Goal: Task Accomplishment & Management: Use online tool/utility

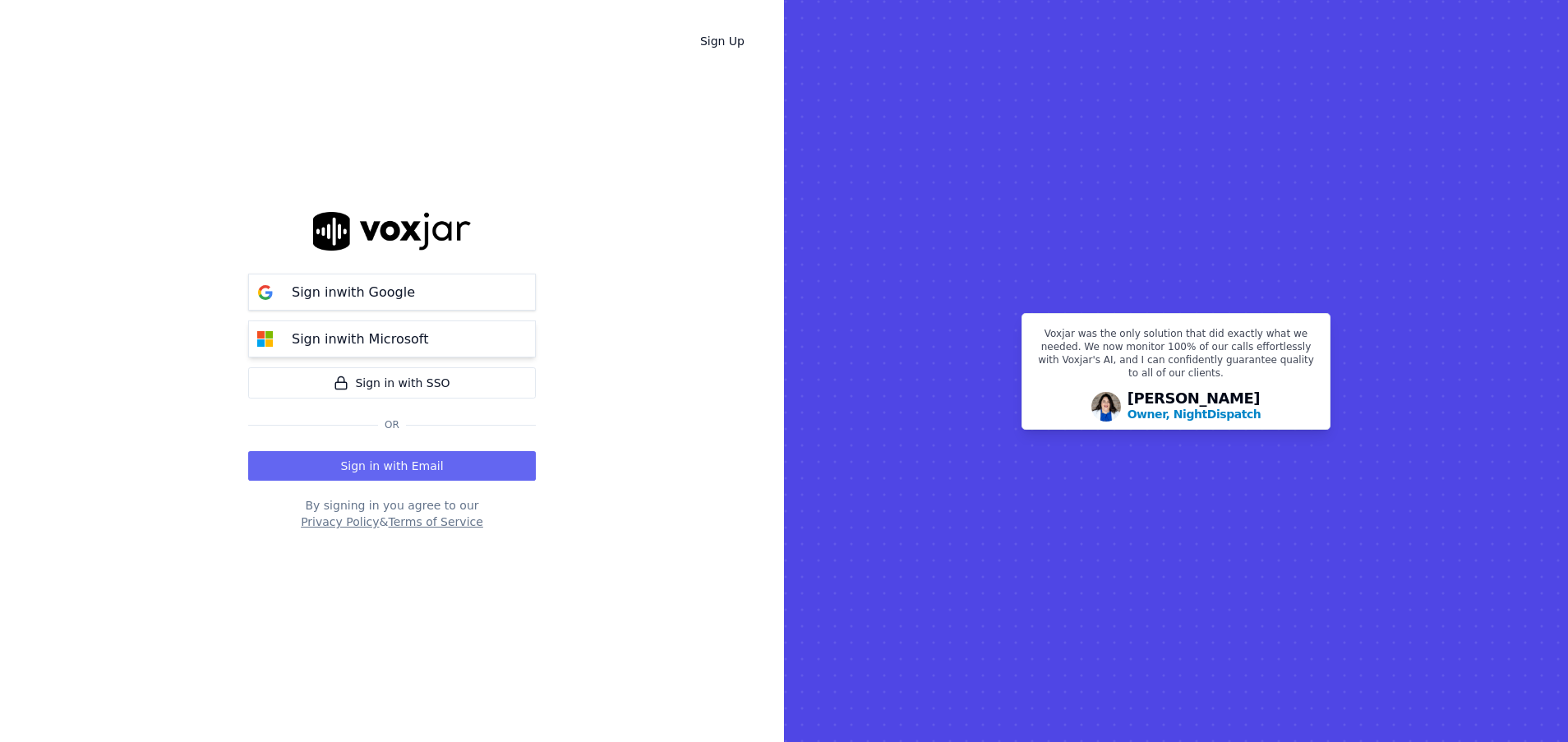
click at [356, 333] on p "Sign in with Microsoft" at bounding box center [360, 339] width 136 height 20
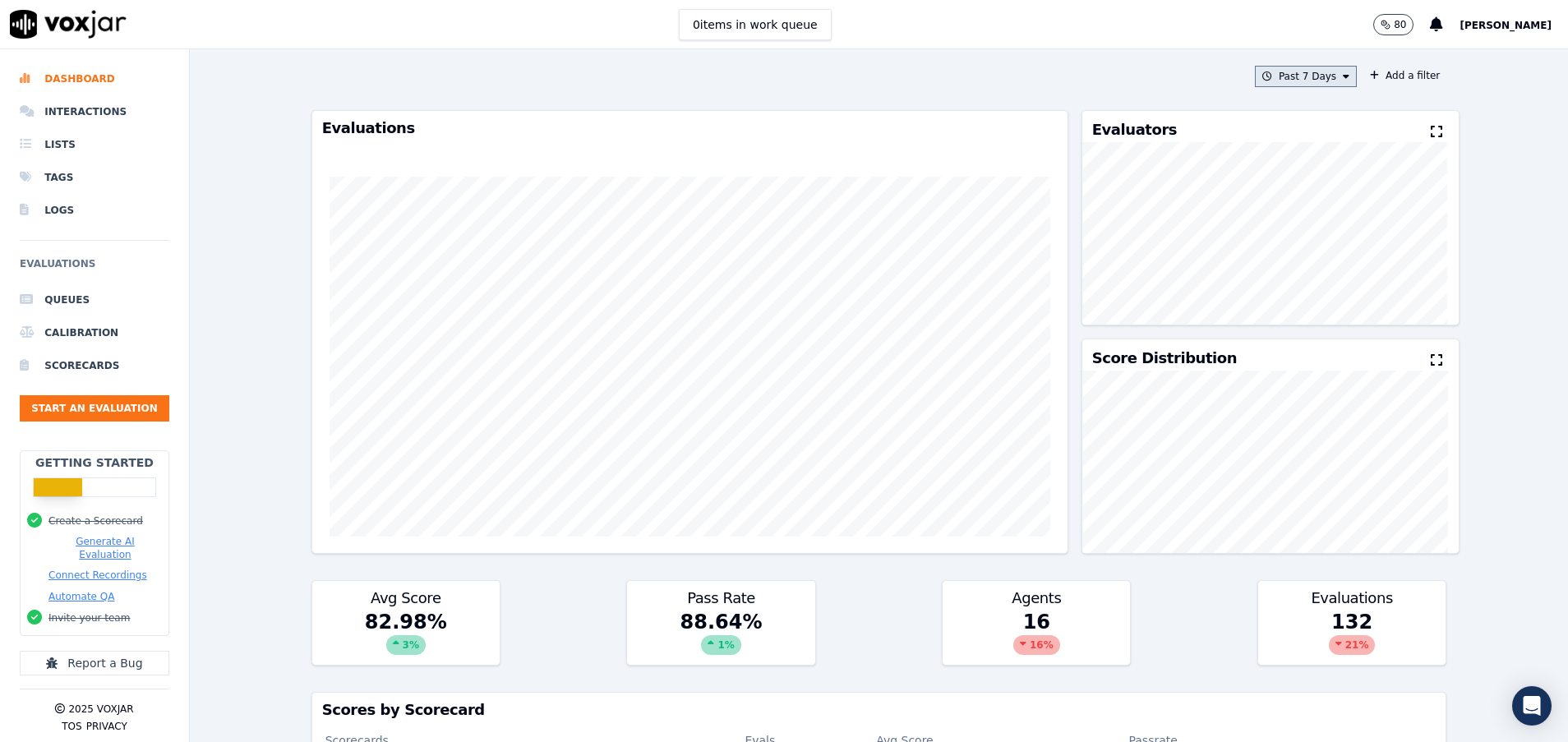
click at [1283, 81] on button "Past 7 Days" at bounding box center [1305, 76] width 102 height 21
click at [1281, 143] on div "Yesterday" at bounding box center [1298, 146] width 34 height 13
click at [1317, 278] on button "Add" at bounding box center [1333, 265] width 32 height 26
click at [1279, 81] on button "Yesterday" at bounding box center [1319, 76] width 78 height 21
click at [1281, 162] on div "Past 7 Days" at bounding box center [1310, 166] width 58 height 13
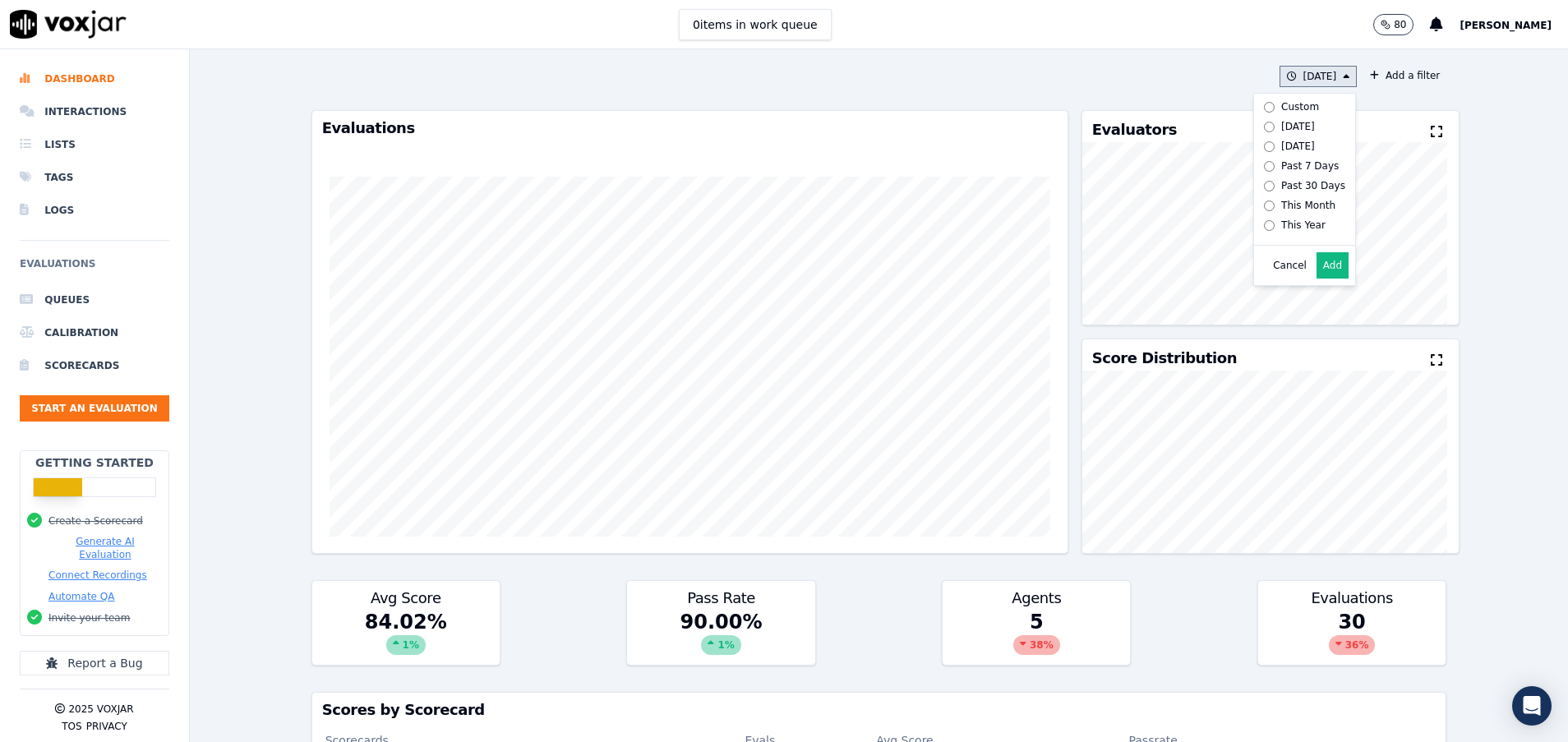
click at [1317, 278] on button "Add" at bounding box center [1333, 265] width 32 height 26
click at [137, 405] on button "Start an Evaluation" at bounding box center [94, 408] width 150 height 26
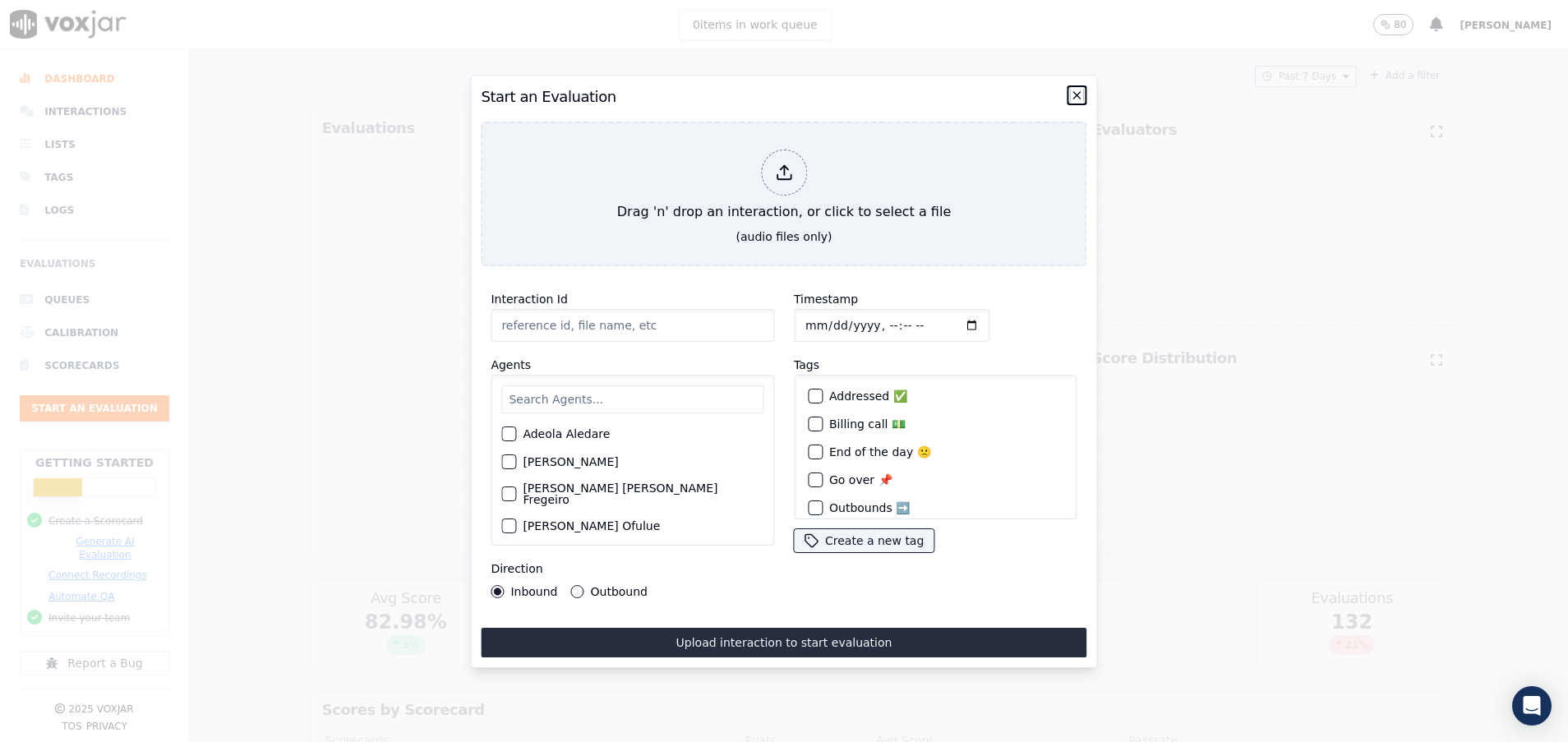
click at [1078, 92] on icon "button" at bounding box center [1076, 94] width 7 height 7
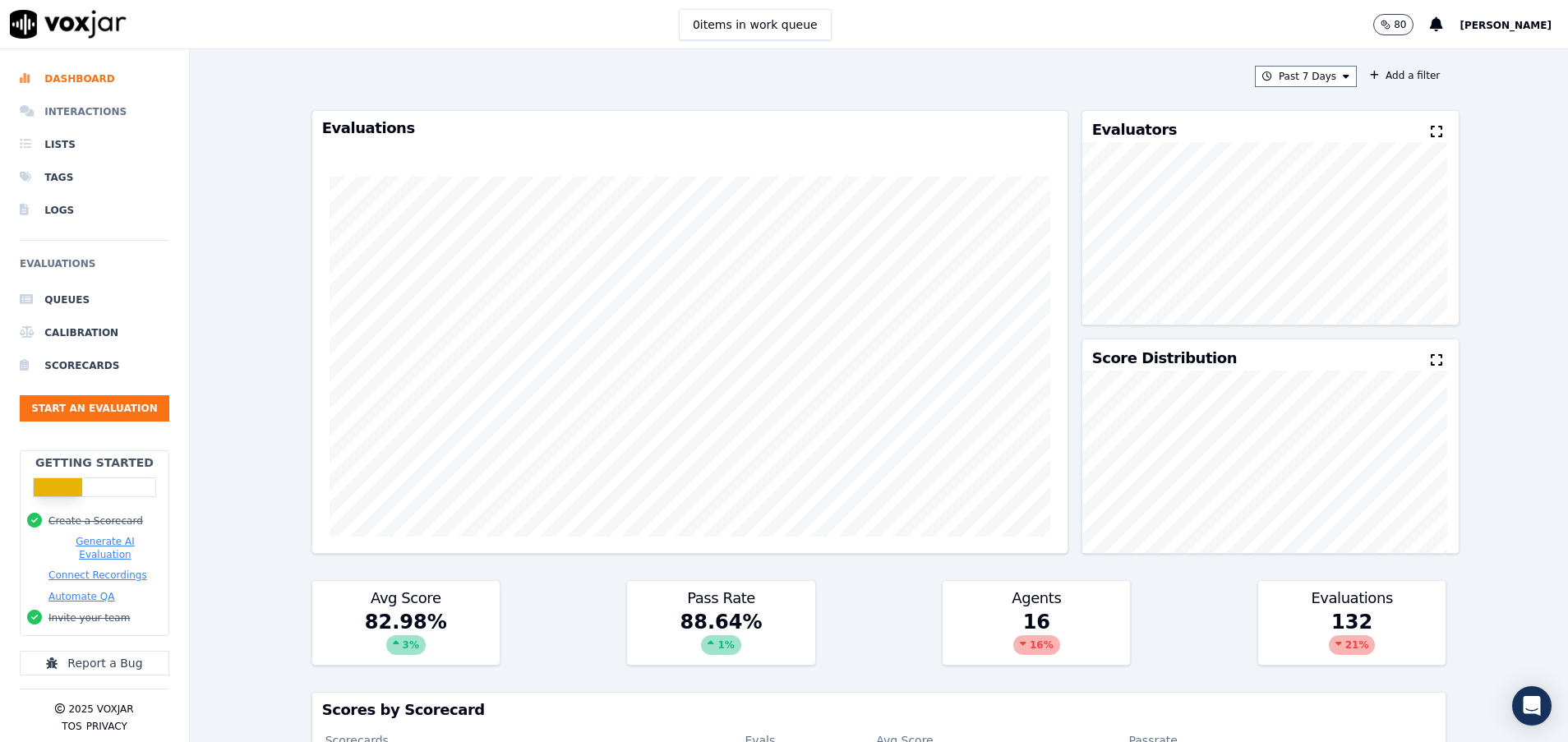
click at [64, 104] on li "Interactions" at bounding box center [94, 111] width 150 height 33
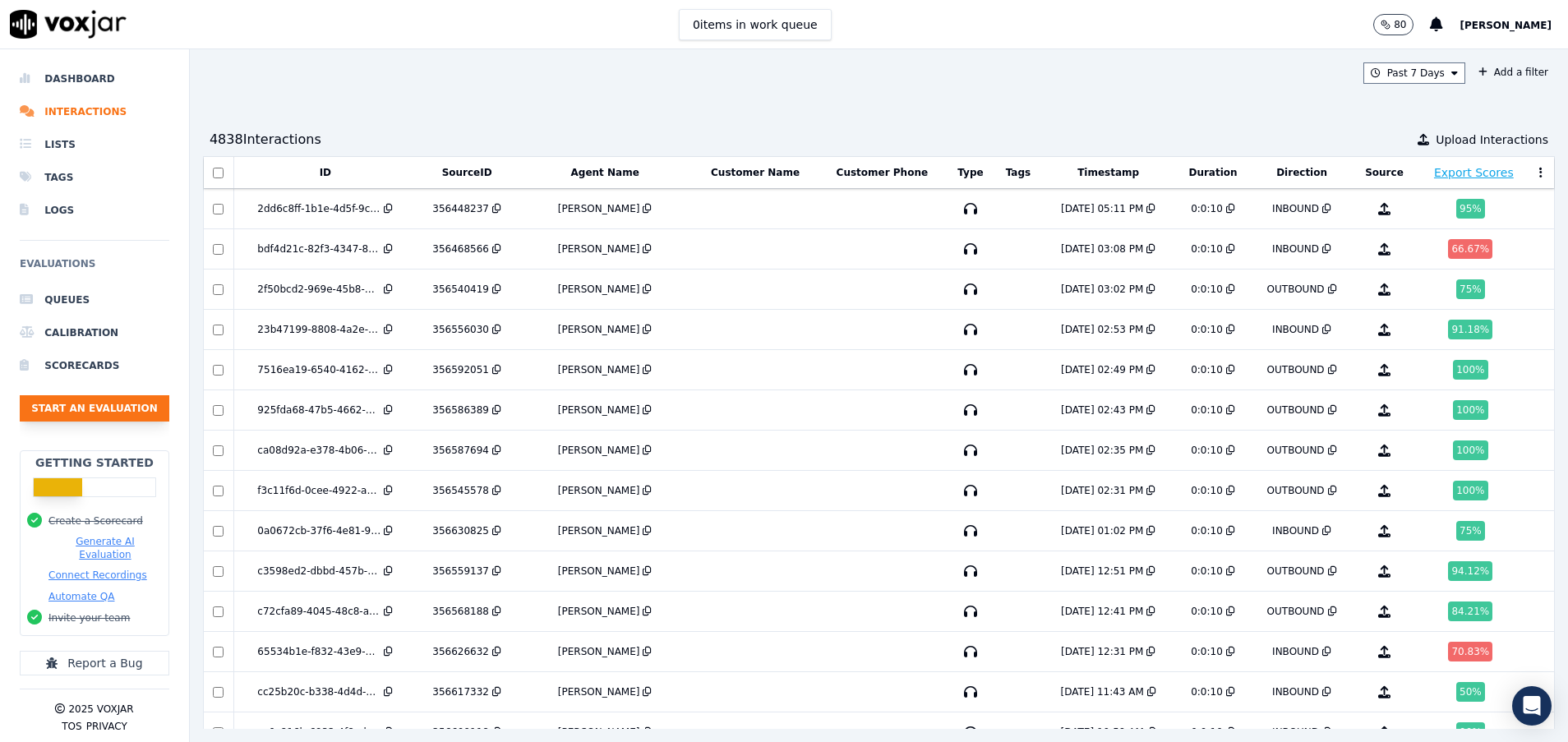
click at [149, 414] on button "Start an Evaluation" at bounding box center [94, 408] width 150 height 26
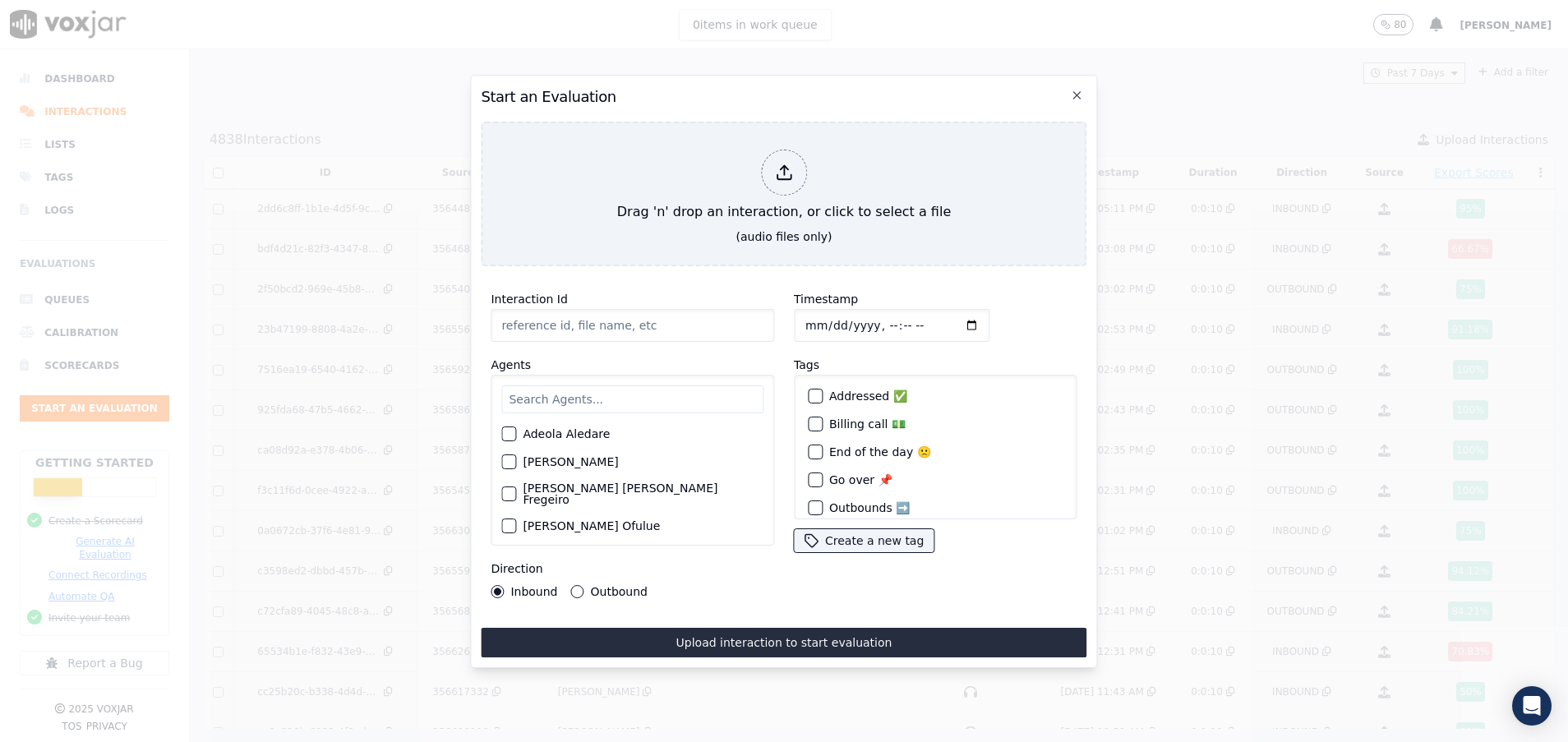
paste input "356634296"
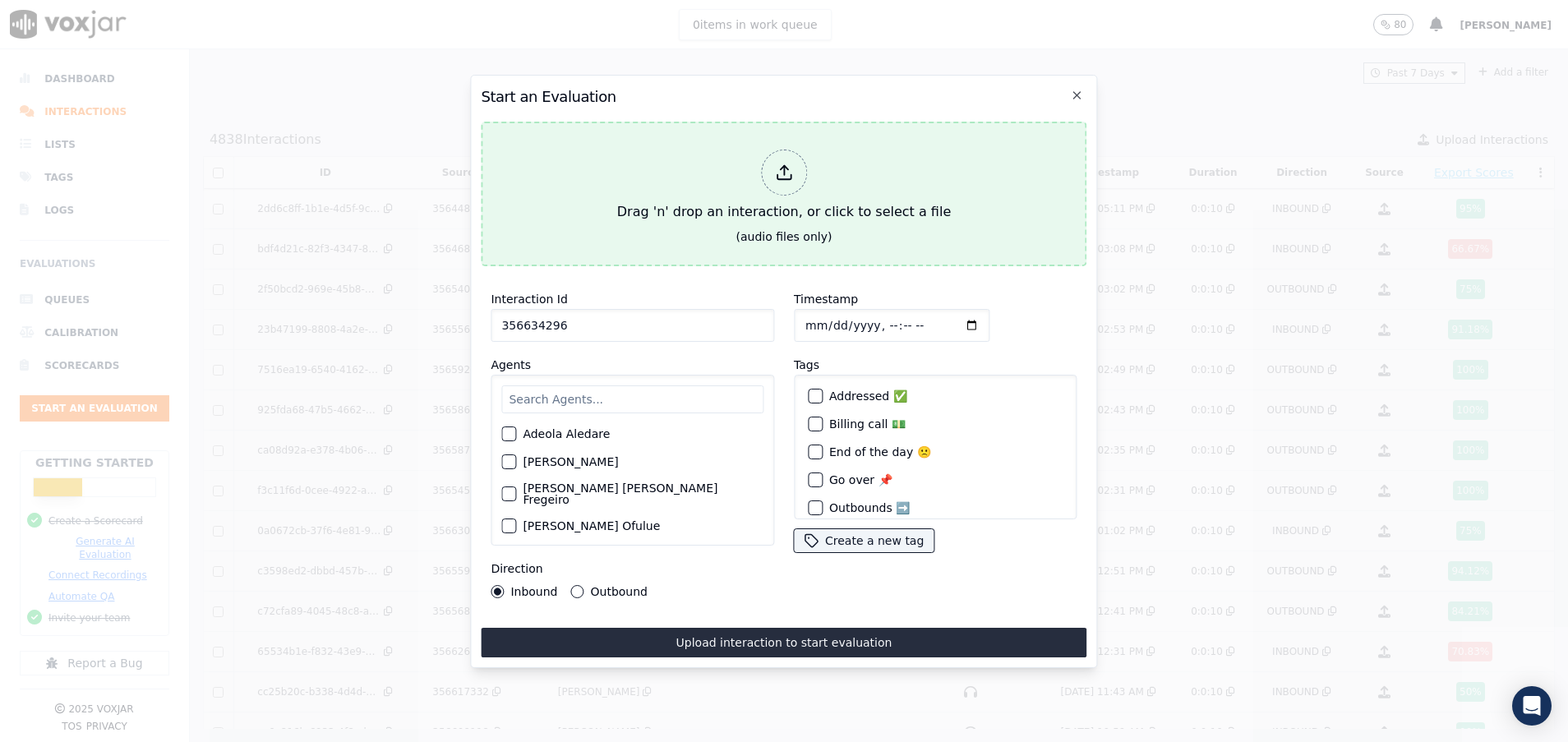
type input "356634296"
click at [659, 215] on div "Drag 'n' drop an interaction, or click to select a file" at bounding box center [783, 185] width 347 height 85
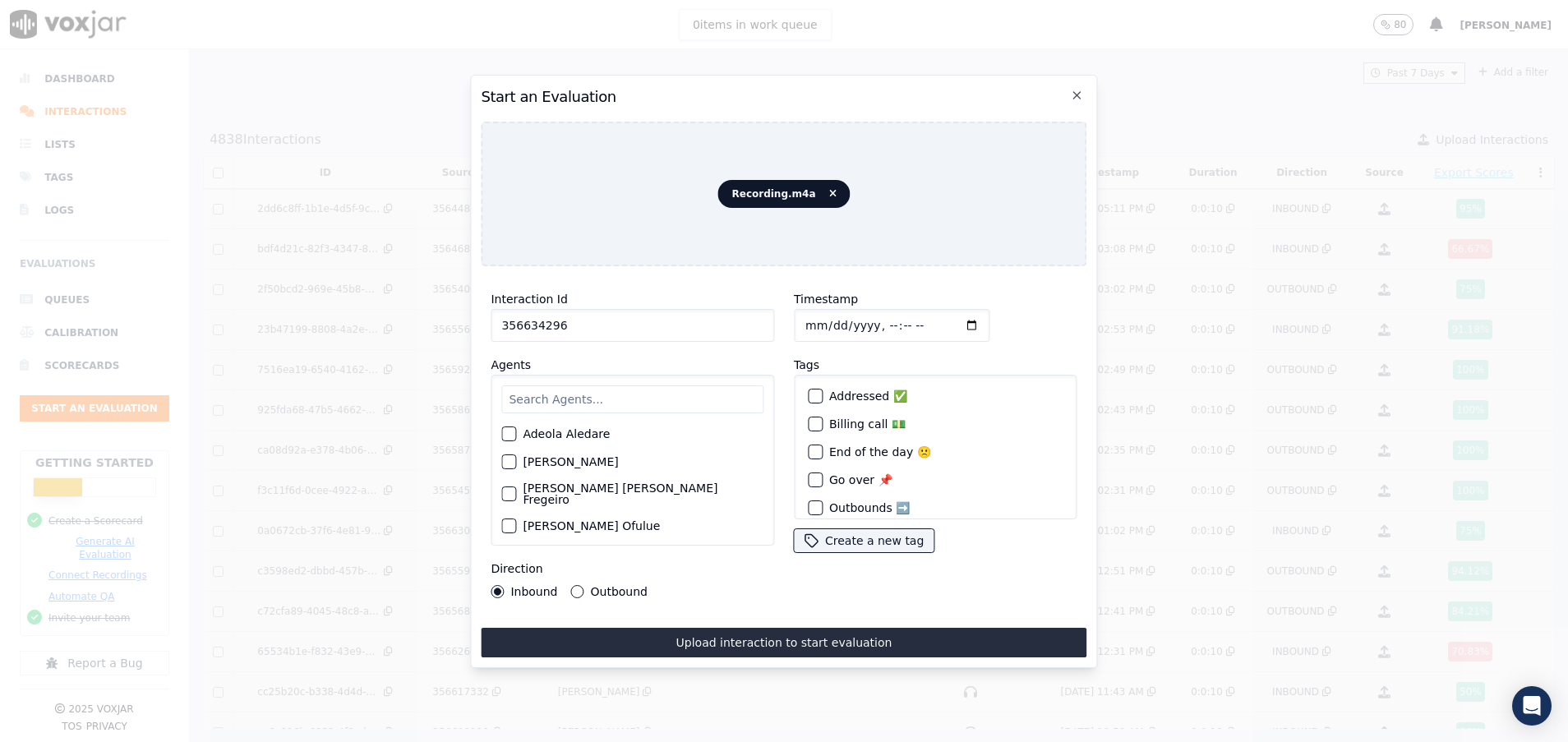
click at [520, 388] on input "text" at bounding box center [632, 399] width 262 height 28
type input "da"
click at [507, 516] on button "David Lliguin" at bounding box center [508, 518] width 15 height 15
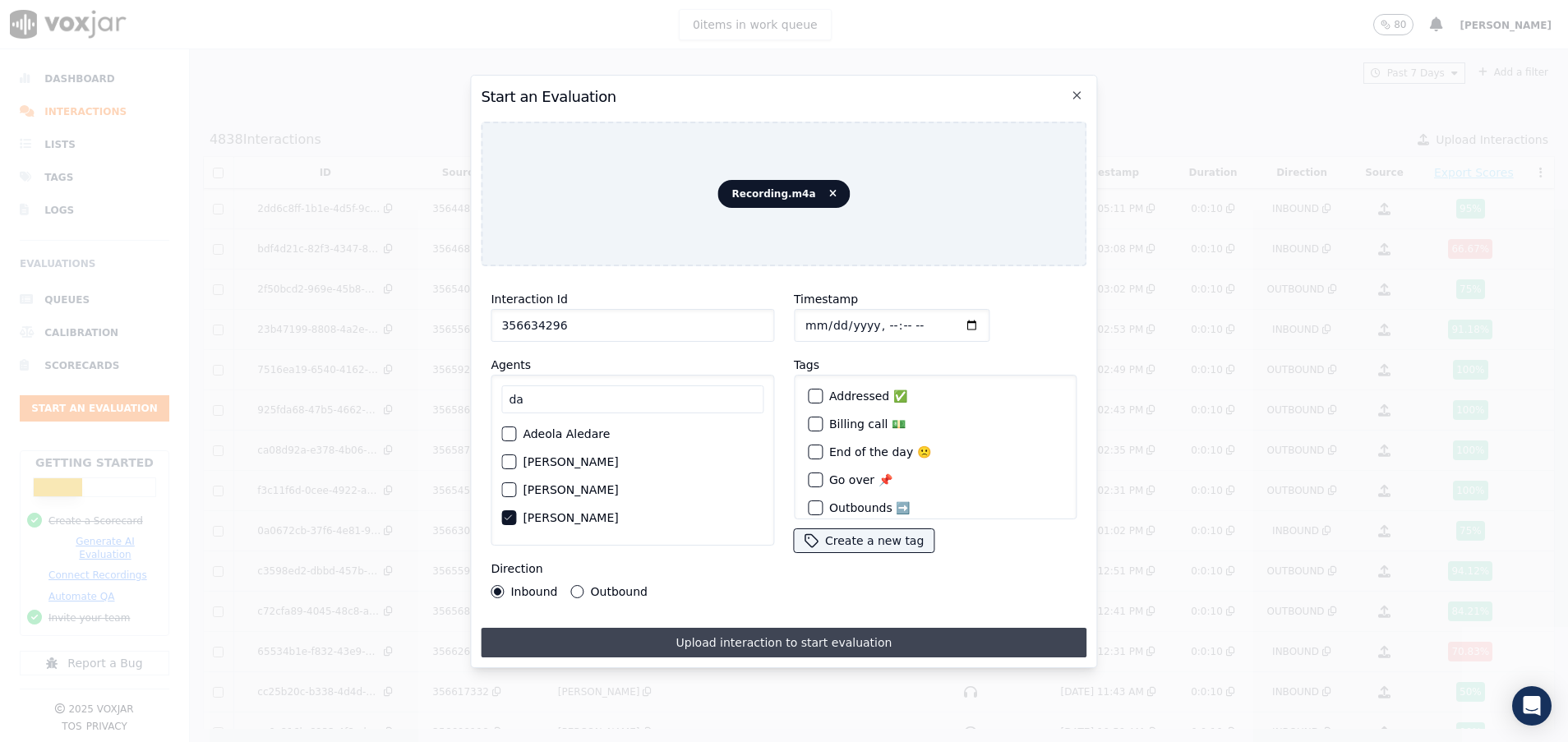
click at [662, 636] on button "Upload interaction to start evaluation" at bounding box center [783, 643] width 606 height 30
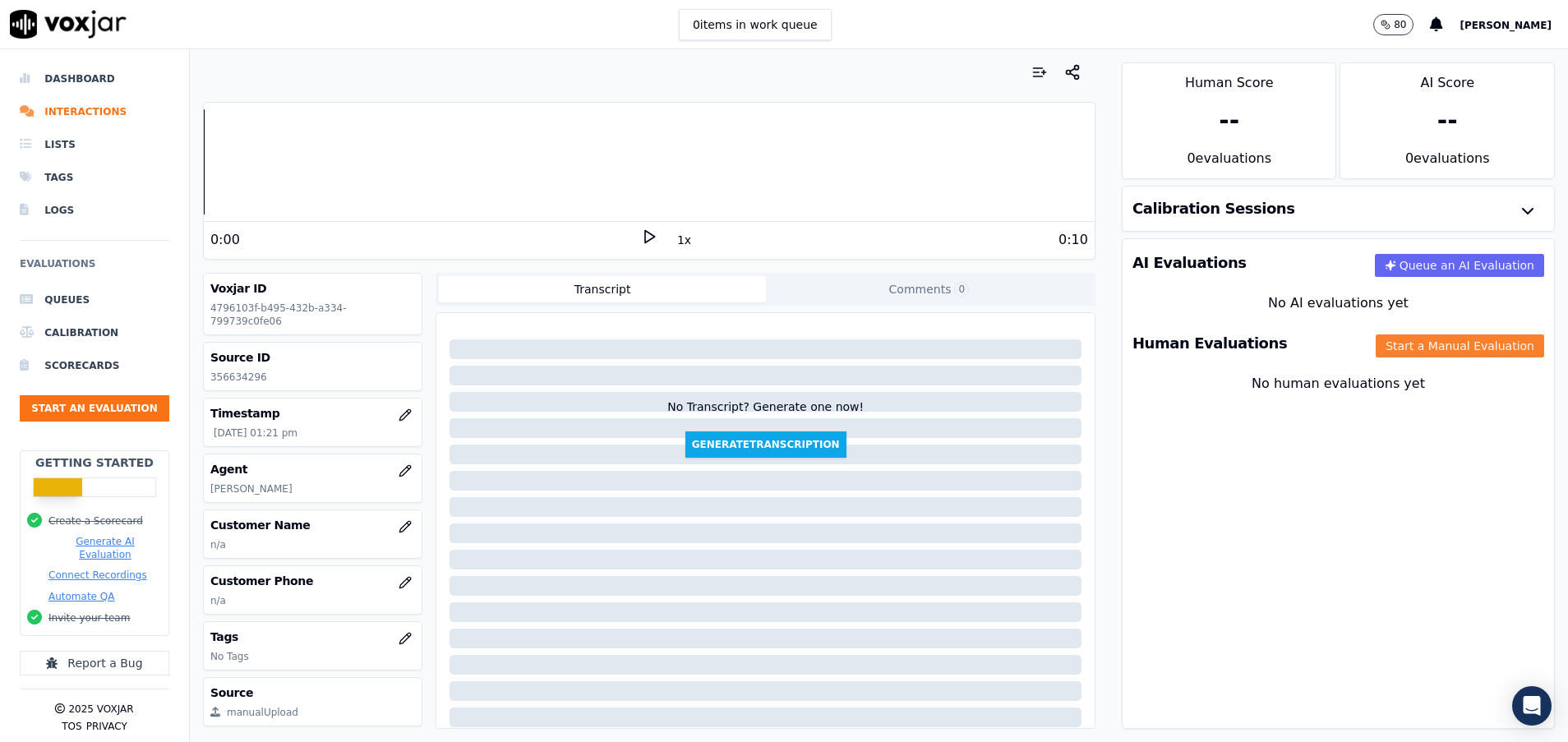
click at [1376, 349] on button "Start a Manual Evaluation" at bounding box center [1460, 346] width 168 height 23
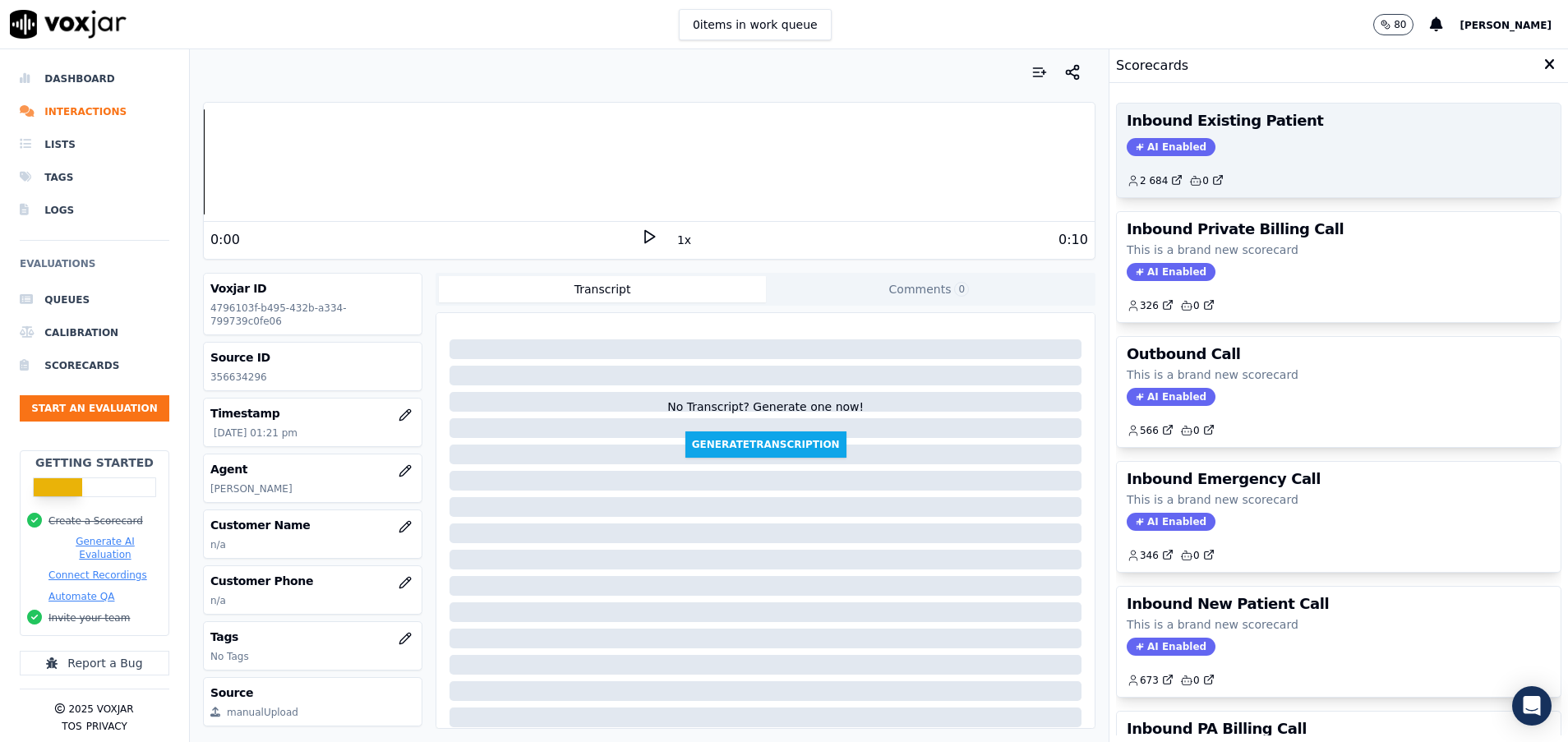
click at [1269, 151] on div "AI Enabled" at bounding box center [1339, 147] width 424 height 18
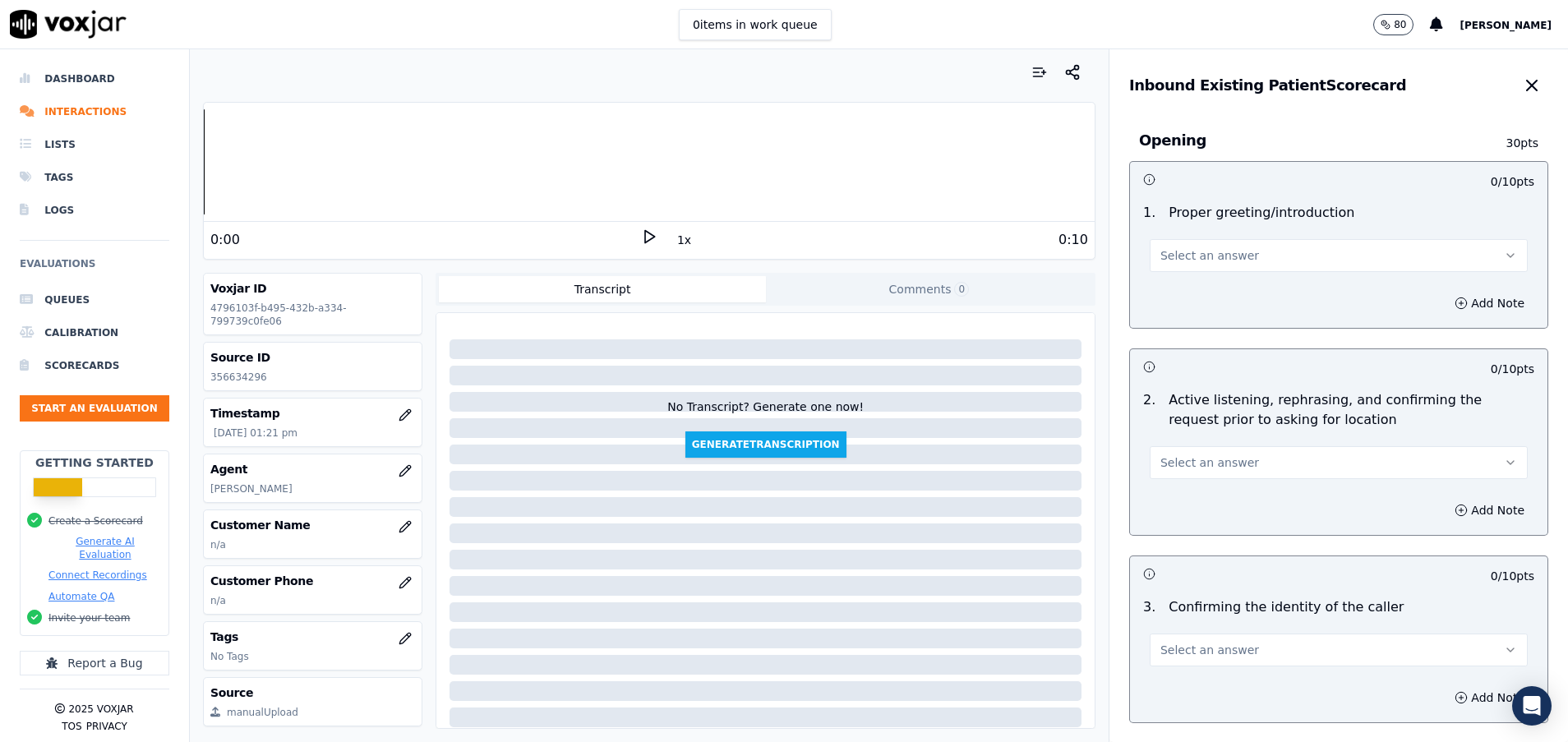
click at [1296, 260] on button "Select an answer" at bounding box center [1338, 255] width 378 height 33
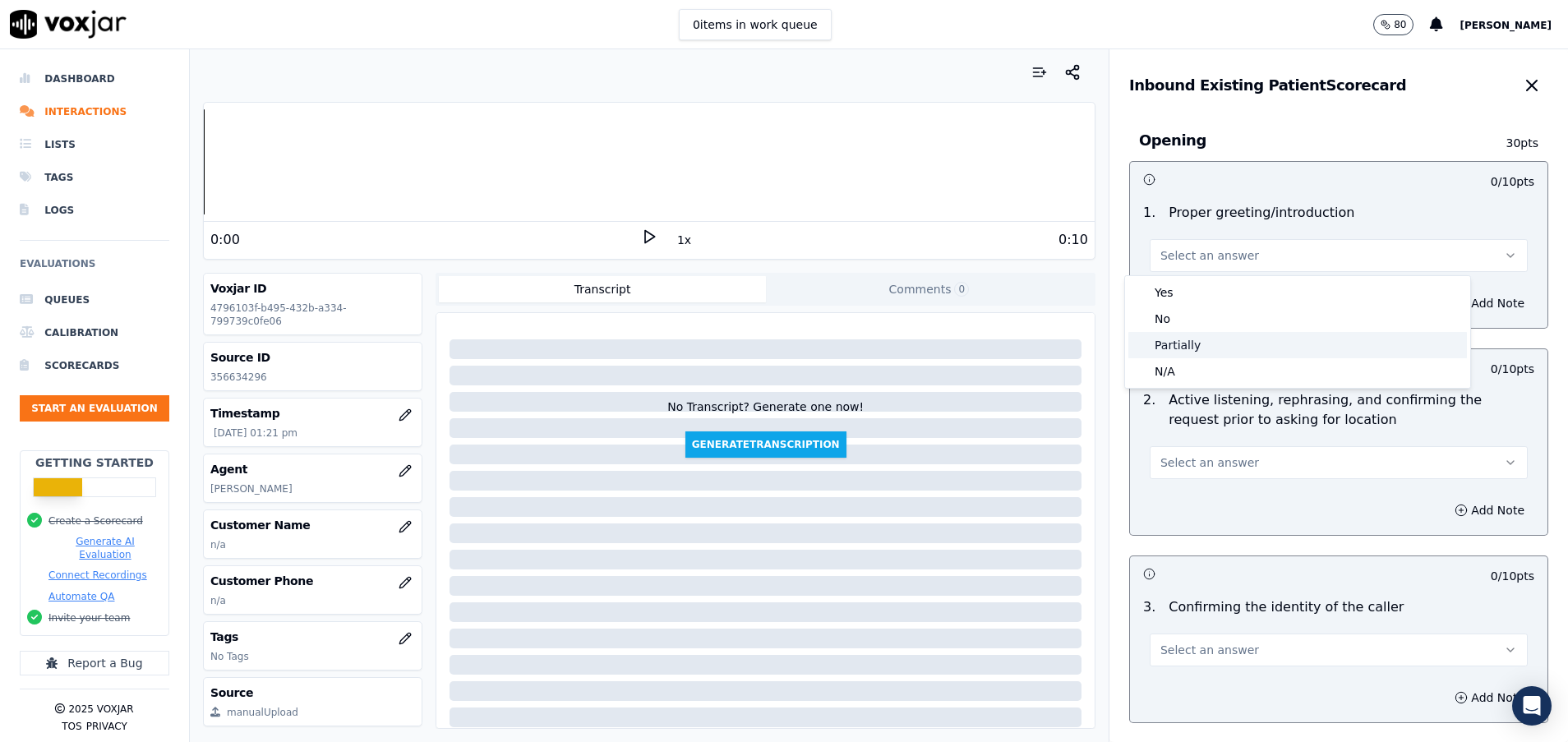
click at [1248, 337] on div "Partially" at bounding box center [1297, 345] width 338 height 26
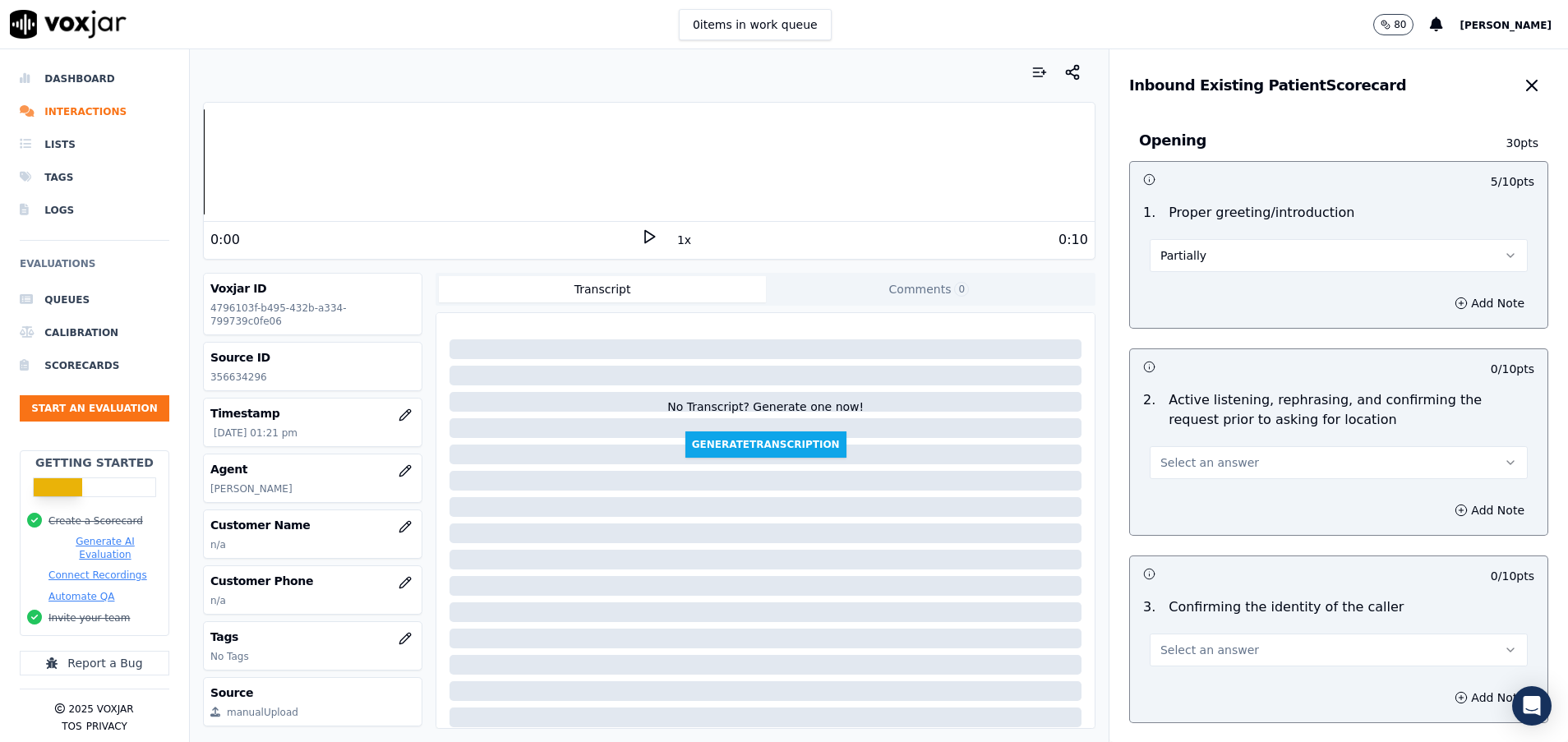
click at [1229, 477] on button "Select an answer" at bounding box center [1338, 462] width 378 height 33
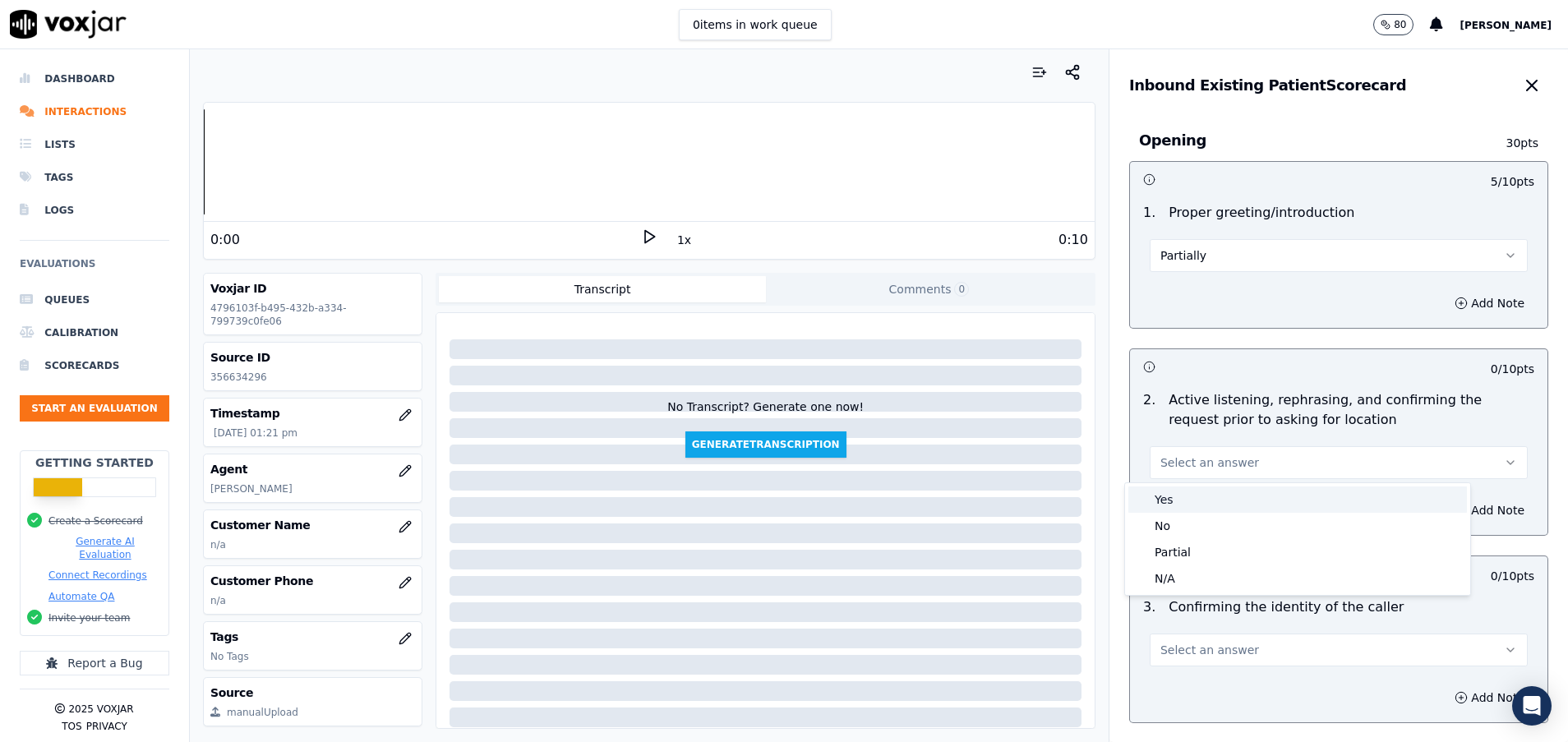
click at [1207, 490] on div "Yes" at bounding box center [1297, 500] width 338 height 26
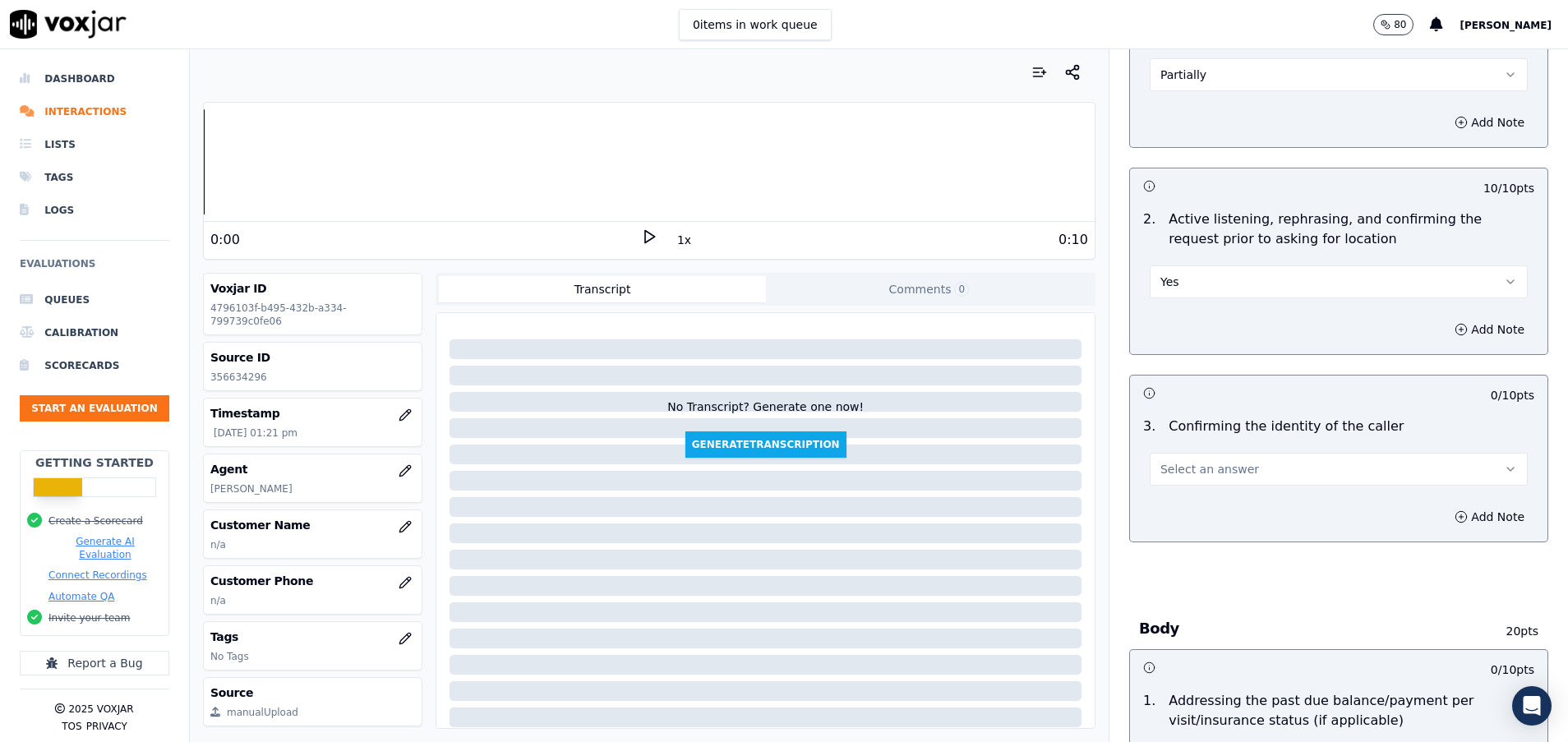
scroll to position [247, 0]
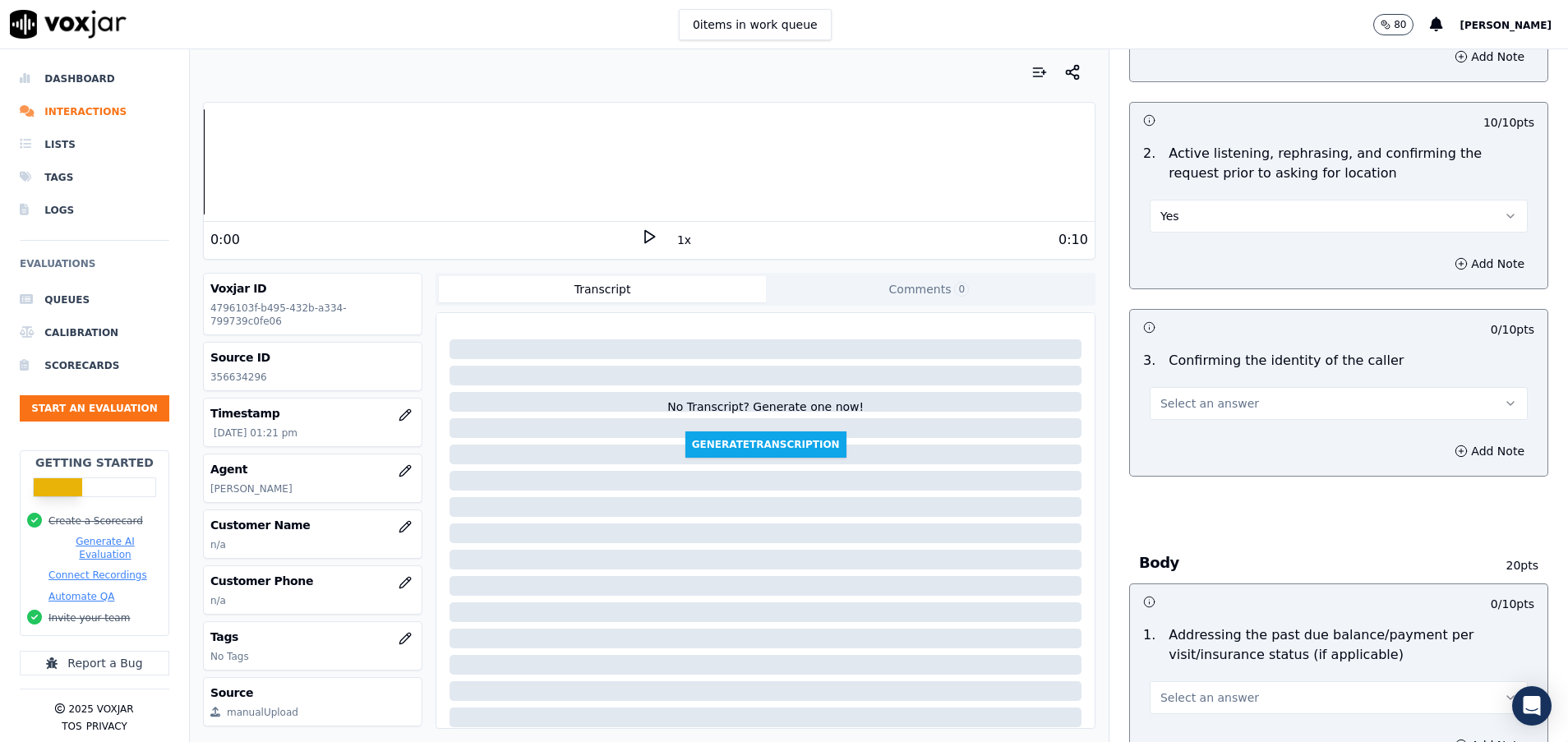
click at [1205, 414] on button "Select an answer" at bounding box center [1338, 403] width 378 height 33
click at [1199, 459] on div "No" at bounding box center [1297, 466] width 338 height 26
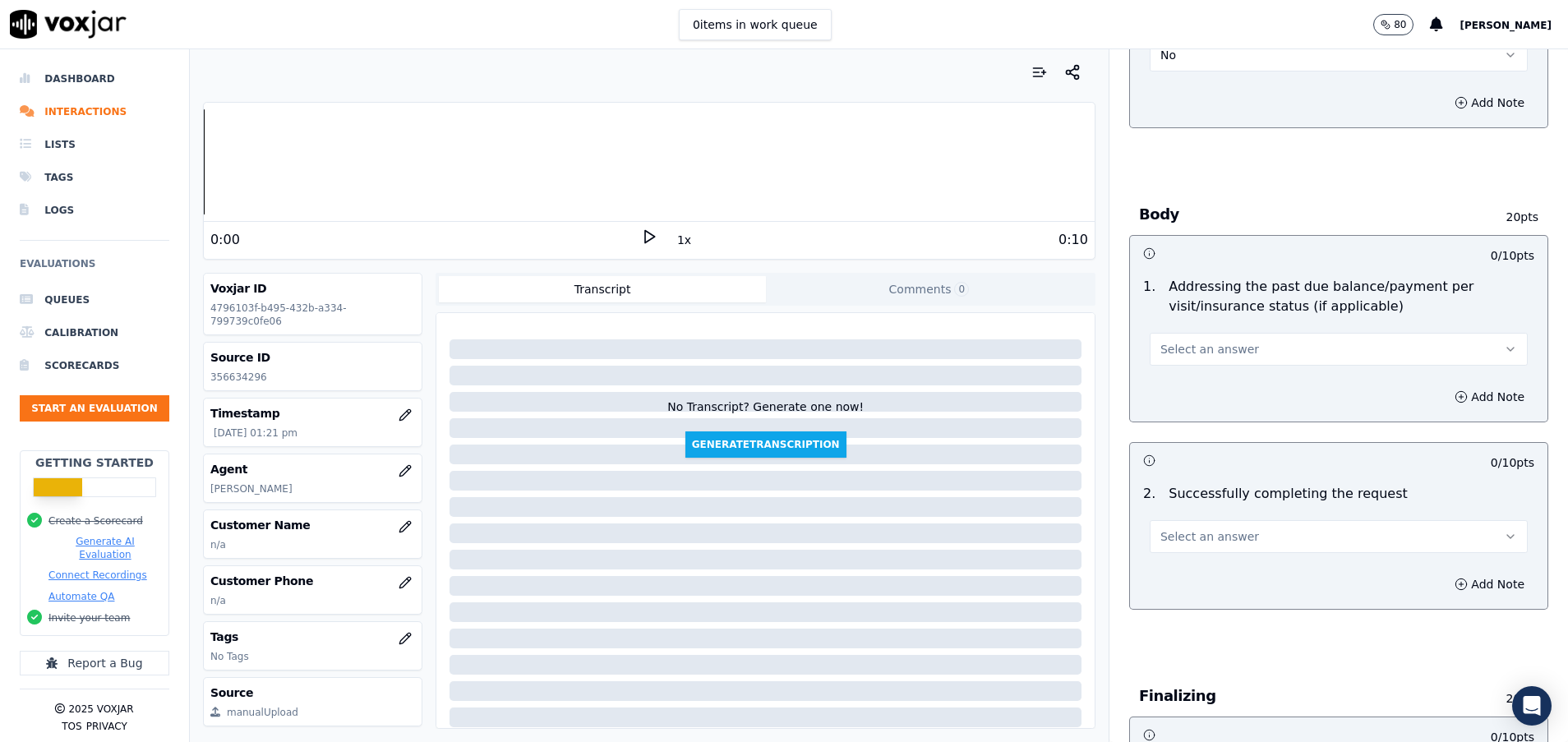
scroll to position [616, 0]
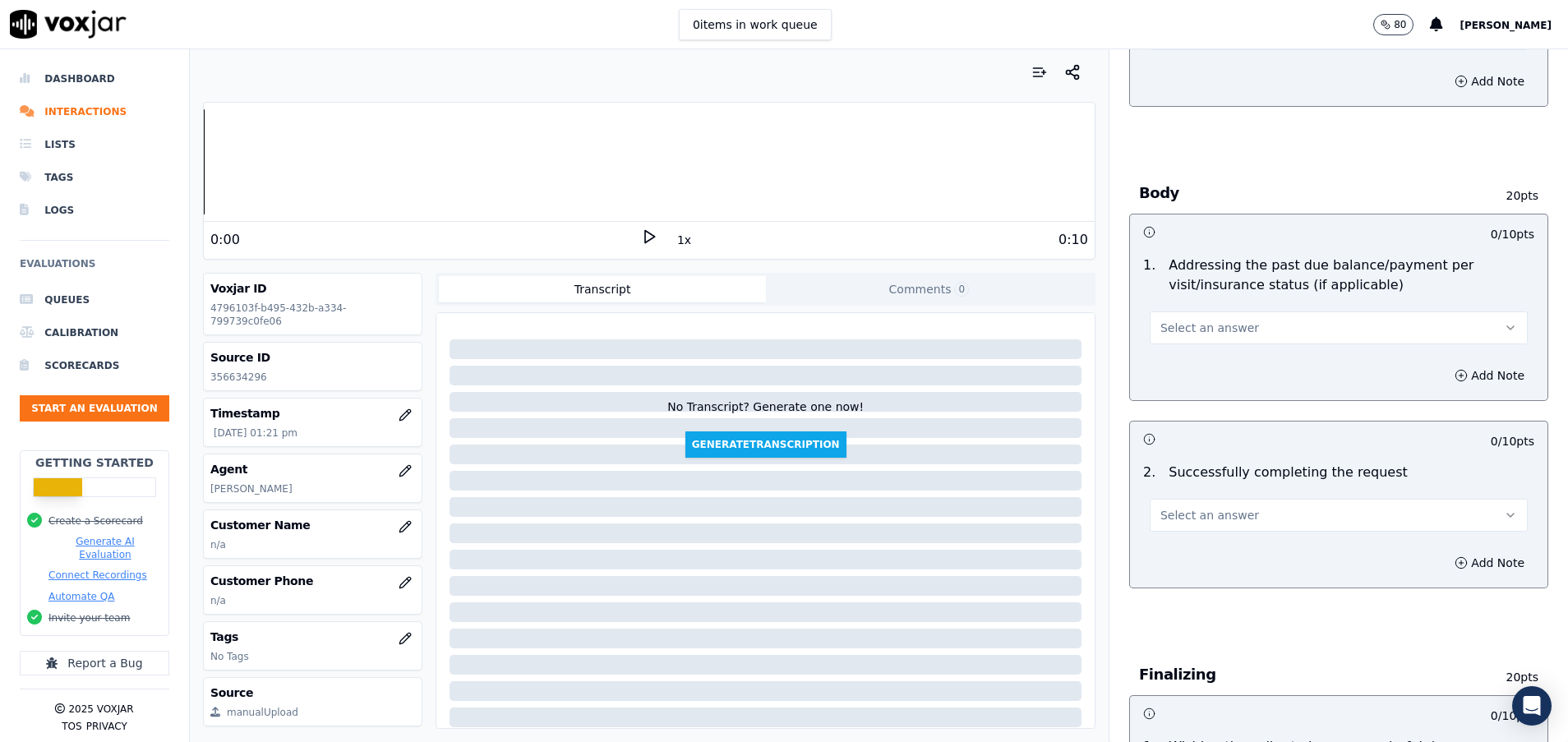
click at [1185, 348] on div "1 . Addressing the past due balance/payment per visit/insurance status (if appl…" at bounding box center [1338, 299] width 418 height 102
click at [1177, 335] on span "Select an answer" at bounding box center [1210, 328] width 99 height 17
click at [1163, 420] on div "N/A" at bounding box center [1297, 418] width 338 height 26
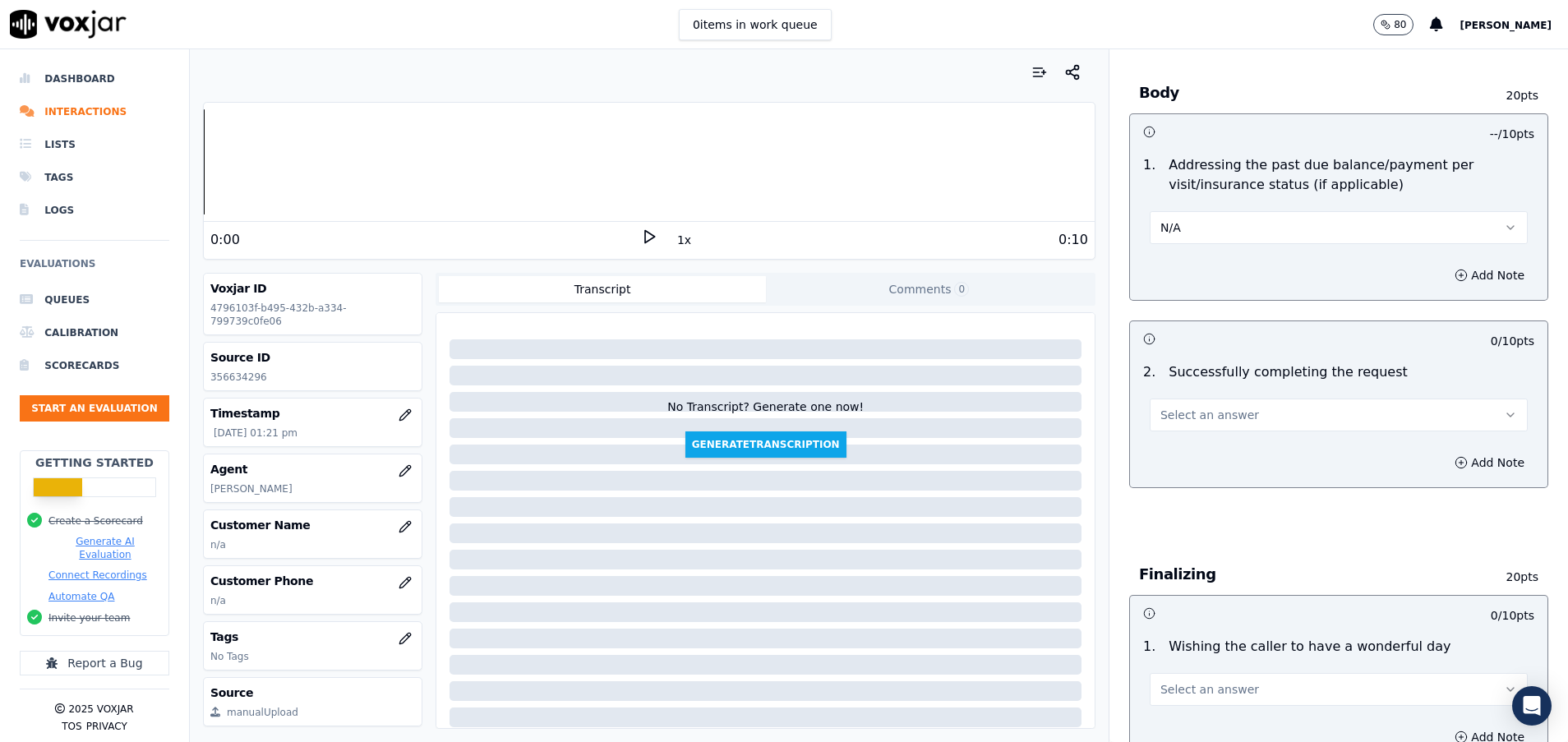
scroll to position [739, 0]
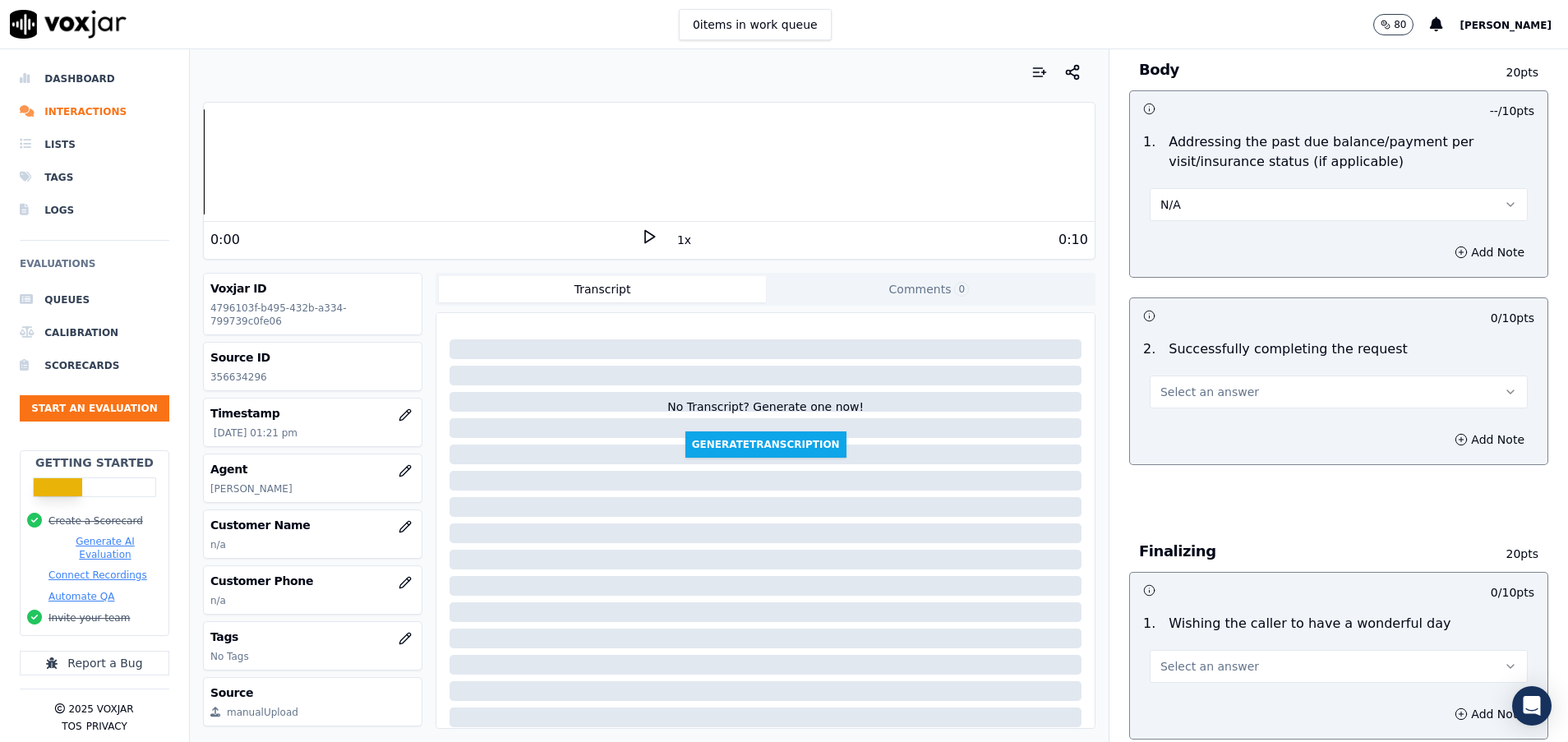
click at [1286, 390] on button "Select an answer" at bounding box center [1338, 392] width 378 height 33
click at [1283, 433] on div "Yes" at bounding box center [1297, 429] width 338 height 26
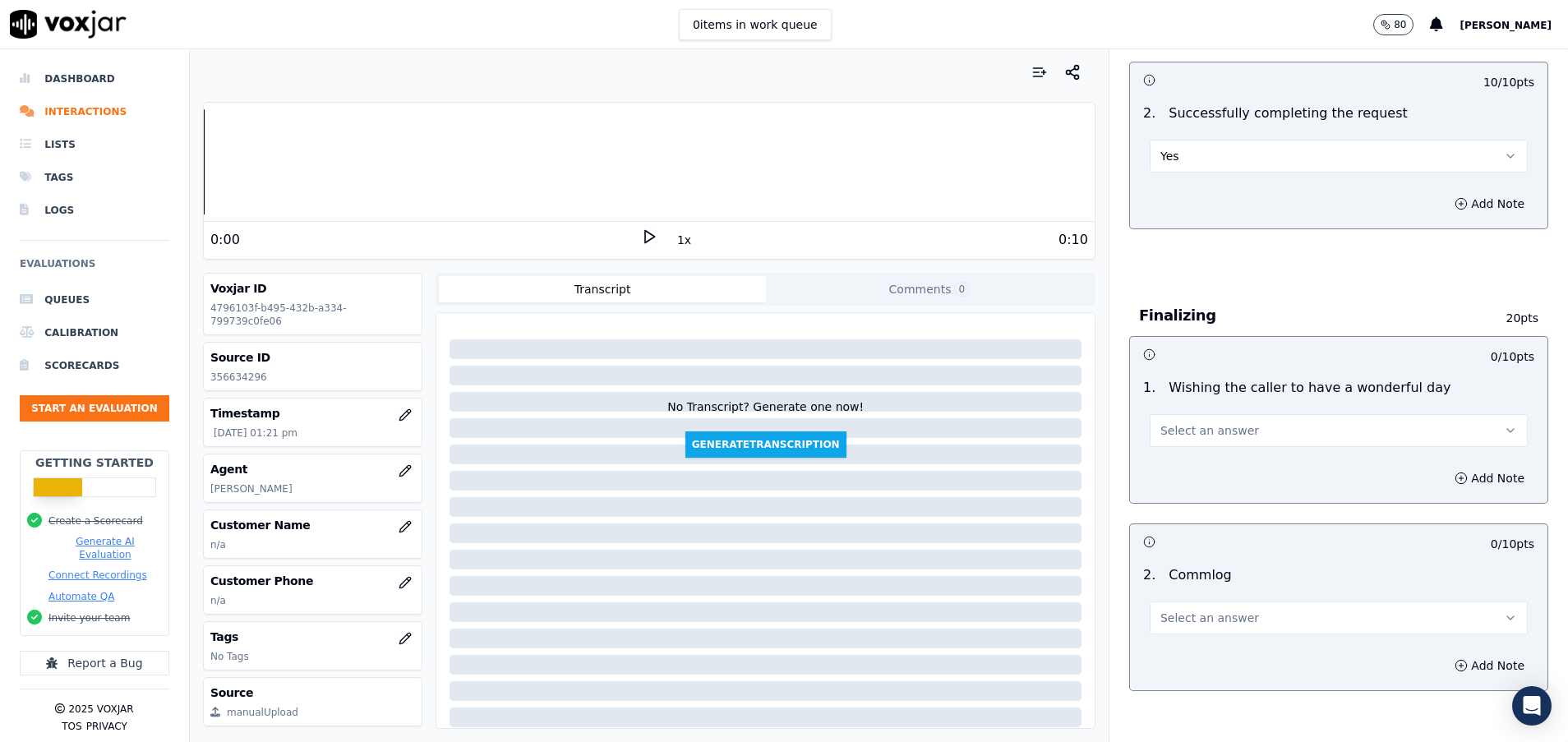
scroll to position [986, 0]
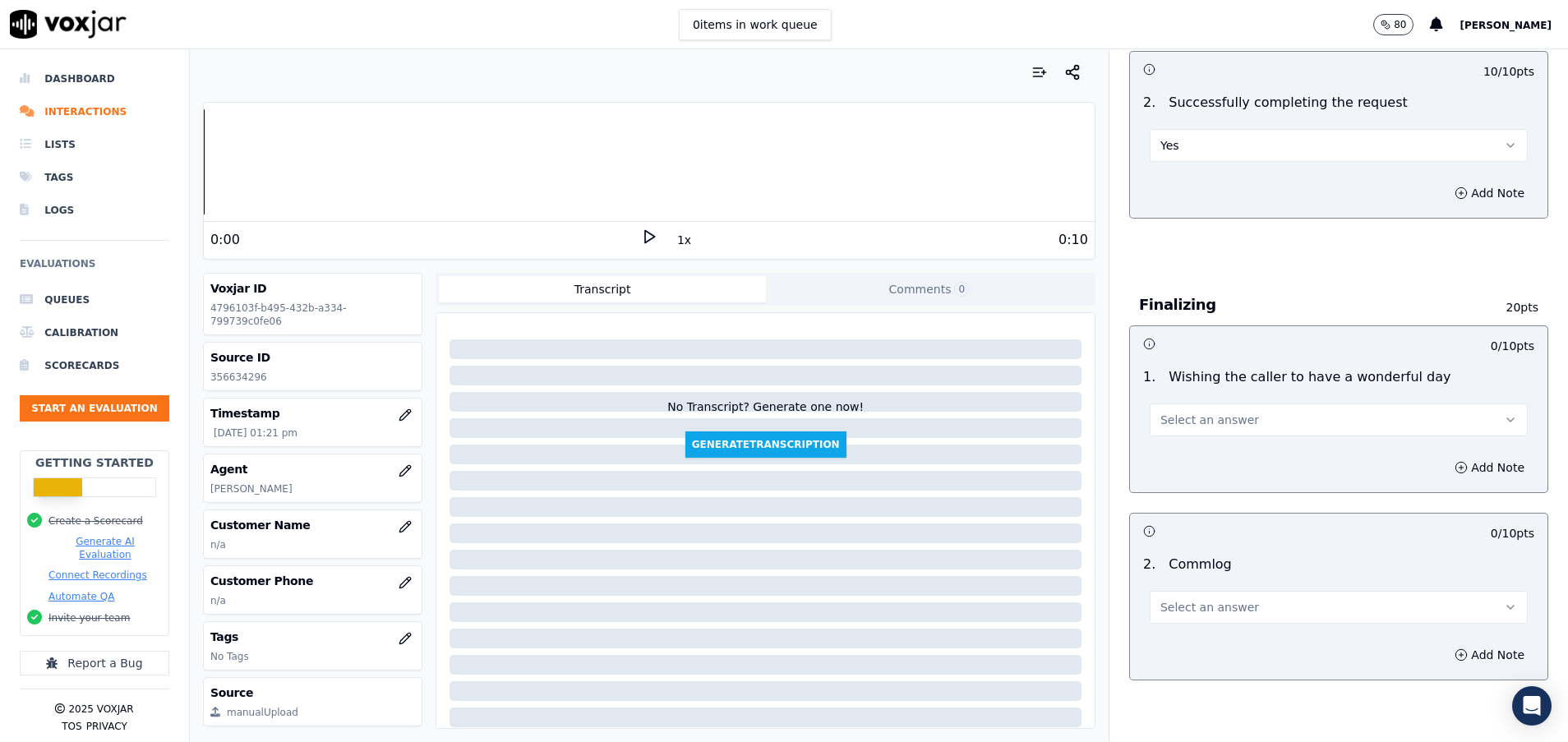
click at [1227, 608] on button "Select an answer" at bounding box center [1338, 606] width 378 height 33
click at [1162, 657] on div "Yes" at bounding box center [1297, 644] width 338 height 26
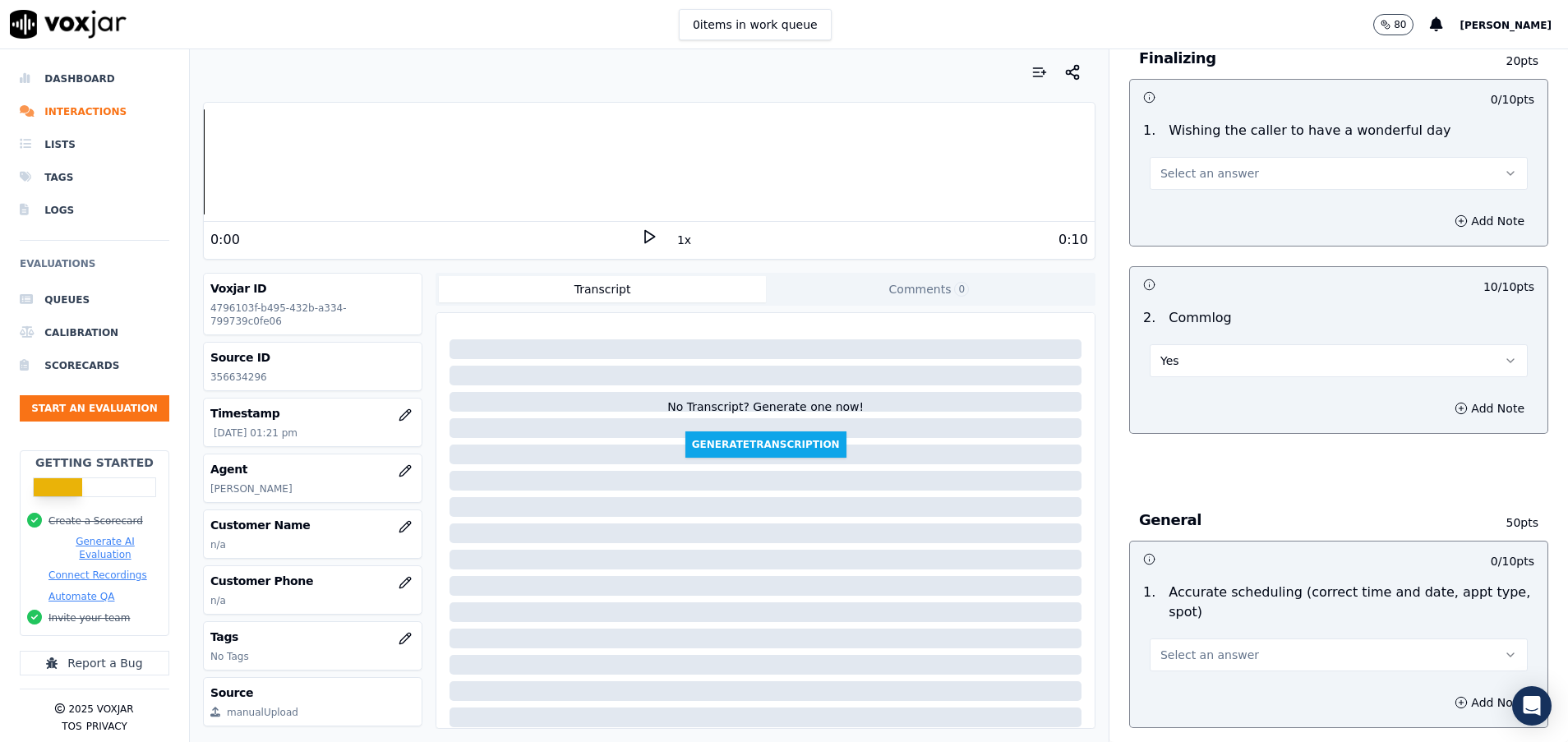
scroll to position [1356, 0]
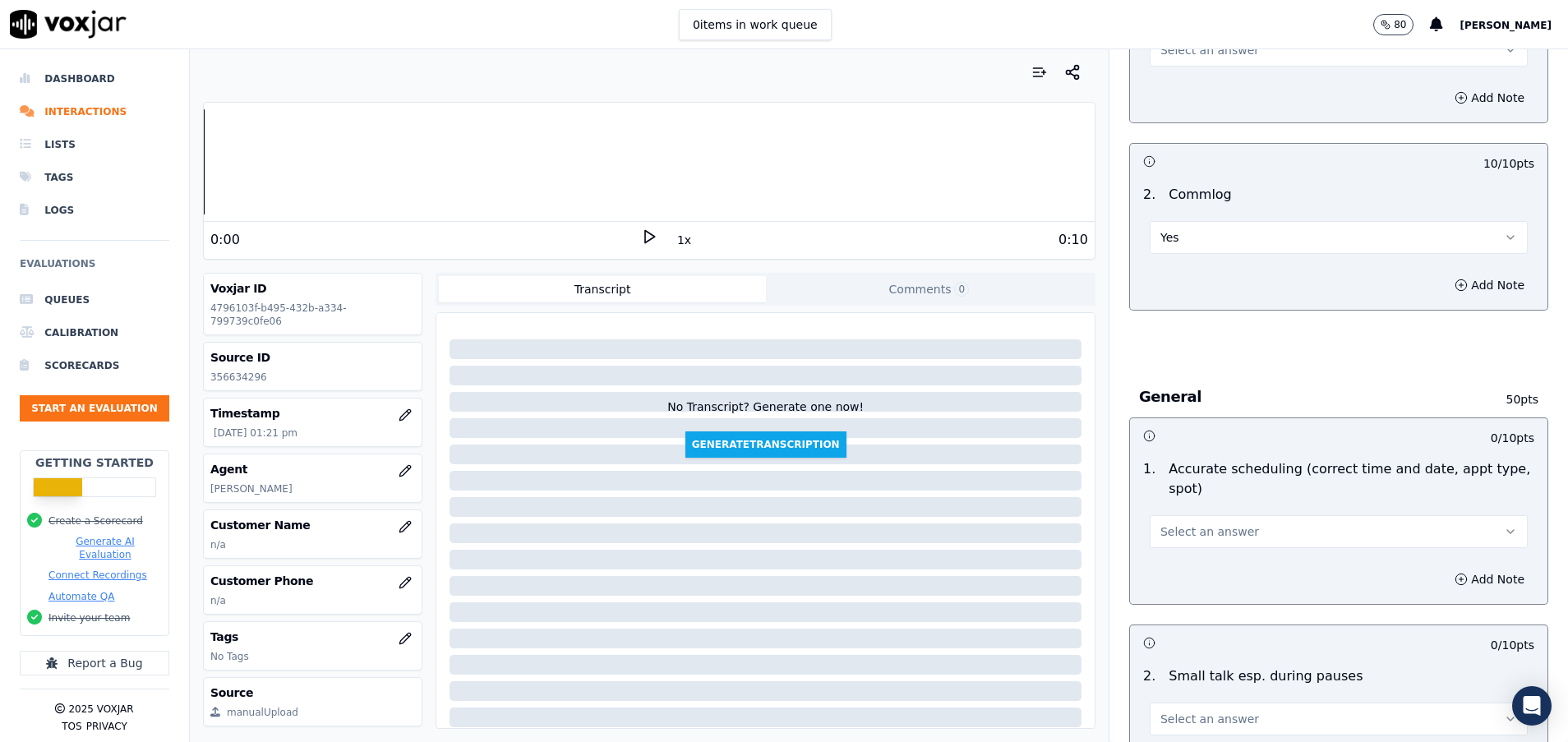
click at [1245, 535] on button "Select an answer" at bounding box center [1338, 531] width 378 height 33
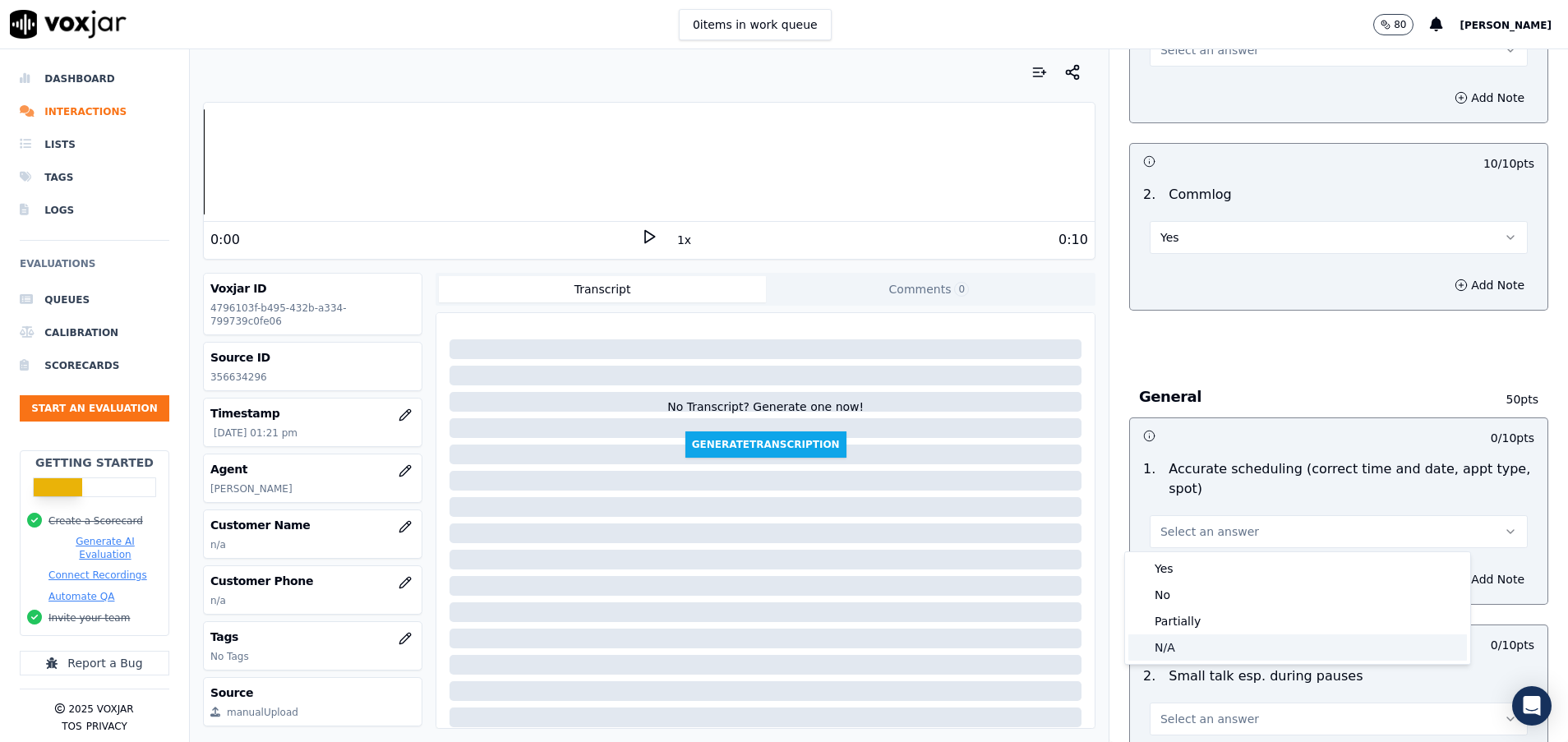
click at [1181, 644] on div "N/A" at bounding box center [1297, 648] width 338 height 26
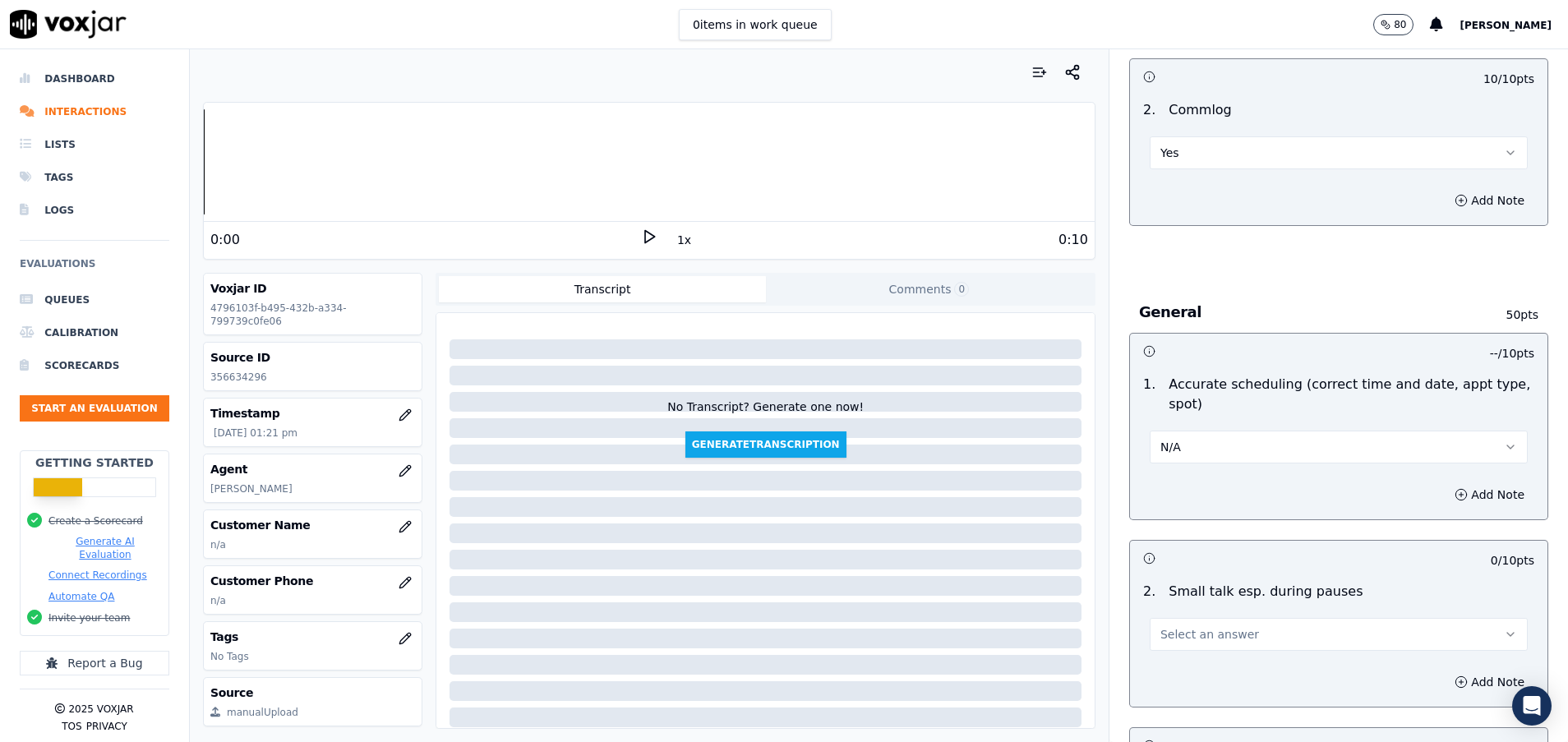
scroll to position [1479, 0]
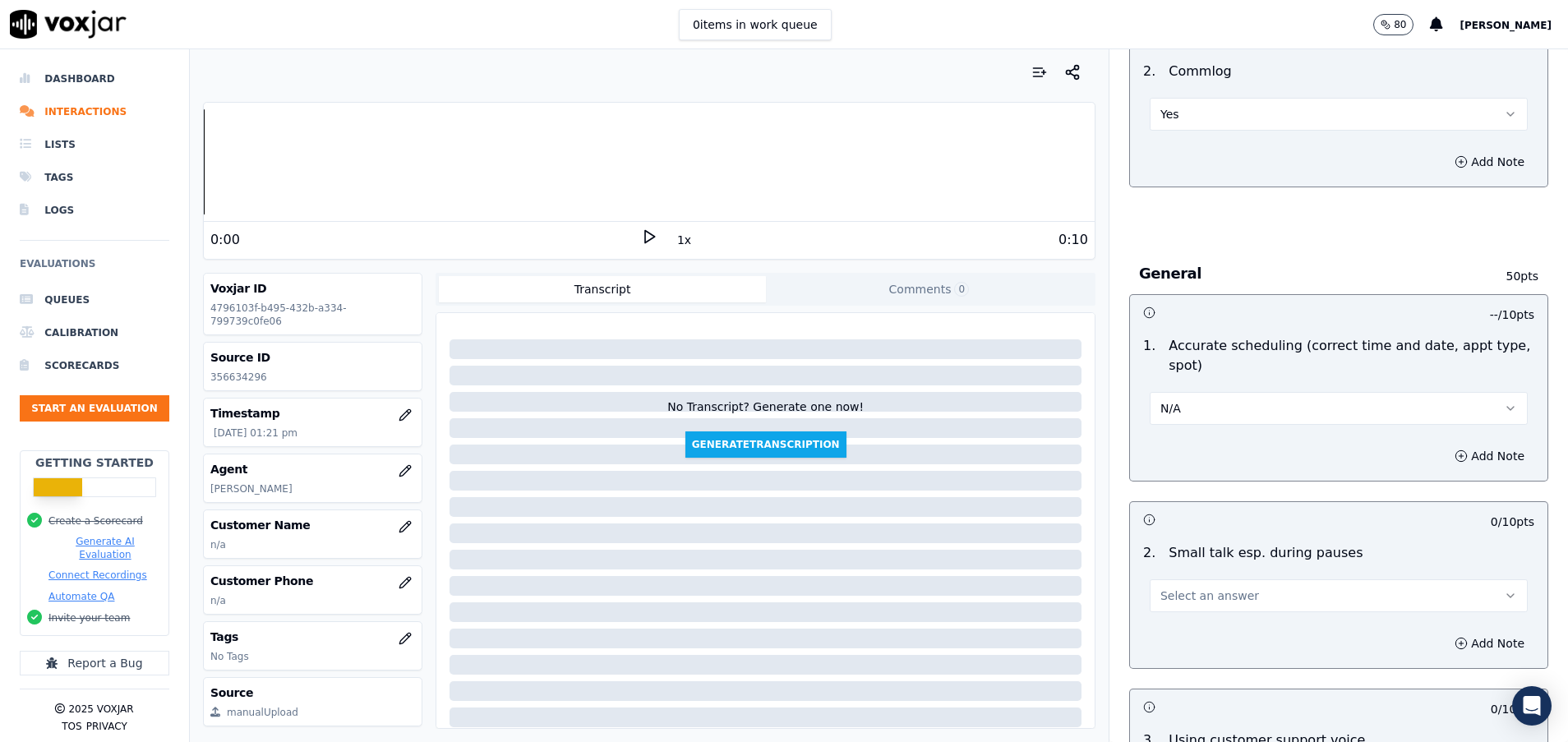
click at [1218, 603] on span "Select an answer" at bounding box center [1210, 596] width 99 height 17
click at [1202, 651] on div "No" at bounding box center [1297, 659] width 338 height 26
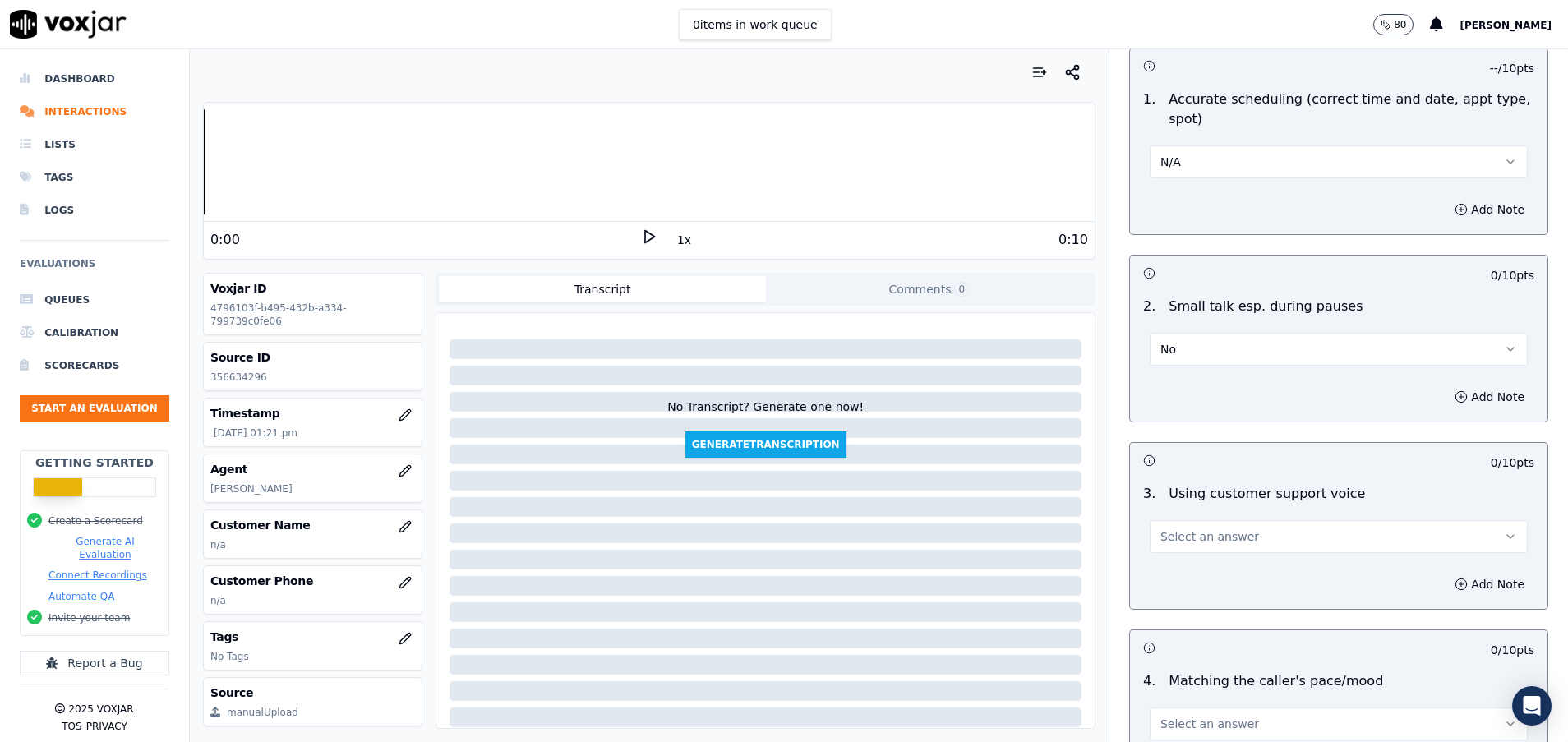
click at [1191, 535] on span "Select an answer" at bounding box center [1210, 536] width 99 height 17
click at [1194, 573] on div "Yes" at bounding box center [1297, 574] width 338 height 26
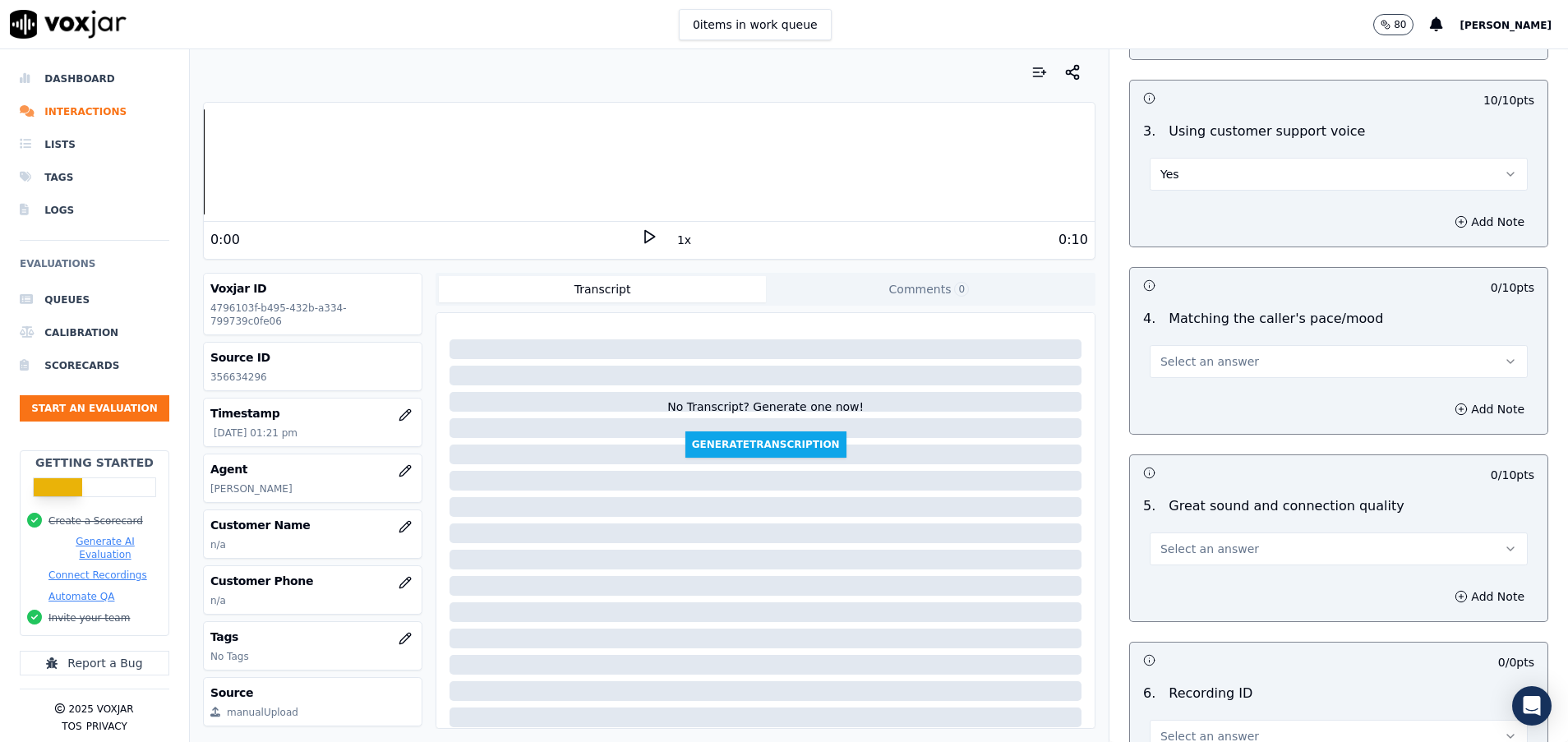
scroll to position [2095, 0]
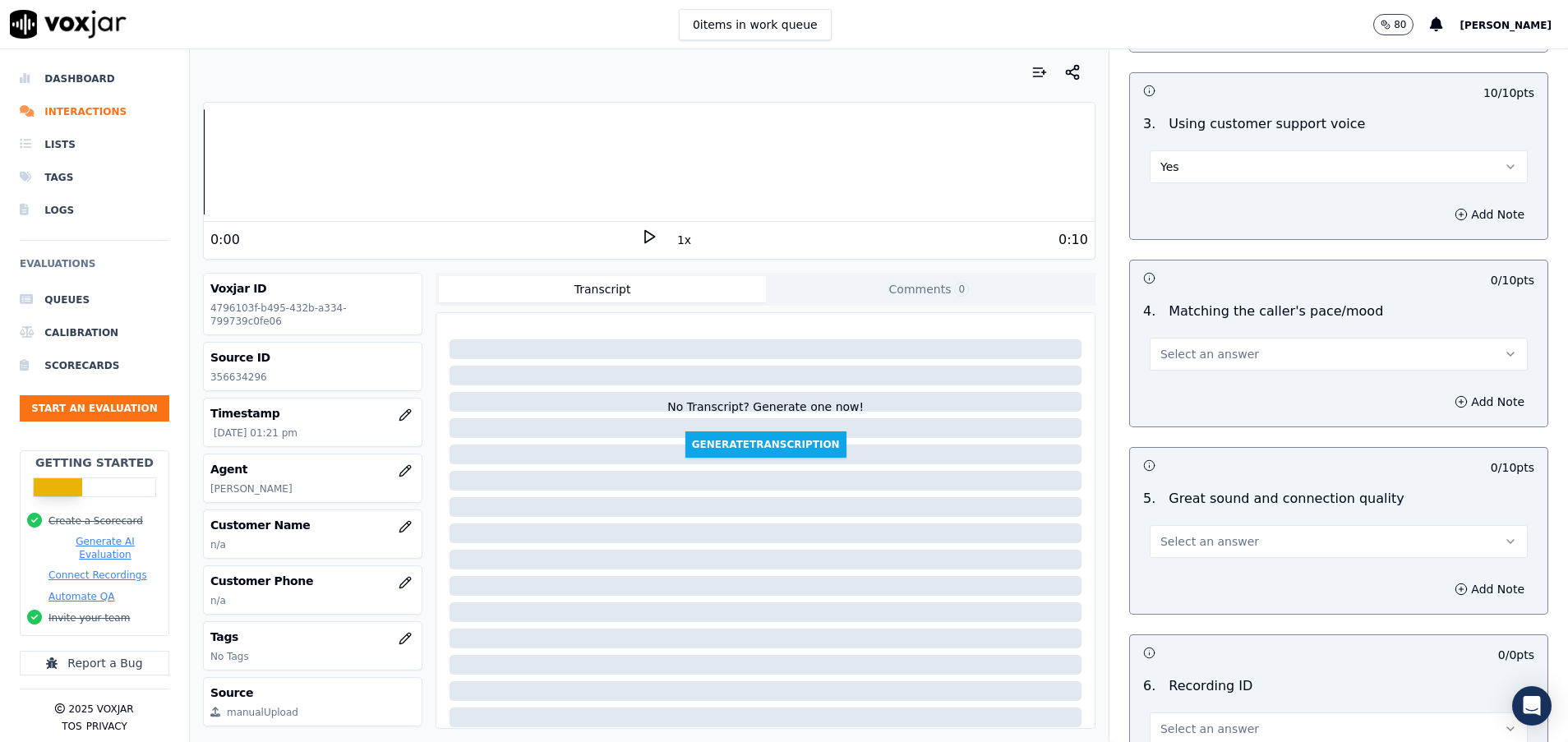
click at [1173, 364] on button "Select an answer" at bounding box center [1338, 353] width 378 height 33
click at [1180, 387] on div "Yes" at bounding box center [1297, 391] width 338 height 26
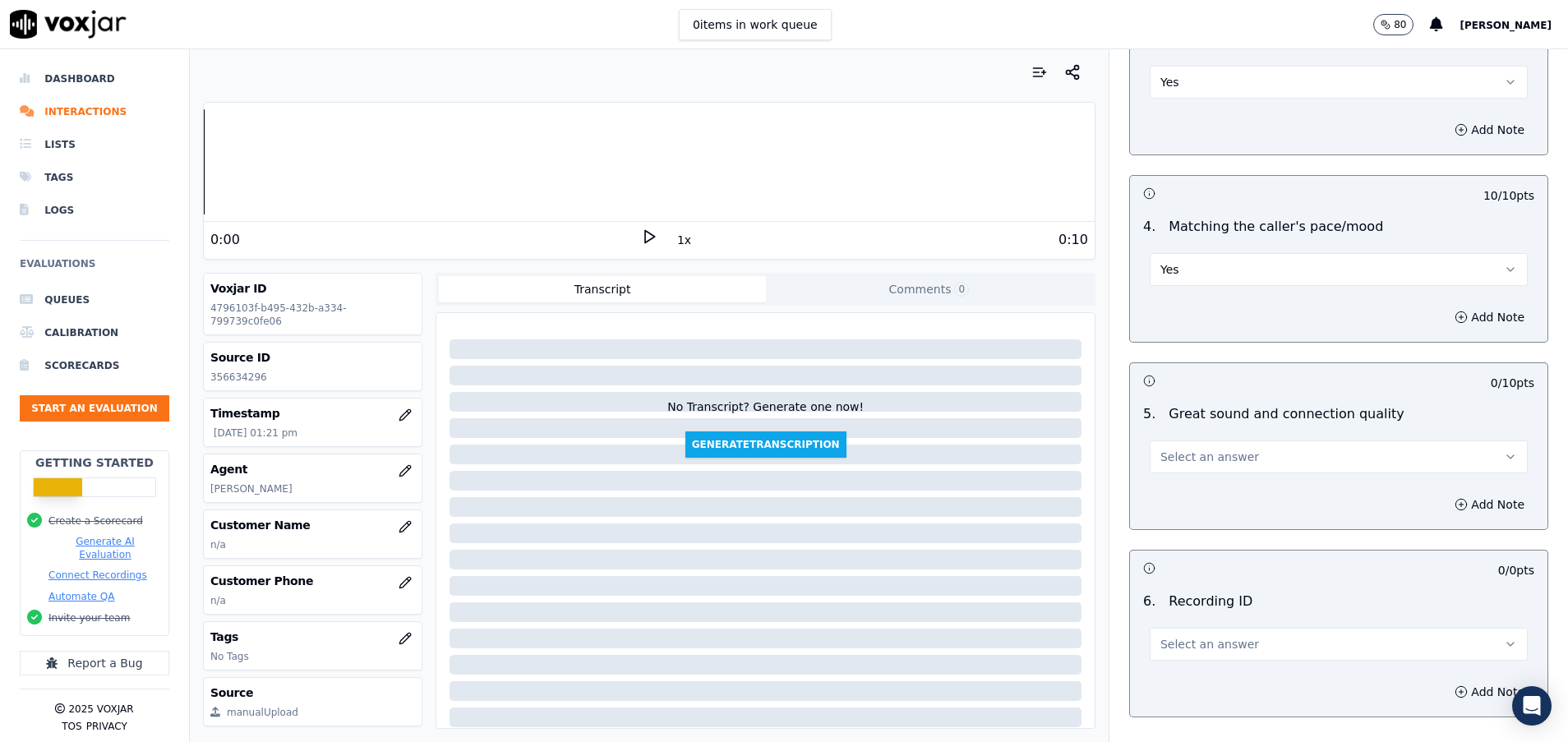
scroll to position [2219, 0]
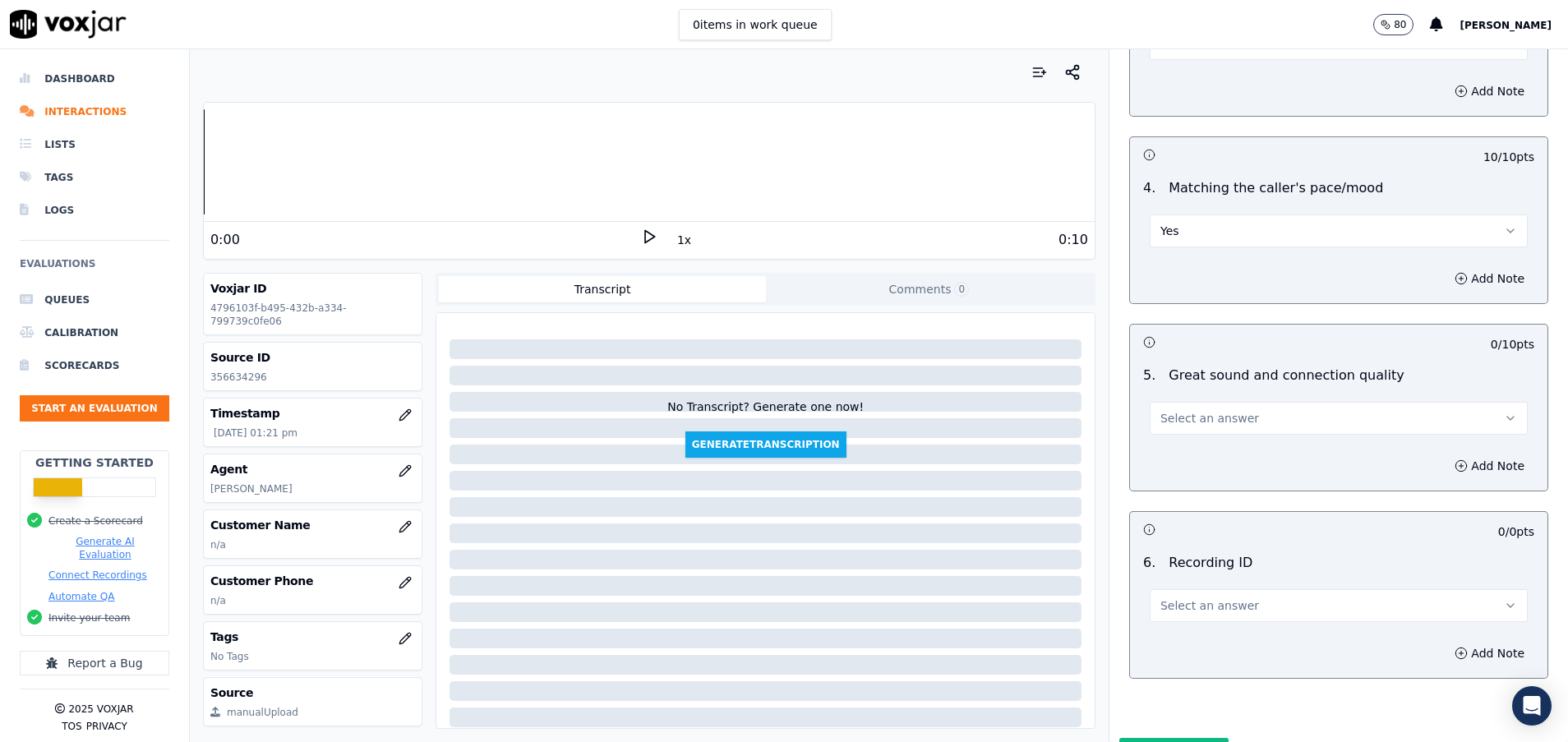
click at [1181, 425] on span "Select an answer" at bounding box center [1210, 419] width 99 height 17
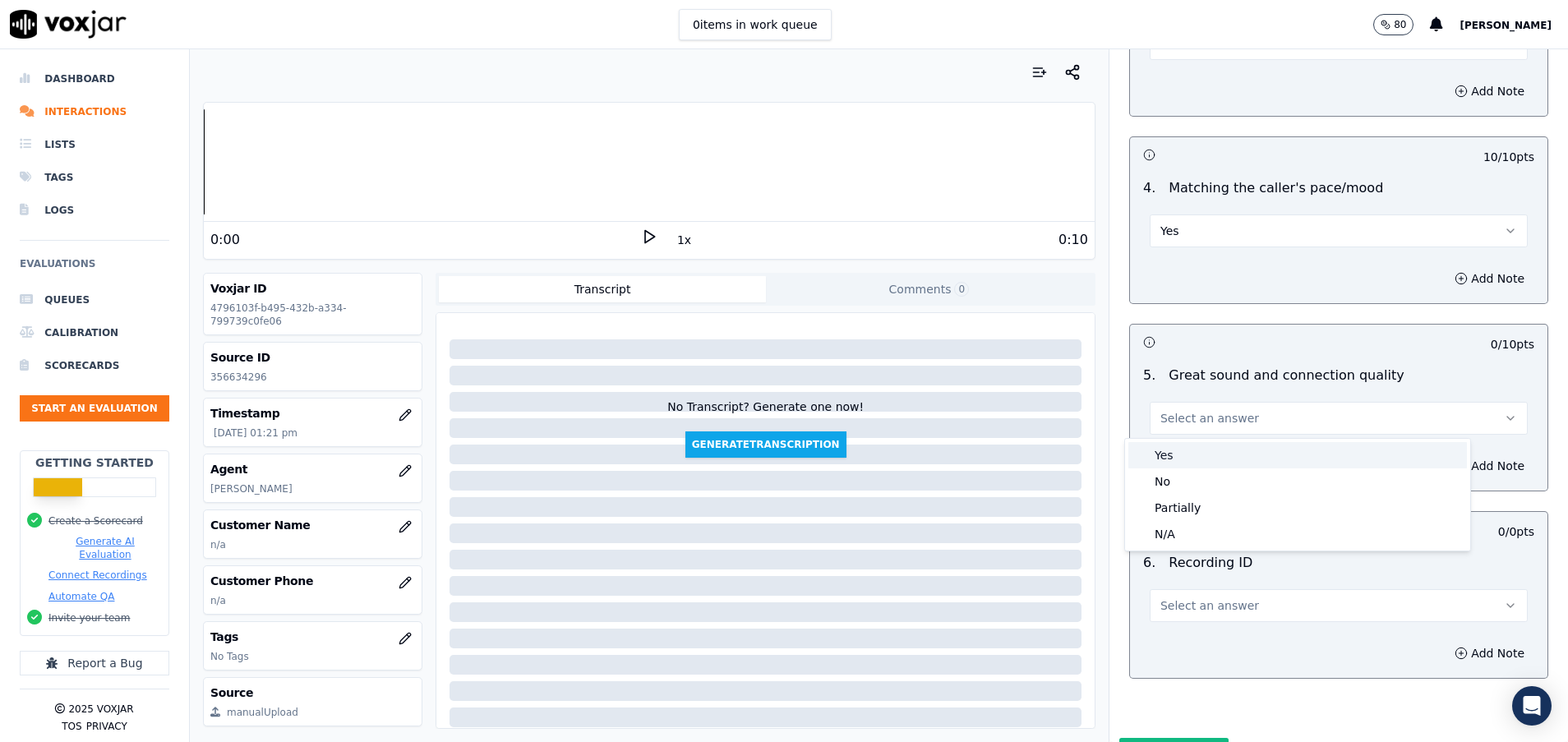
click at [1194, 454] on div "Yes" at bounding box center [1297, 455] width 338 height 26
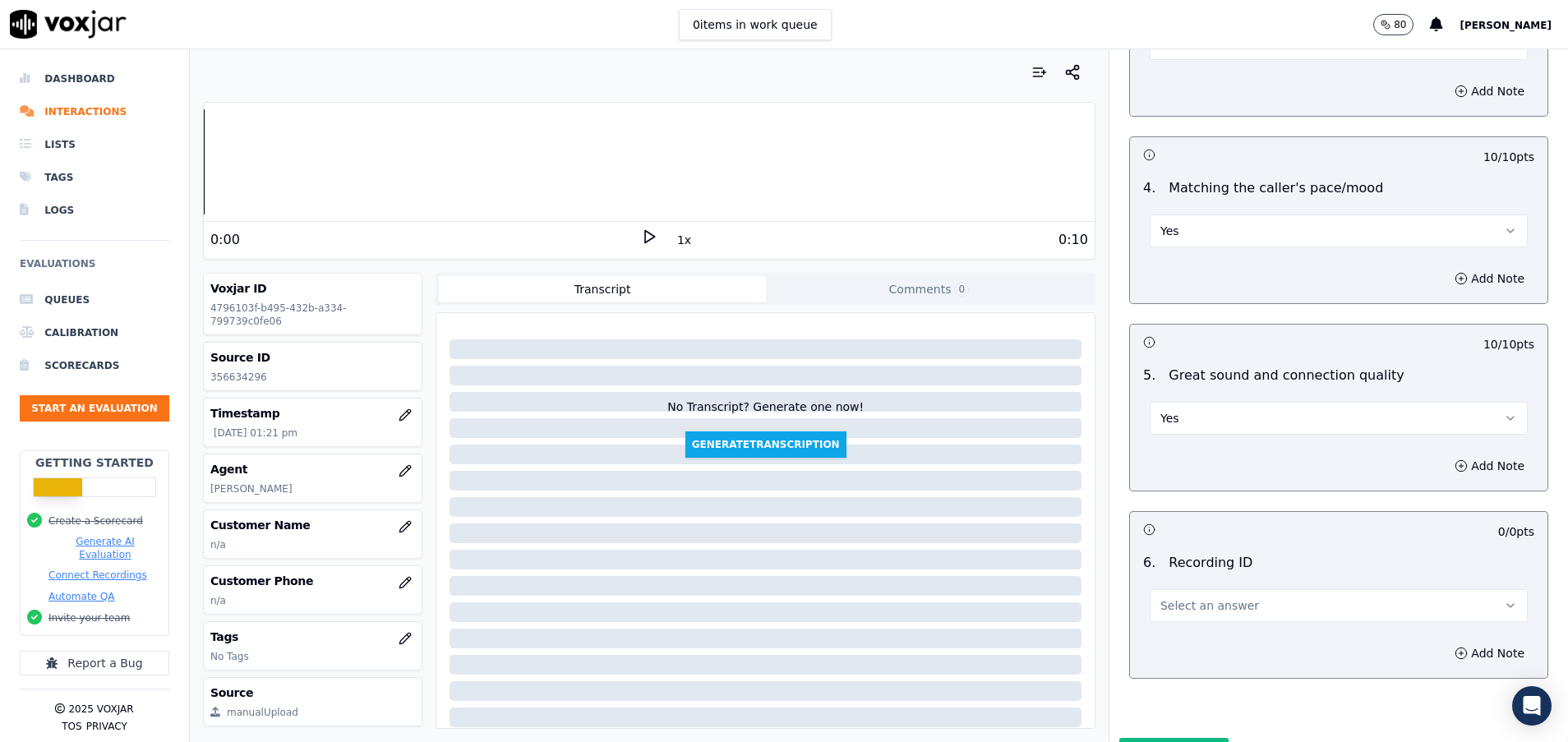
scroll to position [2311, 0]
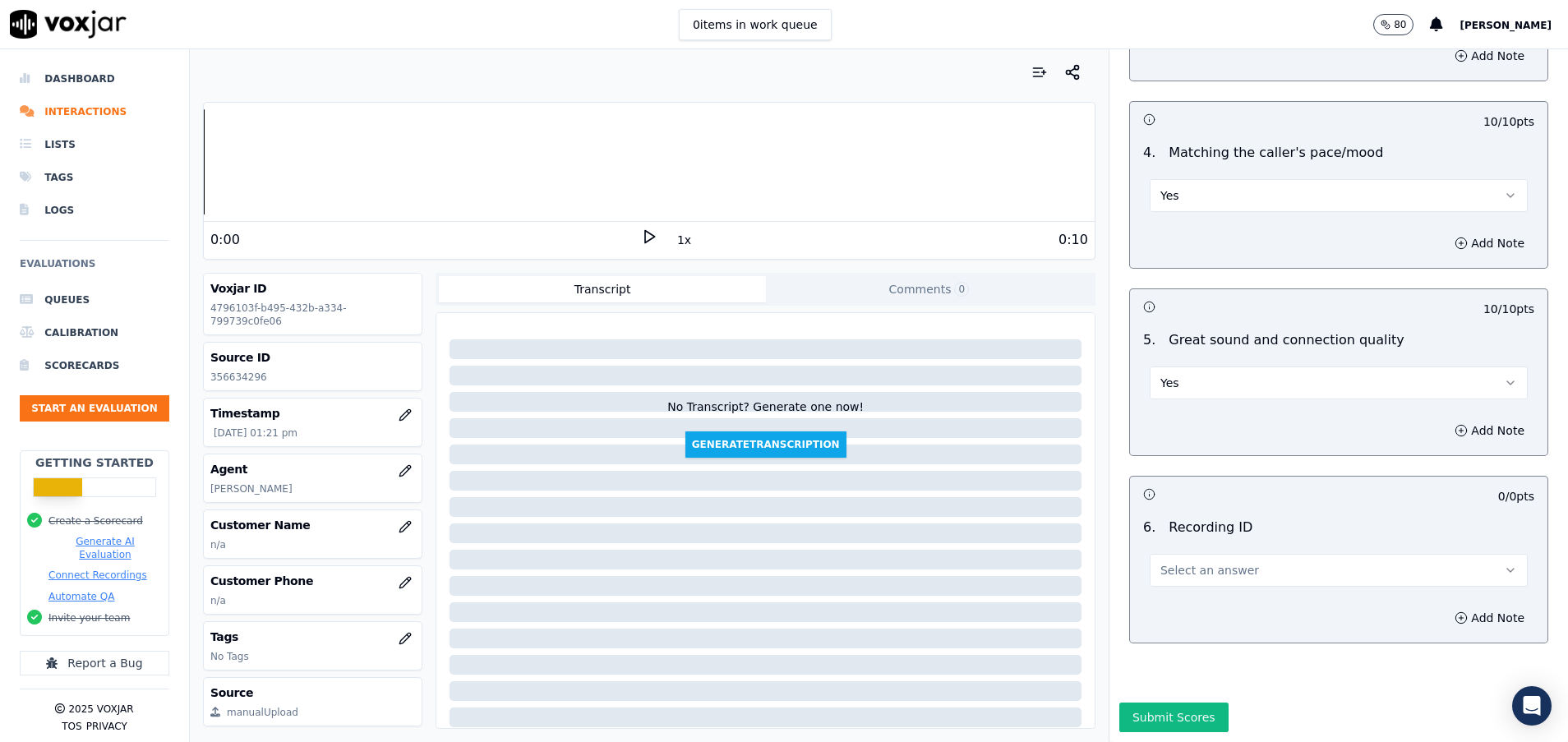
click at [1189, 562] on span "Select an answer" at bounding box center [1210, 570] width 99 height 17
click at [1188, 569] on div "N/A" at bounding box center [1297, 561] width 338 height 26
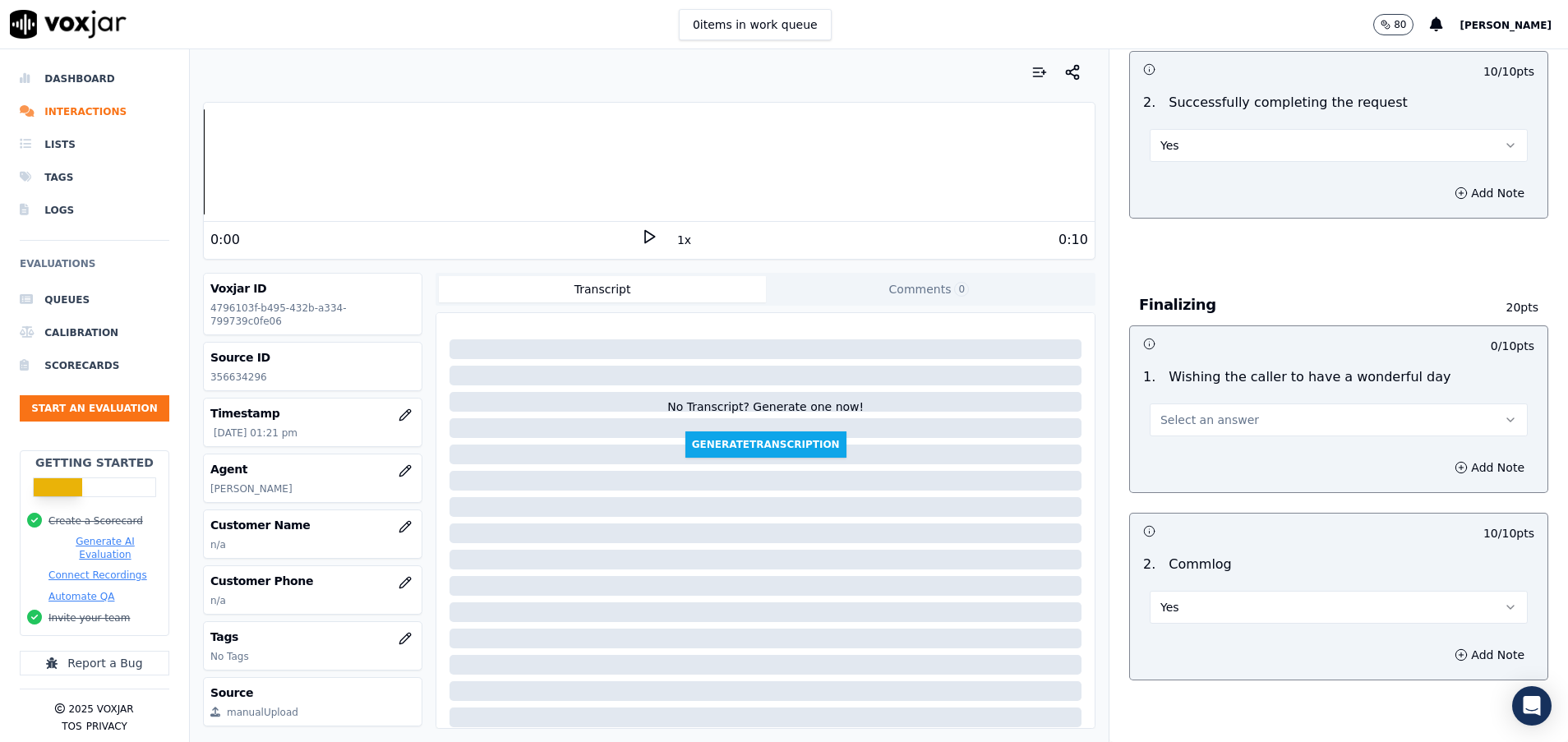
scroll to position [1109, 0]
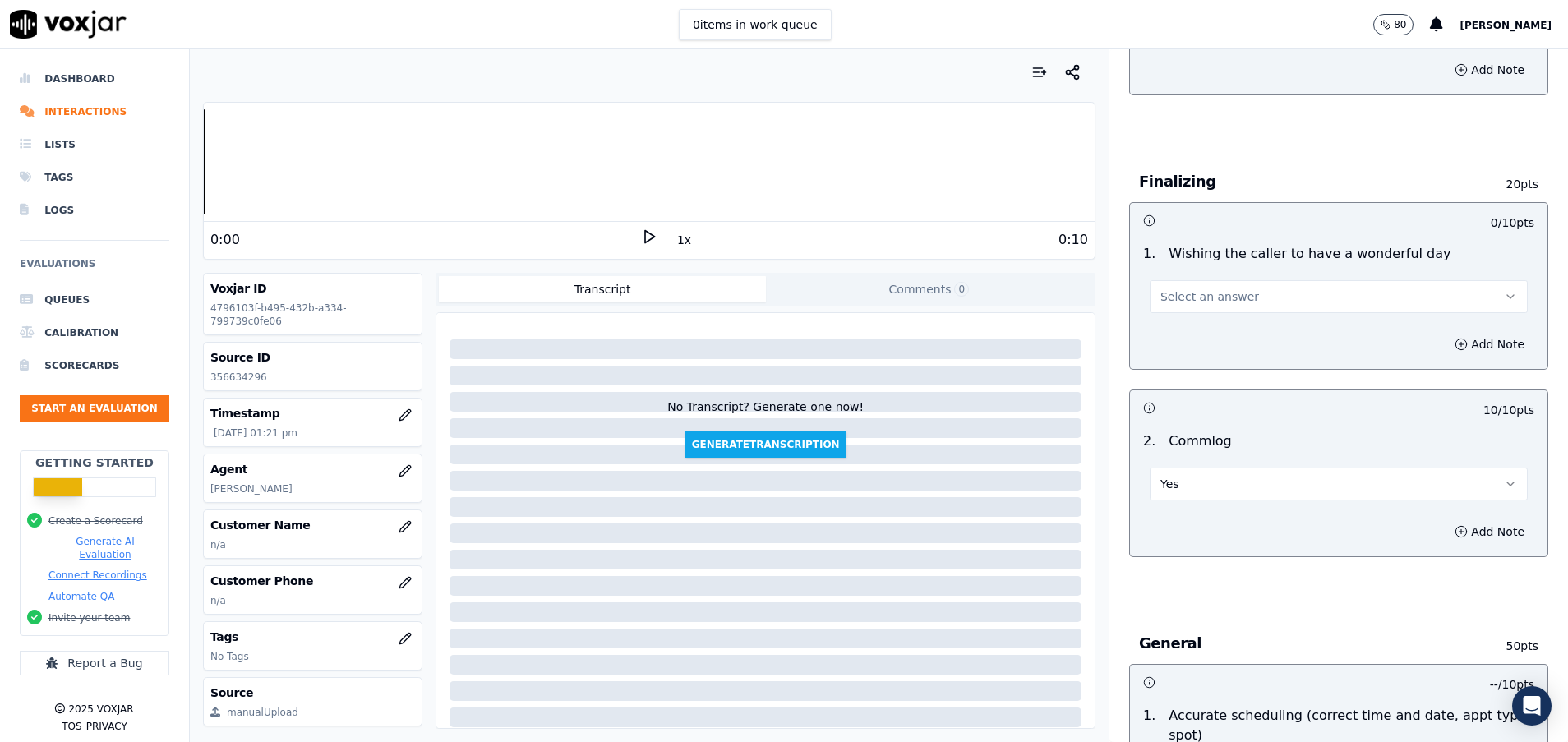
click at [1225, 287] on button "Select an answer" at bounding box center [1338, 296] width 378 height 33
click at [1201, 335] on div "Yes" at bounding box center [1297, 334] width 338 height 26
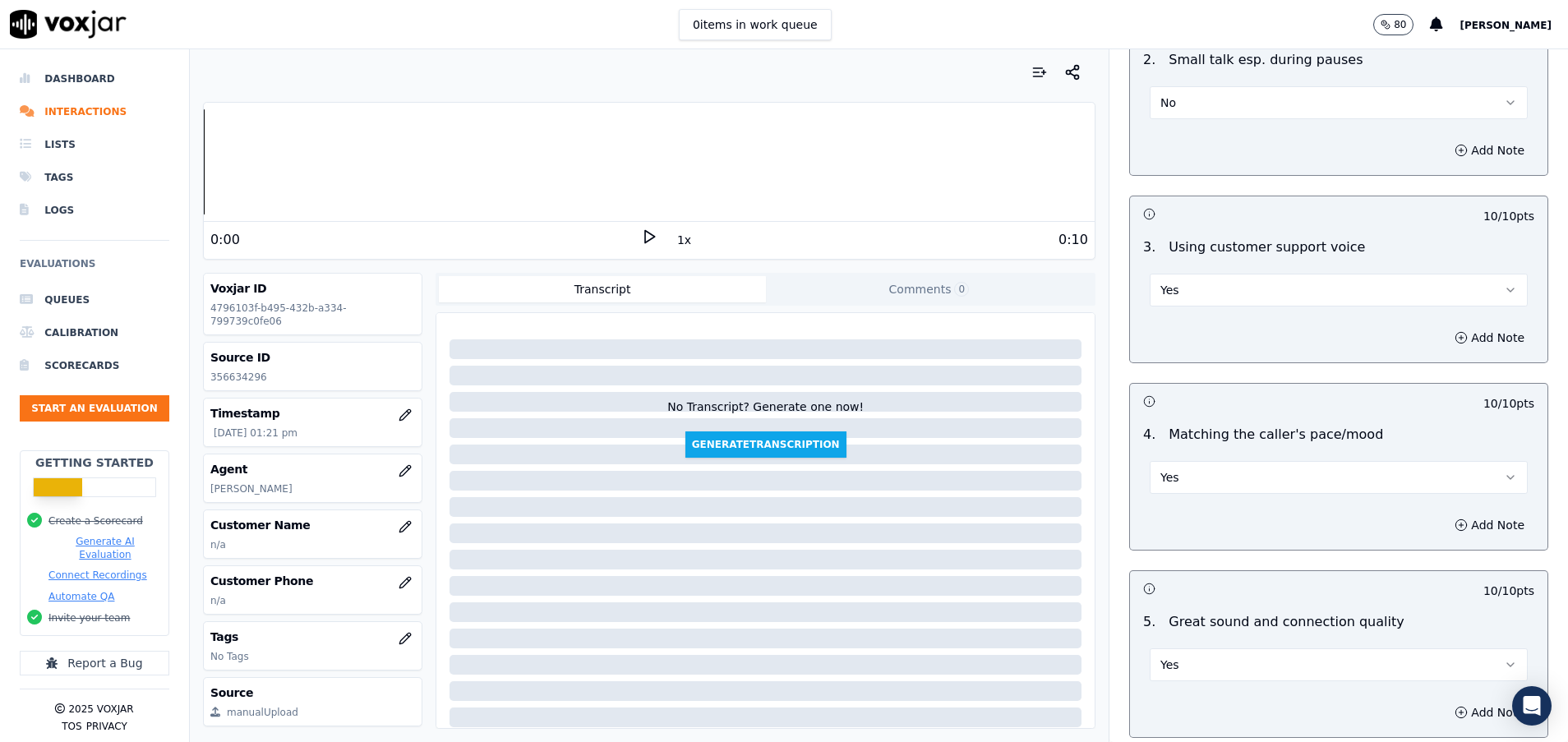
scroll to position [2311, 0]
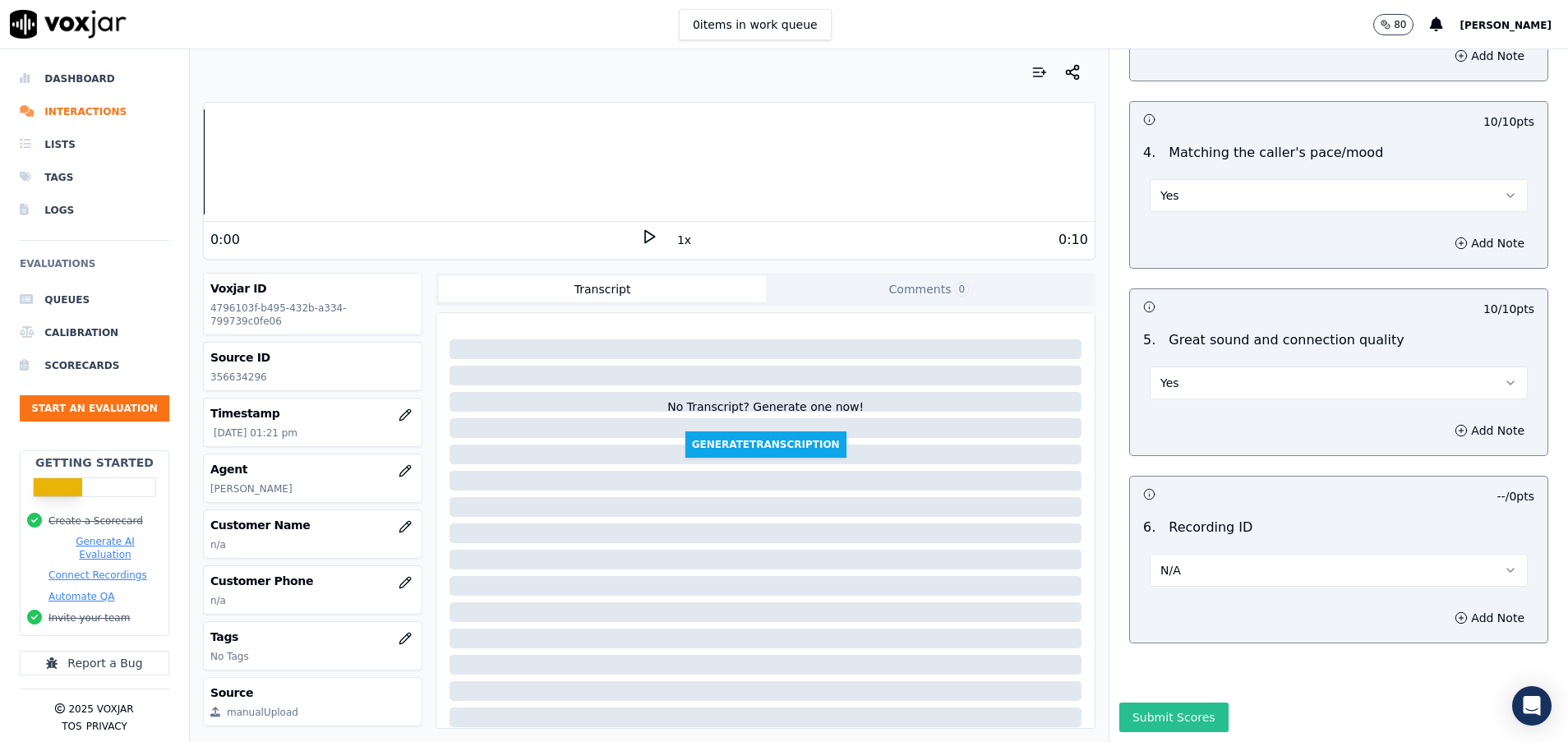
click at [1159, 703] on button "Submit Scores" at bounding box center [1174, 718] width 109 height 30
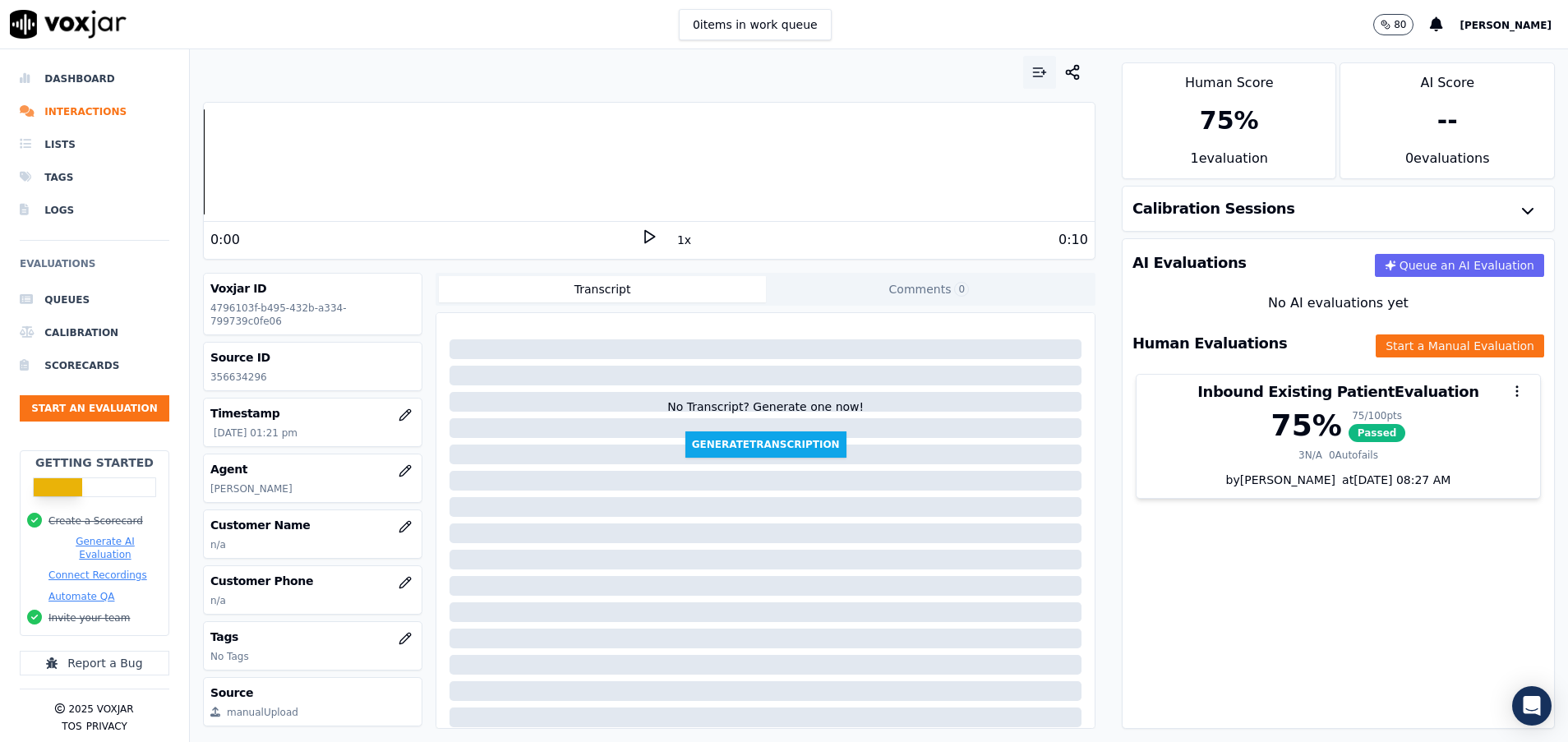
click at [1023, 62] on button "button" at bounding box center [1039, 72] width 33 height 33
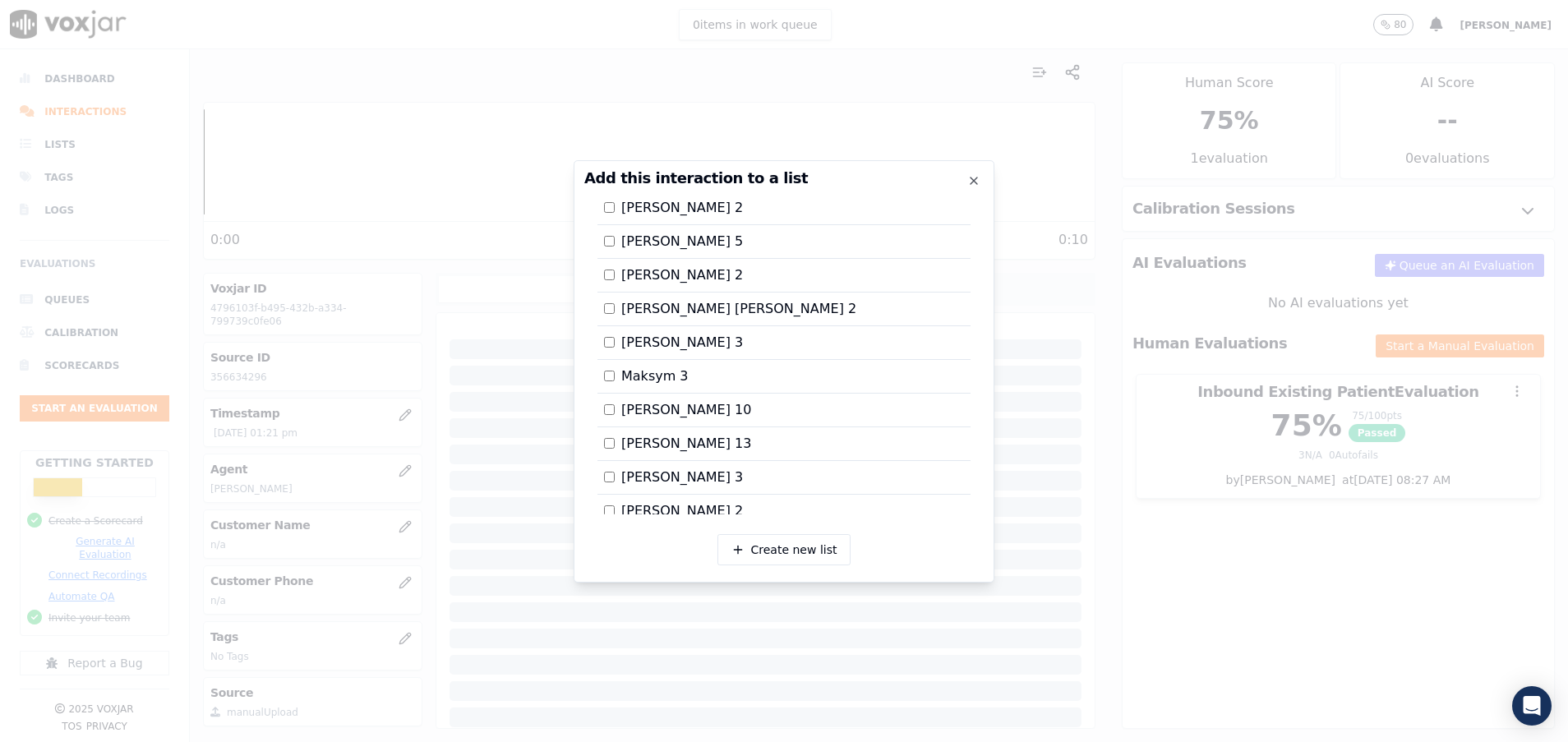
scroll to position [1693, 0]
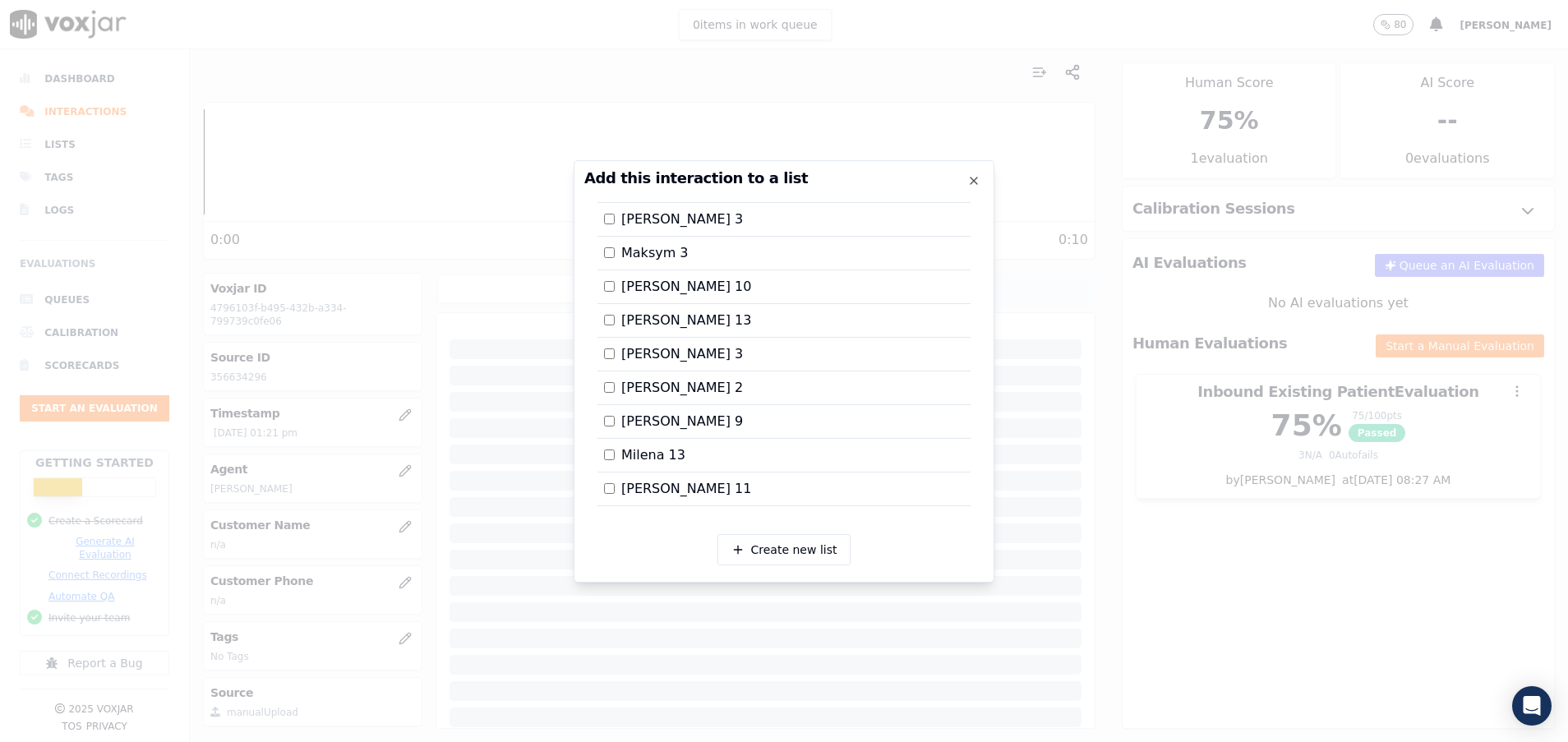
click at [1128, 370] on div at bounding box center [784, 371] width 1568 height 742
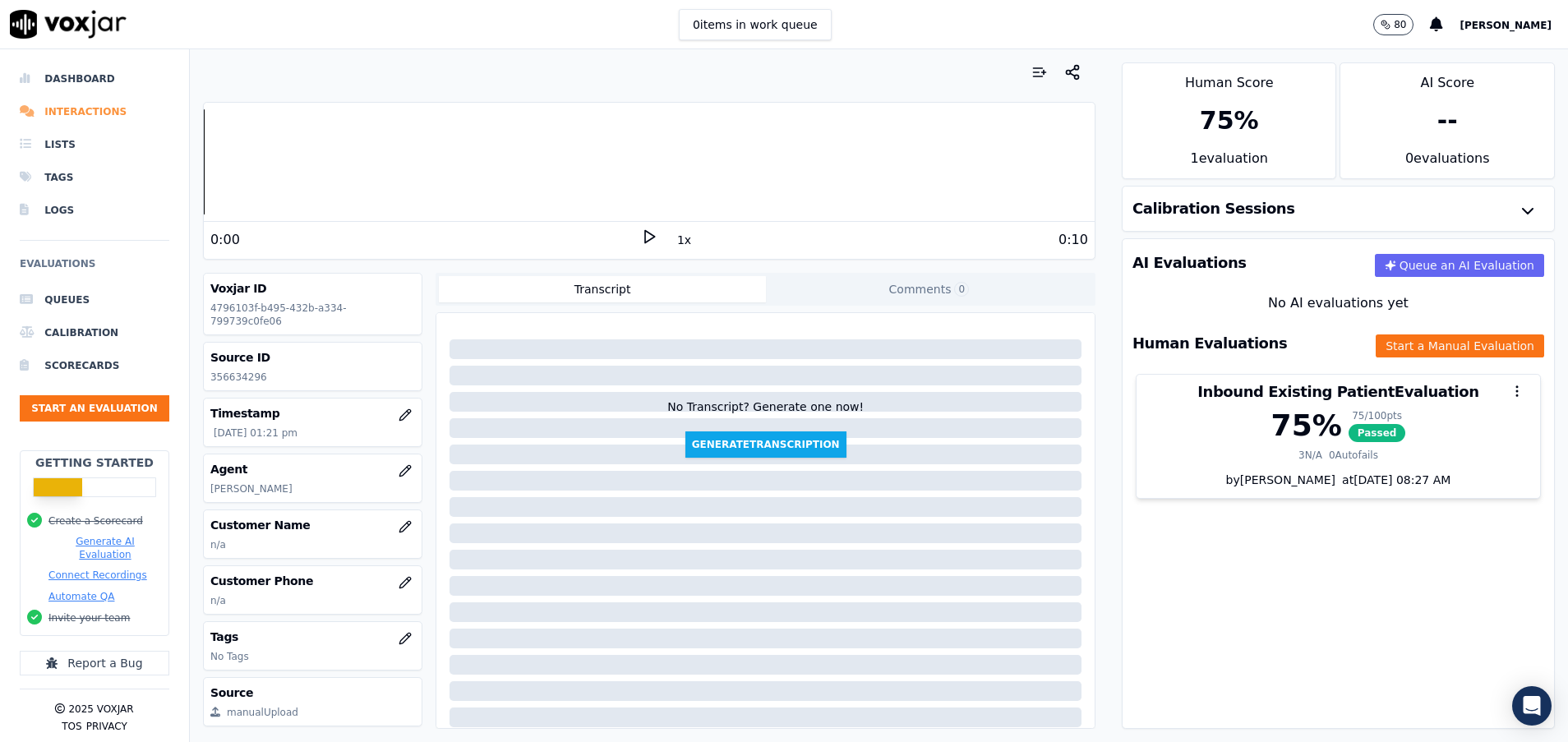
click at [64, 103] on li "Interactions" at bounding box center [94, 111] width 150 height 33
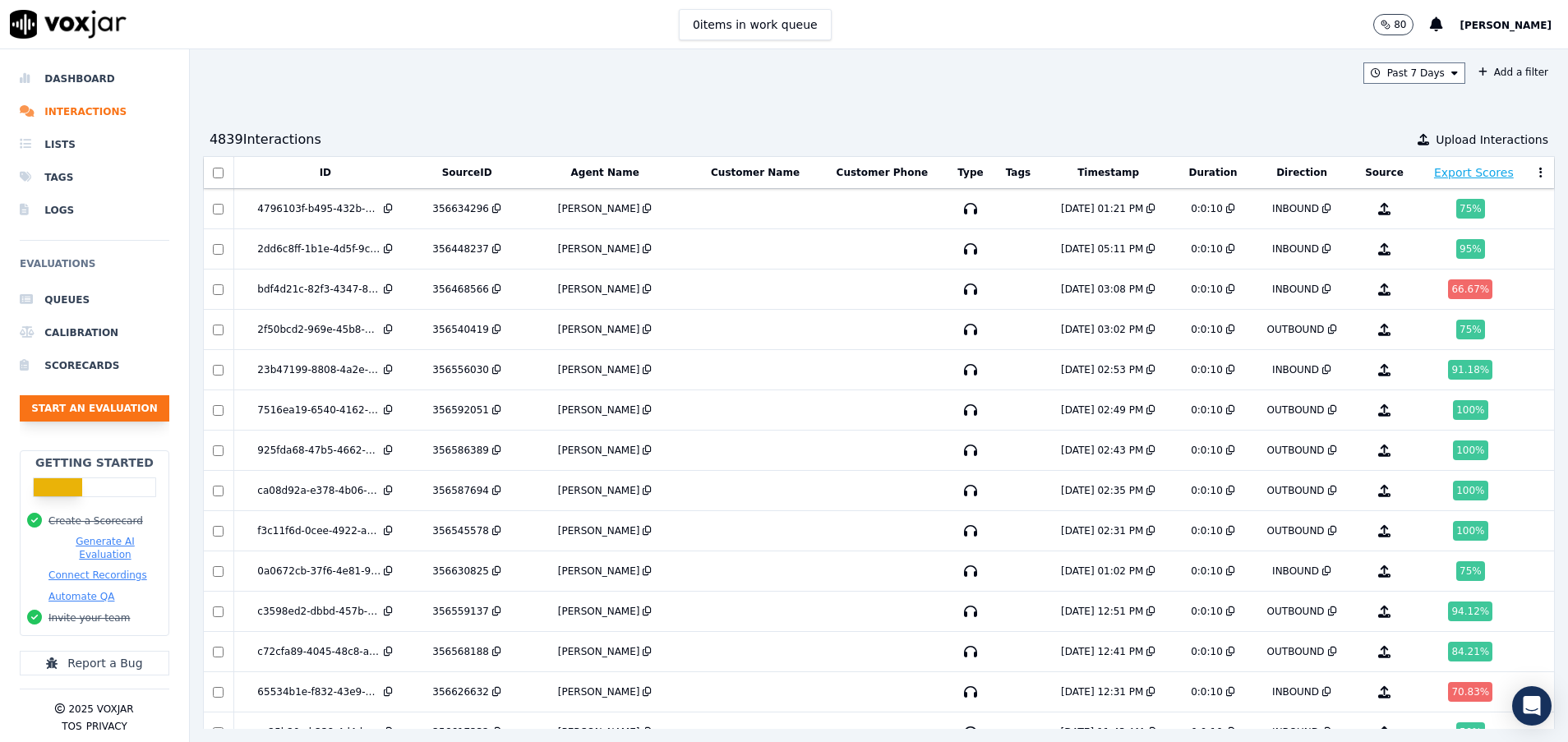
click at [116, 399] on button "Start an Evaluation" at bounding box center [94, 408] width 150 height 26
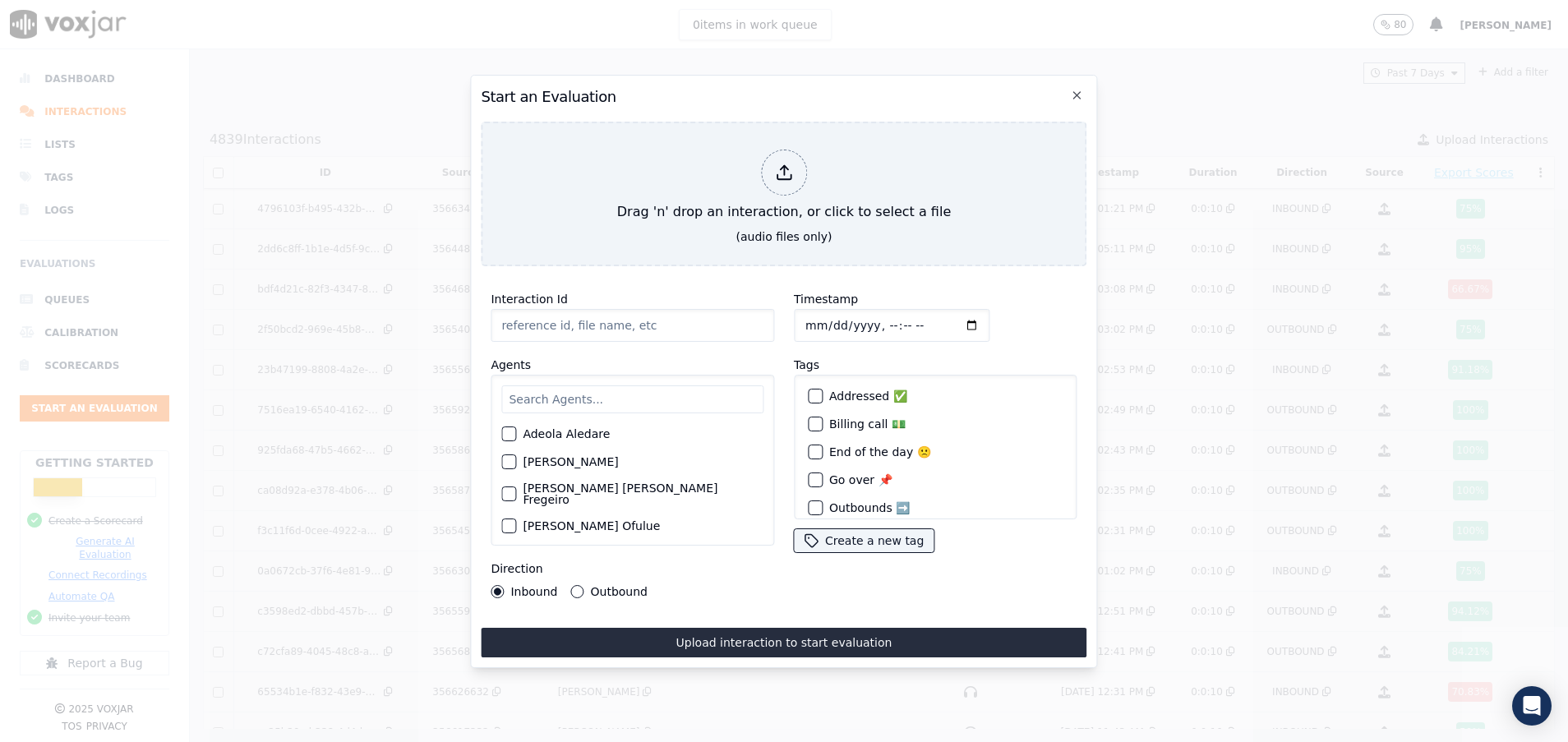
paste input "356644405"
type input "356644405"
click at [567, 385] on input "text" at bounding box center [632, 399] width 262 height 28
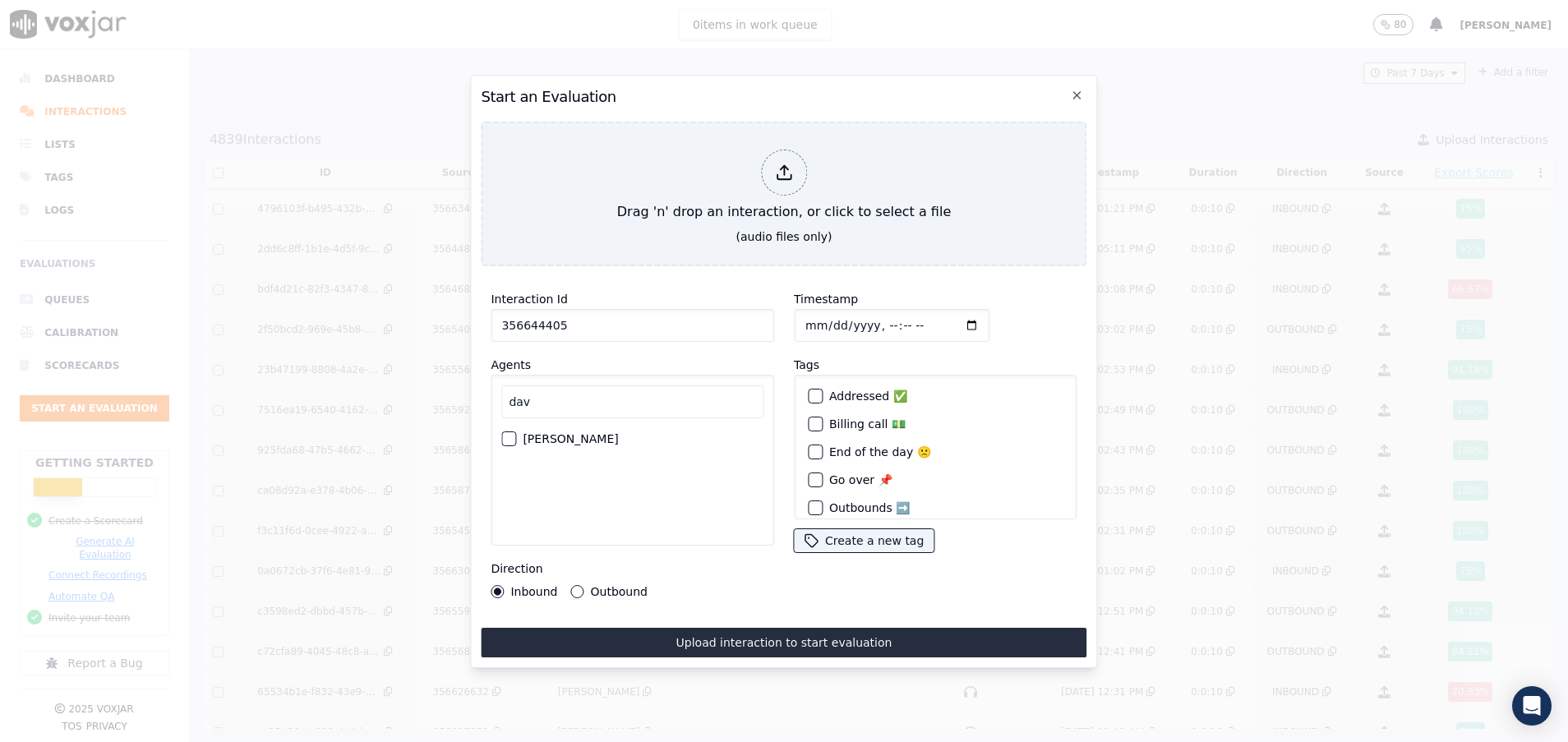
type input "dav"
click at [514, 433] on div "button" at bounding box center [507, 438] width 11 height 11
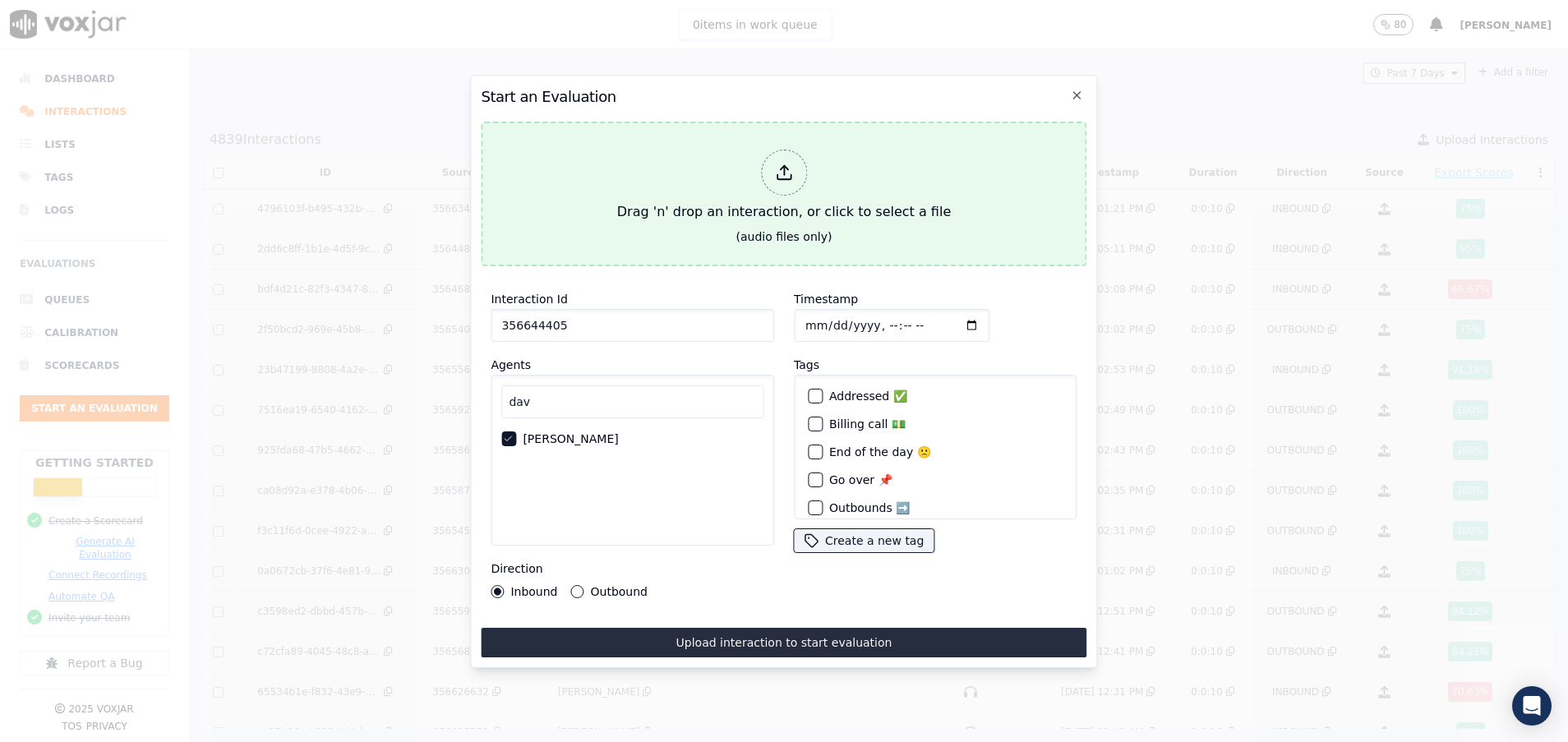
click at [691, 191] on div "Drag 'n' drop an interaction, or click to select a file" at bounding box center [783, 185] width 347 height 85
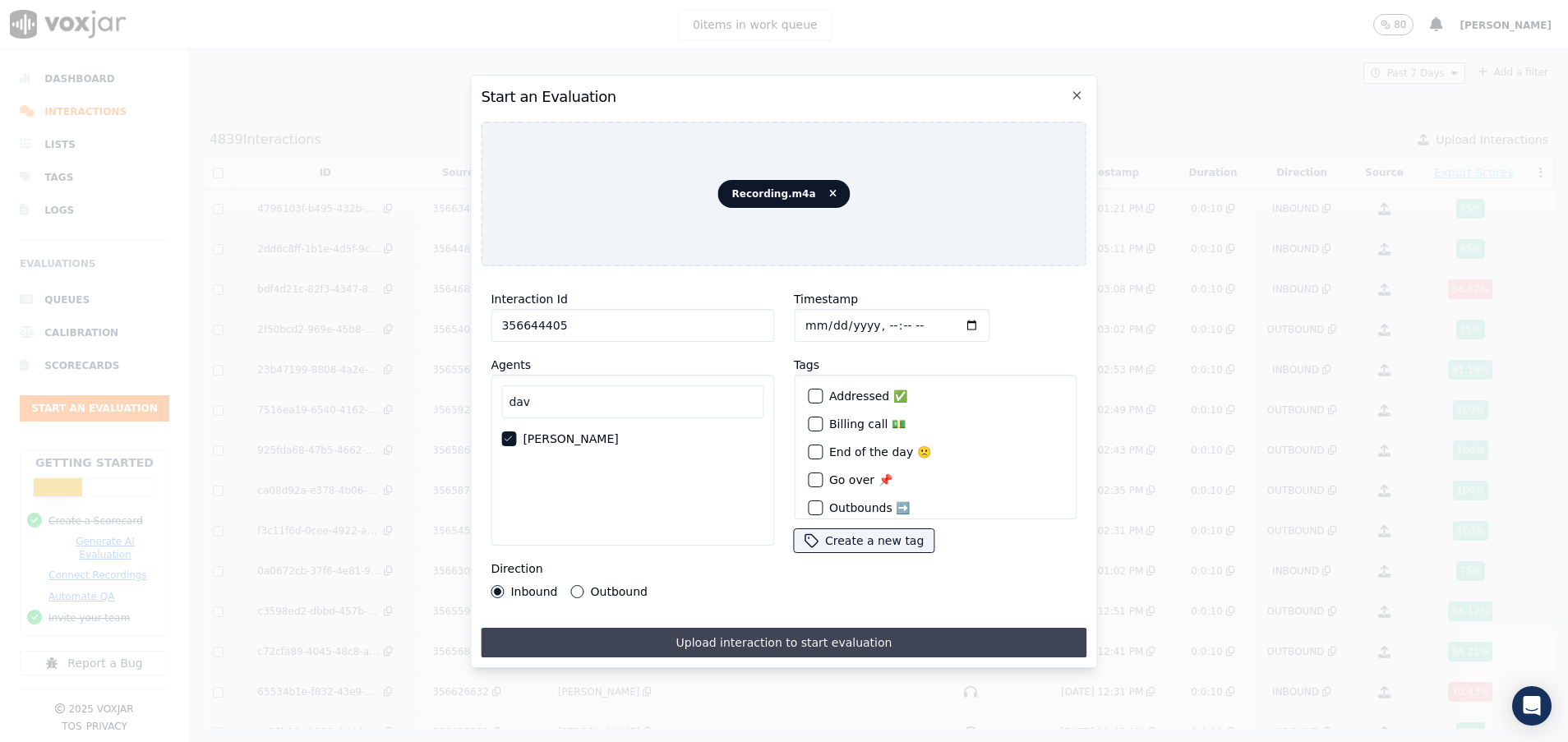
click at [620, 633] on button "Upload interaction to start evaluation" at bounding box center [783, 643] width 606 height 30
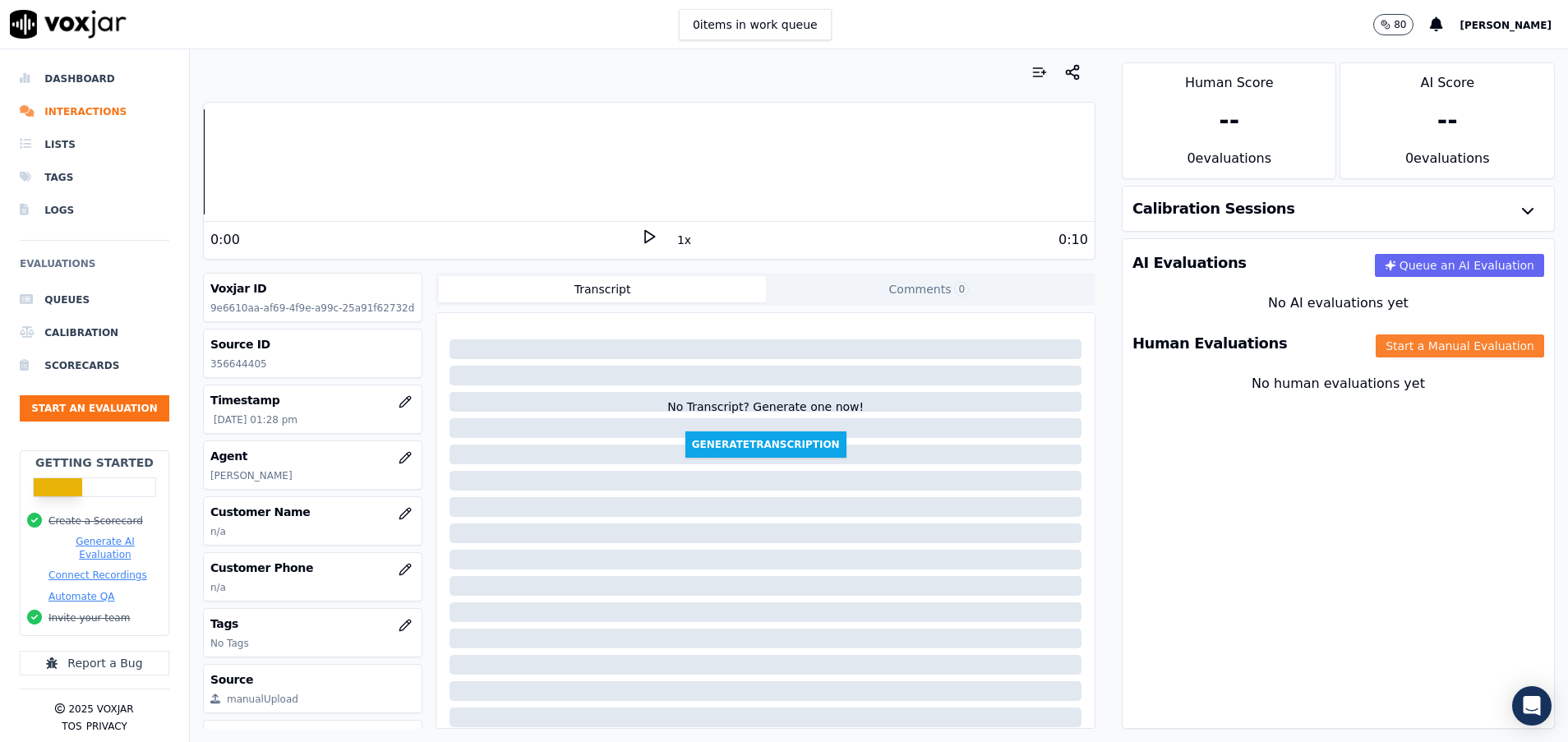
click at [1392, 335] on button "Start a Manual Evaluation" at bounding box center [1460, 346] width 168 height 23
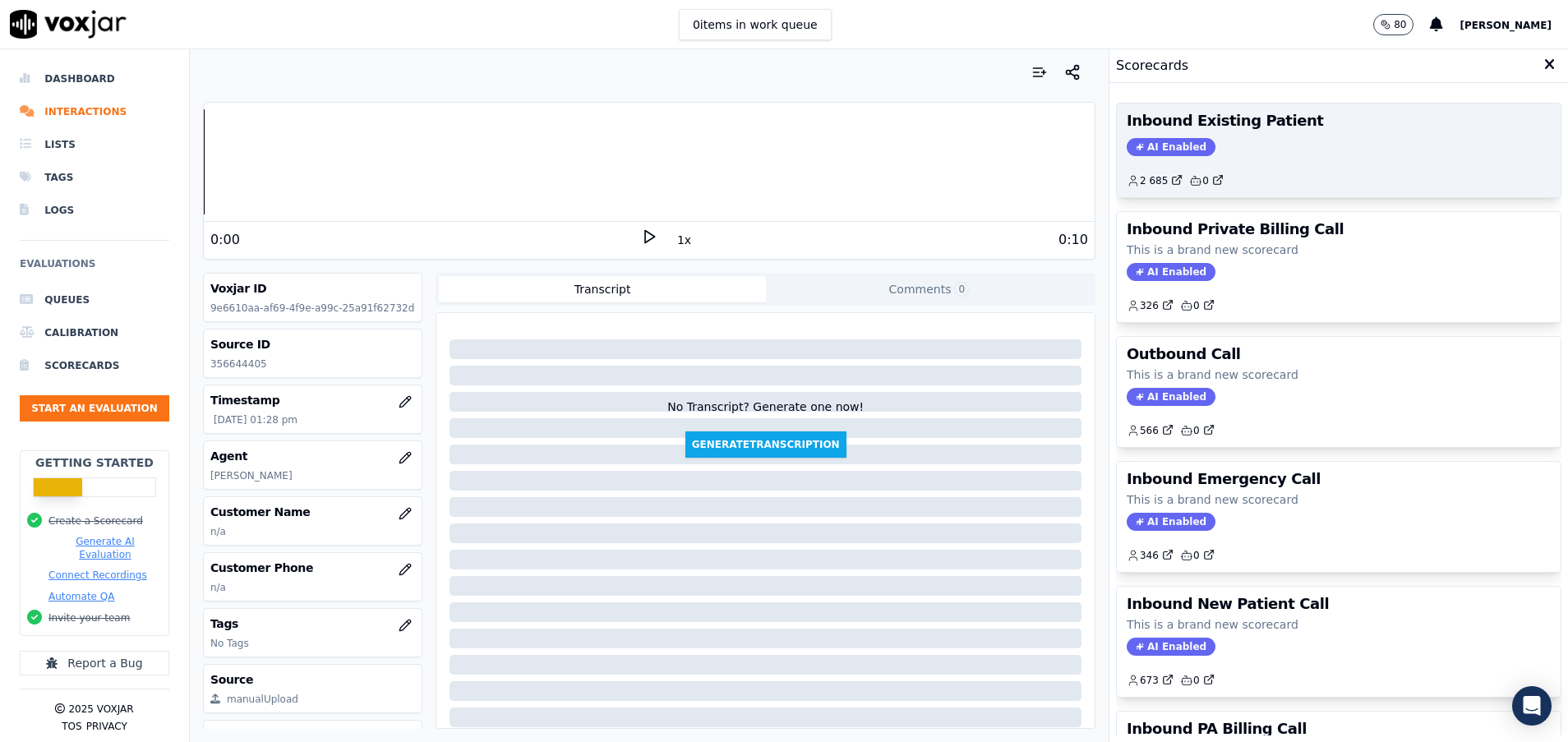
click at [1244, 156] on div "Inbound Existing Patient AI Enabled 2 685 0" at bounding box center [1338, 150] width 444 height 93
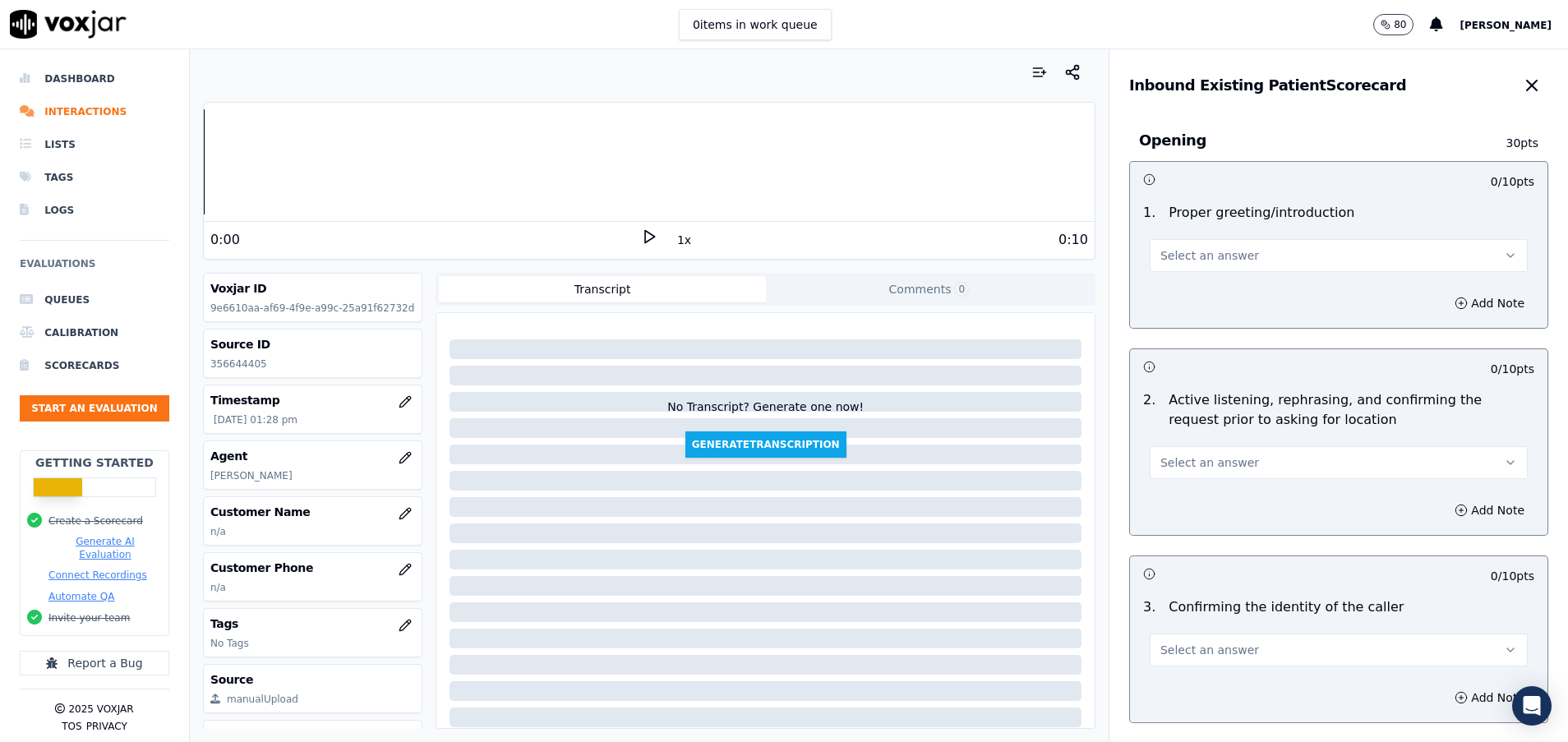
click at [1202, 254] on span "Select an answer" at bounding box center [1210, 256] width 99 height 17
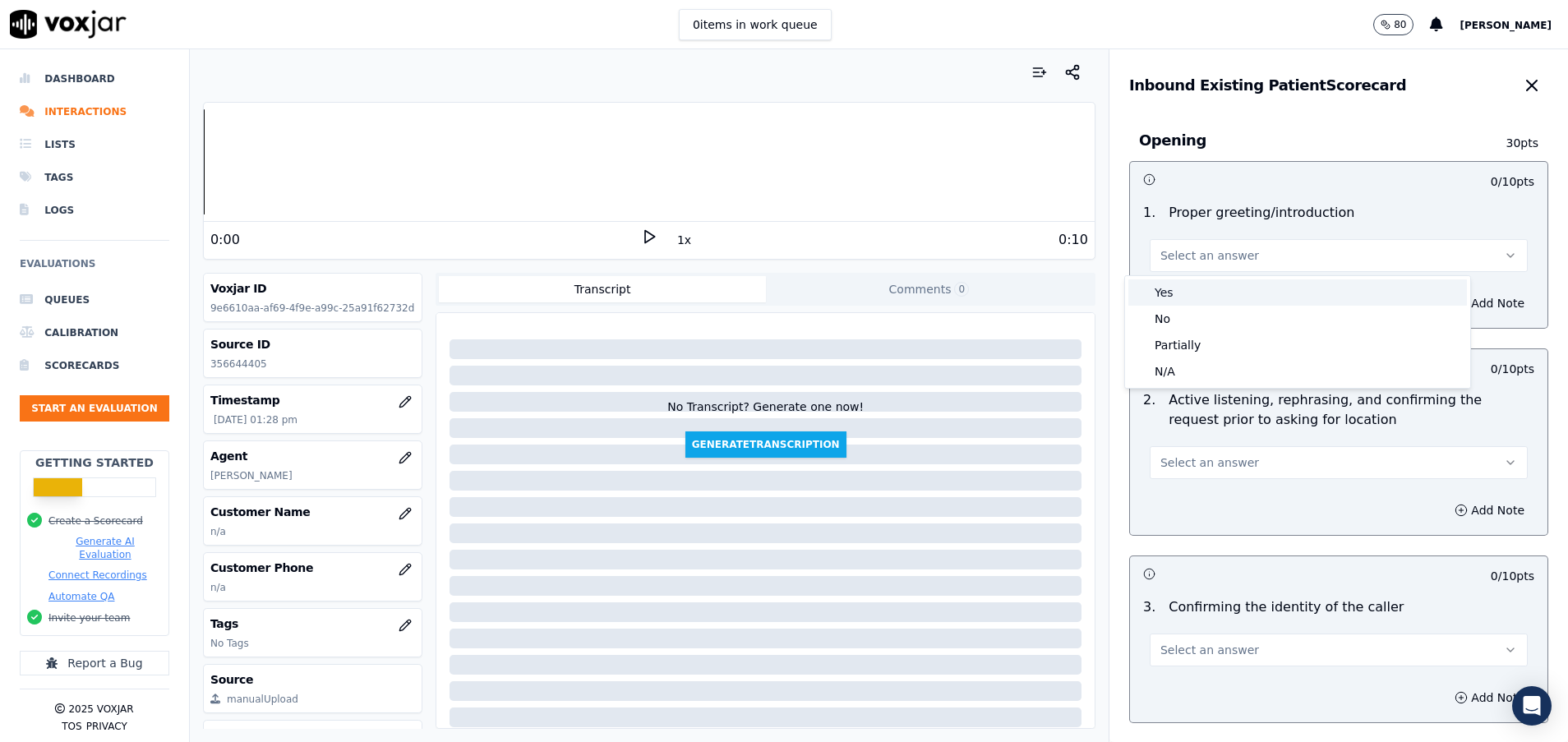
click at [1249, 299] on div "Yes" at bounding box center [1297, 293] width 338 height 26
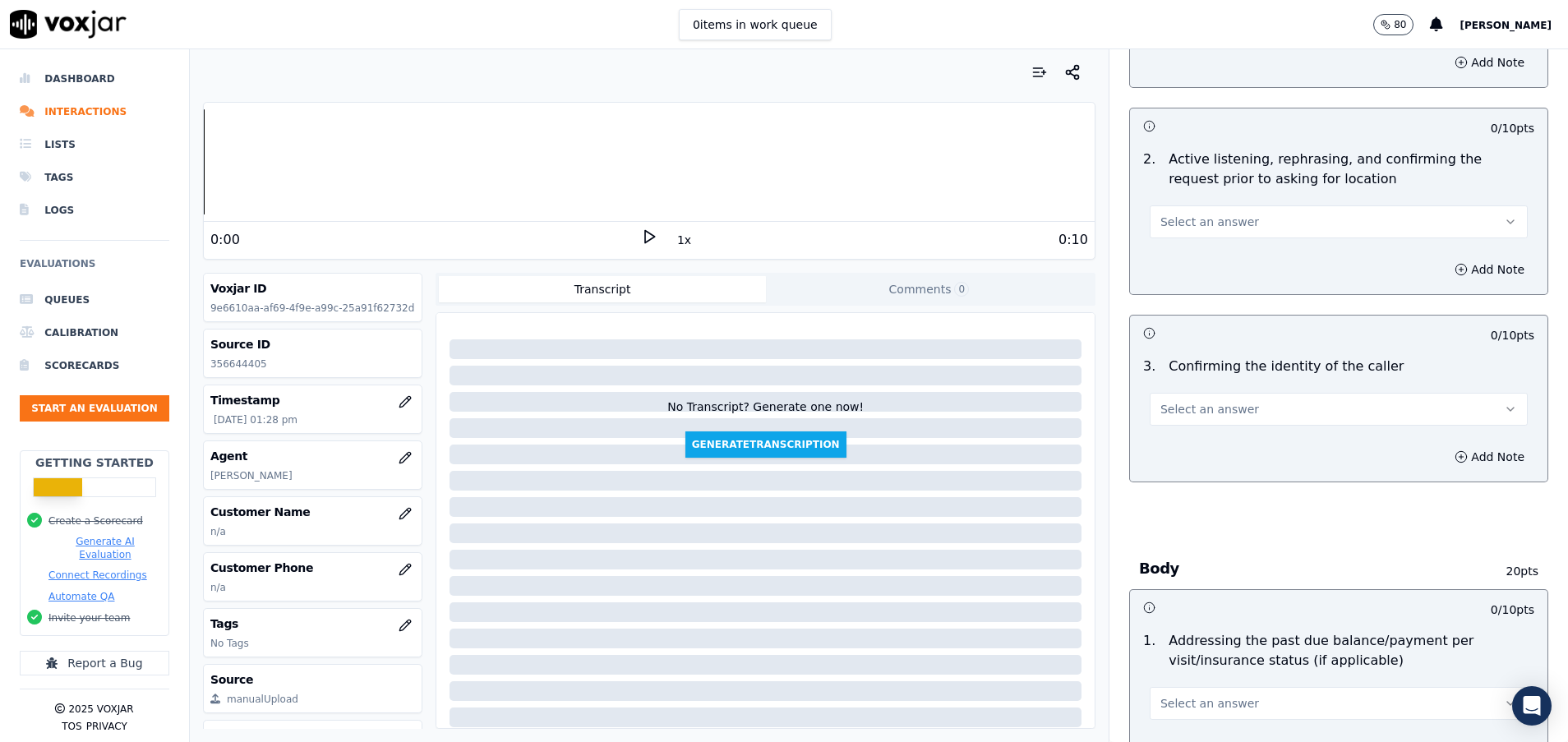
scroll to position [247, 0]
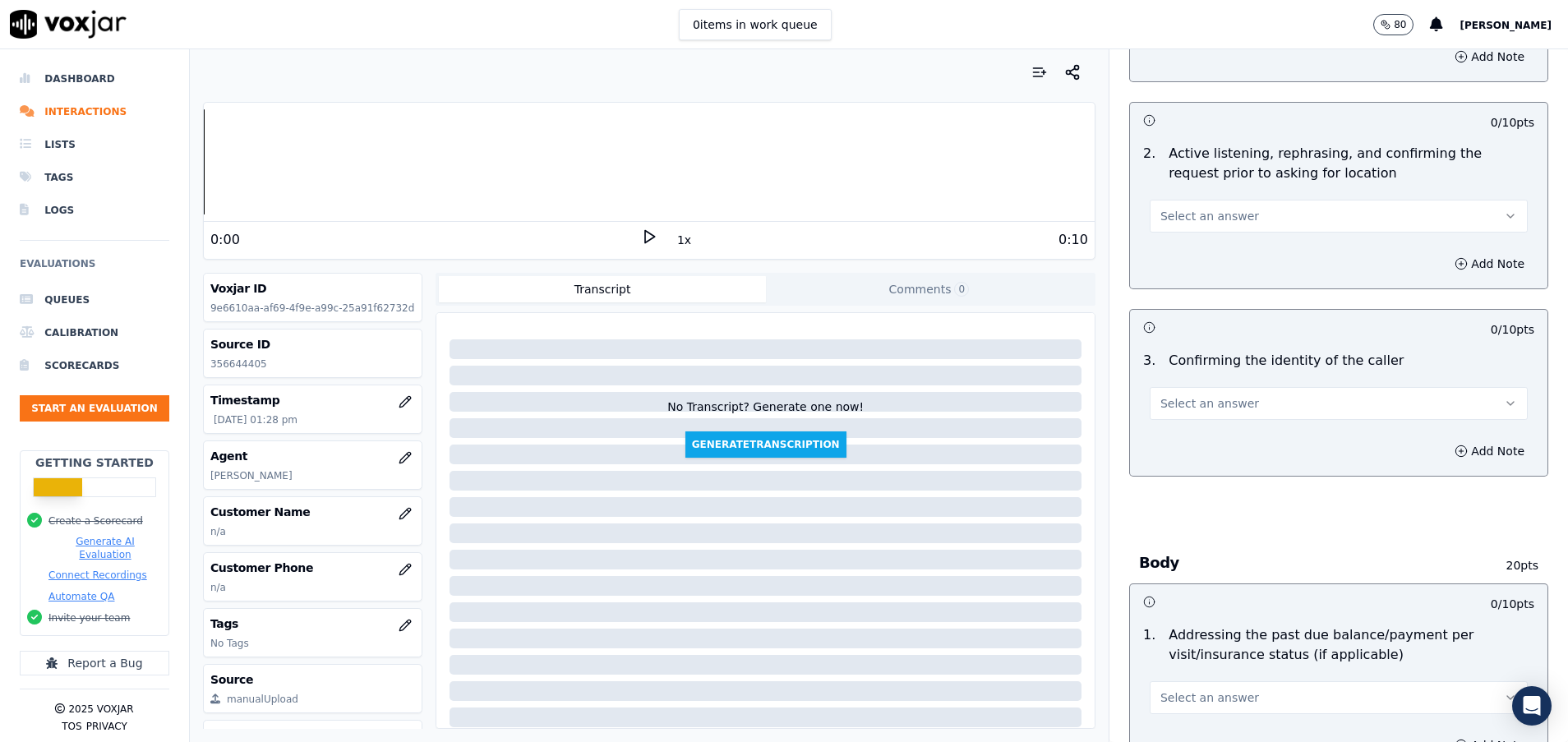
click at [1208, 213] on span "Select an answer" at bounding box center [1210, 216] width 99 height 17
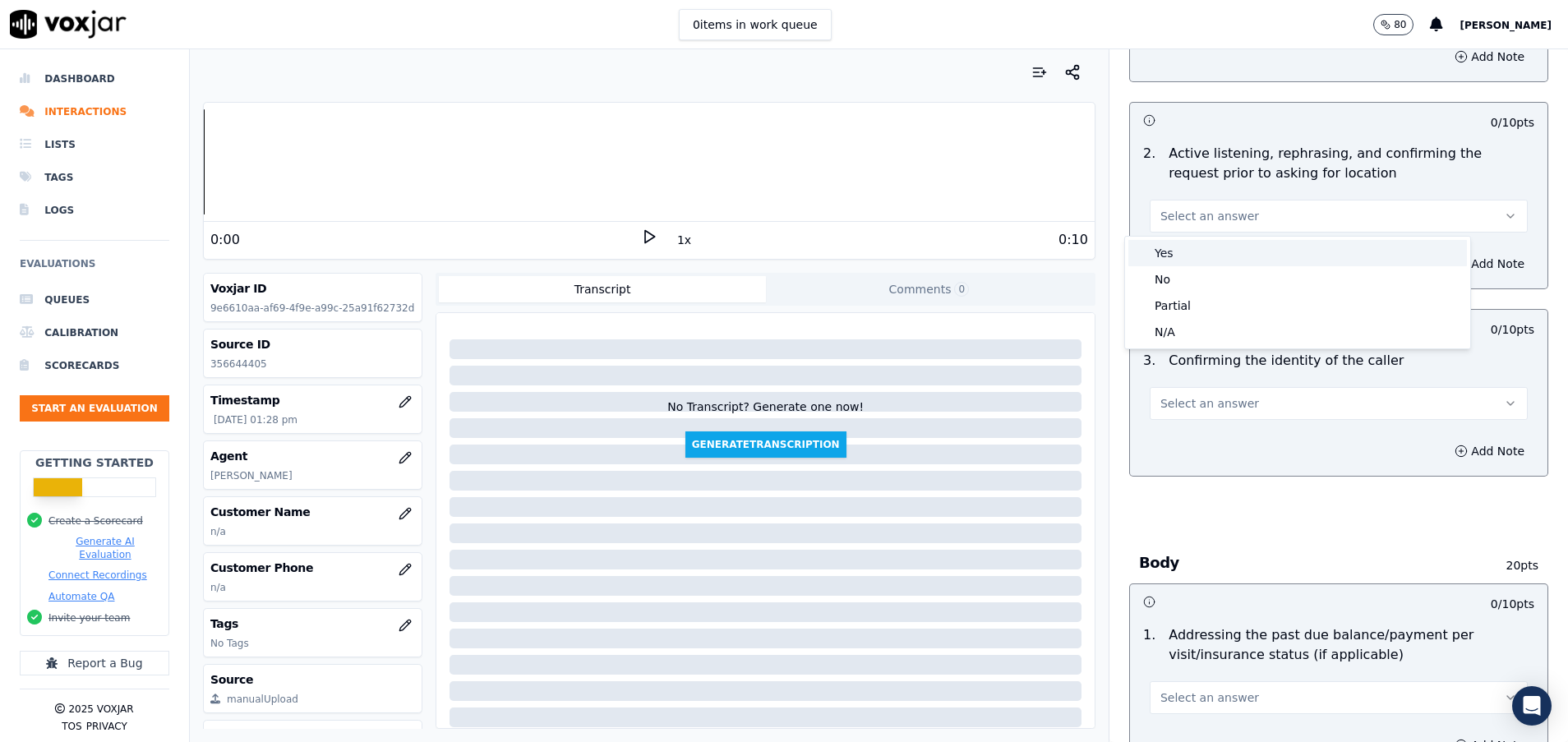
click at [1220, 249] on div "Yes" at bounding box center [1297, 253] width 338 height 26
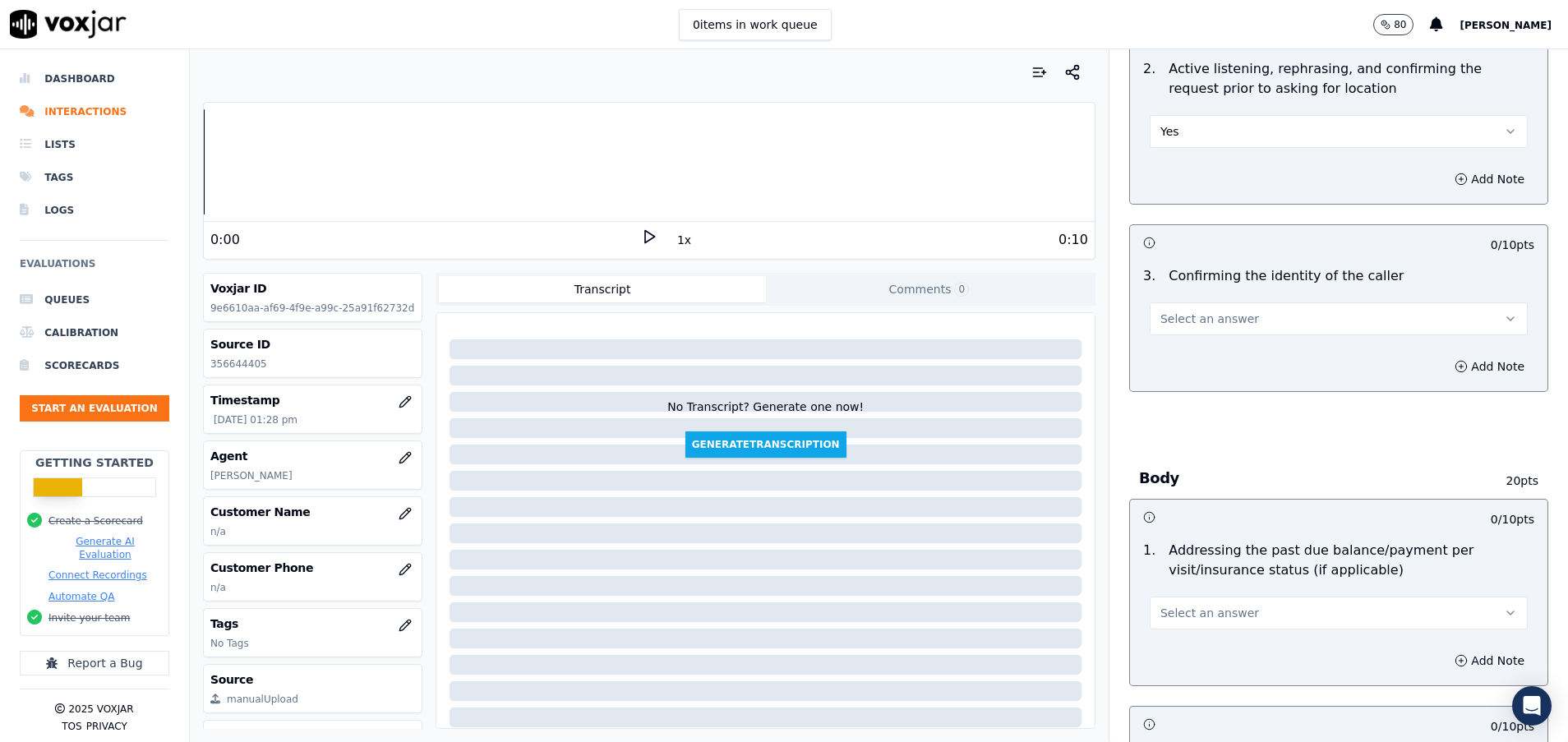
scroll to position [370, 0]
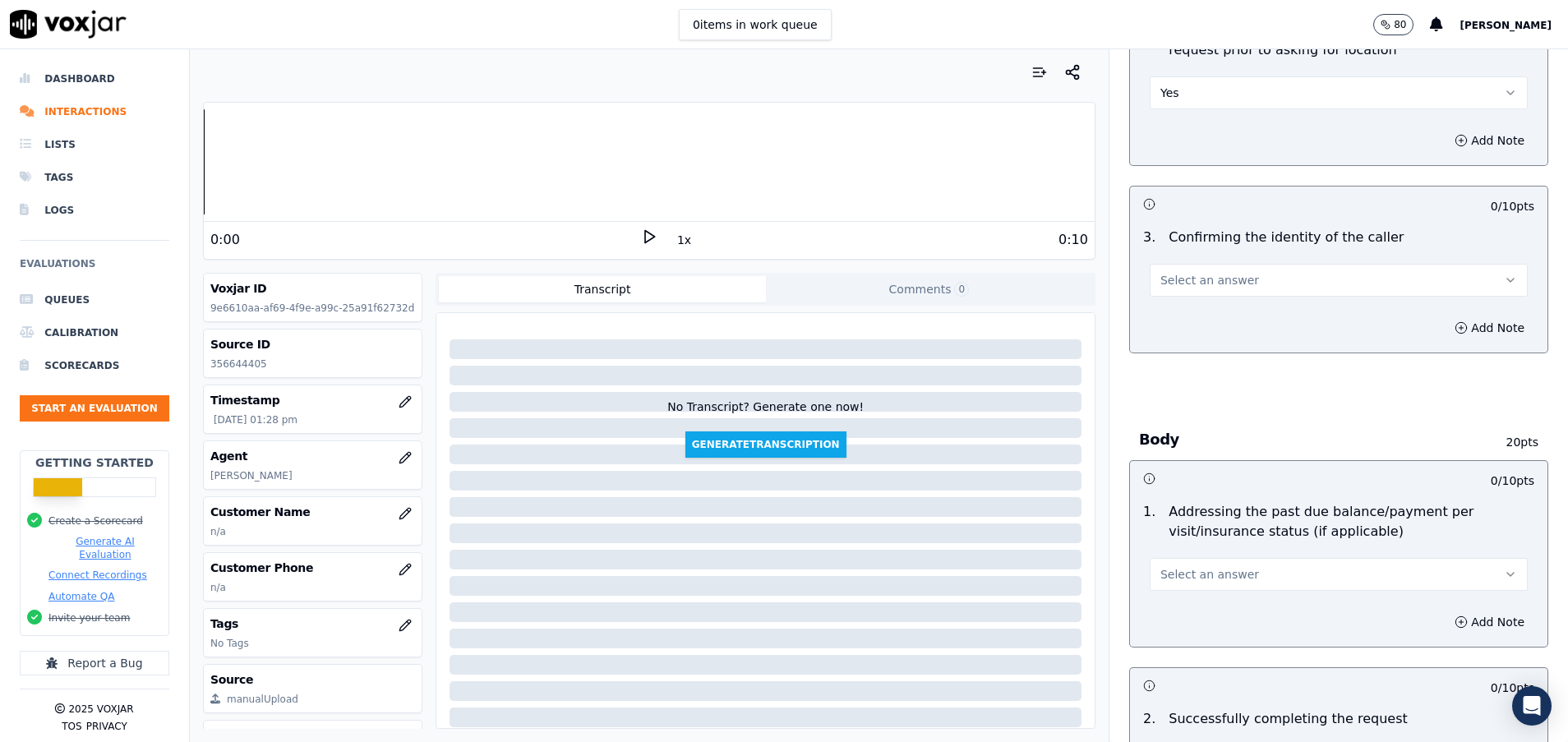
click at [1269, 284] on button "Select an answer" at bounding box center [1338, 279] width 378 height 33
click at [1257, 338] on div "No" at bounding box center [1297, 343] width 338 height 26
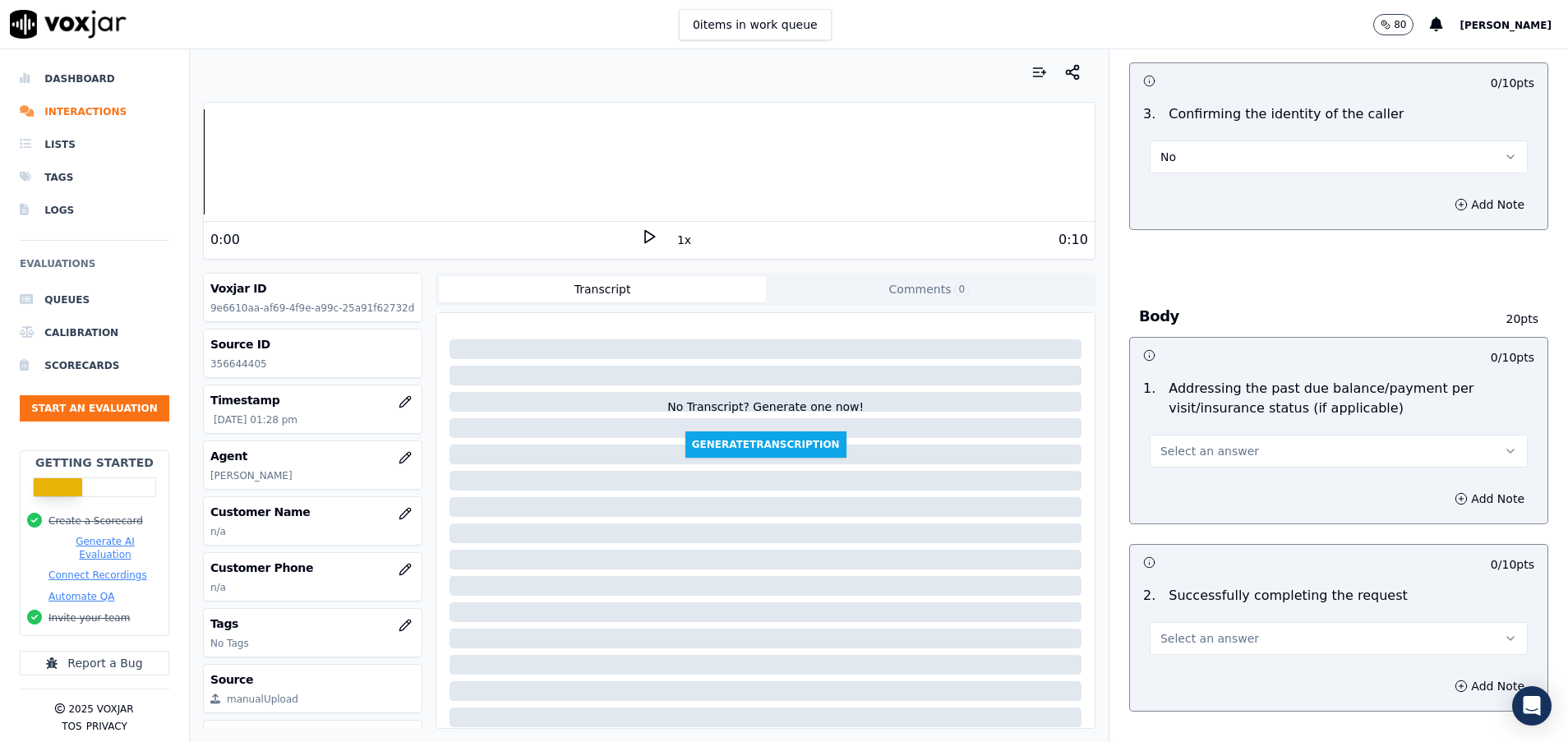
scroll to position [616, 0]
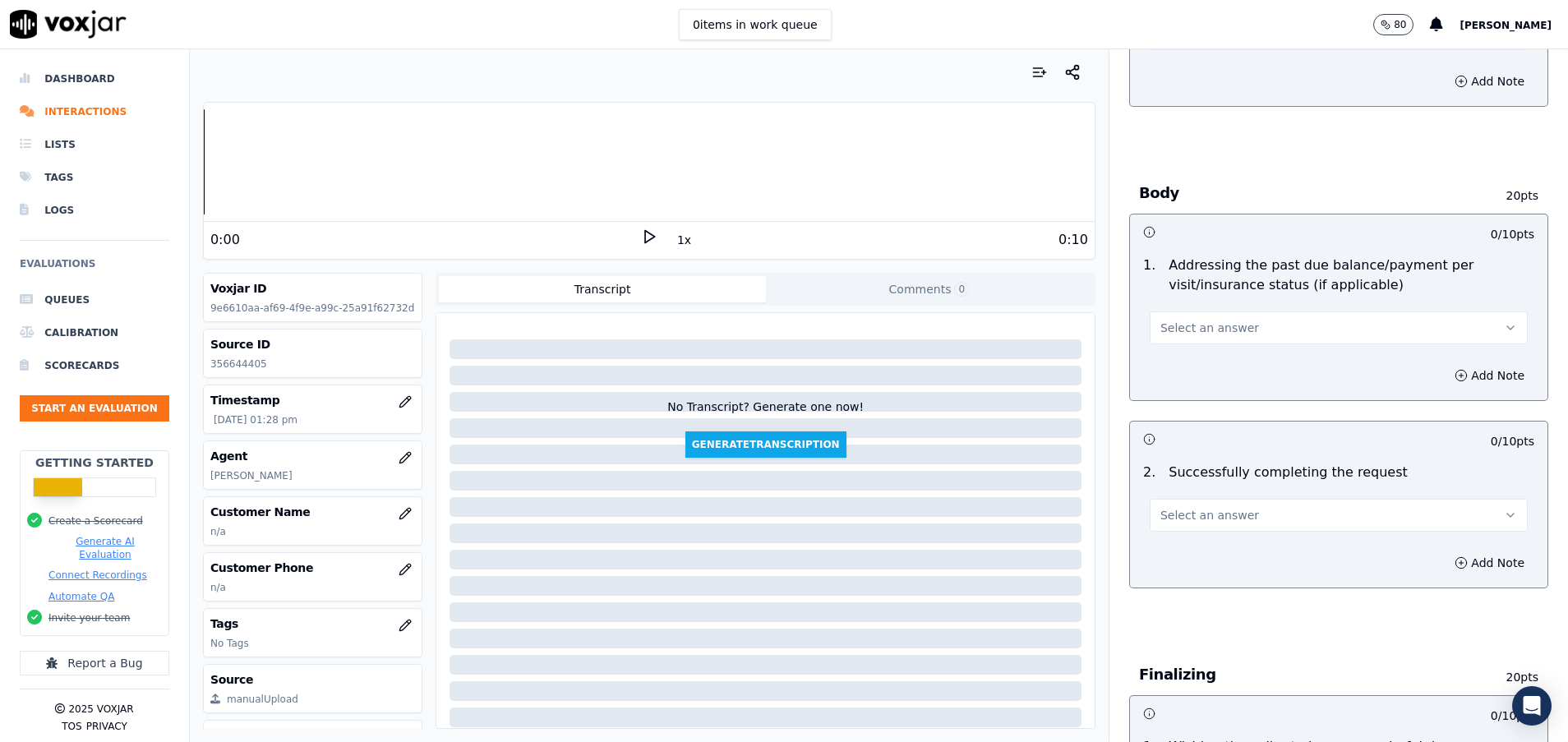
click at [1172, 327] on span "Select an answer" at bounding box center [1210, 328] width 99 height 17
click at [1190, 414] on div "N/A" at bounding box center [1297, 418] width 338 height 26
click at [1170, 505] on button "Select an answer" at bounding box center [1338, 515] width 378 height 33
click at [1208, 540] on div "Yes" at bounding box center [1297, 552] width 338 height 26
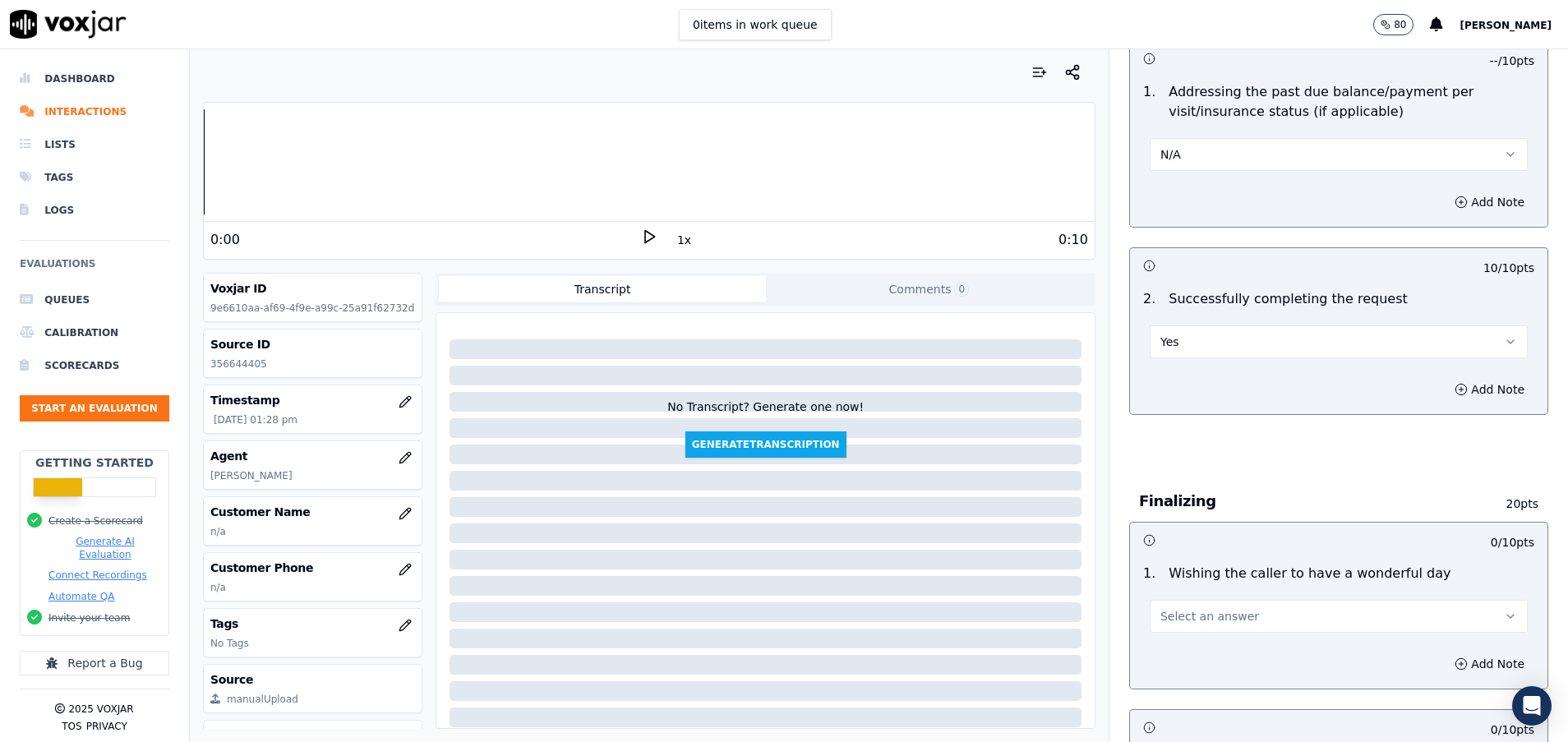
scroll to position [863, 0]
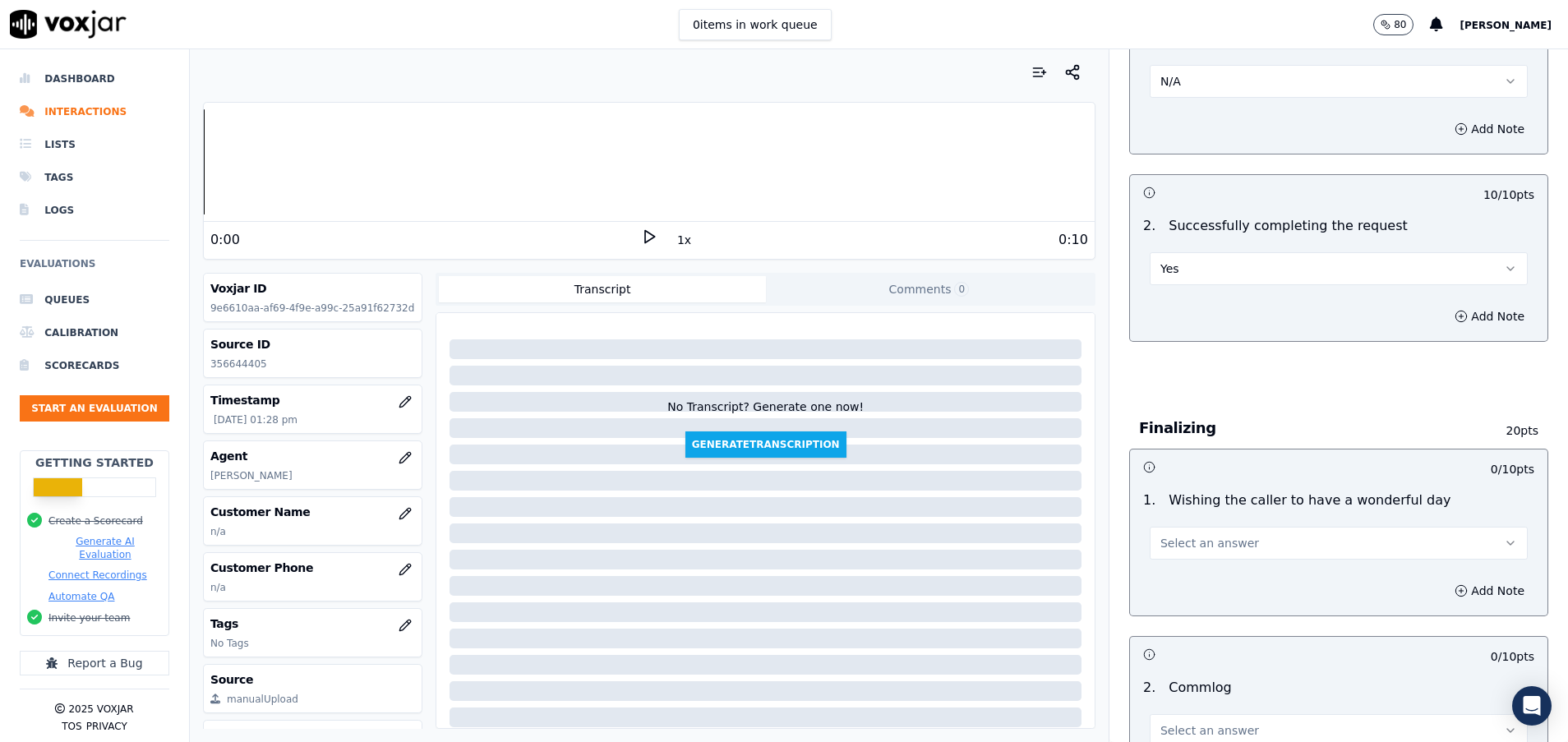
click at [1208, 540] on span "Select an answer" at bounding box center [1210, 543] width 99 height 17
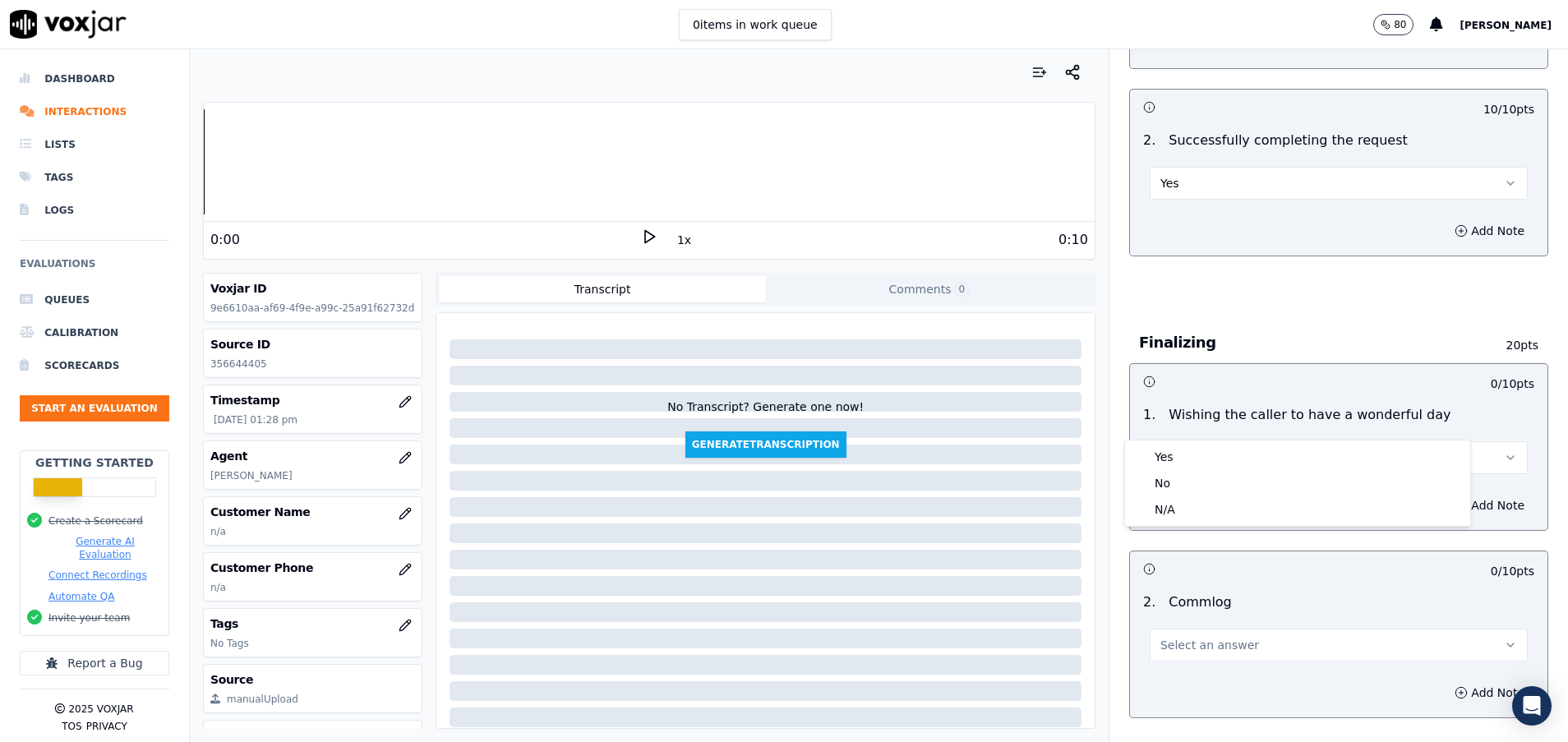
scroll to position [986, 0]
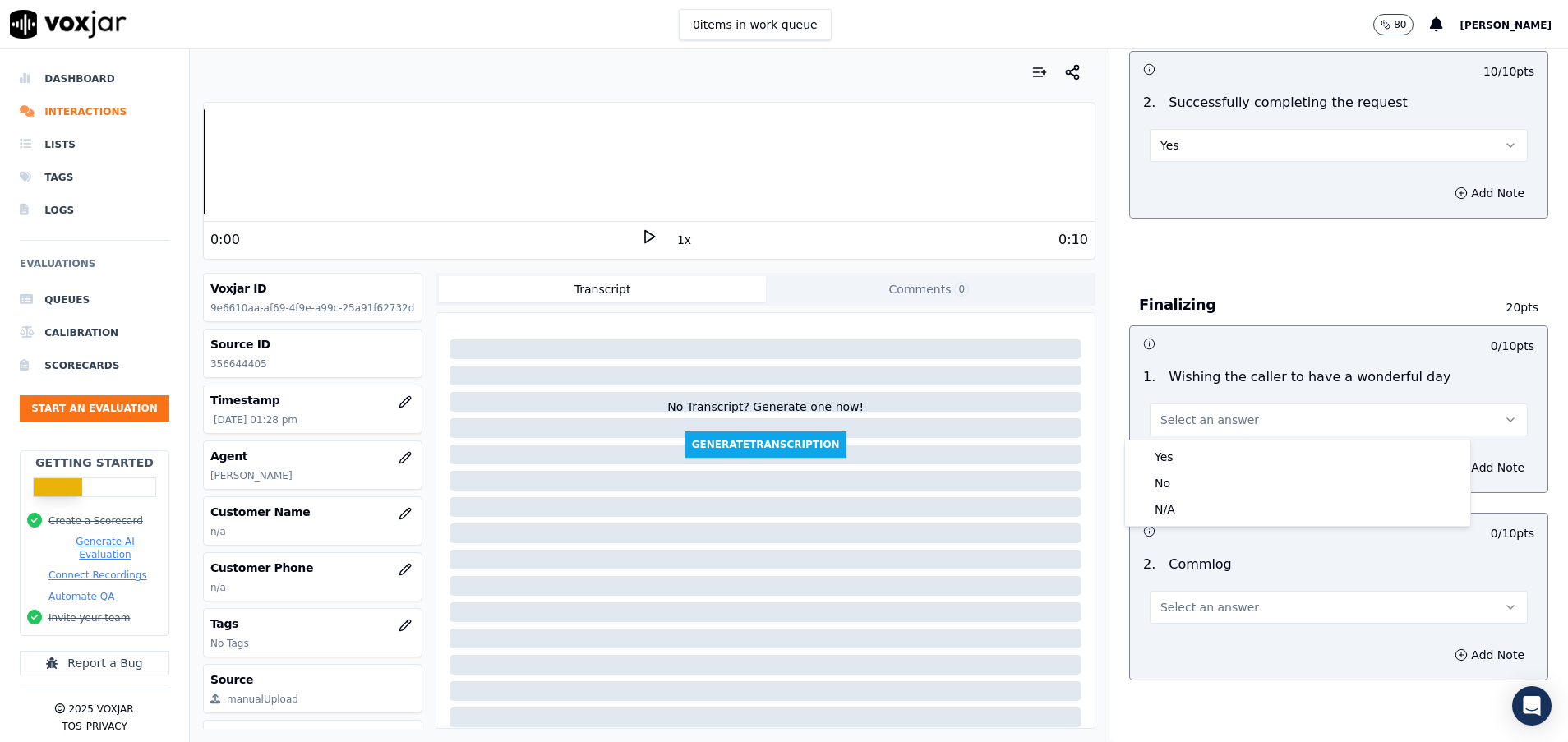
click at [1205, 603] on span "Select an answer" at bounding box center [1210, 607] width 99 height 17
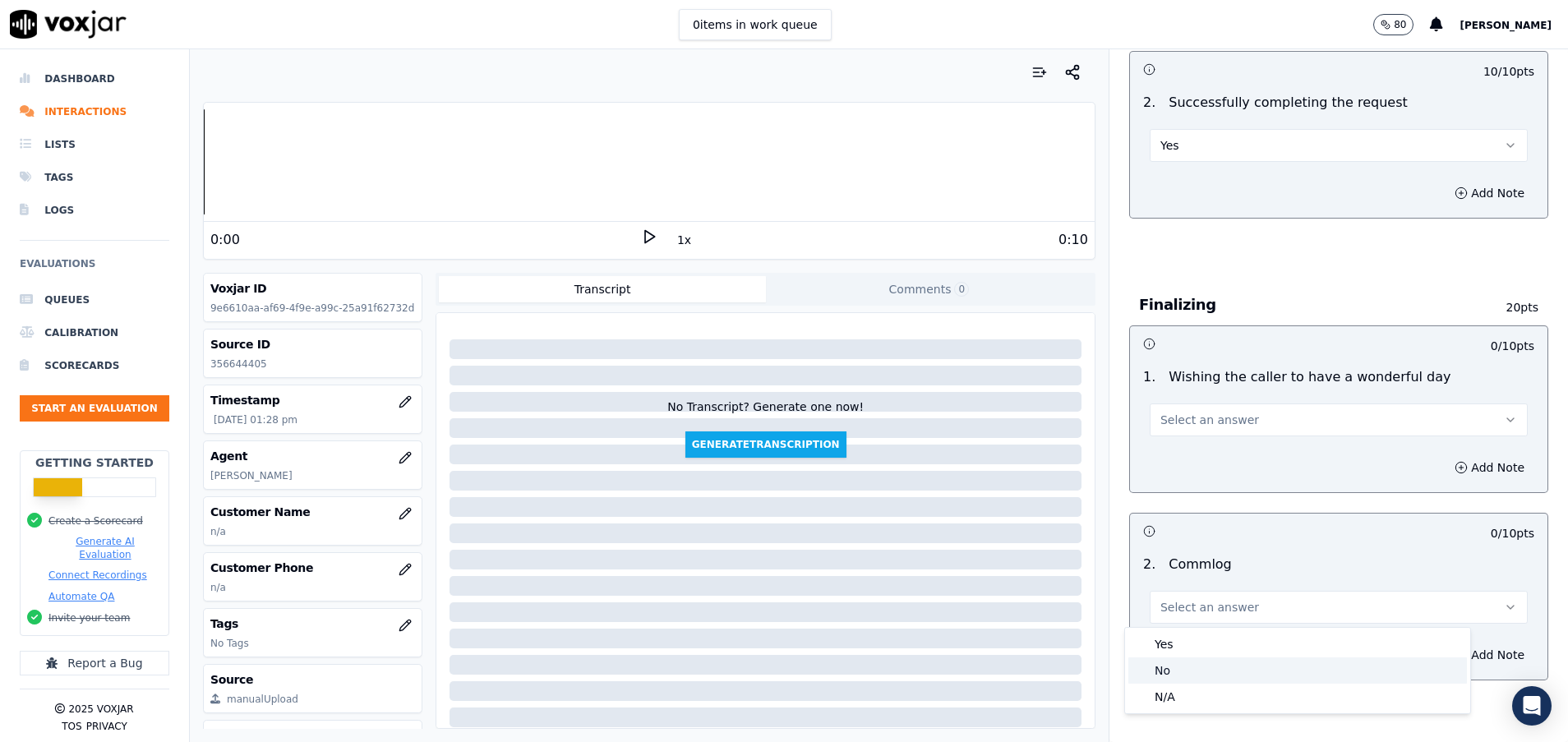
click at [1190, 677] on div "No" at bounding box center [1297, 670] width 338 height 26
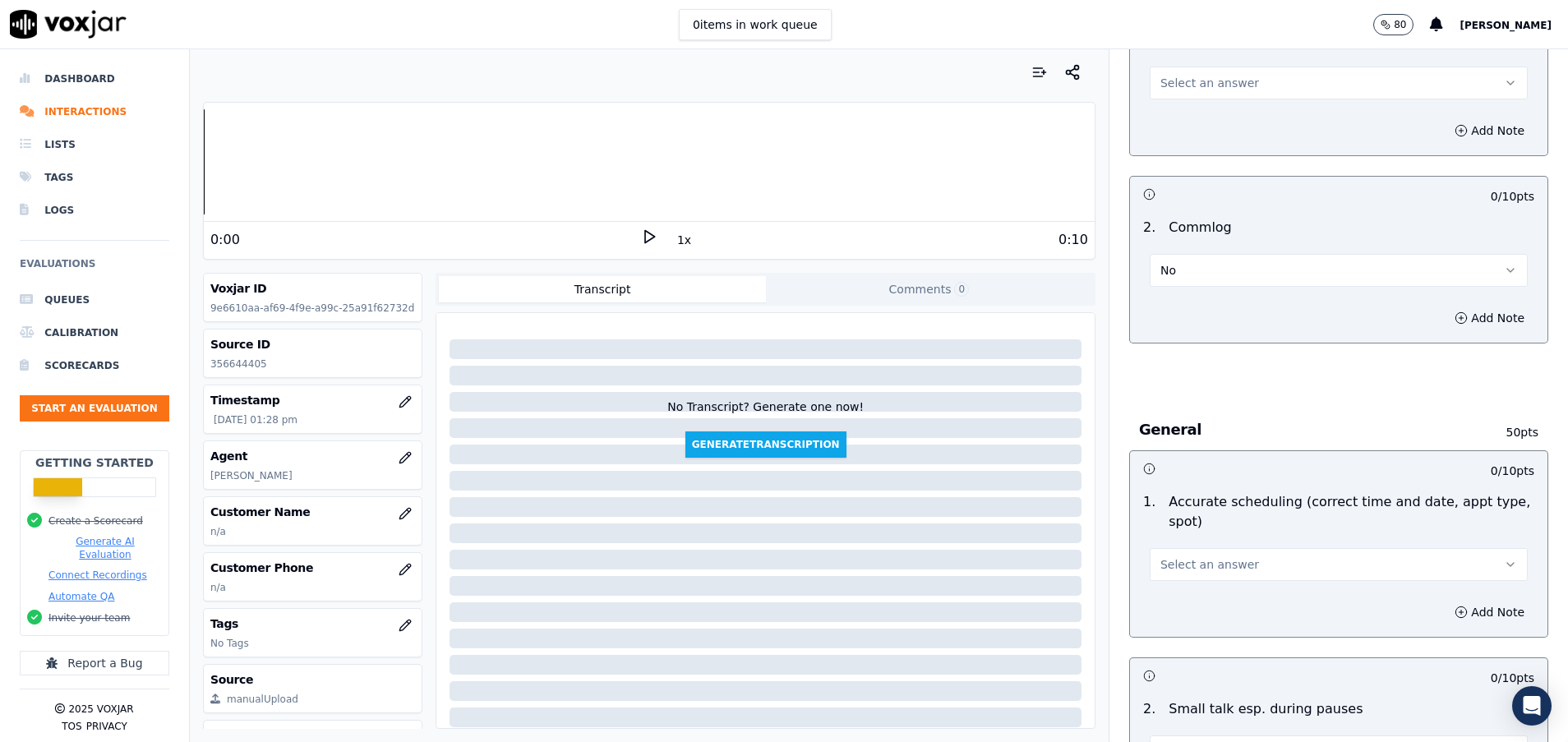
scroll to position [1356, 0]
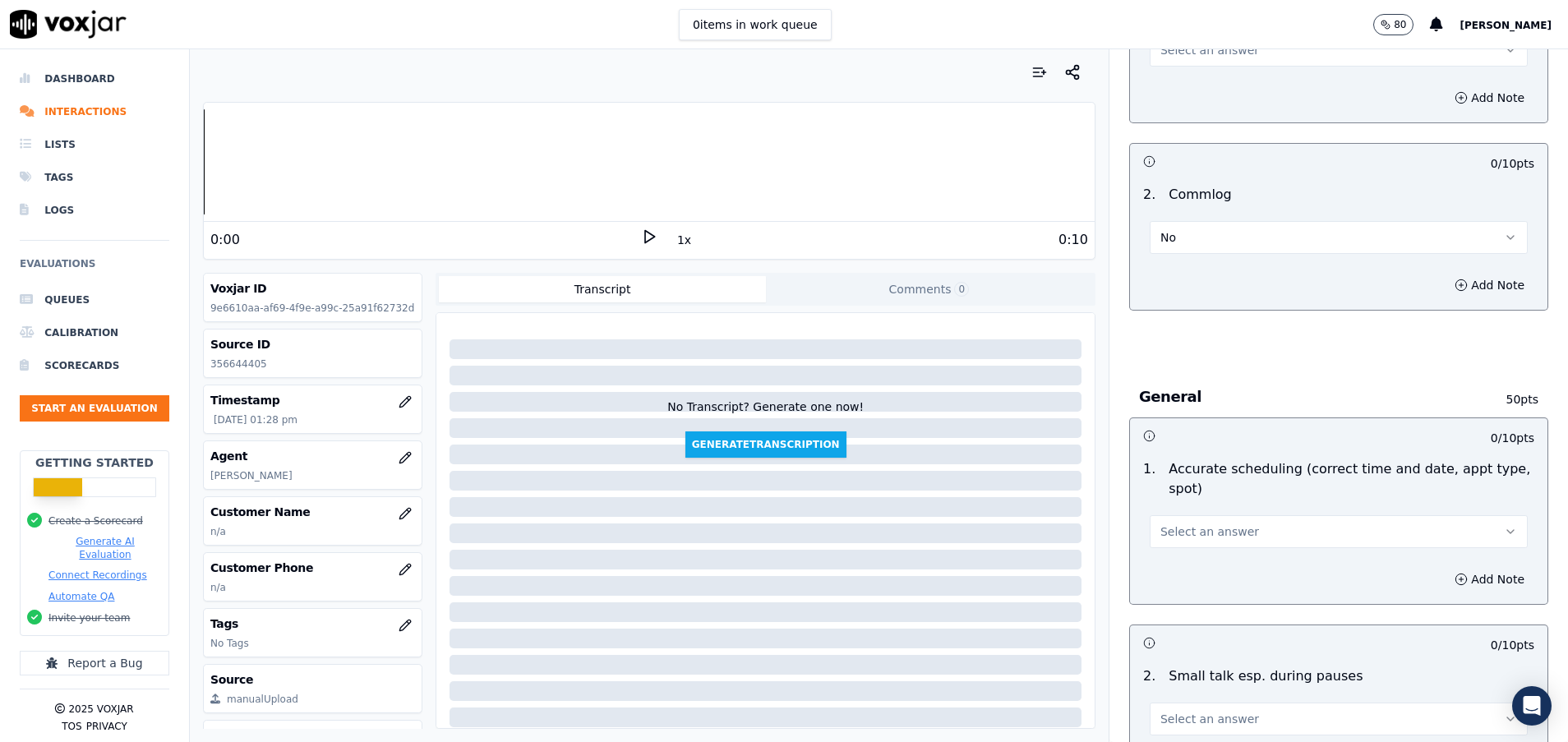
click at [1173, 532] on span "Select an answer" at bounding box center [1210, 532] width 99 height 17
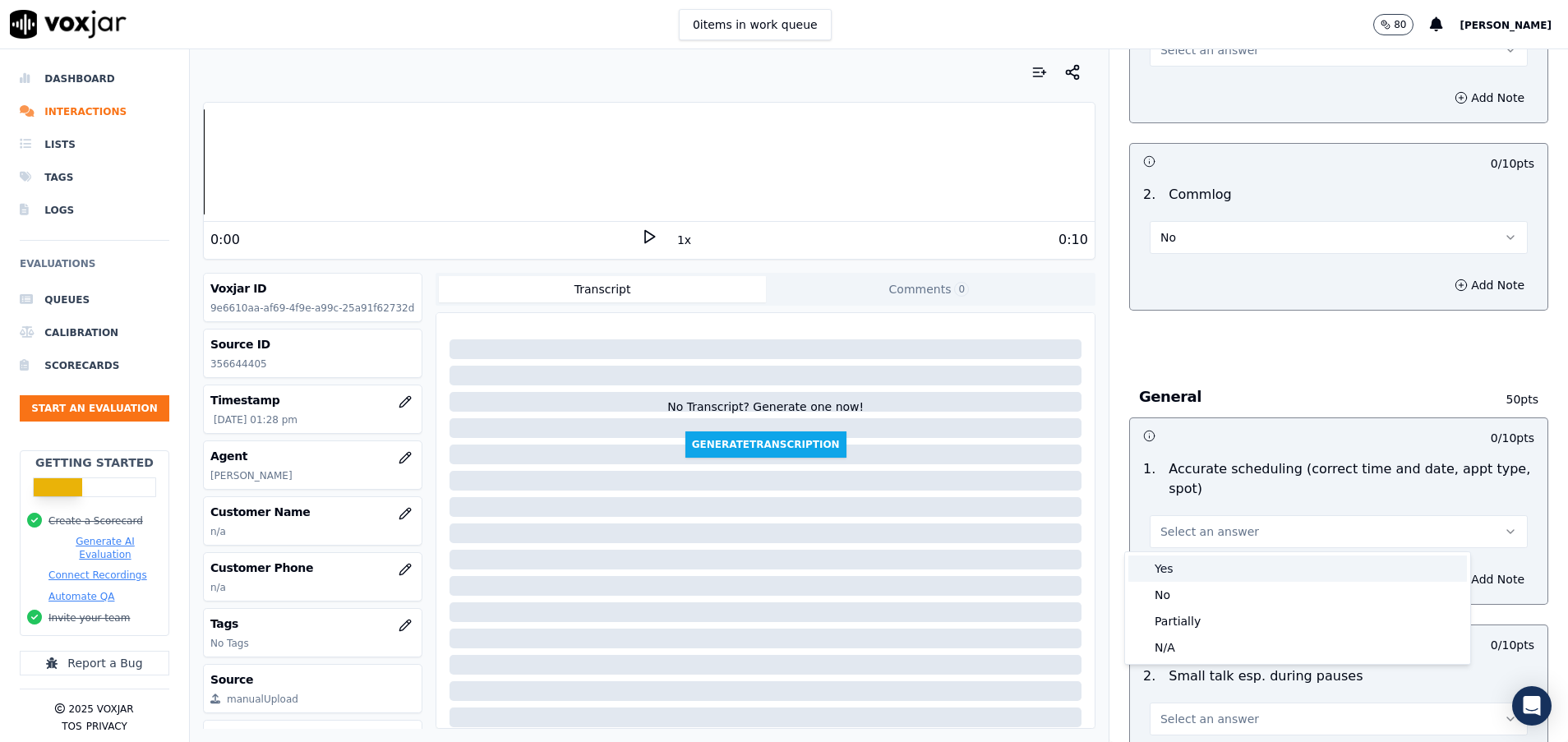
click at [1171, 570] on div "Yes" at bounding box center [1297, 568] width 338 height 26
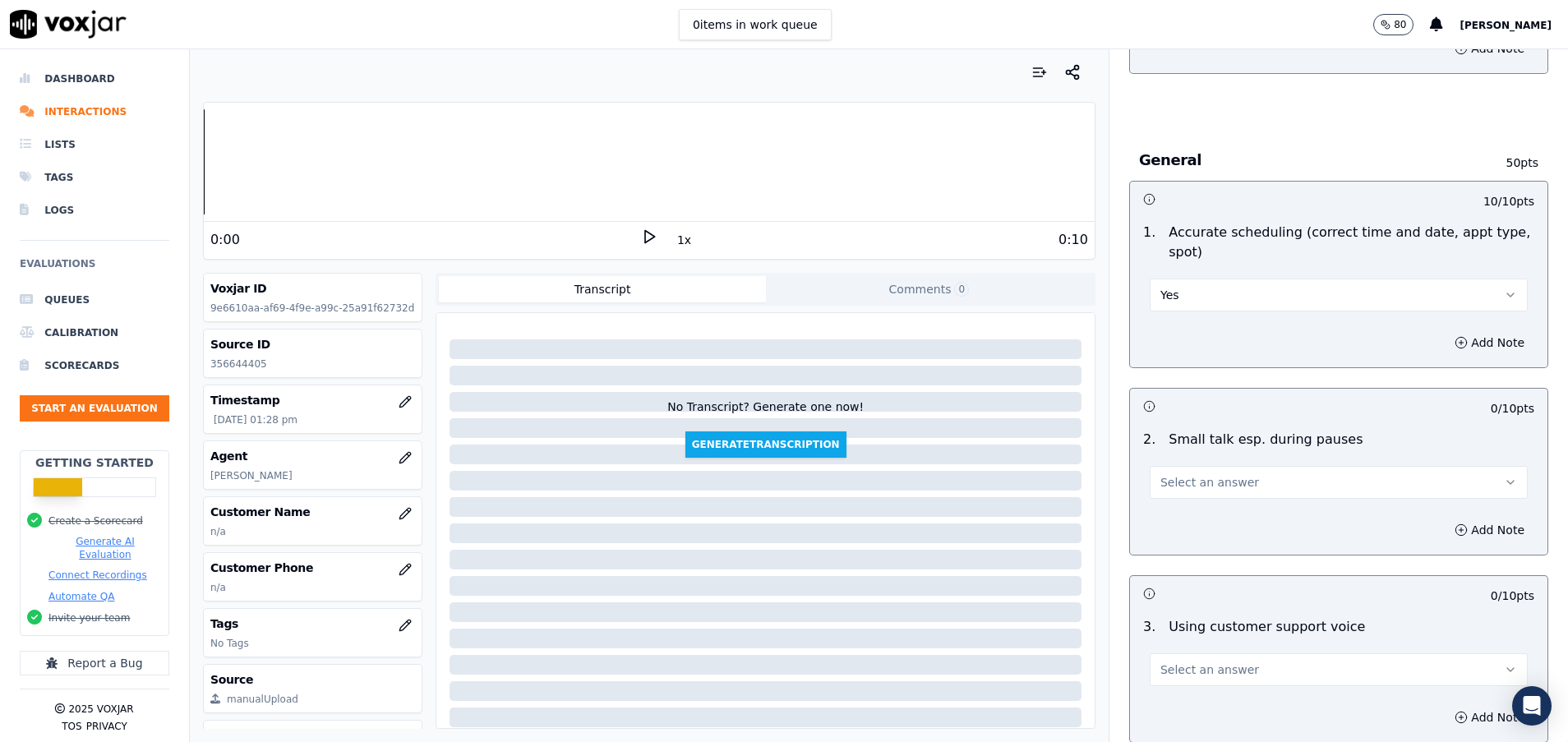
scroll to position [1603, 0]
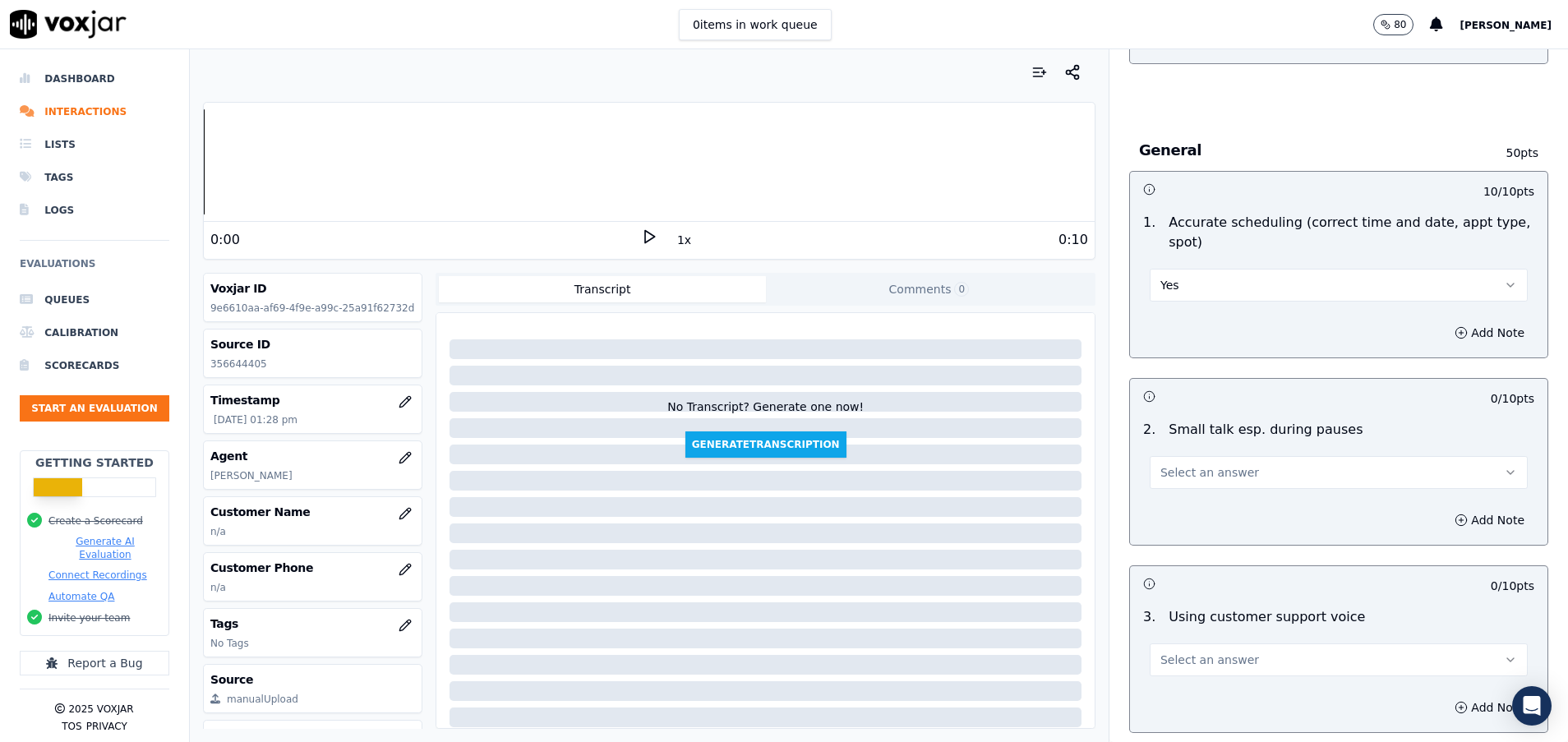
click at [1175, 486] on button "Select an answer" at bounding box center [1338, 472] width 378 height 33
click at [1188, 507] on div "Yes" at bounding box center [1297, 509] width 338 height 26
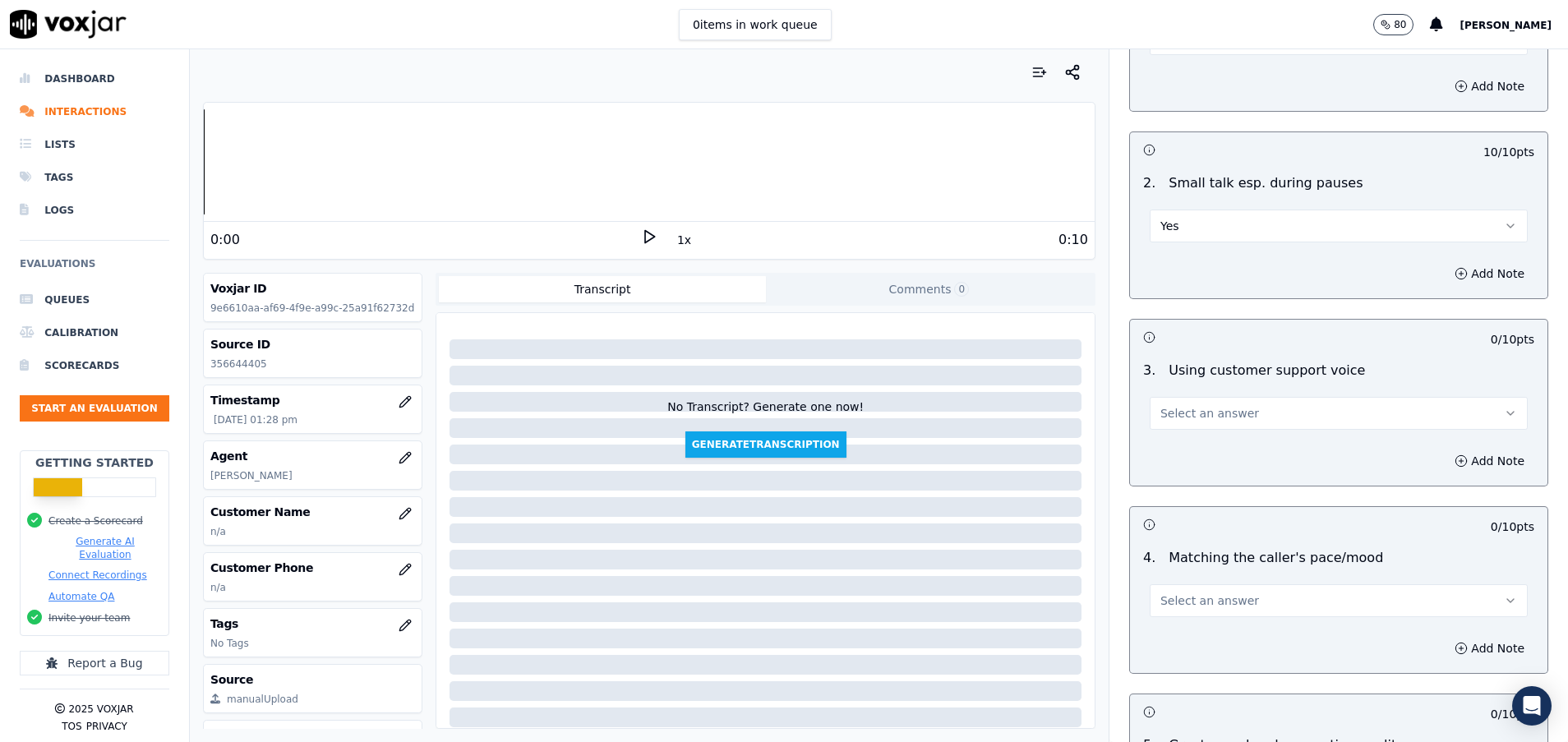
click at [1164, 431] on div "3 . Using customer support voice Select an answer" at bounding box center [1338, 395] width 418 height 82
click at [1192, 404] on button "Select an answer" at bounding box center [1338, 413] width 378 height 33
click at [1190, 446] on div "Yes" at bounding box center [1297, 450] width 338 height 26
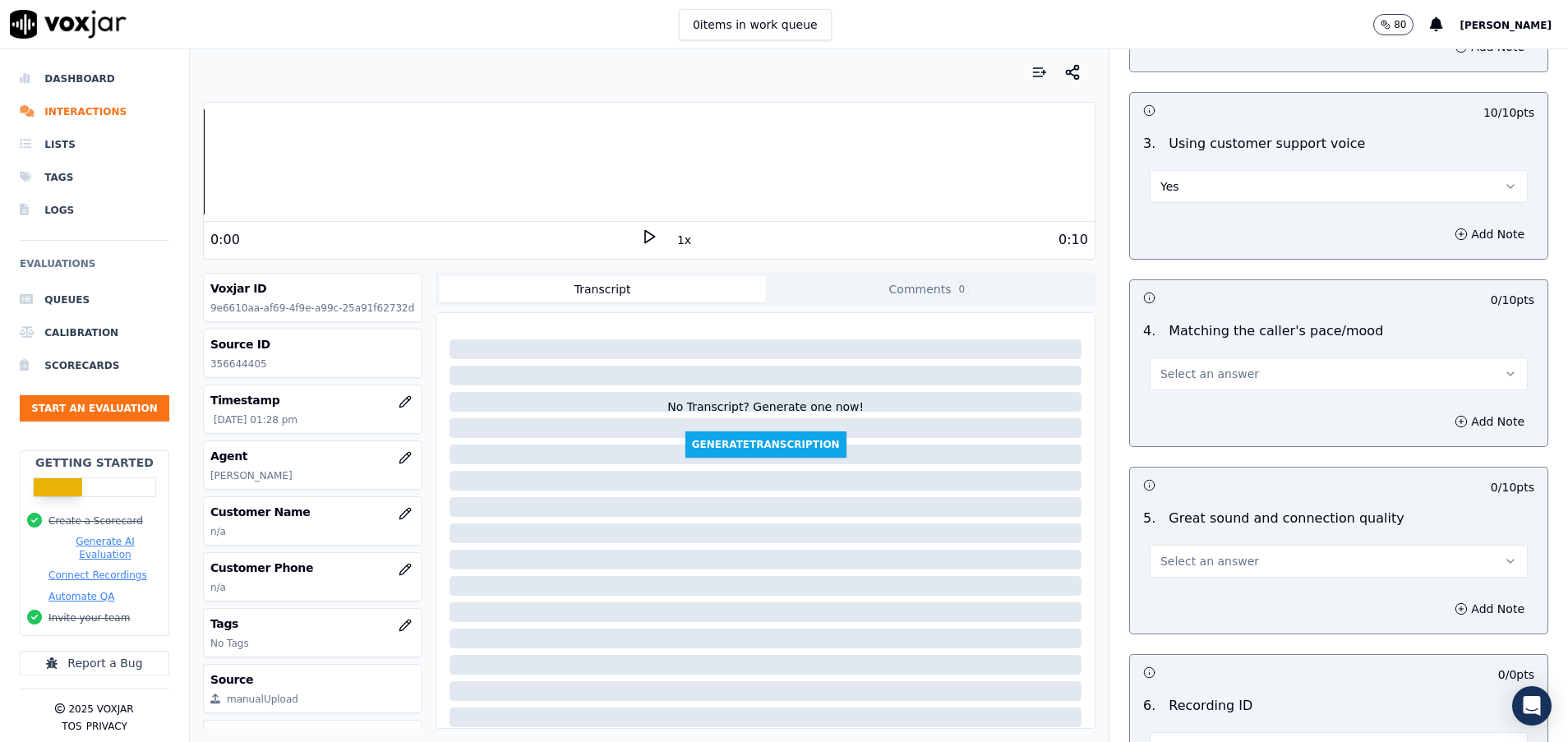
scroll to position [2095, 0]
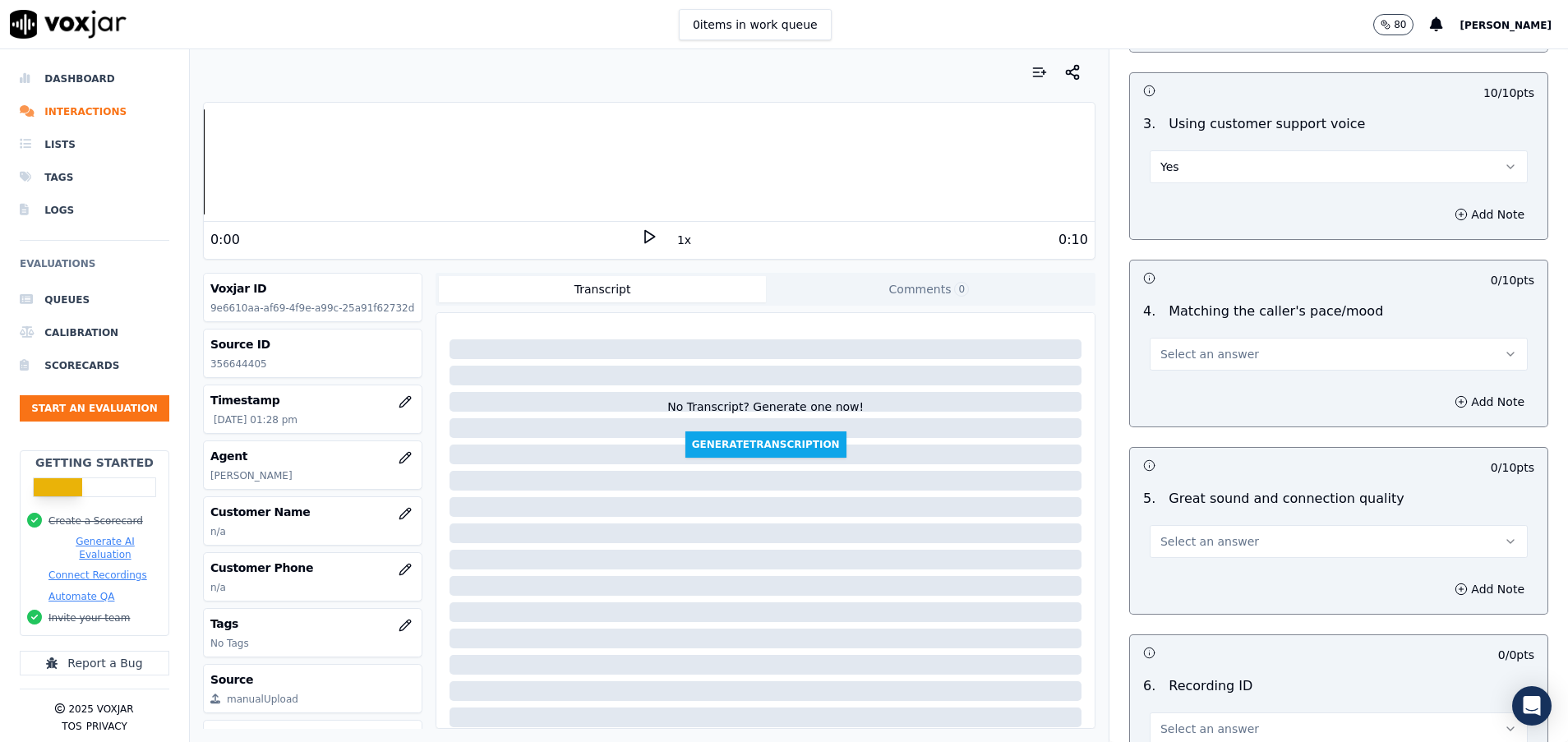
click at [1214, 347] on span "Select an answer" at bounding box center [1210, 354] width 99 height 17
click at [1217, 378] on div "Yes" at bounding box center [1297, 391] width 338 height 26
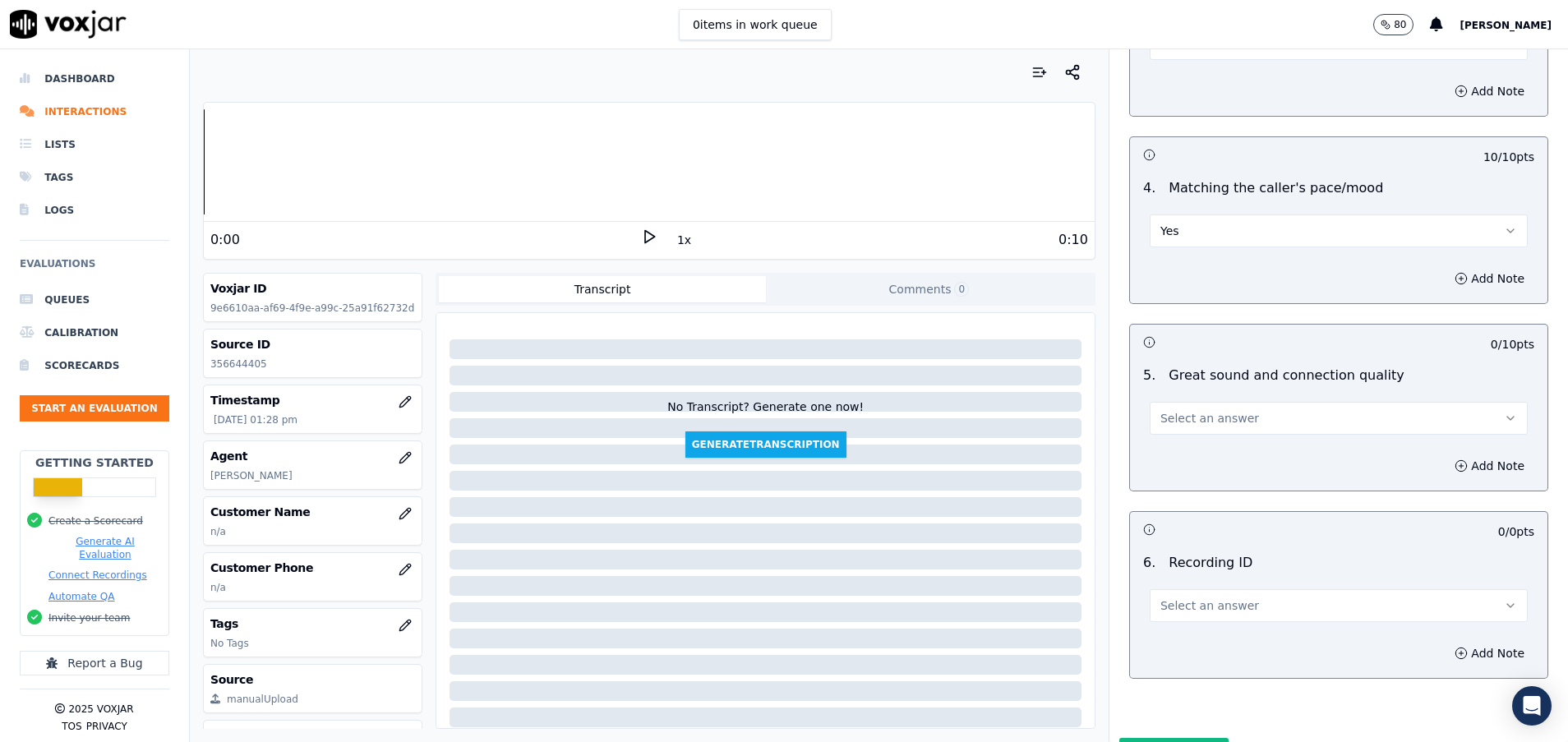
click at [1220, 421] on button "Select an answer" at bounding box center [1338, 418] width 378 height 33
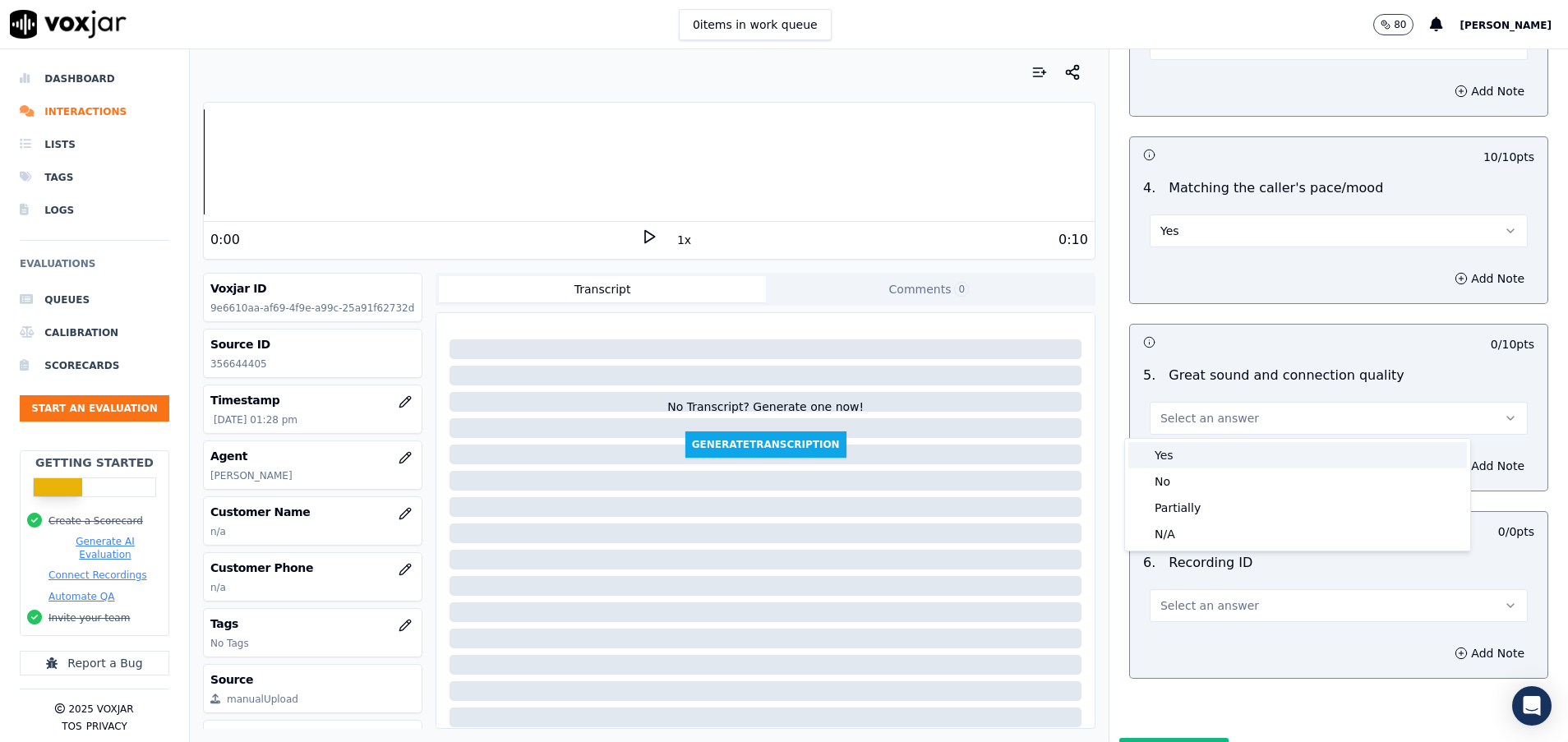
click at [1220, 458] on div "Yes" at bounding box center [1297, 455] width 338 height 26
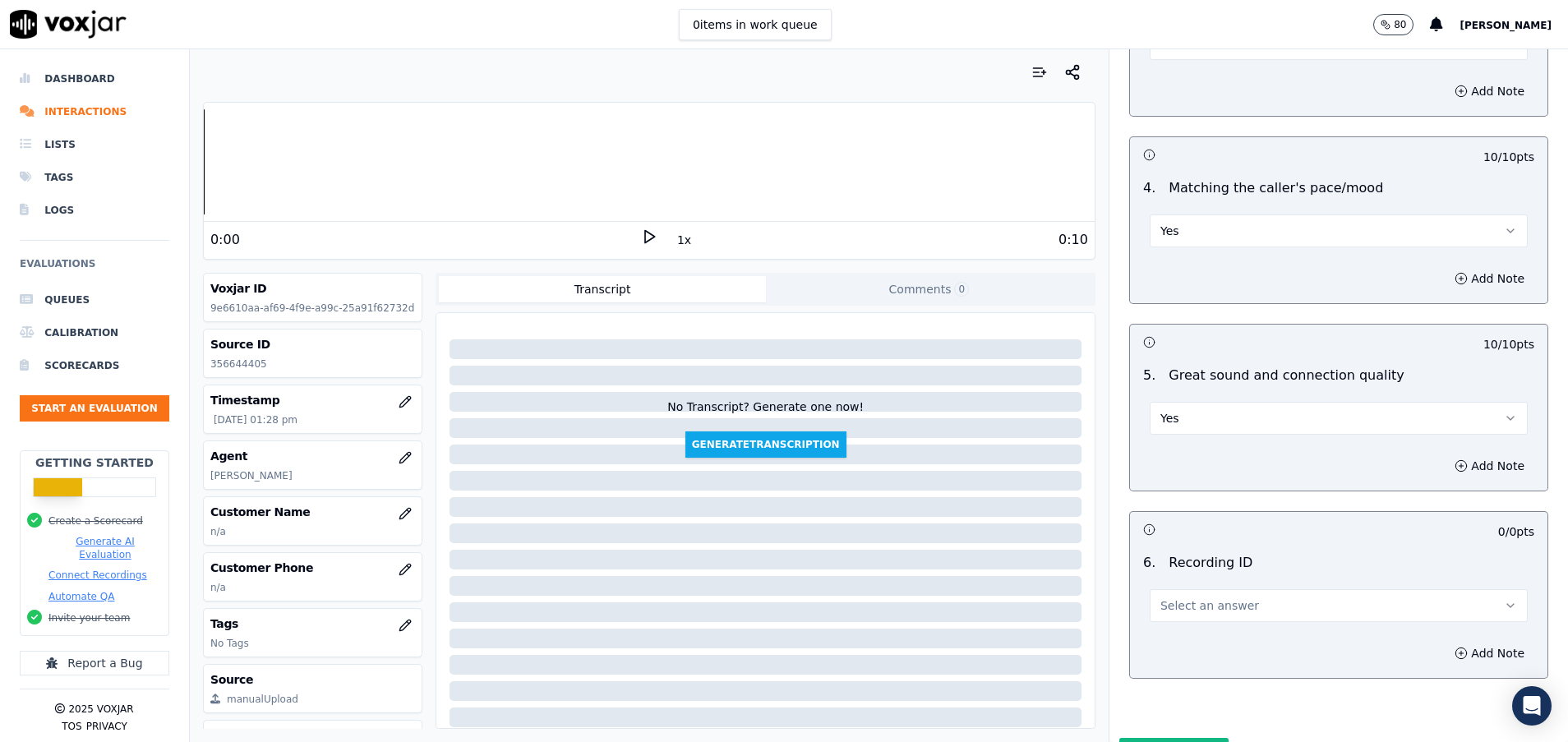
scroll to position [2311, 0]
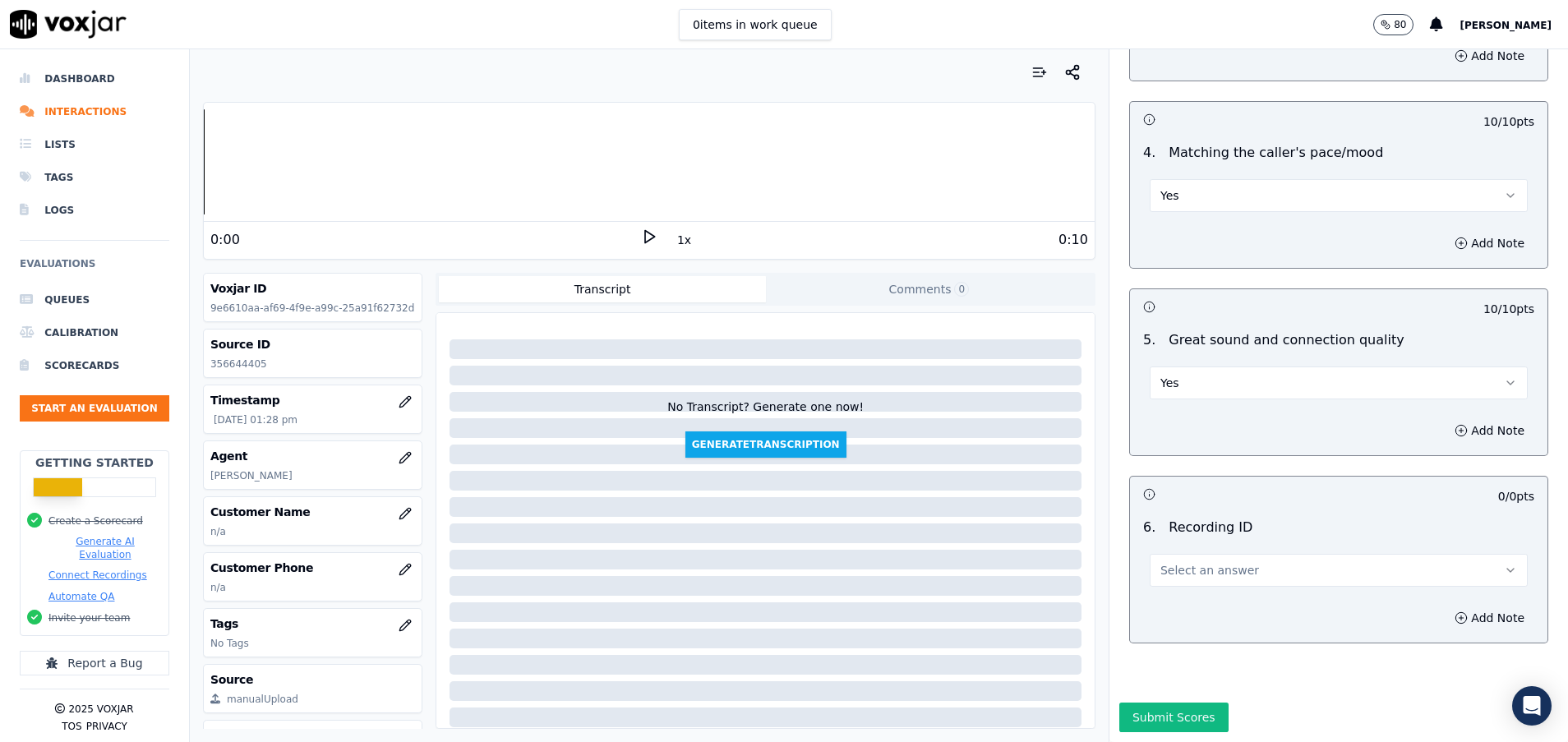
click at [1215, 562] on span "Select an answer" at bounding box center [1210, 570] width 99 height 17
click at [1221, 559] on div "N/A" at bounding box center [1297, 561] width 338 height 26
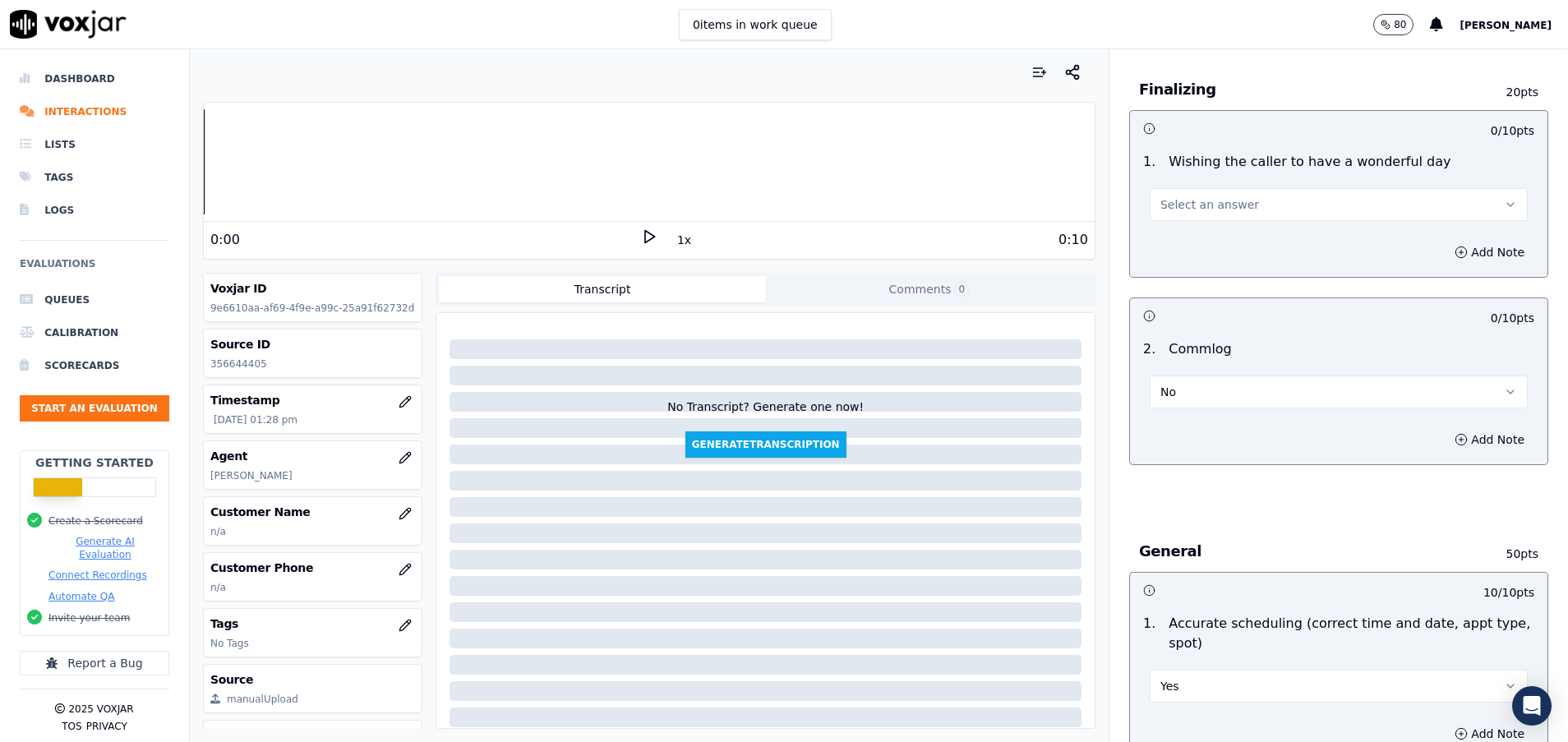
scroll to position [1078, 0]
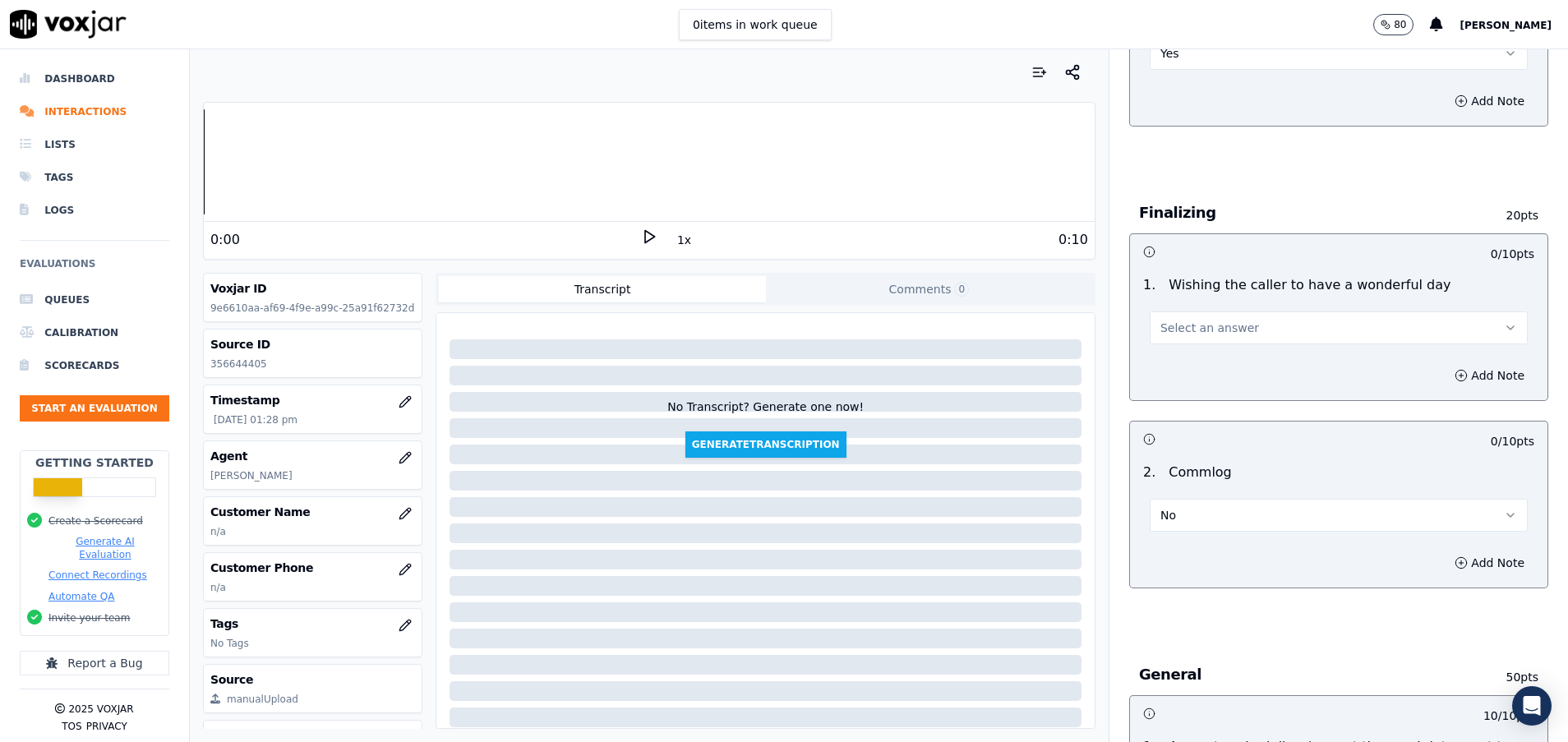
click at [1262, 328] on button "Select an answer" at bounding box center [1338, 327] width 378 height 33
click at [1222, 367] on div "Yes" at bounding box center [1297, 364] width 338 height 26
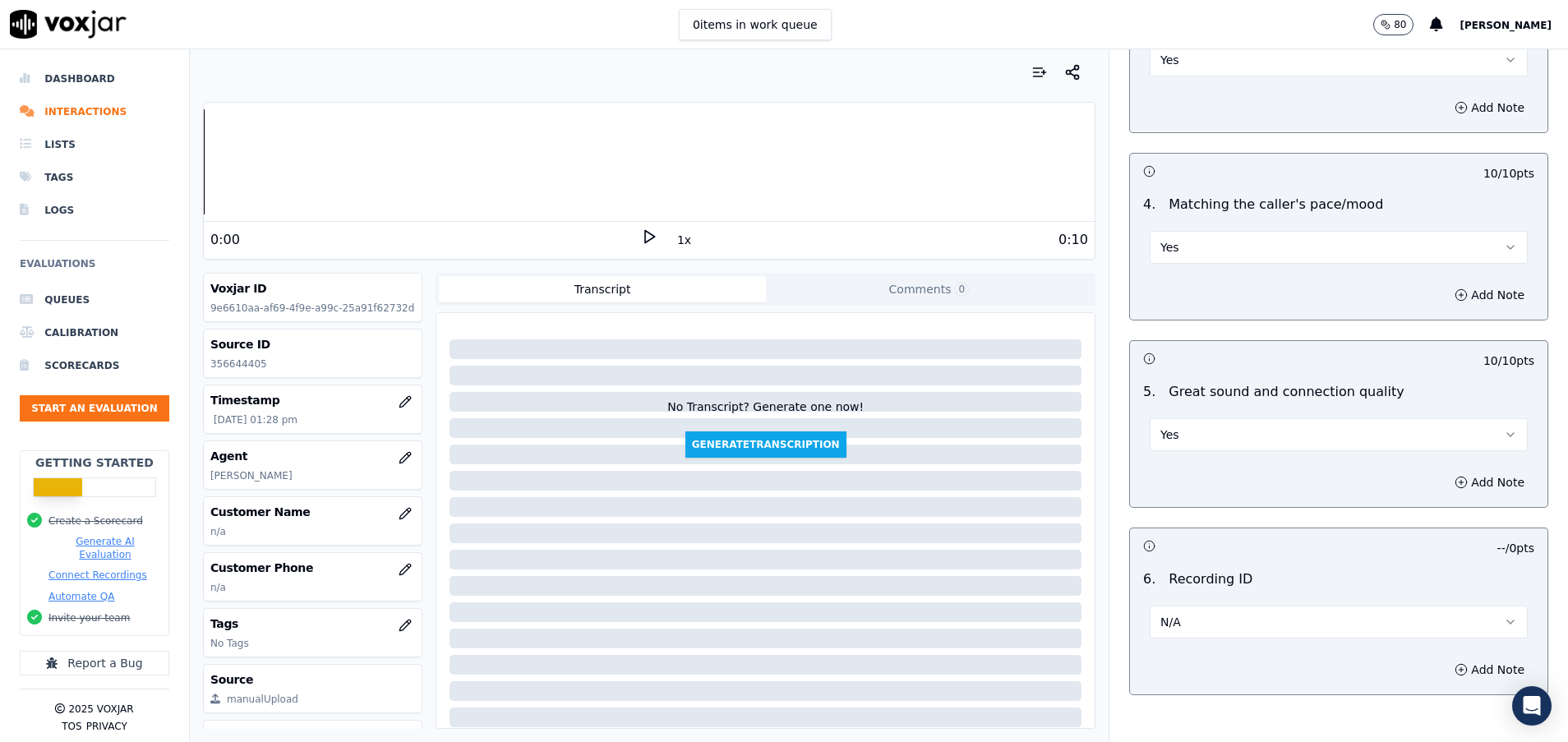
scroll to position [2311, 0]
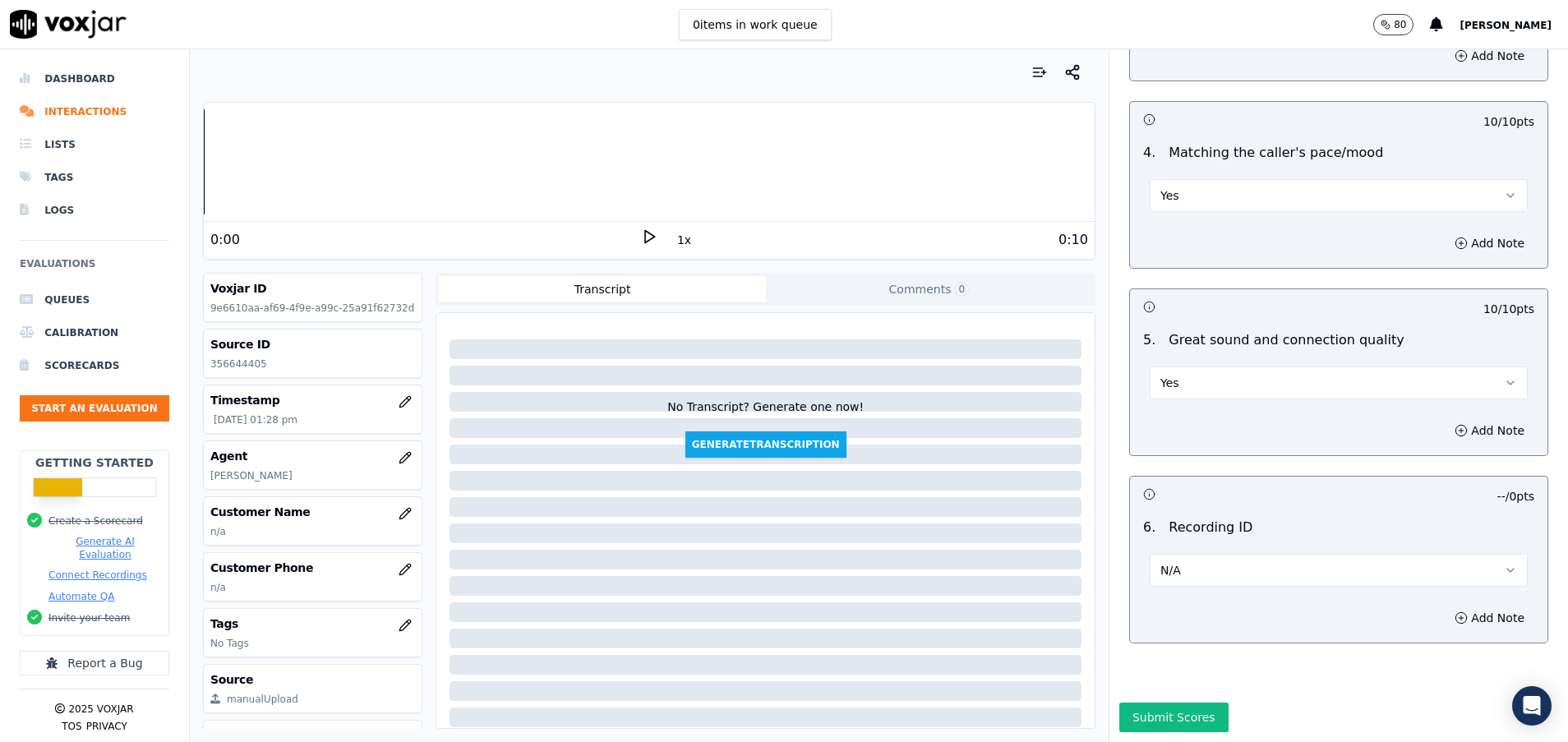
click at [1162, 703] on button "Submit Scores" at bounding box center [1174, 718] width 109 height 30
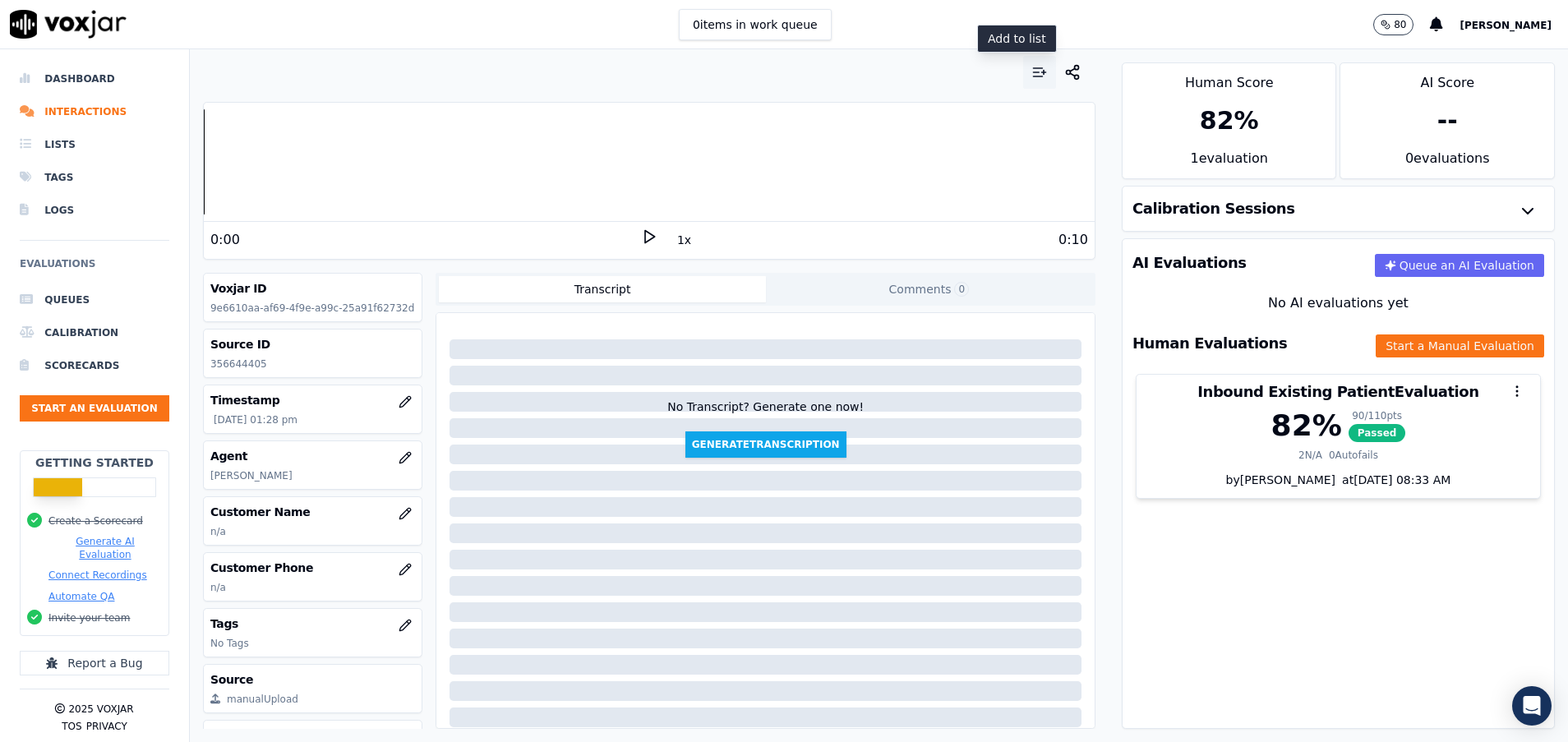
click at [1032, 74] on icon "button" at bounding box center [1040, 73] width 17 height 17
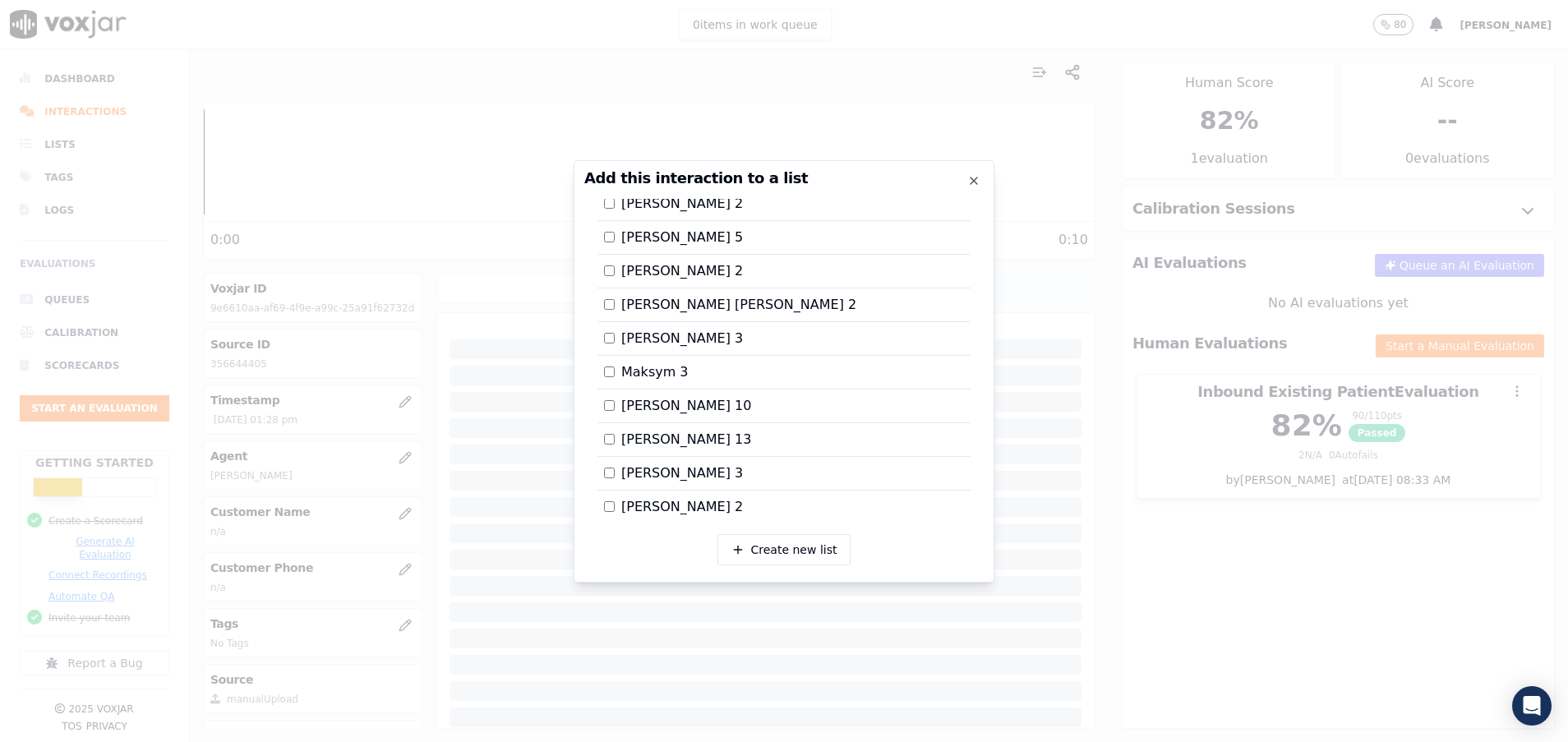
scroll to position [1693, 0]
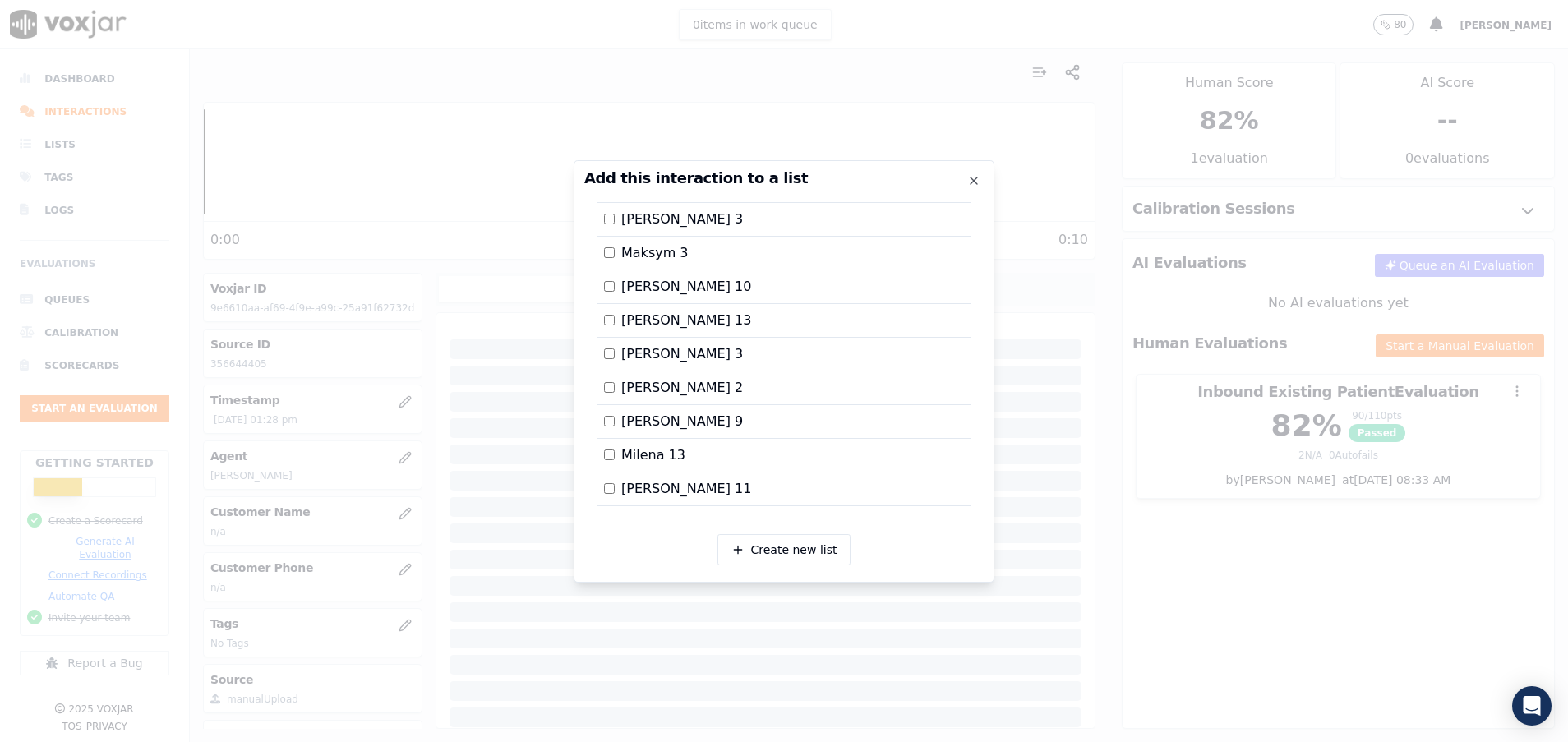
click at [1233, 394] on div at bounding box center [784, 371] width 1568 height 742
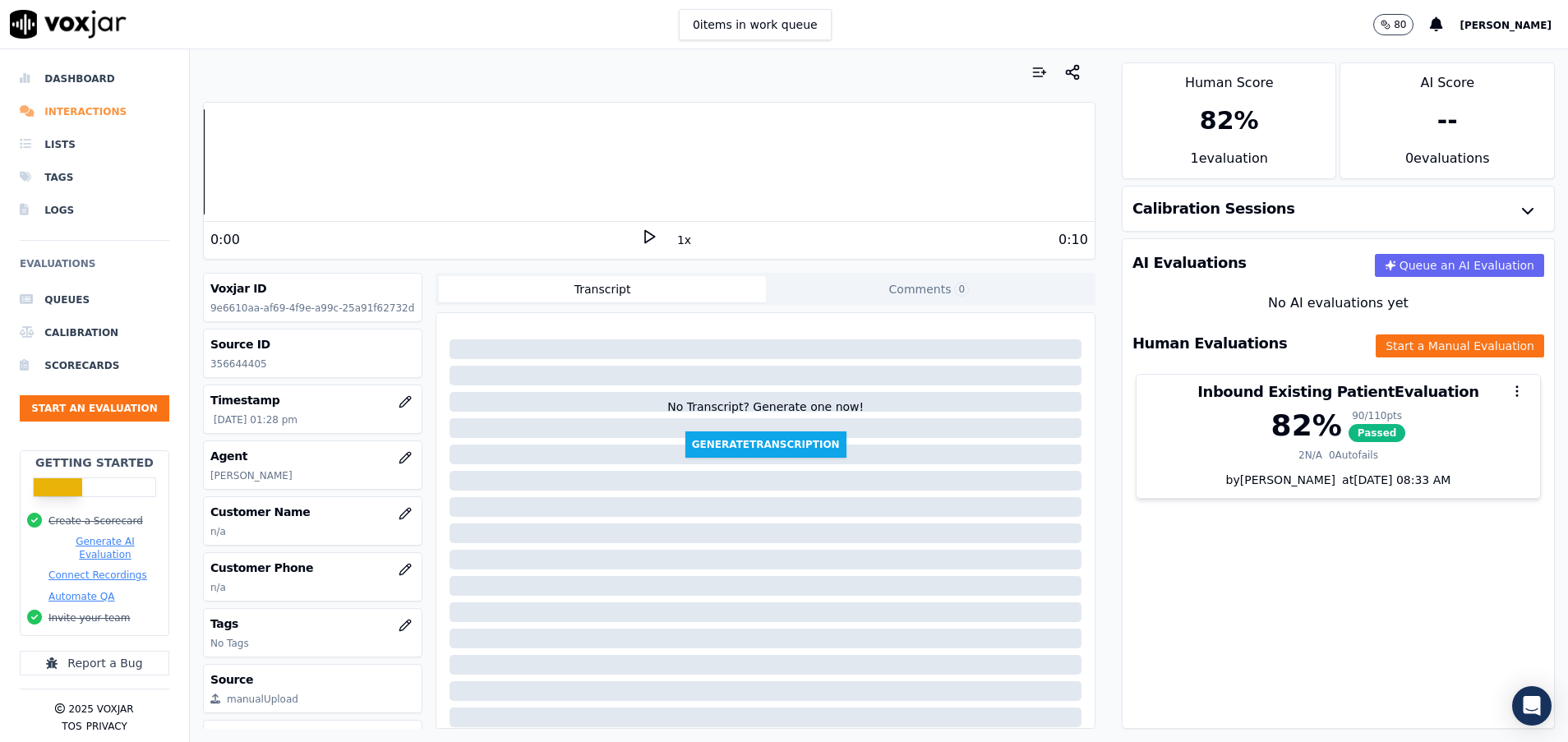
click at [99, 112] on li "Interactions" at bounding box center [94, 111] width 150 height 33
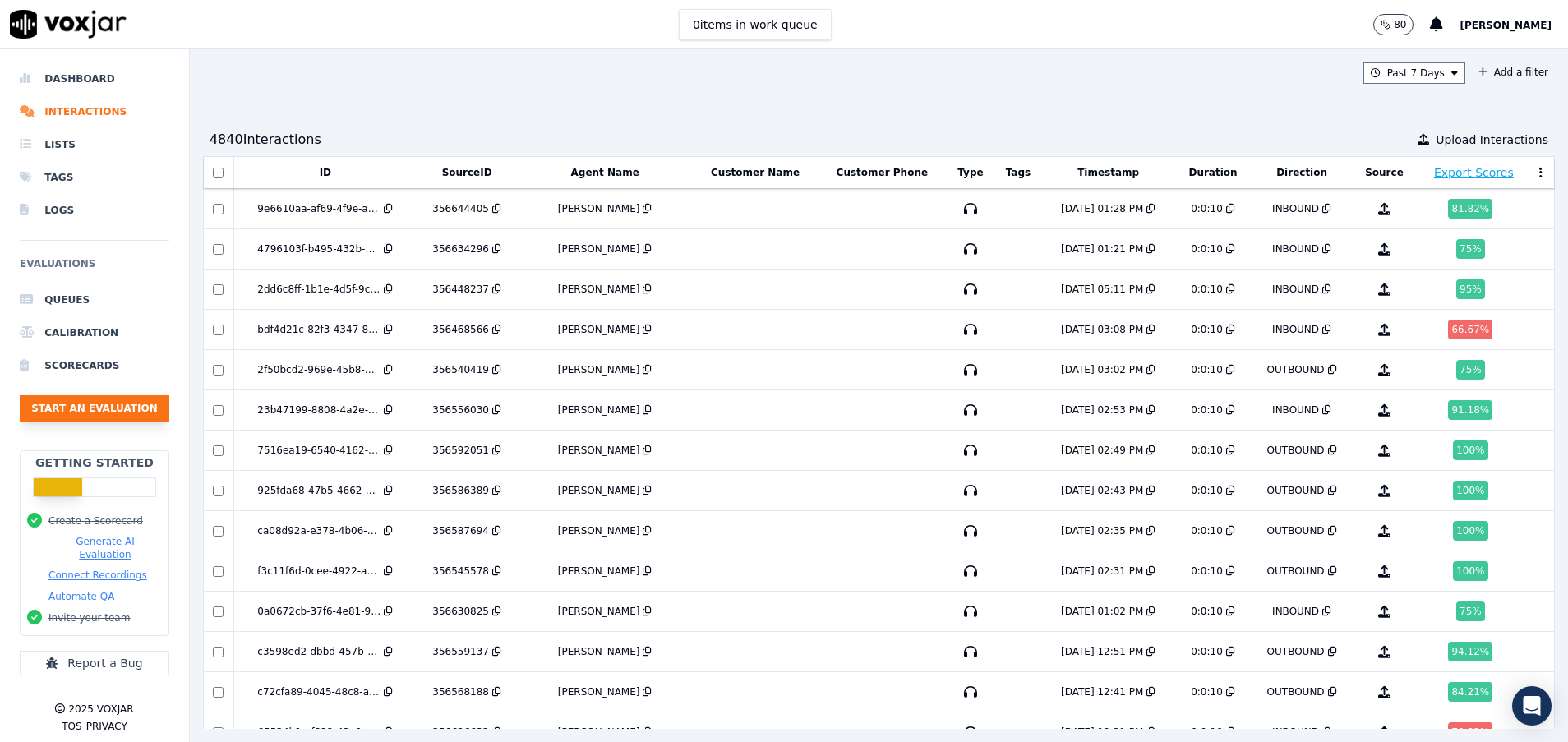
click at [86, 409] on button "Start an Evaluation" at bounding box center [94, 408] width 150 height 26
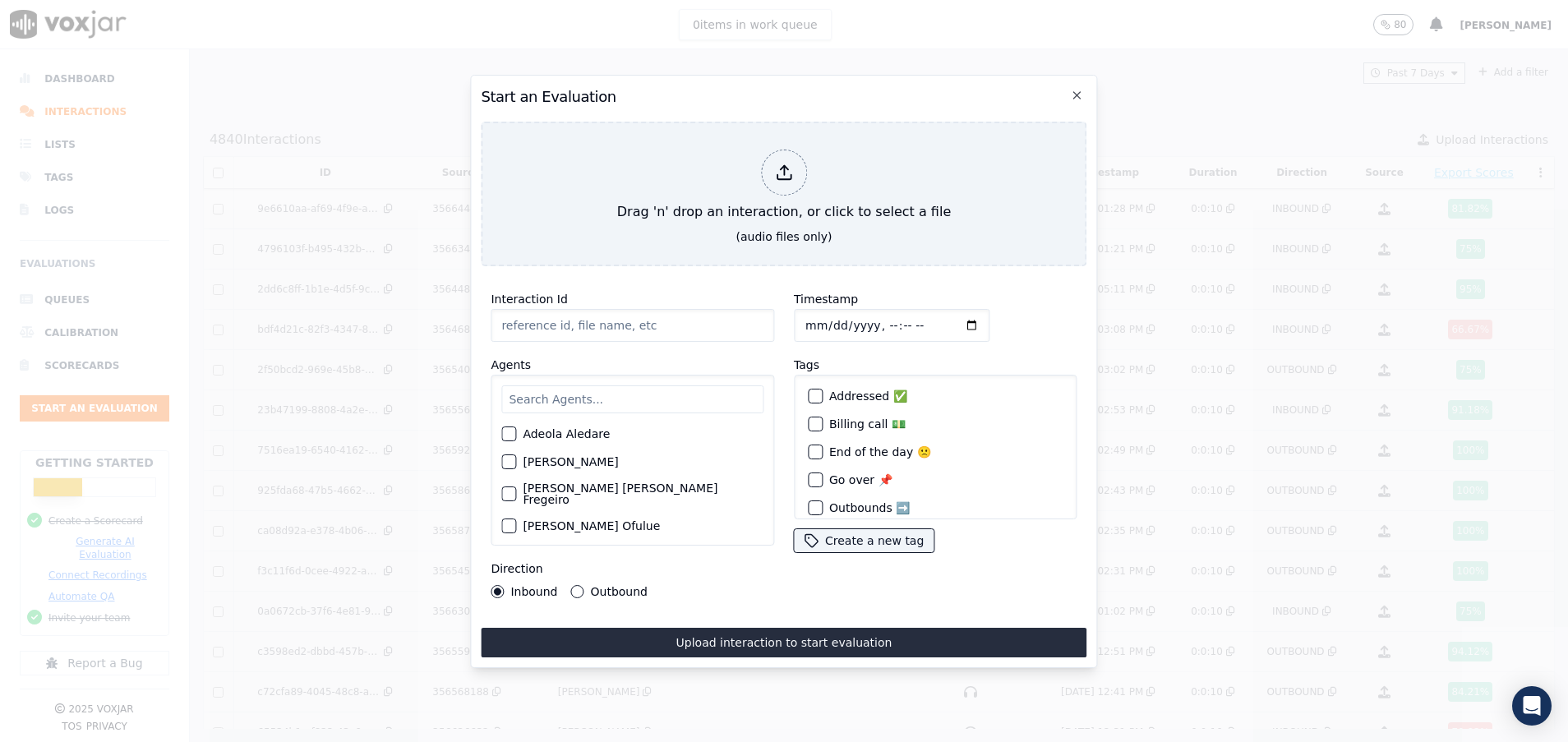
paste input "356655094"
type input "356655094"
click at [577, 392] on input "text" at bounding box center [632, 399] width 262 height 28
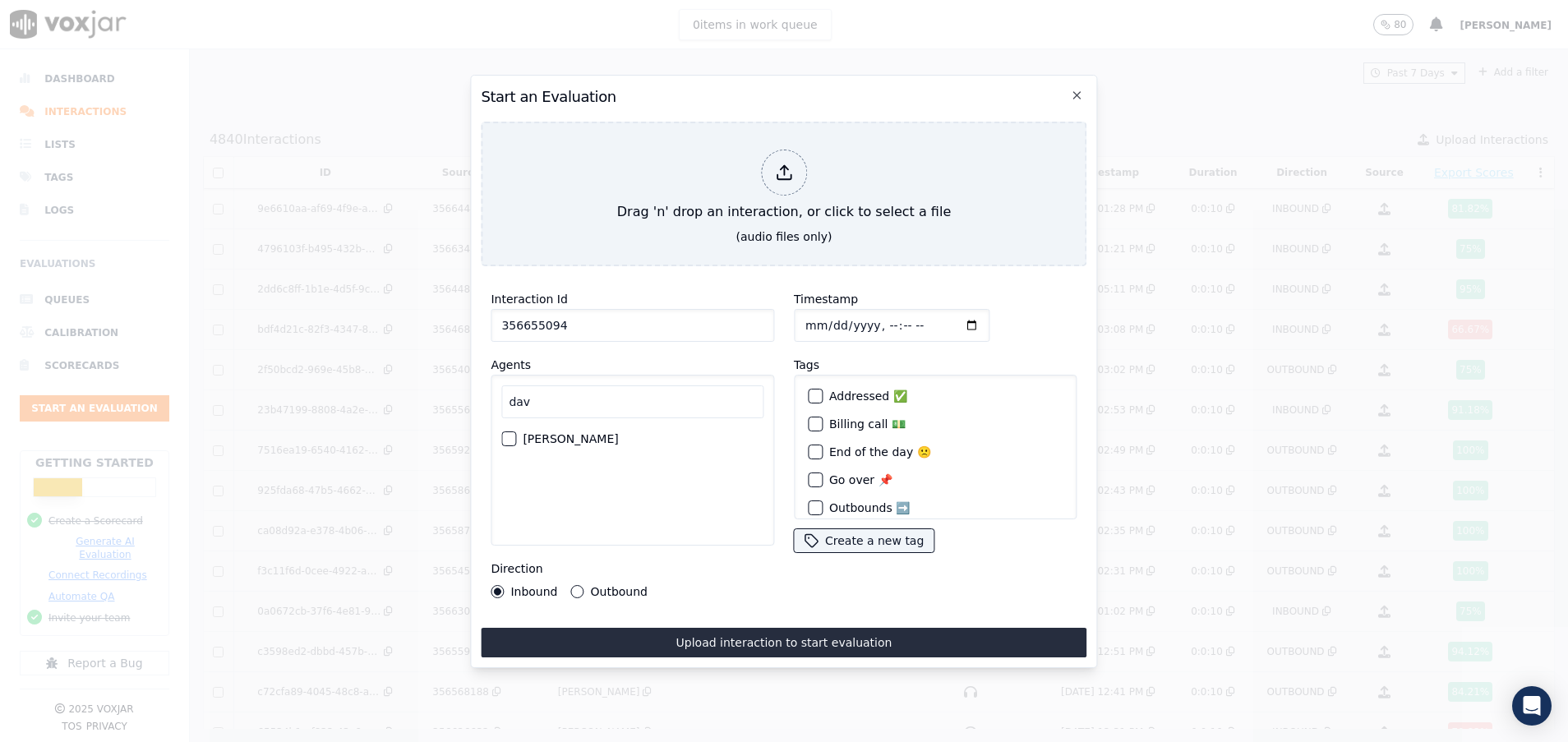
type input "dav"
click at [507, 433] on div "button" at bounding box center [507, 438] width 11 height 11
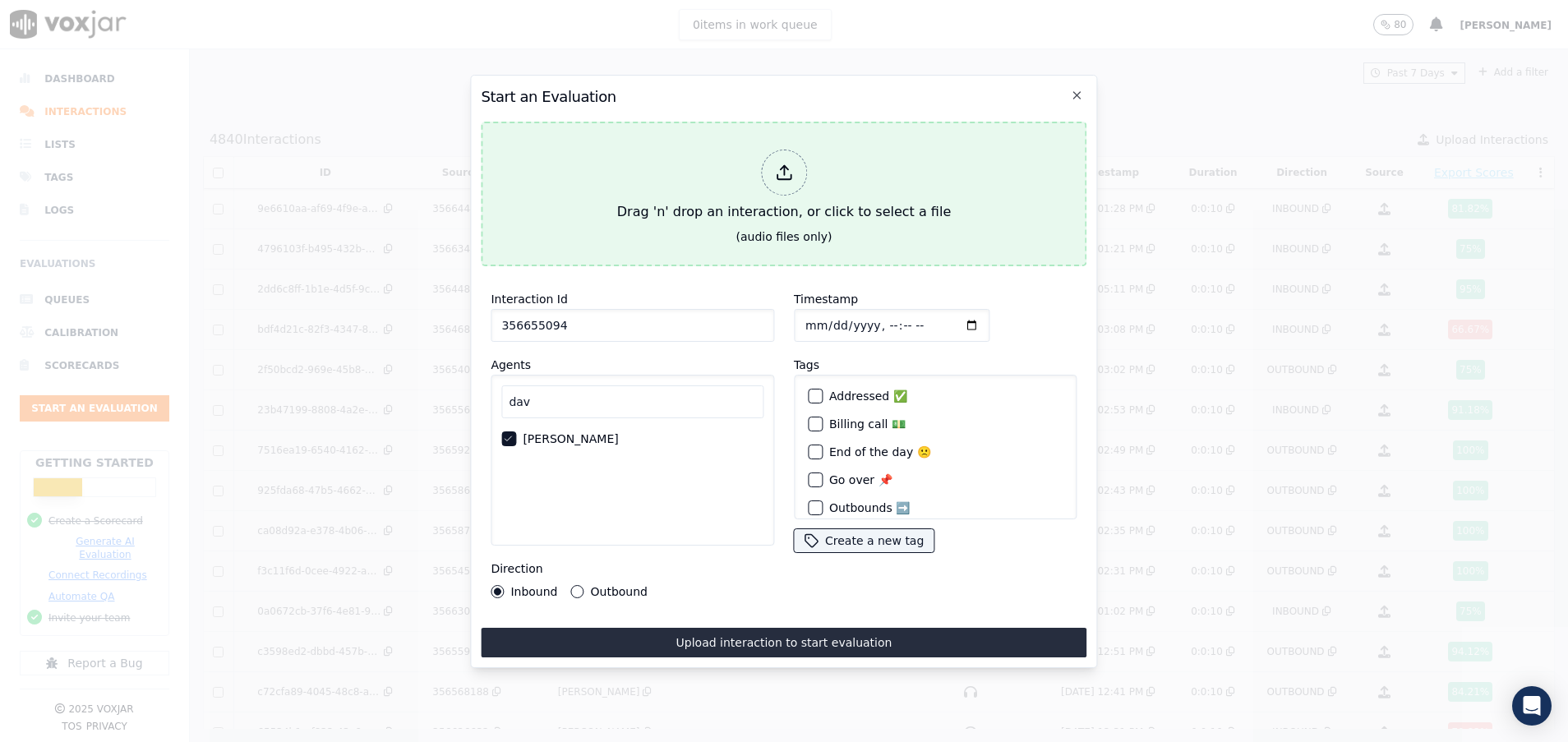
click at [726, 153] on div "Drag 'n' drop an interaction, or click to select a file" at bounding box center [783, 185] width 347 height 85
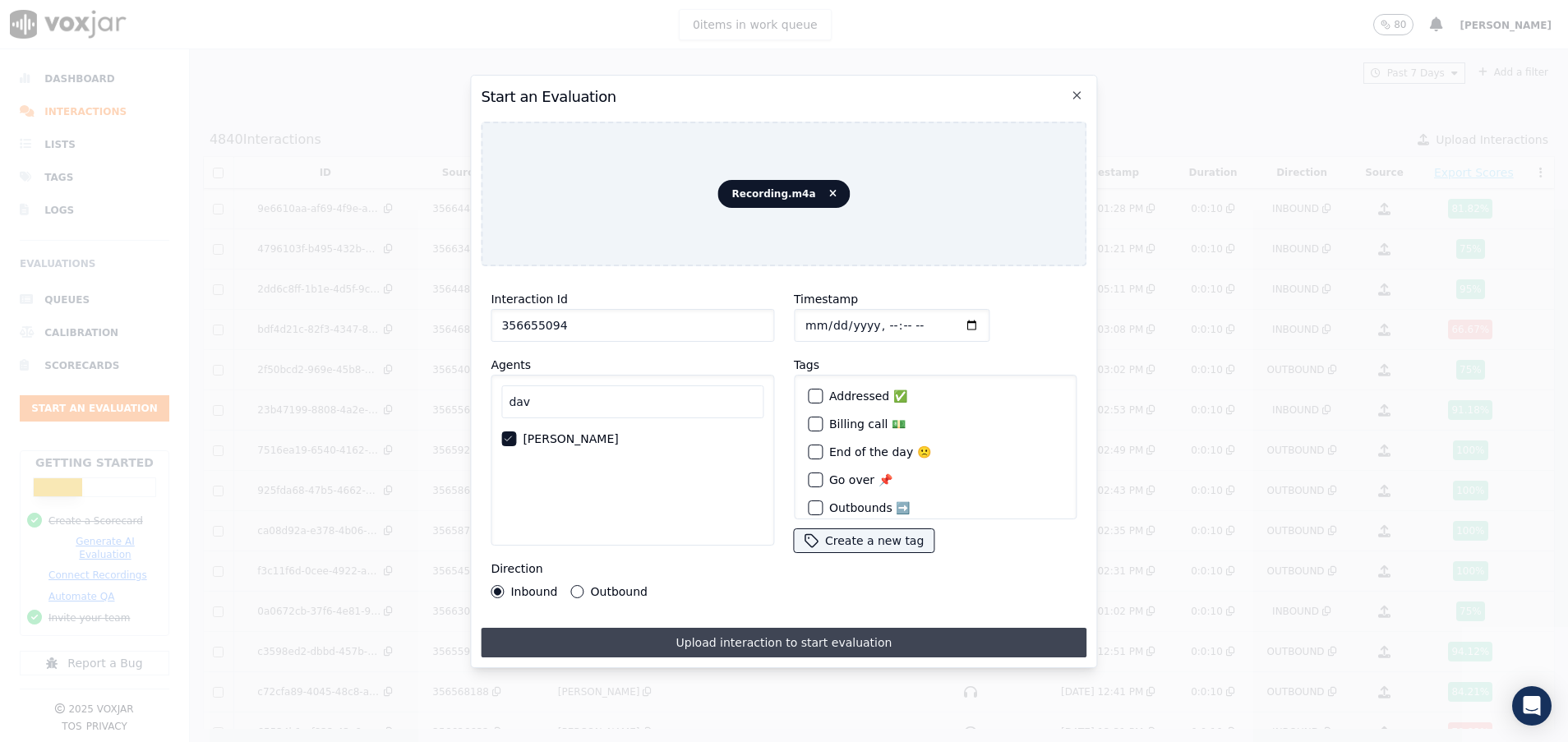
click at [701, 631] on button "Upload interaction to start evaluation" at bounding box center [783, 643] width 606 height 30
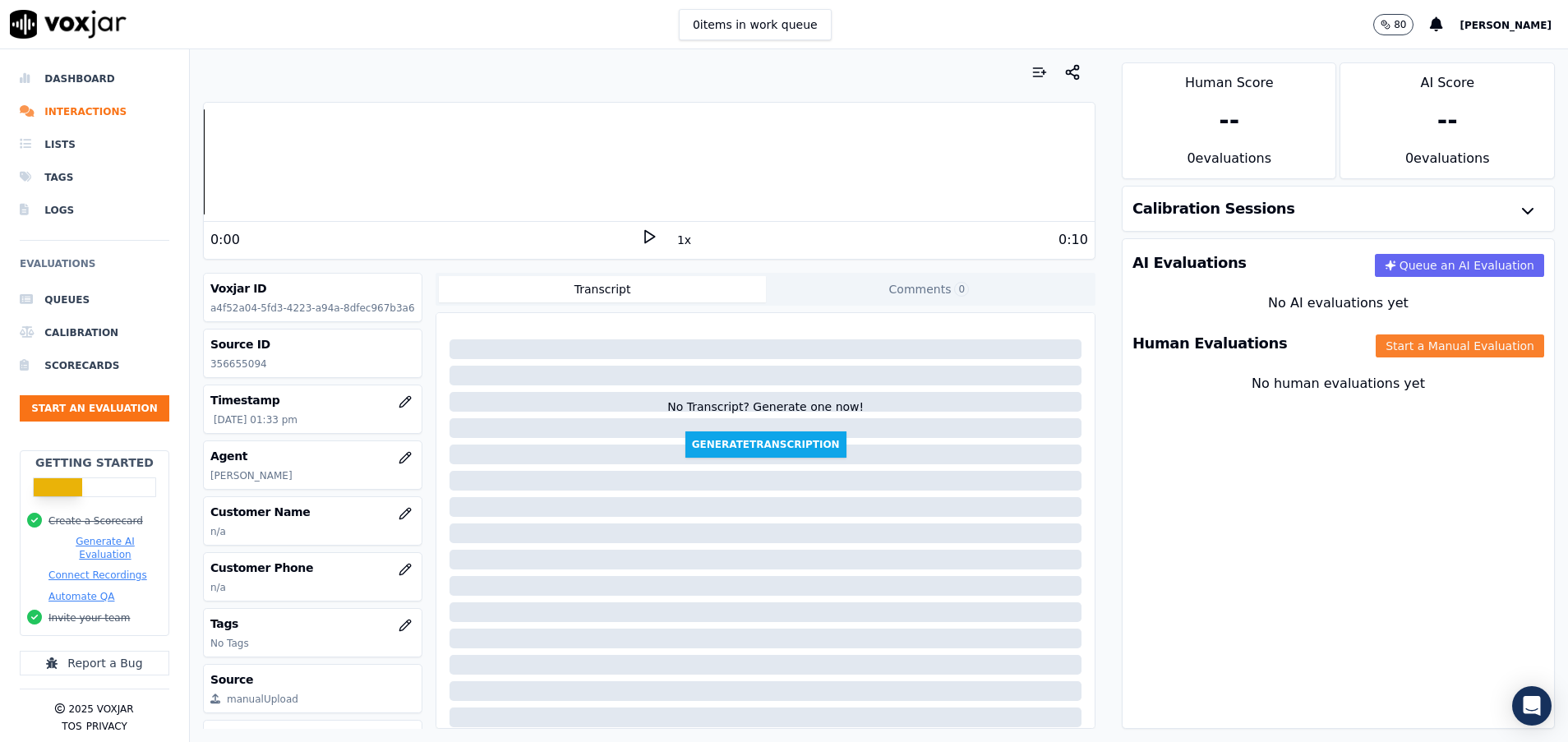
click at [1376, 338] on button "Start a Manual Evaluation" at bounding box center [1460, 346] width 168 height 23
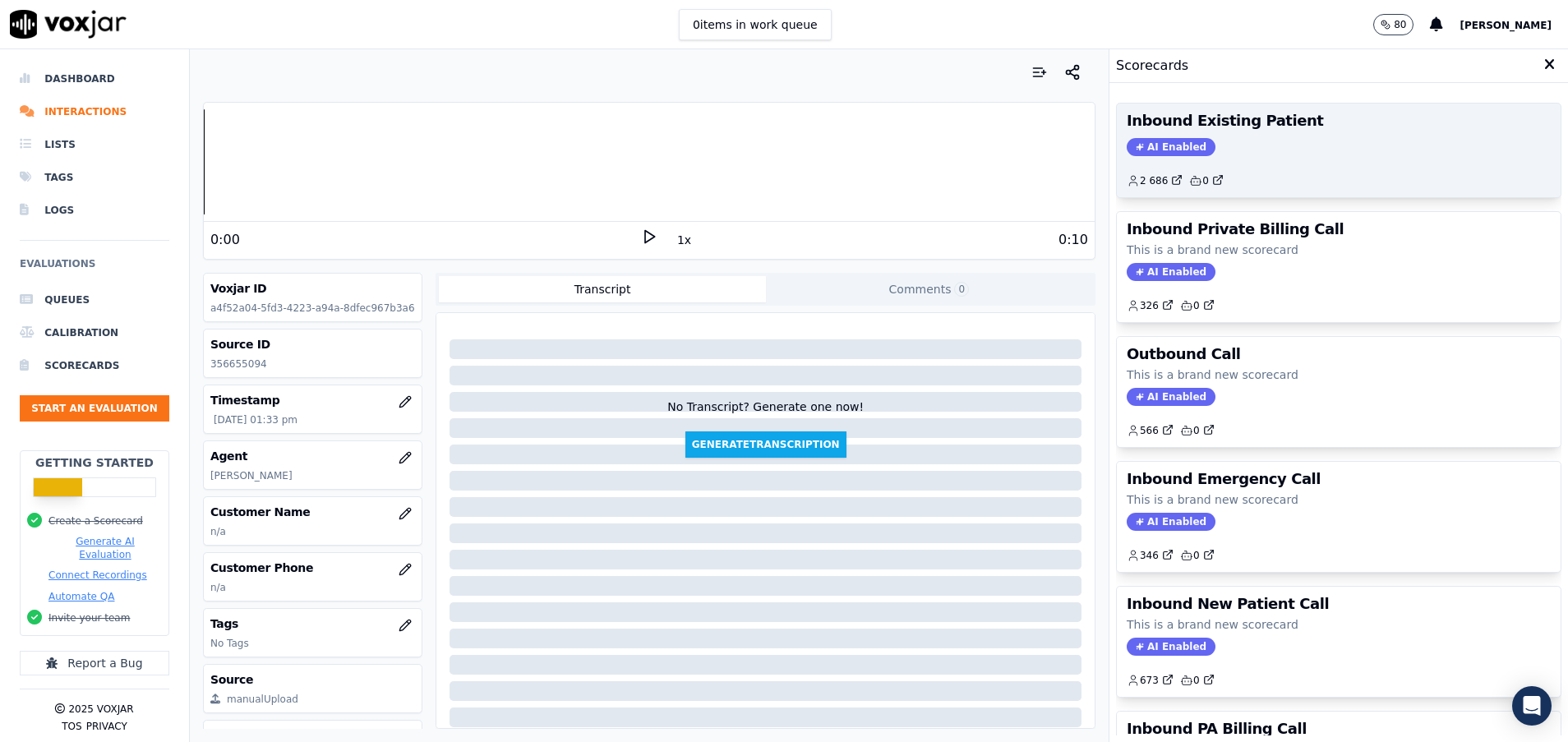
click at [1291, 155] on div "AI Enabled" at bounding box center [1339, 147] width 424 height 18
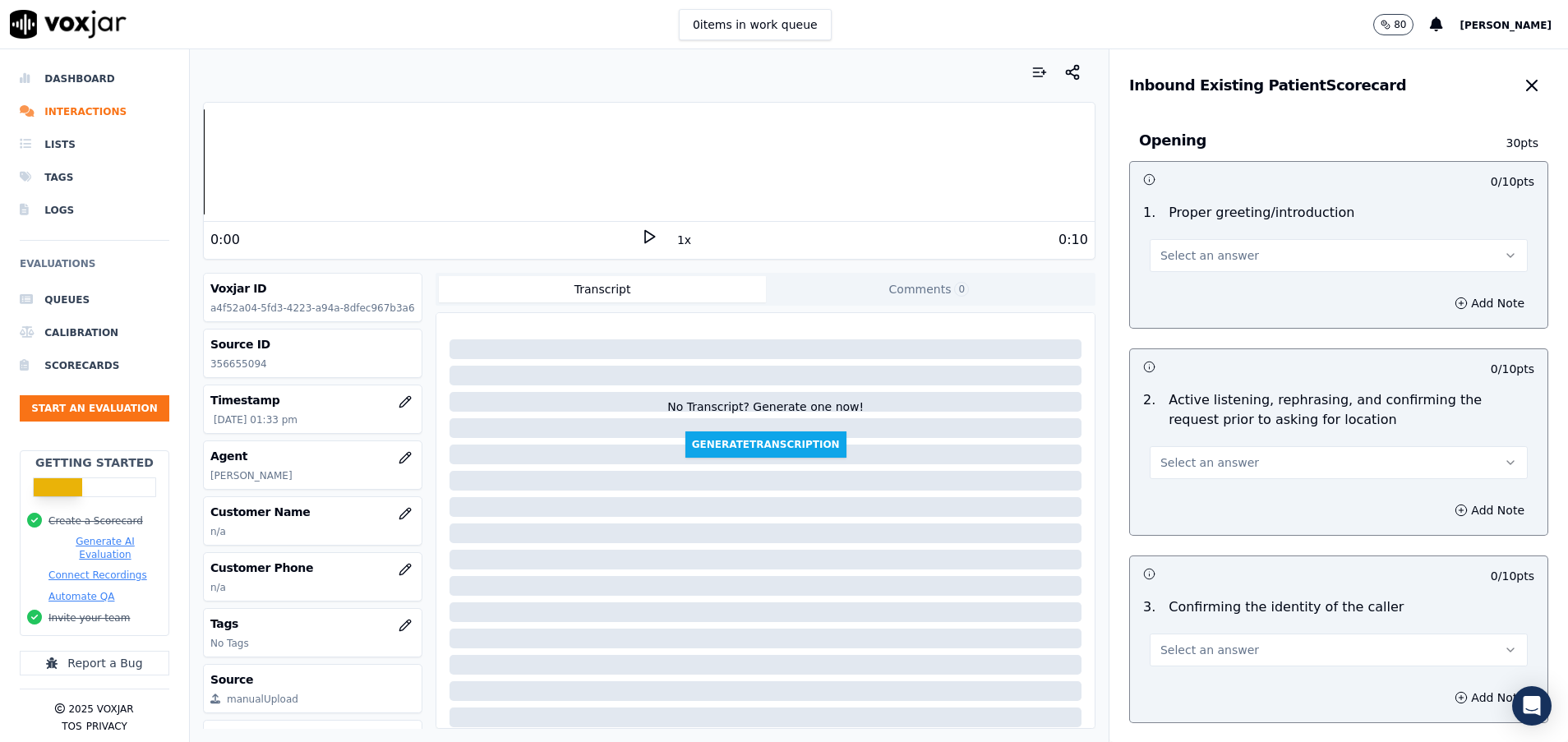
click at [1280, 262] on button "Select an answer" at bounding box center [1338, 255] width 378 height 33
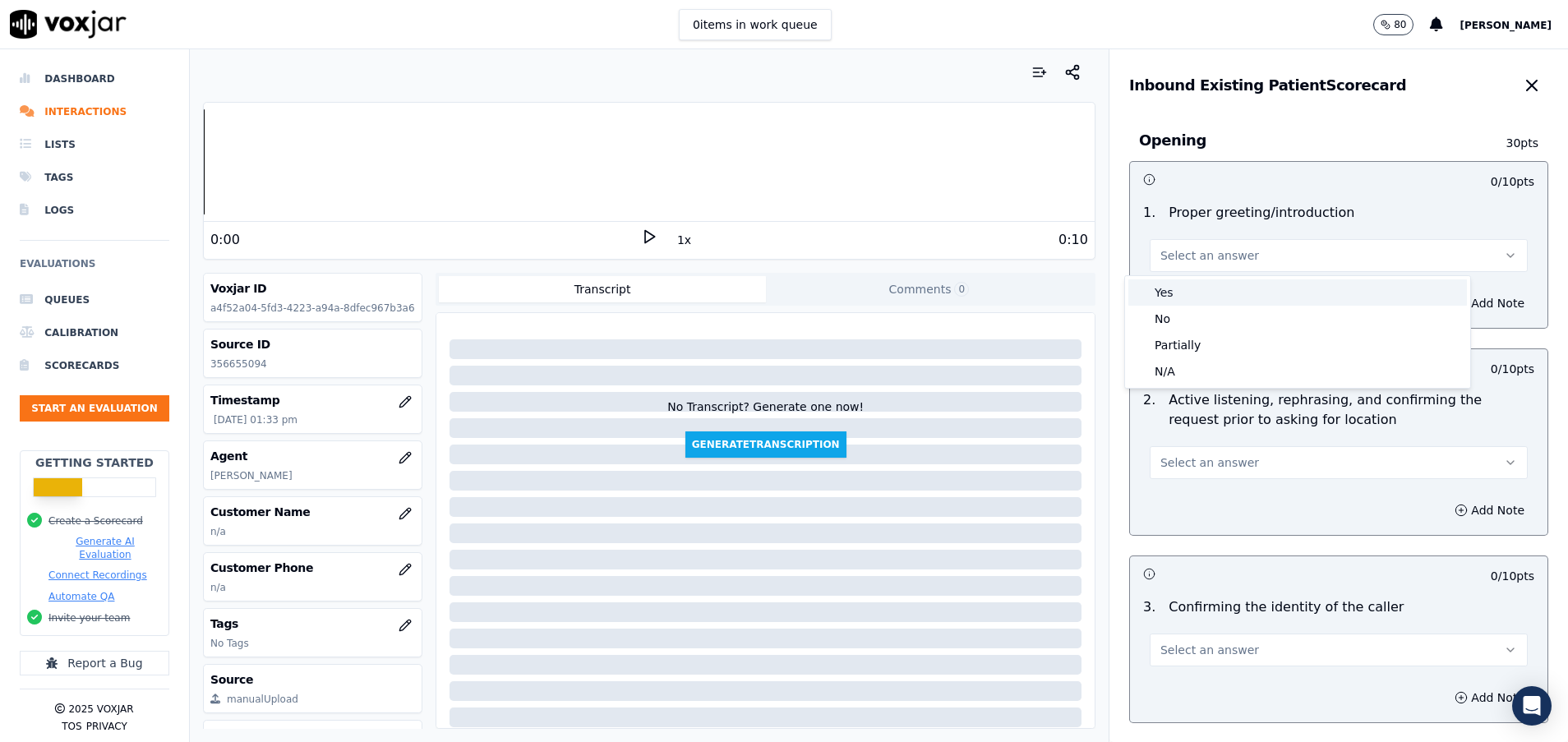
click at [1249, 285] on div "Yes" at bounding box center [1297, 293] width 338 height 26
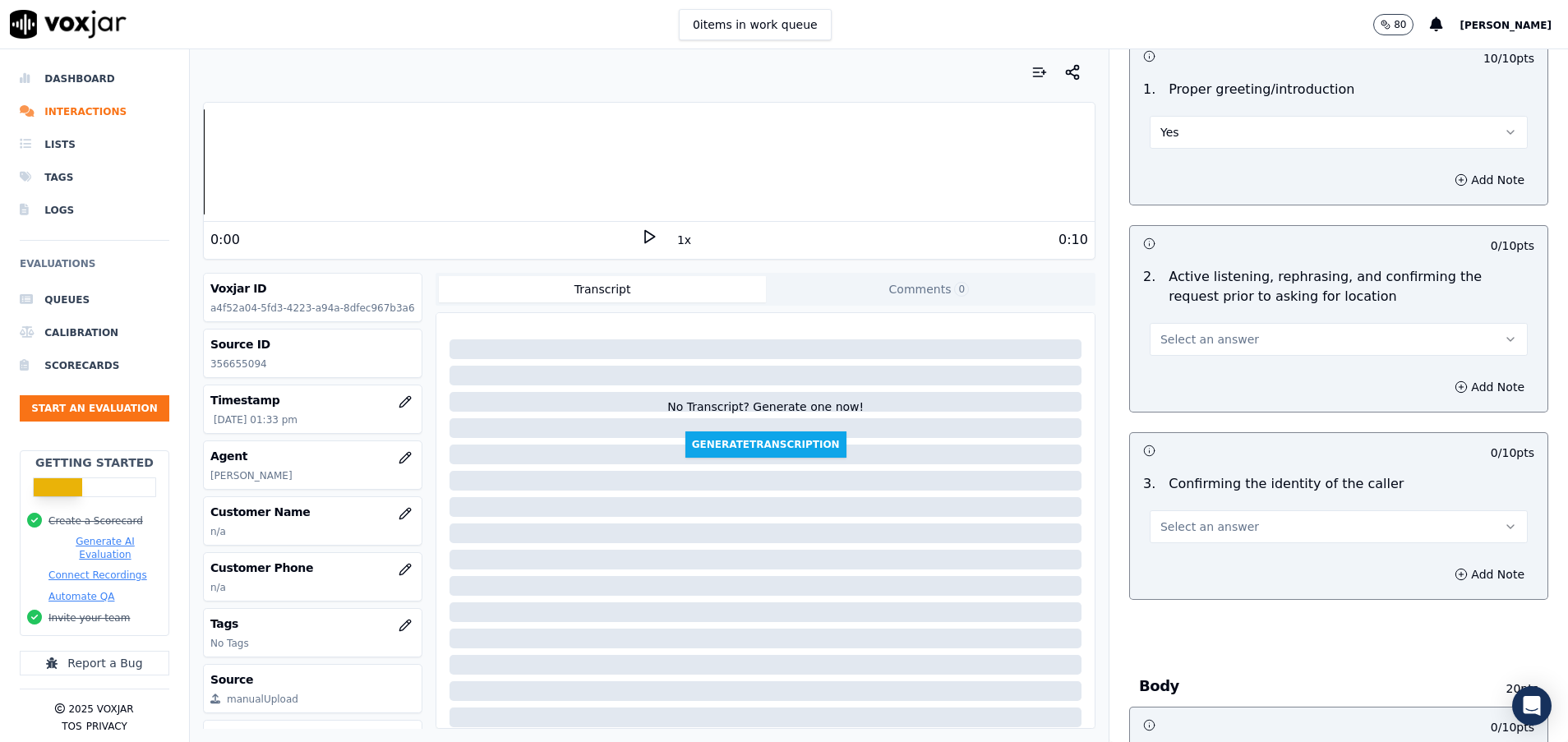
scroll to position [247, 0]
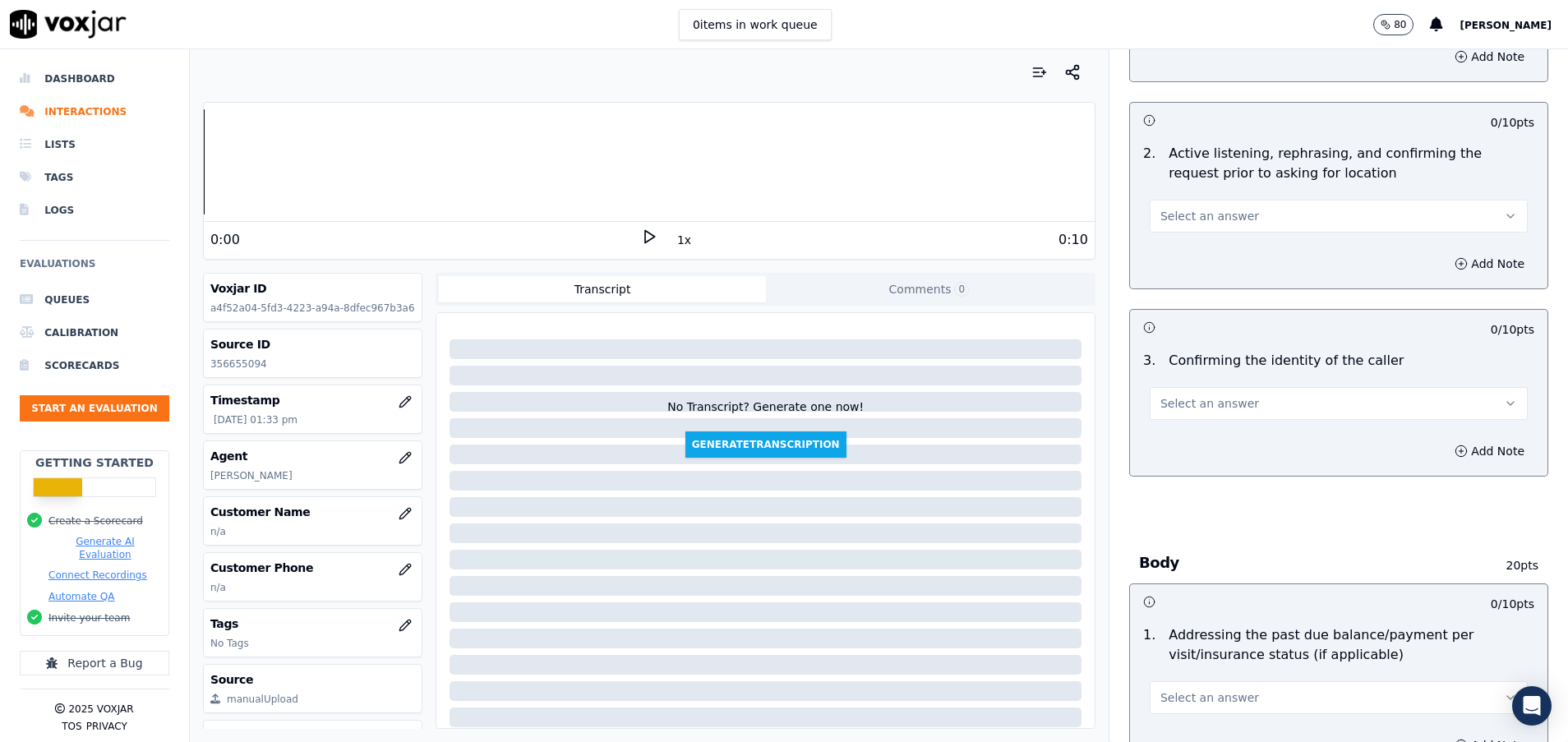
click at [1190, 214] on span "Select an answer" at bounding box center [1210, 216] width 99 height 17
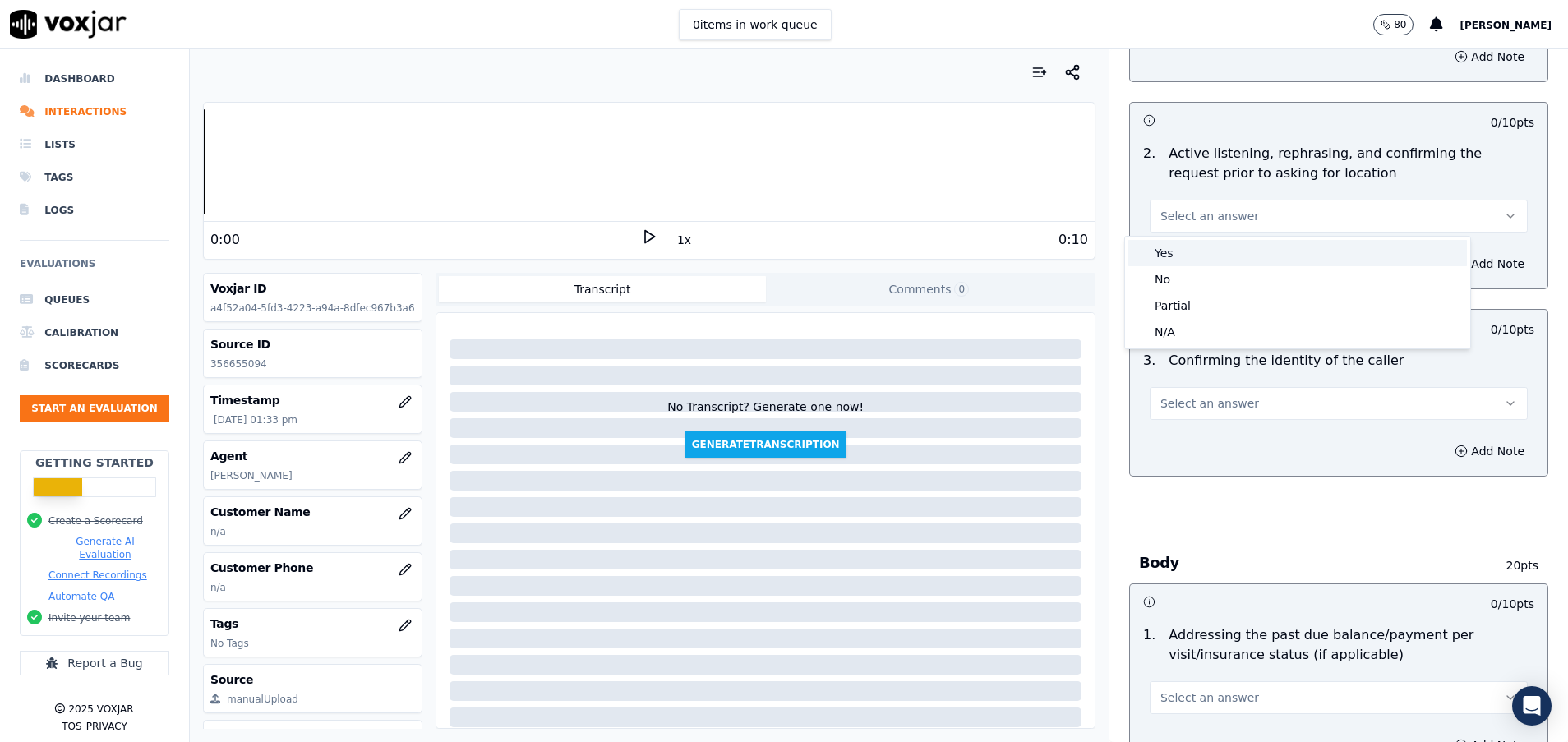
click at [1188, 247] on div "Yes" at bounding box center [1297, 253] width 338 height 26
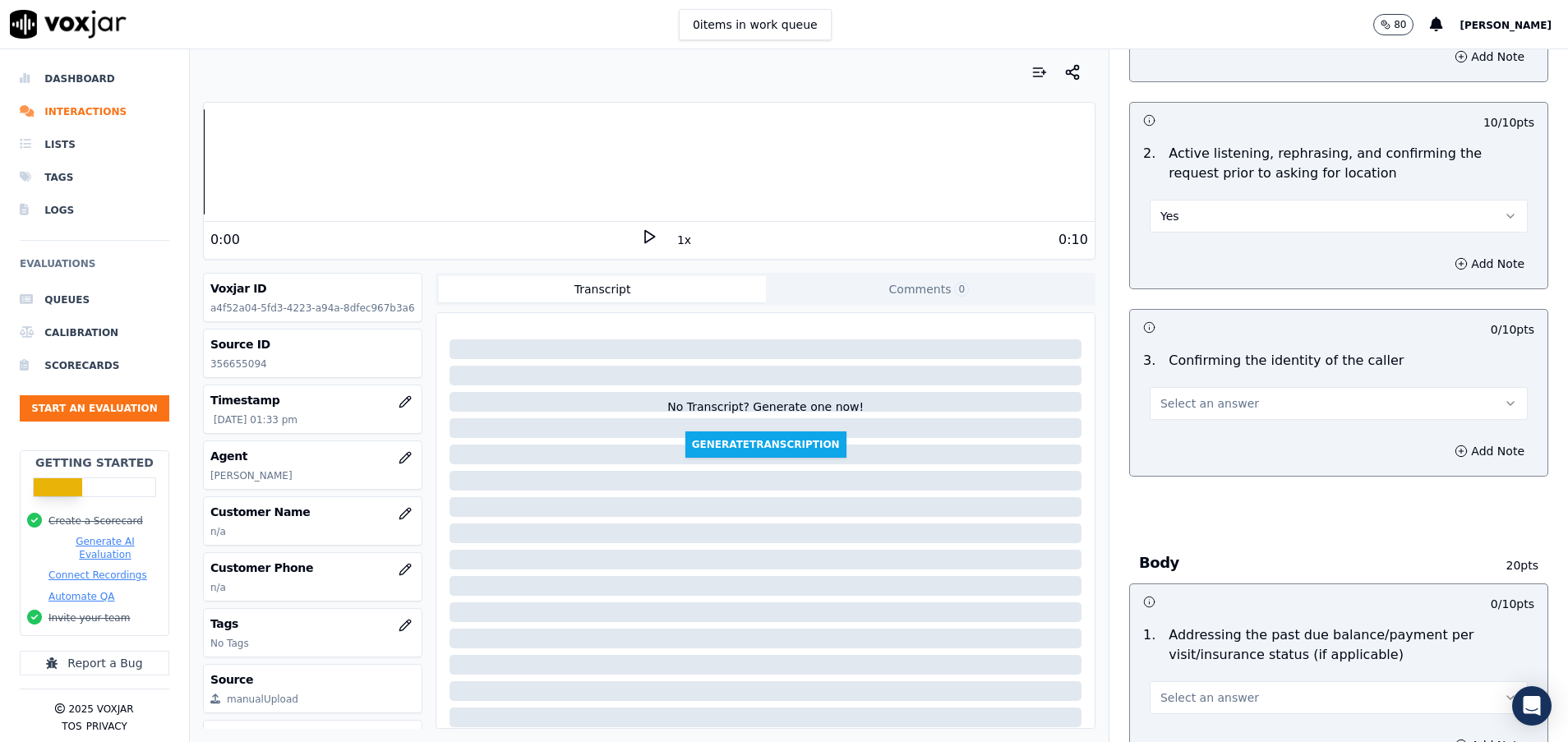
scroll to position [370, 0]
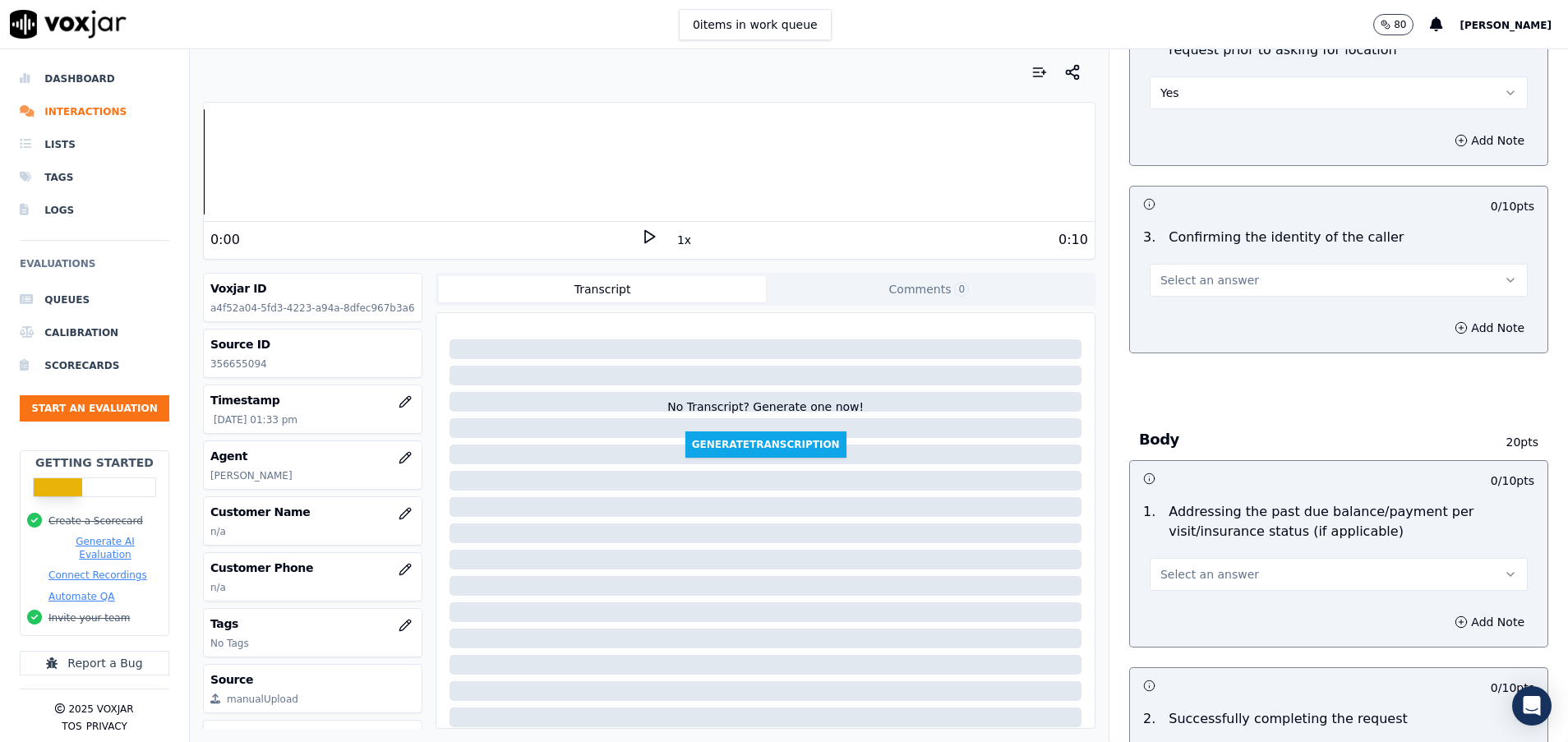
click at [1186, 271] on button "Select an answer" at bounding box center [1338, 279] width 378 height 33
click at [1198, 307] on div "Yes" at bounding box center [1297, 317] width 338 height 26
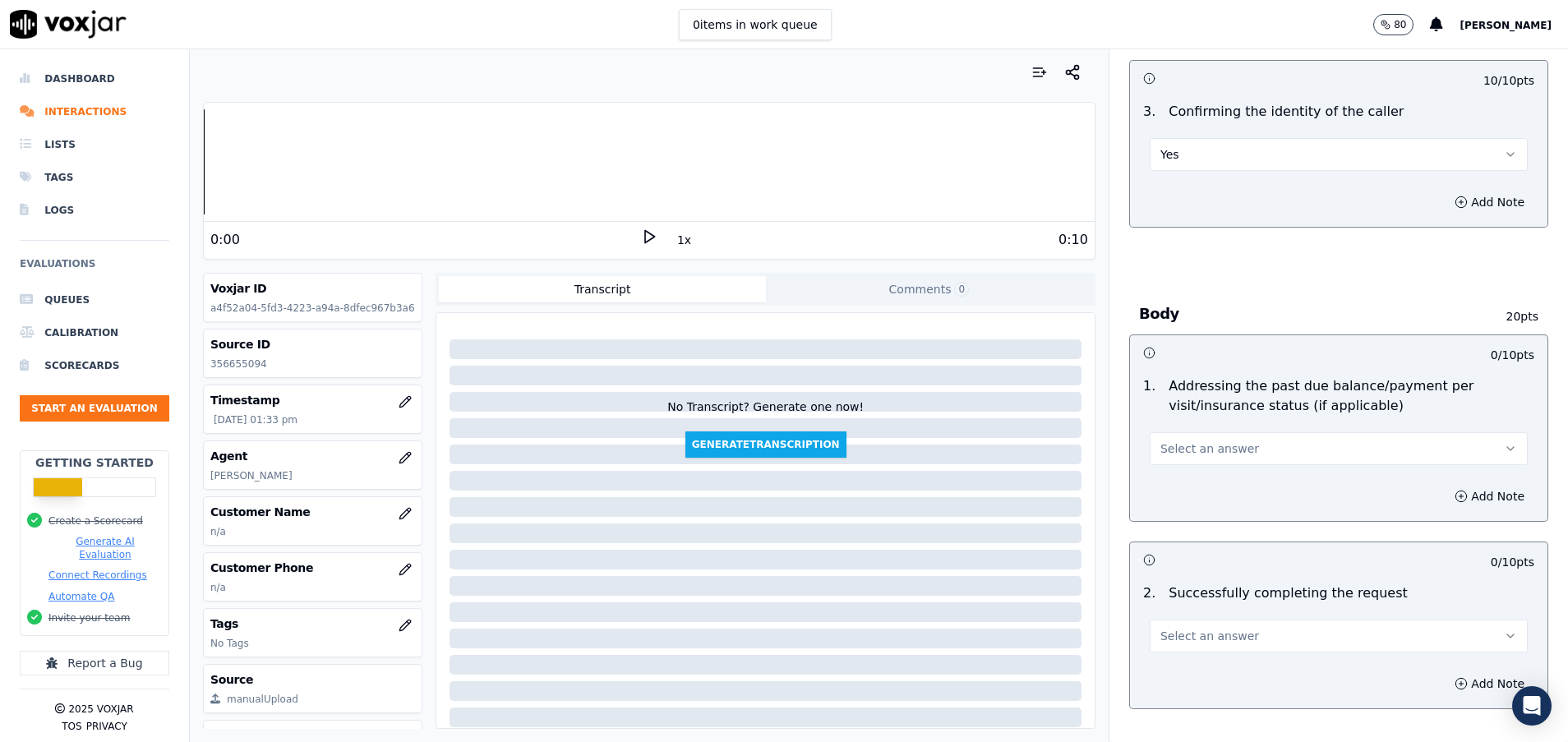
scroll to position [616, 0]
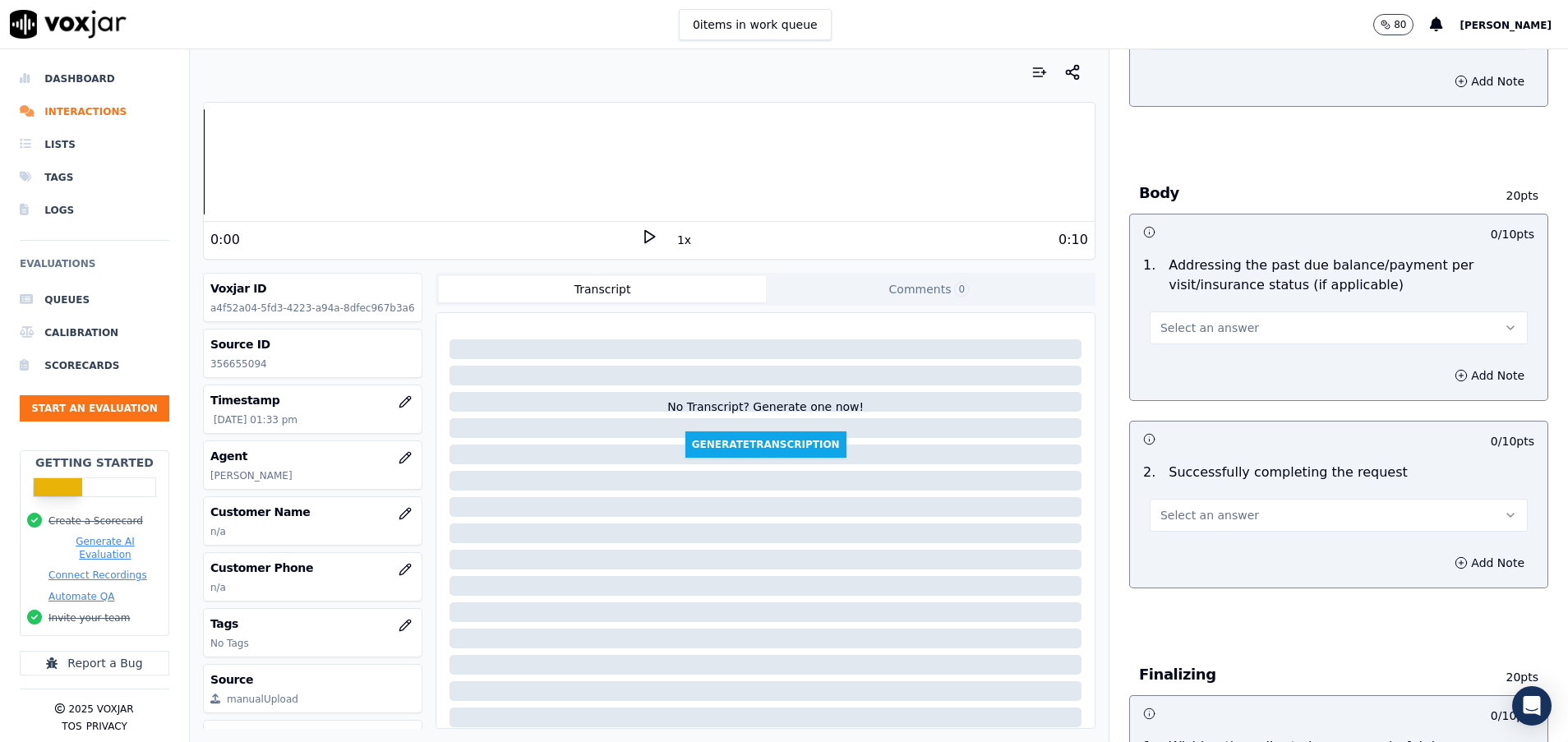
click at [1216, 318] on button "Select an answer" at bounding box center [1338, 327] width 378 height 33
click at [1200, 407] on div "N/A" at bounding box center [1297, 418] width 338 height 26
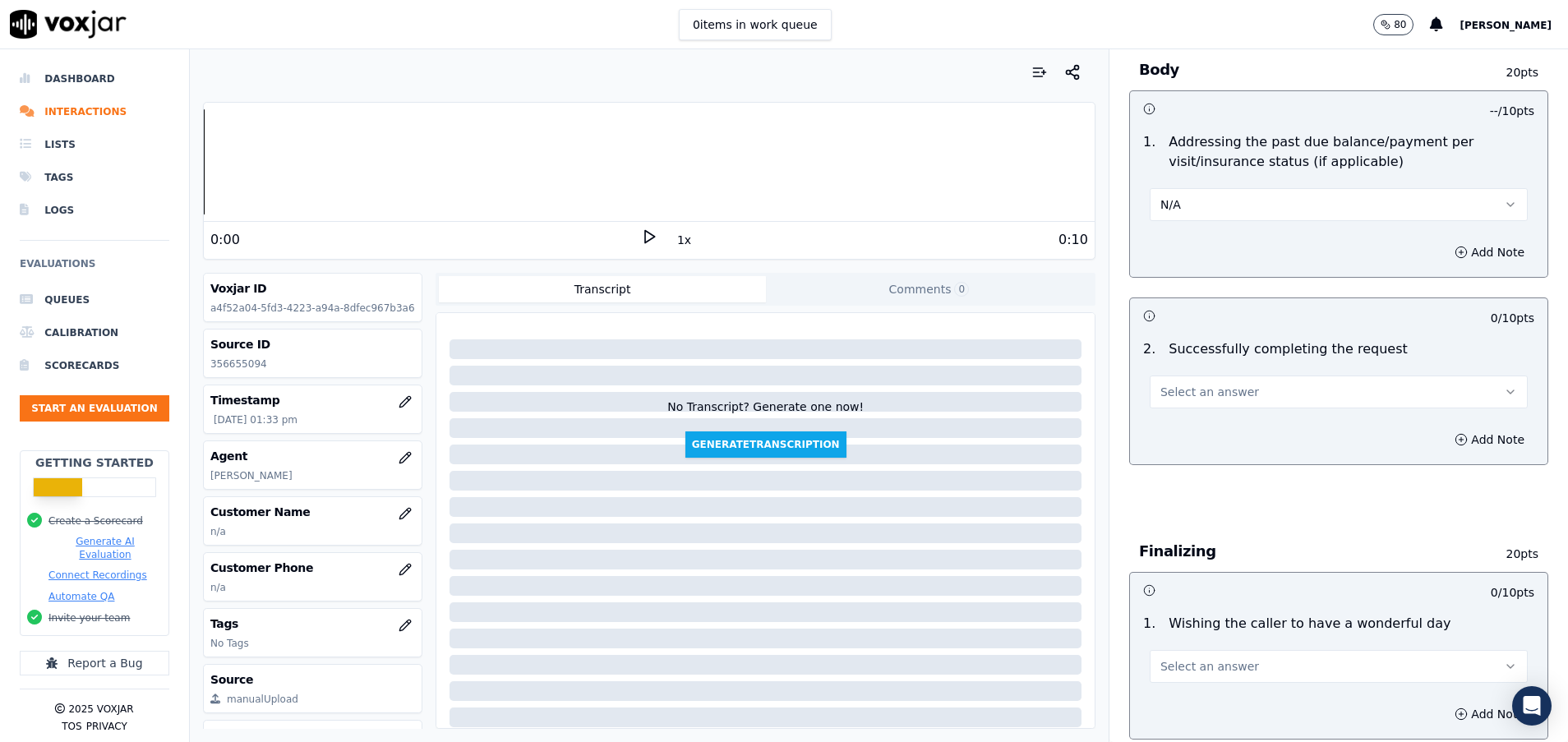
click at [1182, 389] on span "Select an answer" at bounding box center [1210, 392] width 99 height 17
click at [1207, 424] on div "Yes" at bounding box center [1297, 429] width 338 height 26
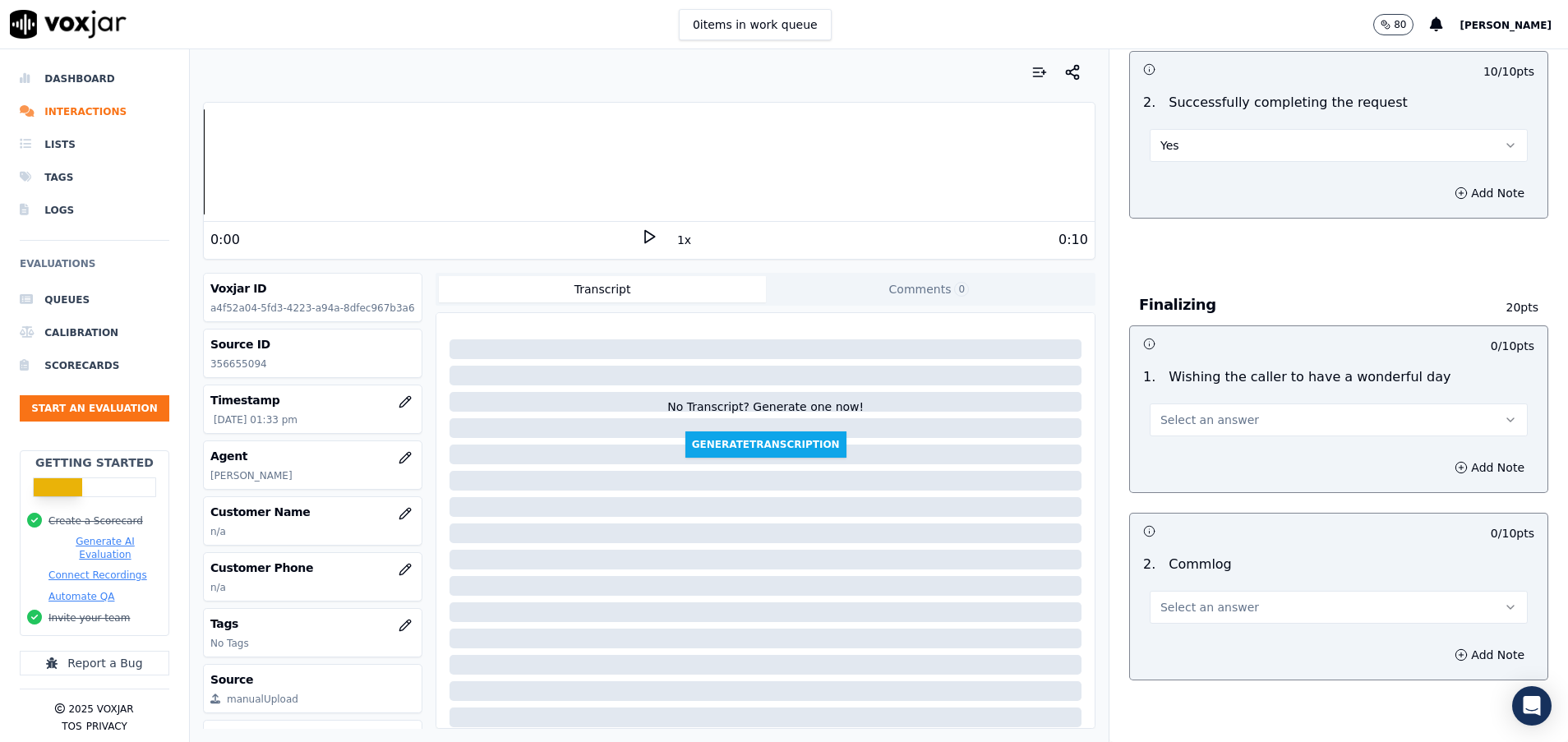
scroll to position [1109, 0]
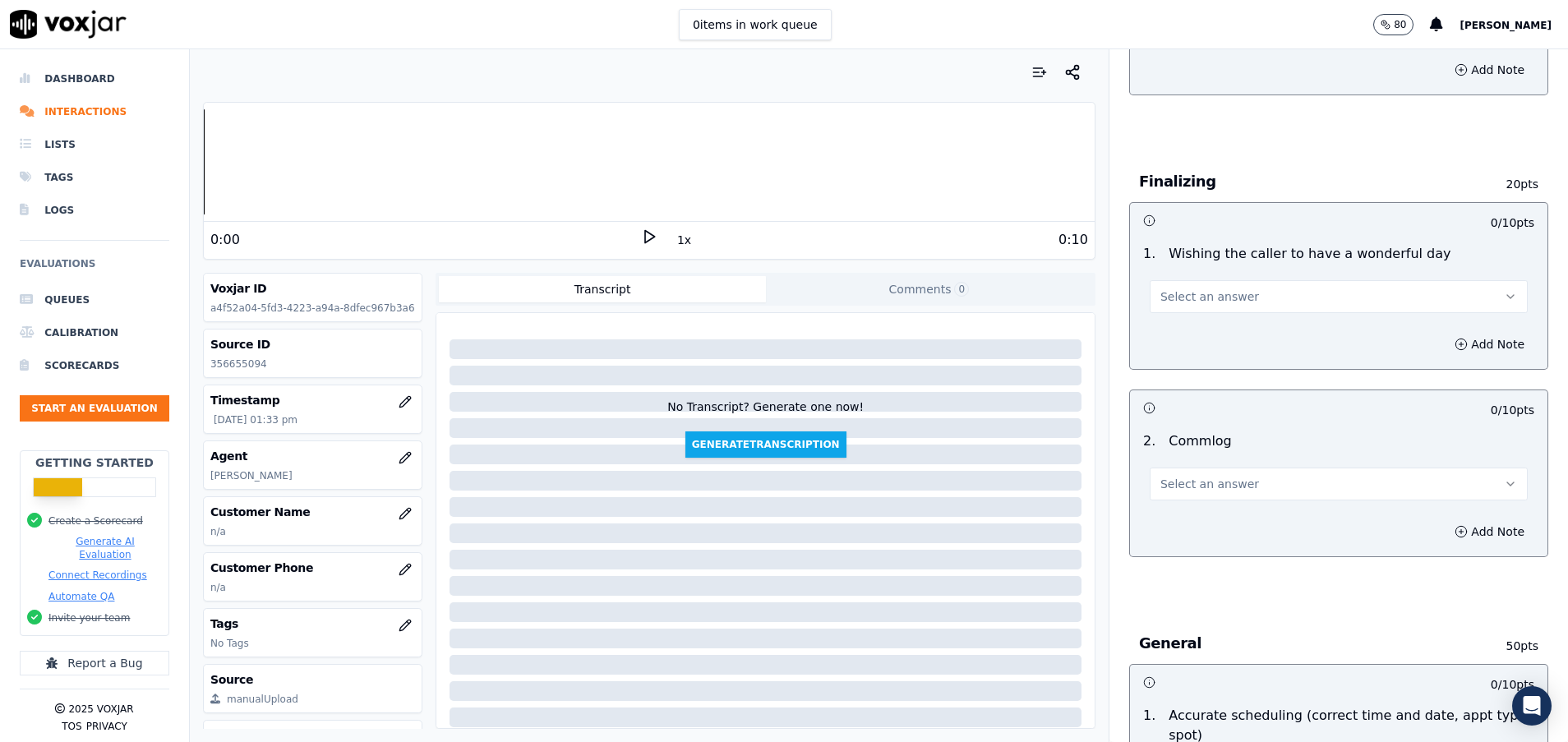
click at [1172, 485] on span "Select an answer" at bounding box center [1210, 484] width 99 height 17
click at [1186, 545] on div "No" at bounding box center [1297, 548] width 338 height 26
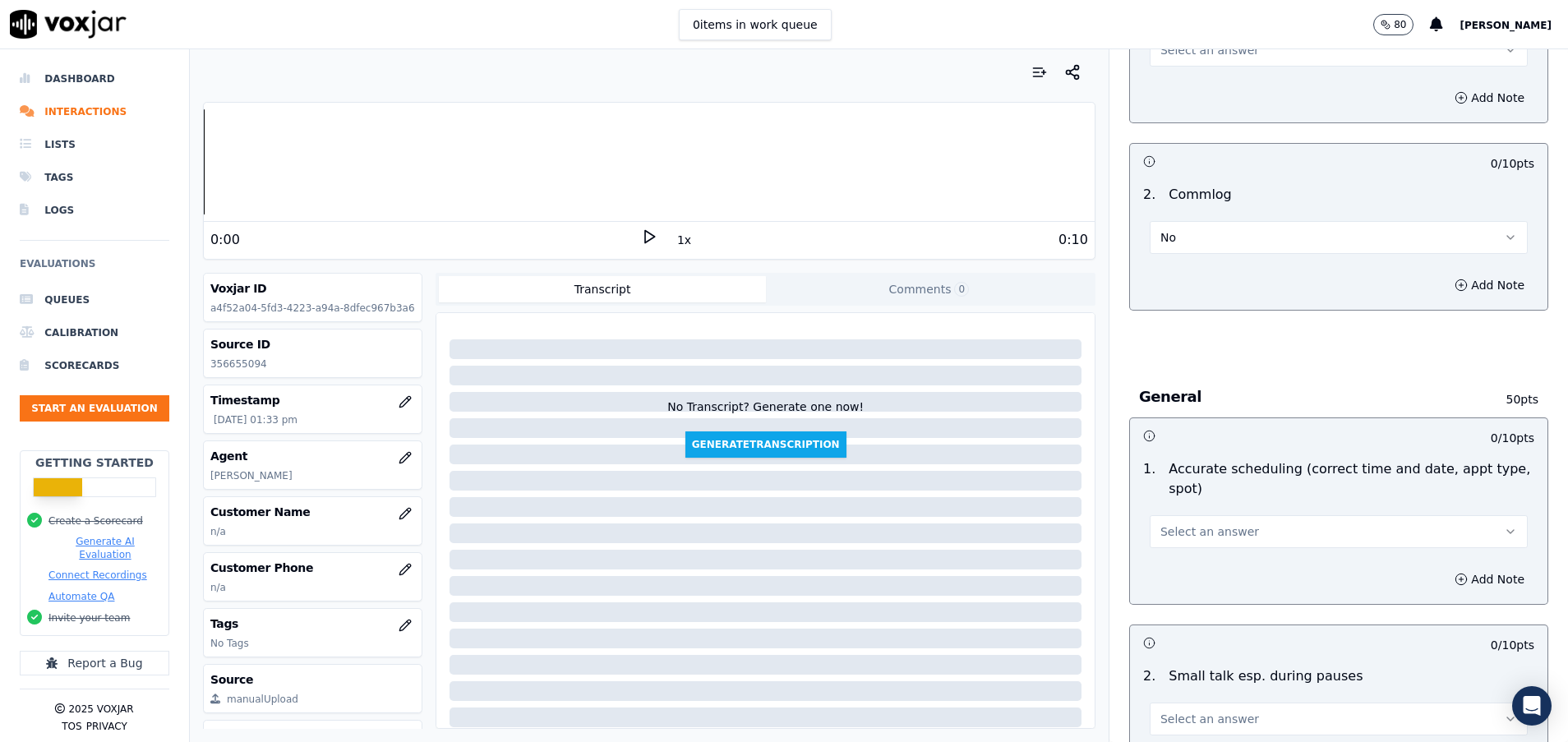
click at [1167, 529] on span "Select an answer" at bounding box center [1210, 532] width 99 height 17
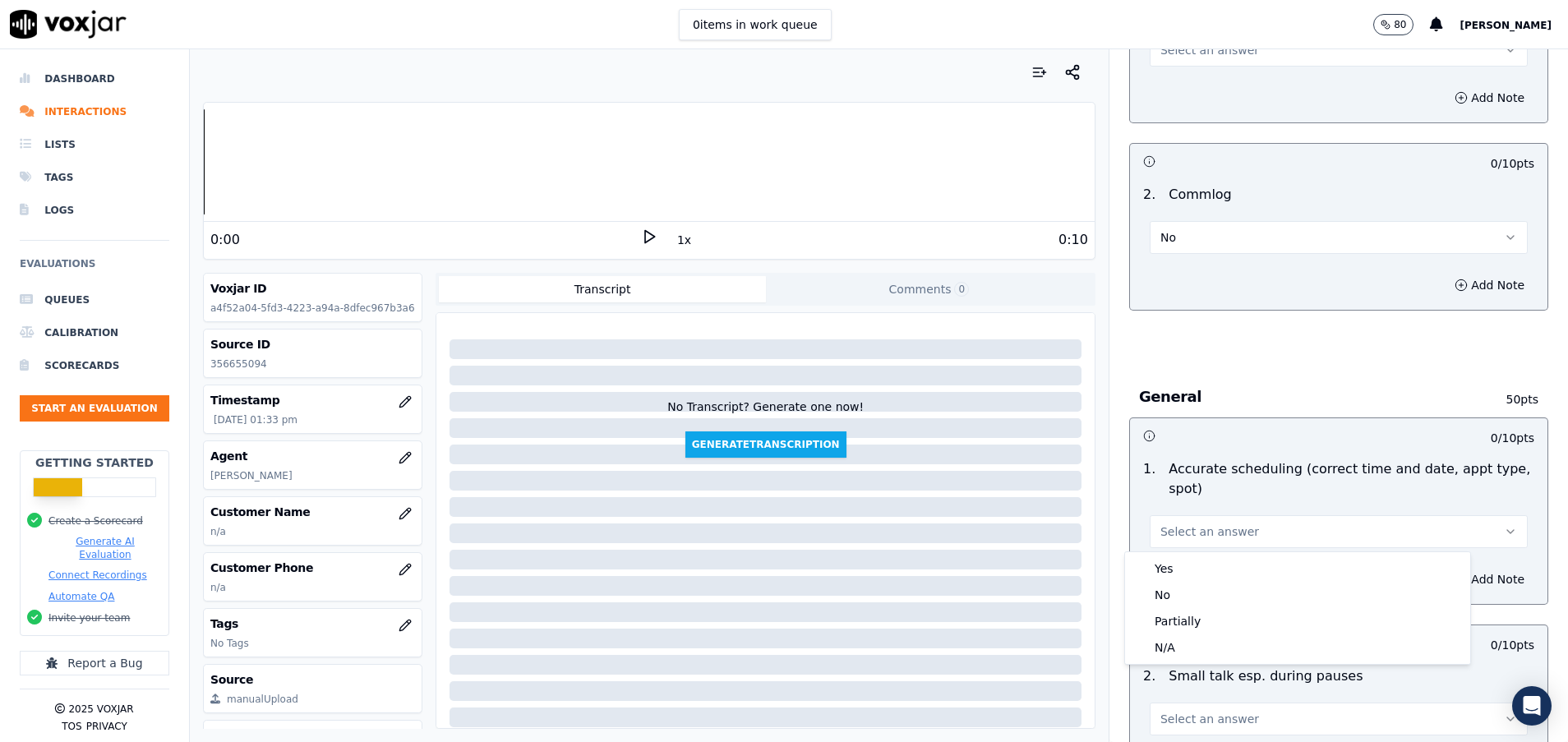
click at [1149, 544] on button "Select an answer" at bounding box center [1338, 531] width 378 height 33
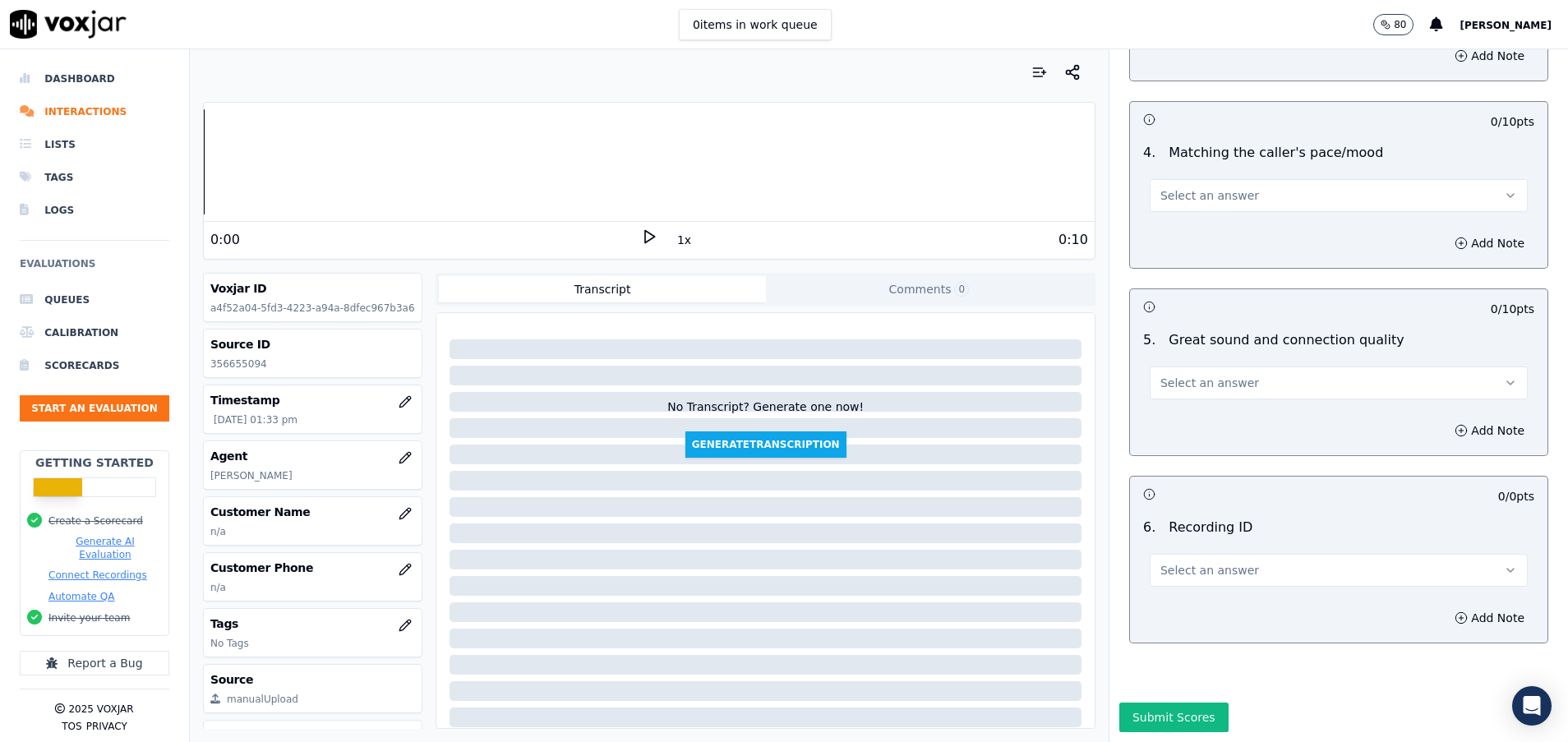
scroll to position [2311, 0]
click at [1261, 366] on button "Select an answer" at bounding box center [1338, 382] width 378 height 33
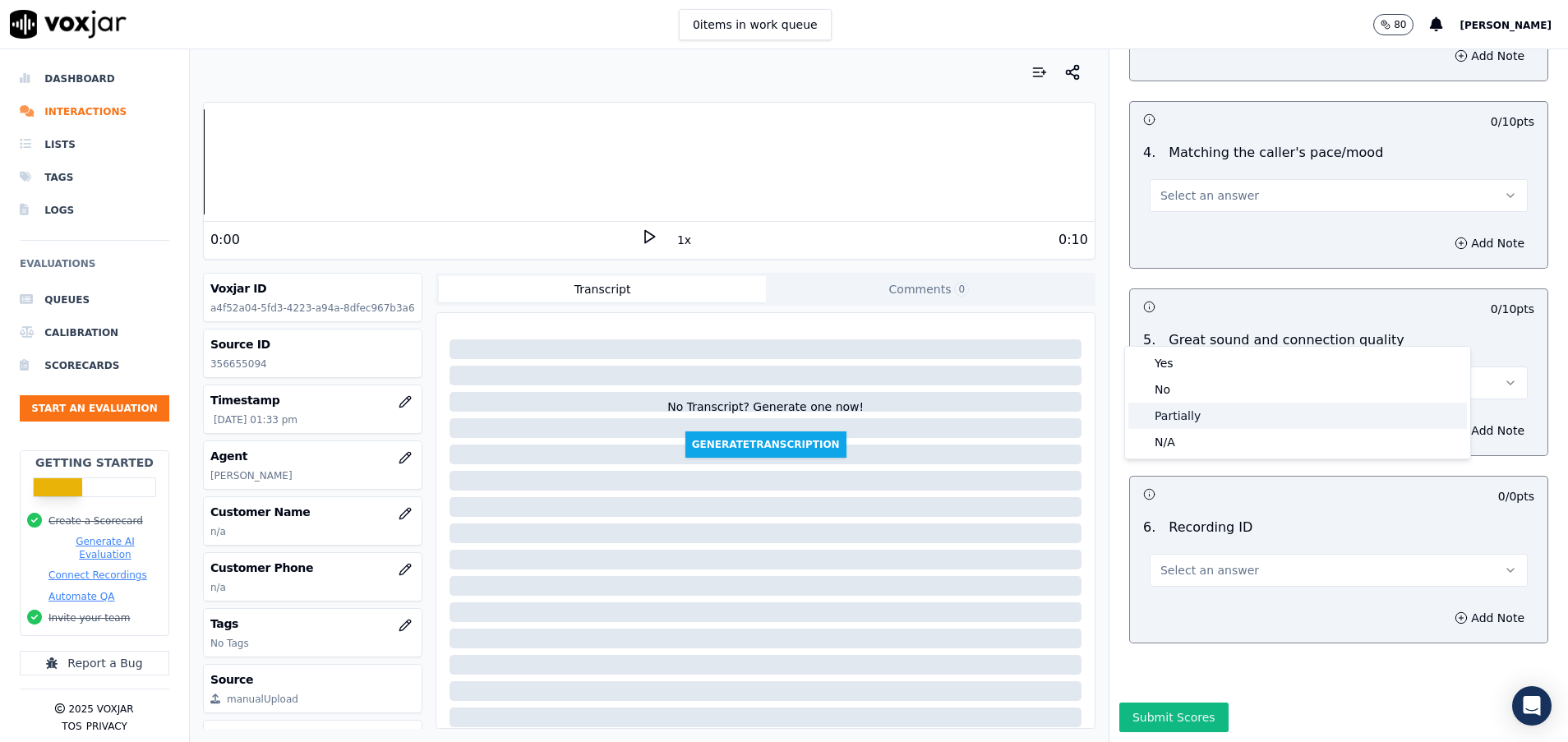
click at [1205, 415] on div "Partially" at bounding box center [1297, 416] width 338 height 26
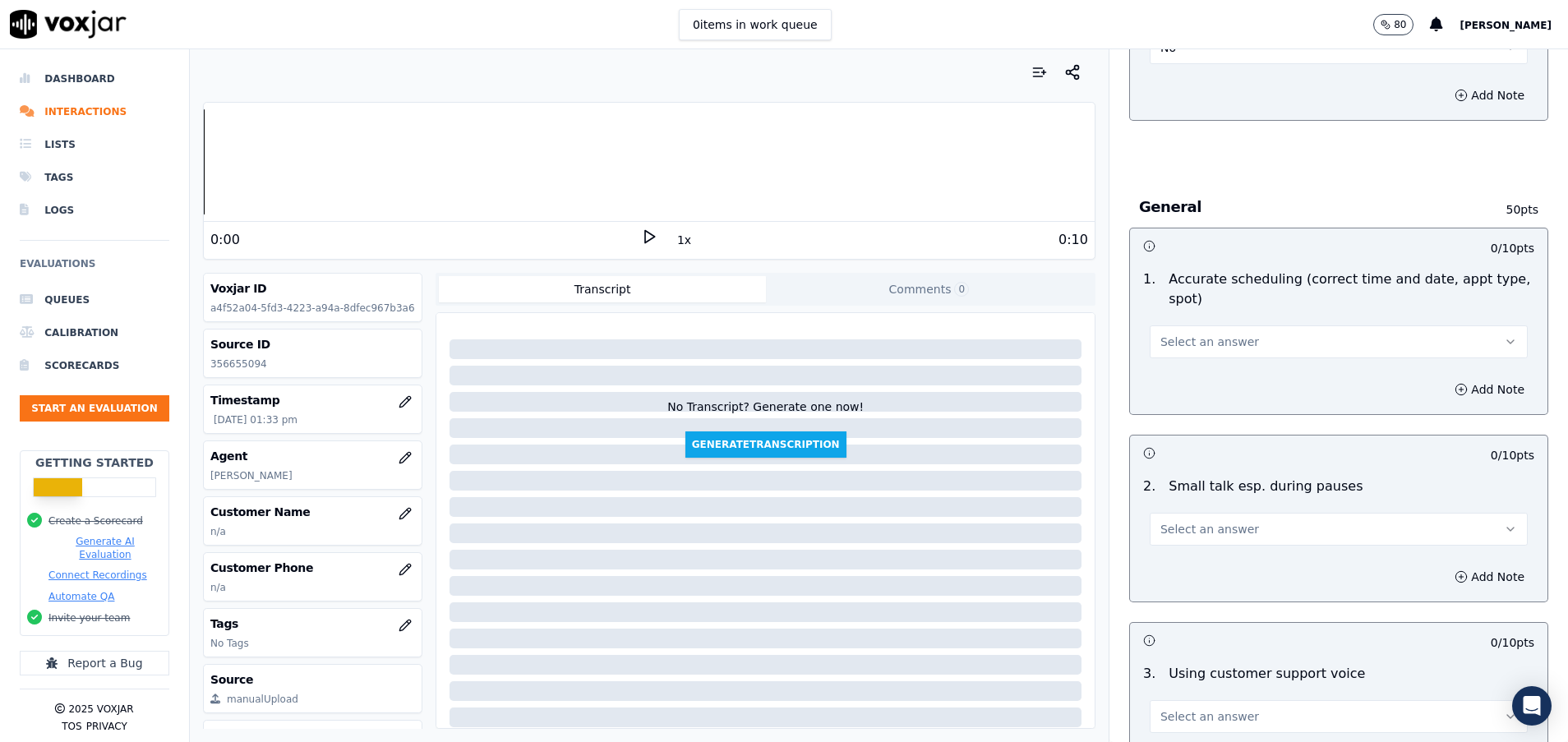
scroll to position [1603, 0]
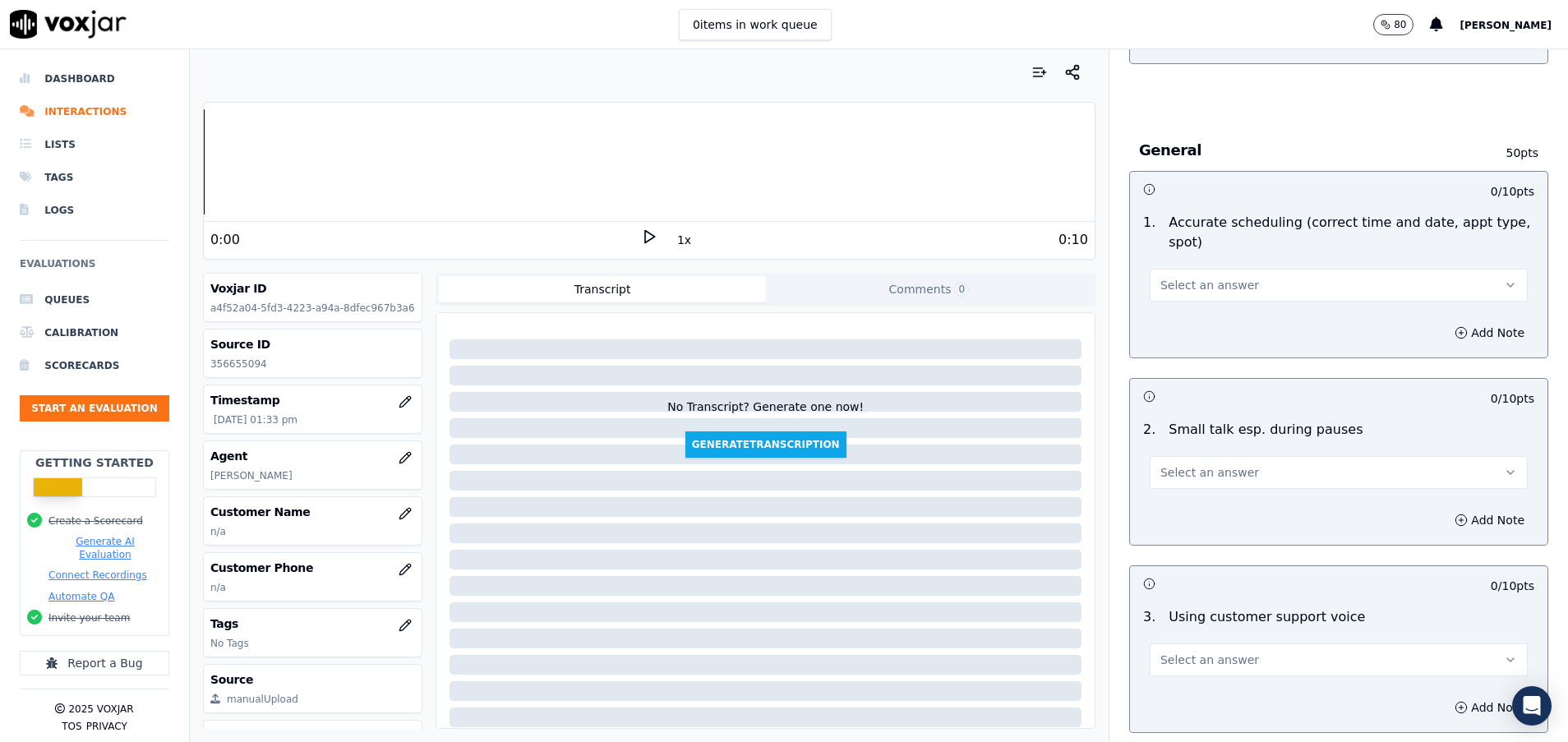
click at [1219, 289] on button "Select an answer" at bounding box center [1338, 285] width 378 height 33
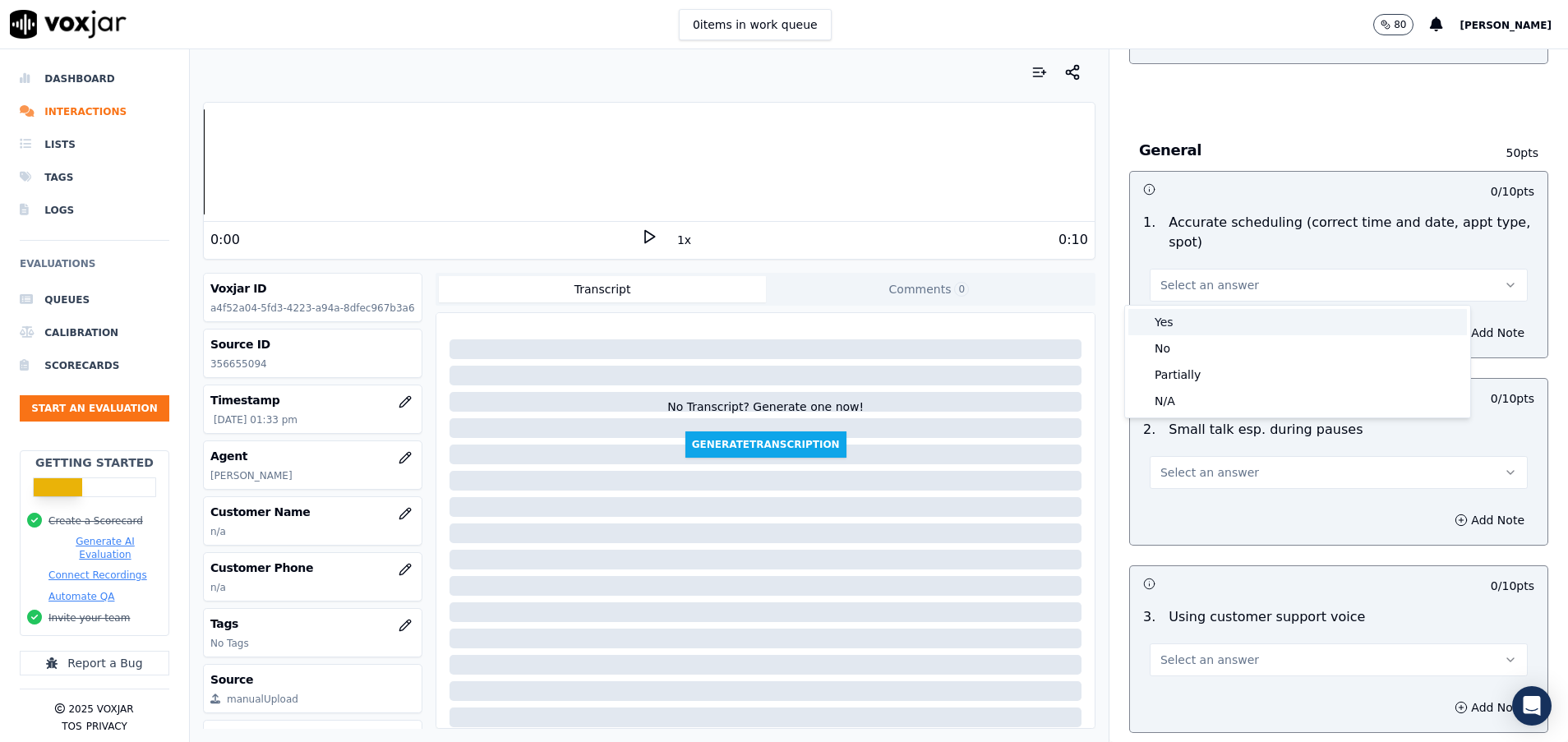
click at [1208, 321] on div "Yes" at bounding box center [1297, 322] width 338 height 26
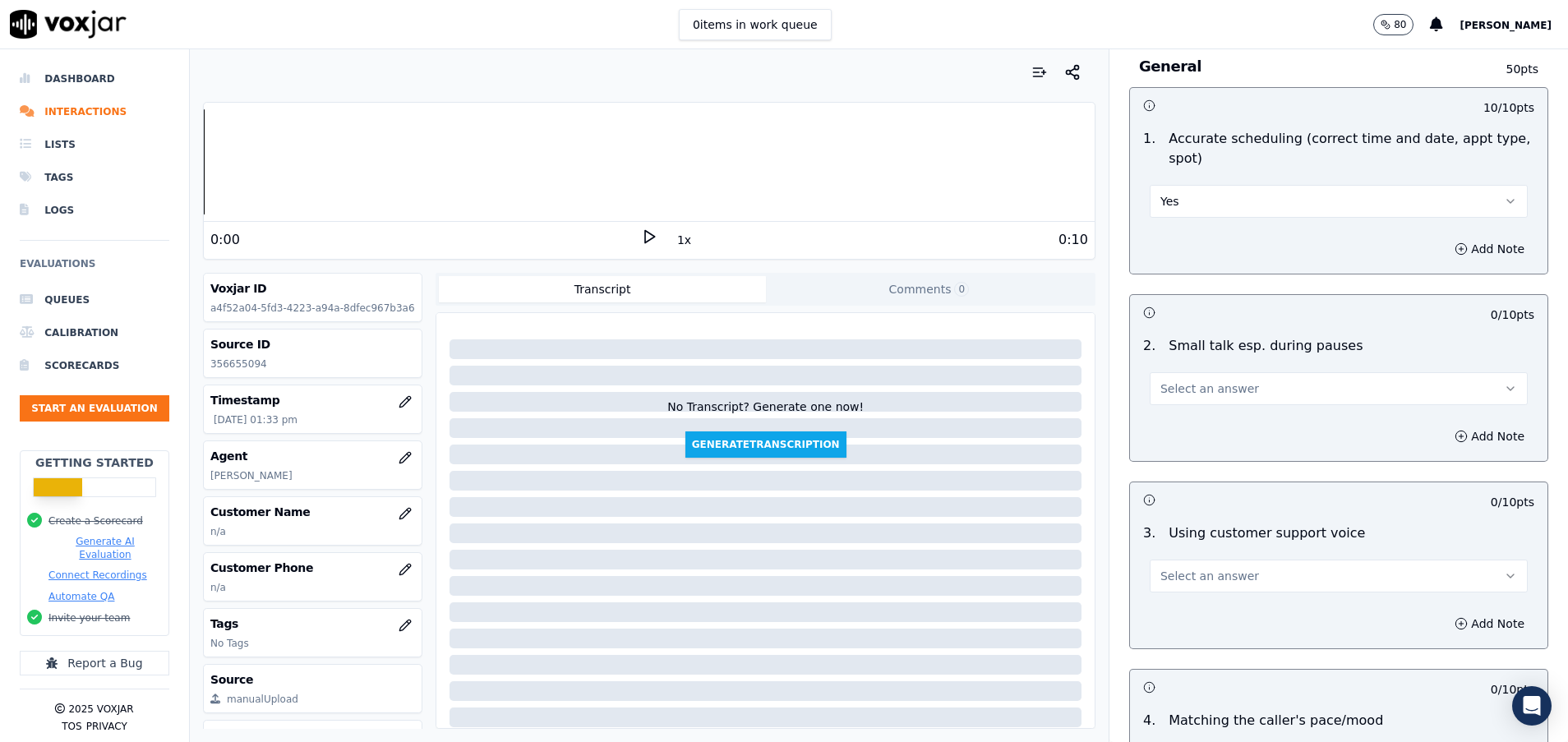
scroll to position [1726, 0]
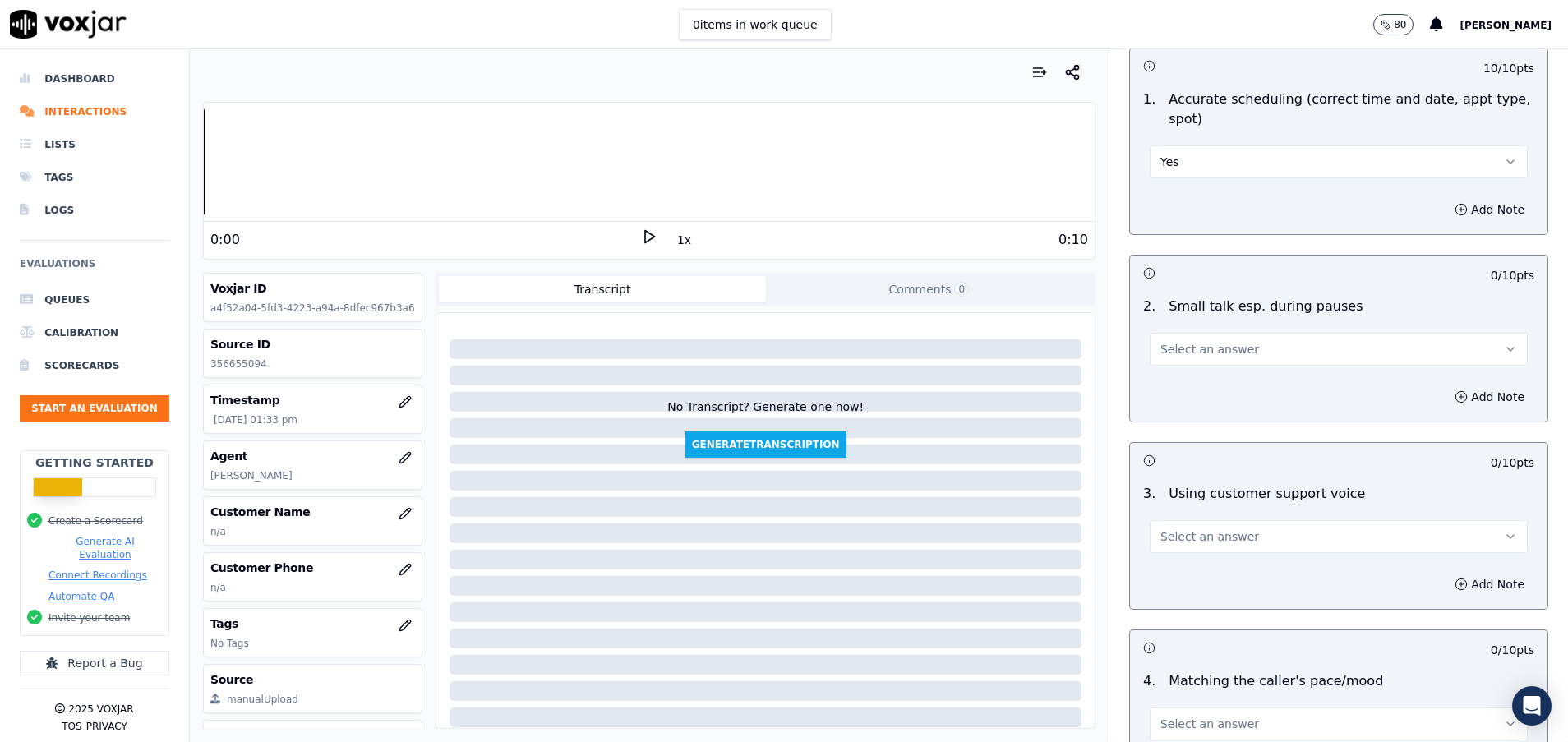
click at [1172, 340] on button "Select an answer" at bounding box center [1338, 349] width 378 height 33
click at [1185, 380] on div "Yes" at bounding box center [1297, 386] width 338 height 26
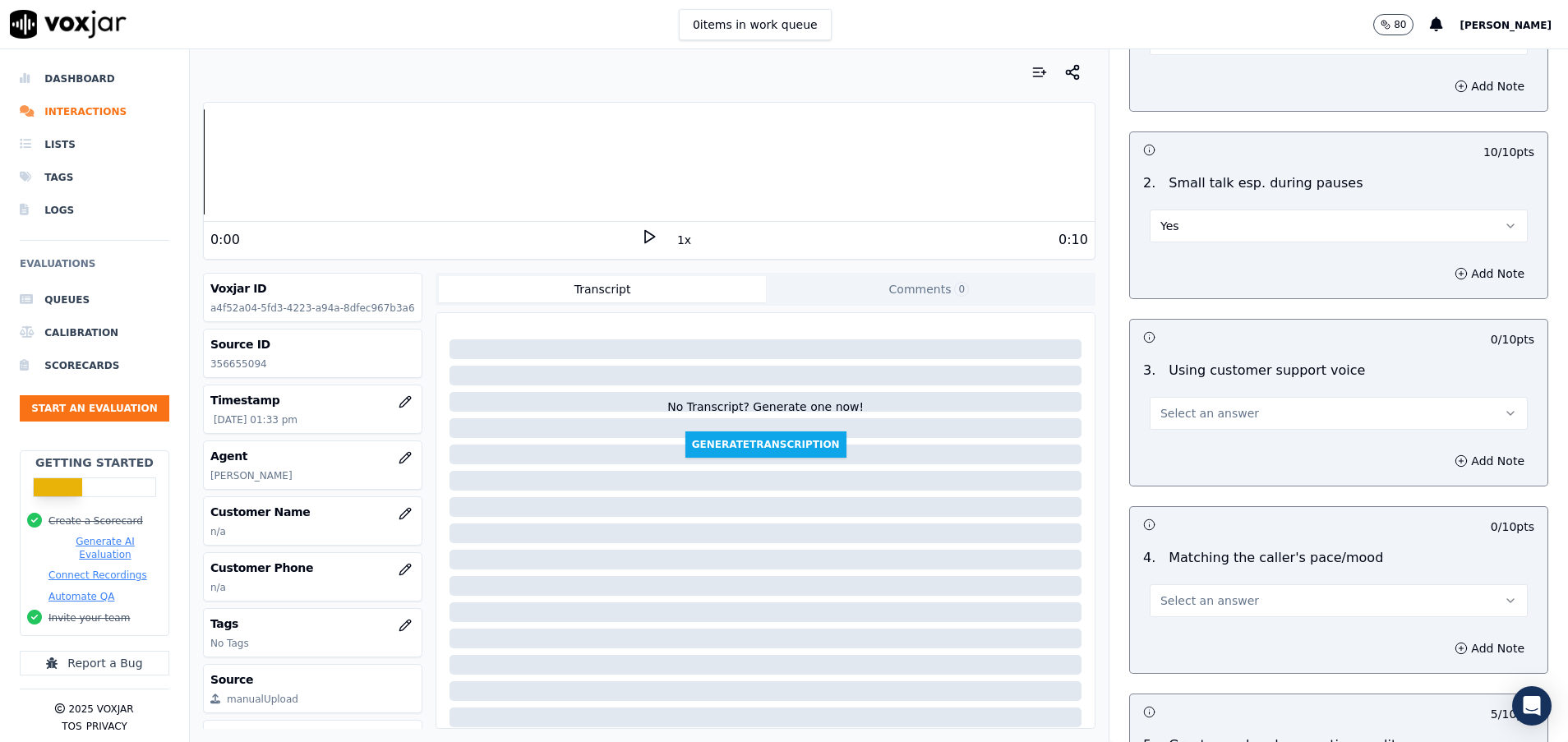
click at [1184, 411] on span "Select an answer" at bounding box center [1210, 413] width 99 height 17
click at [1184, 438] on div "Yes" at bounding box center [1297, 450] width 338 height 26
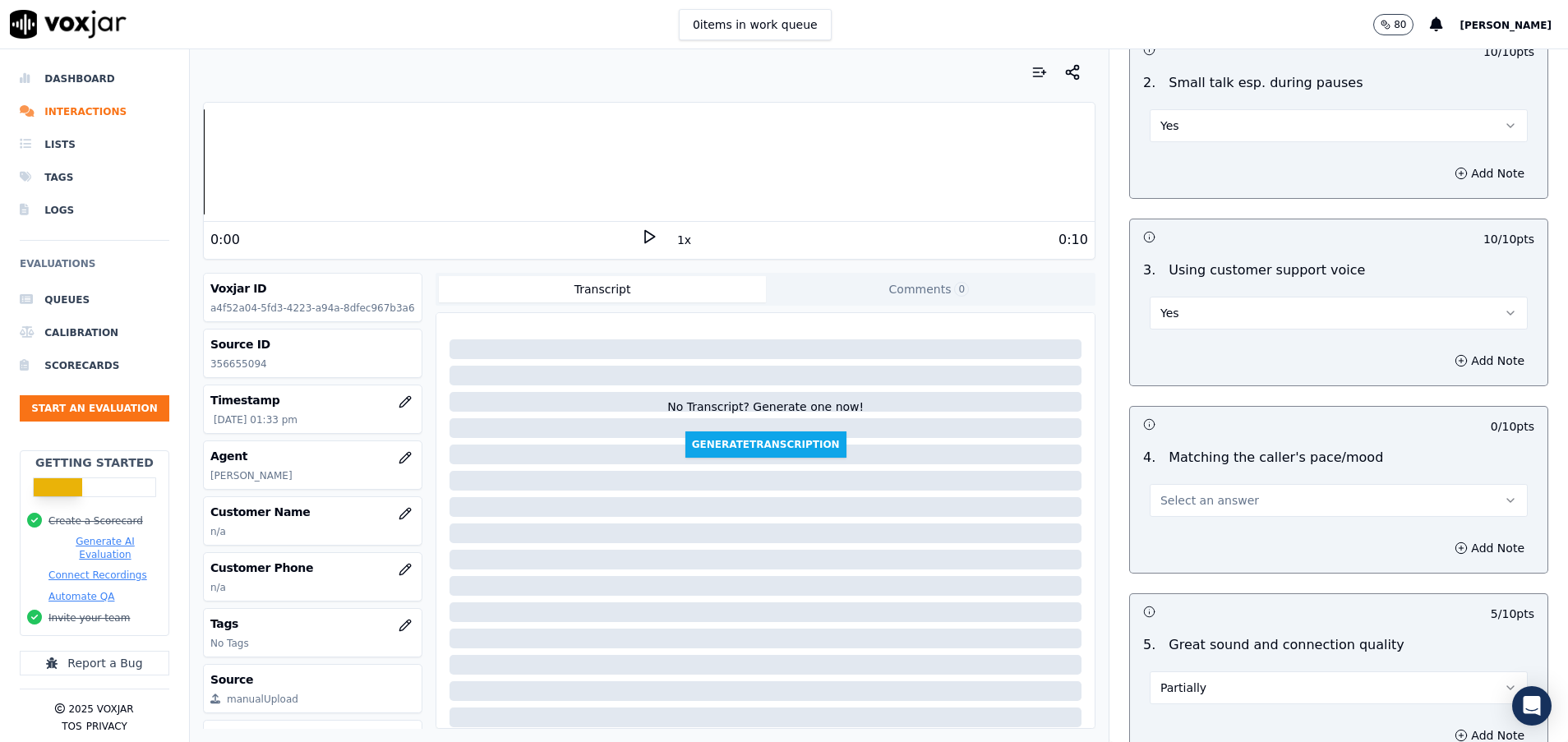
scroll to position [1972, 0]
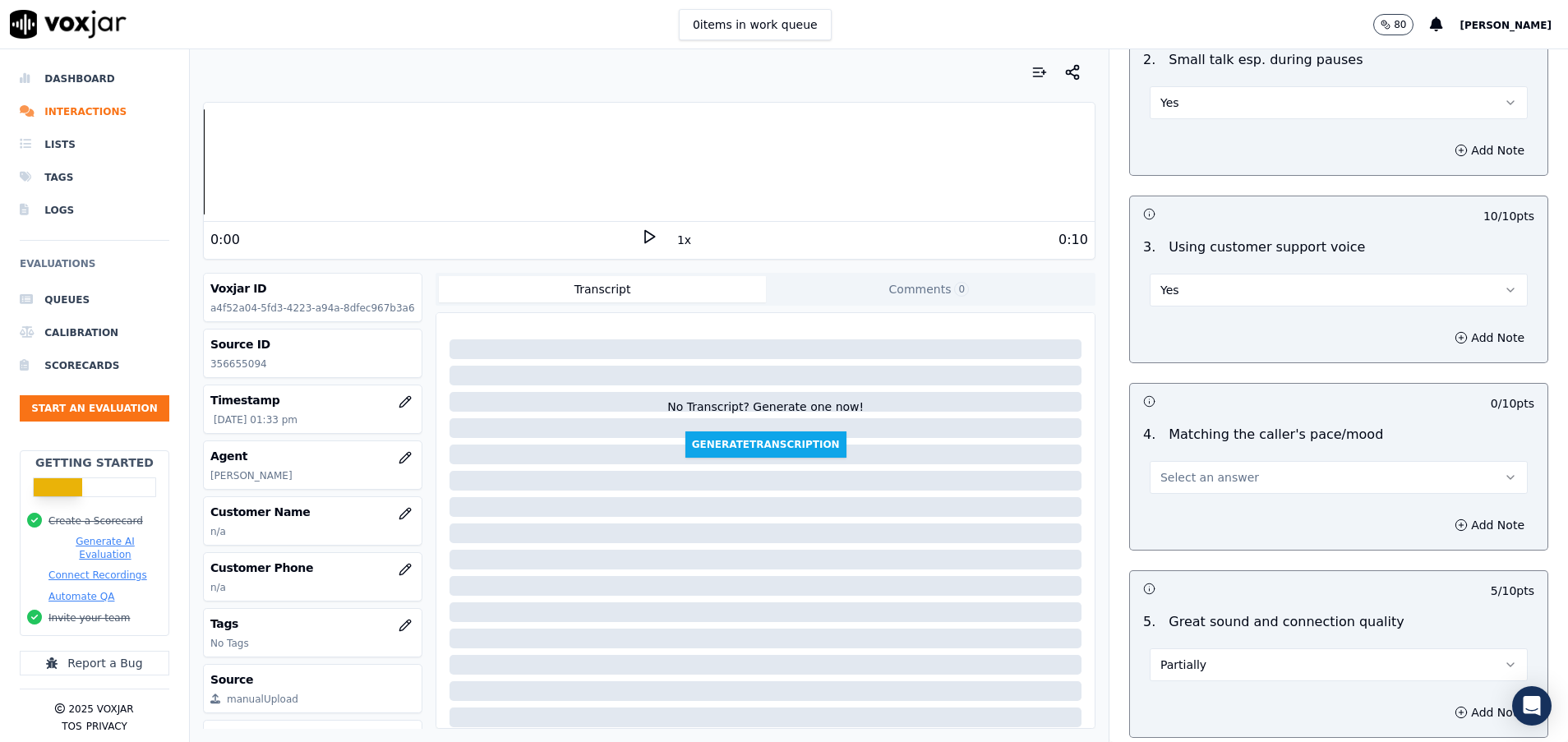
click at [1182, 481] on span "Select an answer" at bounding box center [1210, 478] width 99 height 17
click at [1180, 521] on div "Yes" at bounding box center [1297, 514] width 338 height 26
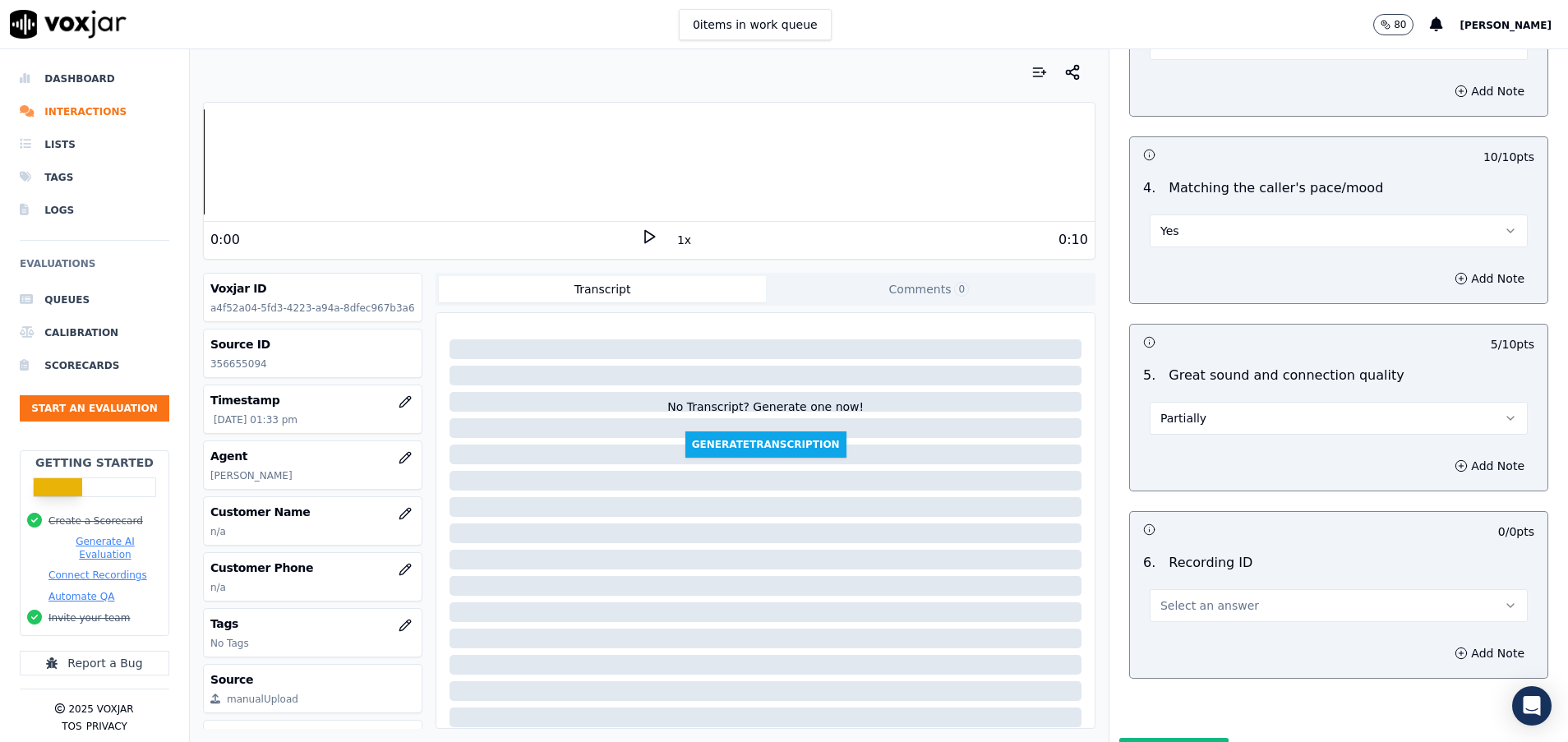
scroll to position [2311, 0]
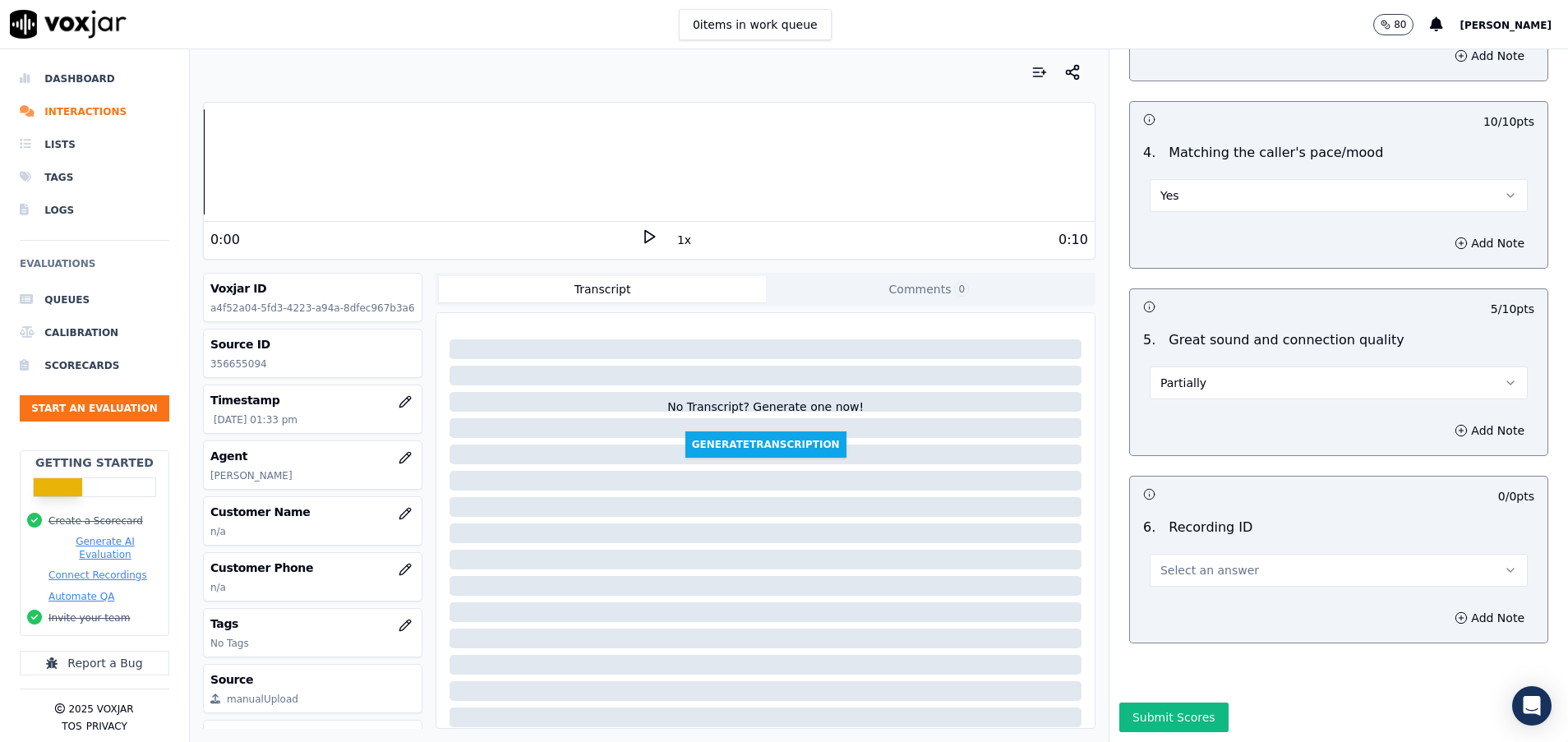
click at [1185, 554] on button "Select an answer" at bounding box center [1338, 570] width 378 height 33
click at [1185, 567] on div "N/A" at bounding box center [1297, 561] width 338 height 26
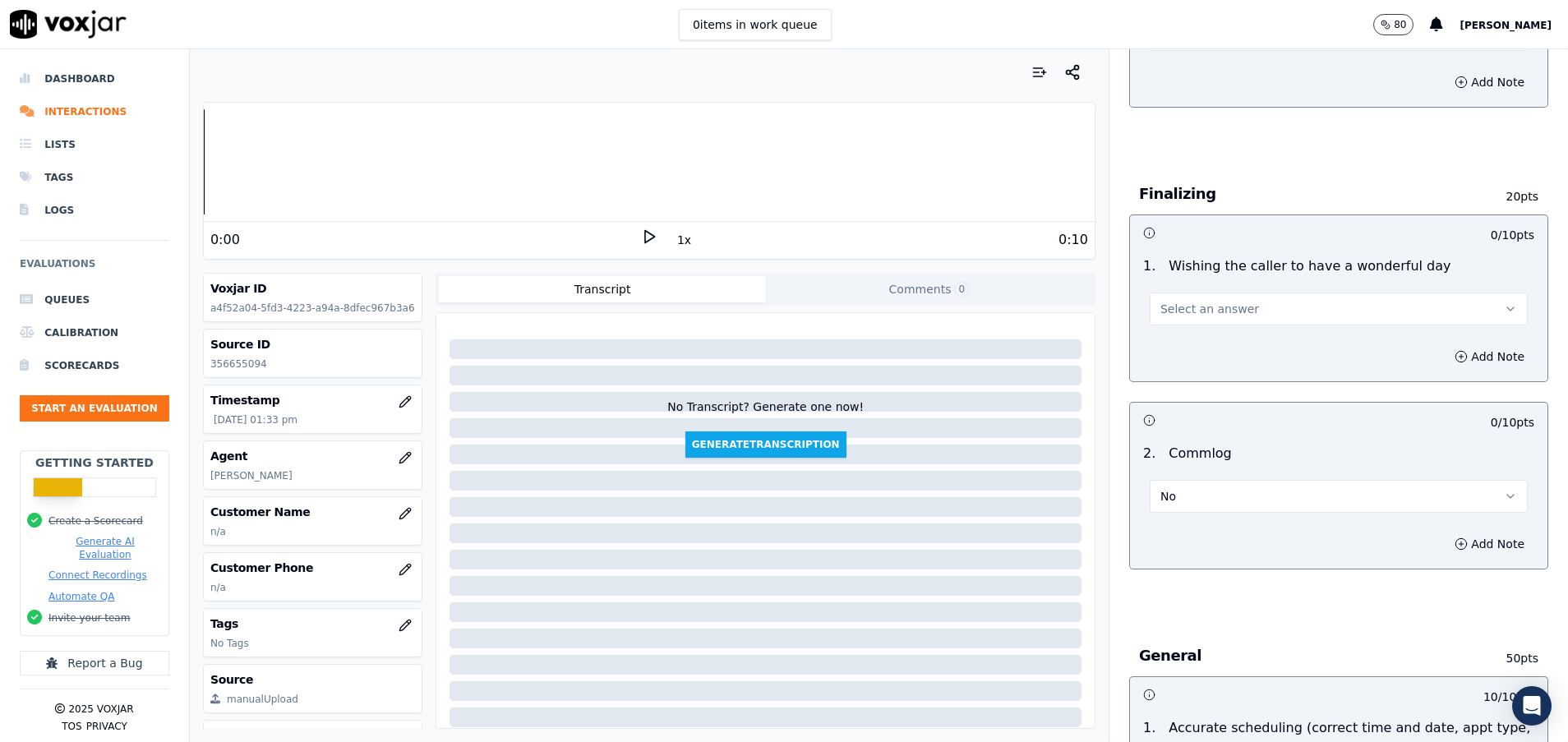
scroll to position [955, 0]
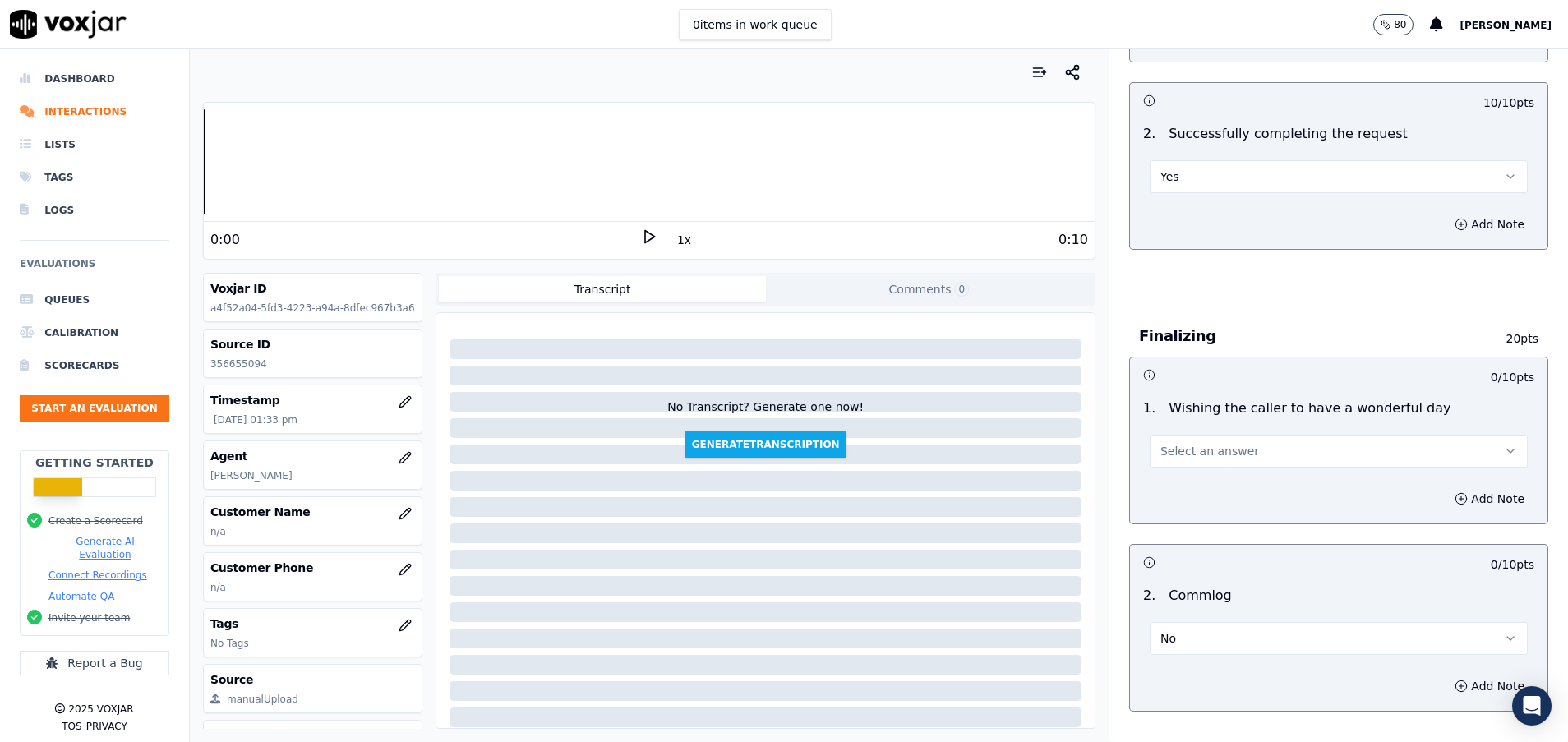
click at [1184, 449] on span "Select an answer" at bounding box center [1210, 451] width 99 height 17
click at [1206, 483] on div "Yes" at bounding box center [1297, 488] width 338 height 26
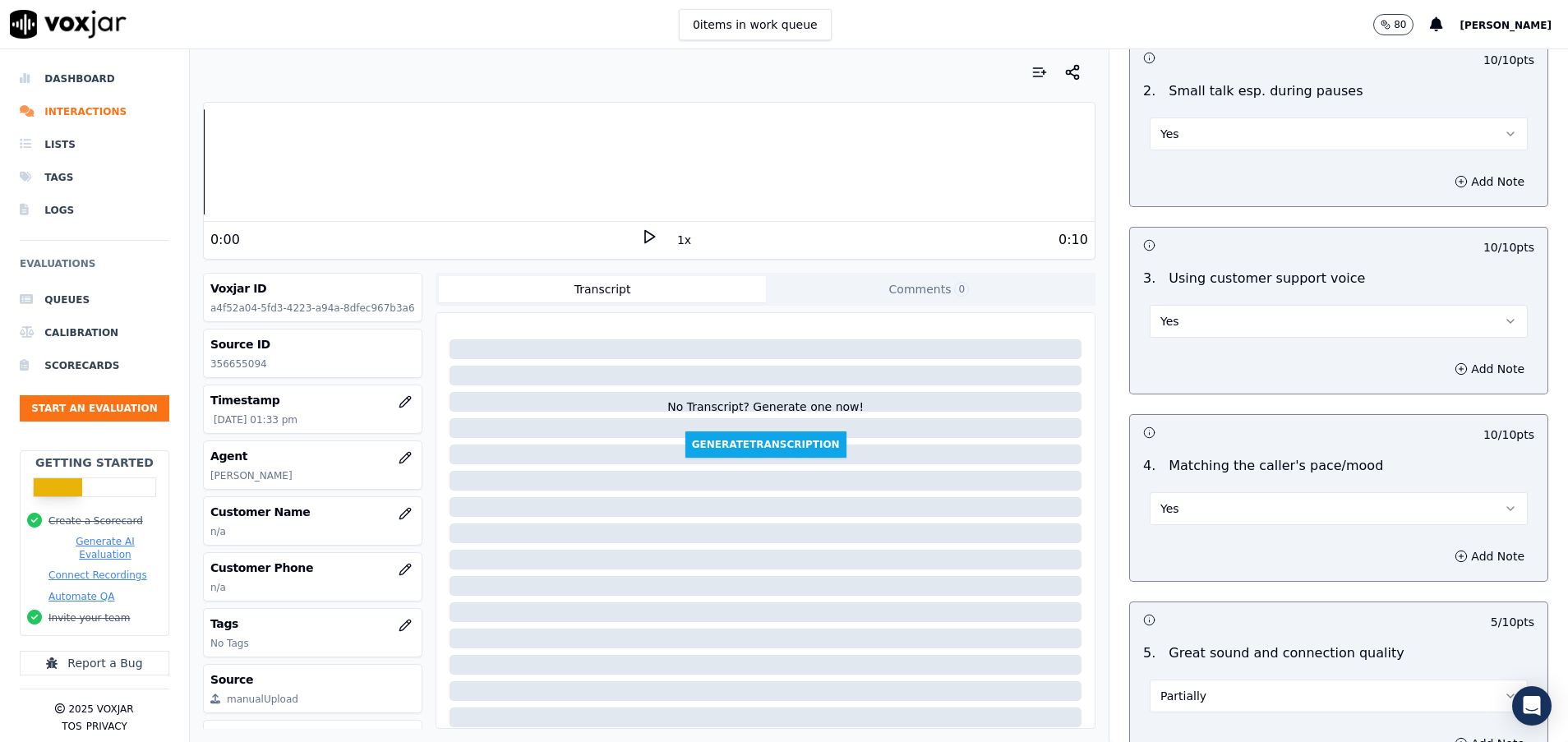
scroll to position [2311, 0]
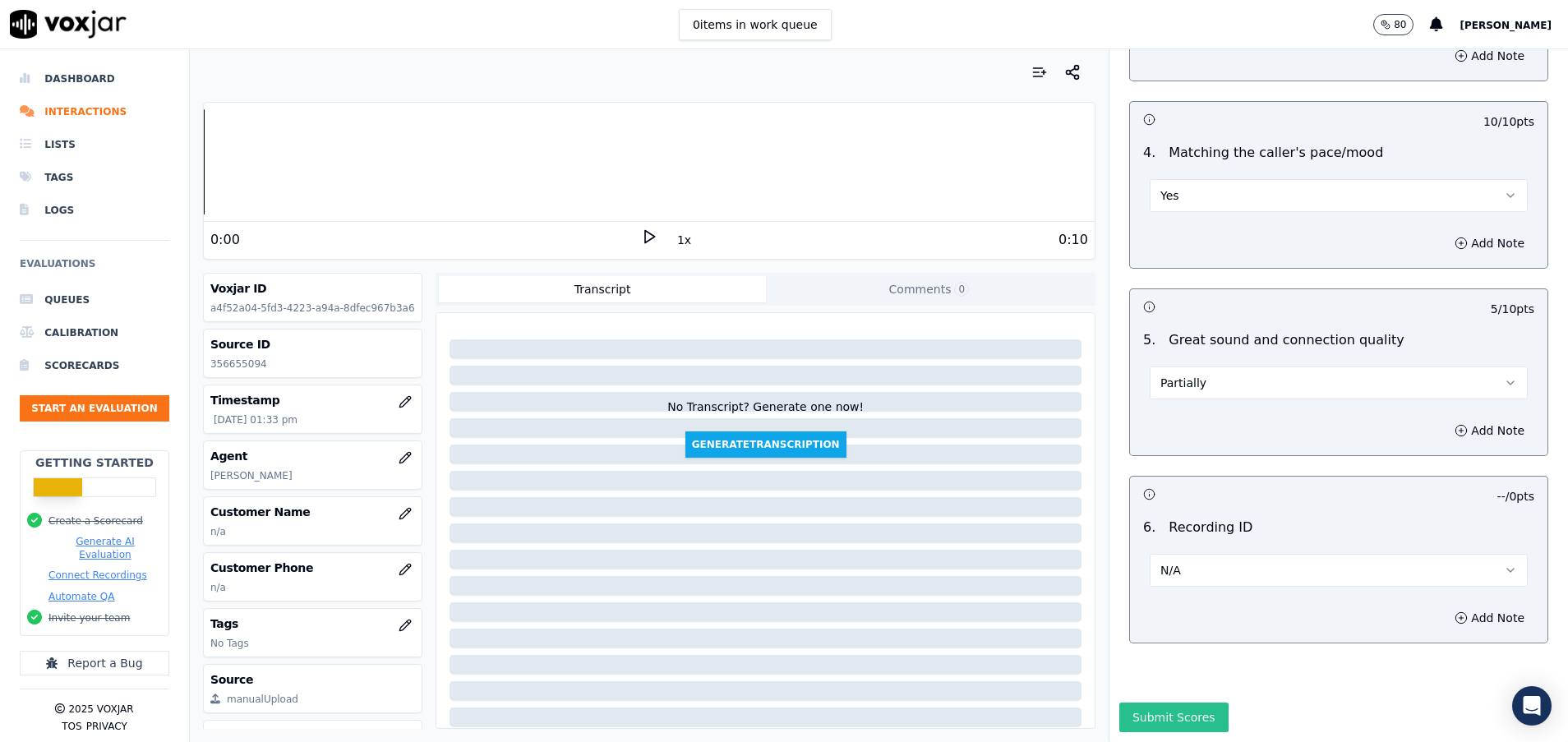
click at [1140, 703] on button "Submit Scores" at bounding box center [1174, 718] width 109 height 30
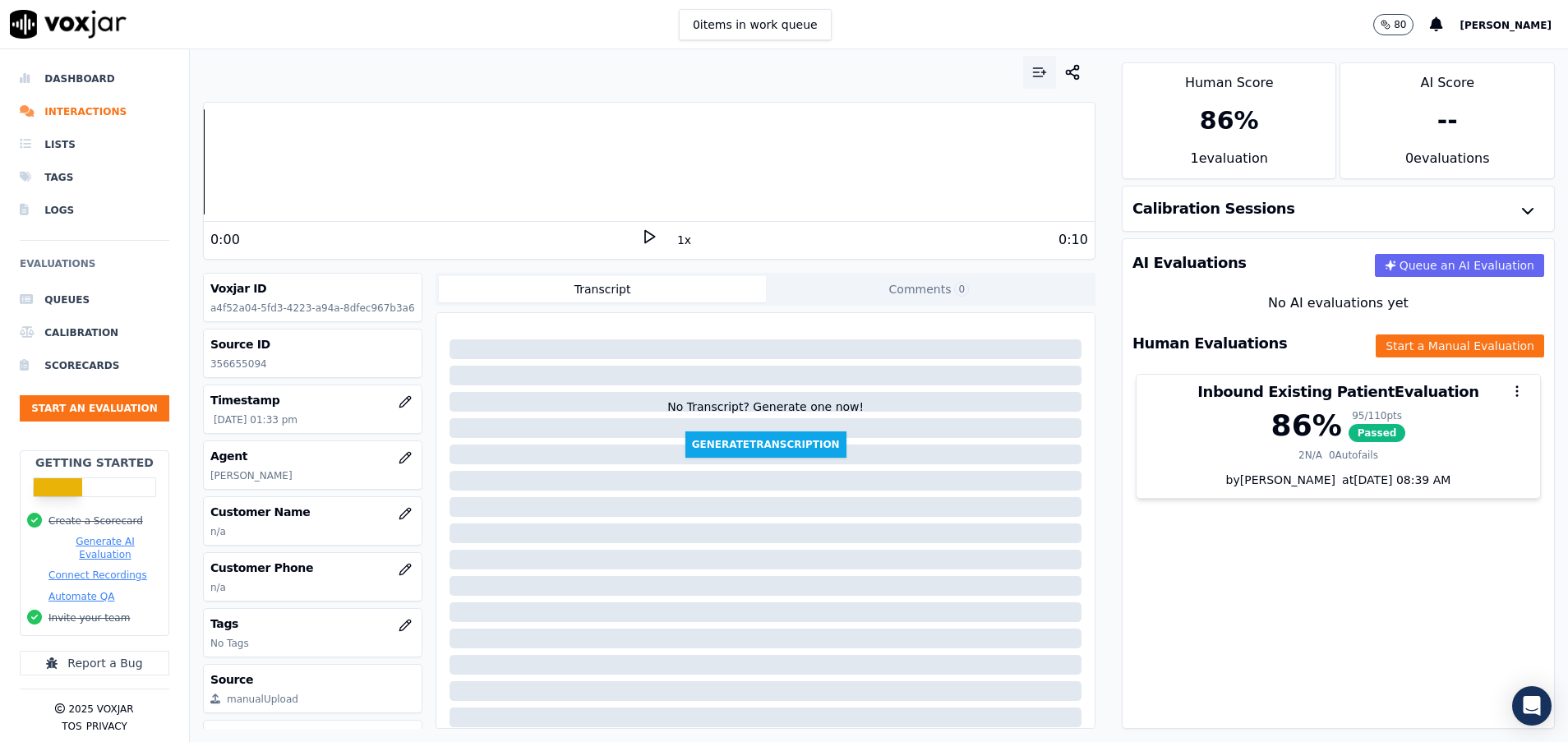
click at [1032, 70] on icon "button" at bounding box center [1040, 73] width 17 height 17
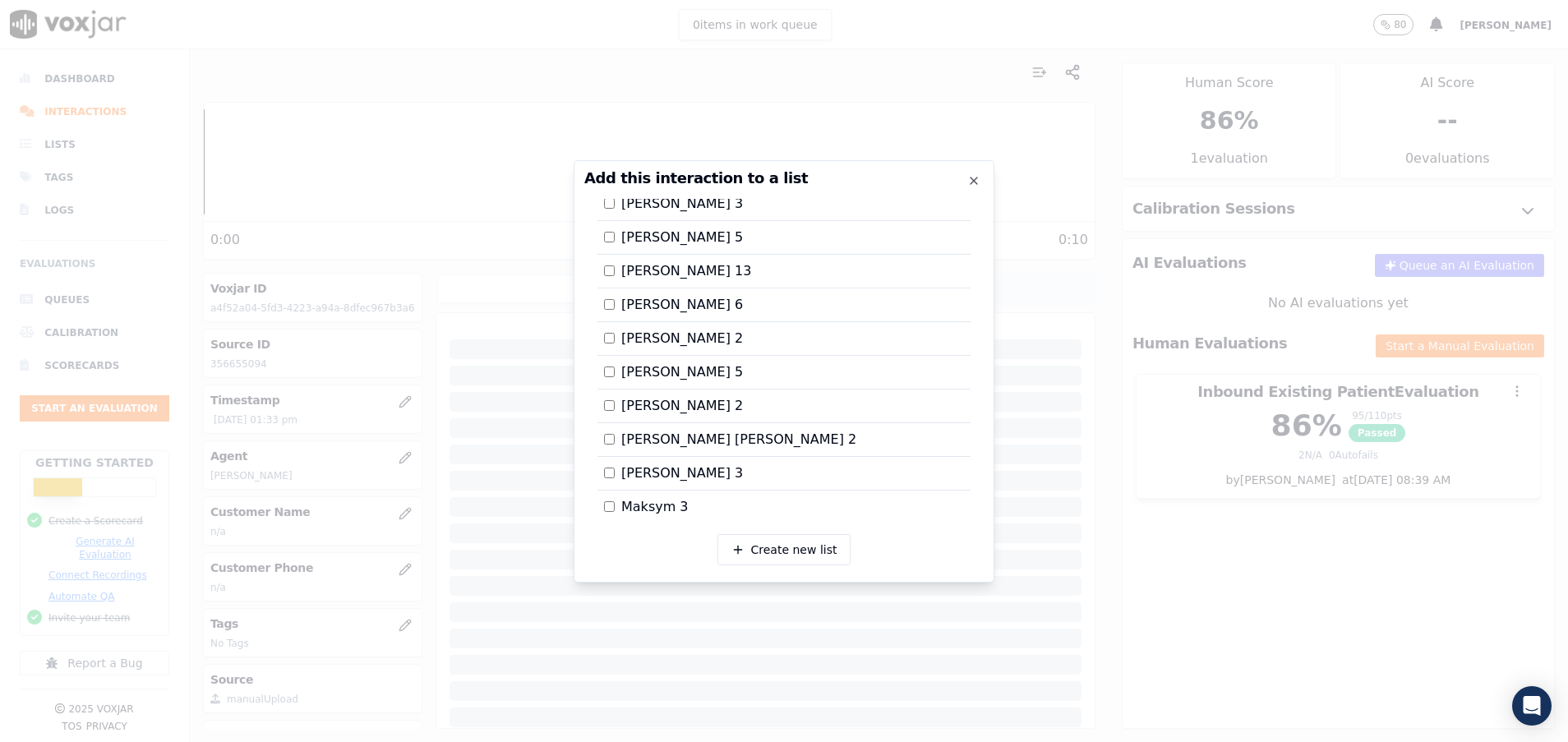
scroll to position [1562, 0]
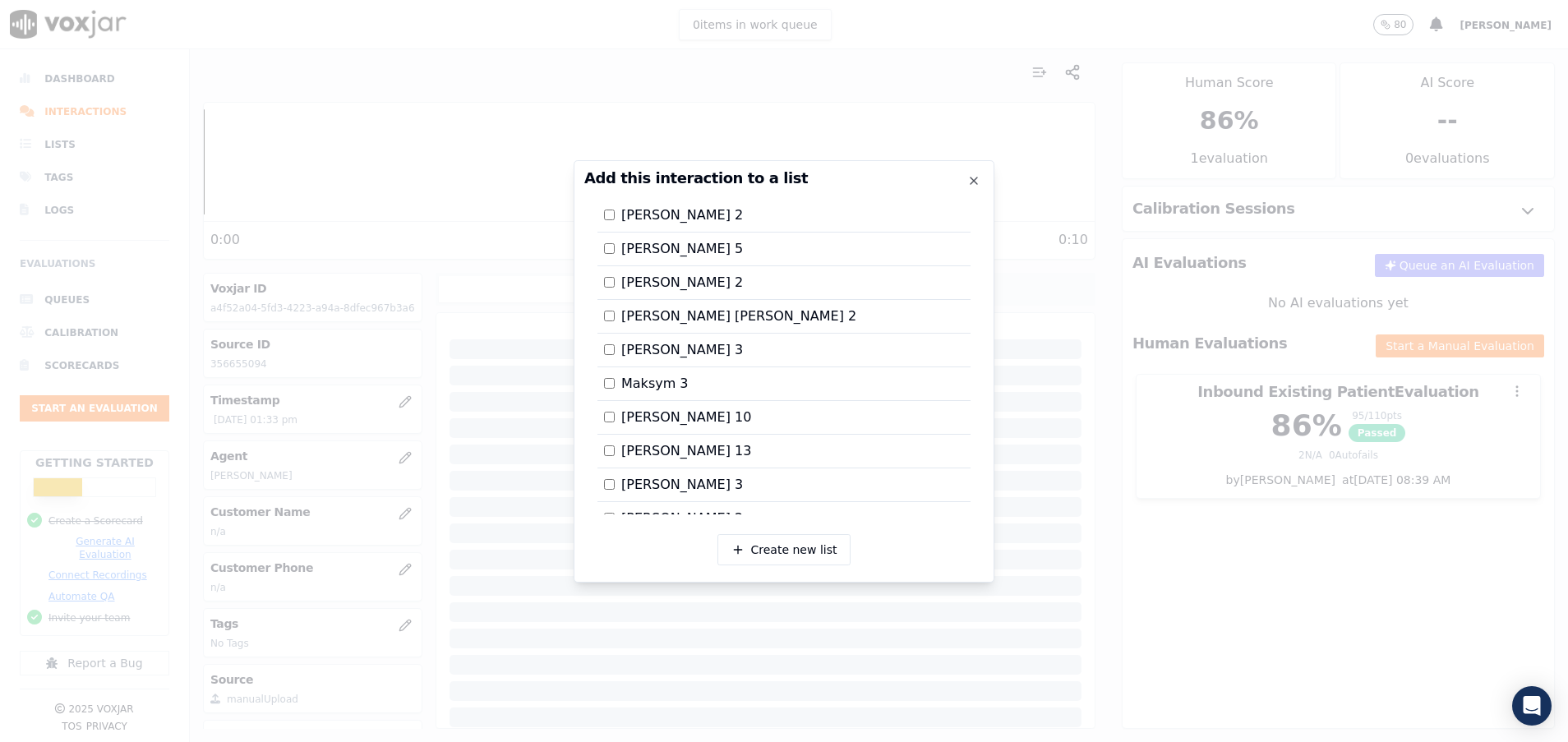
click at [1051, 230] on div at bounding box center [784, 371] width 1568 height 742
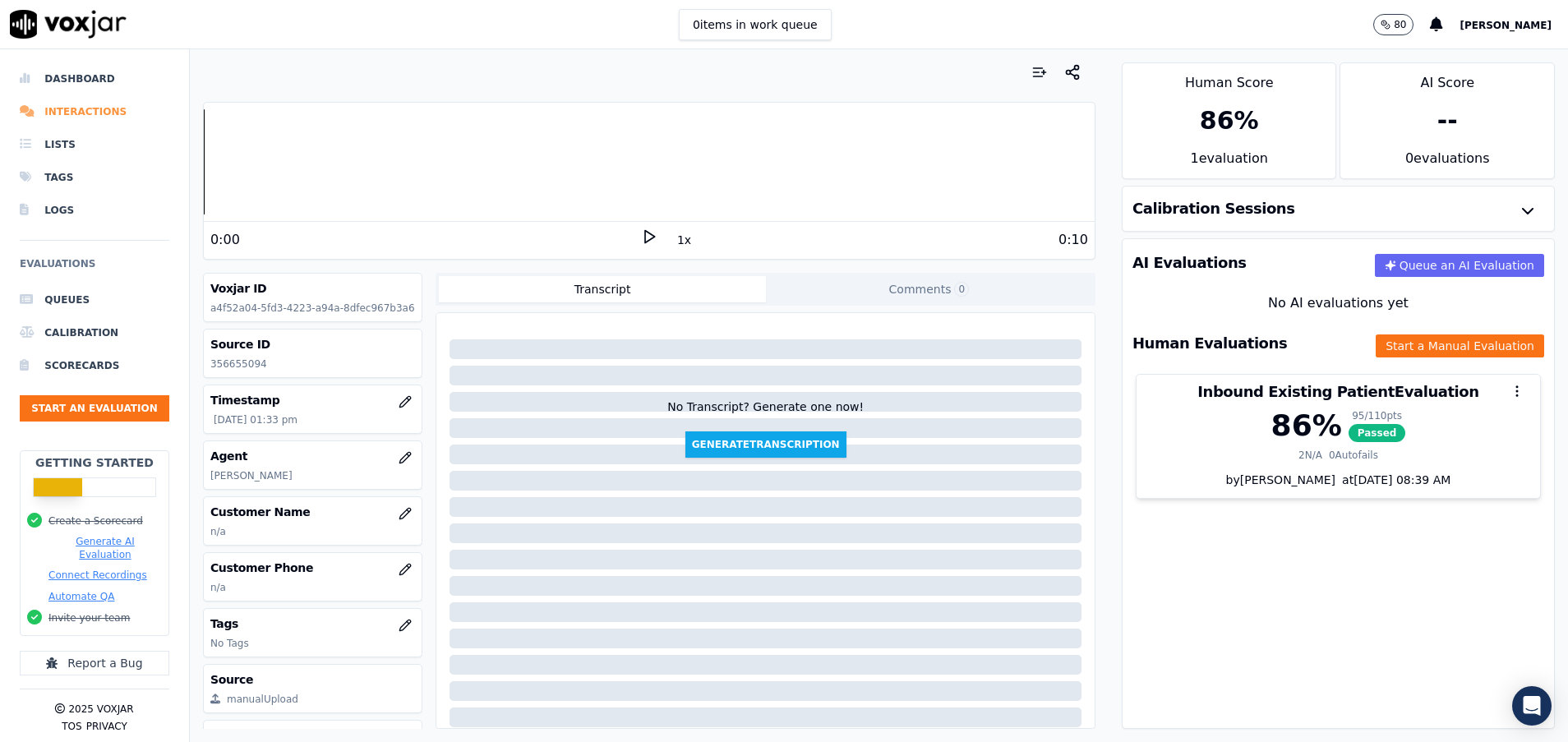
click at [98, 113] on li "Interactions" at bounding box center [94, 111] width 150 height 33
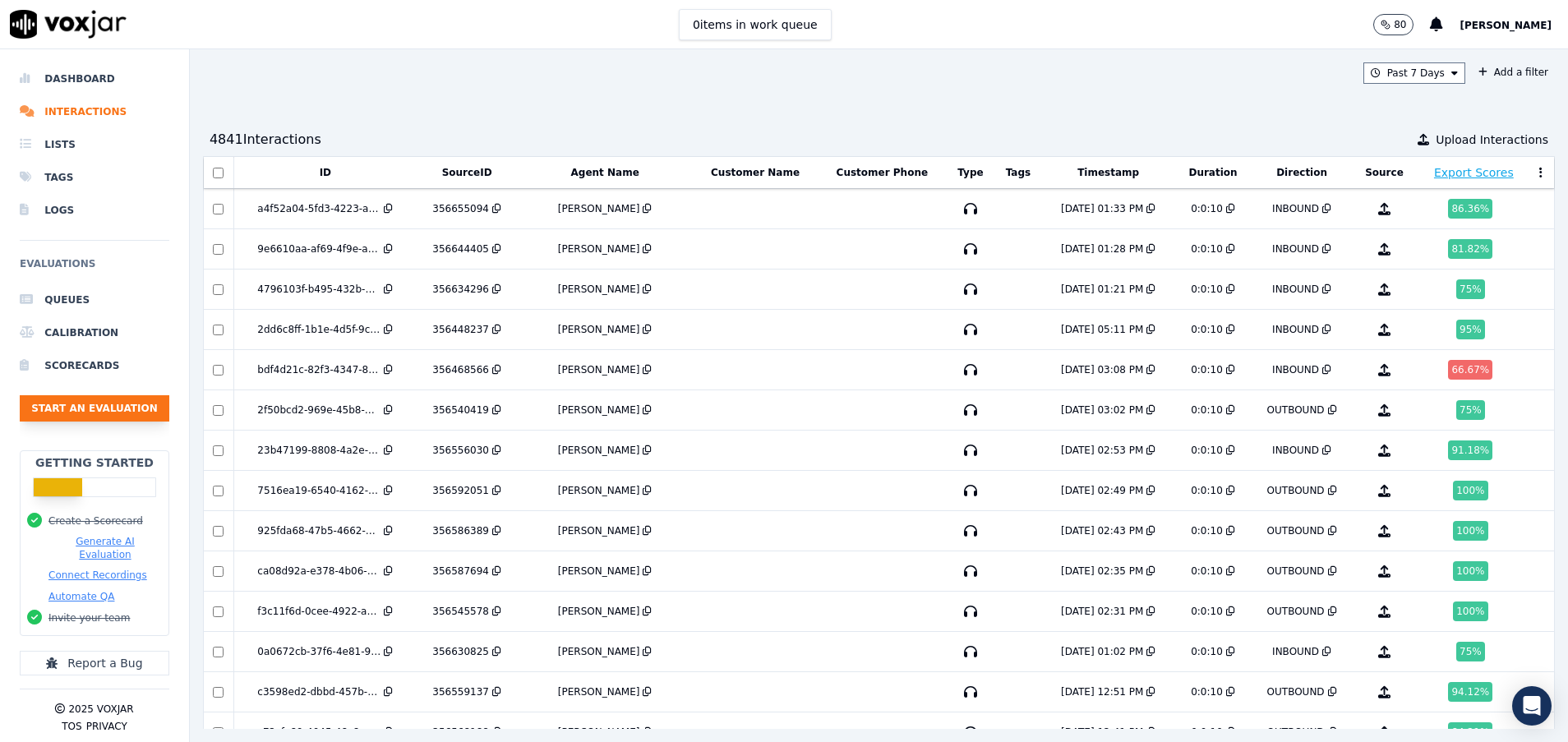
click at [95, 400] on button "Start an Evaluation" at bounding box center [94, 408] width 150 height 26
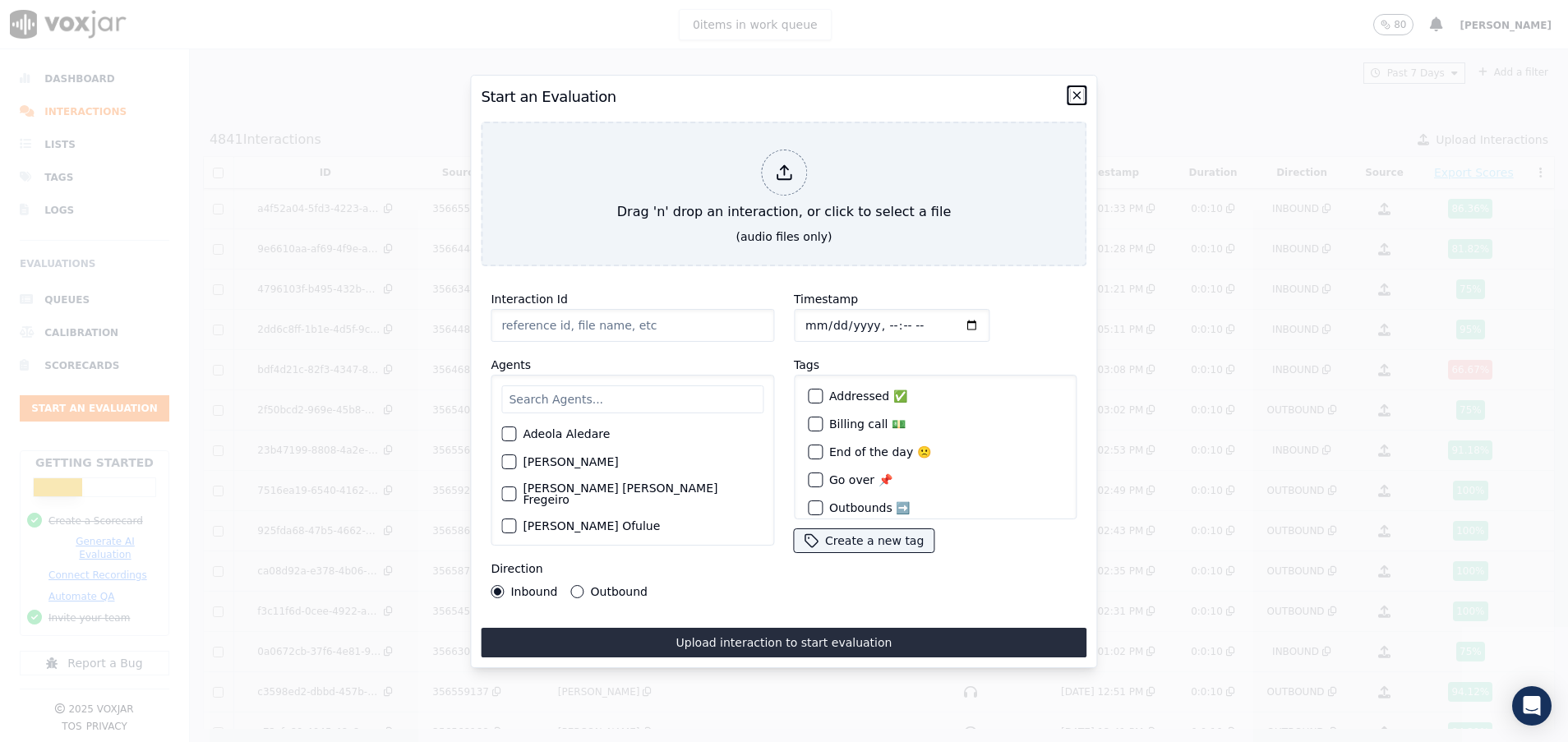
click at [1075, 89] on icon "button" at bounding box center [1077, 95] width 13 height 13
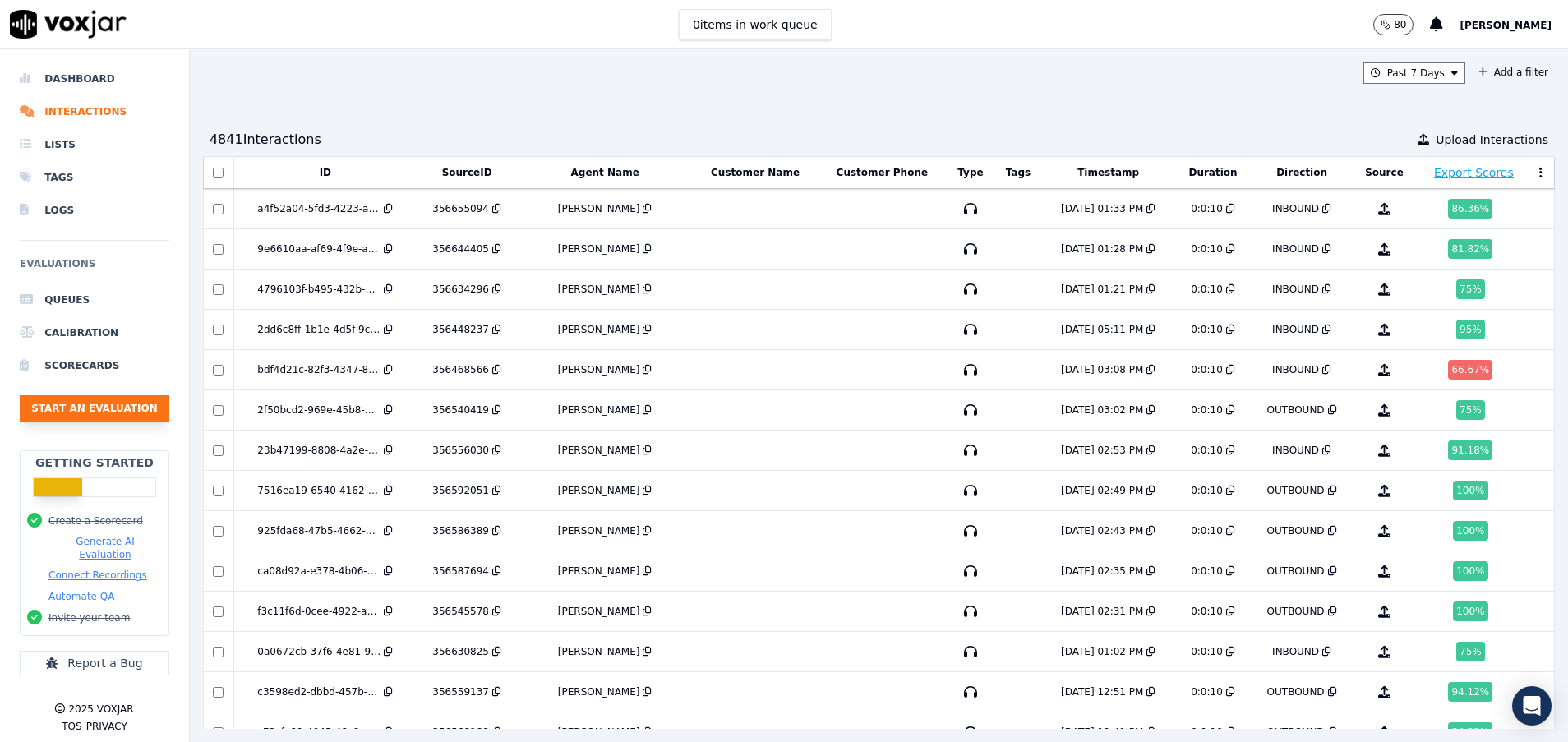
click at [121, 413] on button "Start an Evaluation" at bounding box center [94, 408] width 150 height 26
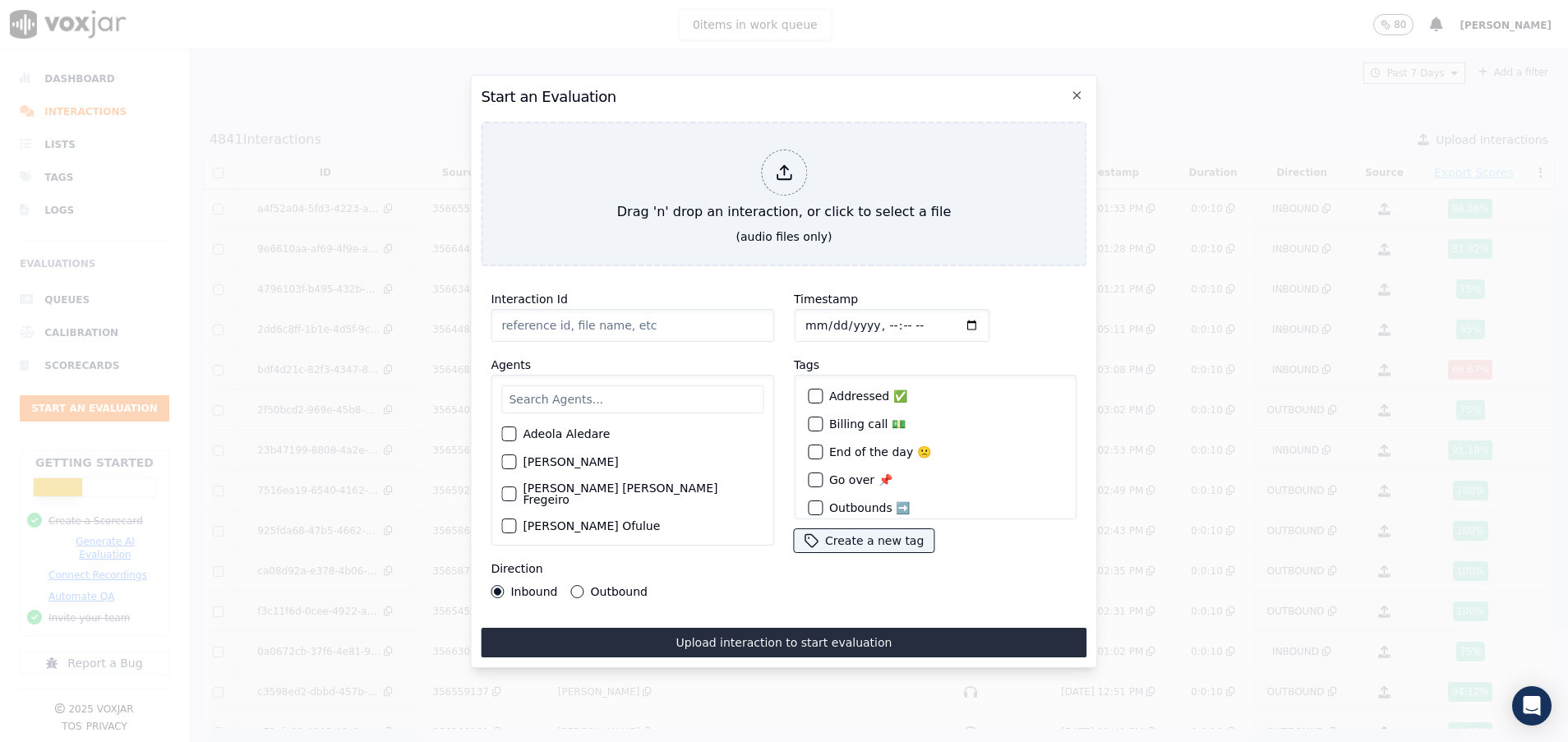
paste input "356321277"
type input "356321277"
click at [575, 397] on input "text" at bounding box center [632, 399] width 262 height 28
type input "da"
click at [506, 516] on button "David Lliguin" at bounding box center [508, 518] width 15 height 15
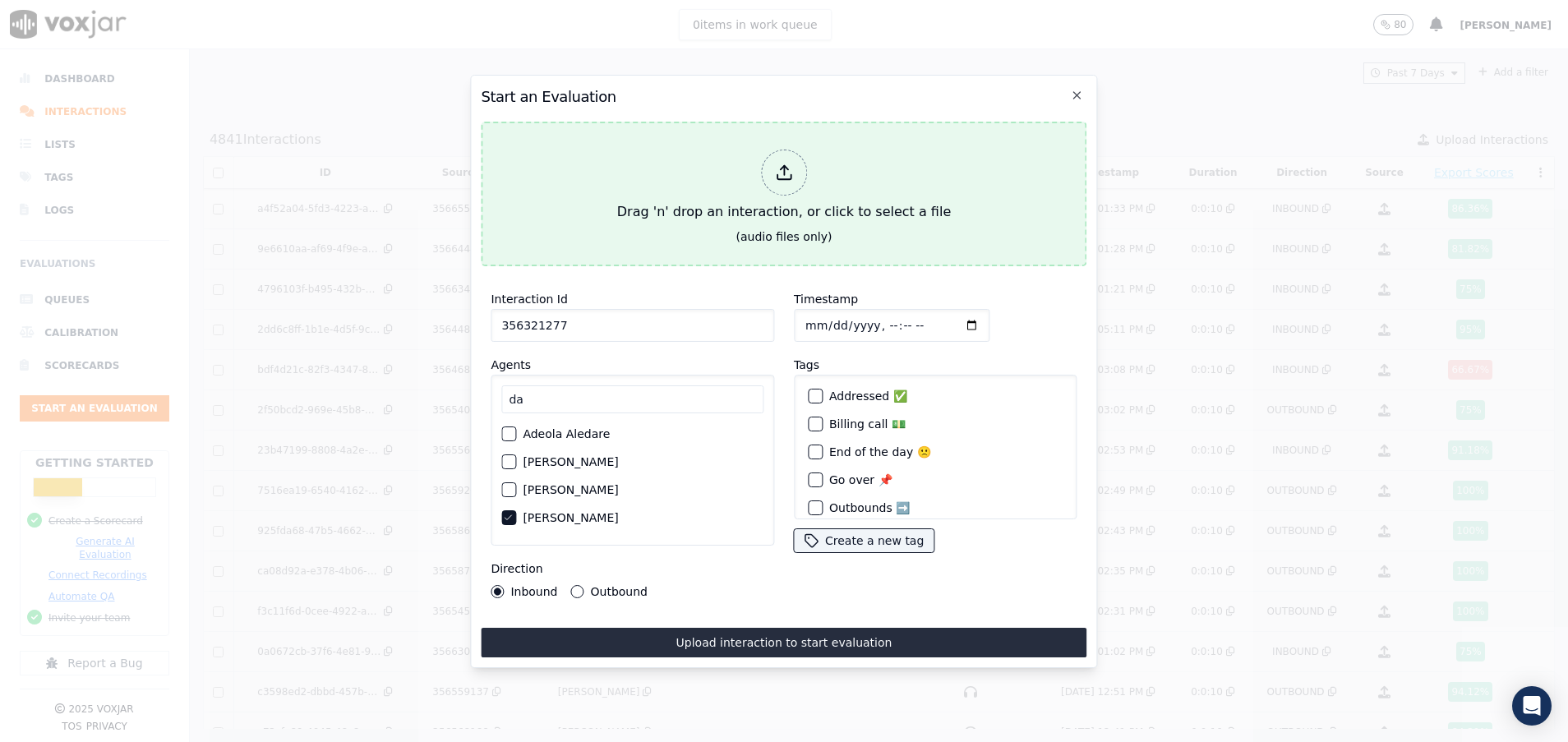
click at [738, 214] on div "Drag 'n' drop an interaction, or click to select a file" at bounding box center [783, 185] width 347 height 85
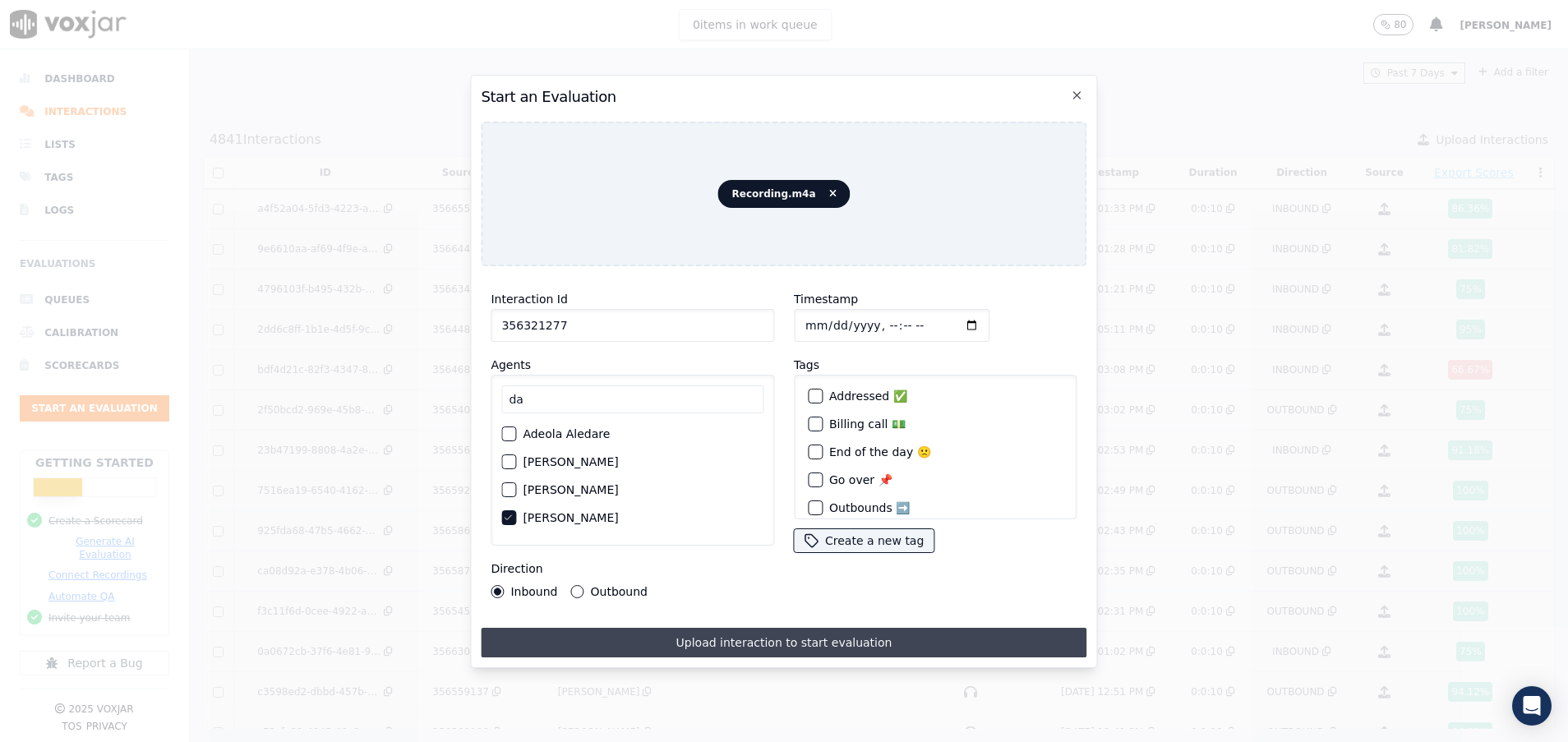
click at [736, 630] on button "Upload interaction to start evaluation" at bounding box center [783, 643] width 606 height 30
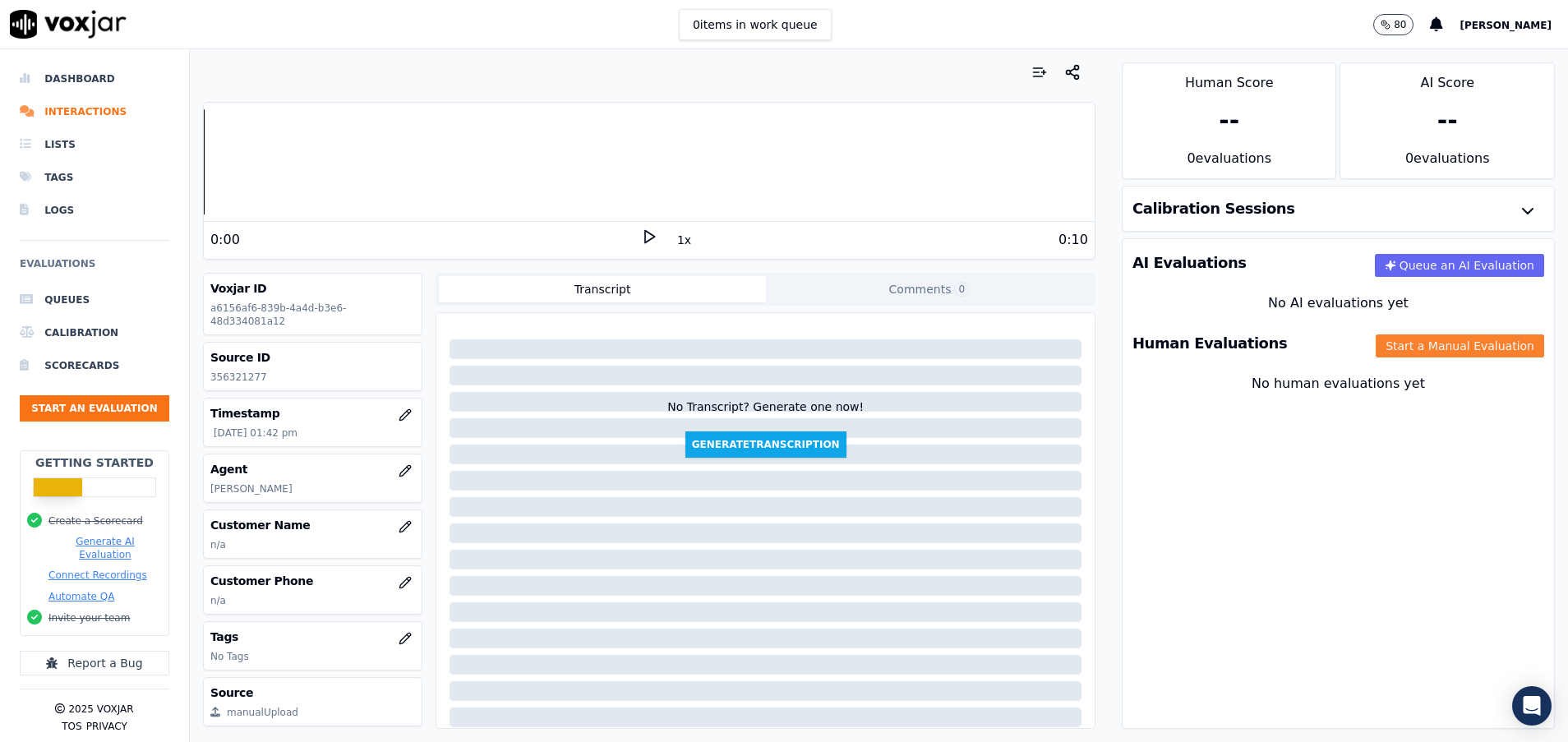
click at [1420, 350] on button "Start a Manual Evaluation" at bounding box center [1460, 346] width 168 height 23
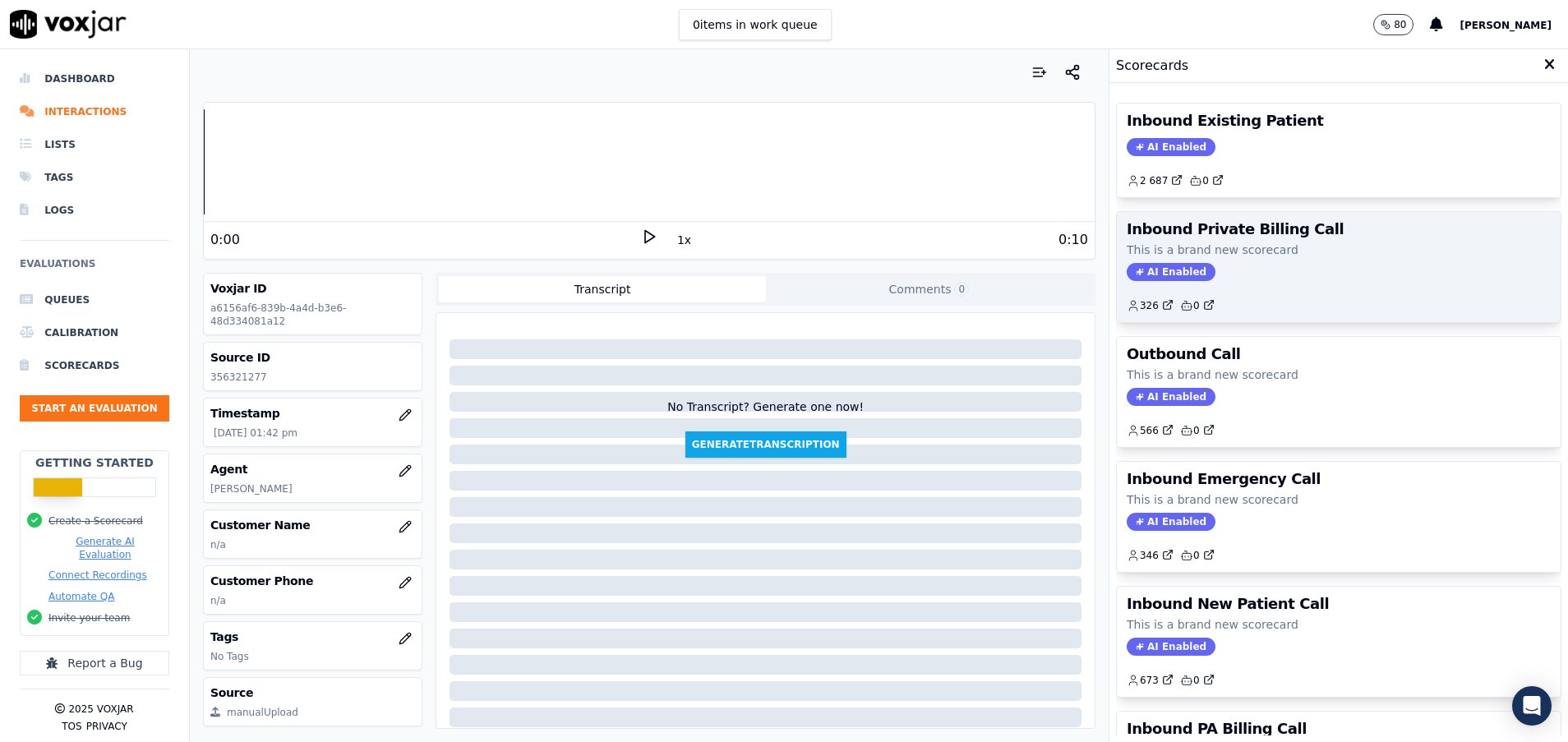
click at [1263, 248] on p "This is a brand new scorecard" at bounding box center [1339, 250] width 424 height 17
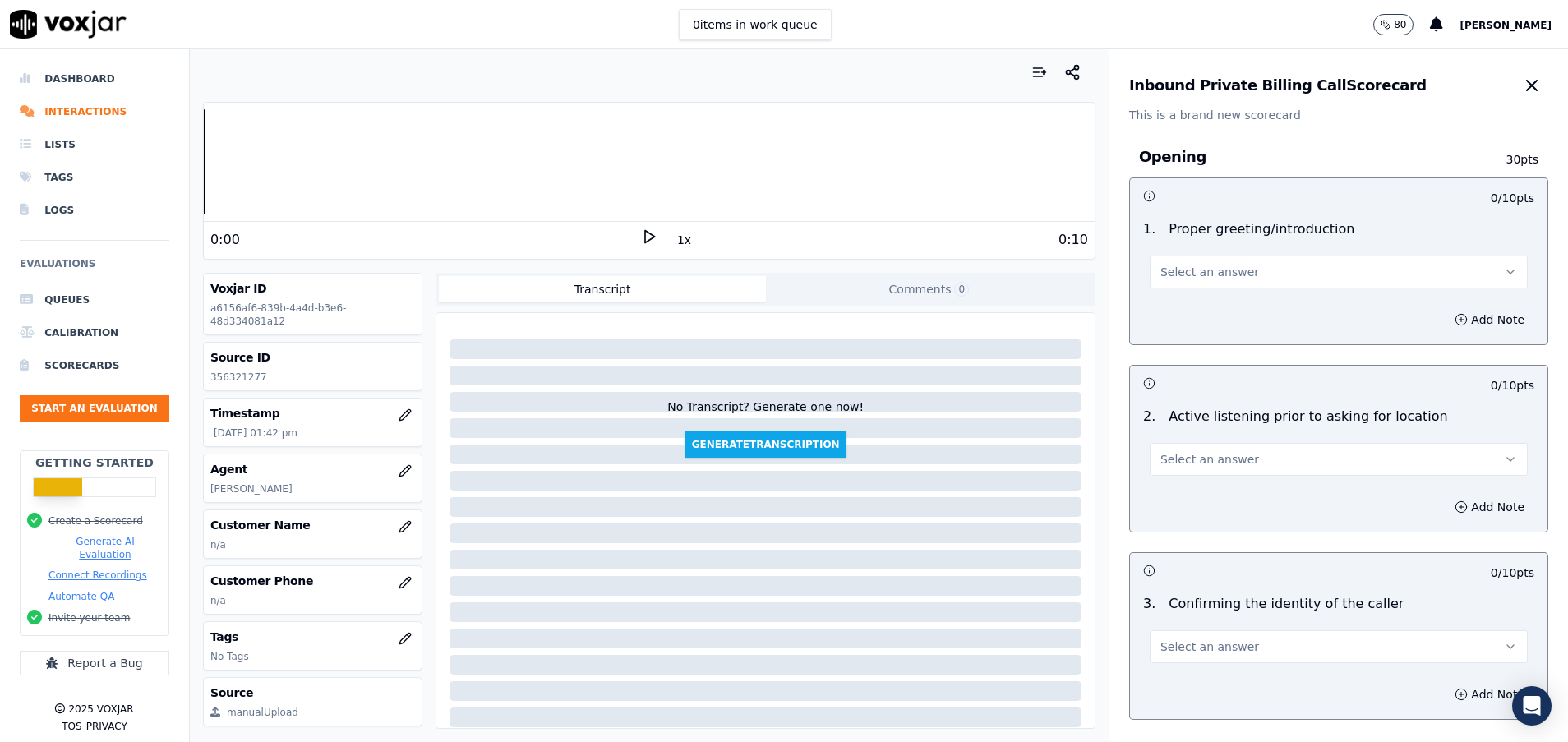
click at [1229, 265] on button "Select an answer" at bounding box center [1338, 271] width 378 height 33
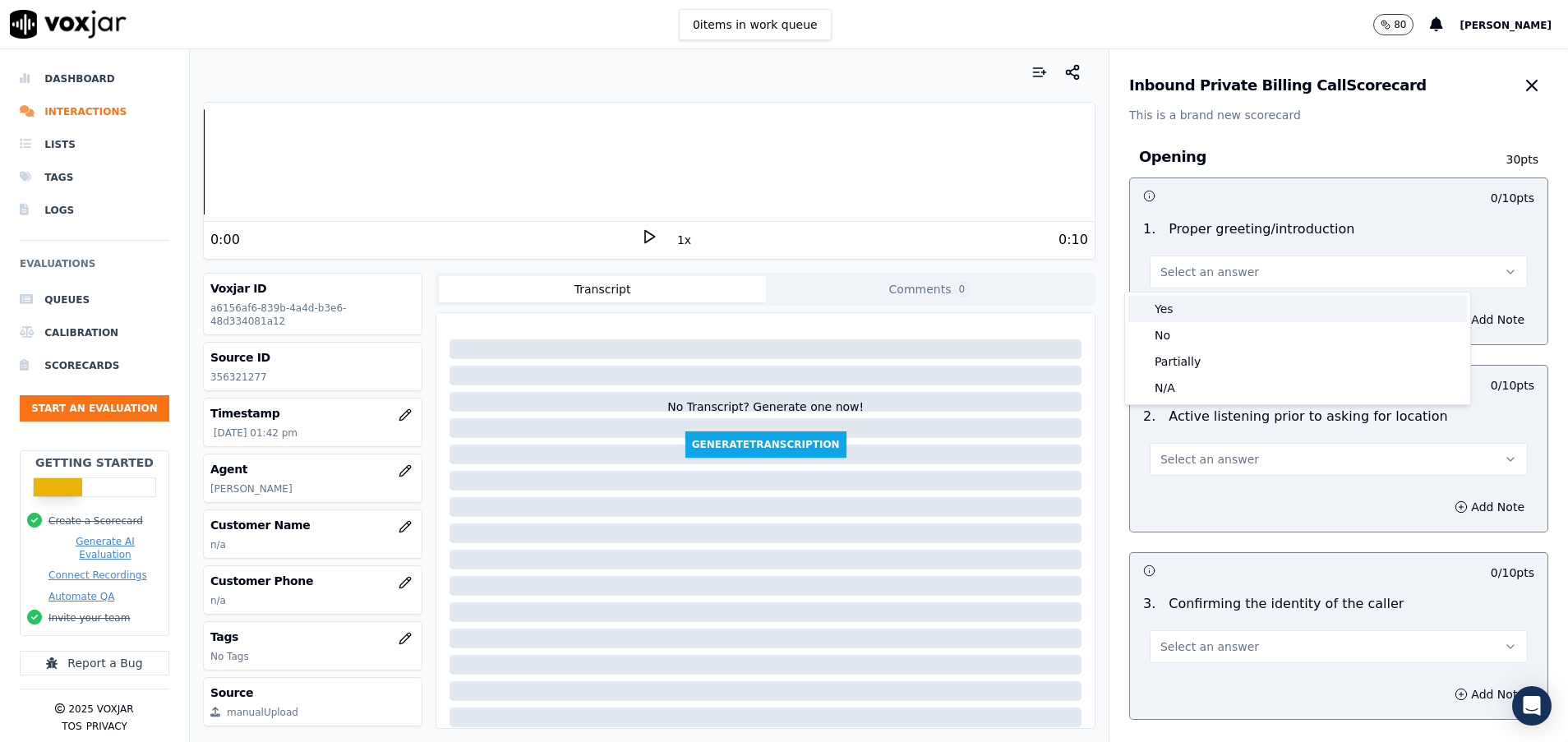
click at [1221, 318] on div "Yes" at bounding box center [1297, 309] width 338 height 26
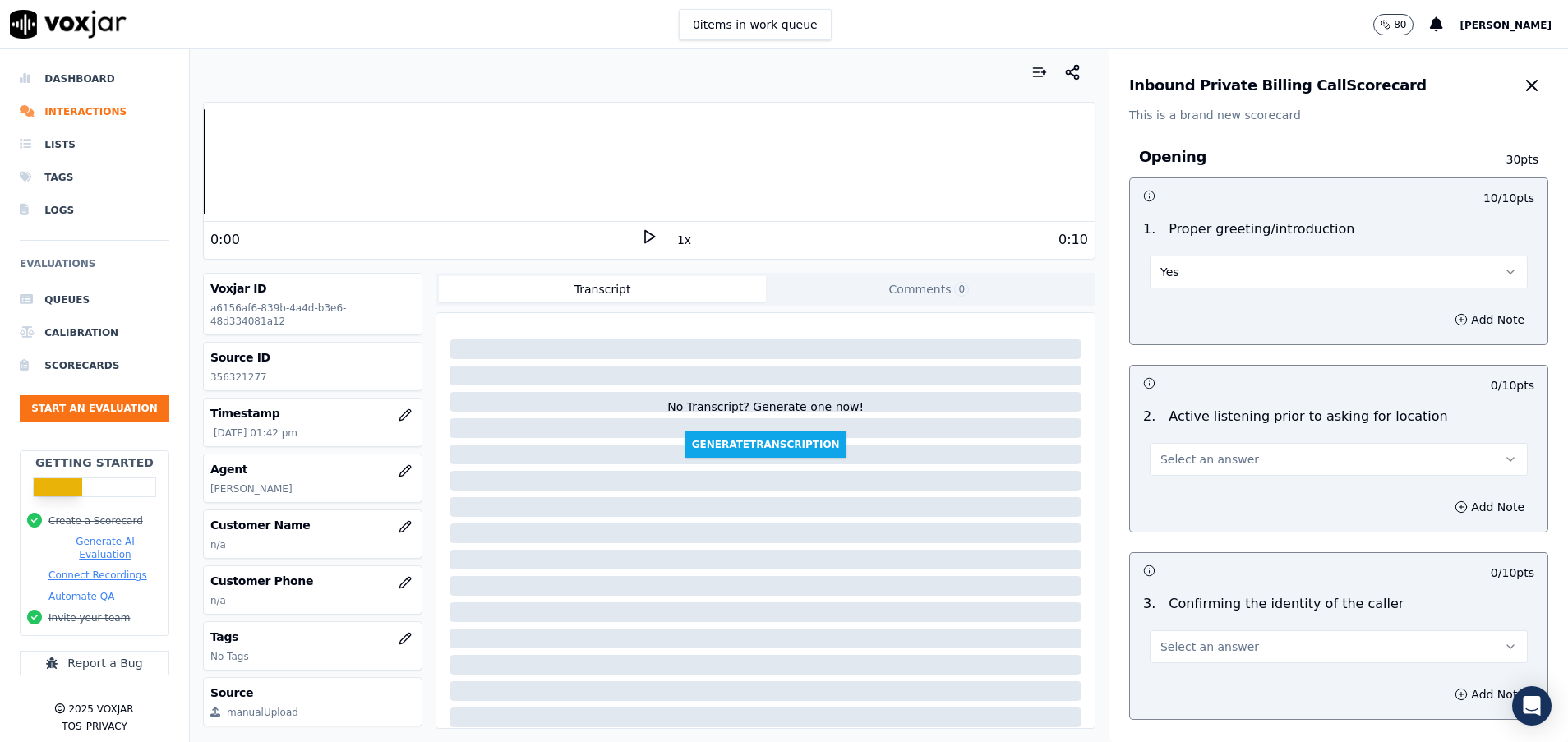
click at [1194, 277] on button "Yes" at bounding box center [1338, 271] width 378 height 33
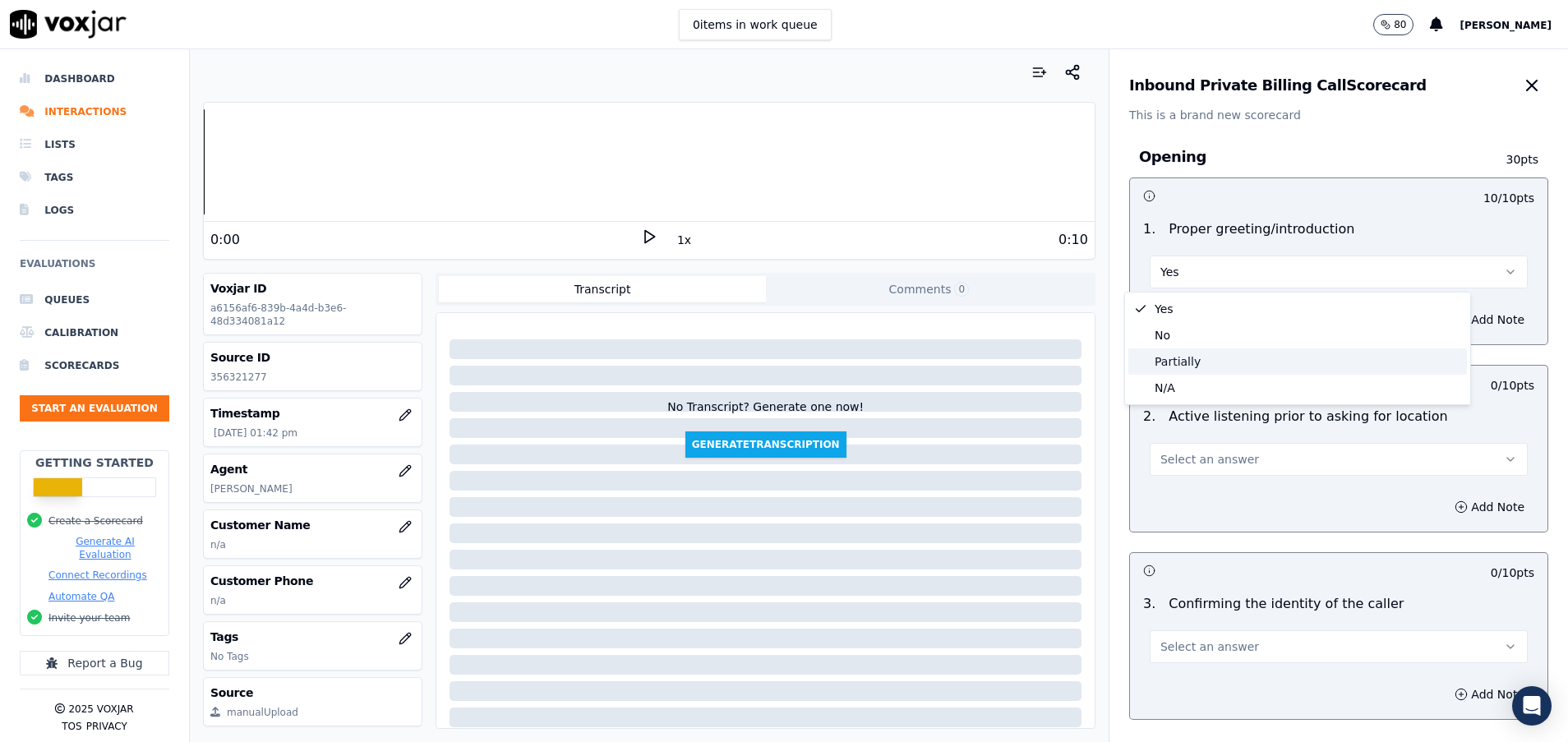
click at [1185, 357] on div "Partially" at bounding box center [1297, 362] width 338 height 26
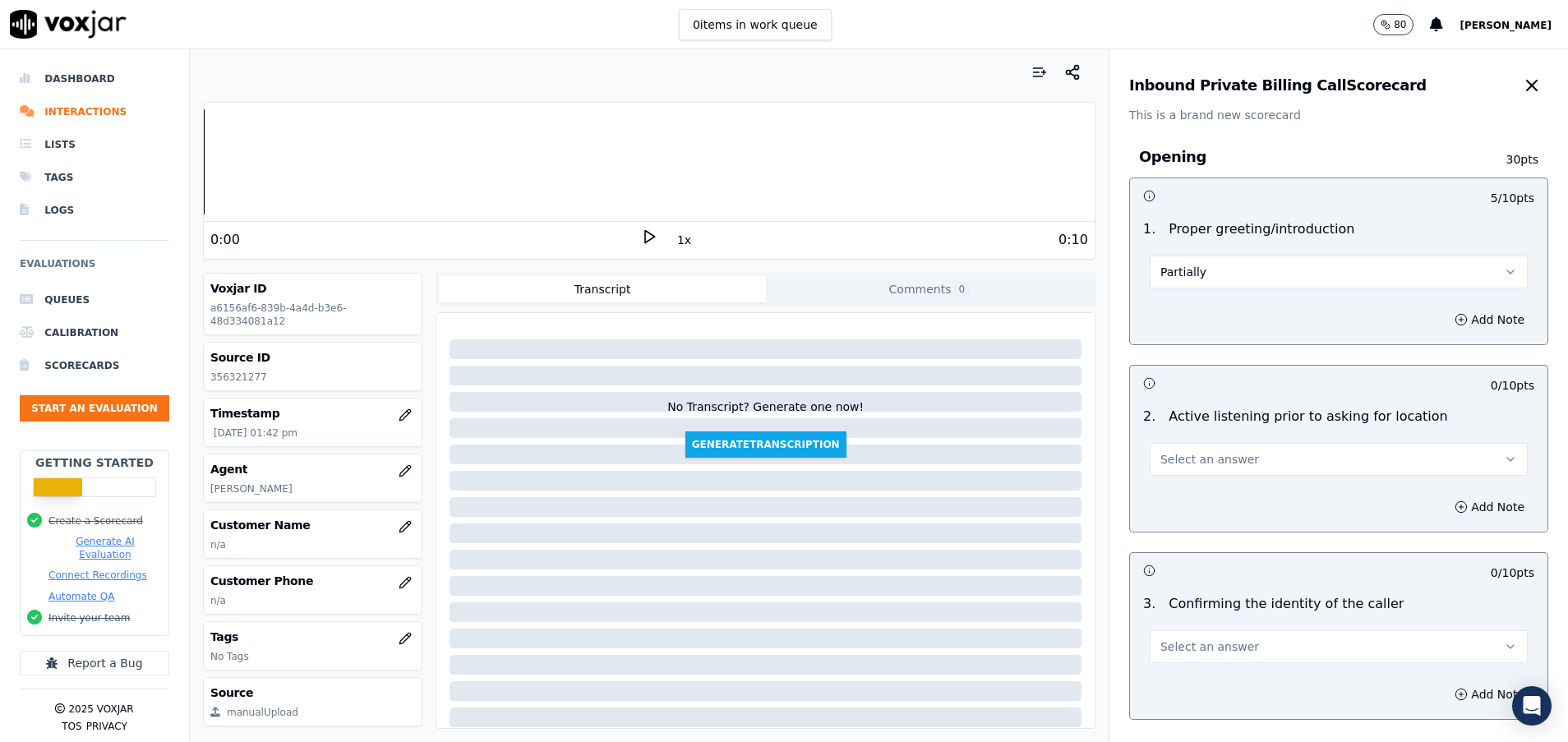
scroll to position [123, 0]
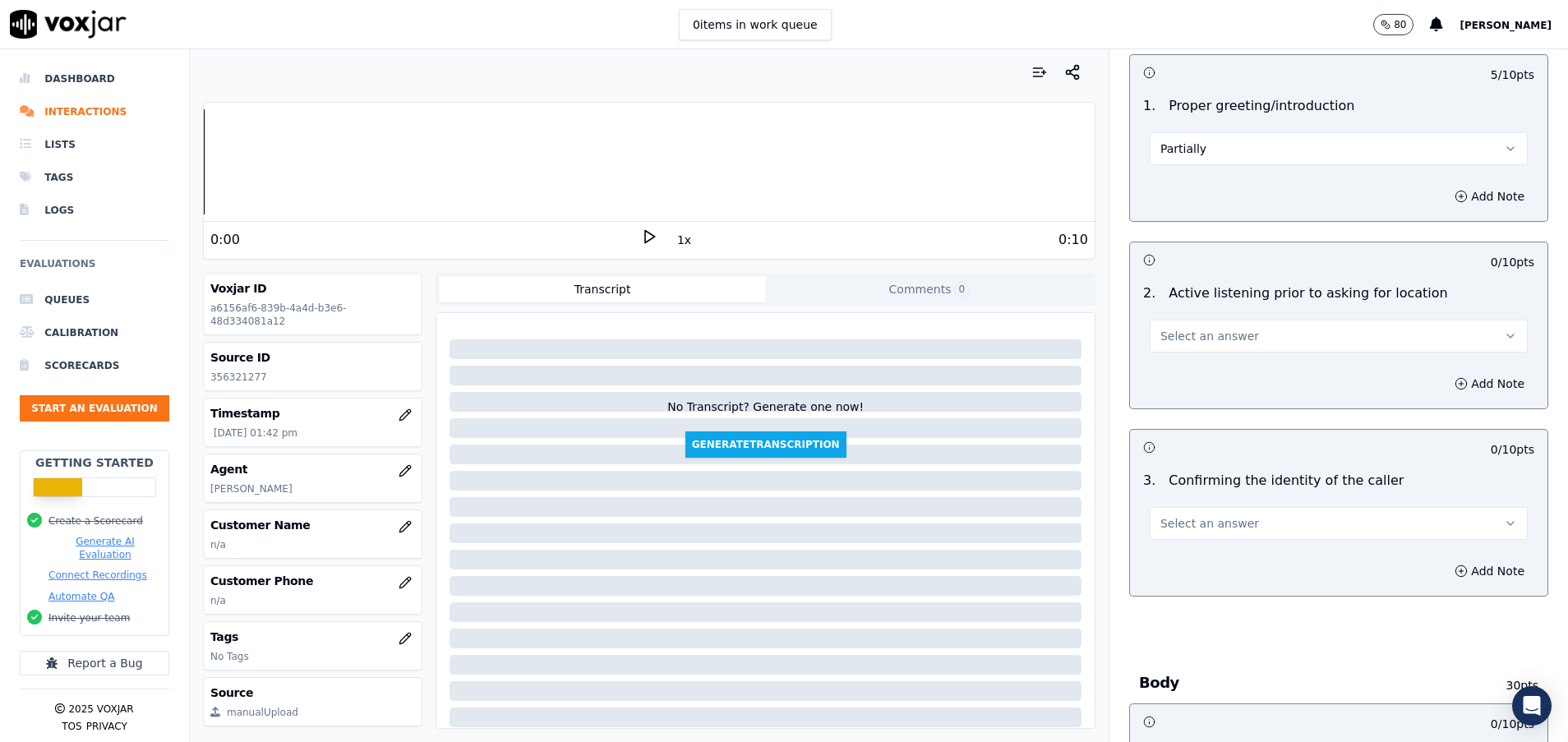
click at [1180, 337] on span "Select an answer" at bounding box center [1210, 336] width 99 height 17
click at [1169, 372] on div "Yes" at bounding box center [1297, 373] width 338 height 26
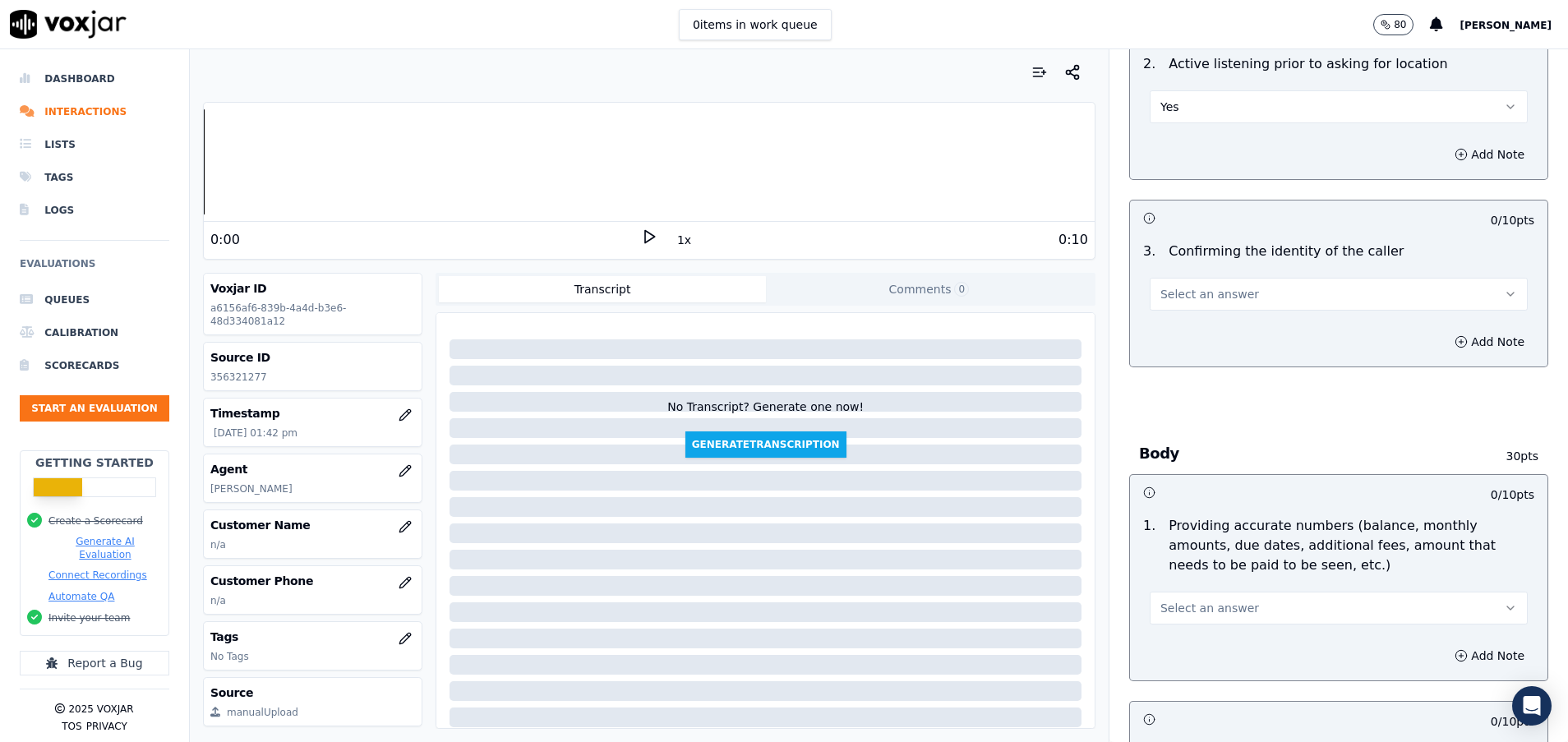
scroll to position [370, 0]
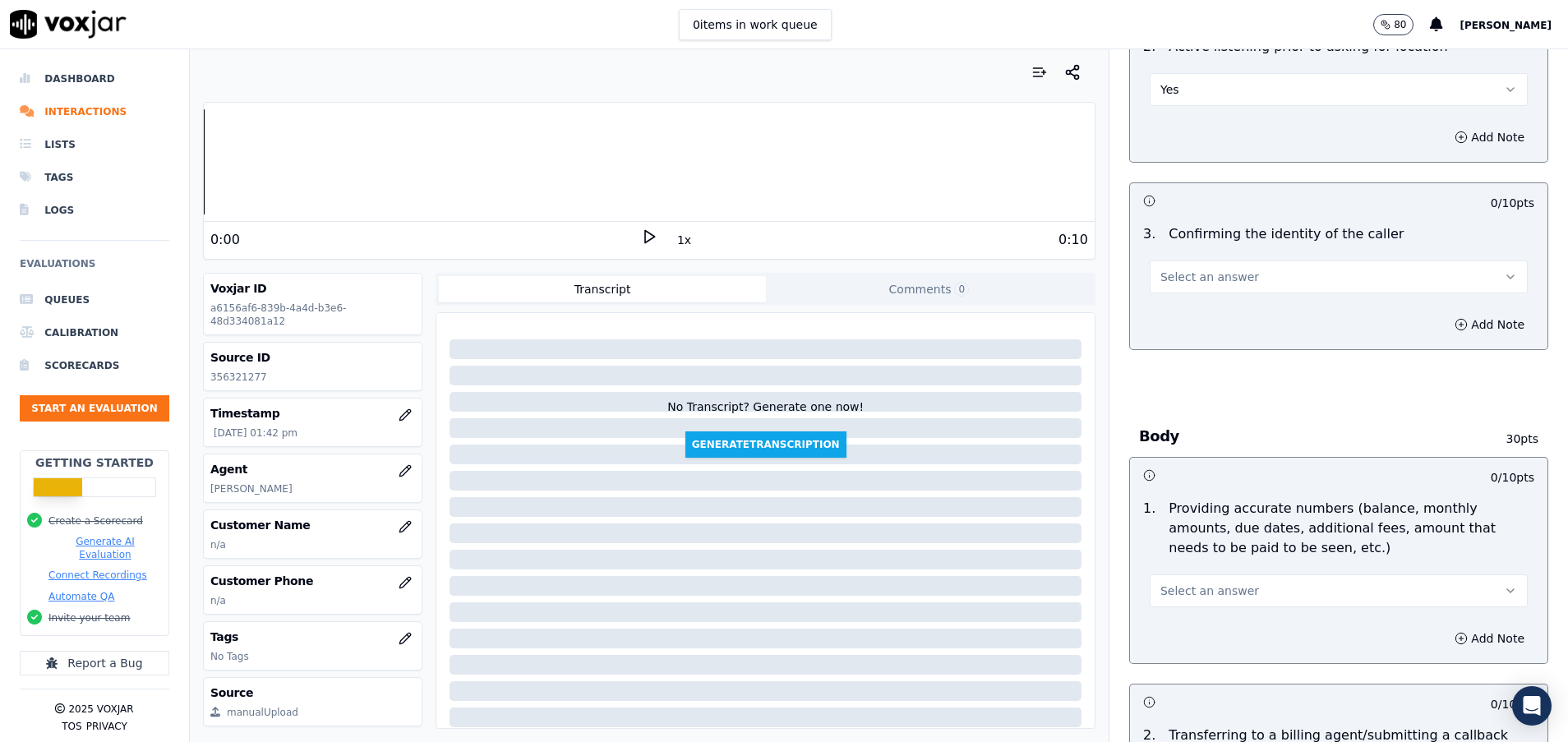
click at [1235, 276] on button "Select an answer" at bounding box center [1338, 277] width 378 height 33
click at [1220, 336] on div "No" at bounding box center [1297, 340] width 338 height 26
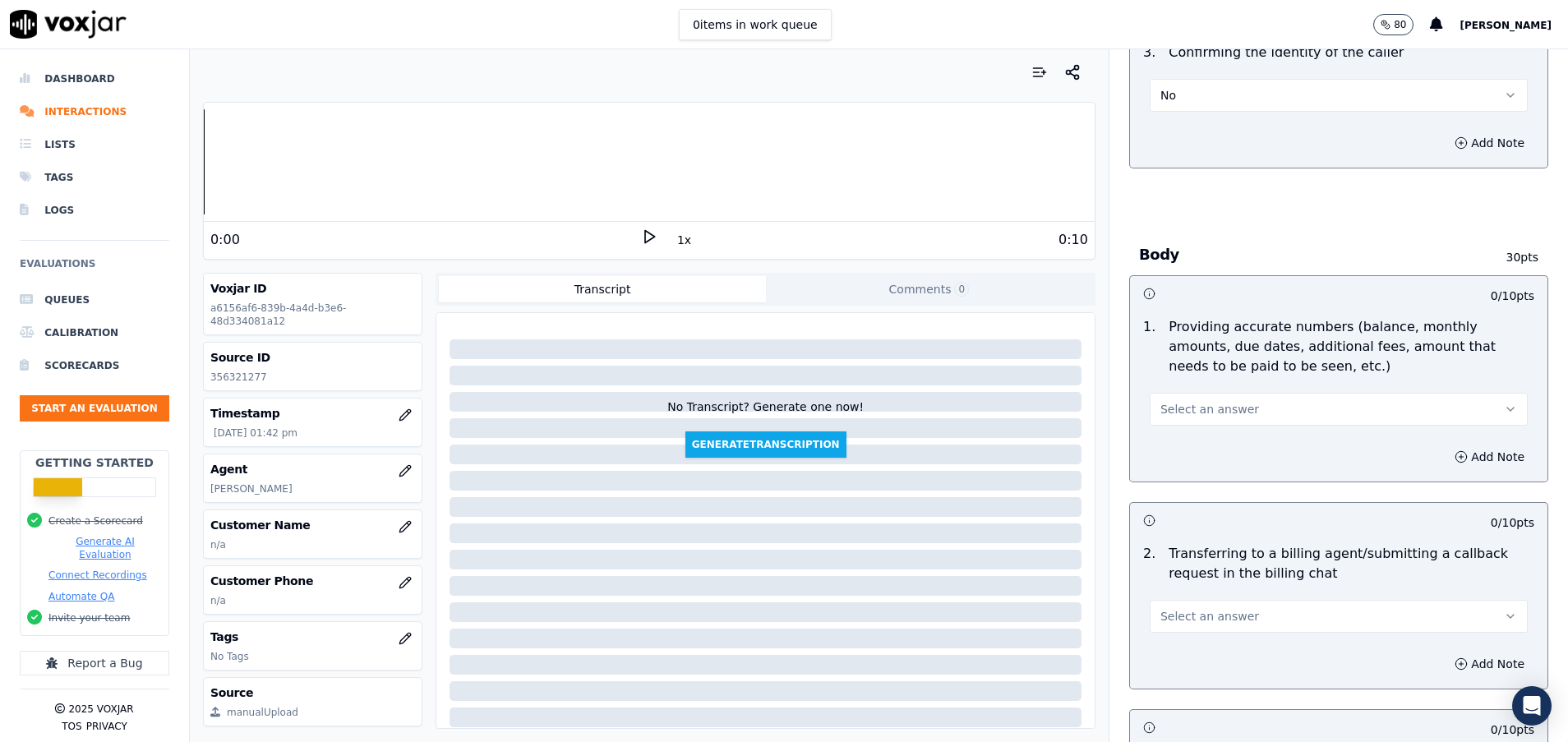
scroll to position [616, 0]
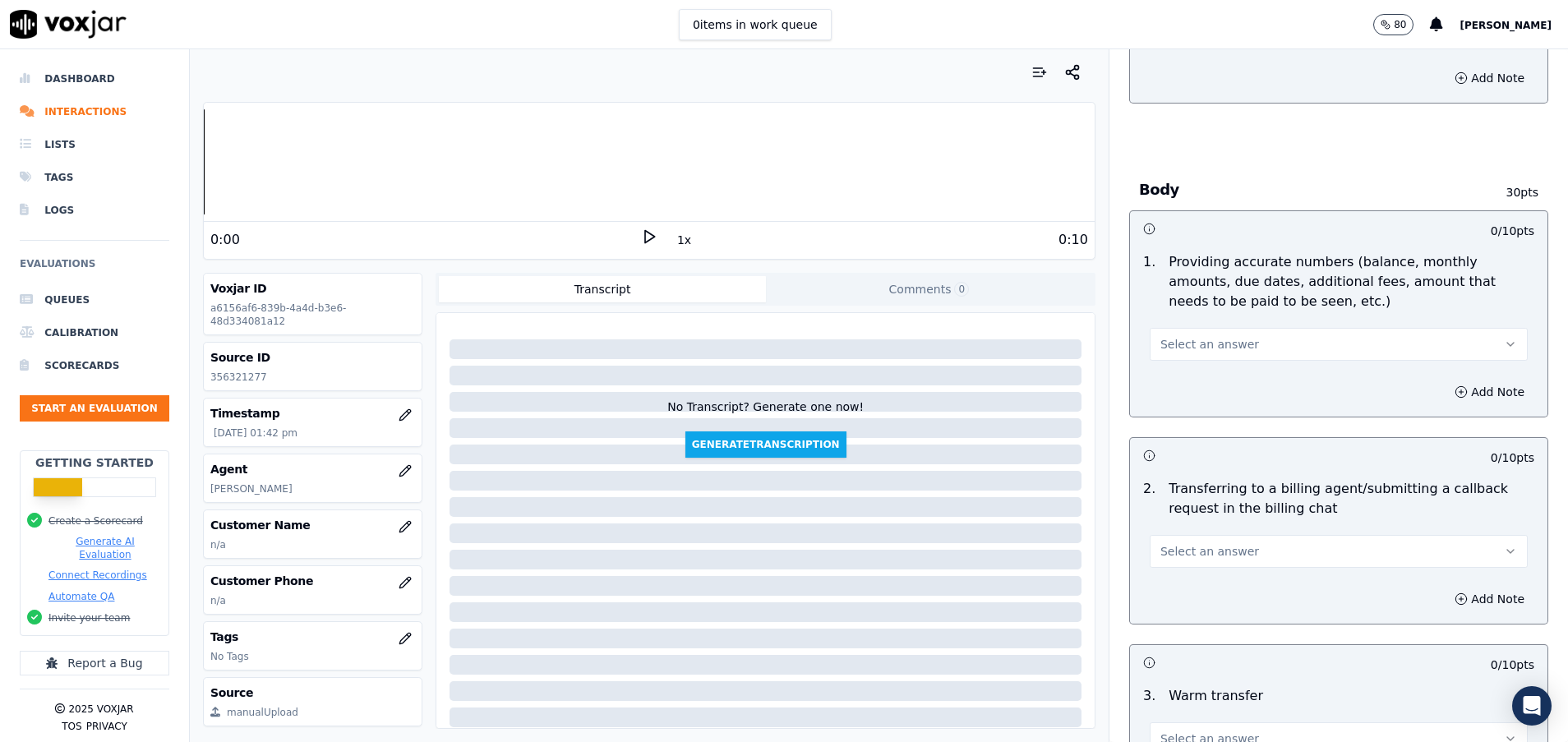
click at [1241, 347] on button "Select an answer" at bounding box center [1338, 344] width 378 height 33
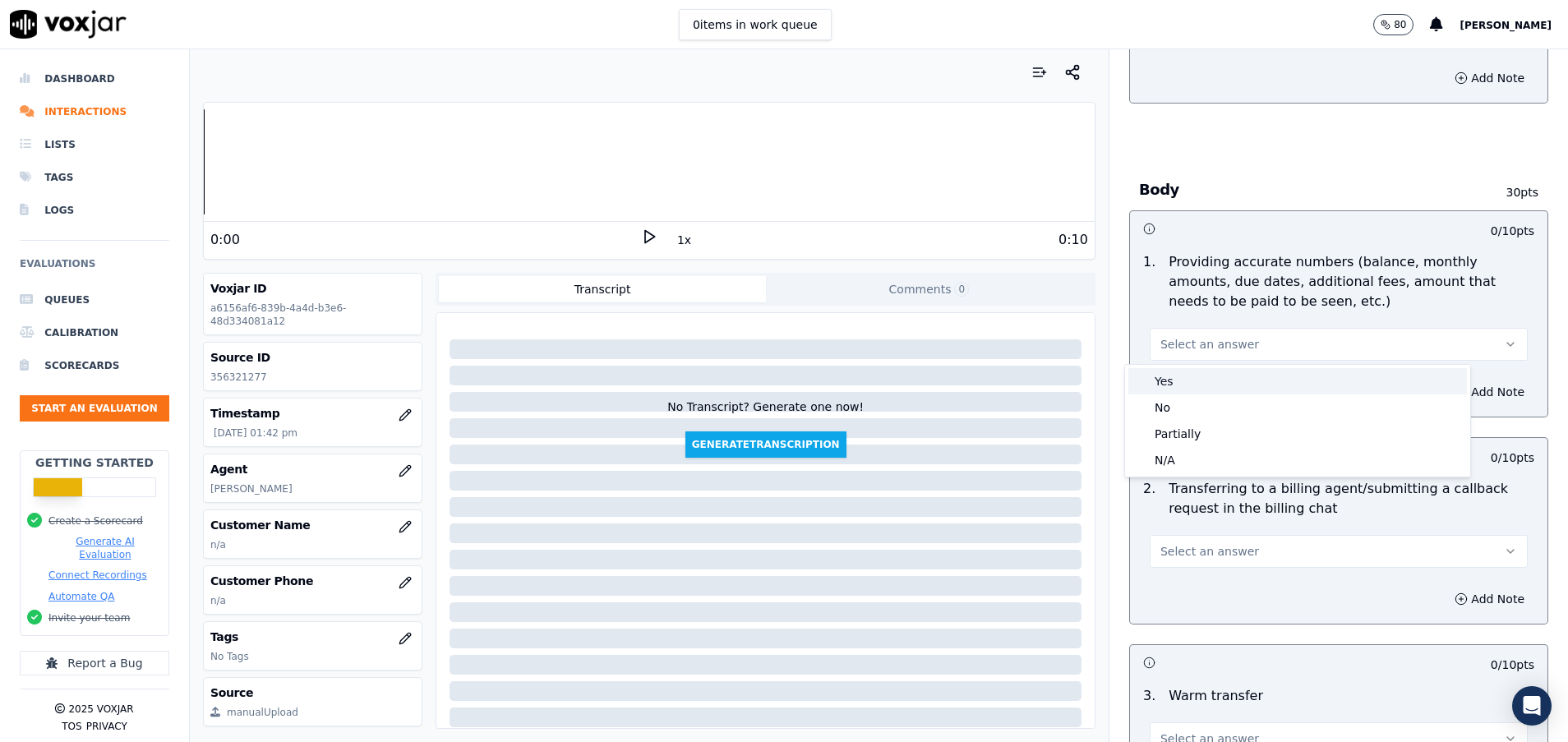
click at [1229, 378] on div "Yes" at bounding box center [1297, 381] width 338 height 26
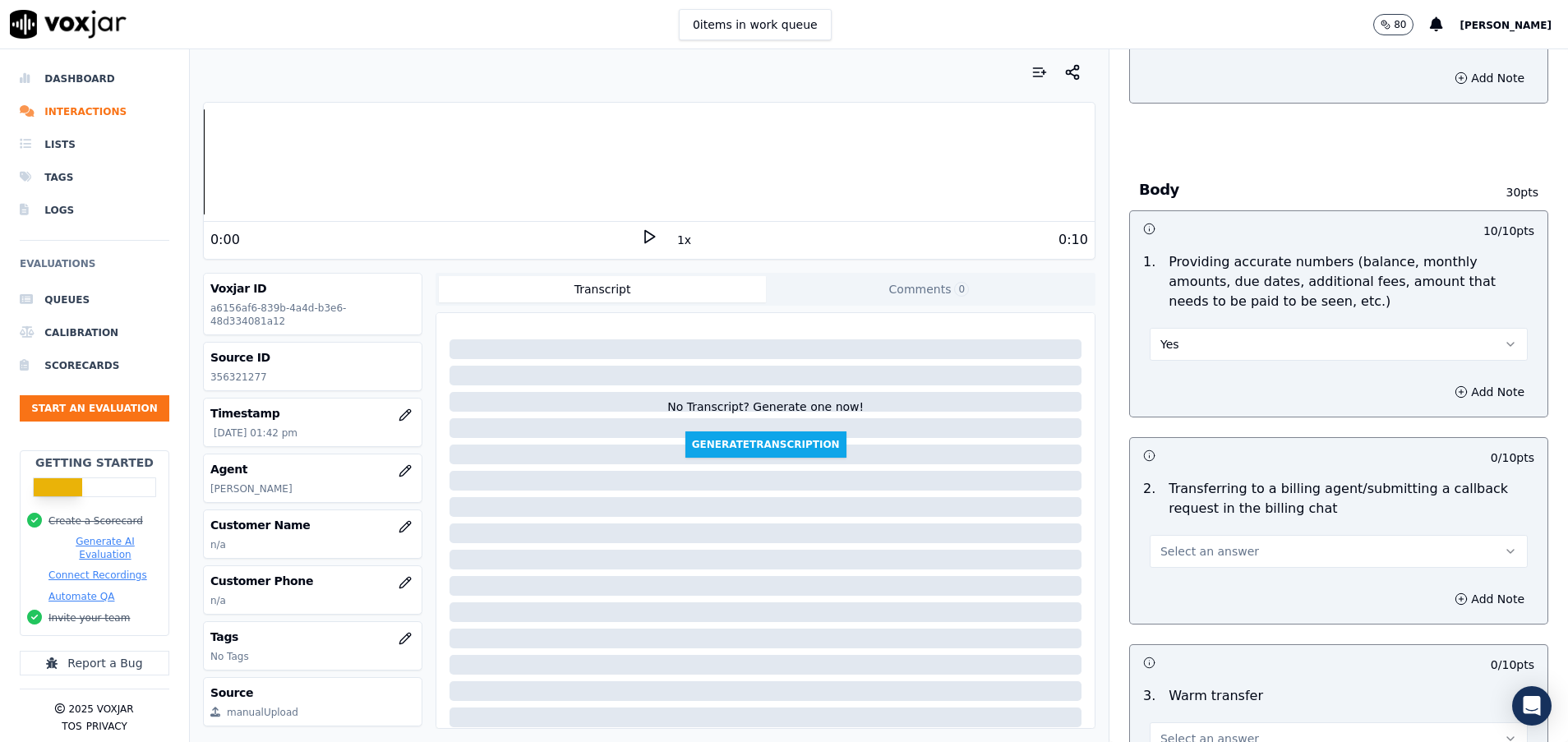
click at [1264, 554] on button "Select an answer" at bounding box center [1338, 550] width 378 height 33
click at [1224, 642] on div "N/A" at bounding box center [1297, 641] width 338 height 26
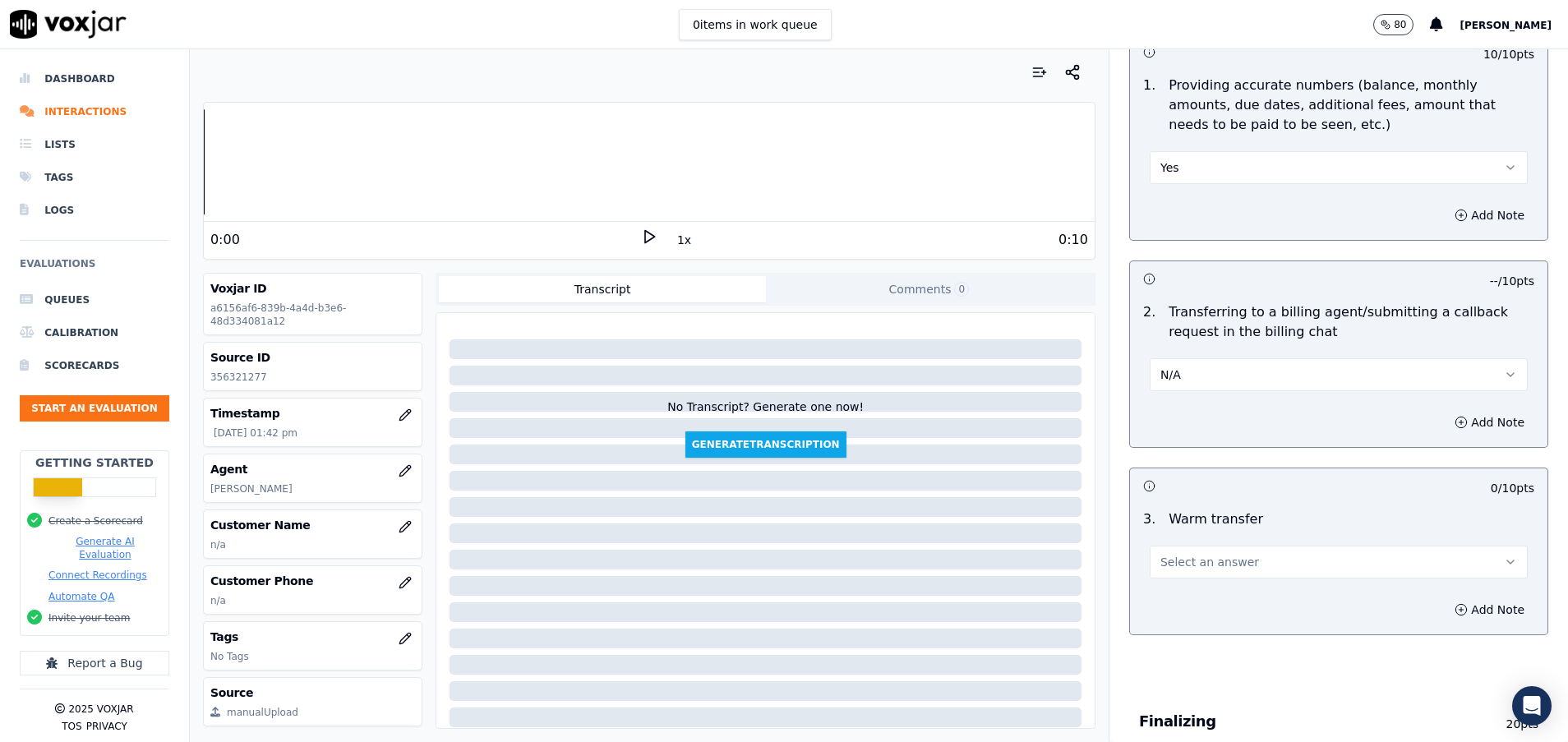
scroll to position [863, 0]
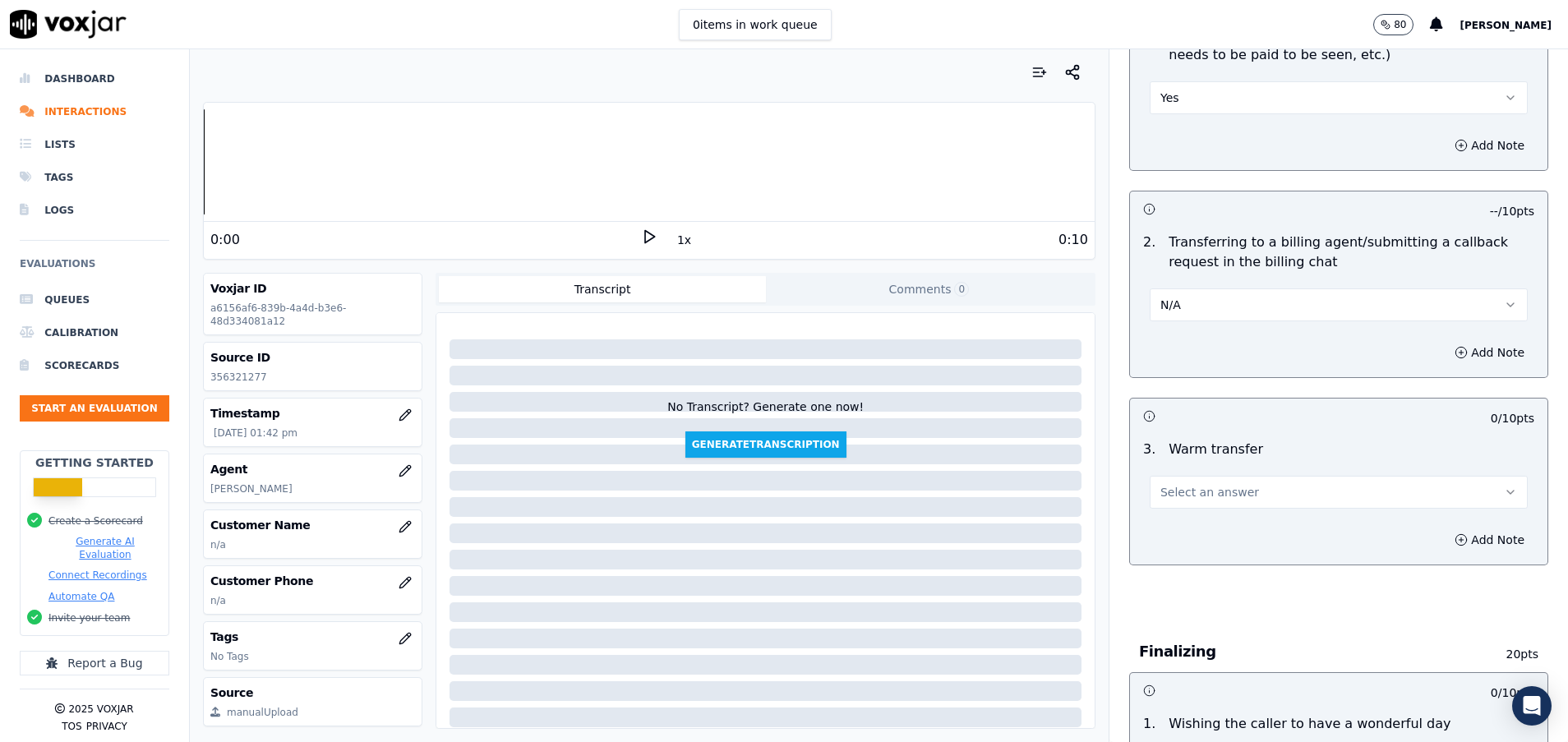
click at [1188, 493] on span "Select an answer" at bounding box center [1210, 492] width 99 height 17
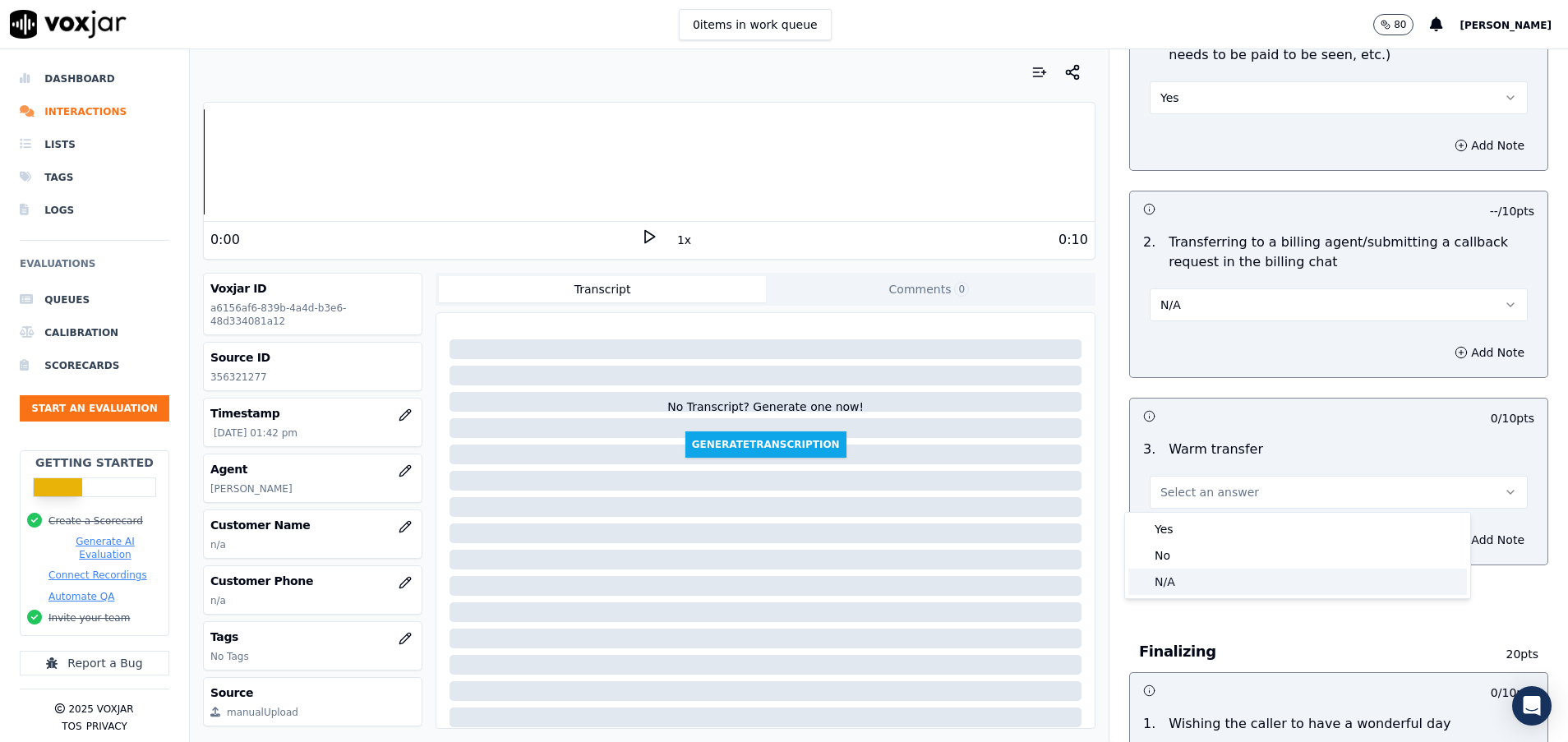
click at [1183, 592] on div "N/A" at bounding box center [1297, 581] width 338 height 26
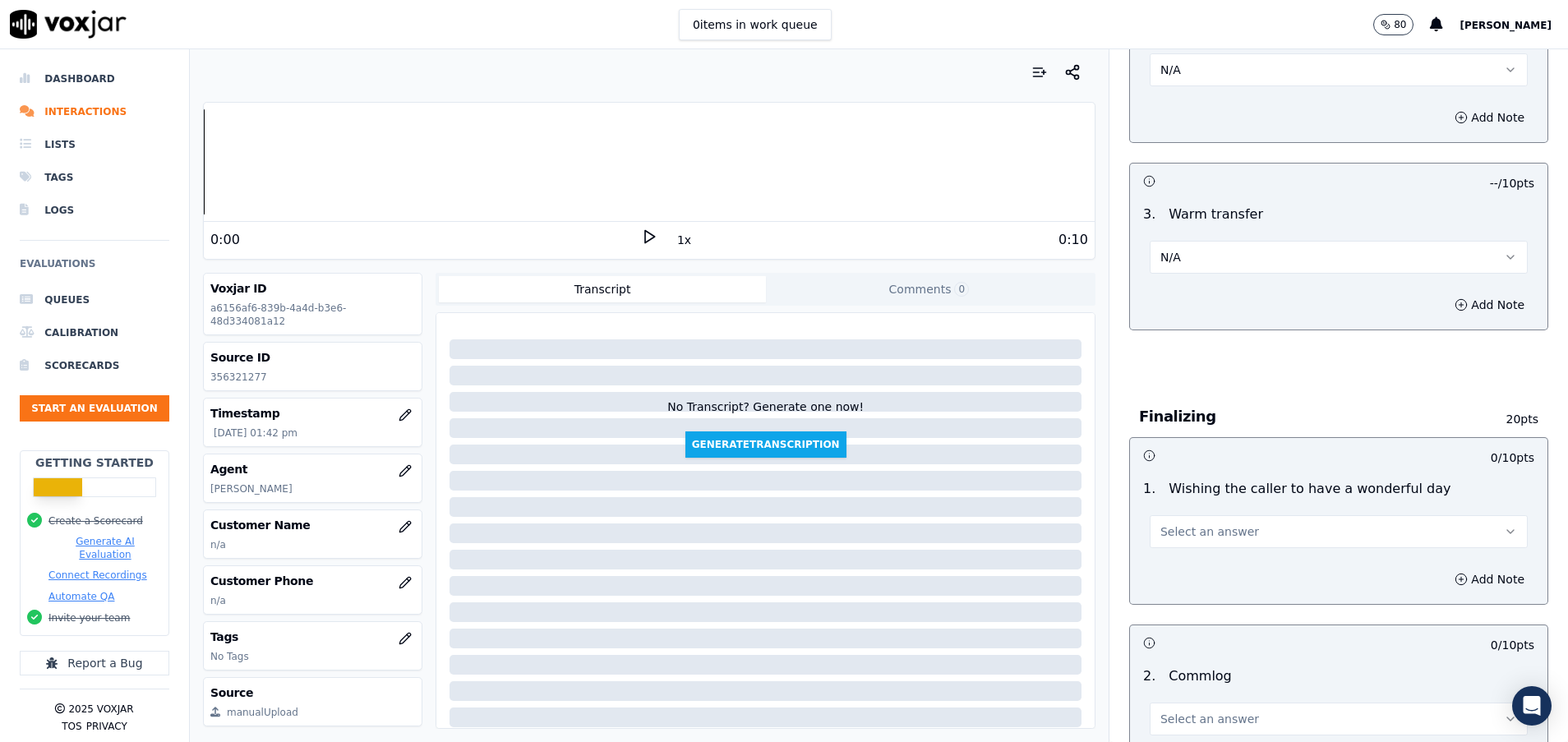
scroll to position [1109, 0]
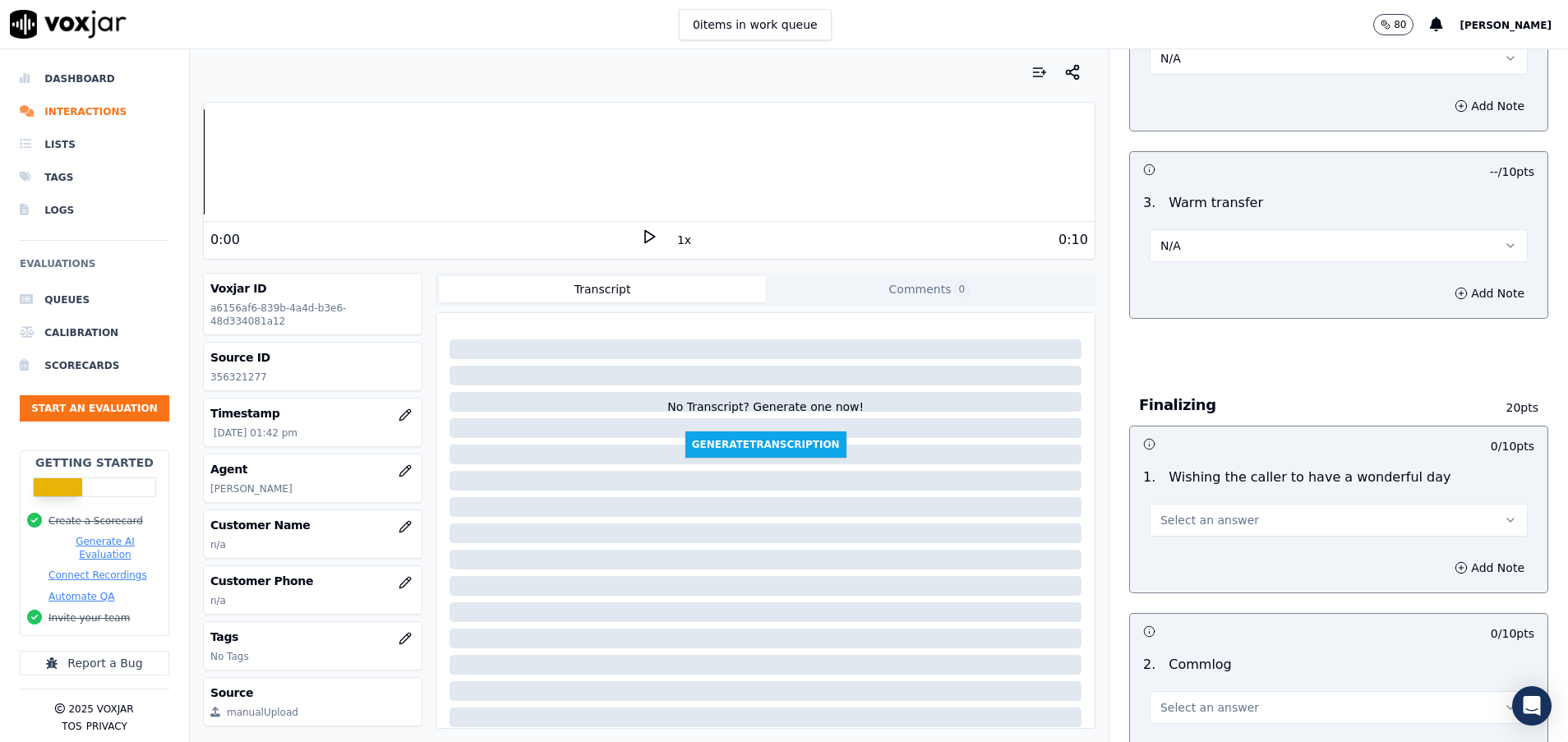
click at [1183, 529] on button "Select an answer" at bounding box center [1338, 520] width 378 height 33
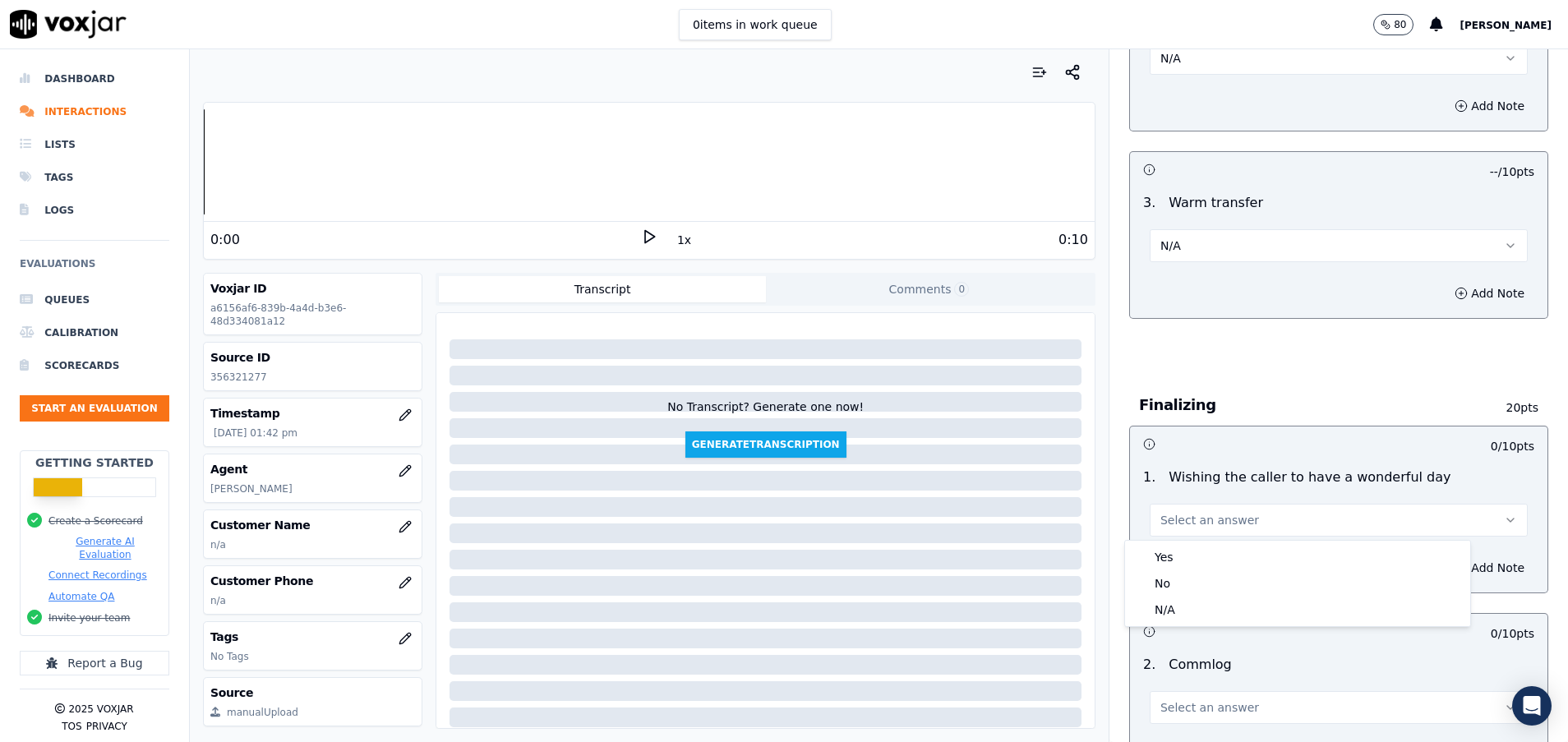
click at [1183, 529] on button "Select an answer" at bounding box center [1338, 520] width 378 height 33
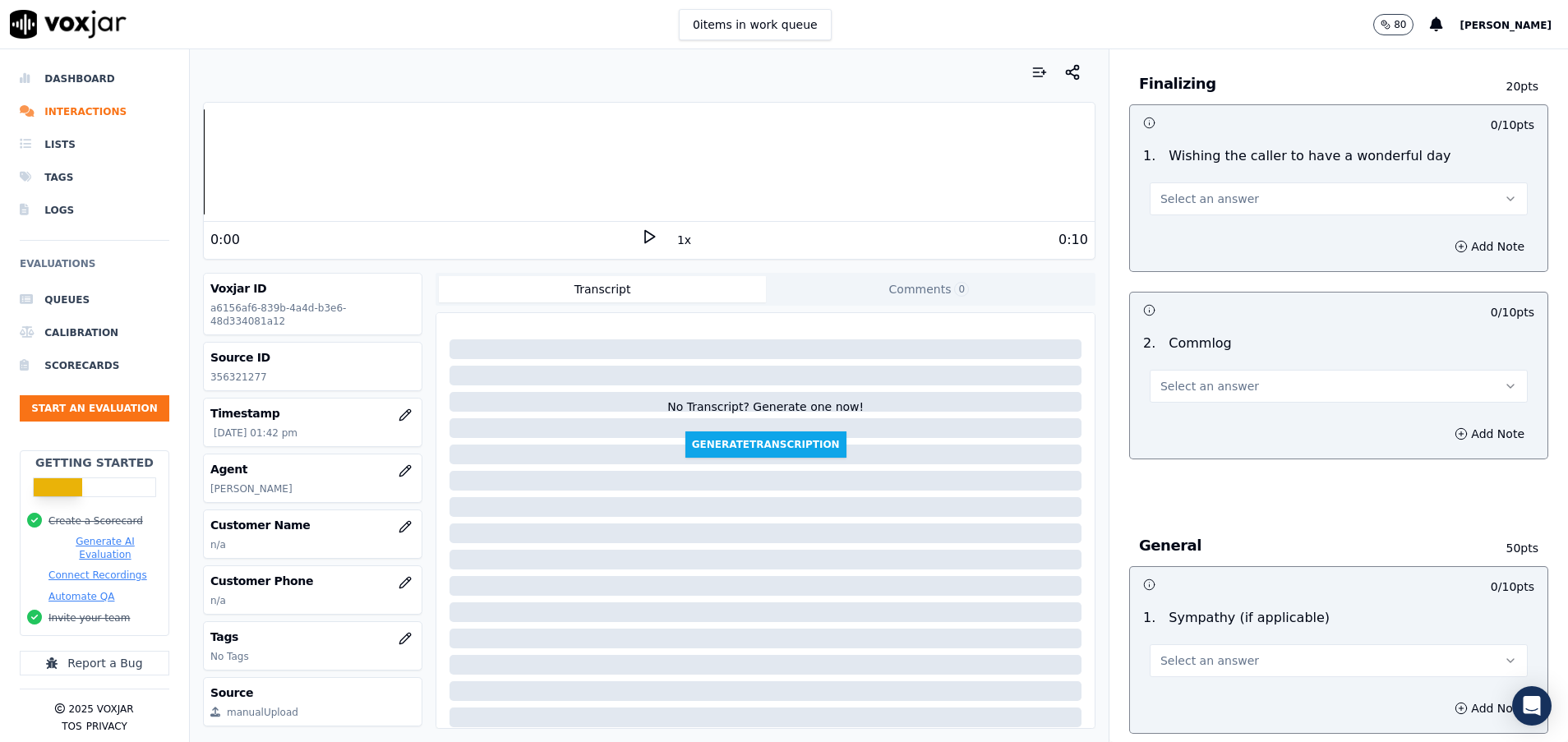
scroll to position [1479, 0]
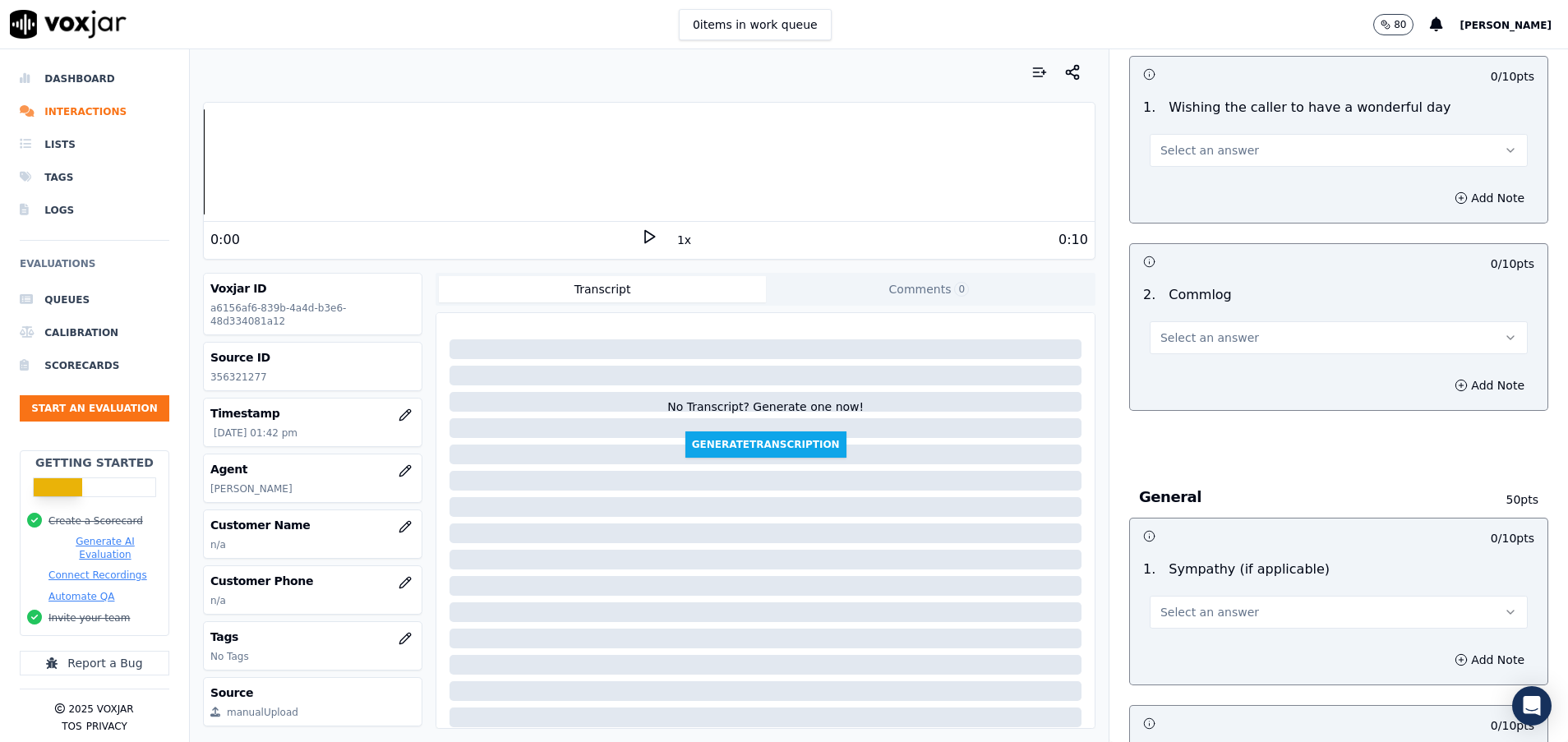
click at [1253, 342] on button "Select an answer" at bounding box center [1338, 337] width 378 height 33
click at [1173, 395] on div "No" at bounding box center [1297, 401] width 338 height 26
click at [1188, 606] on span "Select an answer" at bounding box center [1210, 612] width 99 height 17
click at [1188, 691] on div "N/A" at bounding box center [1297, 702] width 338 height 26
click at [1169, 619] on button "N/A" at bounding box center [1338, 611] width 378 height 33
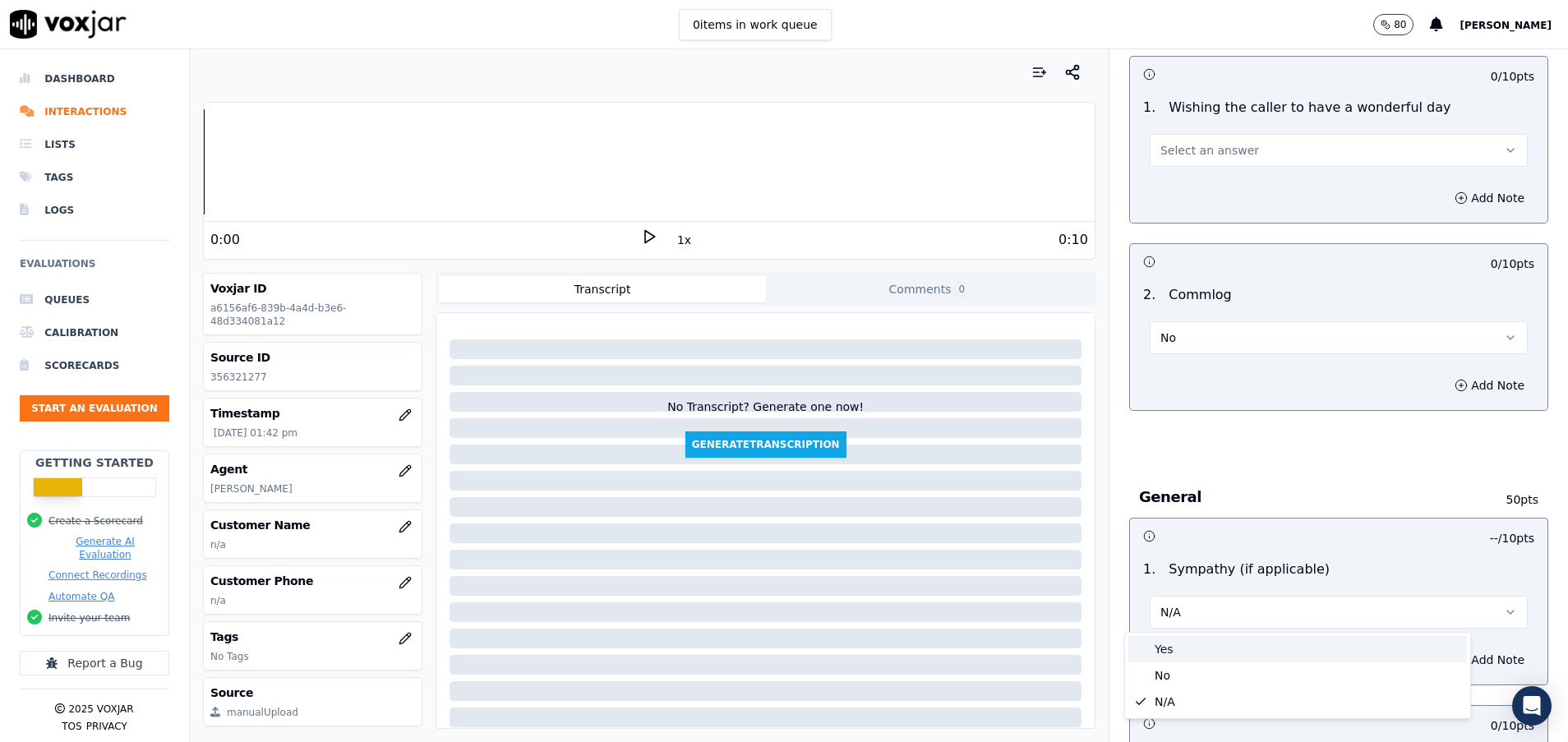
click at [1168, 638] on div "Yes" at bounding box center [1297, 649] width 338 height 26
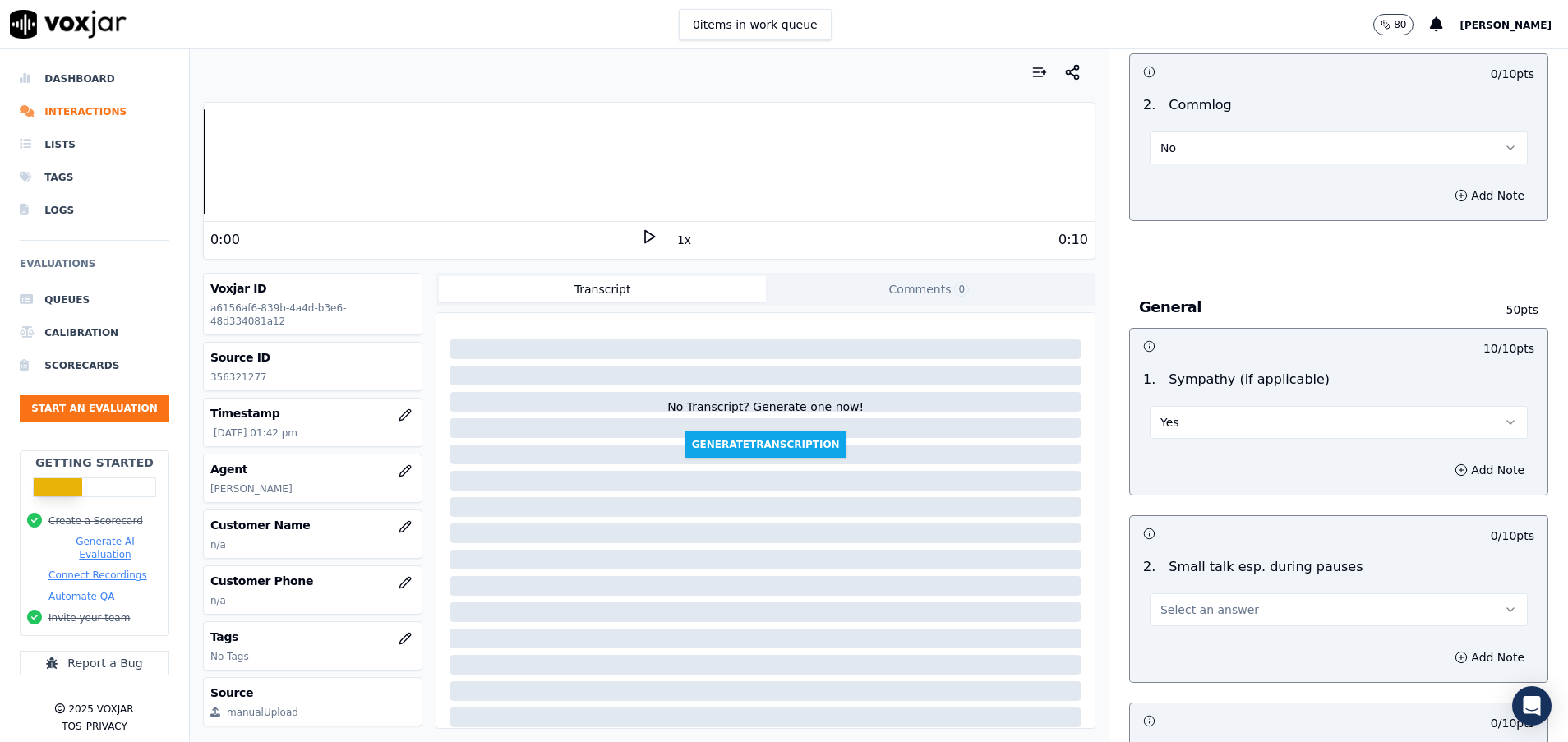
scroll to position [1726, 0]
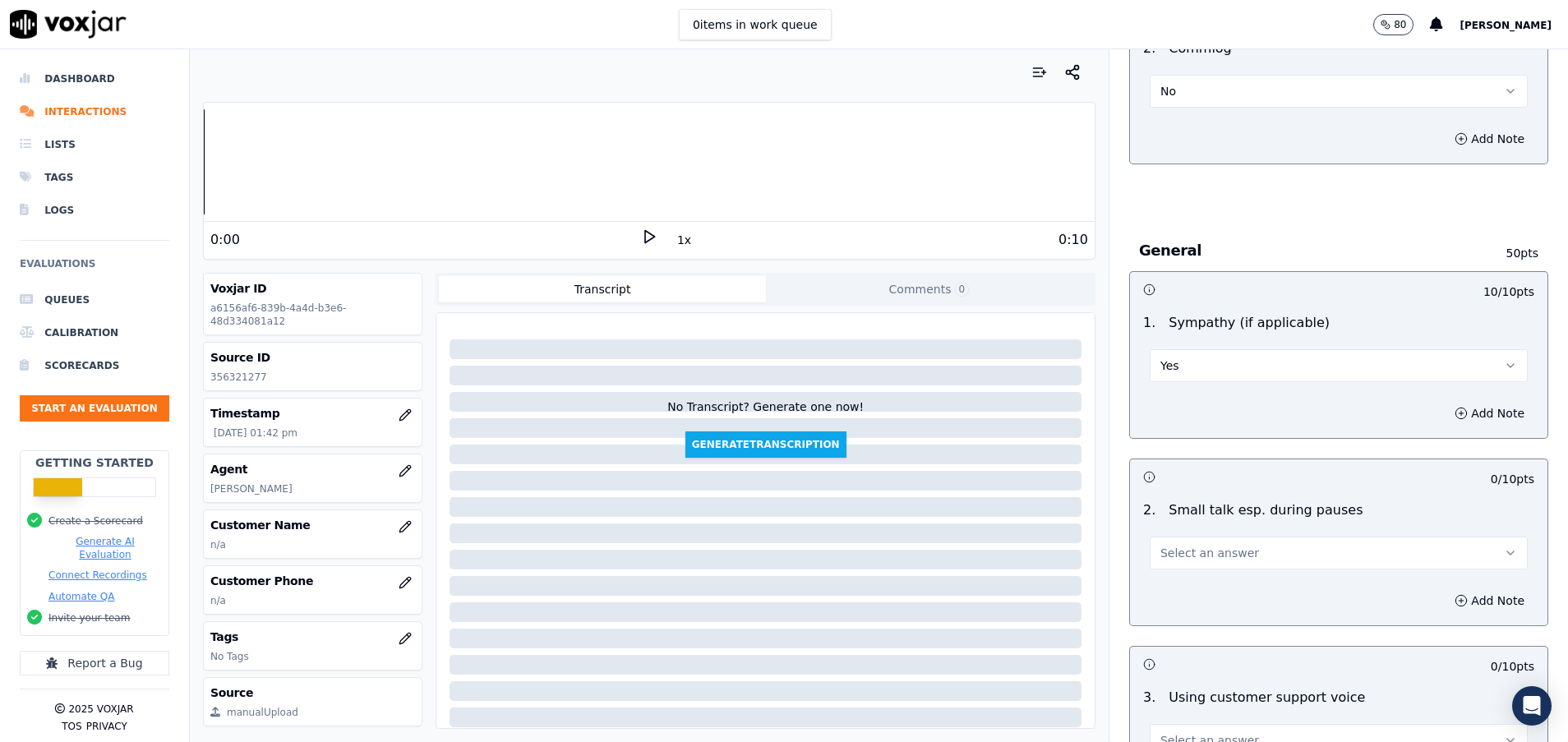
click at [1168, 566] on button "Select an answer" at bounding box center [1338, 552] width 378 height 33
click at [1167, 619] on div "No" at bounding box center [1297, 616] width 338 height 26
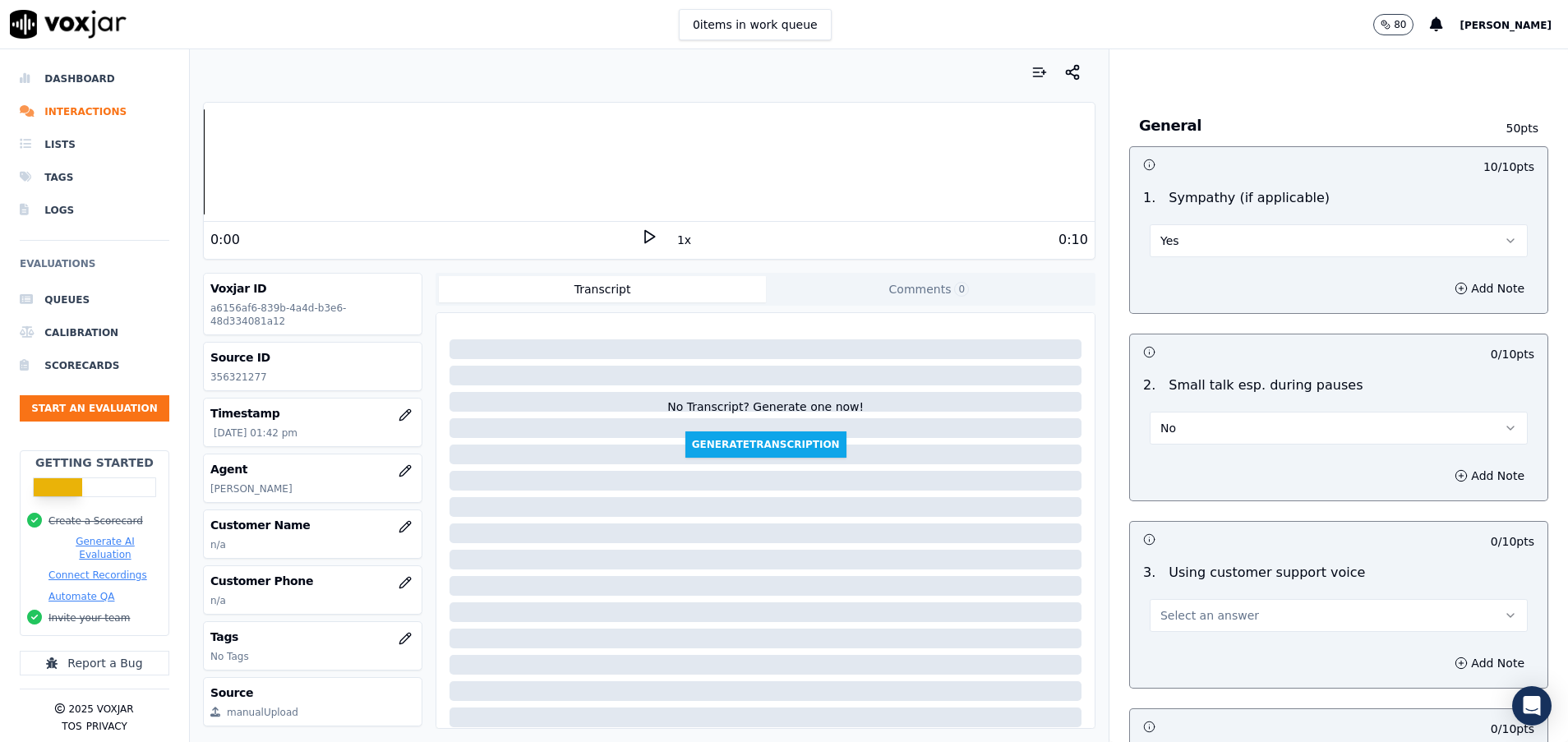
scroll to position [1972, 0]
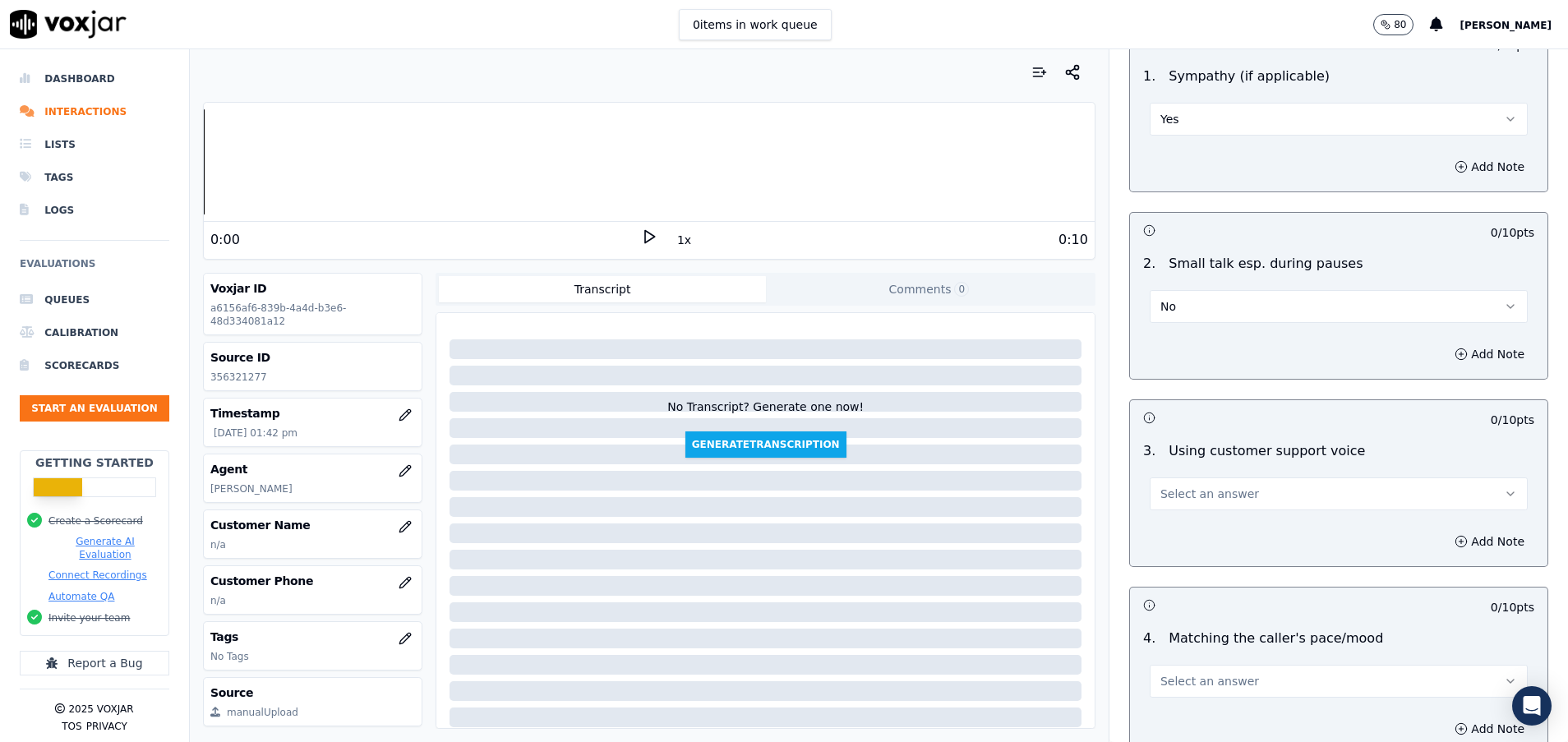
click at [1167, 507] on button "Select an answer" at bounding box center [1338, 493] width 378 height 33
click at [1161, 532] on div "Yes" at bounding box center [1297, 531] width 338 height 26
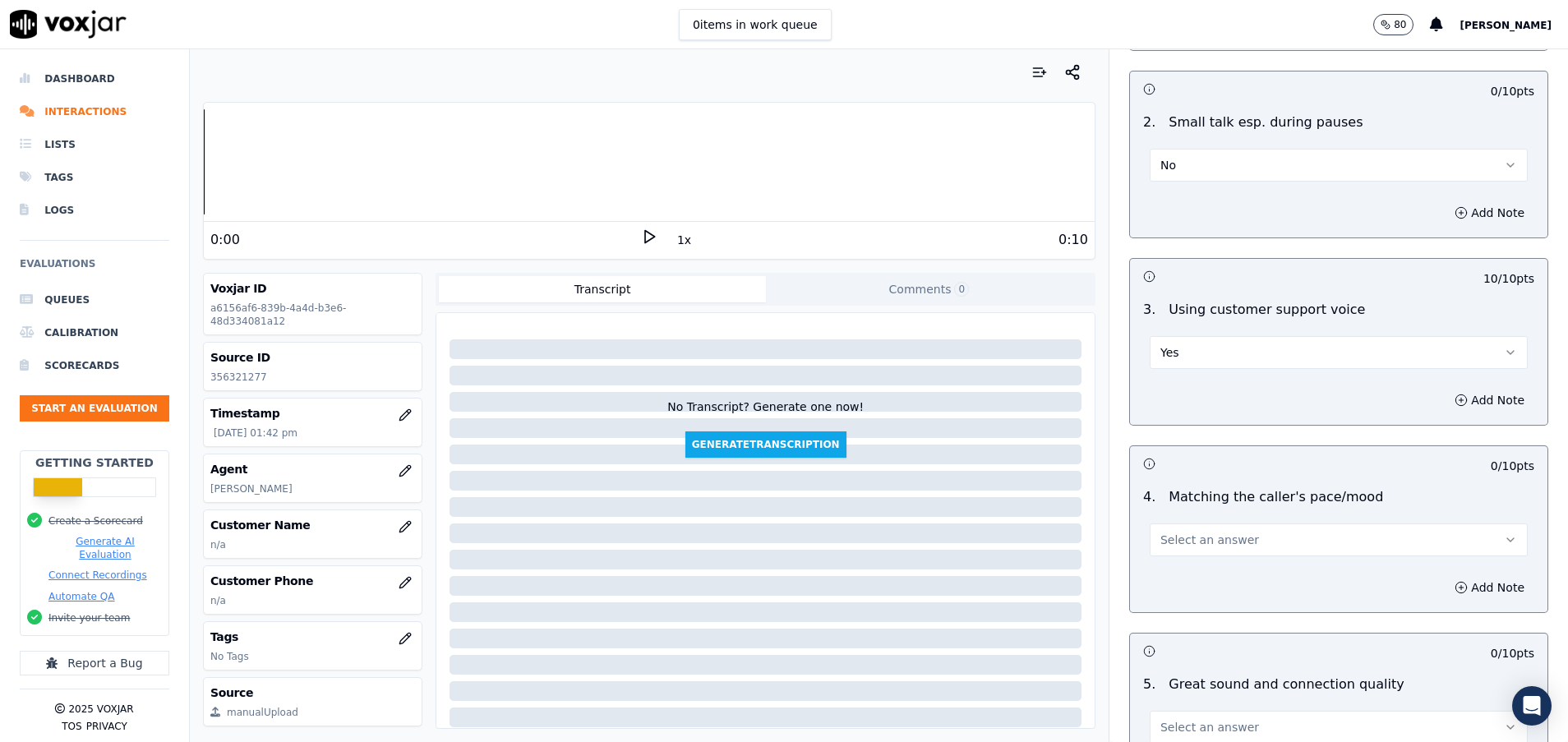
scroll to position [2219, 0]
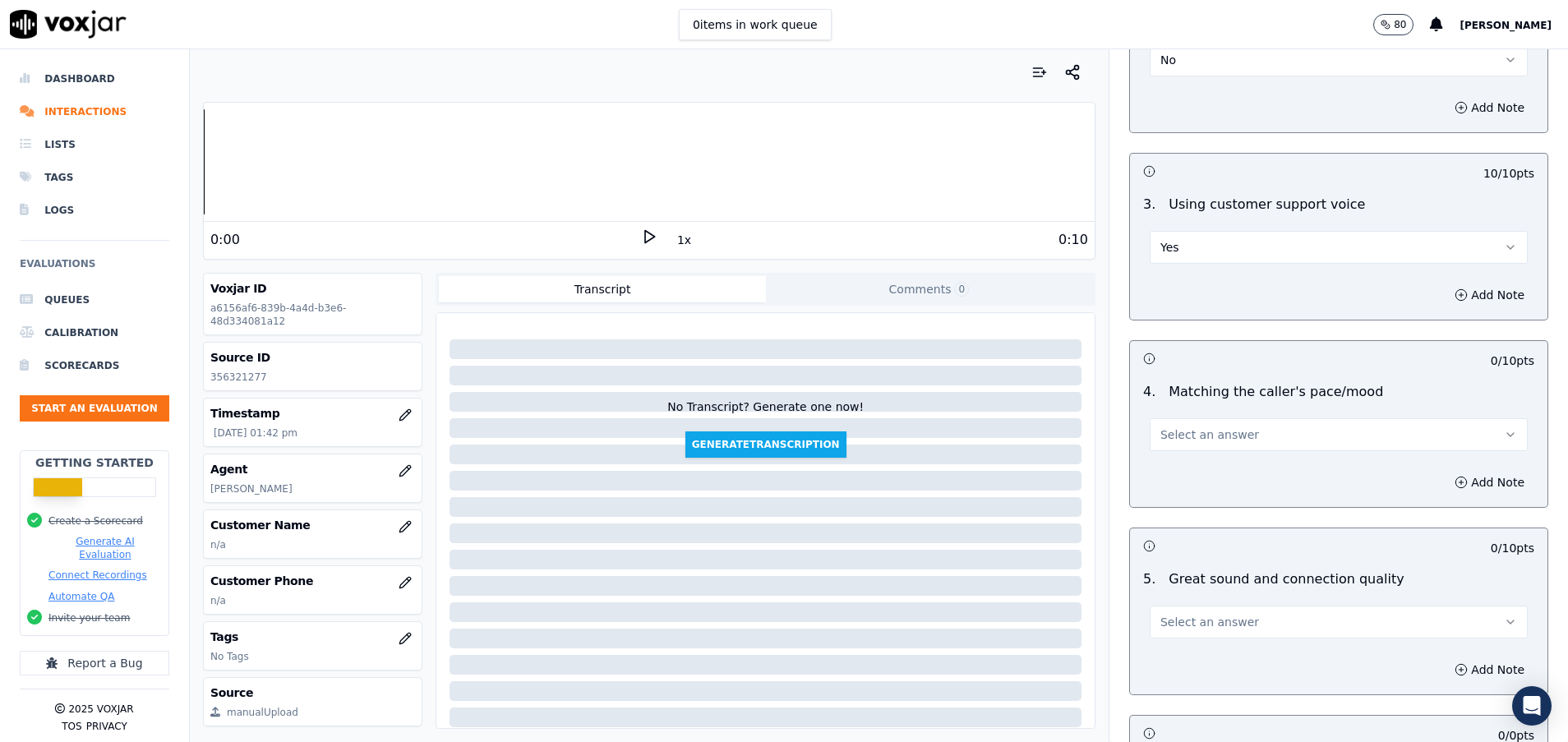
click at [1185, 444] on button "Select an answer" at bounding box center [1338, 435] width 378 height 33
click at [1175, 469] on div "Yes" at bounding box center [1297, 472] width 338 height 26
click at [1177, 628] on span "Select an answer" at bounding box center [1210, 622] width 99 height 17
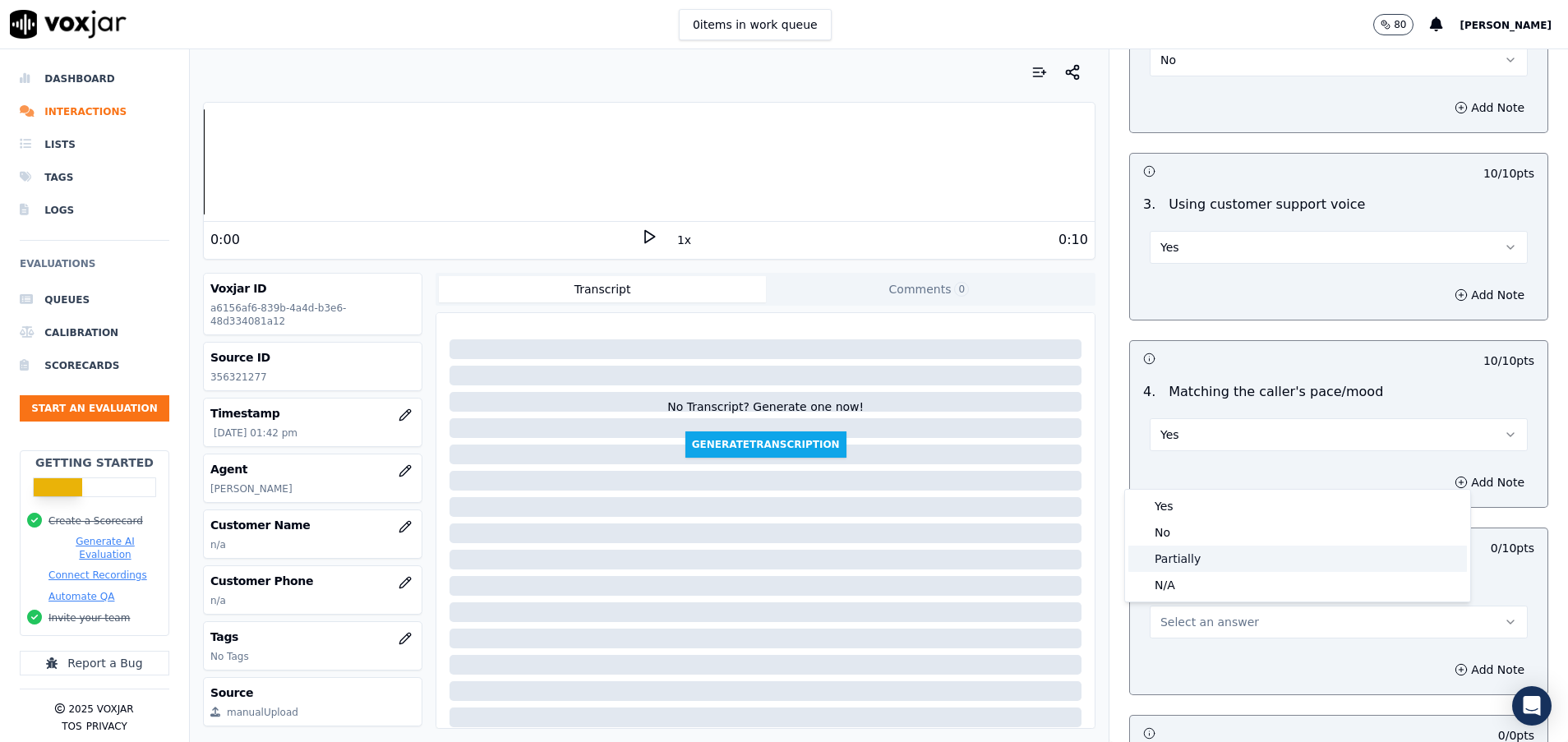
click at [1186, 557] on div "Partially" at bounding box center [1297, 559] width 338 height 26
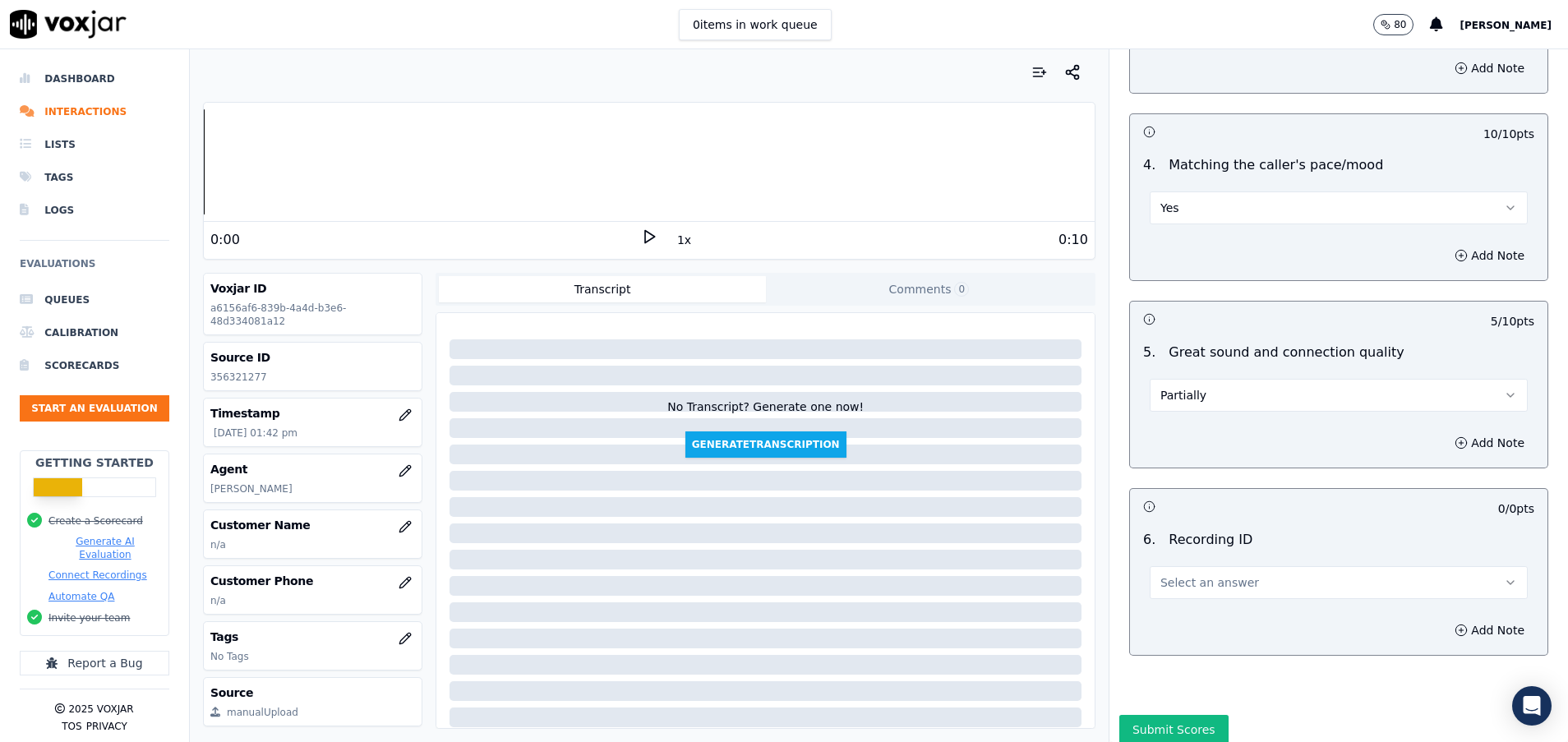
scroll to position [2465, 0]
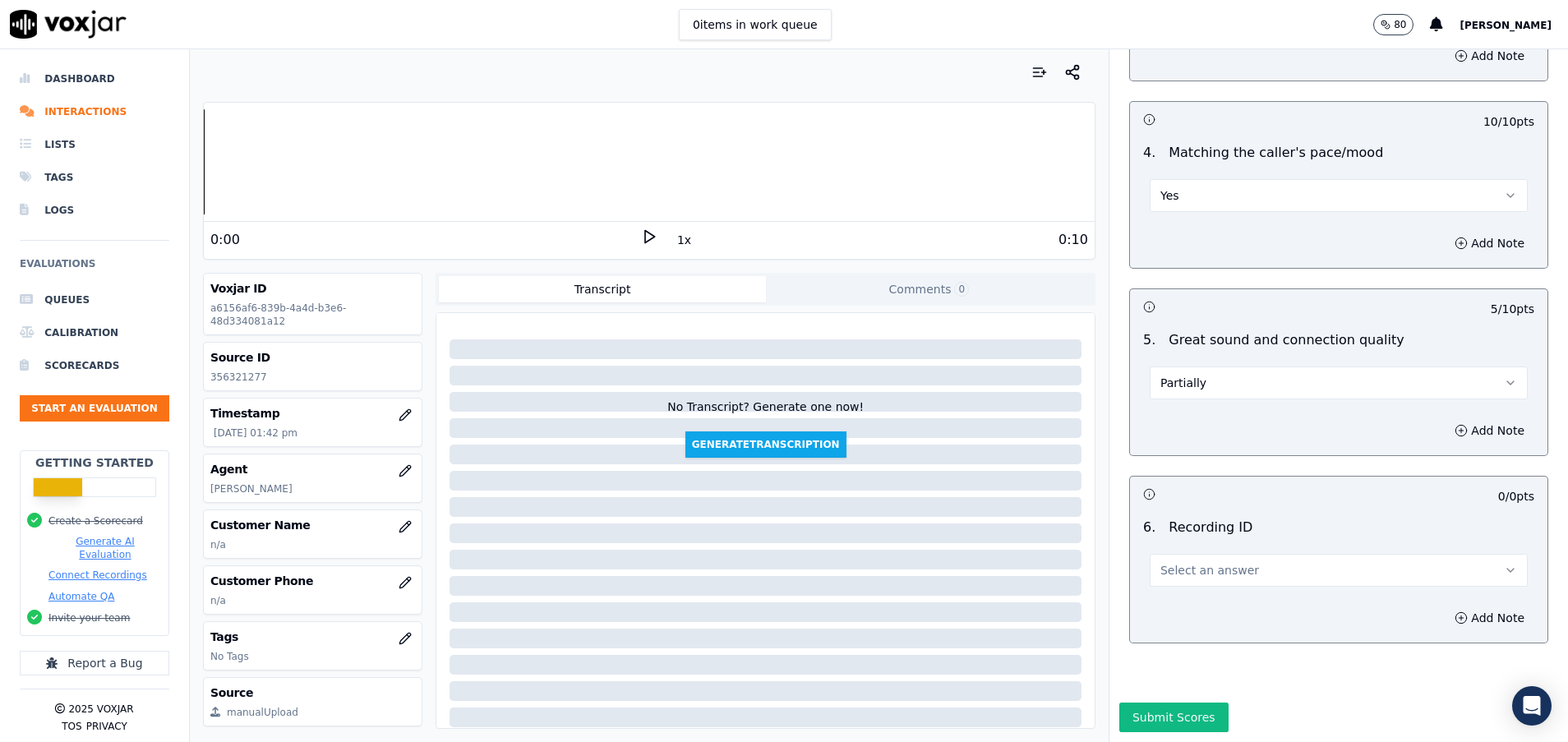
click at [1185, 570] on span "Select an answer" at bounding box center [1210, 570] width 99 height 17
click at [1183, 607] on div "N/A" at bounding box center [1297, 609] width 338 height 26
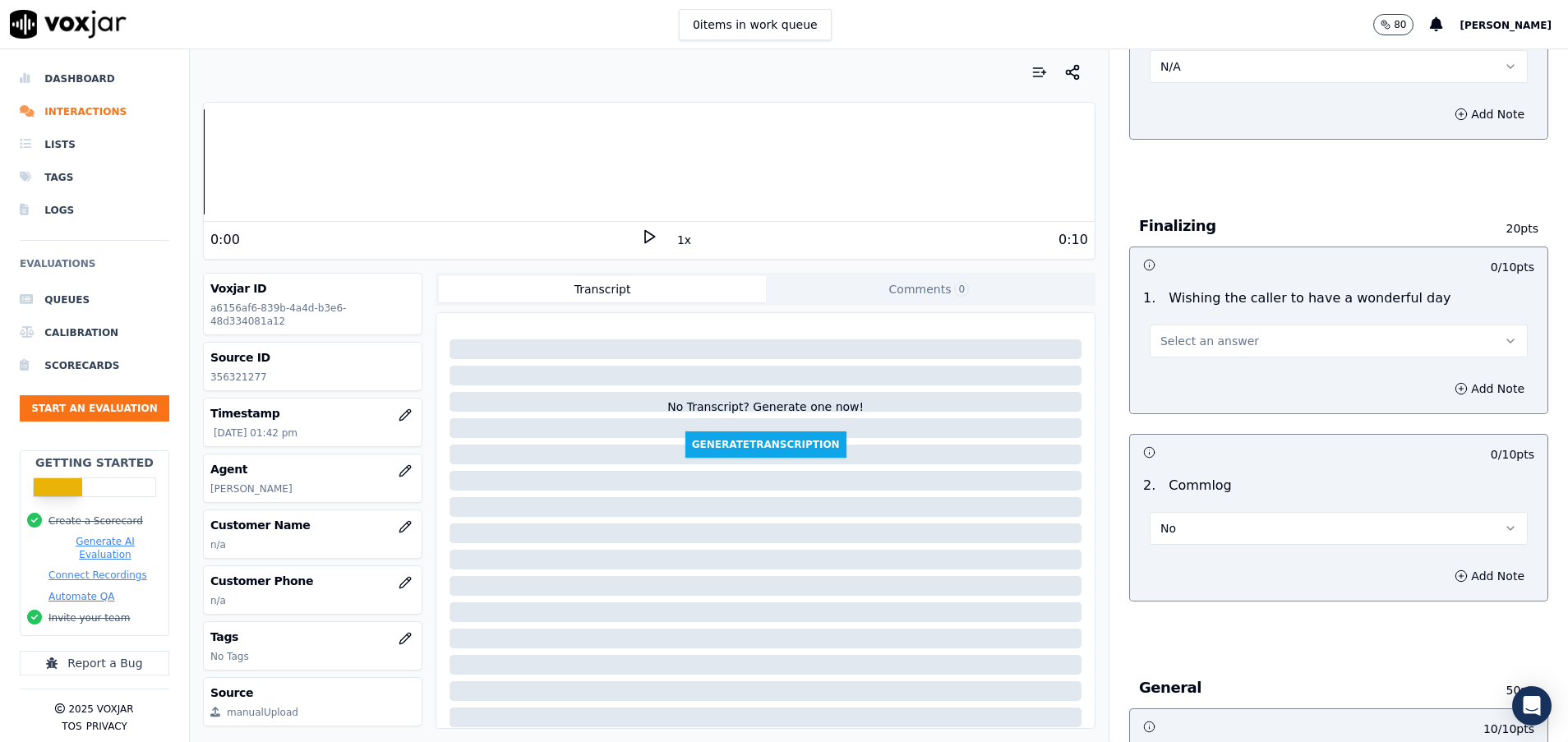
scroll to position [1282, 0]
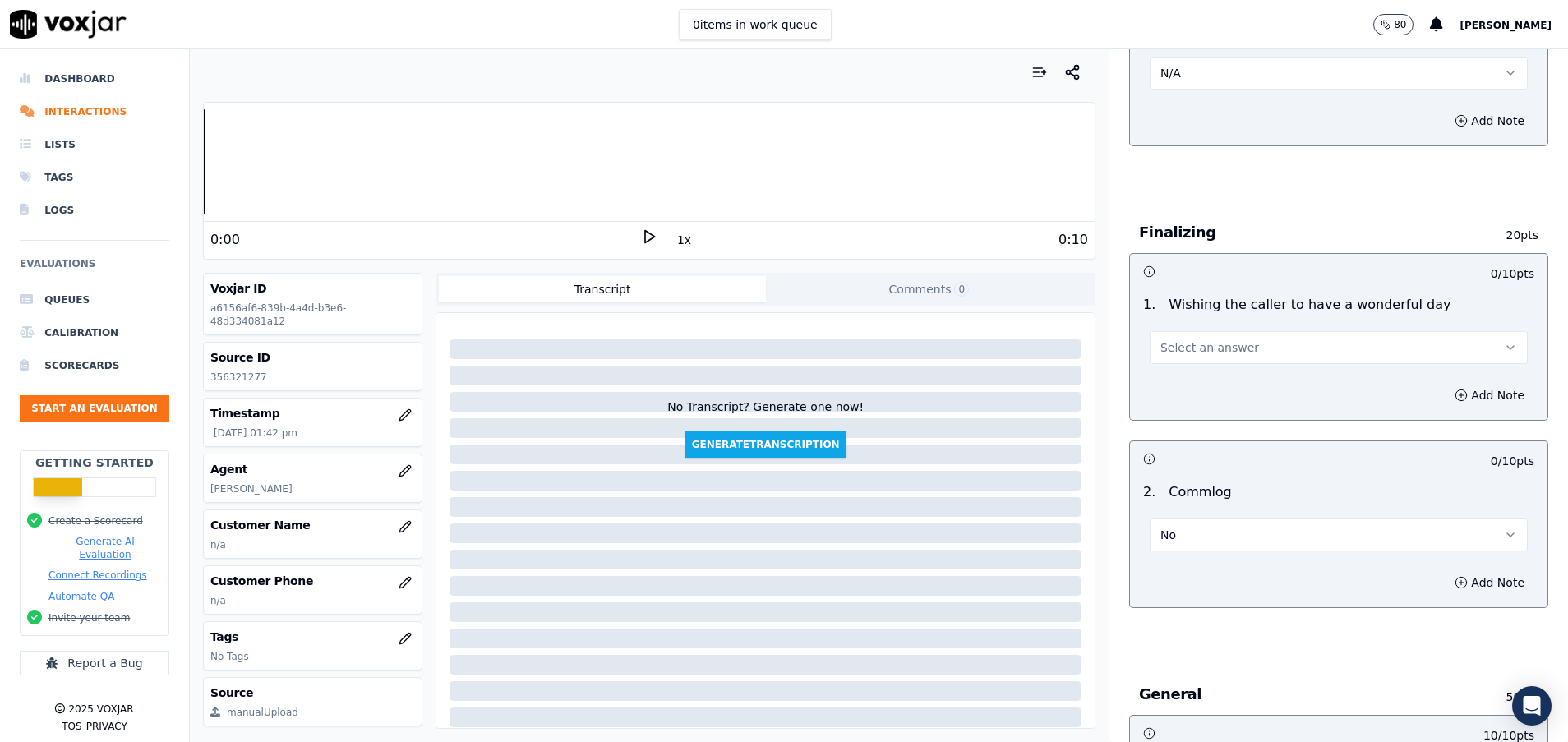
click at [1210, 355] on span "Select an answer" at bounding box center [1210, 348] width 99 height 17
click at [1183, 386] on div "Yes" at bounding box center [1297, 384] width 338 height 26
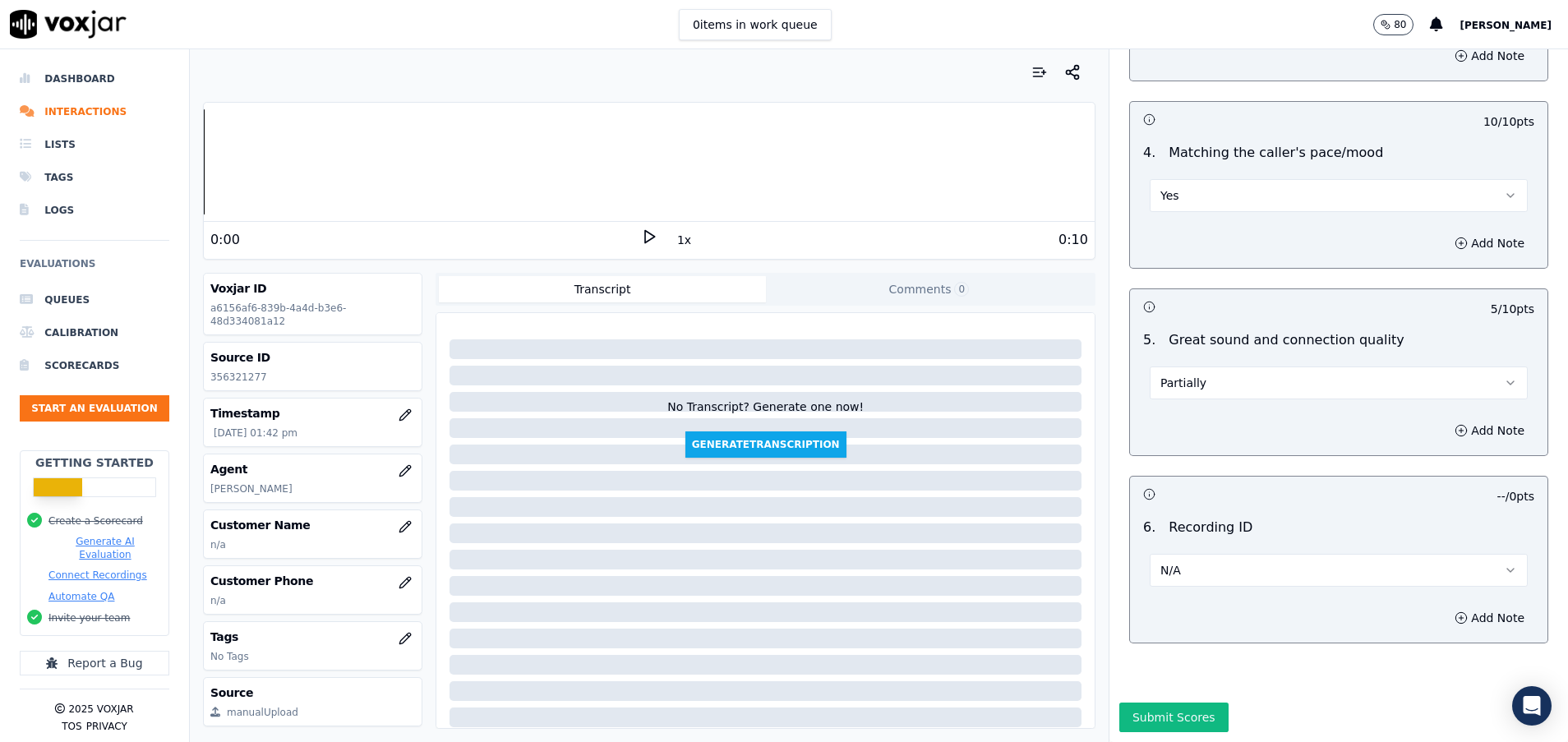
scroll to position [2515, 0]
click at [1160, 703] on button "Submit Scores" at bounding box center [1174, 718] width 109 height 30
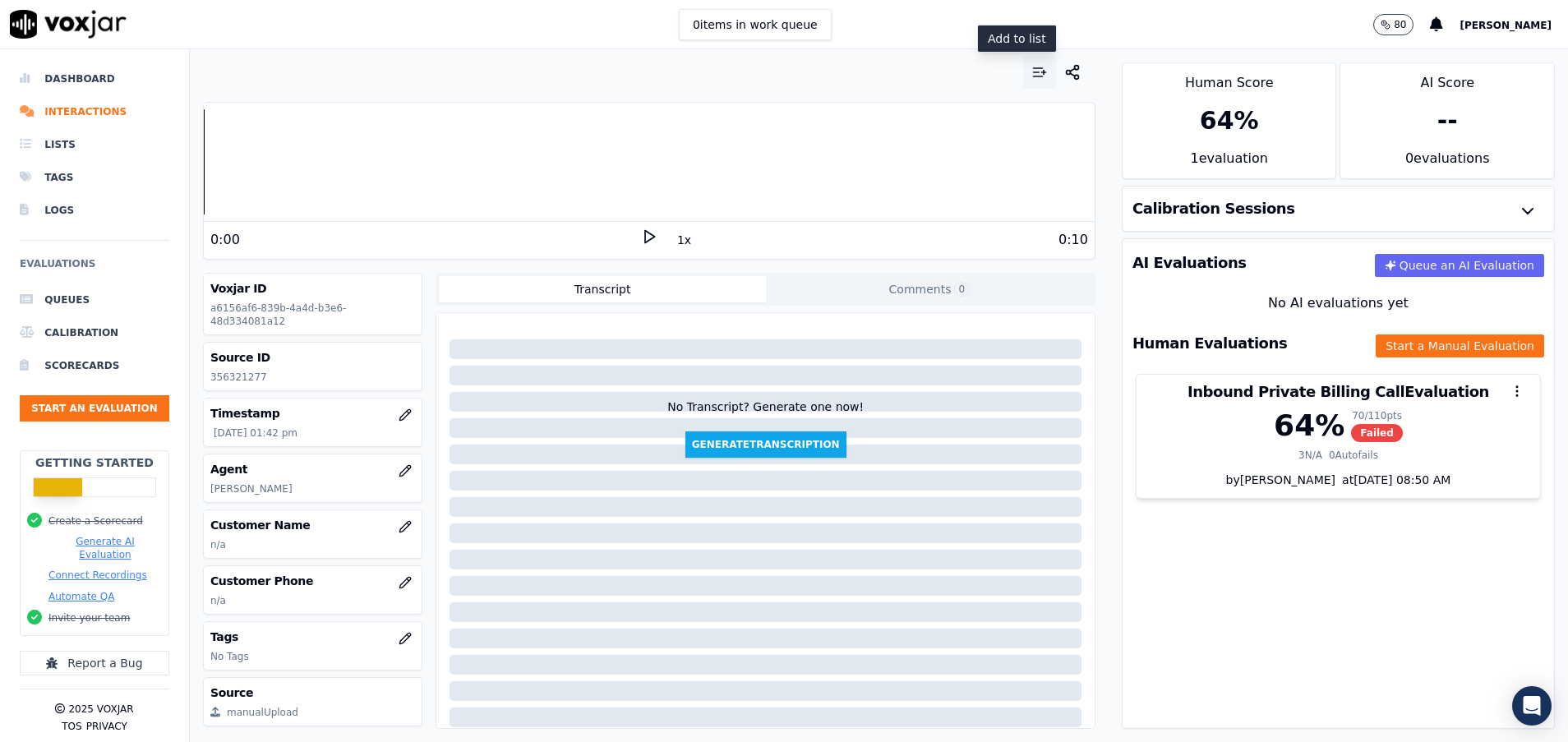
click at [1032, 67] on icon "button" at bounding box center [1040, 73] width 17 height 17
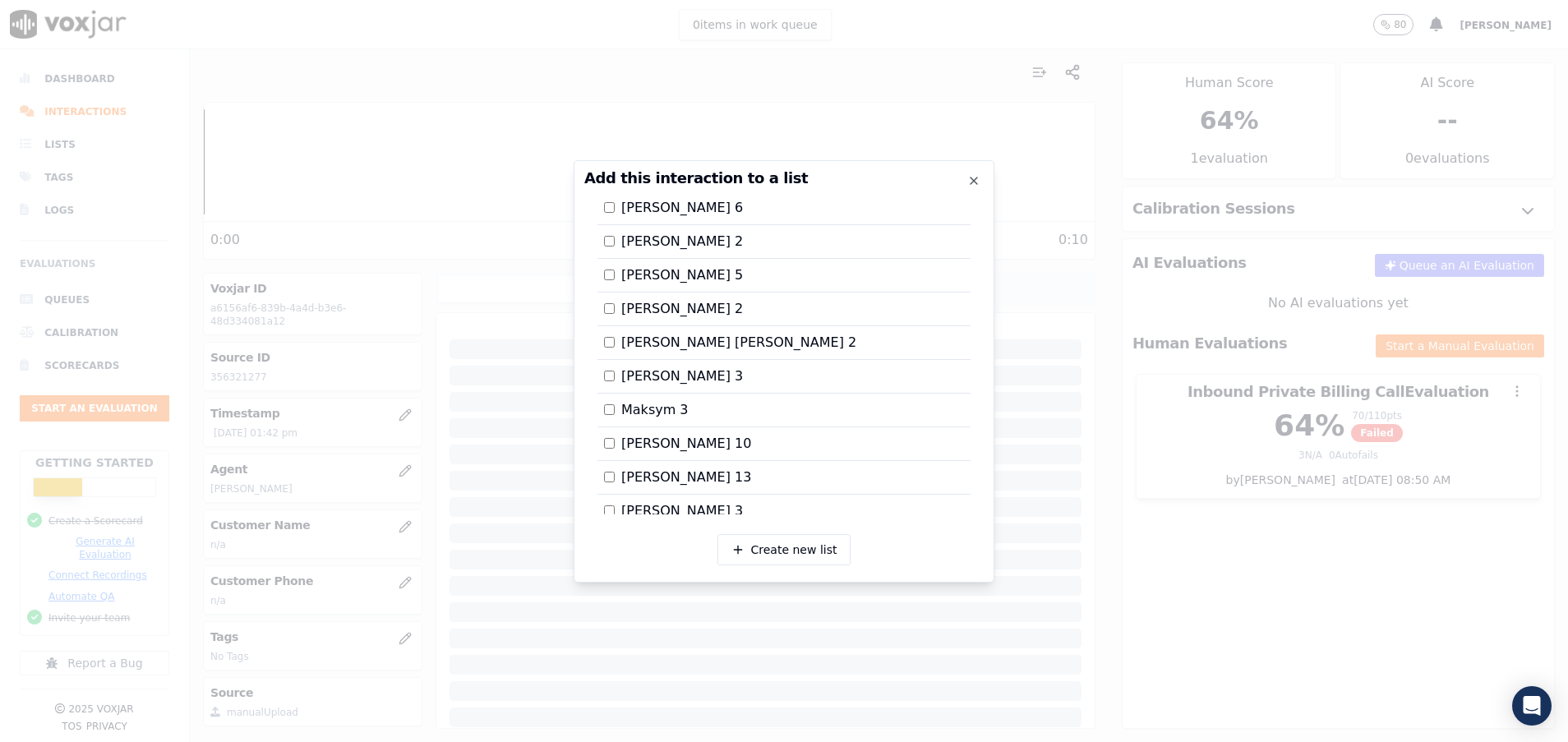
scroll to position [1570, 0]
click at [1152, 631] on div at bounding box center [784, 371] width 1568 height 742
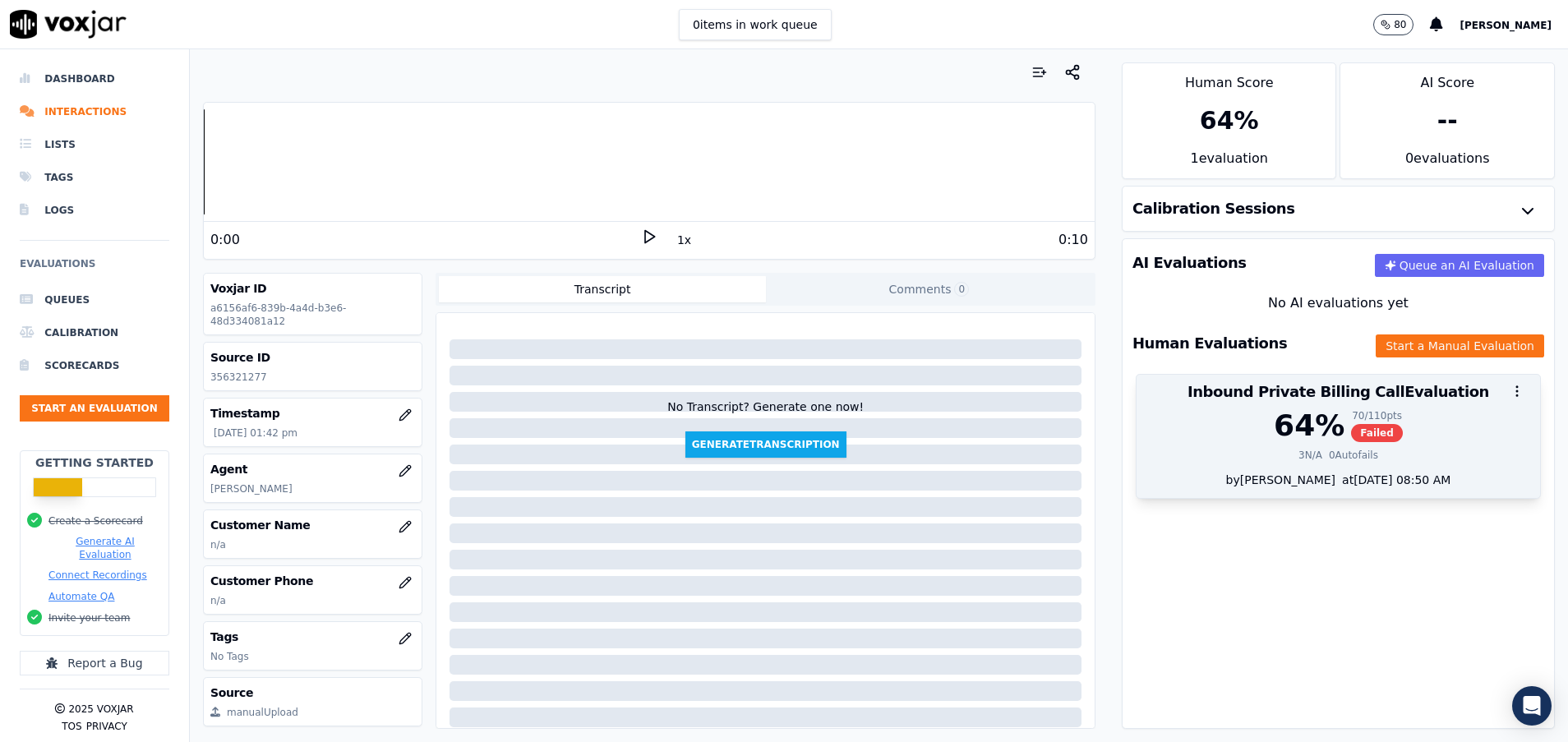
click at [1274, 420] on div "64 %" at bounding box center [1309, 425] width 71 height 33
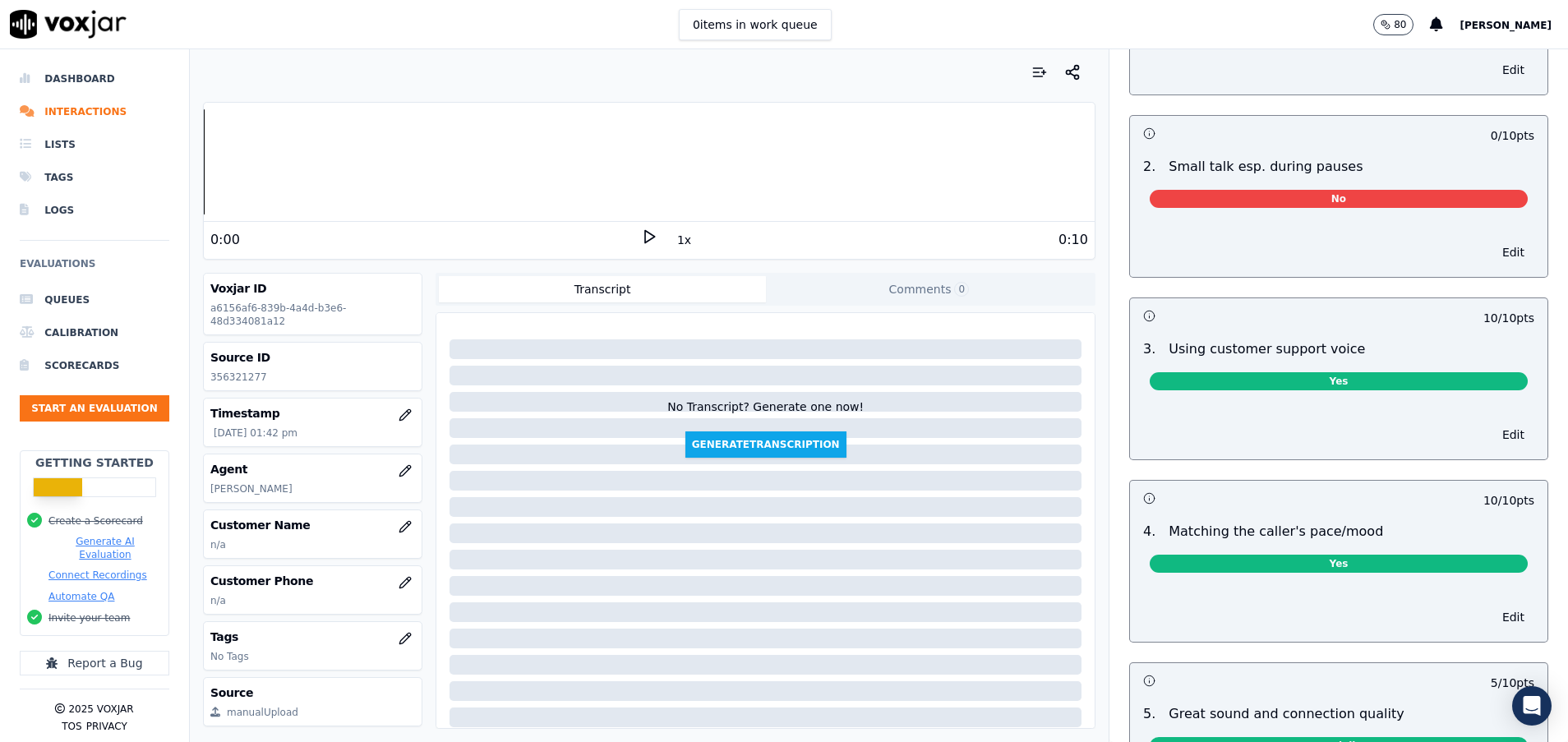
scroll to position [1666, 0]
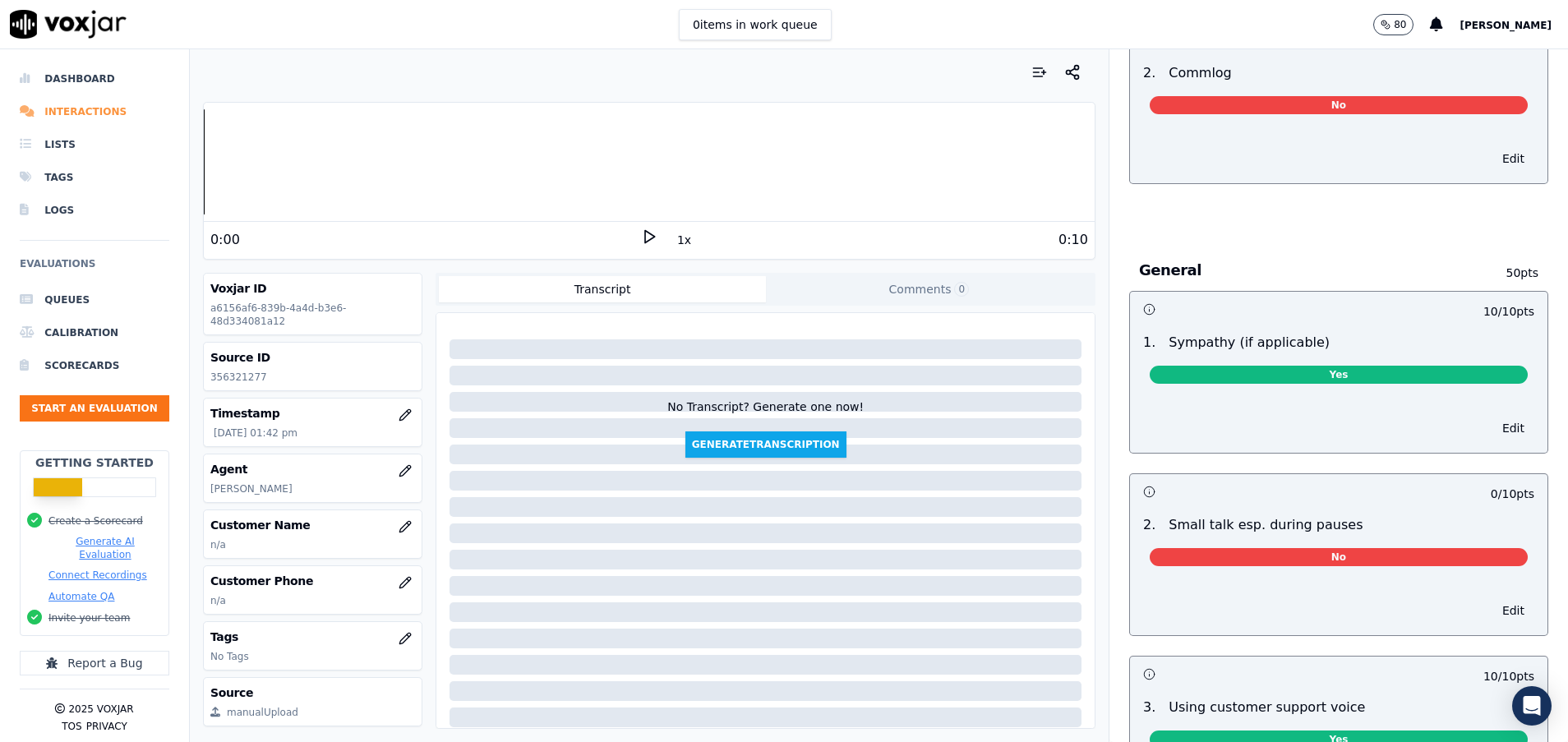
click at [86, 108] on li "Interactions" at bounding box center [94, 111] width 150 height 33
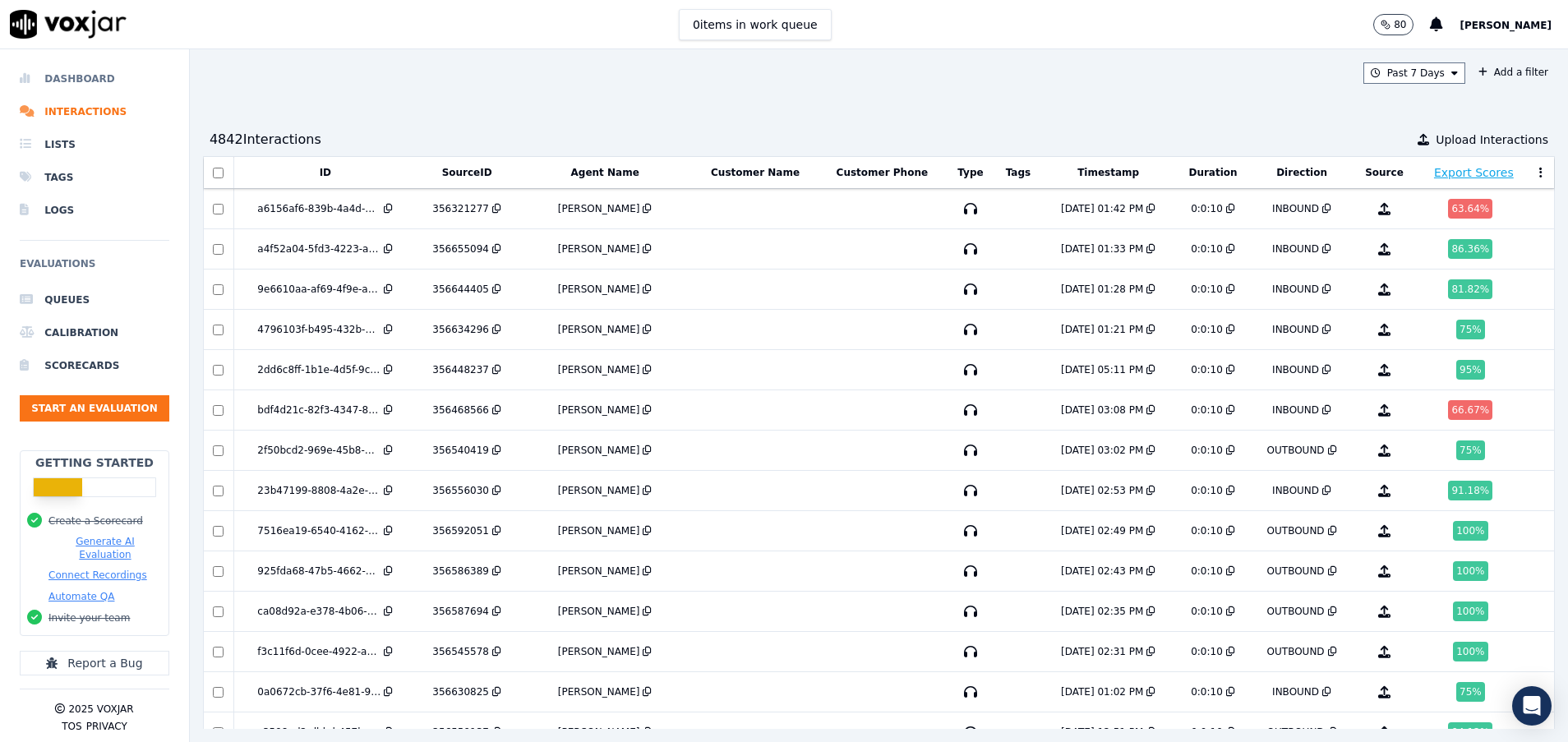
click at [81, 86] on li "Dashboard" at bounding box center [94, 78] width 150 height 33
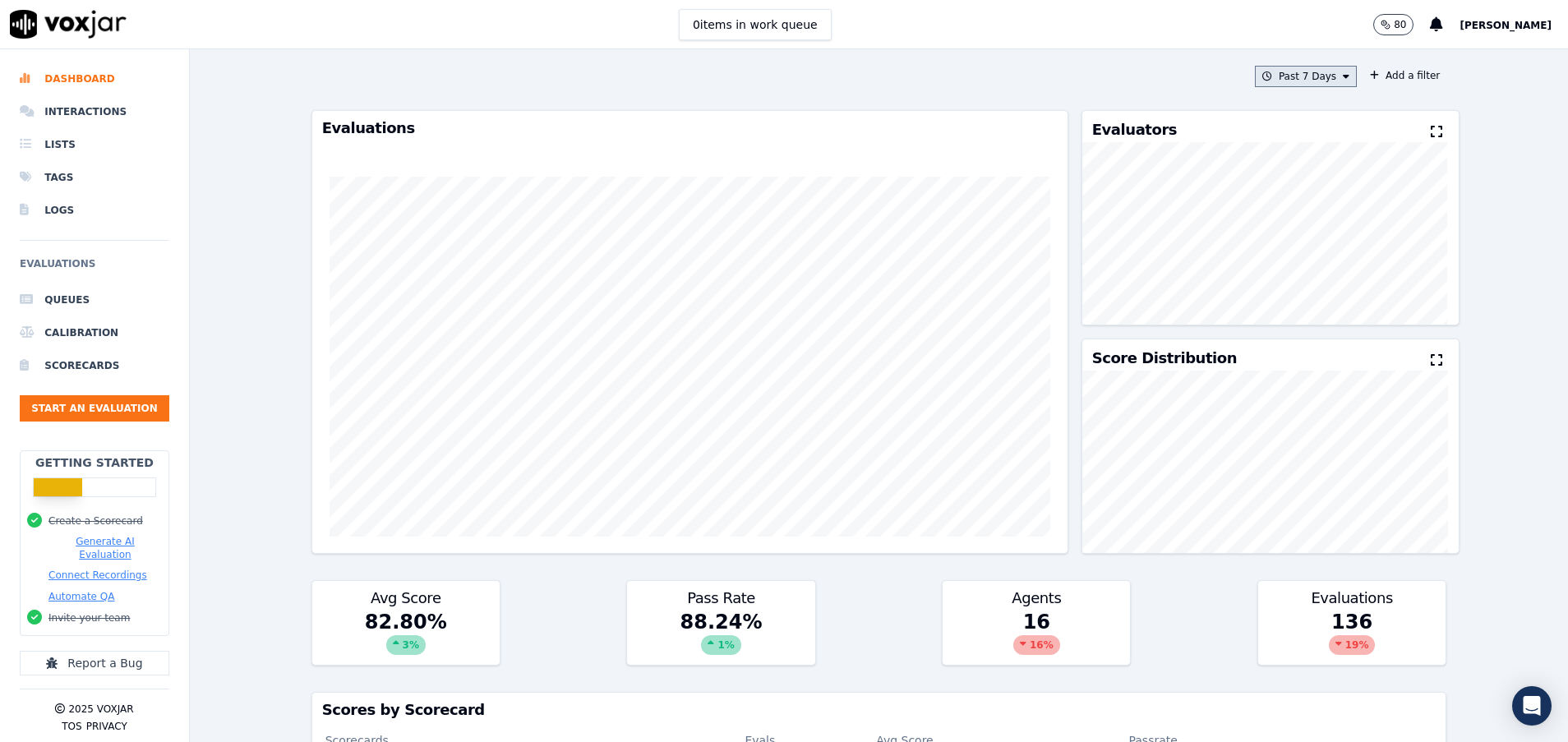
click at [1297, 73] on button "Past 7 Days" at bounding box center [1305, 76] width 102 height 21
click at [1281, 121] on div "Today" at bounding box center [1298, 126] width 34 height 13
click at [1317, 278] on button "Add" at bounding box center [1333, 265] width 32 height 26
click at [64, 106] on li "Interactions" at bounding box center [94, 111] width 150 height 33
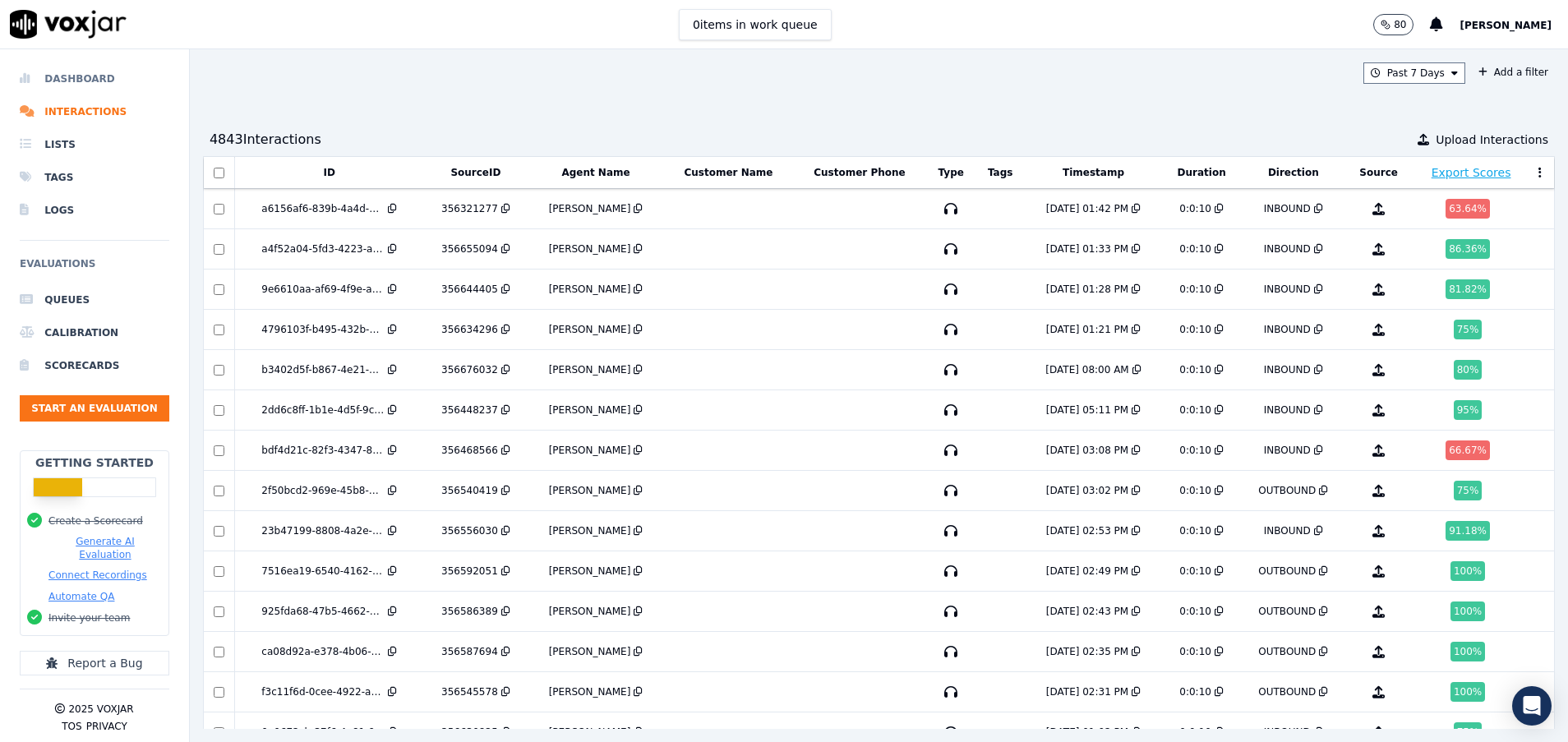
click at [119, 78] on li "Dashboard" at bounding box center [94, 78] width 150 height 33
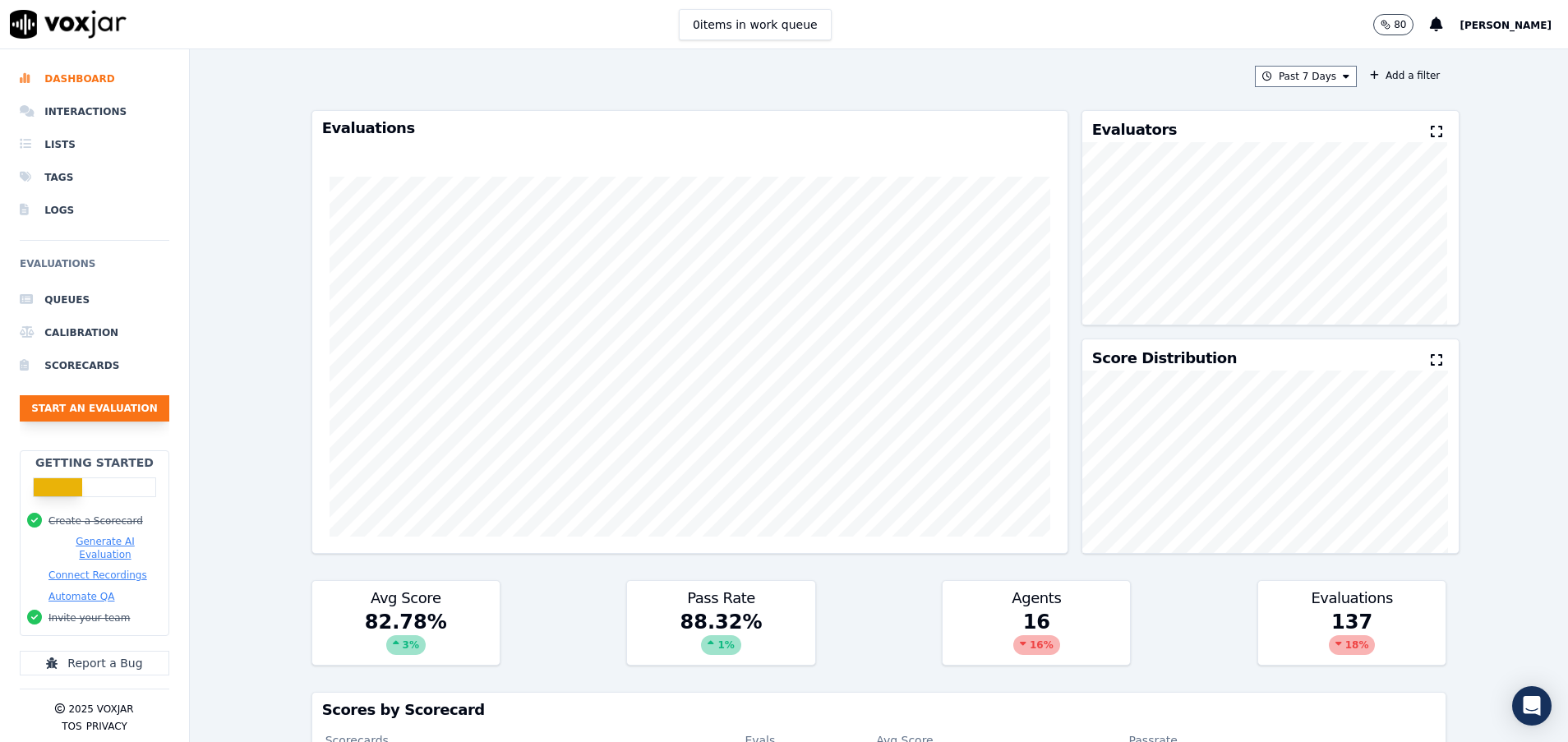
click at [96, 410] on button "Start an Evaluation" at bounding box center [94, 408] width 150 height 26
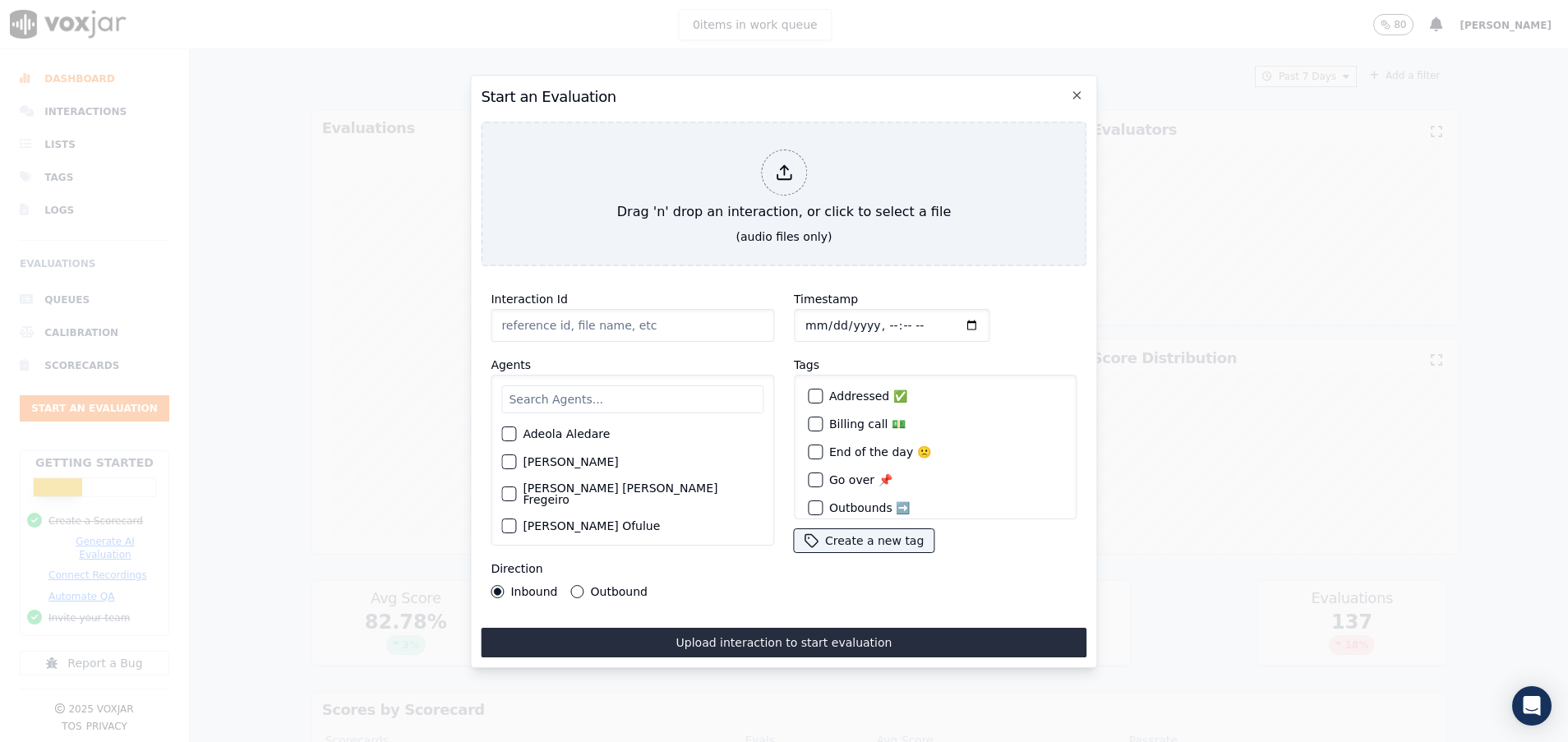
paste input "356262082"
type input "356262082"
click at [552, 385] on input "text" at bounding box center [632, 399] width 262 height 28
type input "da"
click at [520, 509] on div "David Lliguin" at bounding box center [632, 518] width 262 height 28
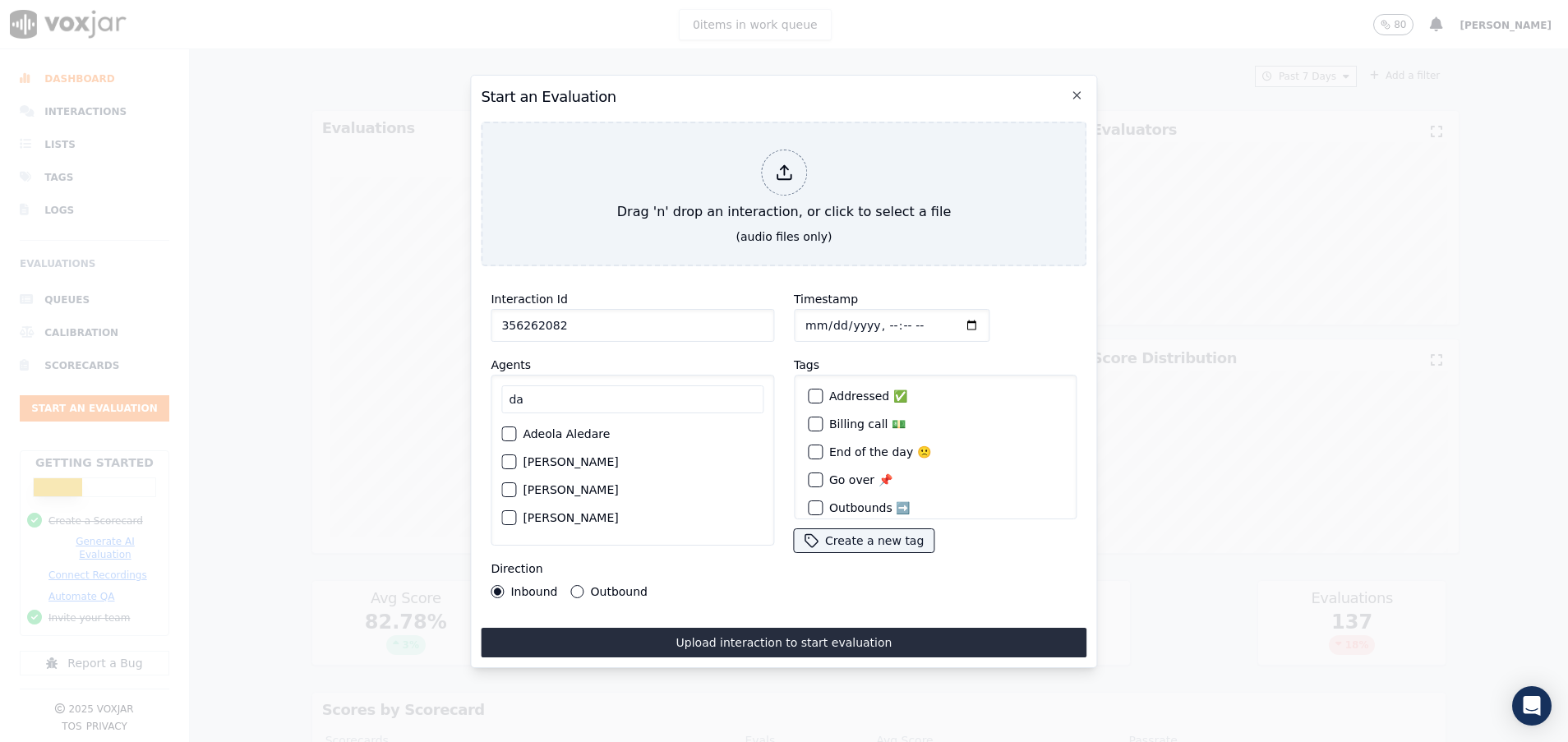
click at [505, 512] on div "button" at bounding box center [507, 518] width 11 height 11
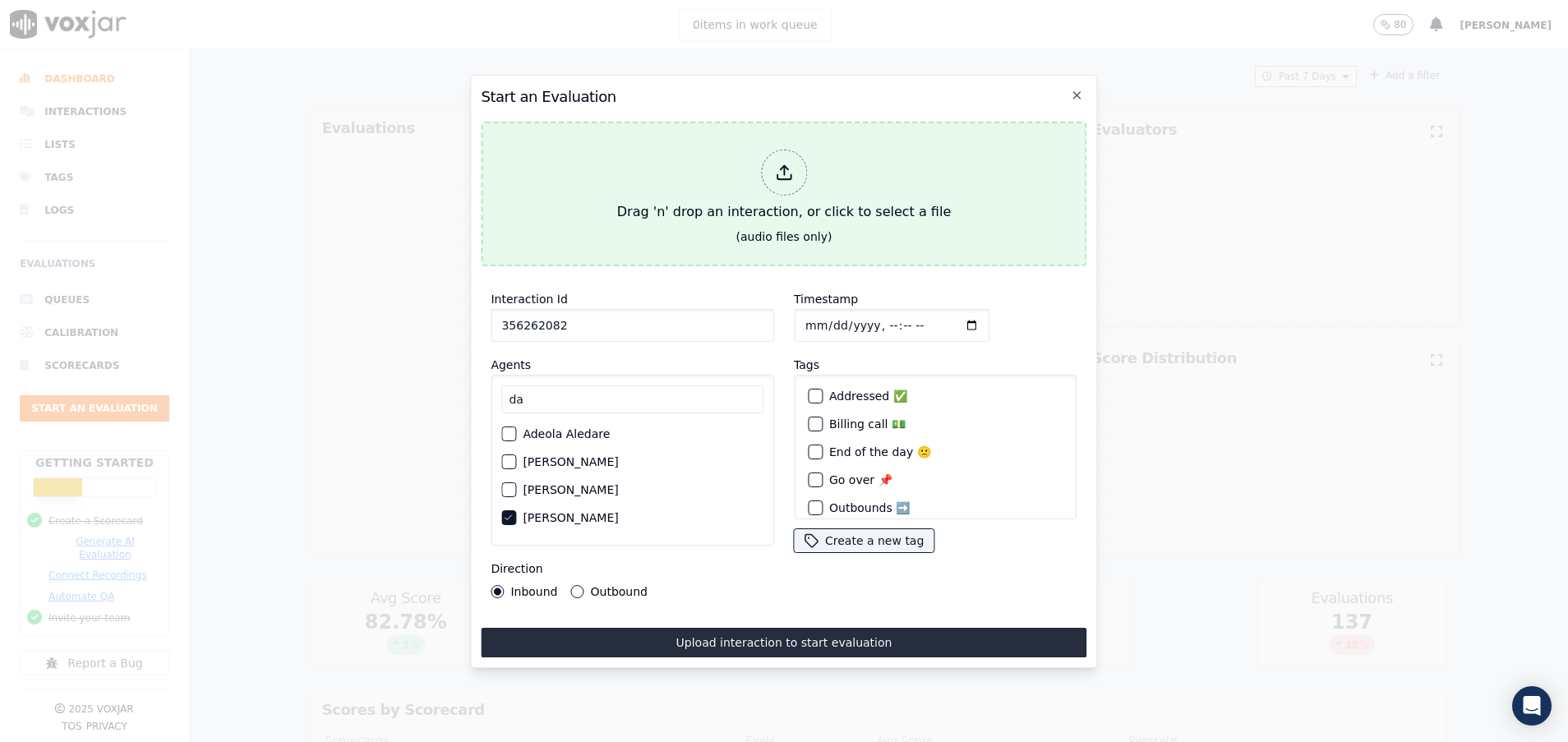
click at [631, 207] on div "Drag 'n' drop an interaction, or click to select a file" at bounding box center [783, 185] width 347 height 85
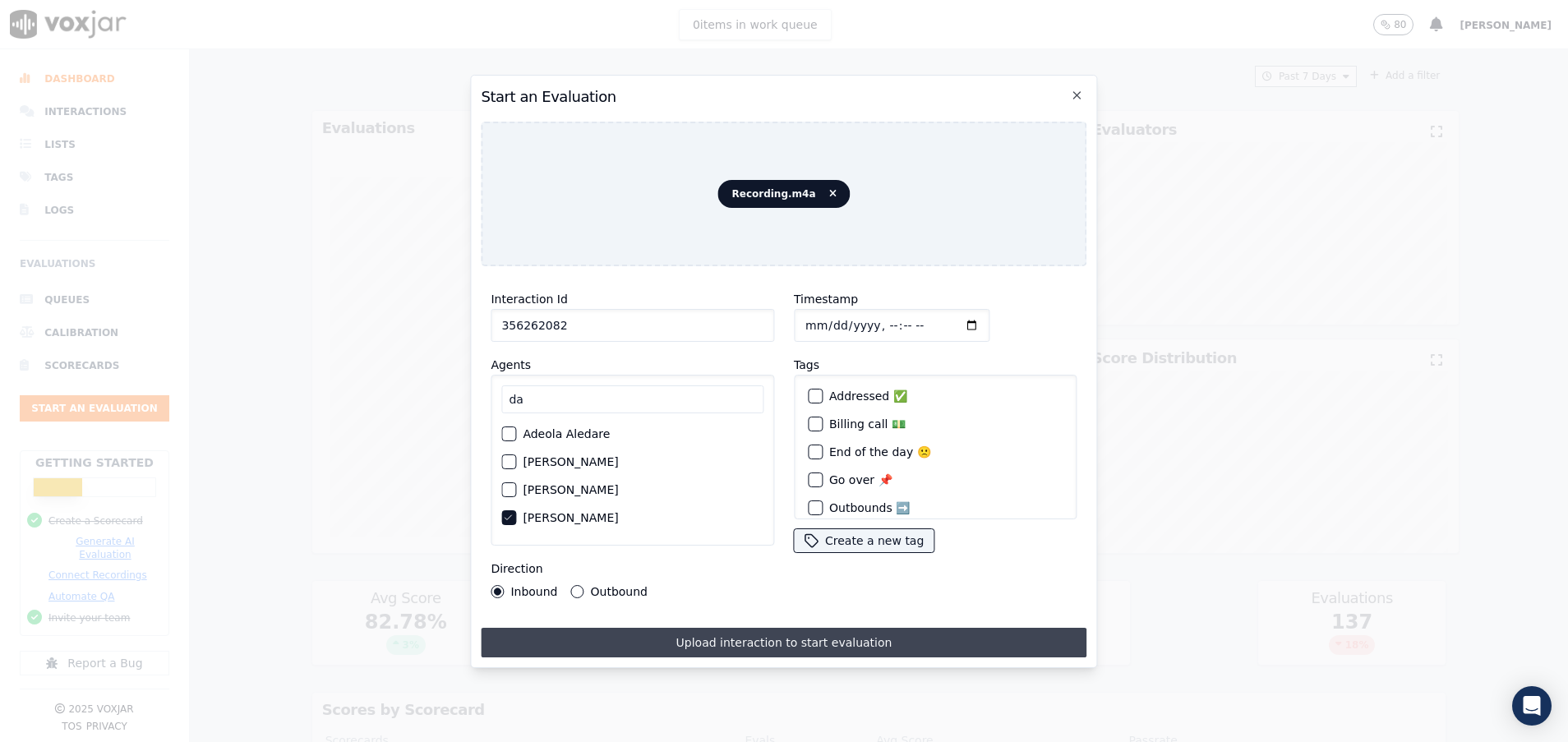
click at [731, 635] on button "Upload interaction to start evaluation" at bounding box center [783, 643] width 606 height 30
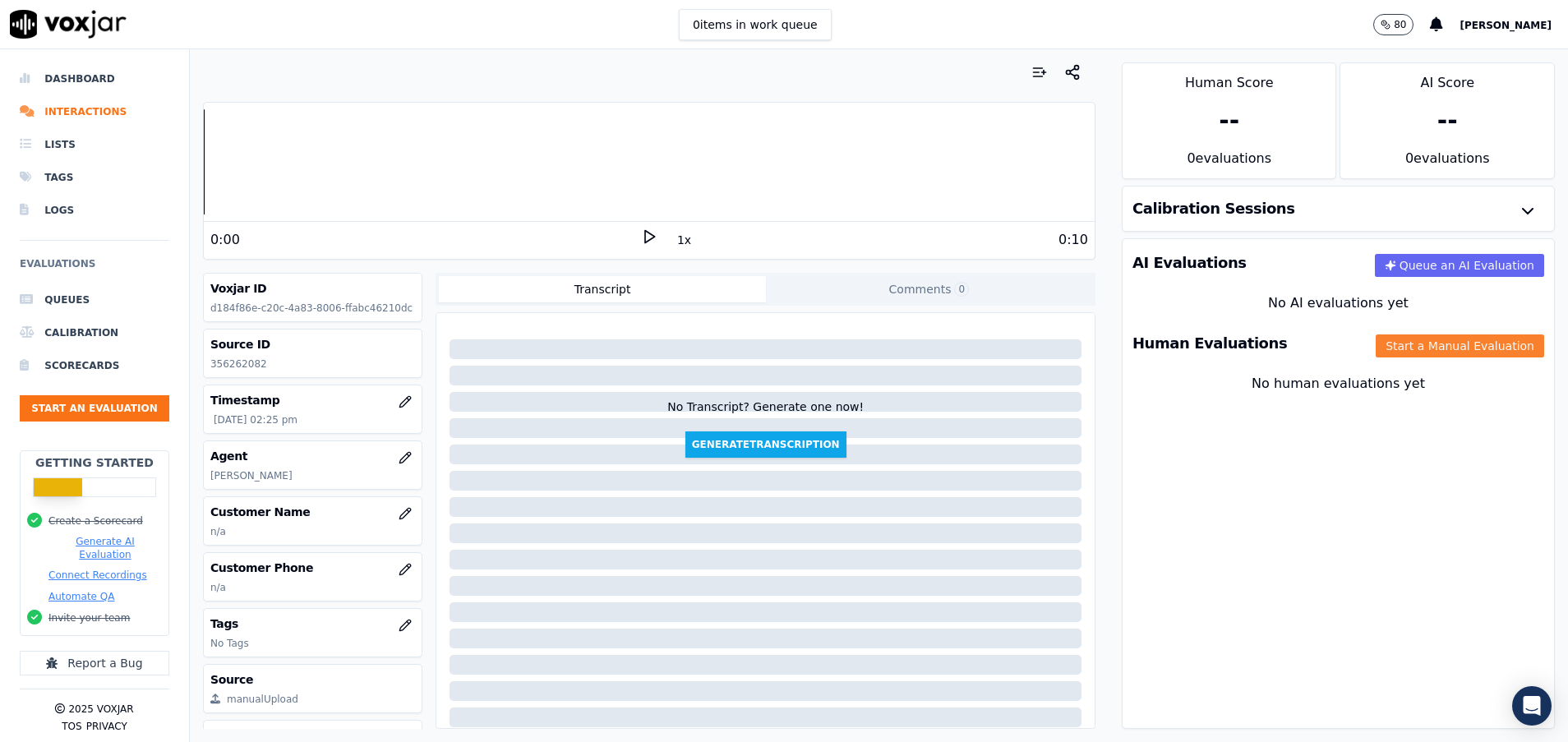
click at [1393, 350] on button "Start a Manual Evaluation" at bounding box center [1460, 346] width 168 height 23
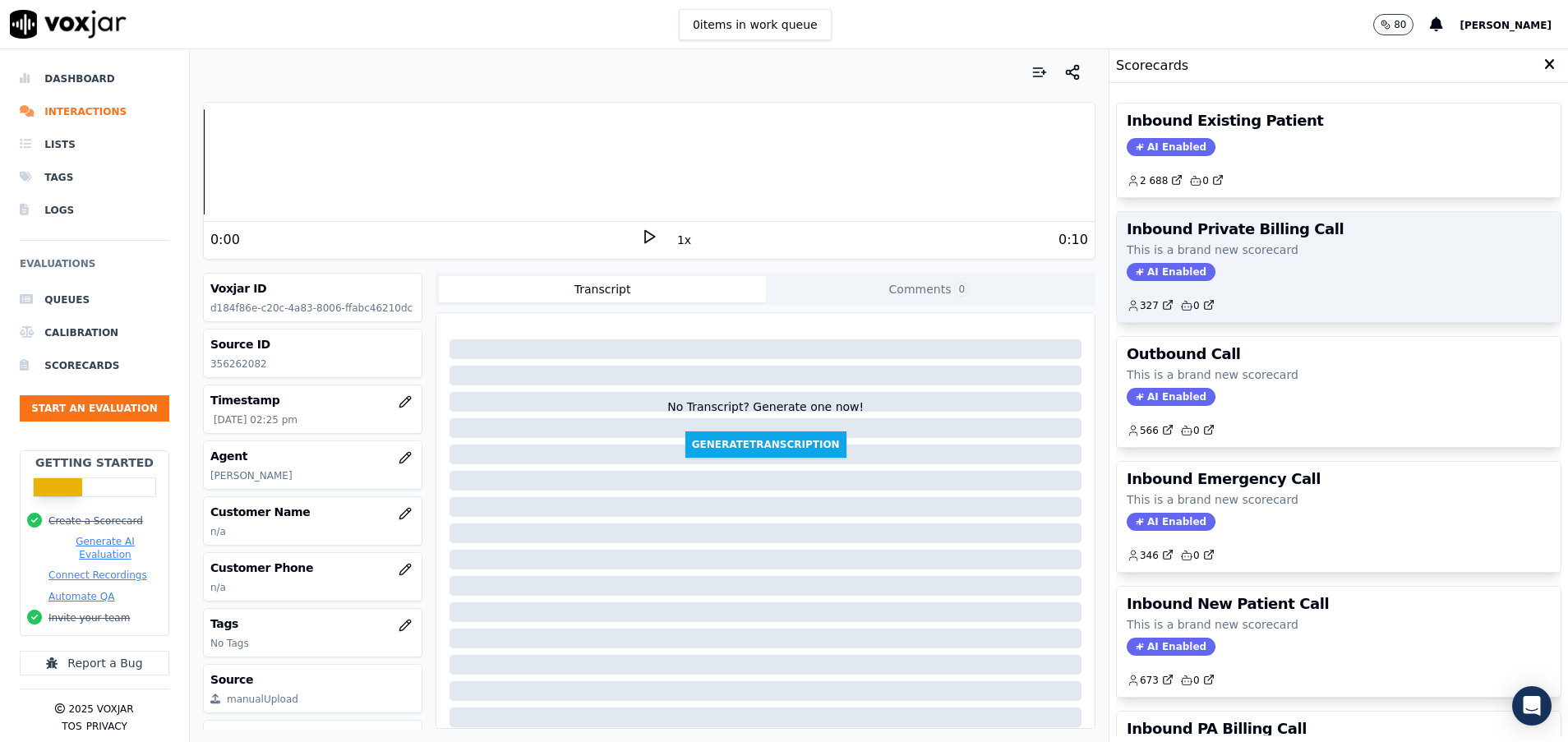
click at [1288, 249] on p "This is a brand new scorecard" at bounding box center [1339, 250] width 424 height 17
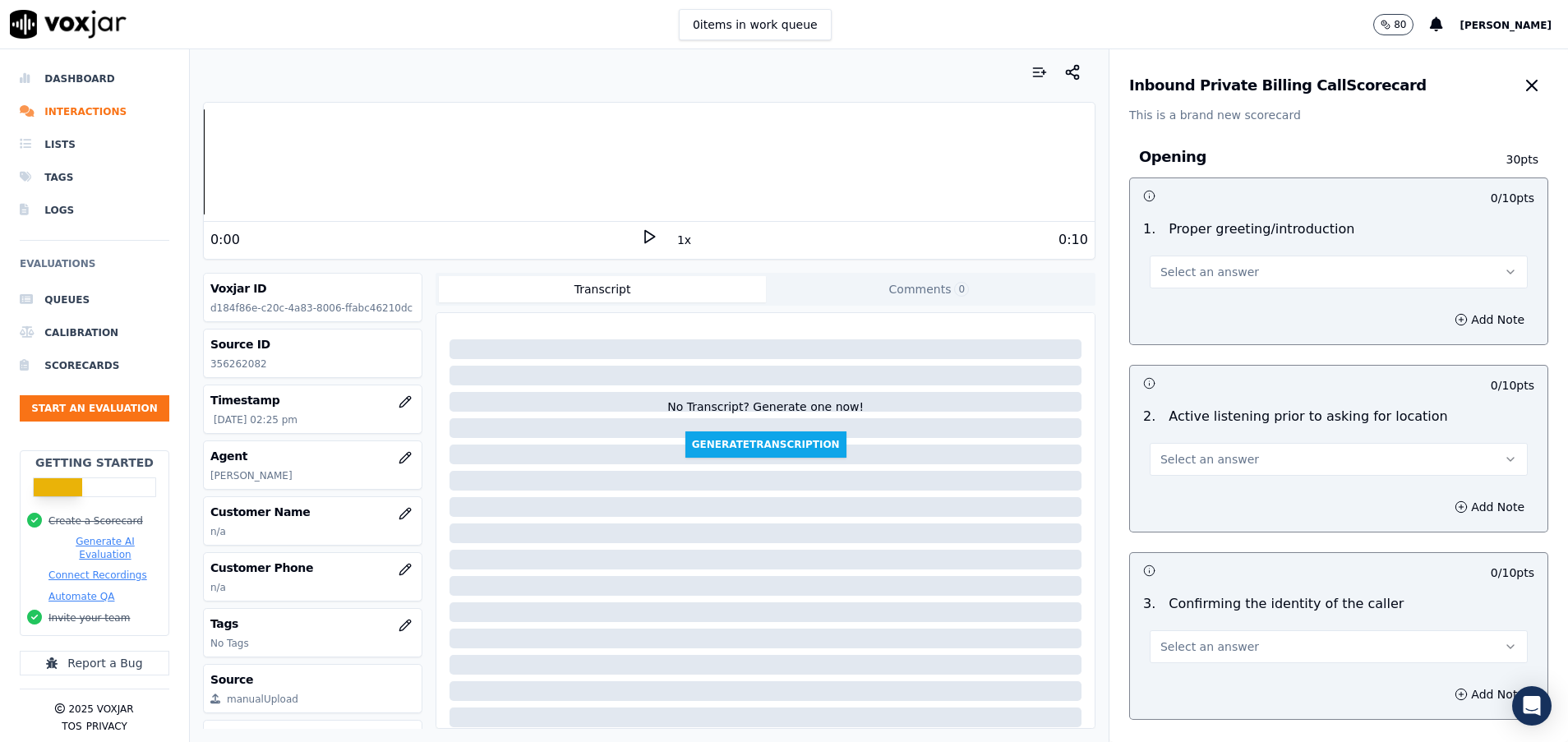
click at [1273, 269] on button "Select an answer" at bounding box center [1338, 271] width 378 height 33
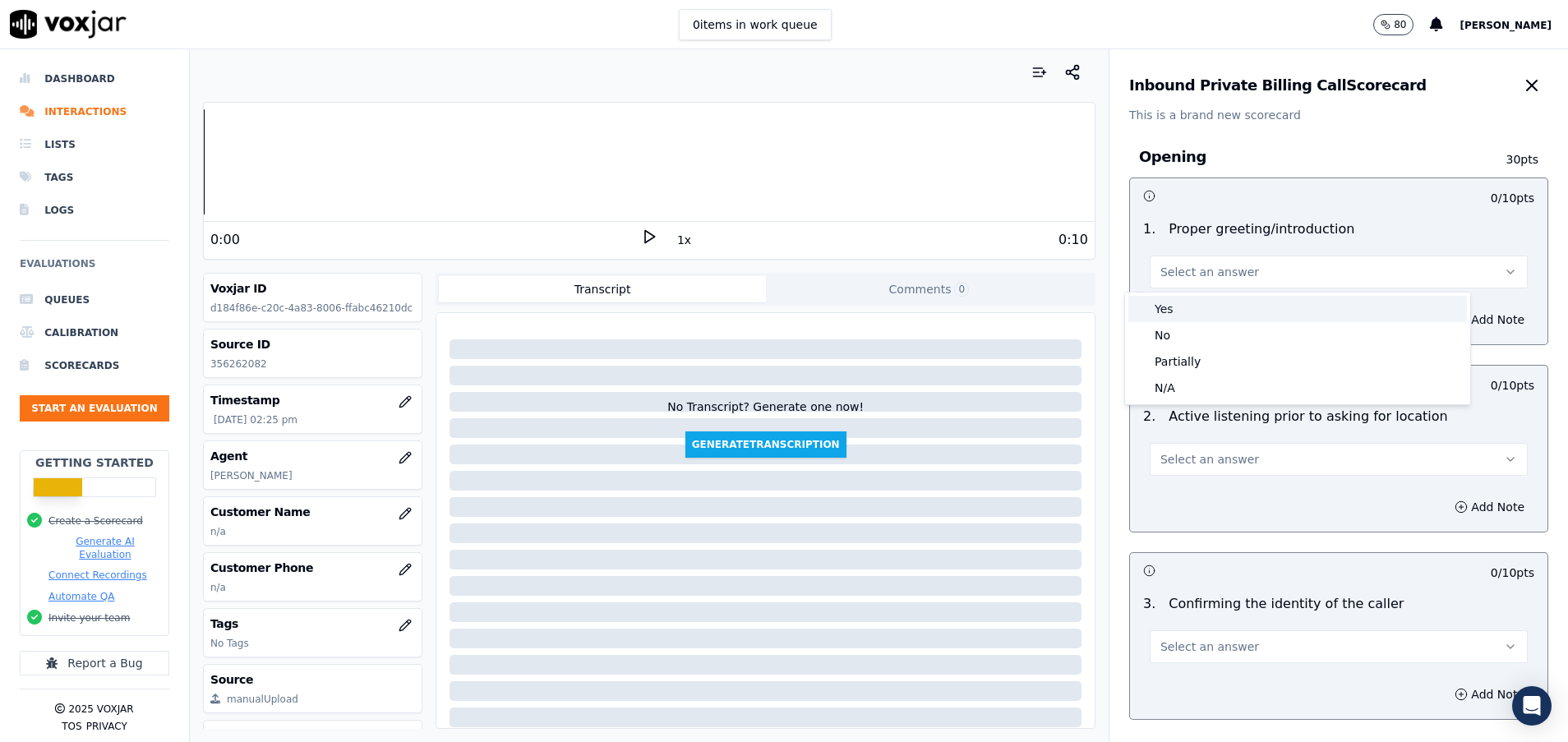
click at [1230, 311] on div "Yes" at bounding box center [1297, 309] width 338 height 26
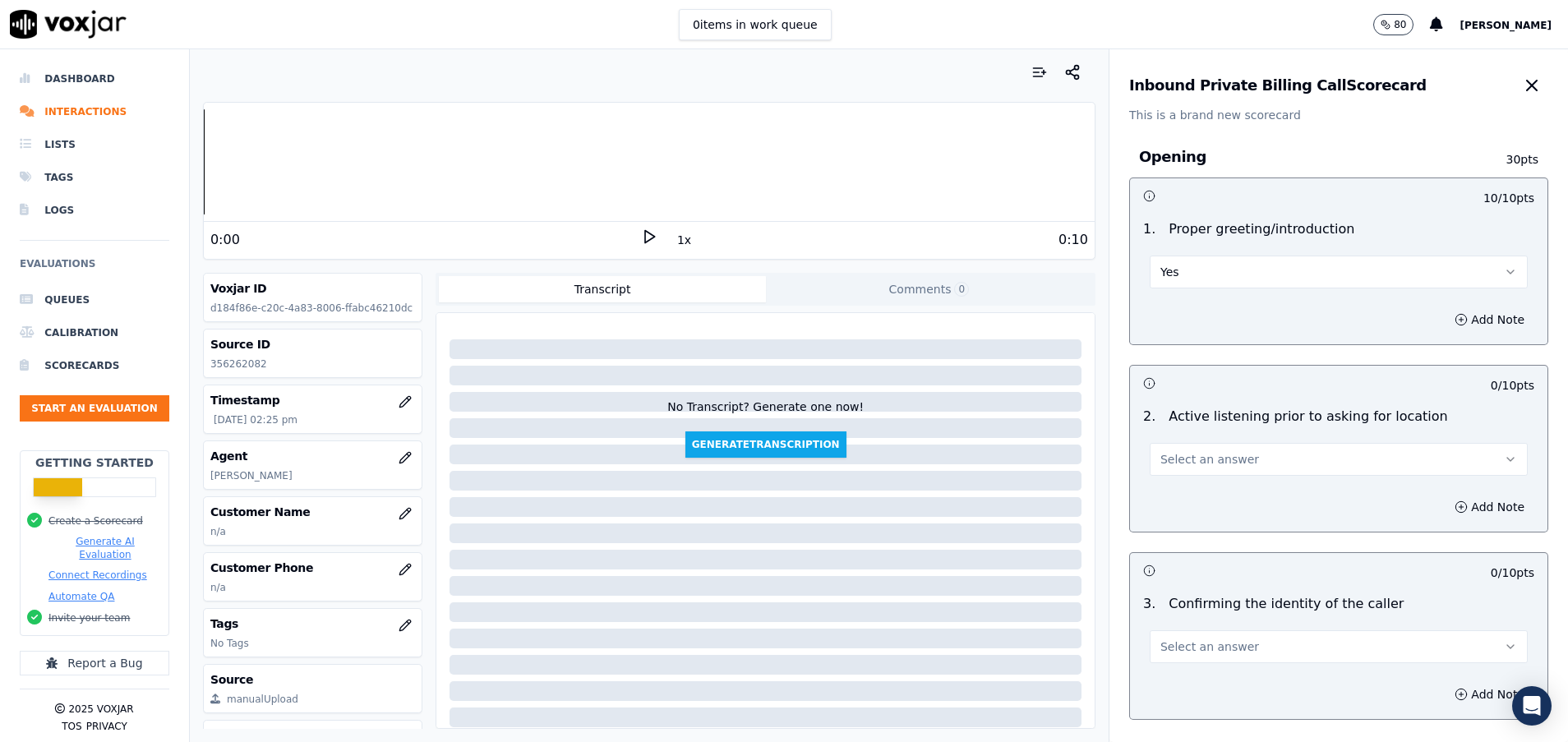
click at [1172, 466] on span "Select an answer" at bounding box center [1210, 460] width 99 height 17
click at [1172, 497] on div "Yes" at bounding box center [1297, 496] width 338 height 26
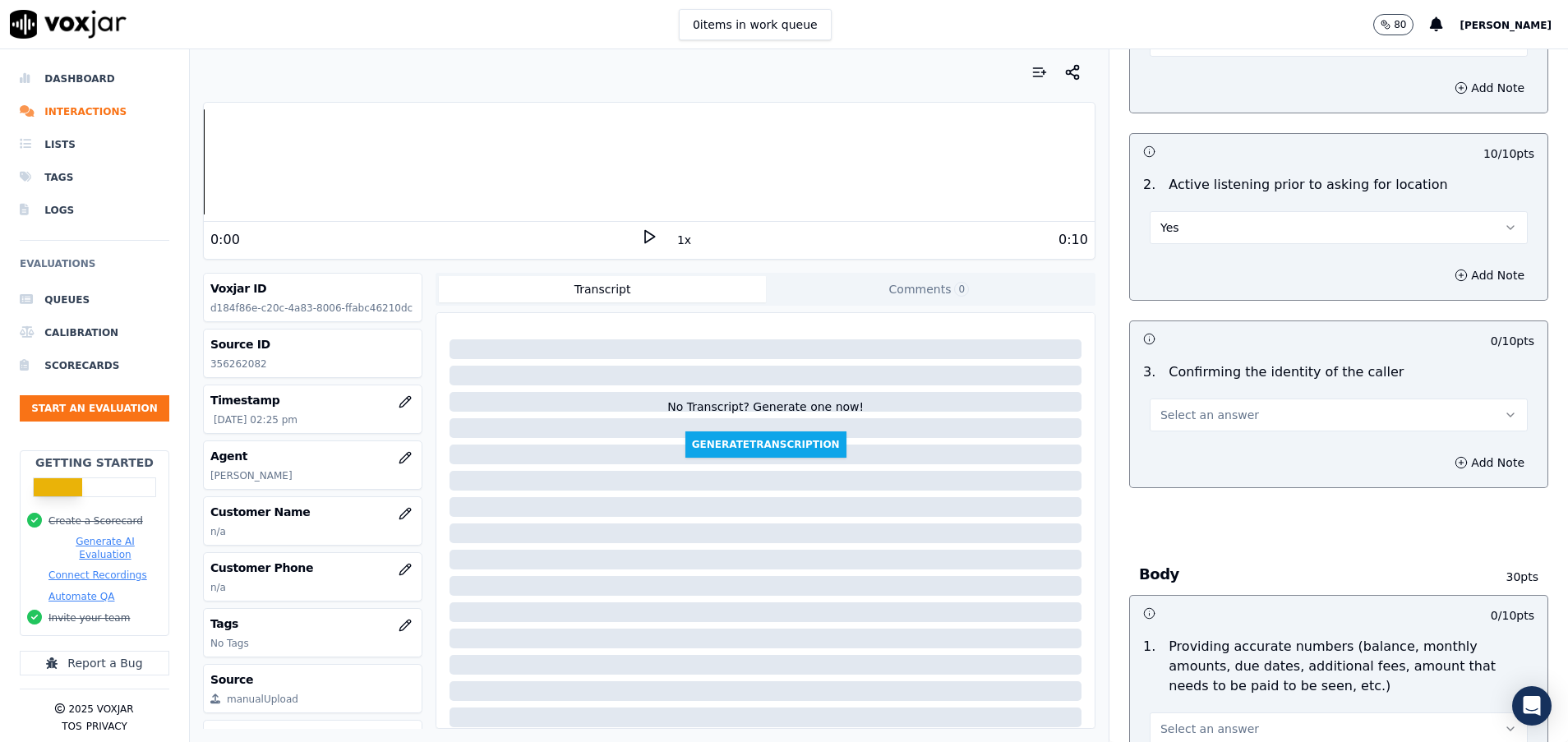
scroll to position [247, 0]
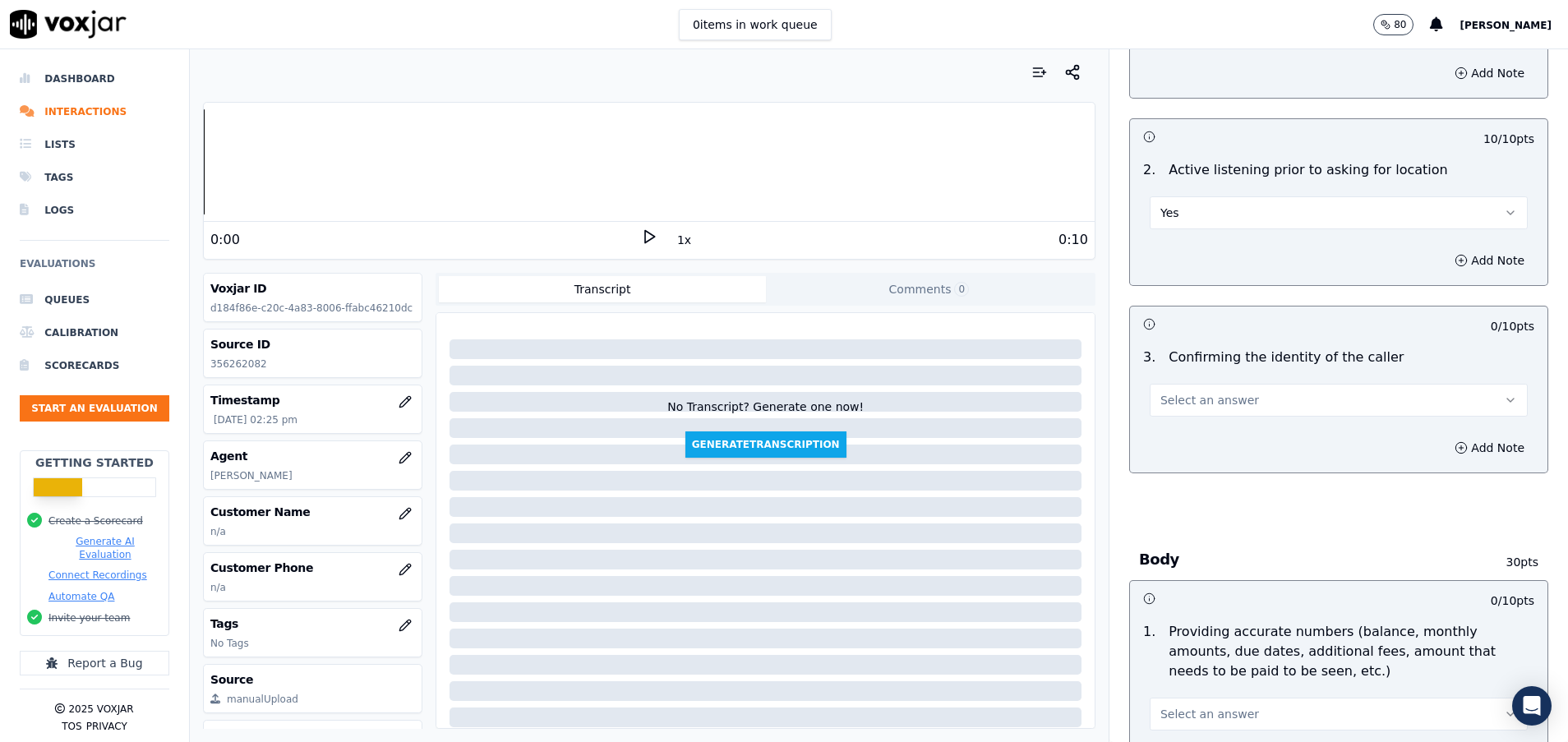
click at [1233, 385] on button "Select an answer" at bounding box center [1338, 400] width 378 height 33
click at [1206, 431] on div "Yes" at bounding box center [1297, 437] width 338 height 26
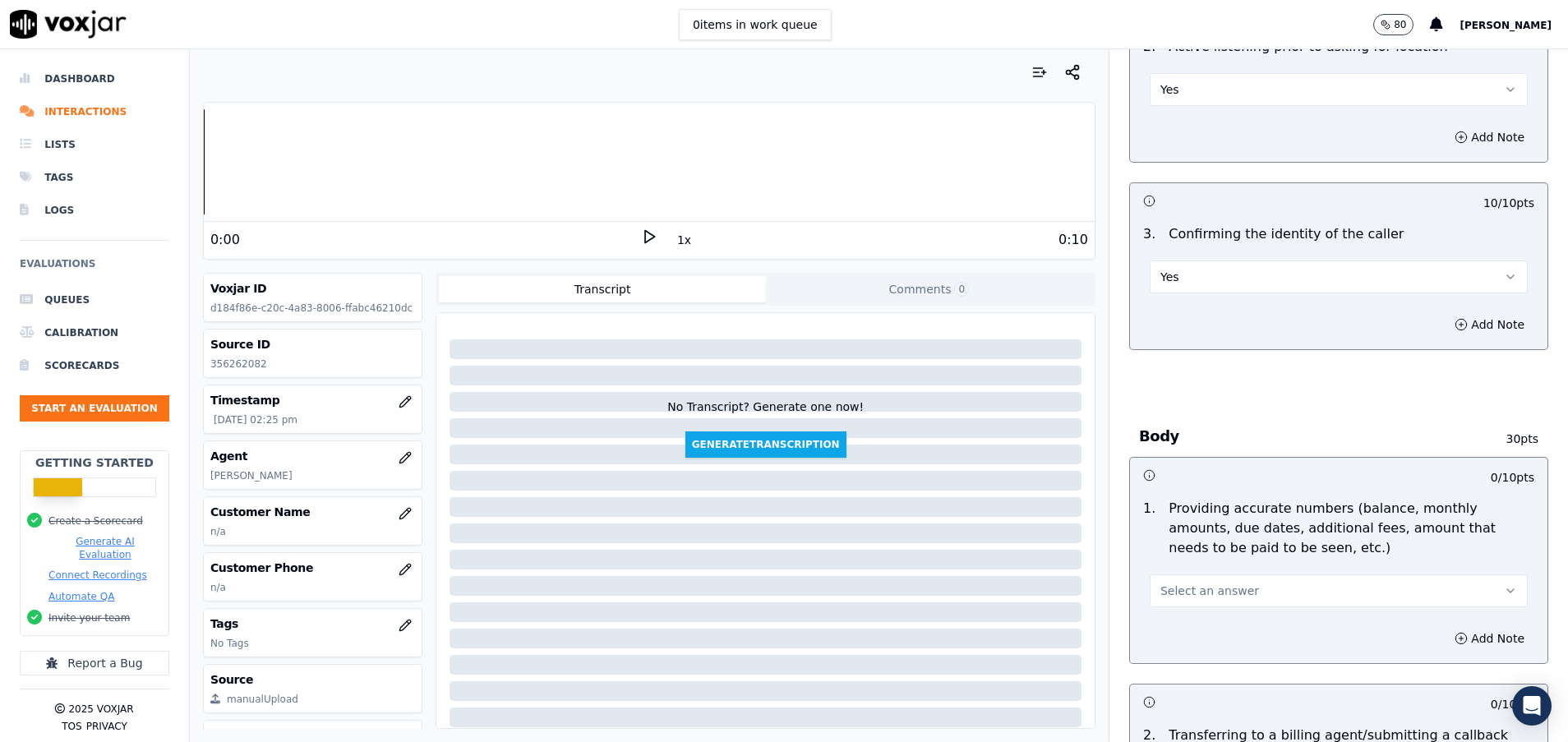
click at [1225, 605] on button "Select an answer" at bounding box center [1338, 591] width 378 height 33
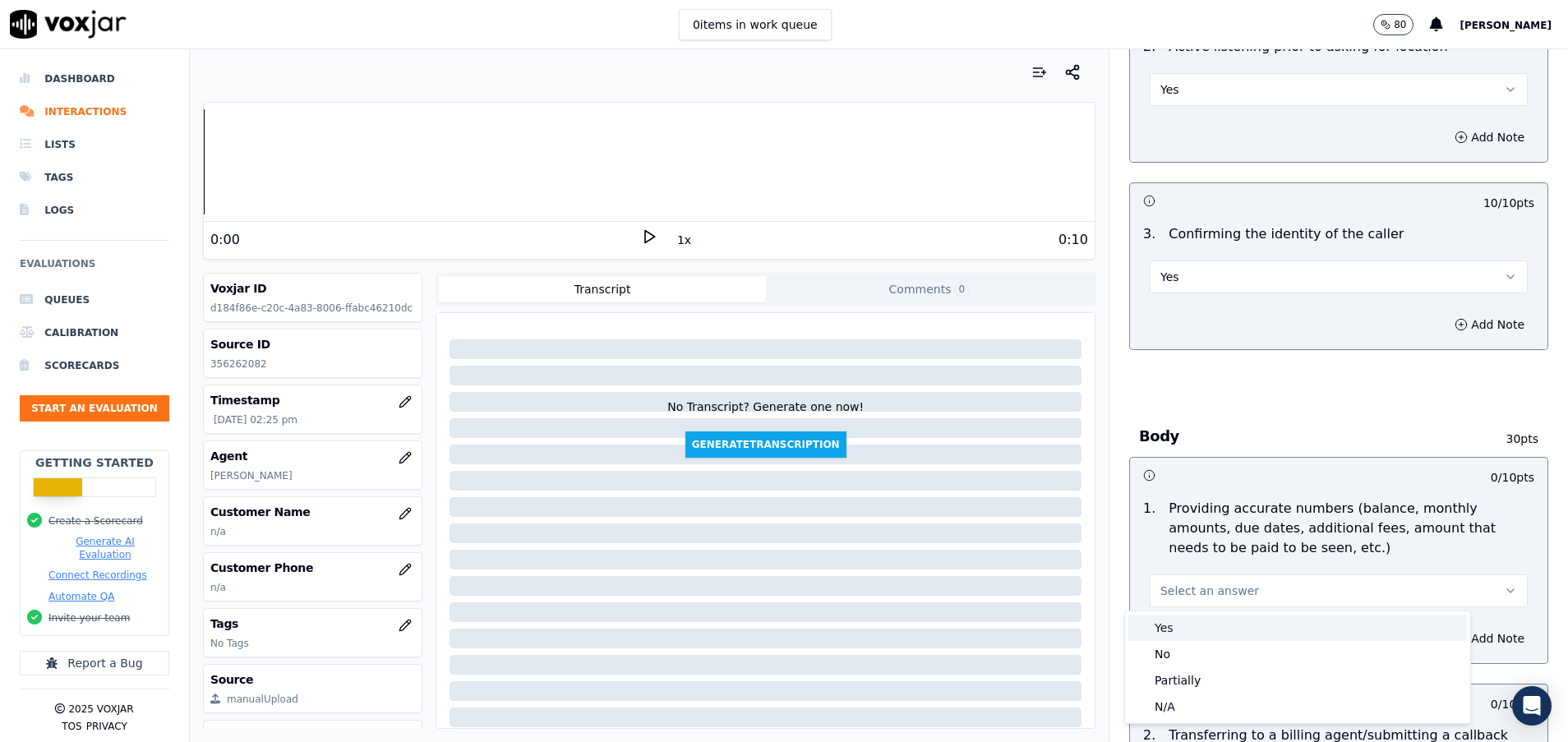
click at [1204, 630] on div "Yes" at bounding box center [1297, 628] width 338 height 26
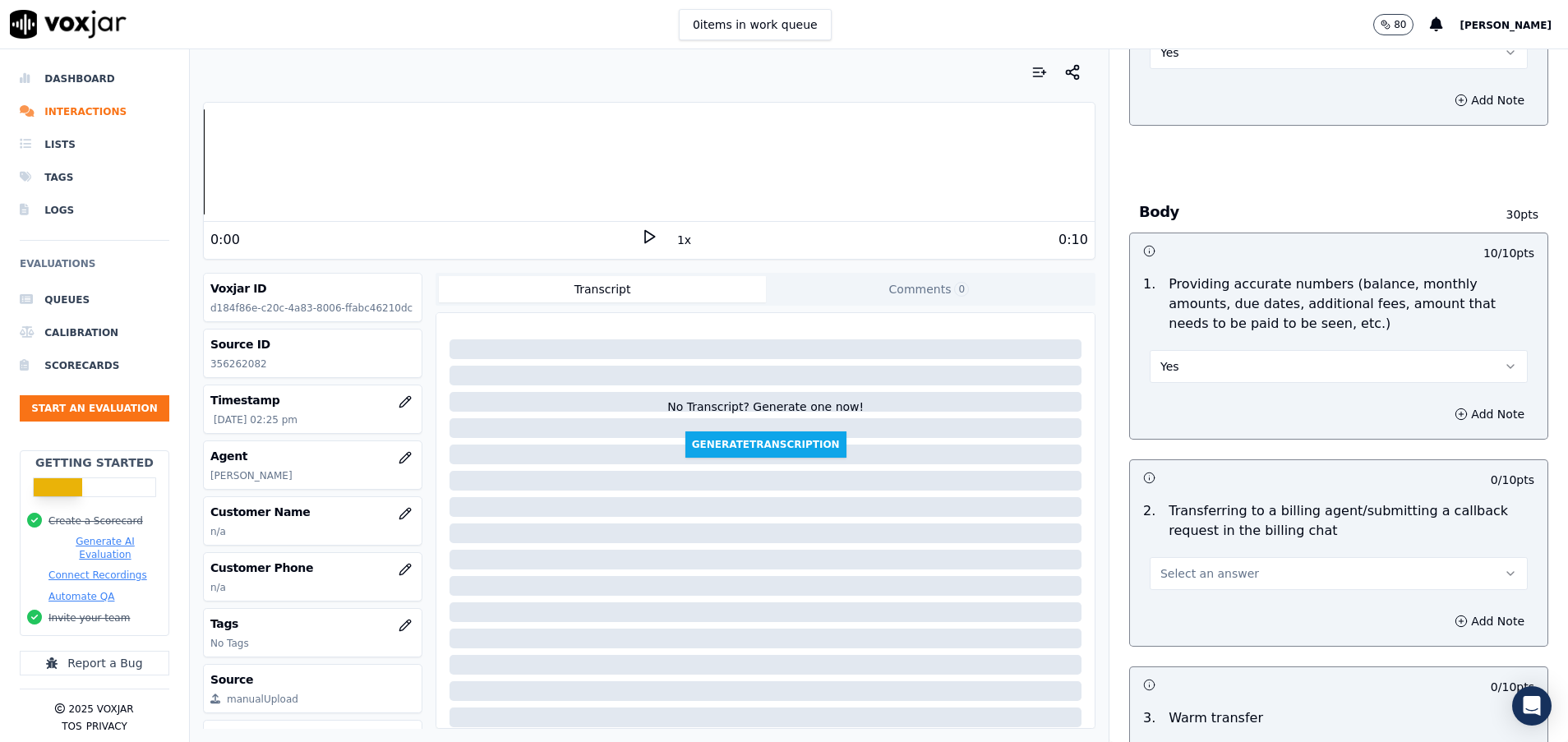
scroll to position [739, 0]
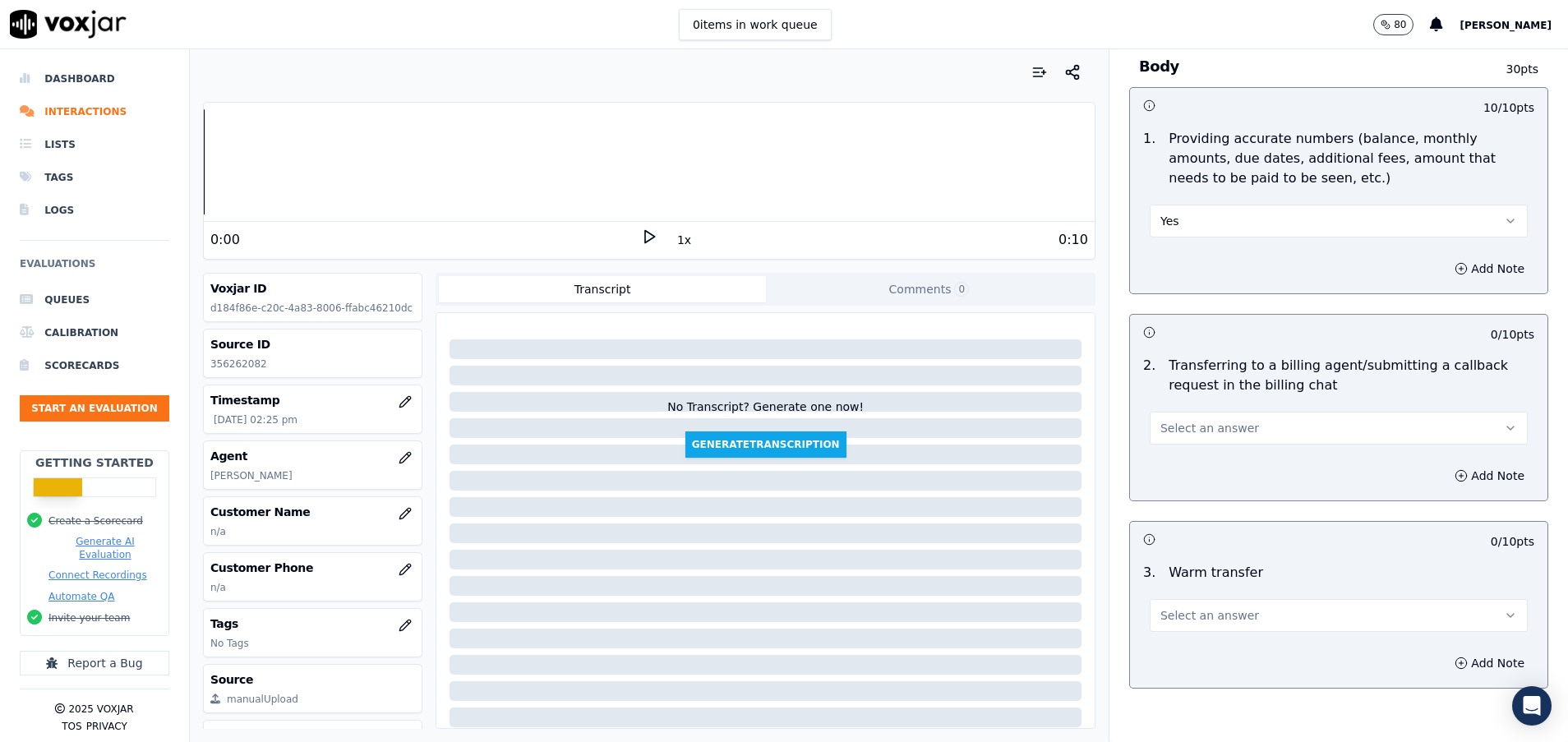
drag, startPoint x: 1190, startPoint y: 422, endPoint x: 1188, endPoint y: 431, distance: 9.2
click at [1190, 421] on span "Select an answer" at bounding box center [1210, 428] width 99 height 17
click at [1162, 520] on div "N/A" at bounding box center [1297, 518] width 338 height 26
click at [1177, 620] on span "Select an answer" at bounding box center [1210, 616] width 99 height 17
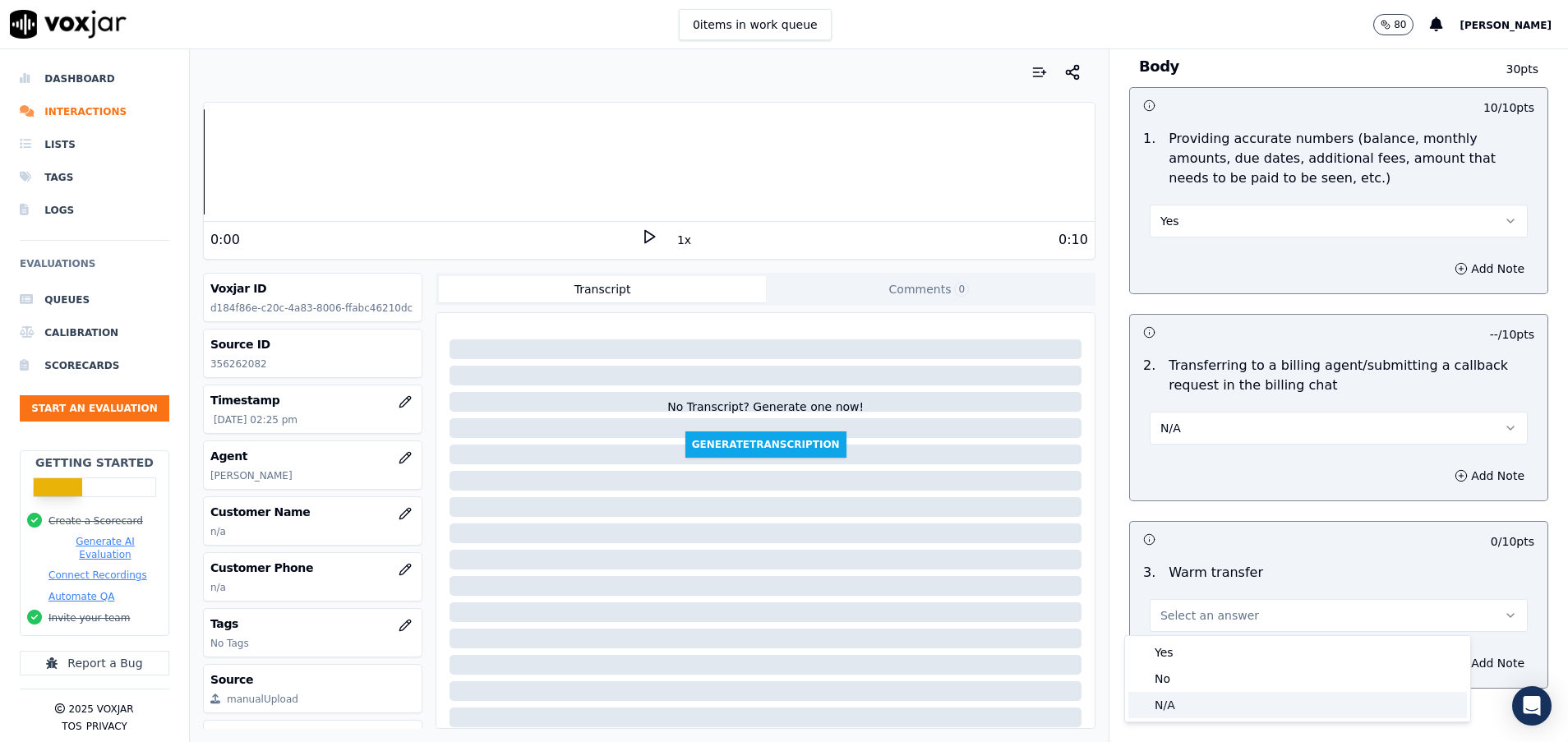
click at [1175, 703] on div "N/A" at bounding box center [1297, 705] width 338 height 26
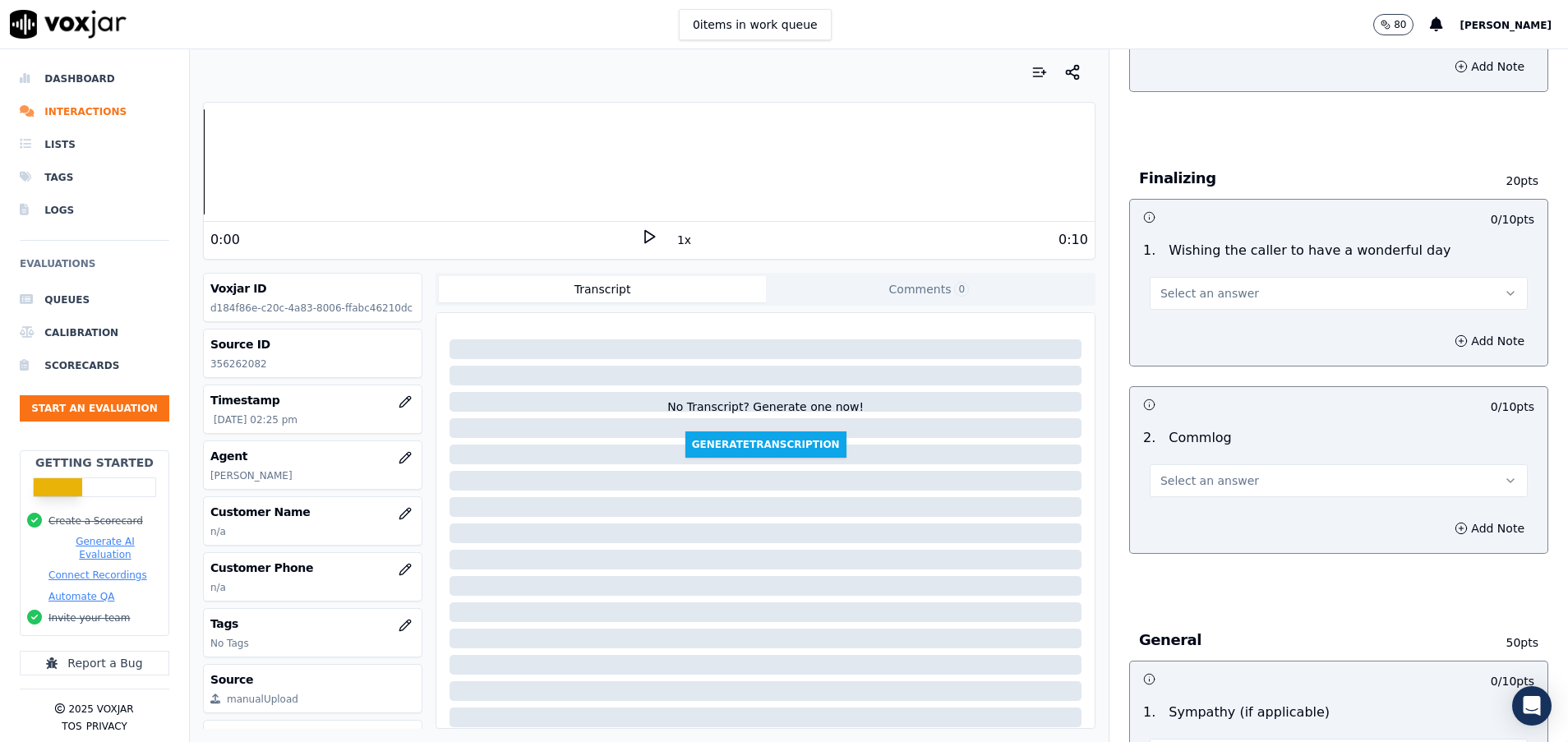
scroll to position [1356, 0]
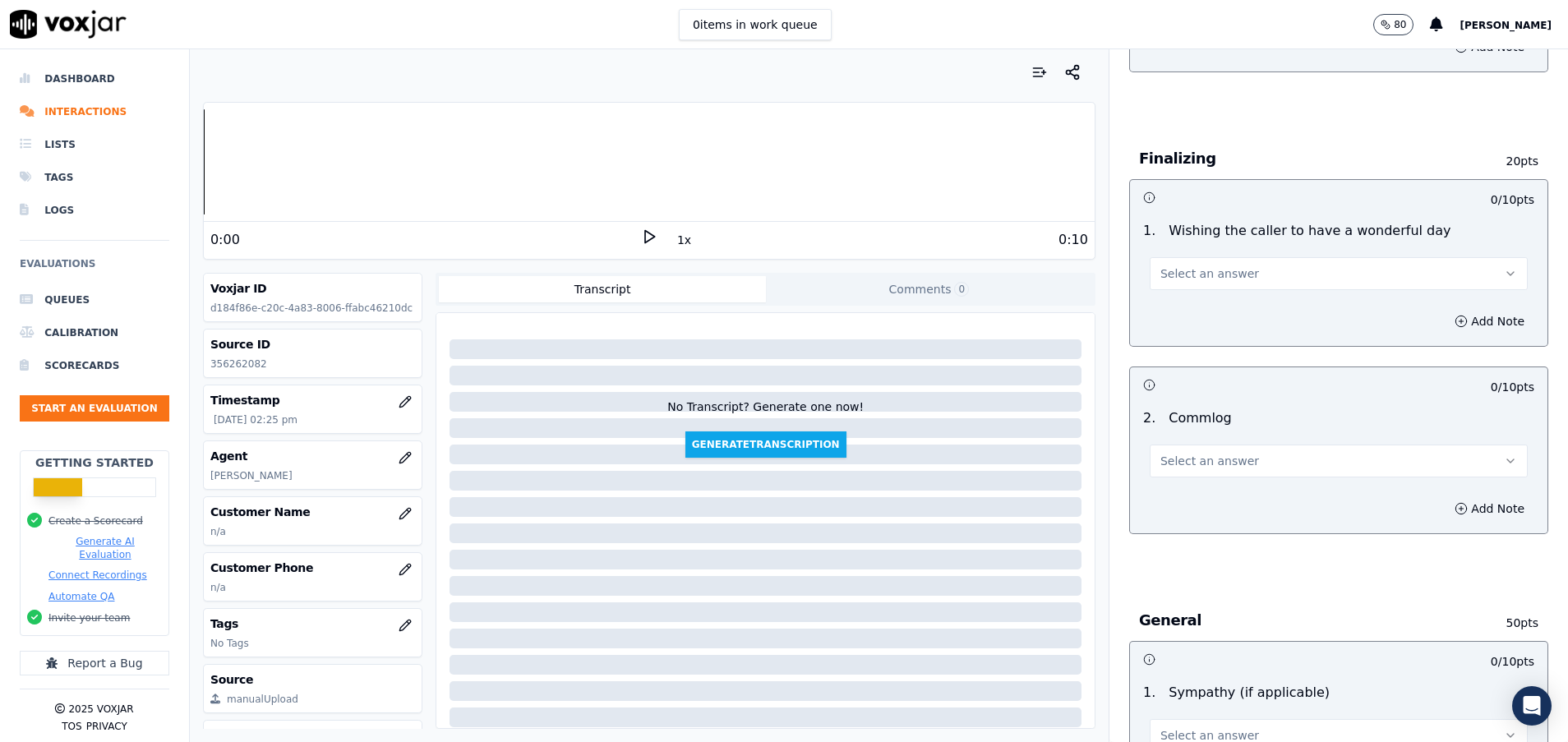
drag, startPoint x: 1191, startPoint y: 460, endPoint x: 1192, endPoint y: 476, distance: 16.0
click at [1191, 460] on span "Select an answer" at bounding box center [1210, 461] width 99 height 17
click at [1194, 491] on div "Yes" at bounding box center [1297, 498] width 338 height 26
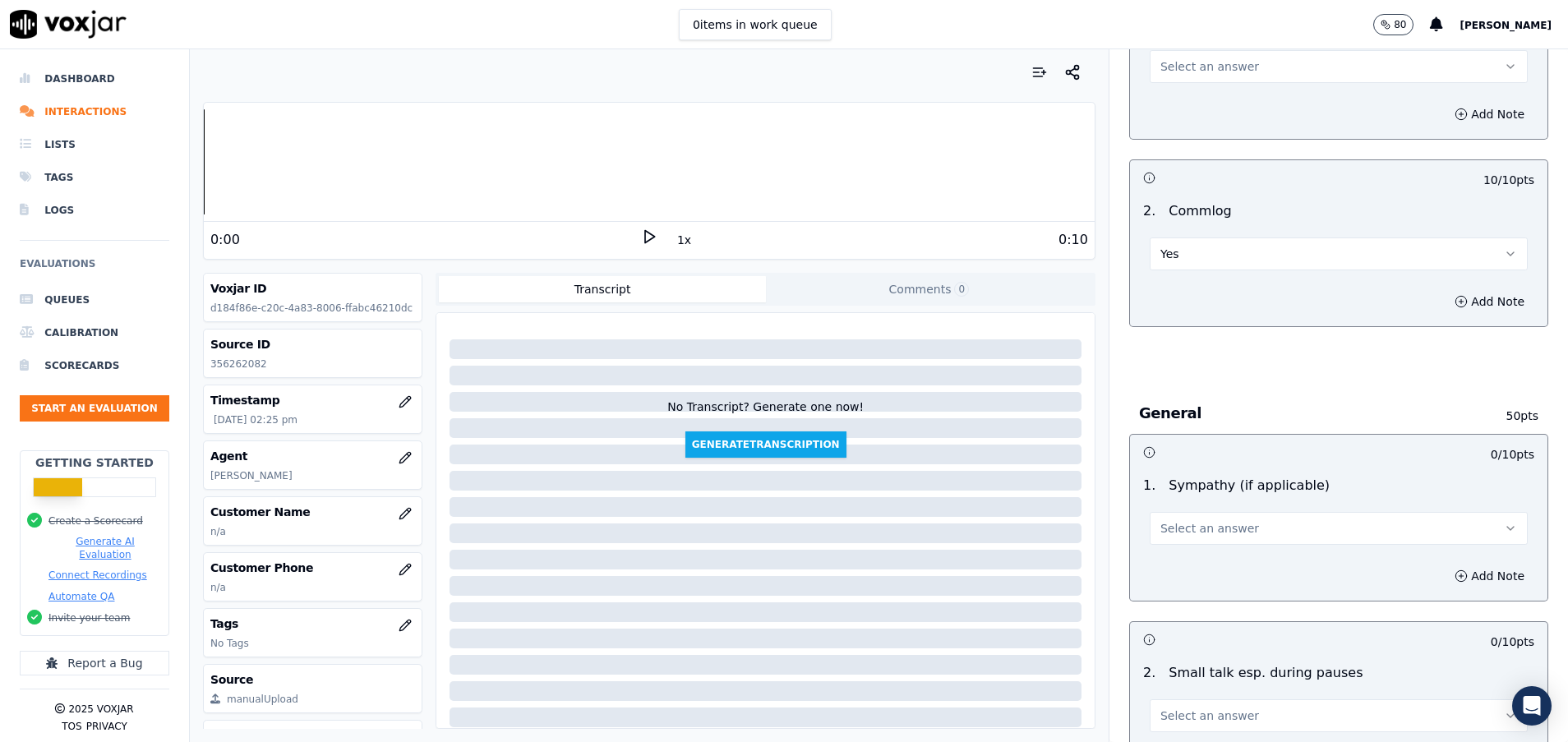
scroll to position [1603, 0]
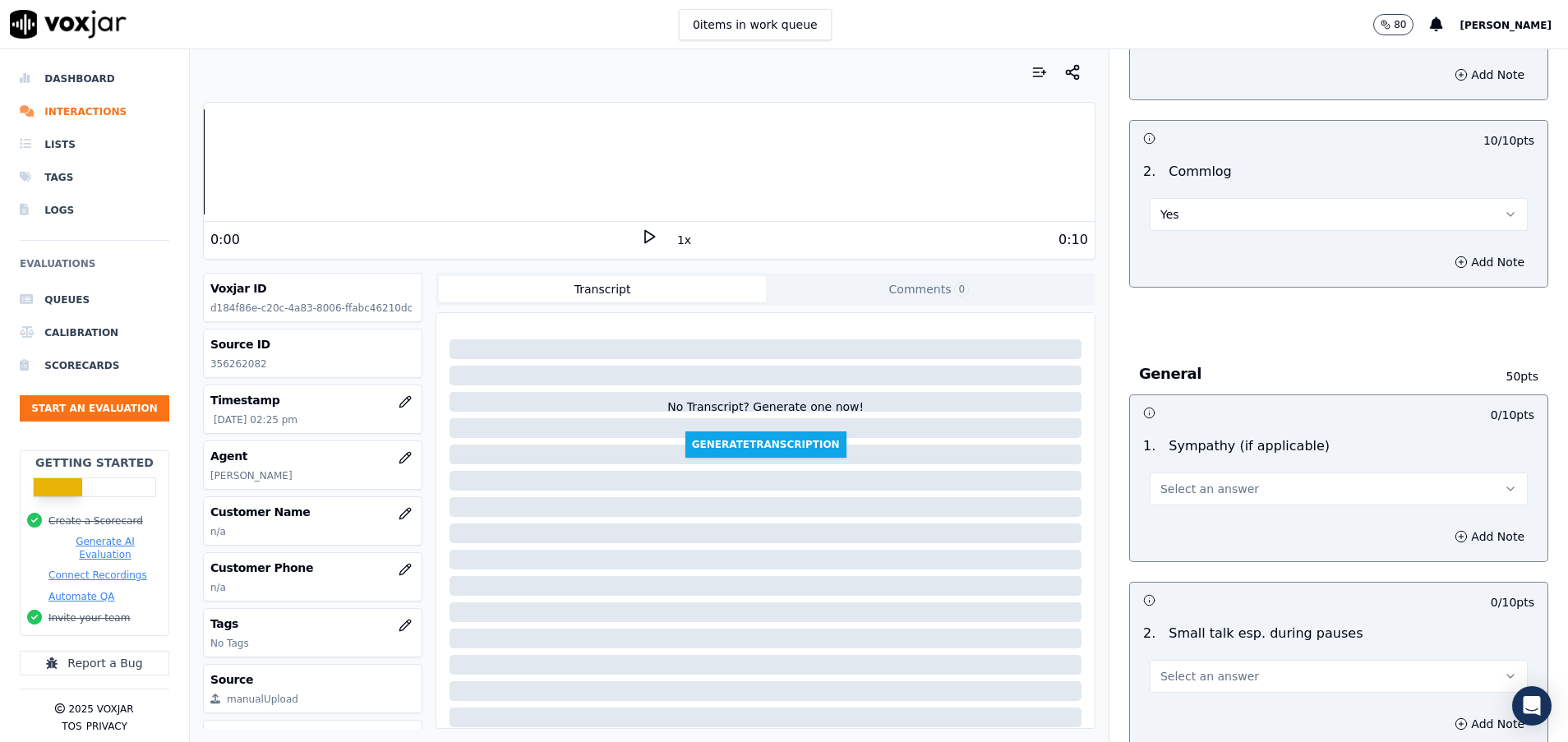
click at [1194, 491] on span "Select an answer" at bounding box center [1210, 489] width 99 height 17
click at [1182, 573] on div "N/A" at bounding box center [1297, 578] width 338 height 26
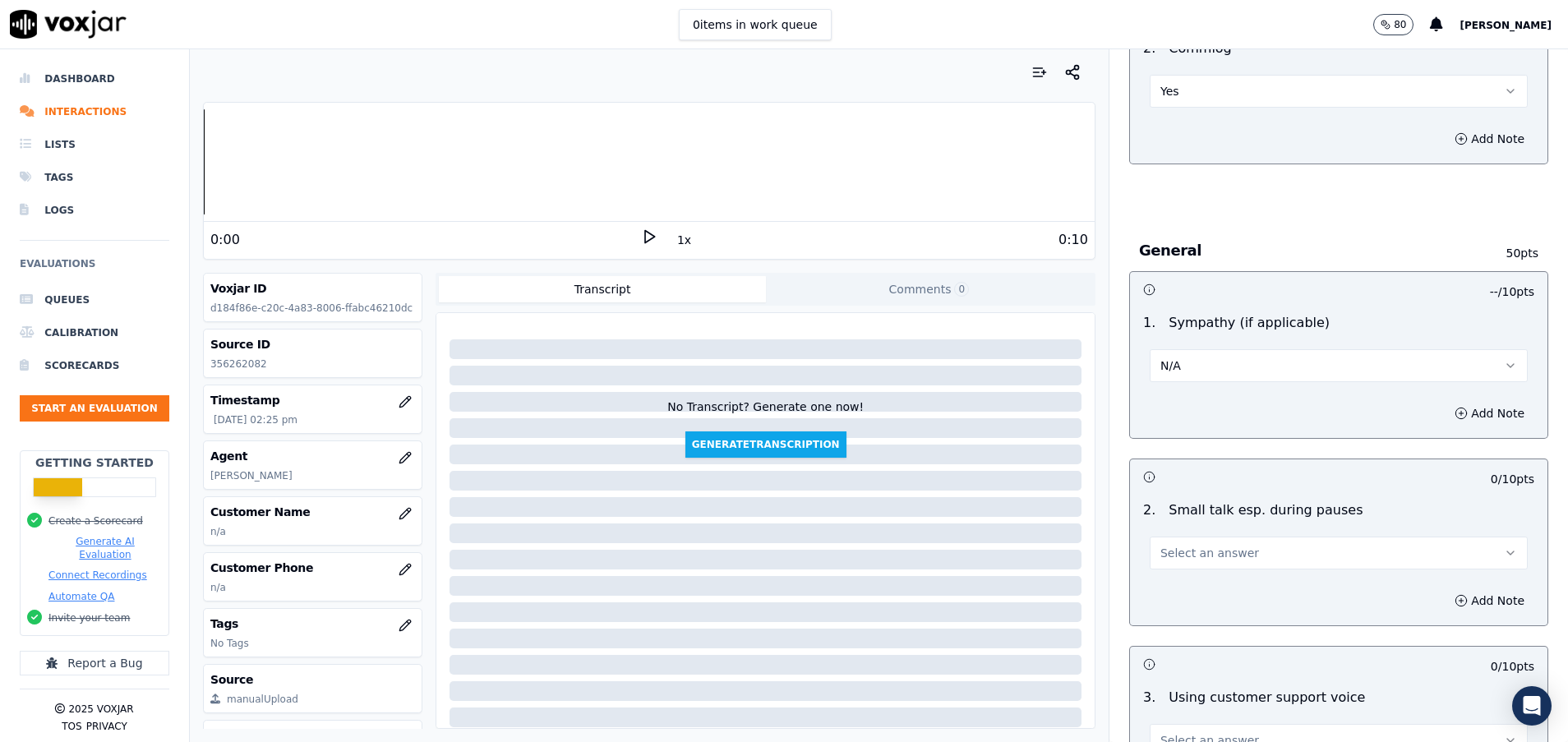
click at [1182, 542] on button "Select an answer" at bounding box center [1338, 552] width 378 height 33
click at [1183, 578] on div "Yes" at bounding box center [1297, 590] width 338 height 26
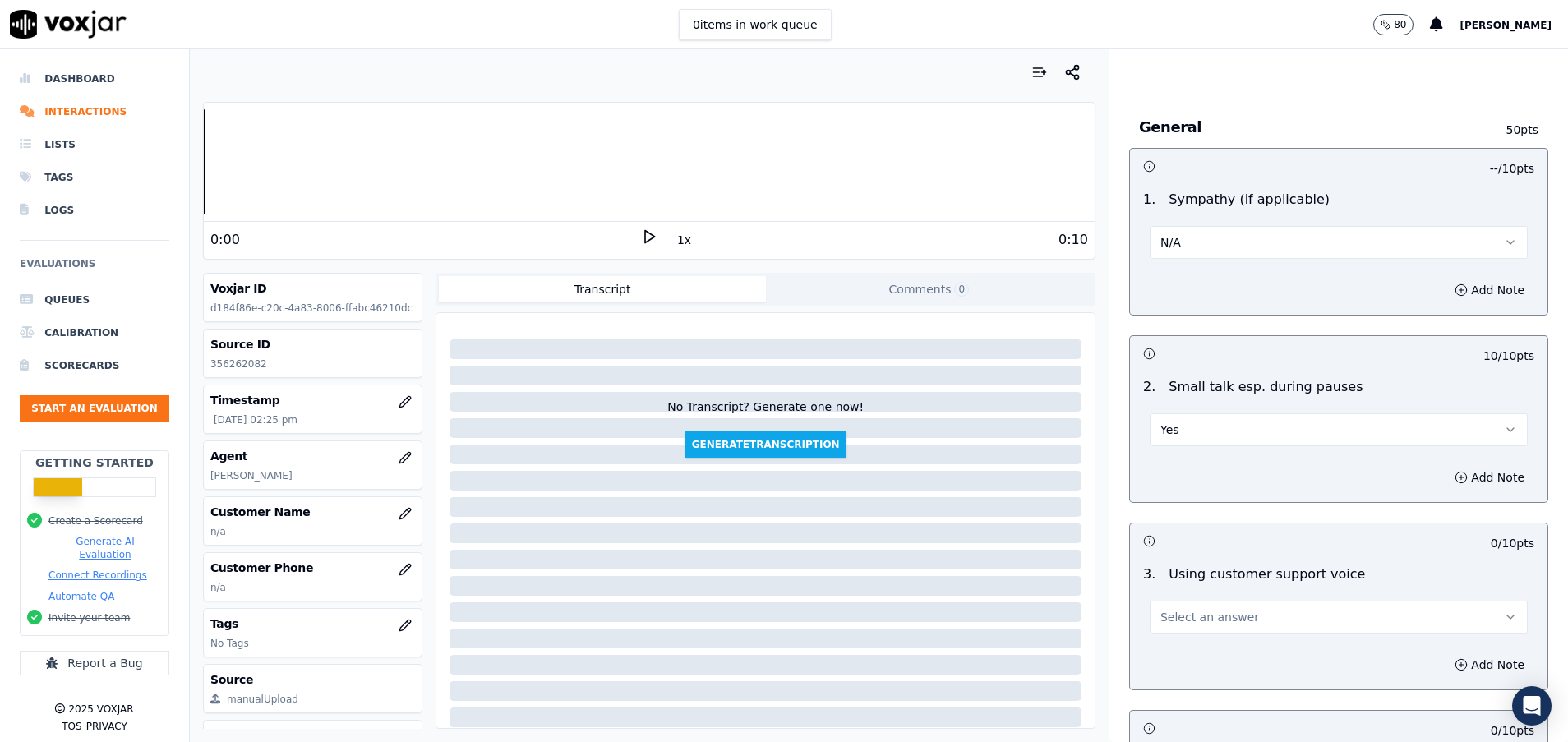
scroll to position [1972, 0]
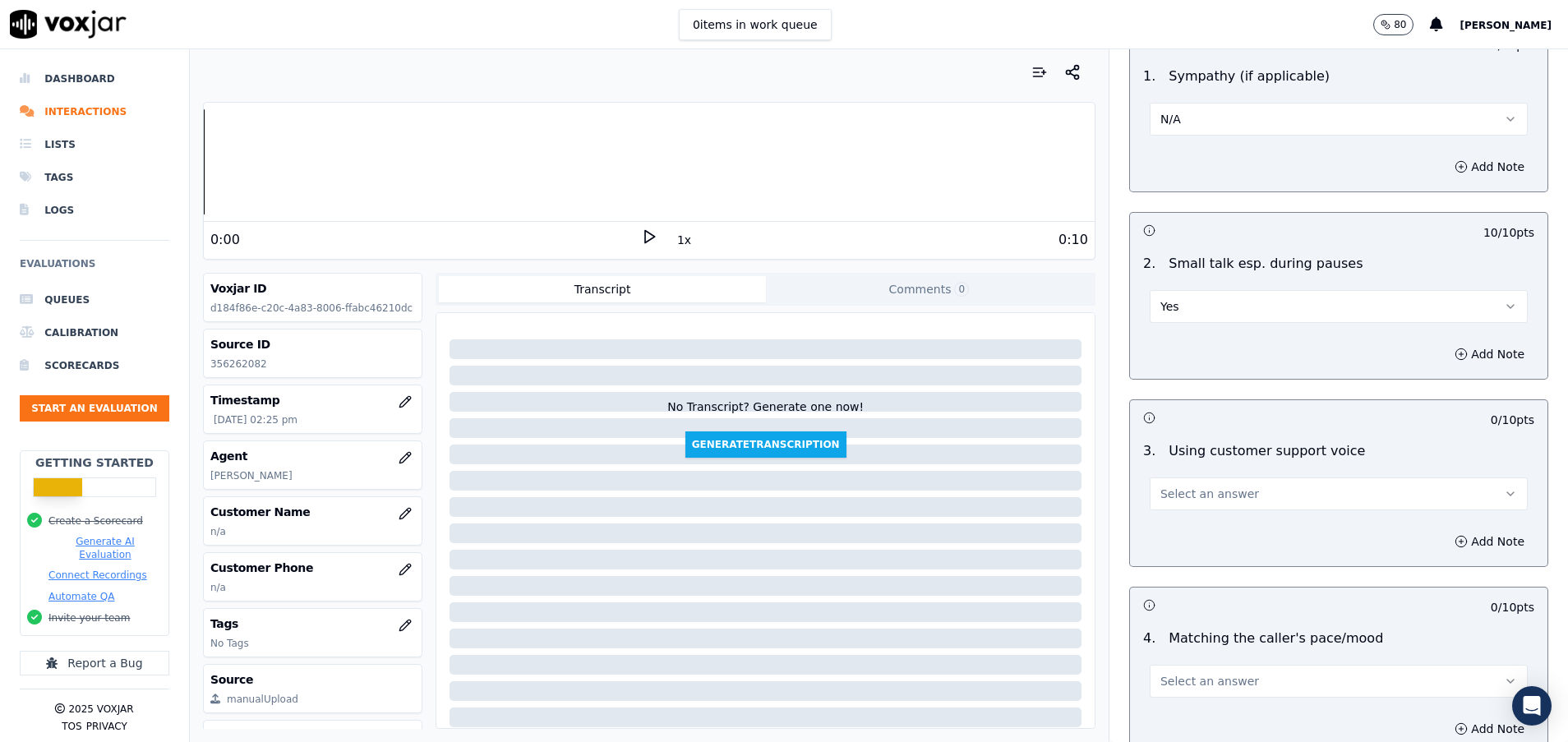
click at [1189, 500] on span "Select an answer" at bounding box center [1210, 494] width 99 height 17
click at [1189, 533] on div "Yes" at bounding box center [1297, 531] width 338 height 26
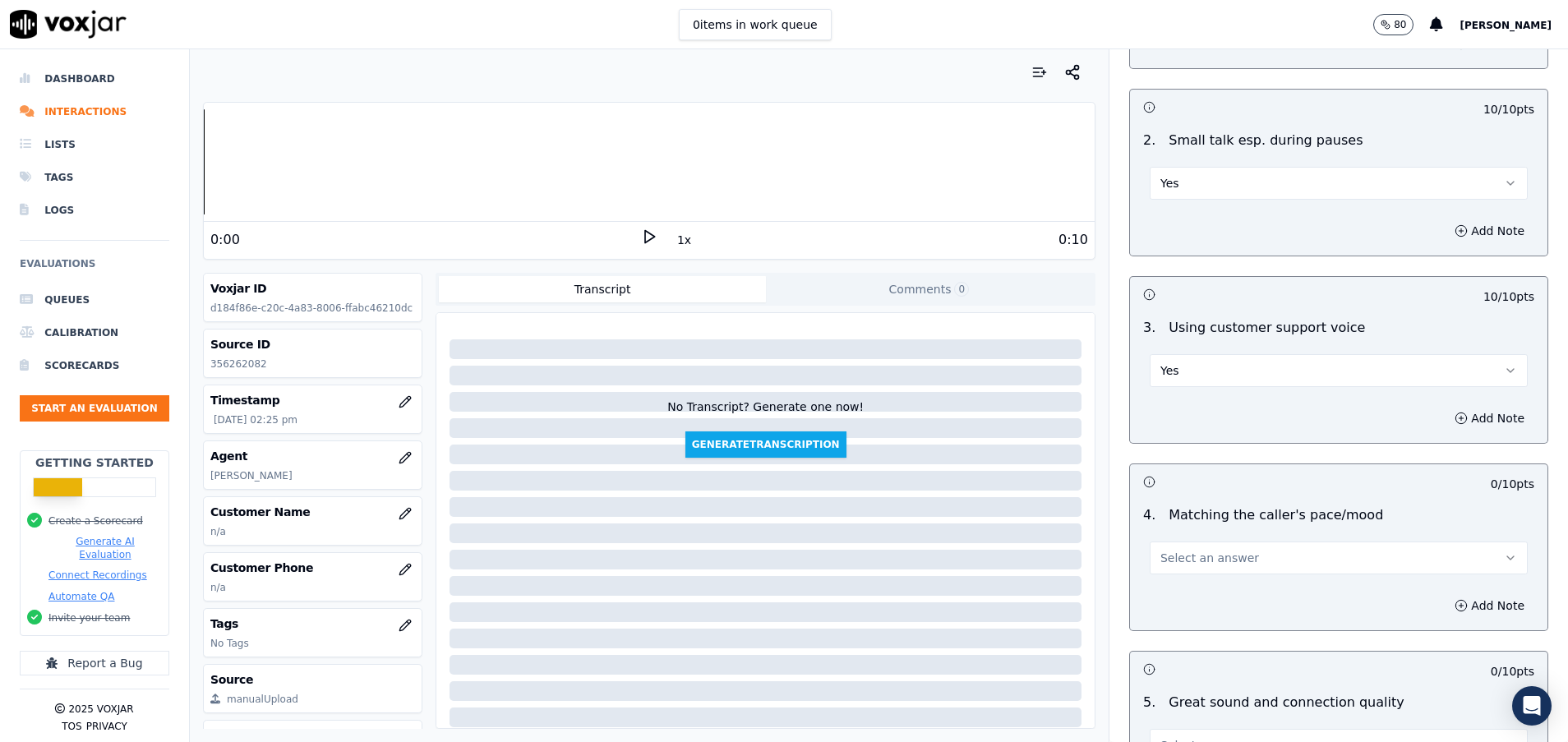
click at [1190, 560] on span "Select an answer" at bounding box center [1210, 558] width 99 height 17
click at [1190, 588] on div "Yes" at bounding box center [1297, 595] width 338 height 26
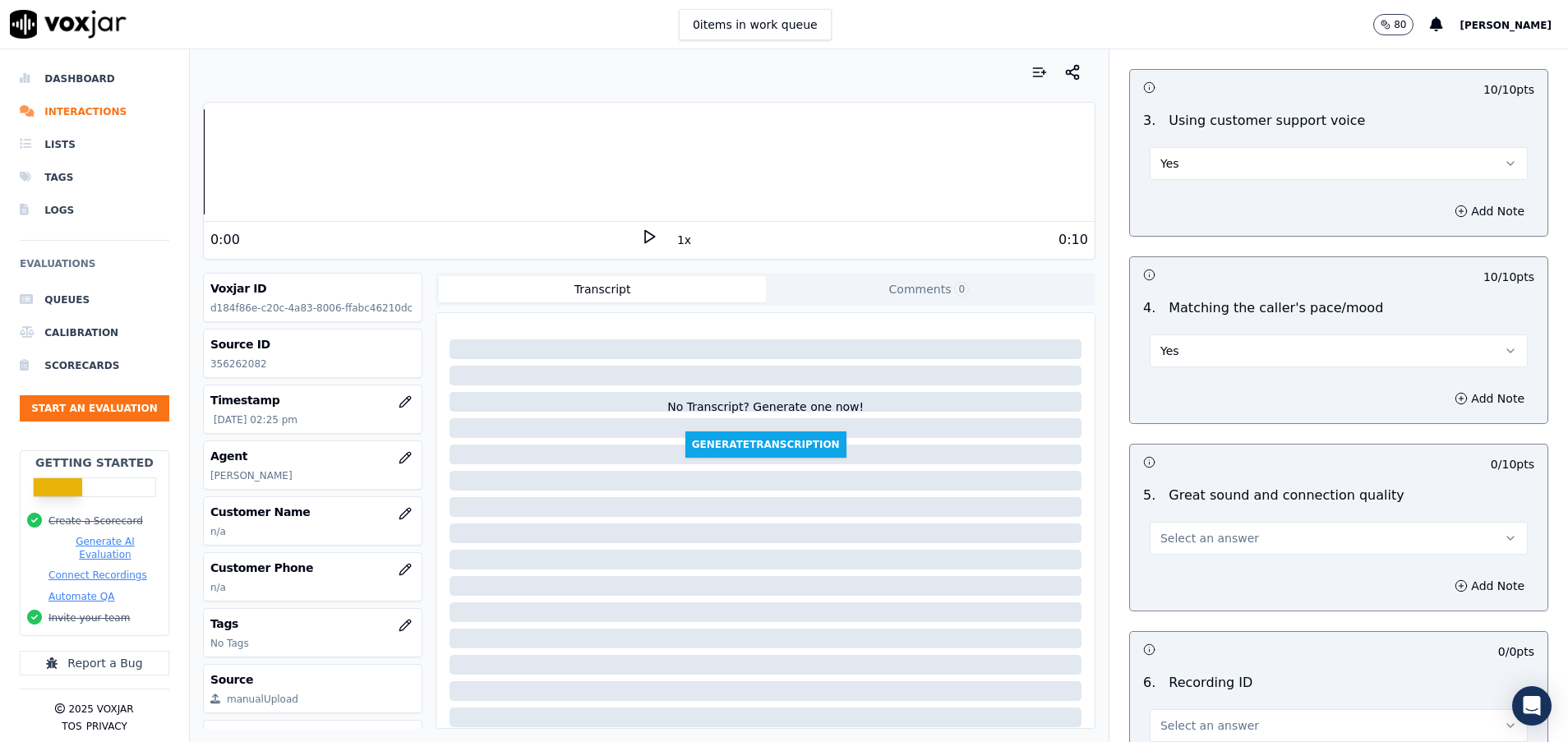
scroll to position [2342, 0]
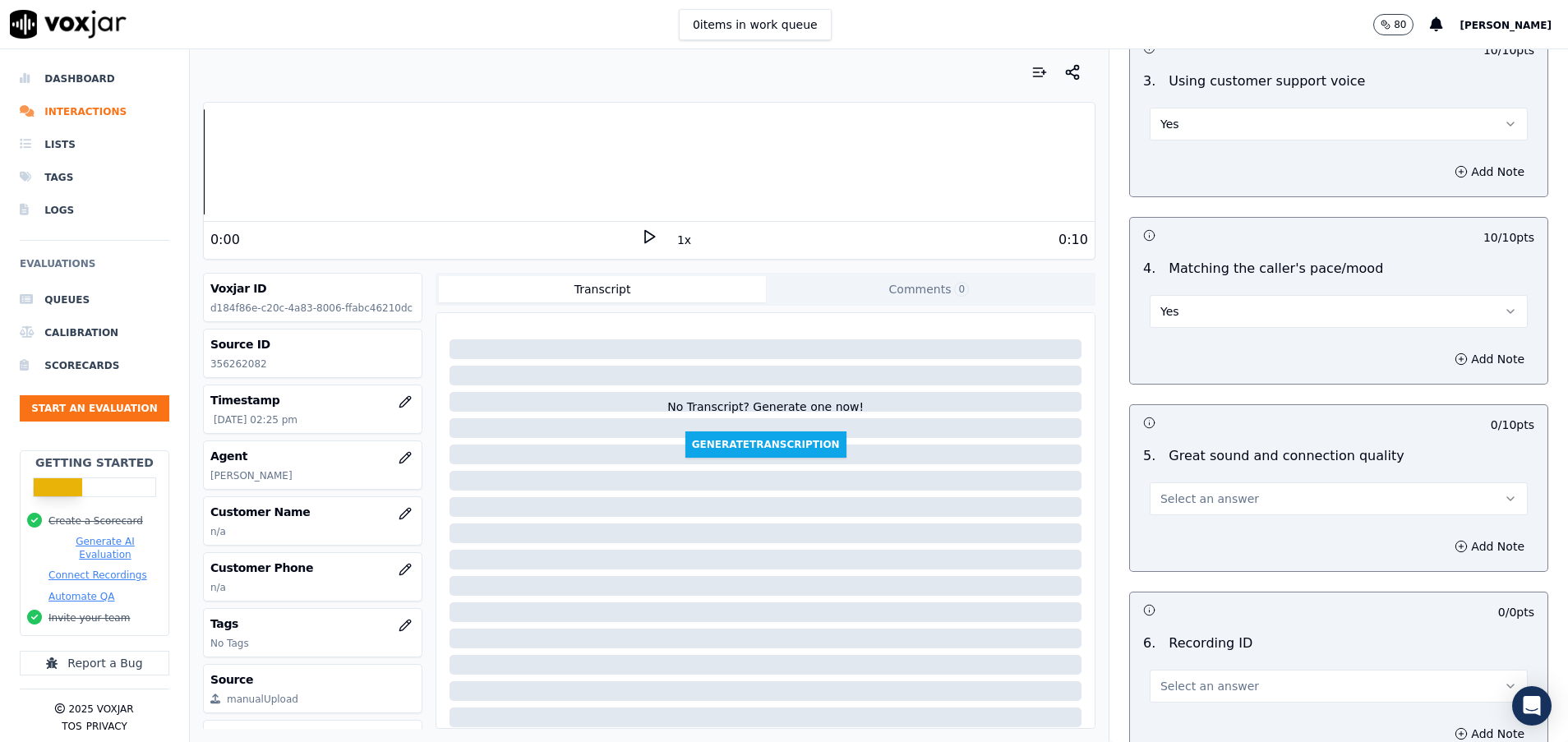
click at [1191, 494] on span "Select an answer" at bounding box center [1210, 499] width 99 height 17
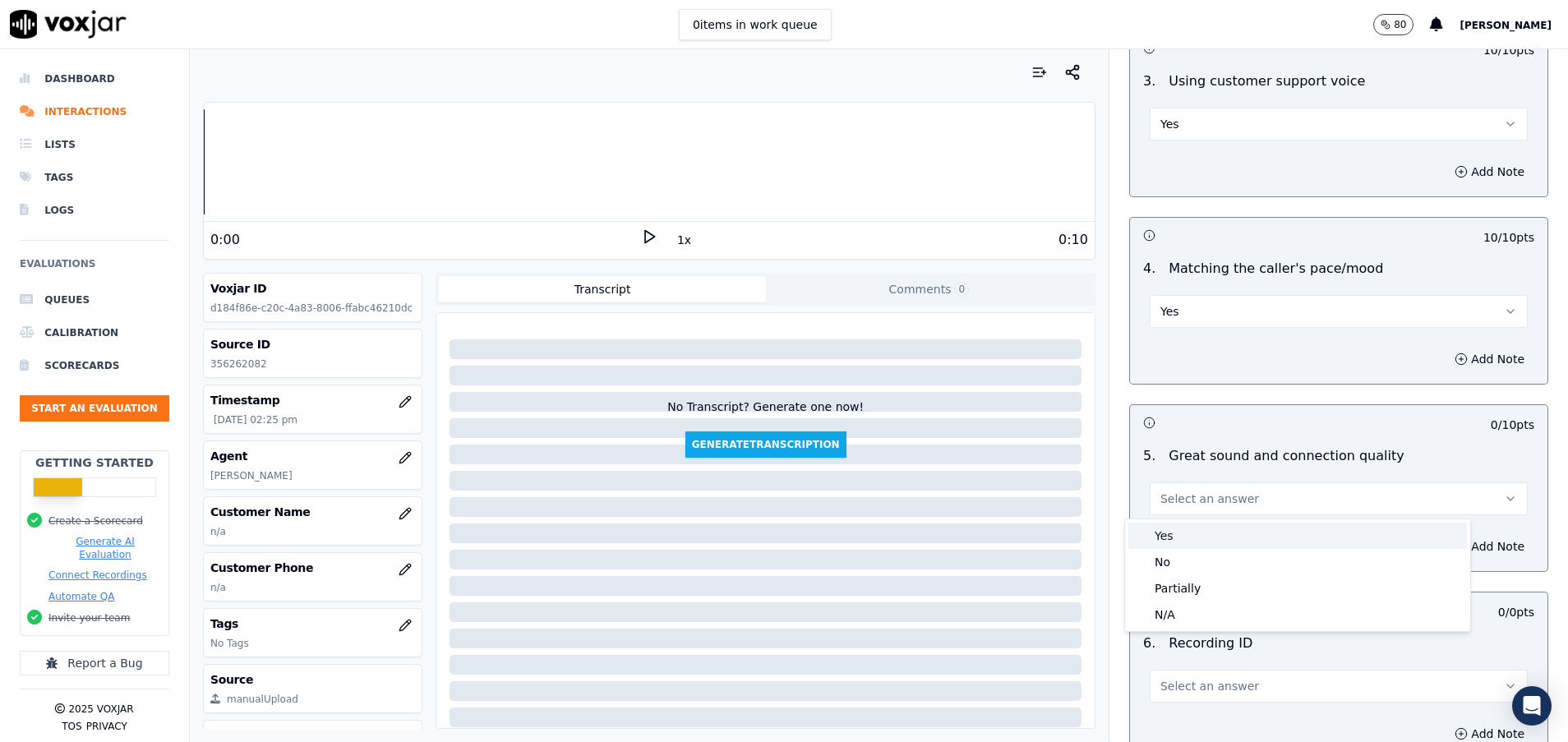
click at [1193, 535] on div "Yes" at bounding box center [1297, 535] width 338 height 26
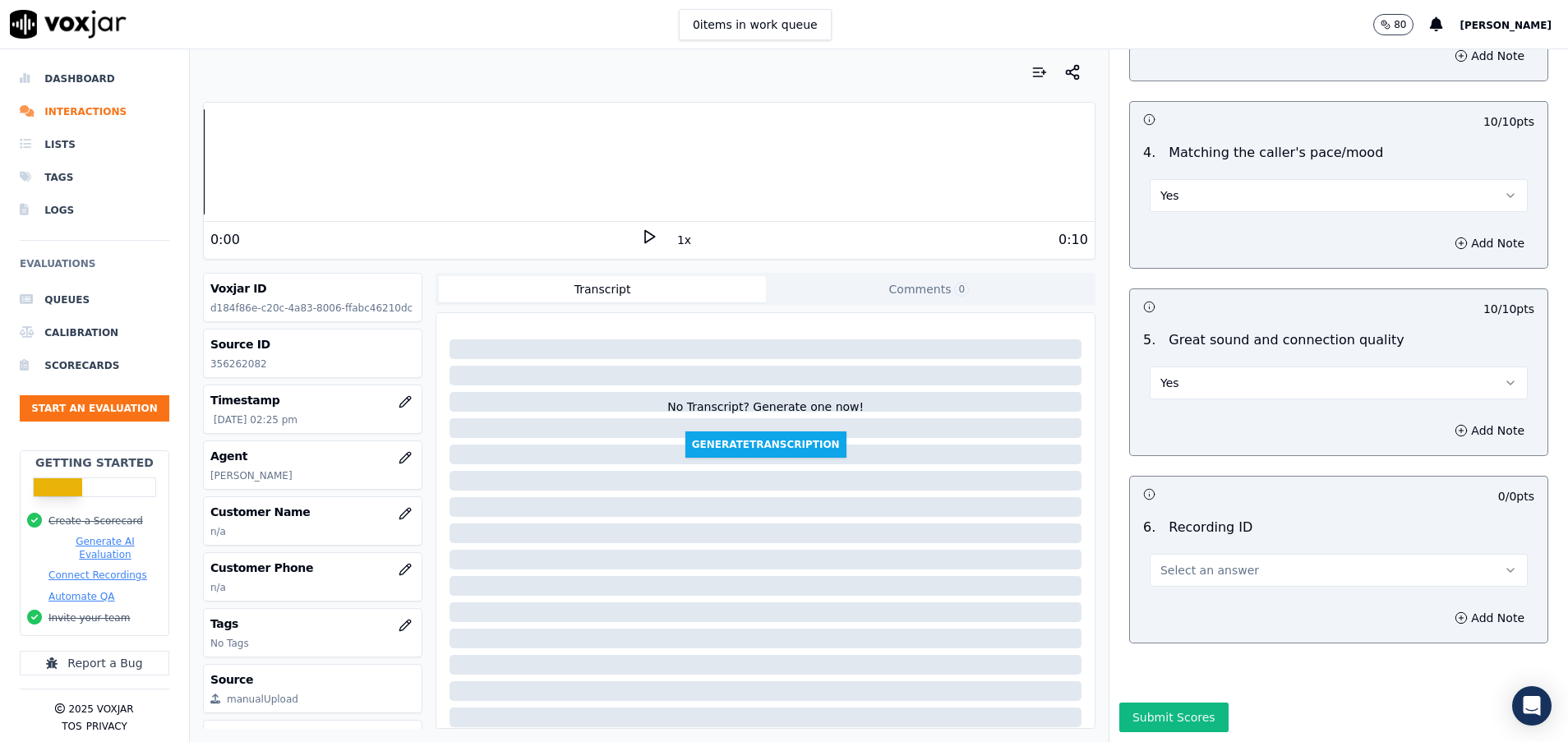
scroll to position [2515, 0]
click at [1194, 562] on span "Select an answer" at bounding box center [1210, 570] width 99 height 17
click at [1196, 554] on div "N/A" at bounding box center [1297, 561] width 338 height 26
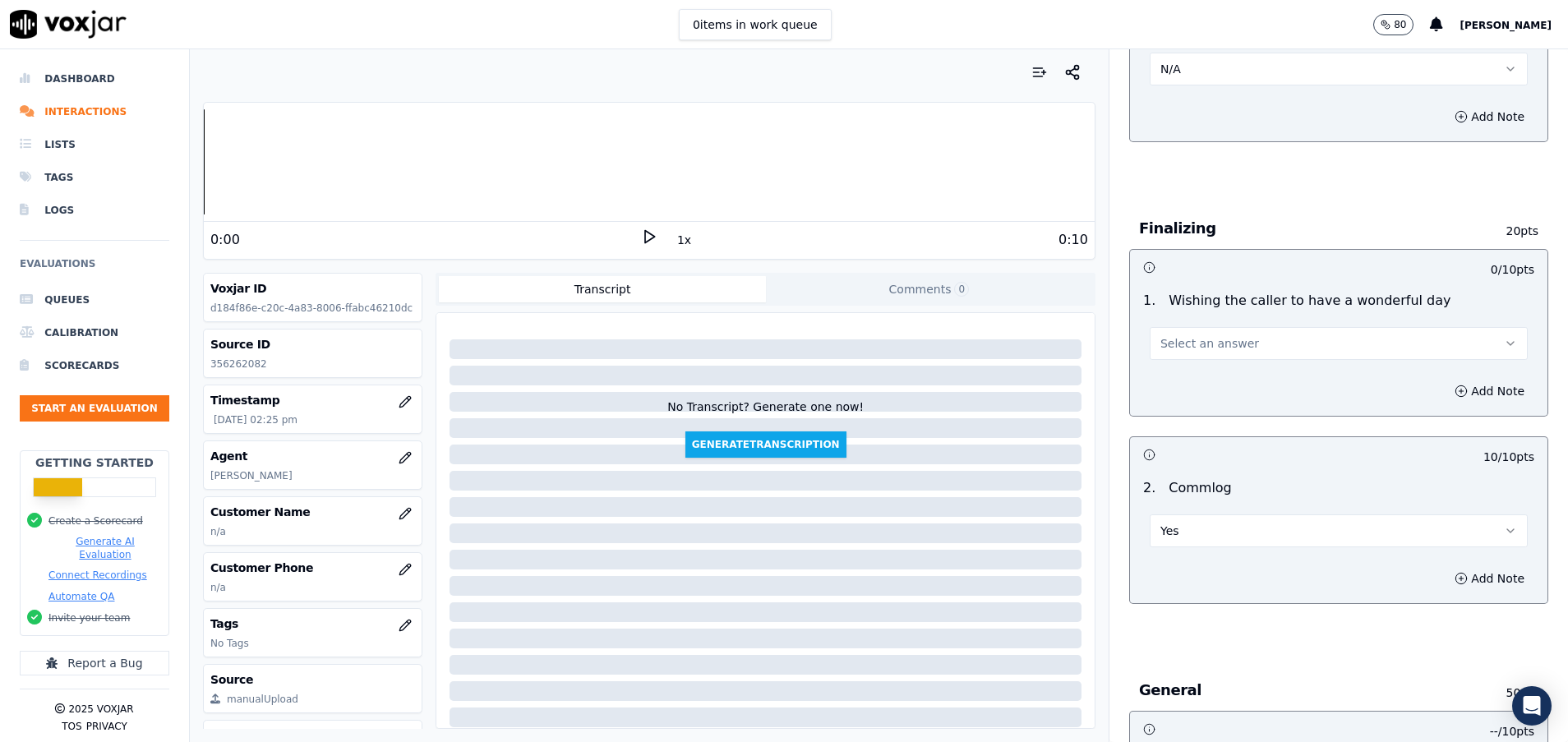
scroll to position [1282, 0]
click at [1196, 341] on span "Select an answer" at bounding box center [1210, 348] width 99 height 17
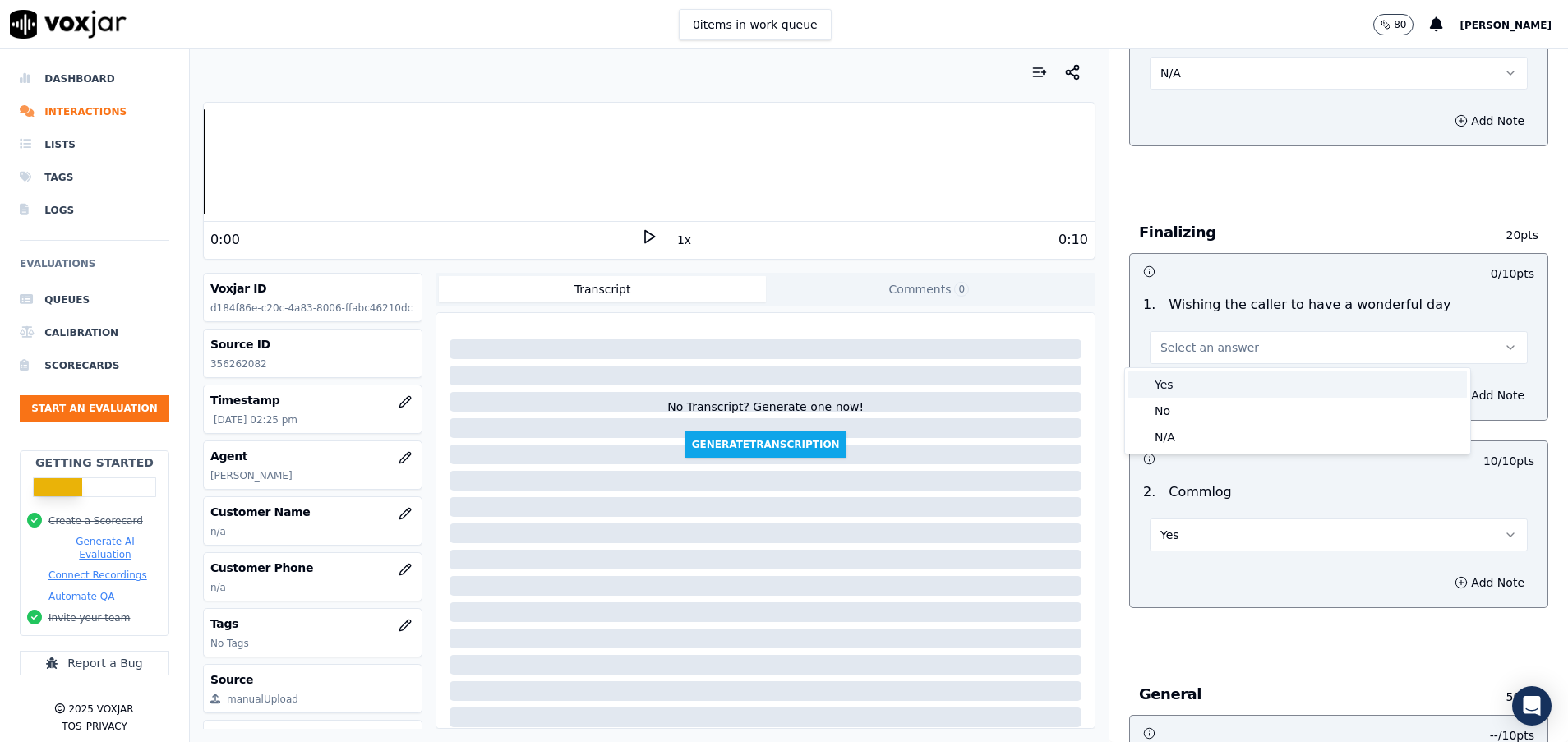
click at [1203, 384] on div "Yes" at bounding box center [1297, 384] width 338 height 26
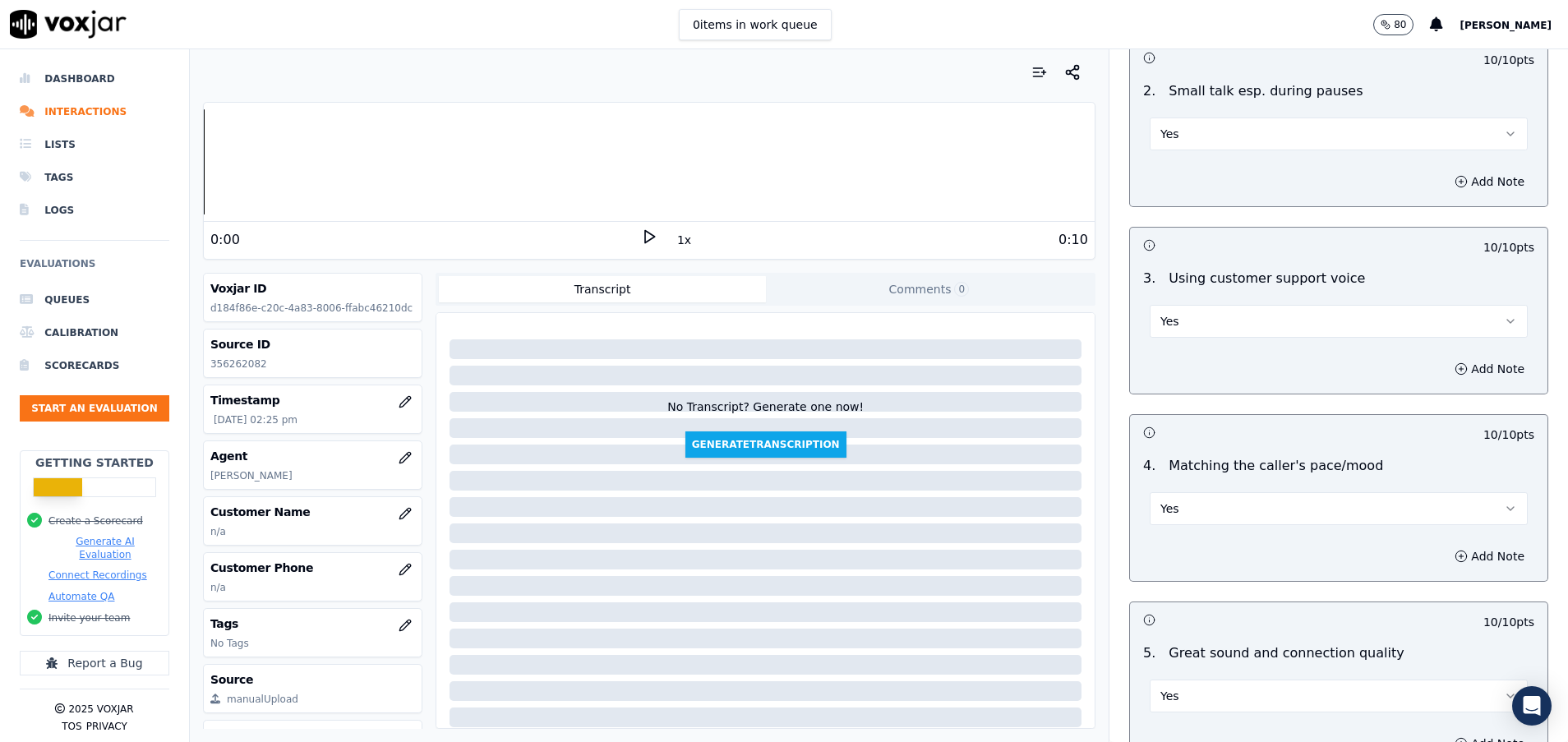
scroll to position [2515, 0]
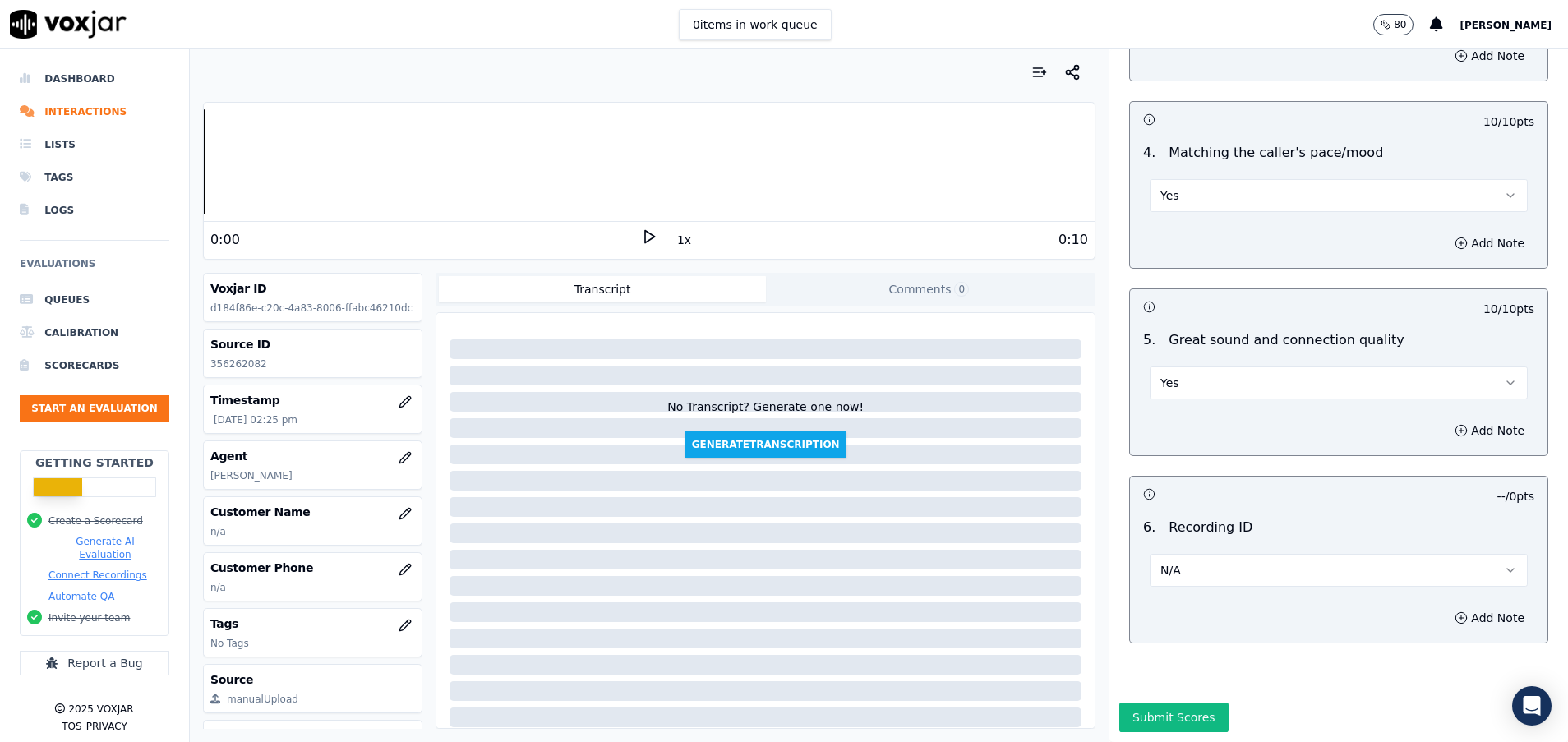
click at [1158, 703] on button "Submit Scores" at bounding box center [1174, 718] width 109 height 30
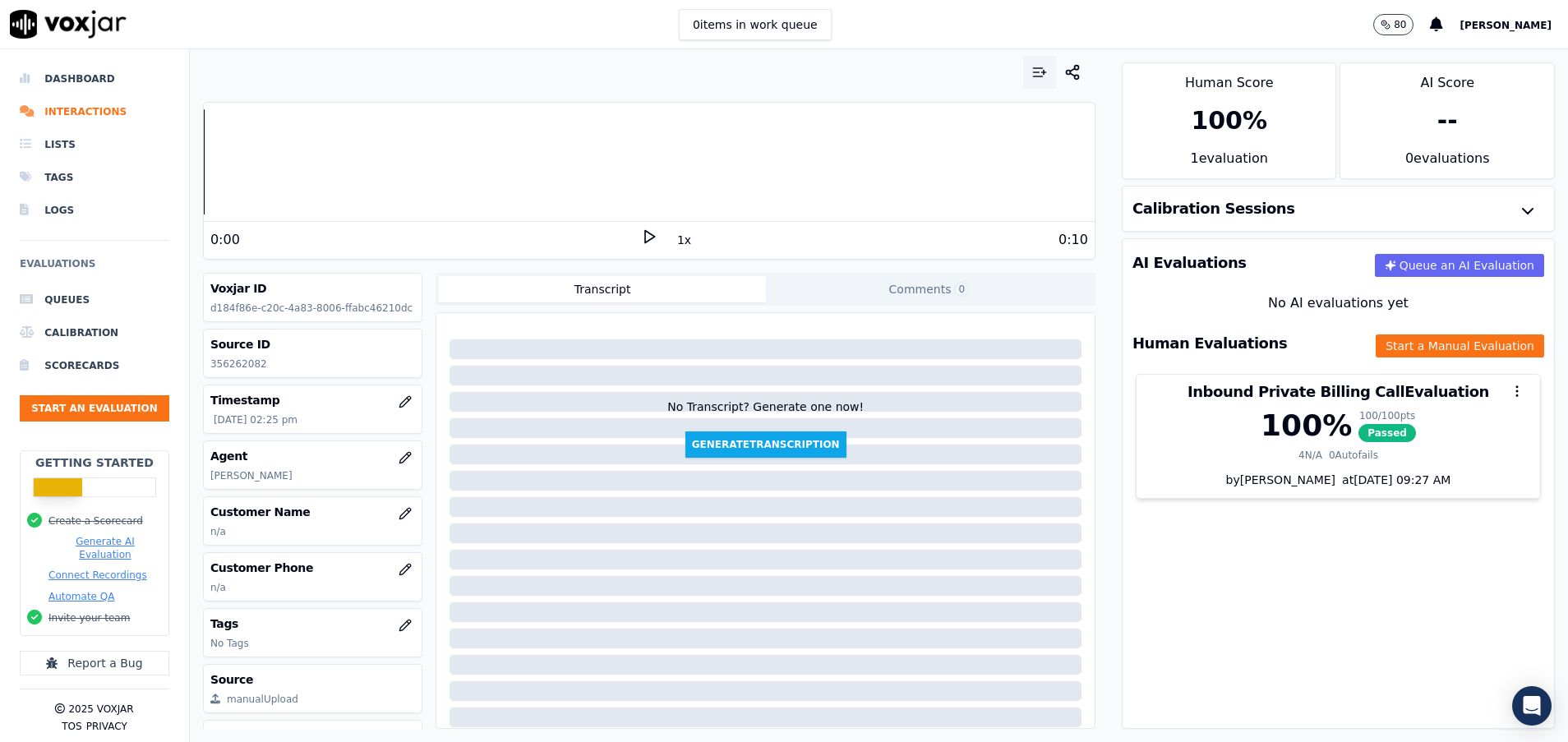
click at [1023, 71] on button "button" at bounding box center [1039, 72] width 33 height 33
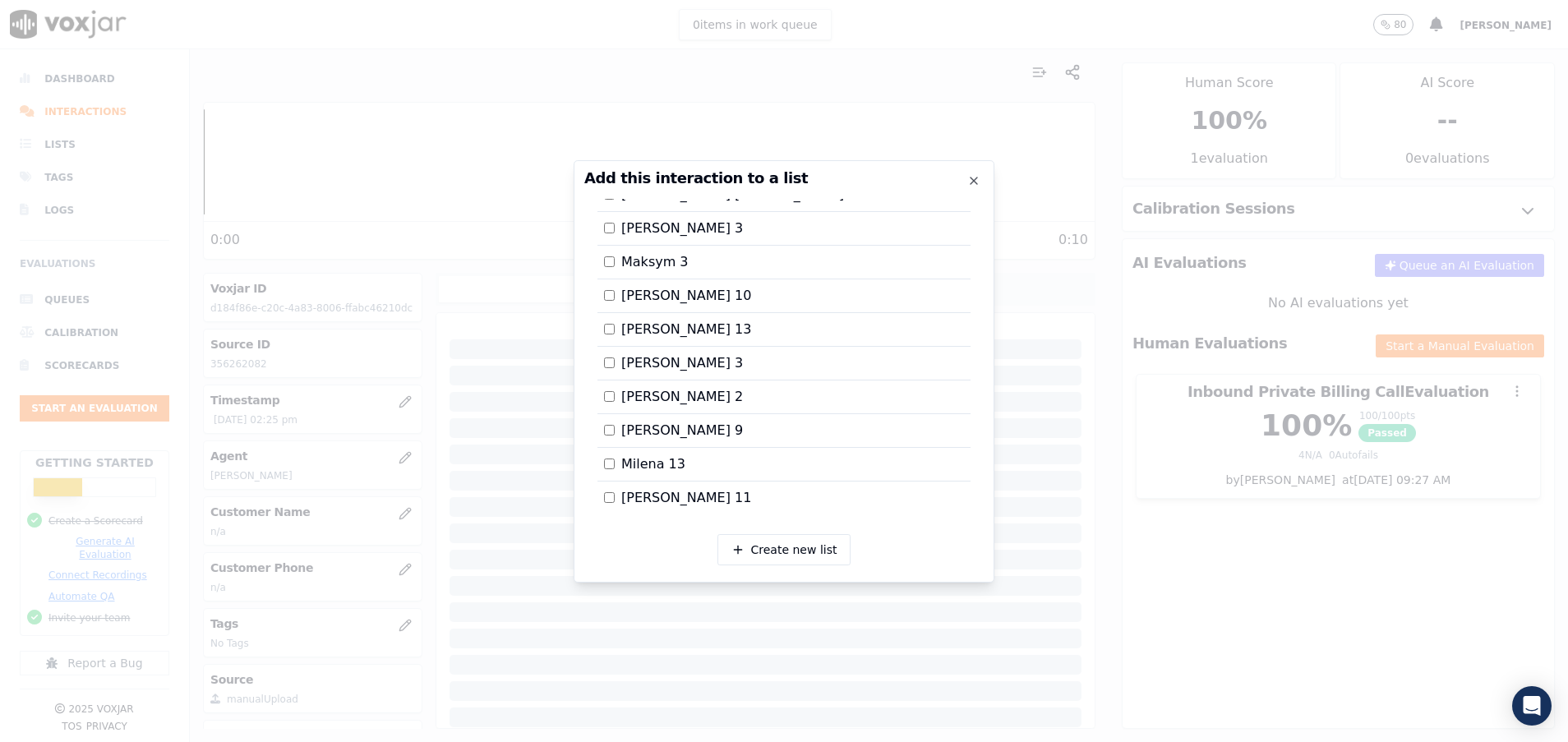
scroll to position [1693, 0]
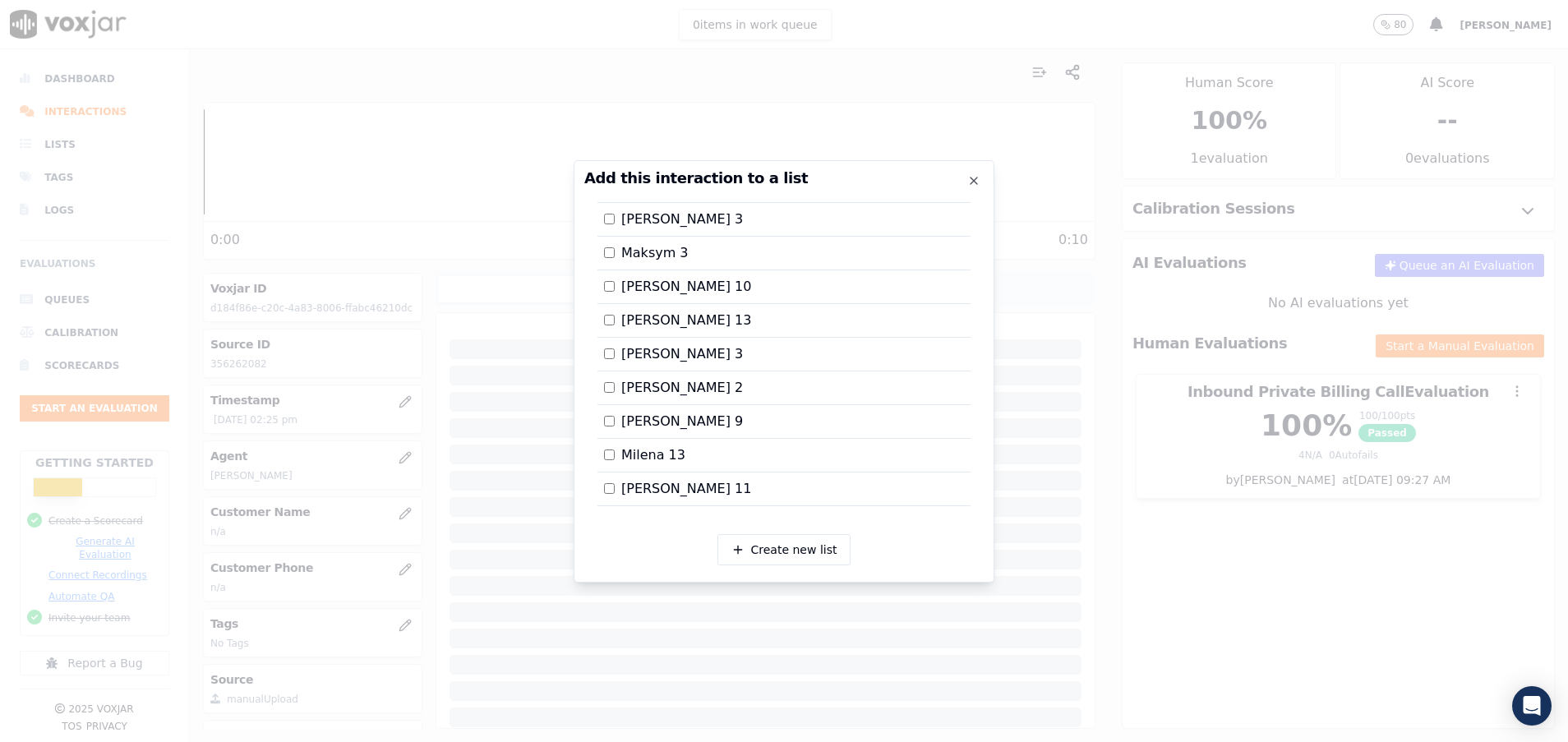
click at [1153, 579] on div at bounding box center [784, 371] width 1568 height 742
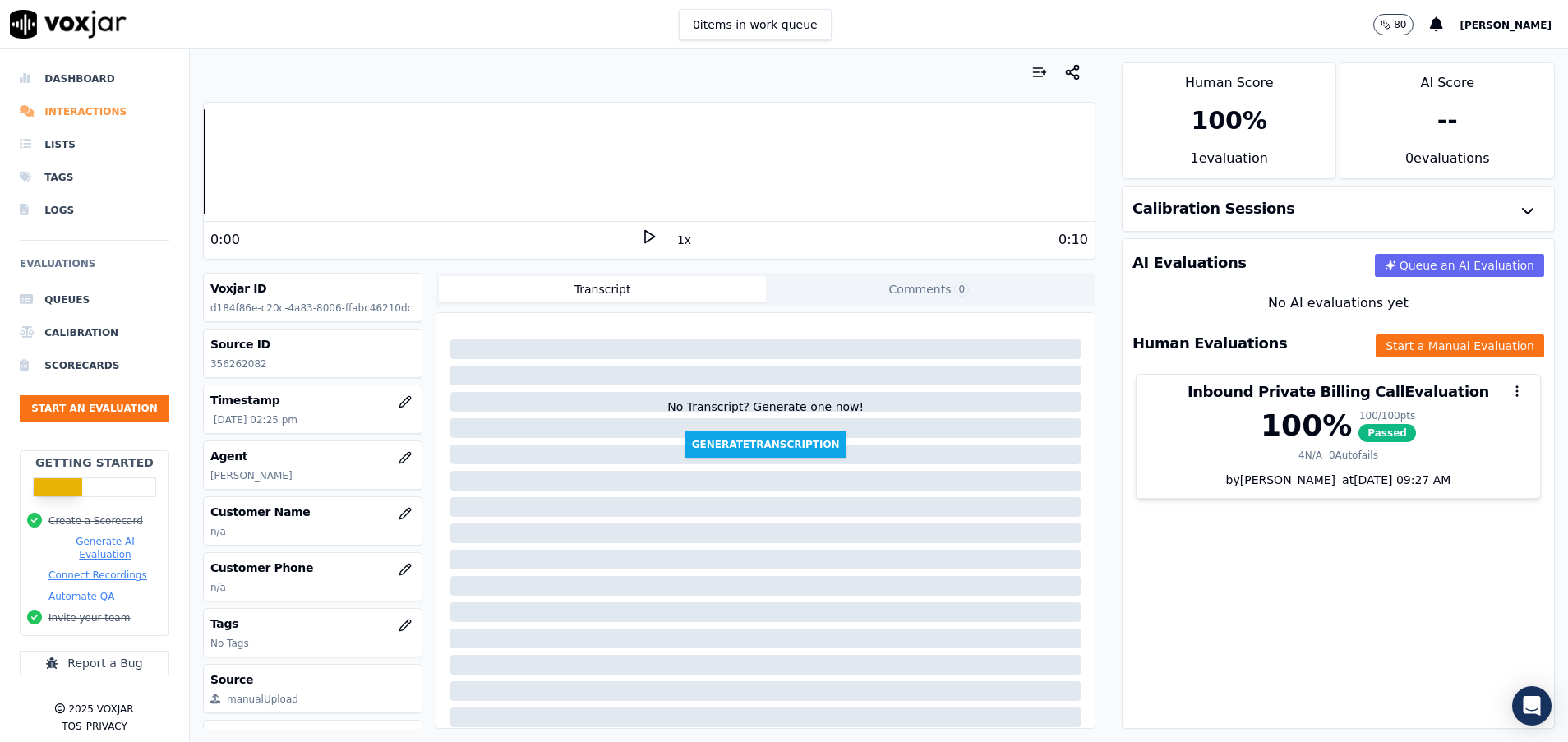
click at [109, 109] on li "Interactions" at bounding box center [94, 111] width 150 height 33
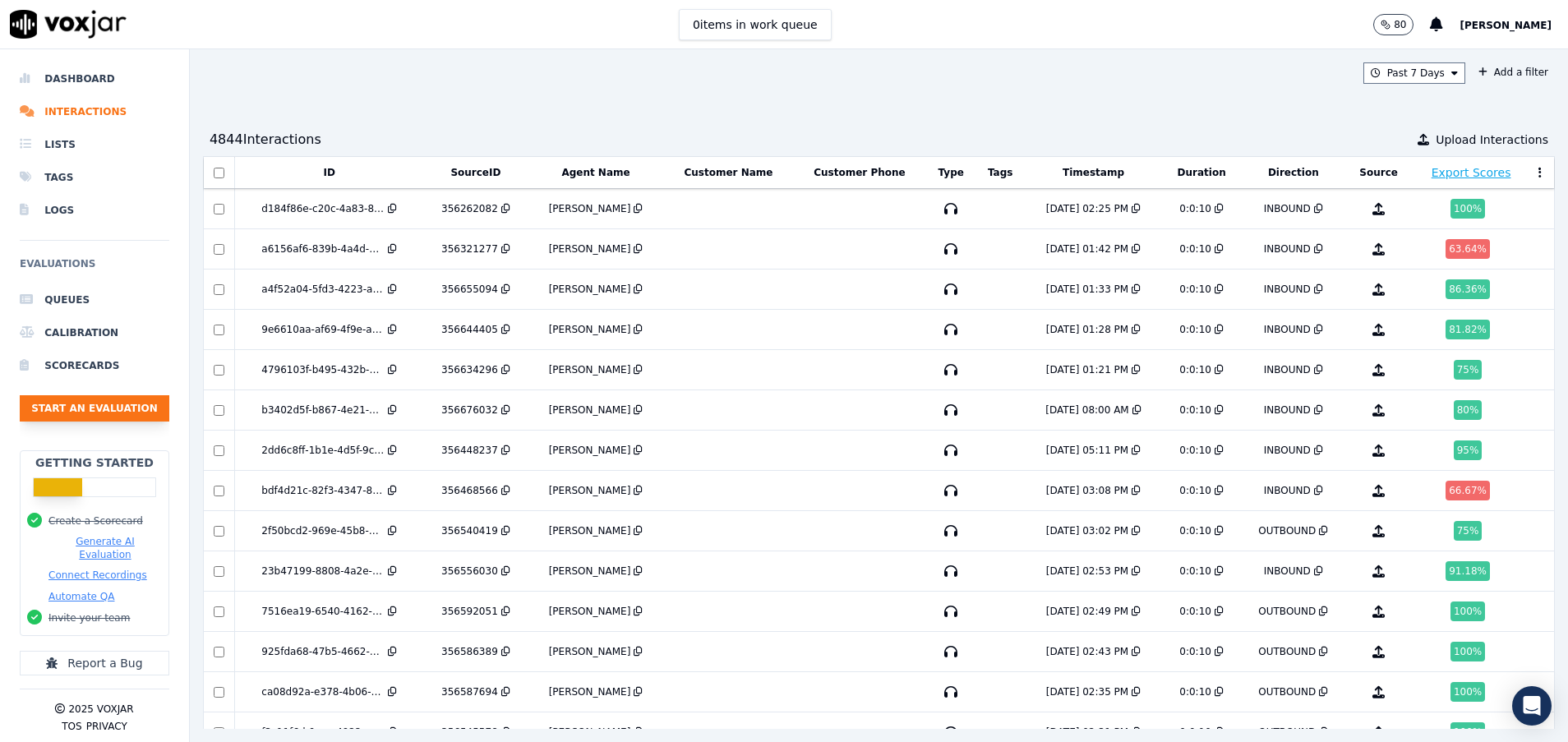
click at [121, 404] on button "Start an Evaluation" at bounding box center [94, 408] width 150 height 26
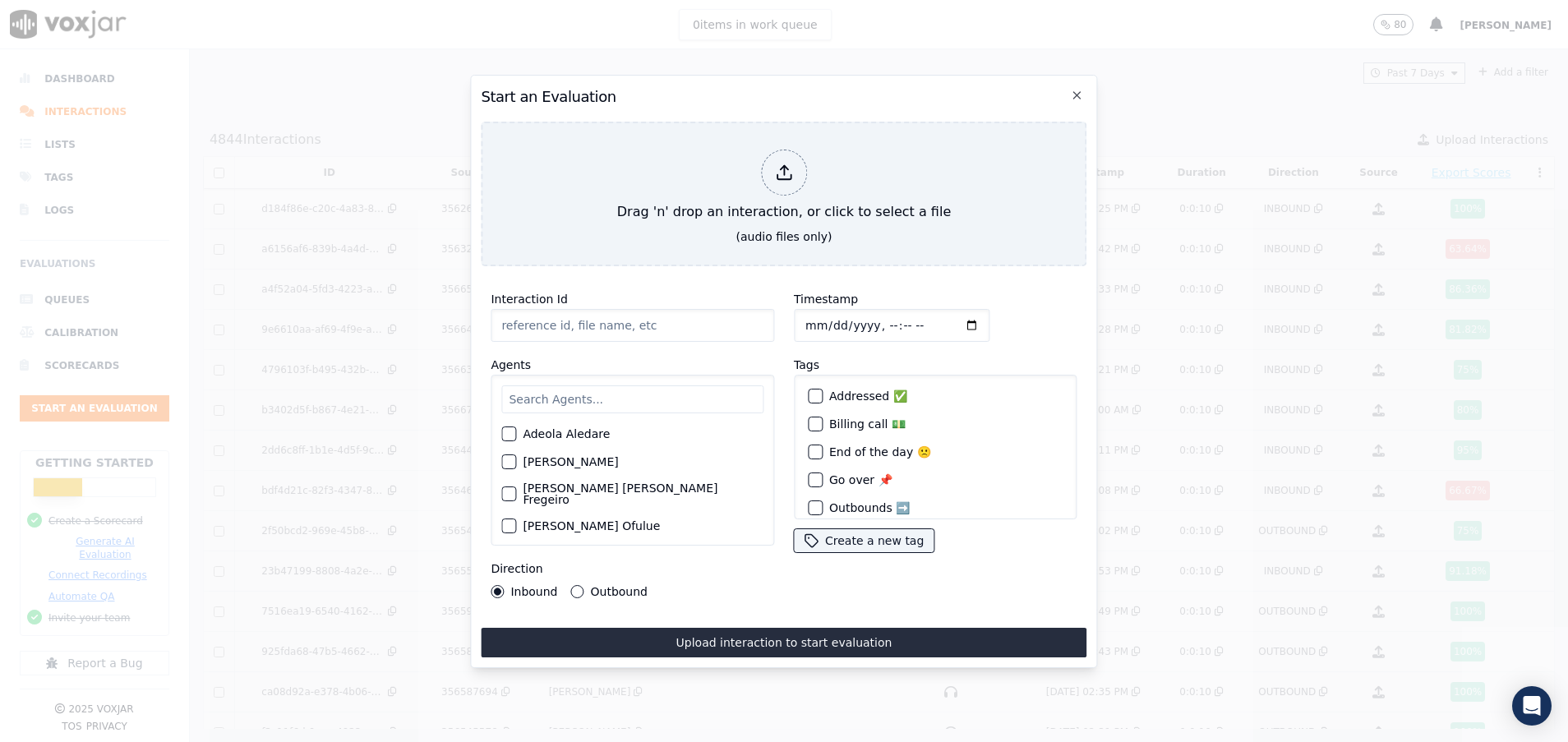
paste input "356256697"
type input "356256697"
click at [565, 392] on input "text" at bounding box center [632, 399] width 262 height 28
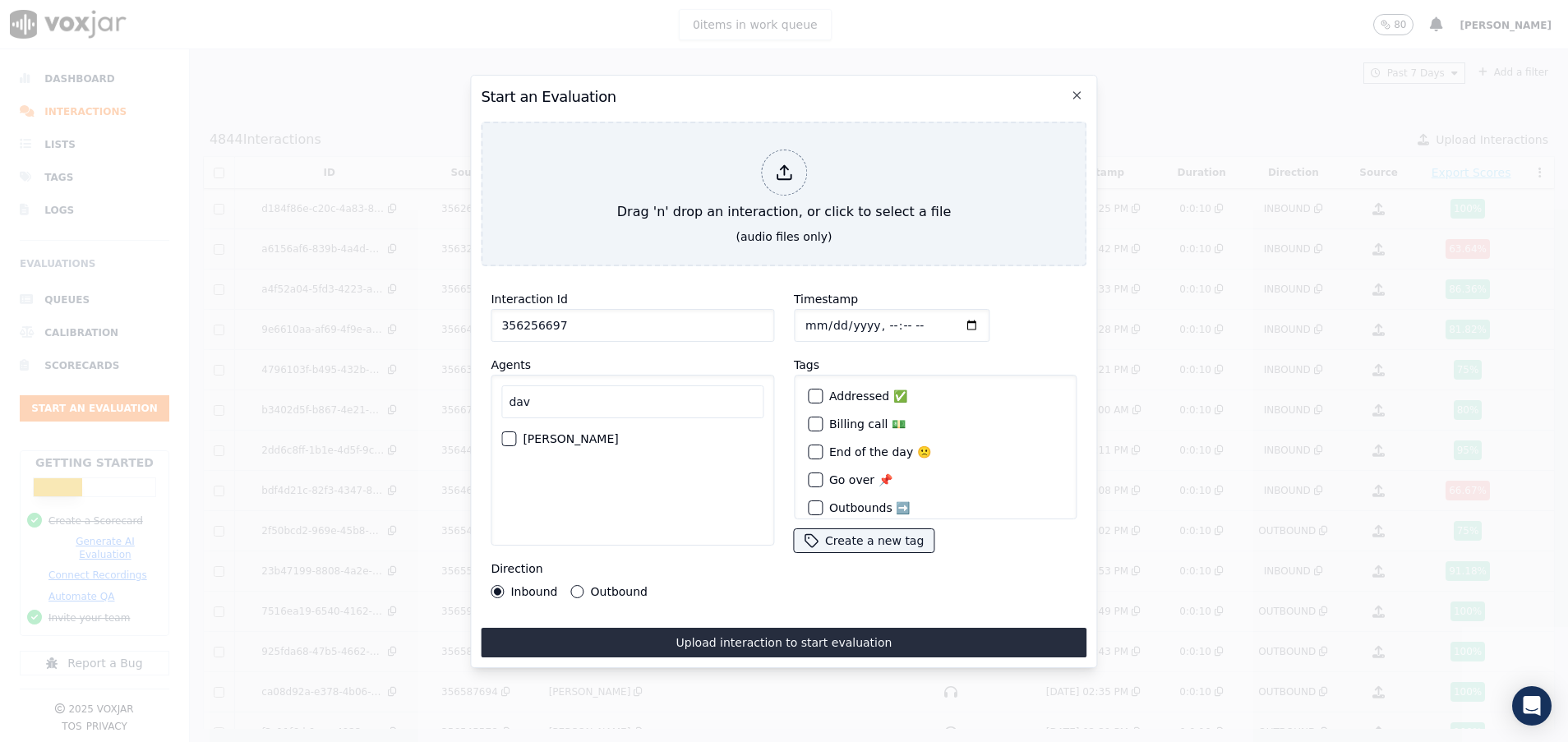
type input "dav"
click at [501, 434] on button "David Lliguin" at bounding box center [508, 439] width 15 height 15
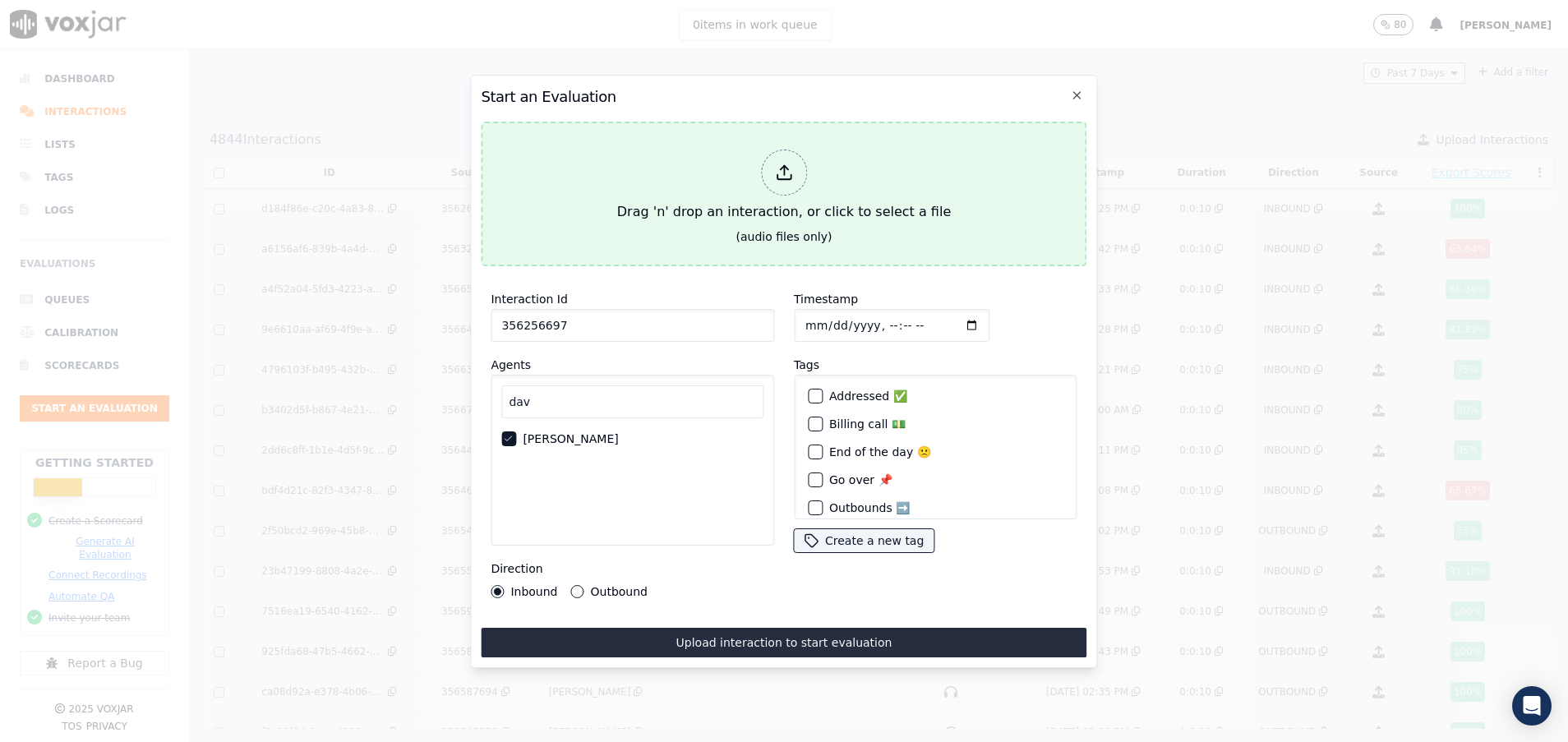
click at [568, 219] on button "Drag 'n' drop an interaction, or click to select a file (audio files only)" at bounding box center [783, 193] width 606 height 145
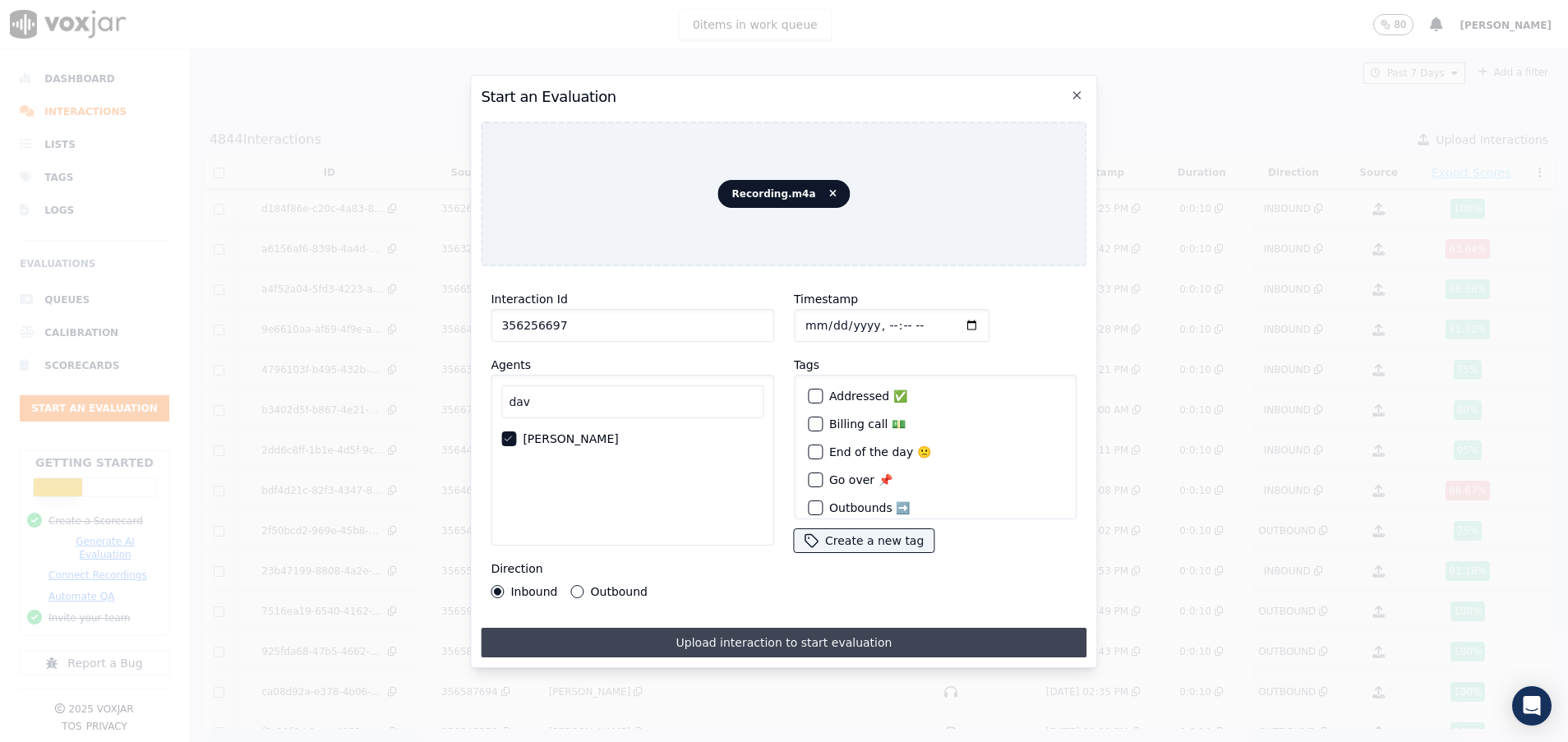
click at [723, 635] on button "Upload interaction to start evaluation" at bounding box center [783, 643] width 606 height 30
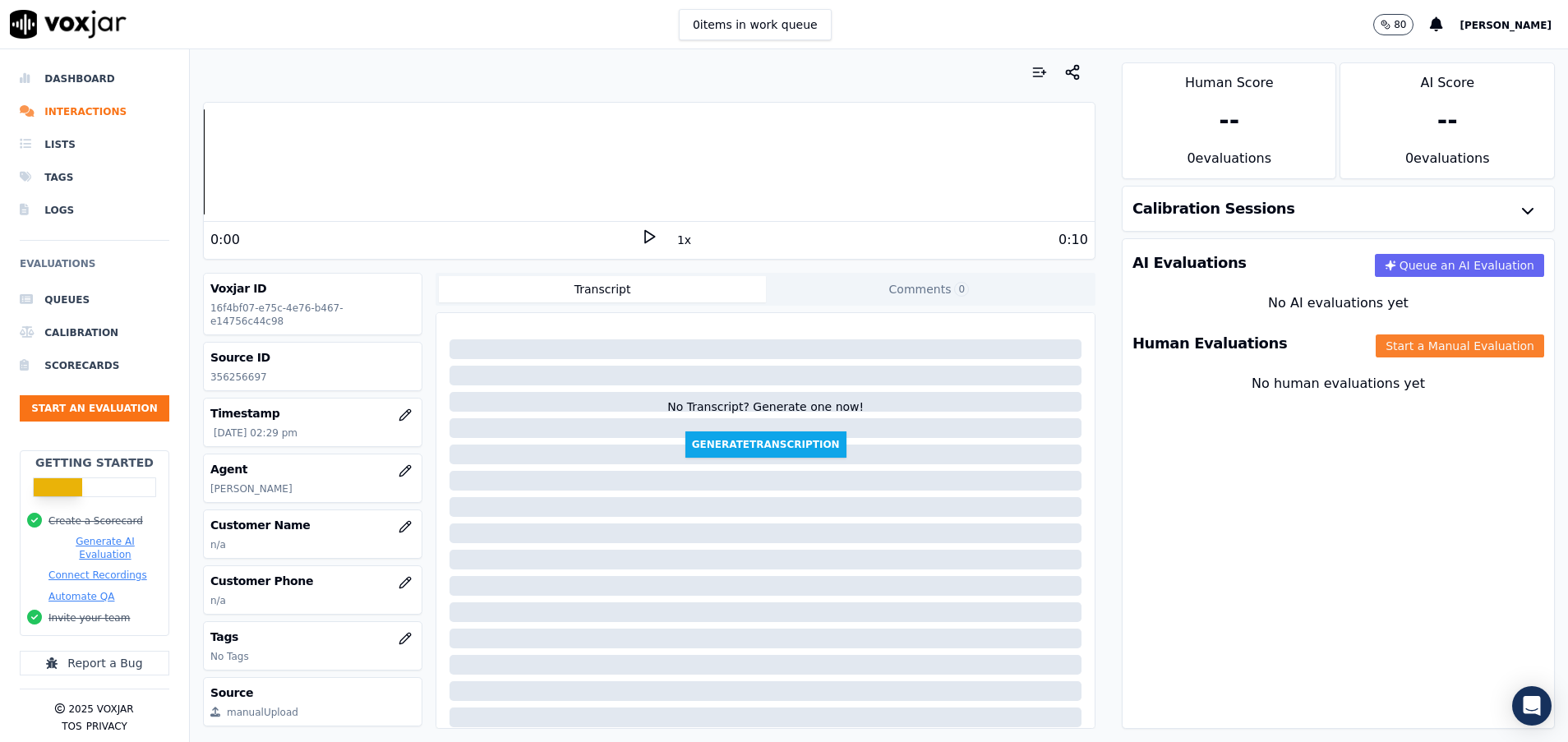
click at [1376, 352] on button "Start a Manual Evaluation" at bounding box center [1460, 346] width 168 height 23
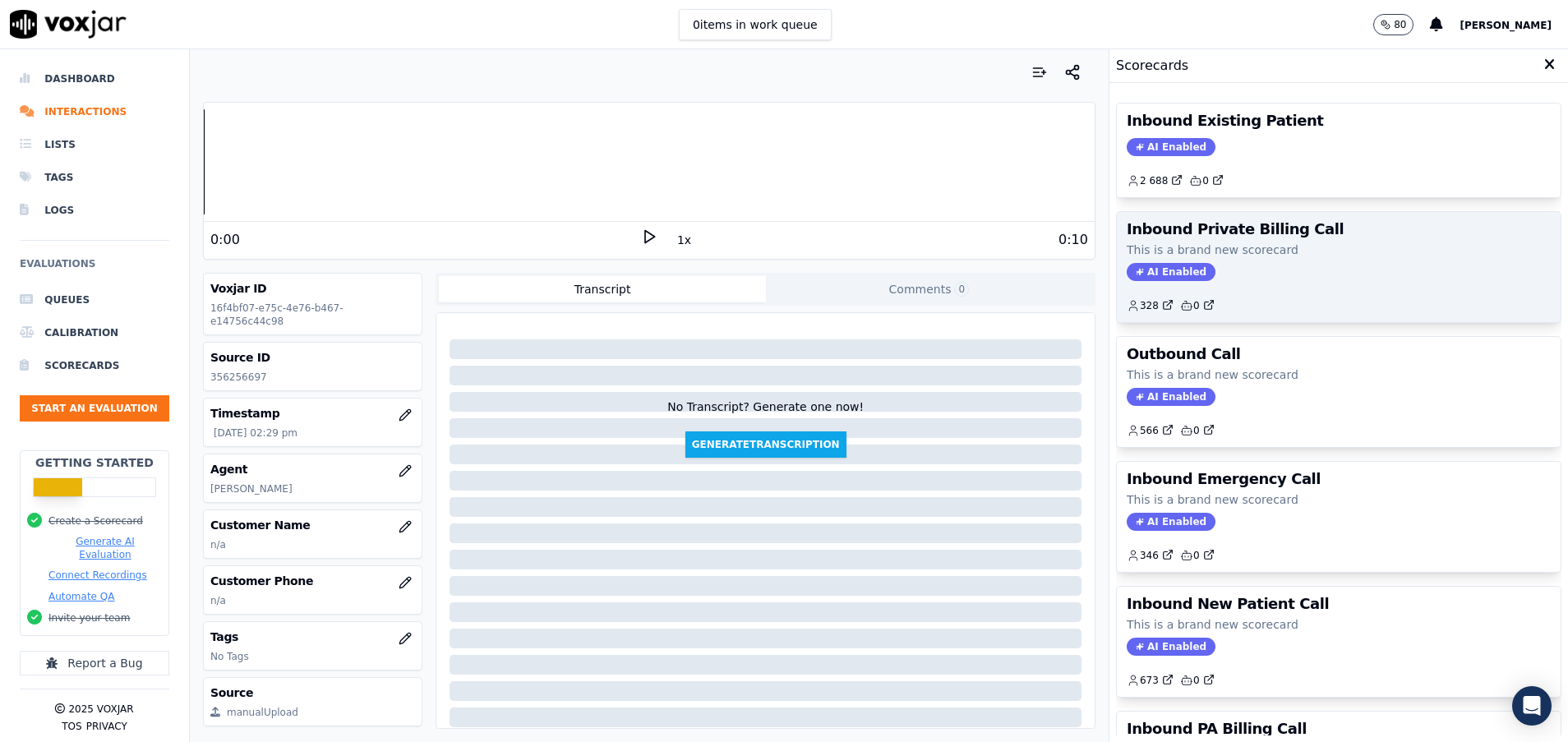
click at [1262, 242] on p "This is a brand new scorecard" at bounding box center [1339, 250] width 424 height 17
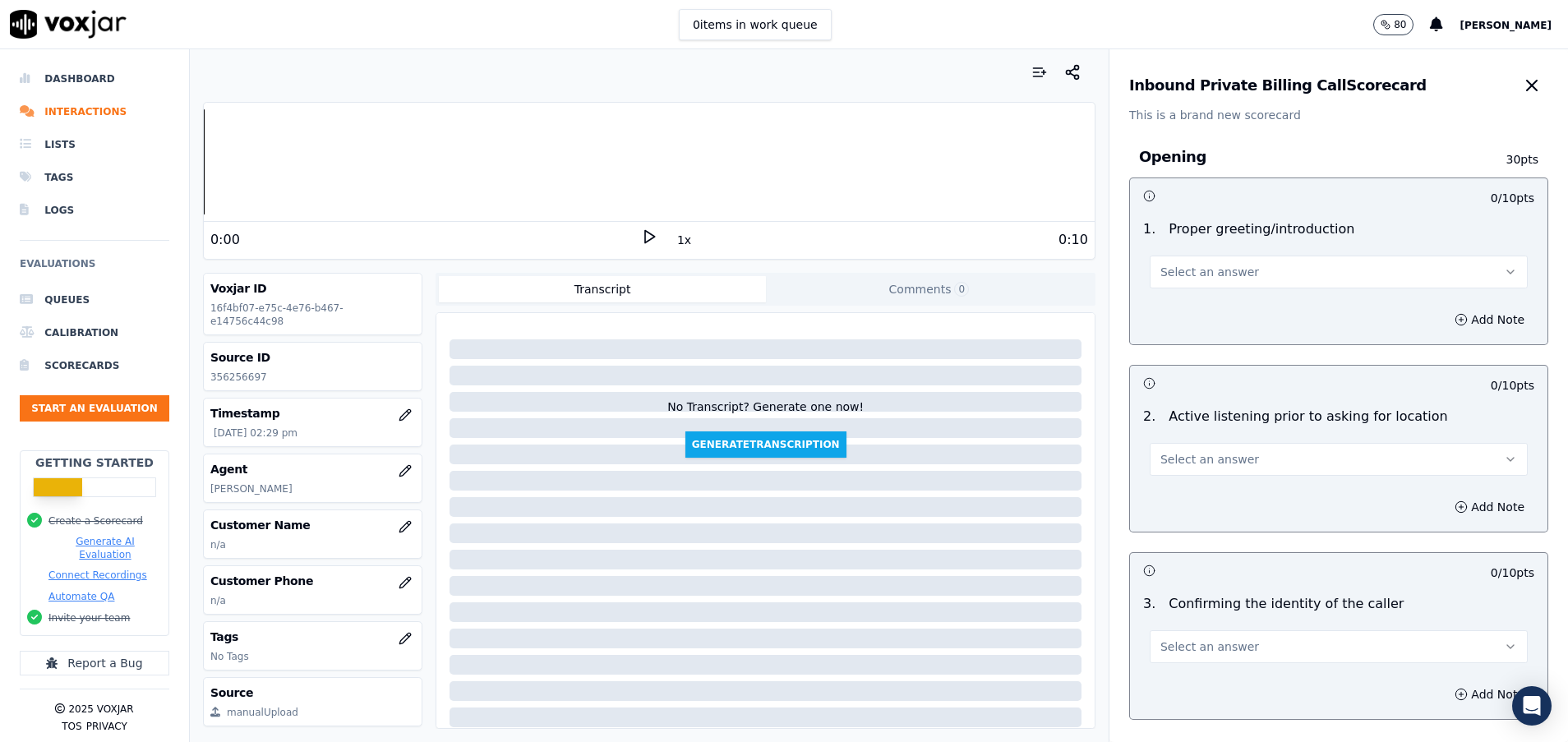
click at [1222, 266] on button "Select an answer" at bounding box center [1338, 271] width 378 height 33
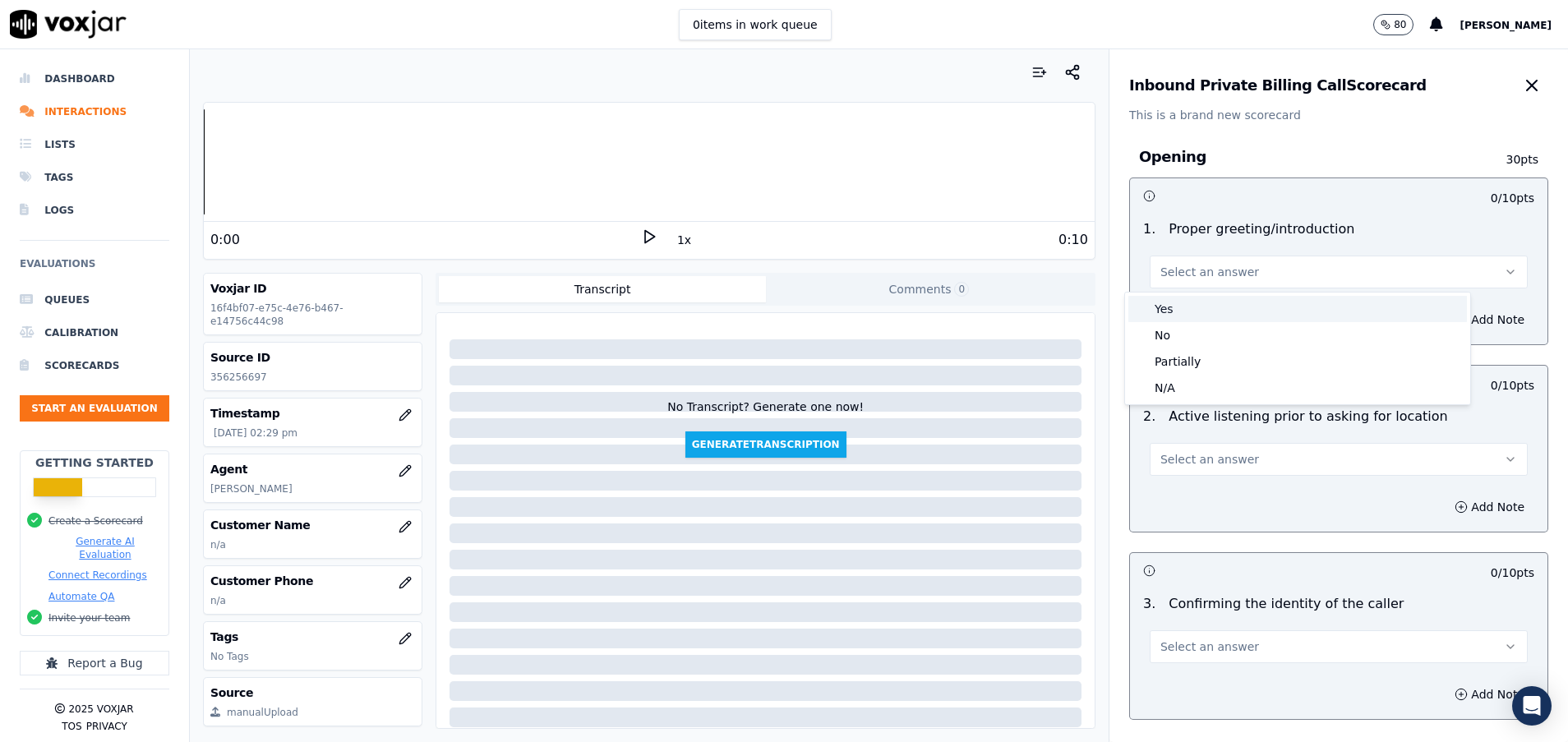
click at [1195, 308] on div "Yes" at bounding box center [1297, 309] width 338 height 26
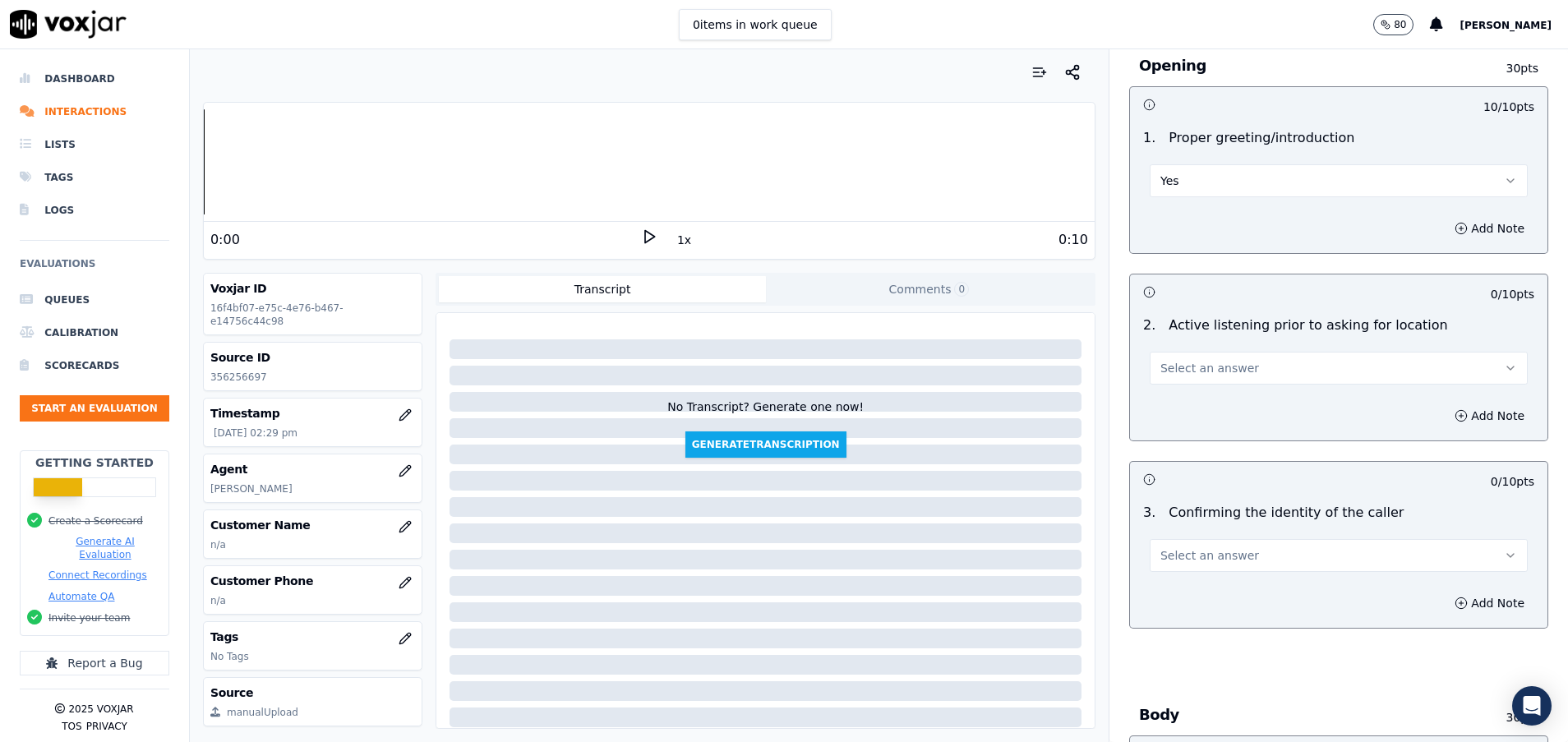
scroll to position [123, 0]
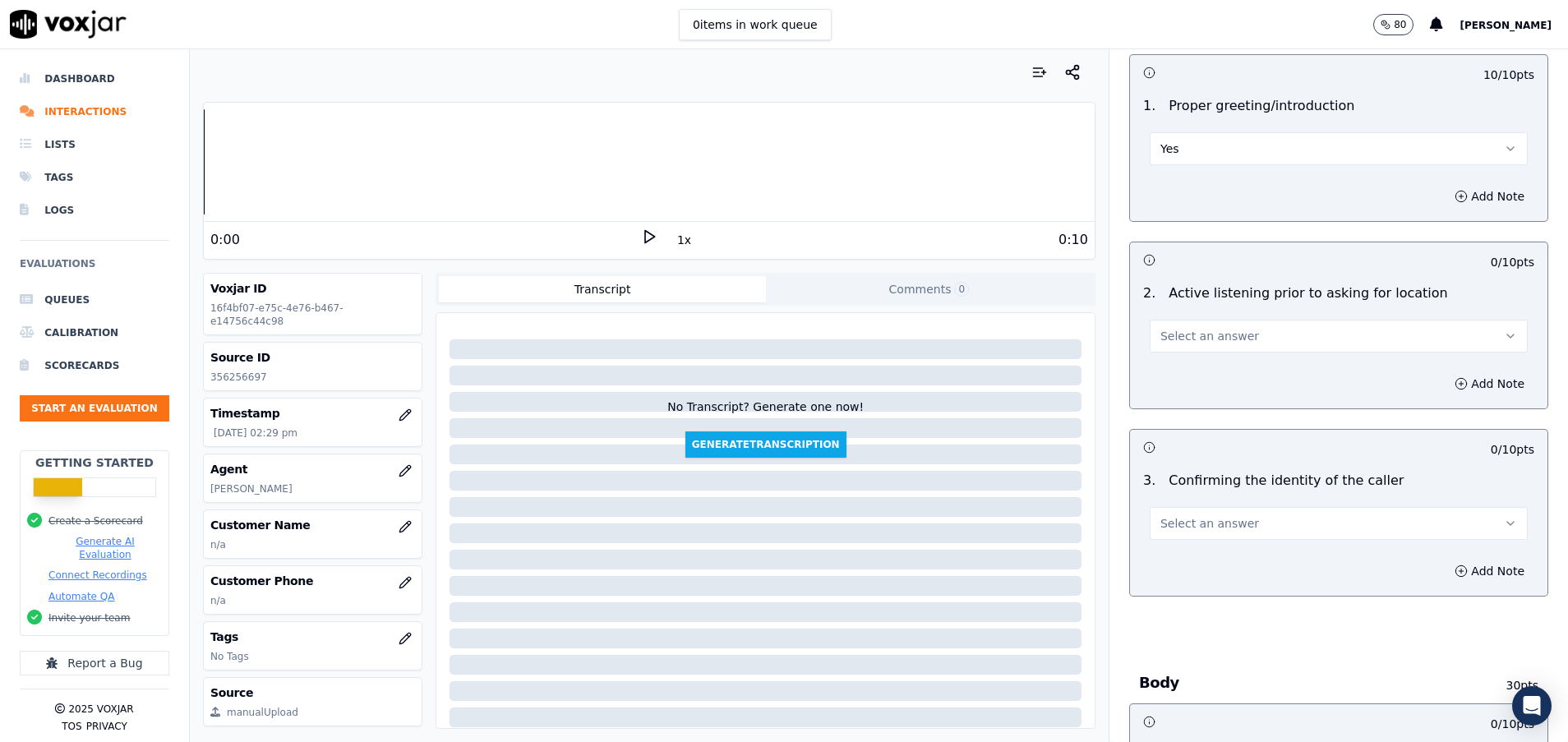
click at [1190, 348] on button "Select an answer" at bounding box center [1338, 335] width 378 height 33
click at [1190, 367] on div "Yes" at bounding box center [1297, 373] width 338 height 26
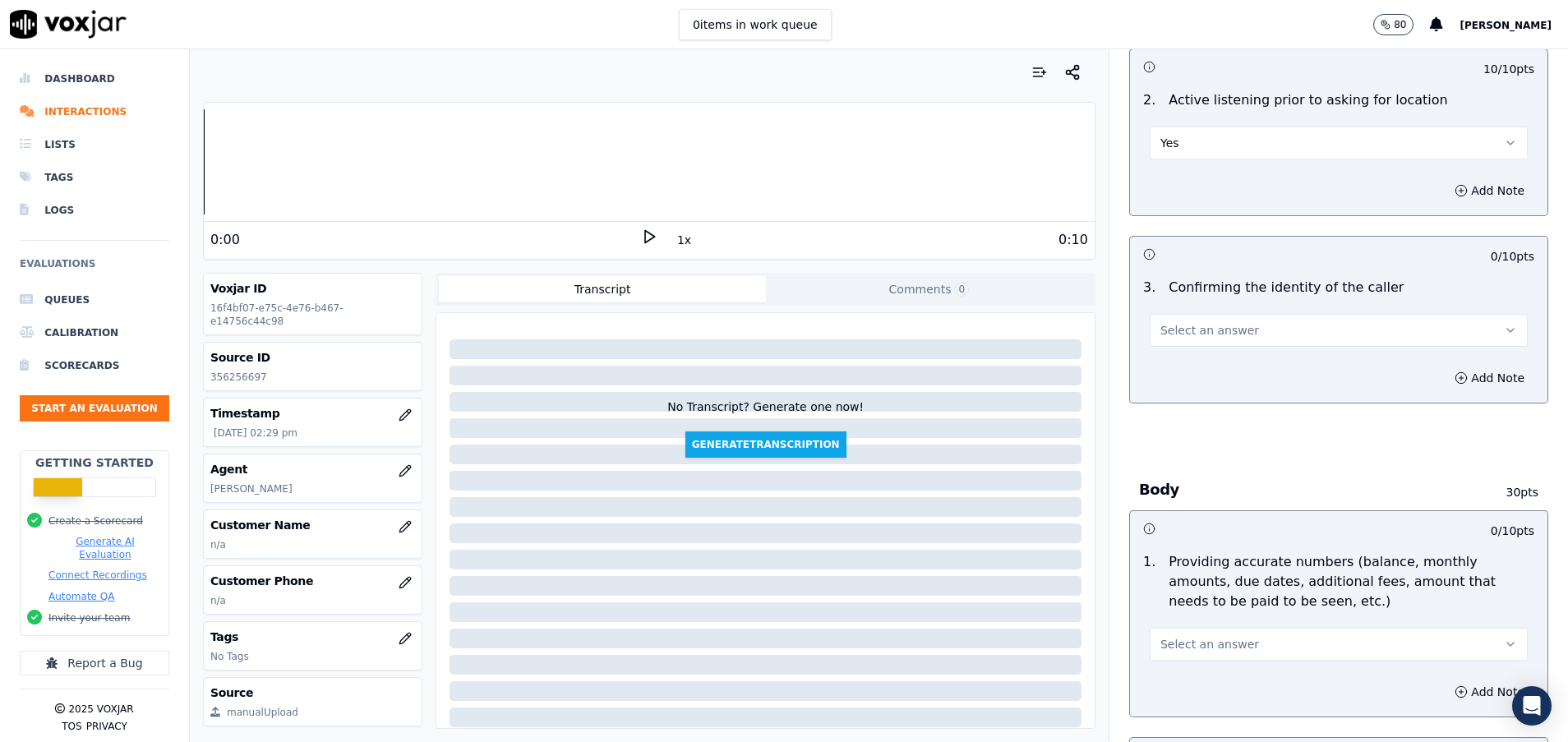
scroll to position [370, 0]
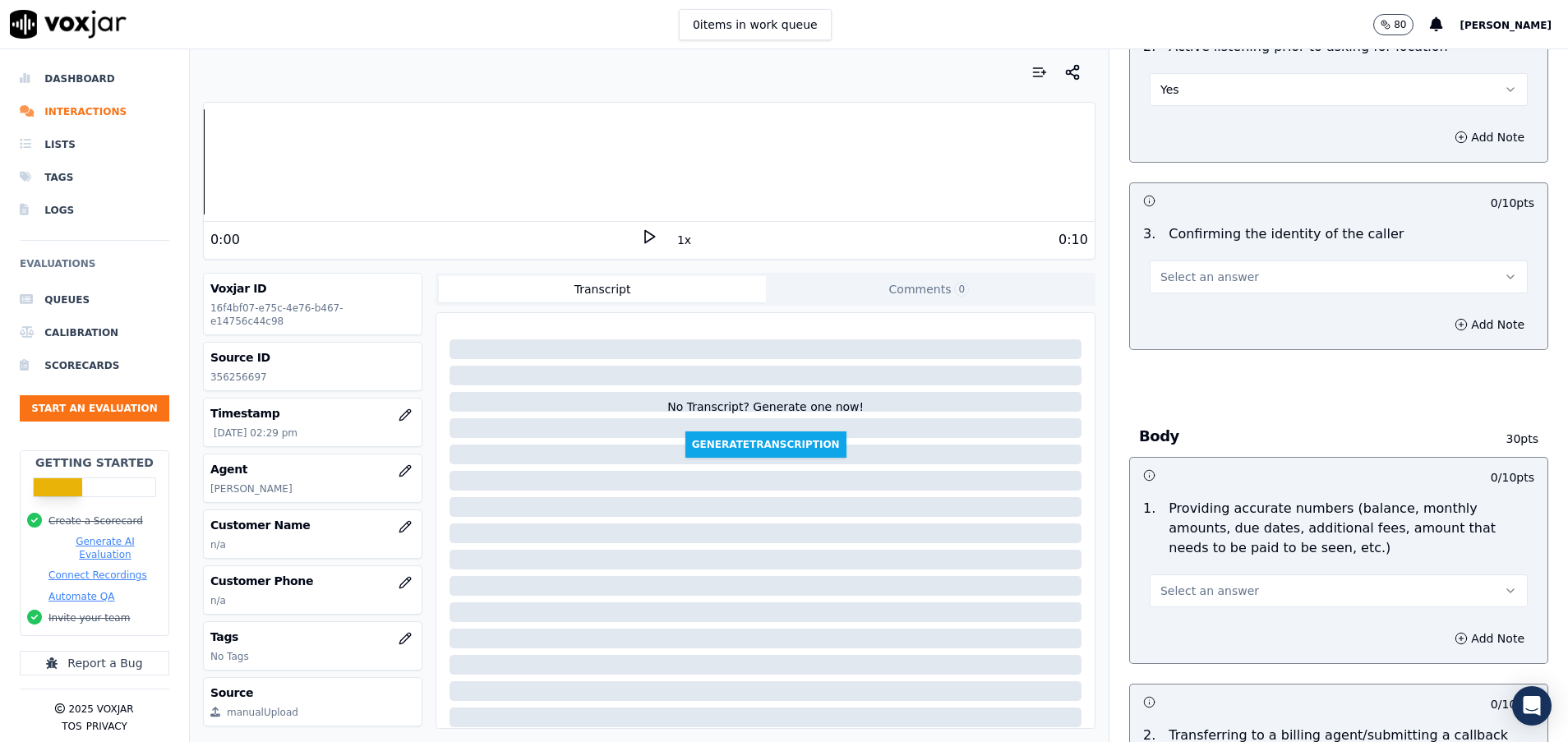
click at [1161, 278] on span "Select an answer" at bounding box center [1210, 278] width 99 height 17
click at [1152, 317] on div "Yes" at bounding box center [1297, 314] width 338 height 26
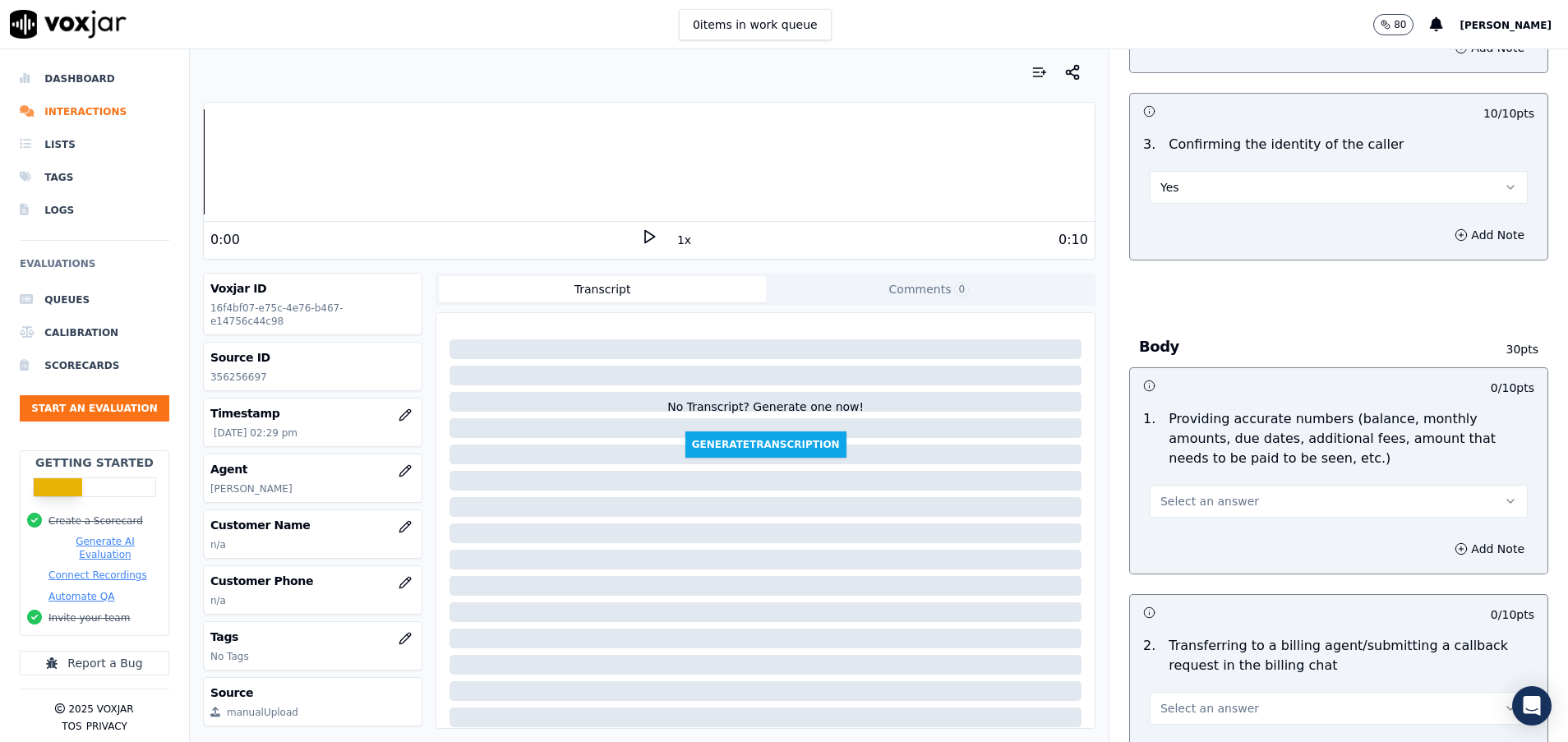
scroll to position [493, 0]
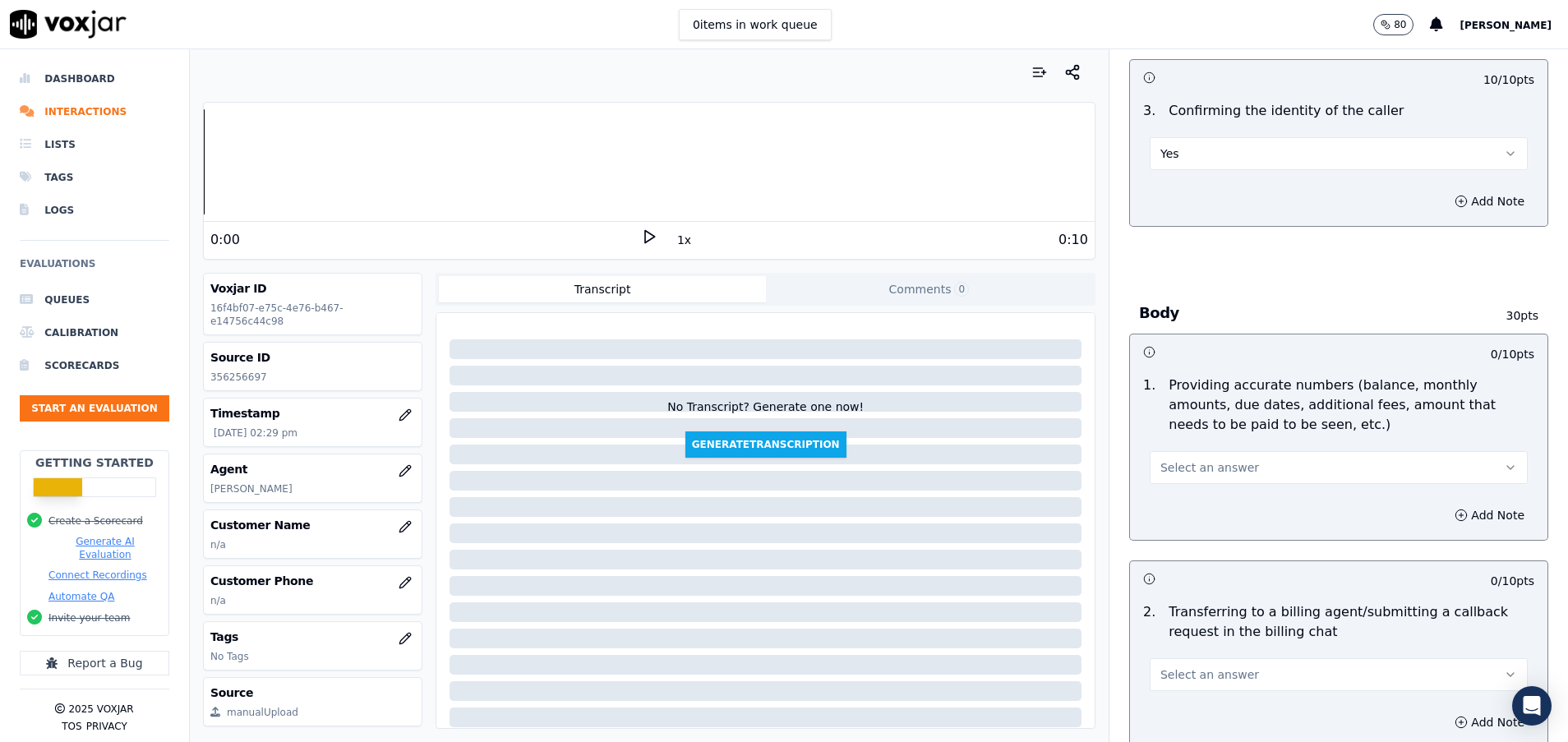
click at [1207, 471] on span "Select an answer" at bounding box center [1210, 468] width 99 height 17
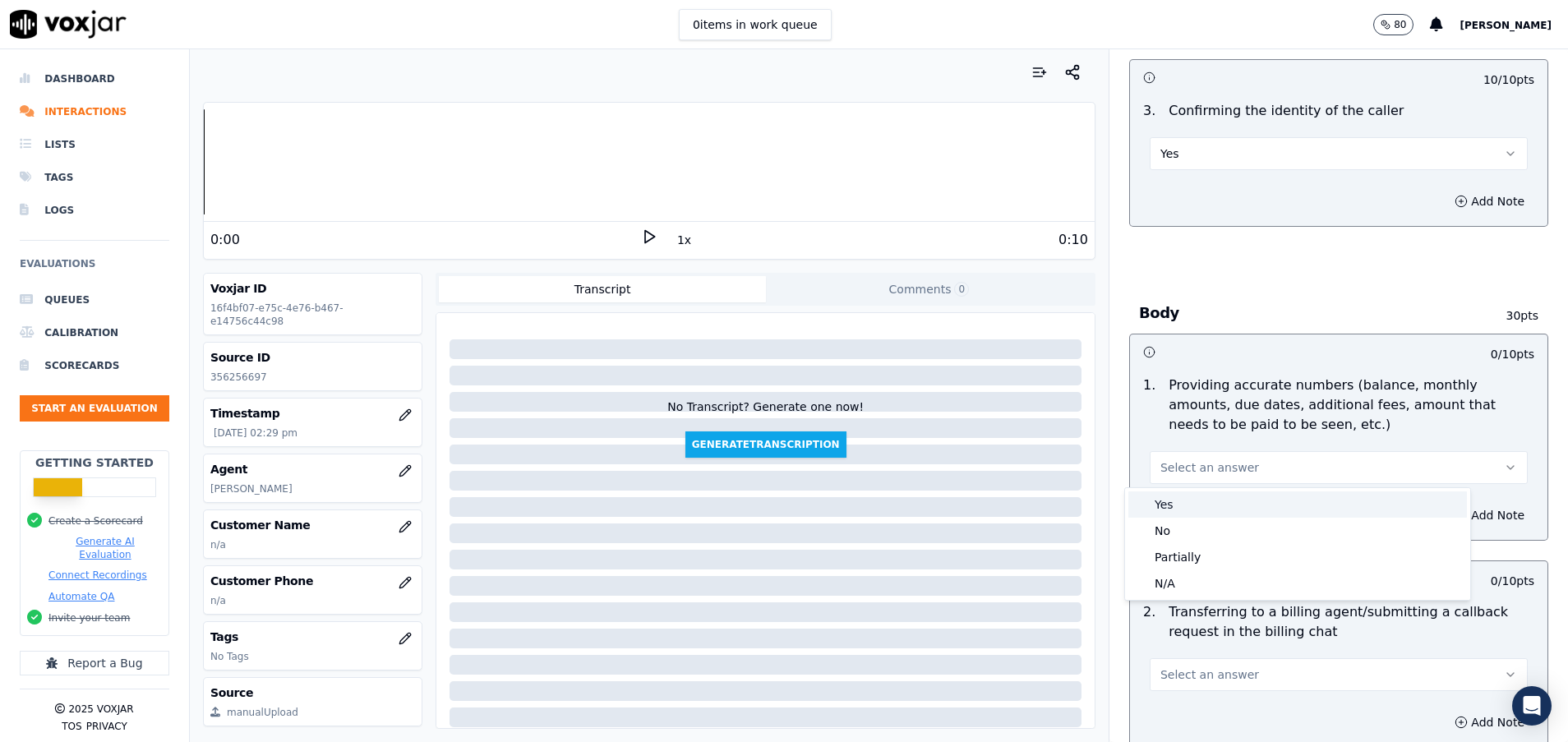
click at [1194, 493] on div "Yes" at bounding box center [1297, 505] width 338 height 26
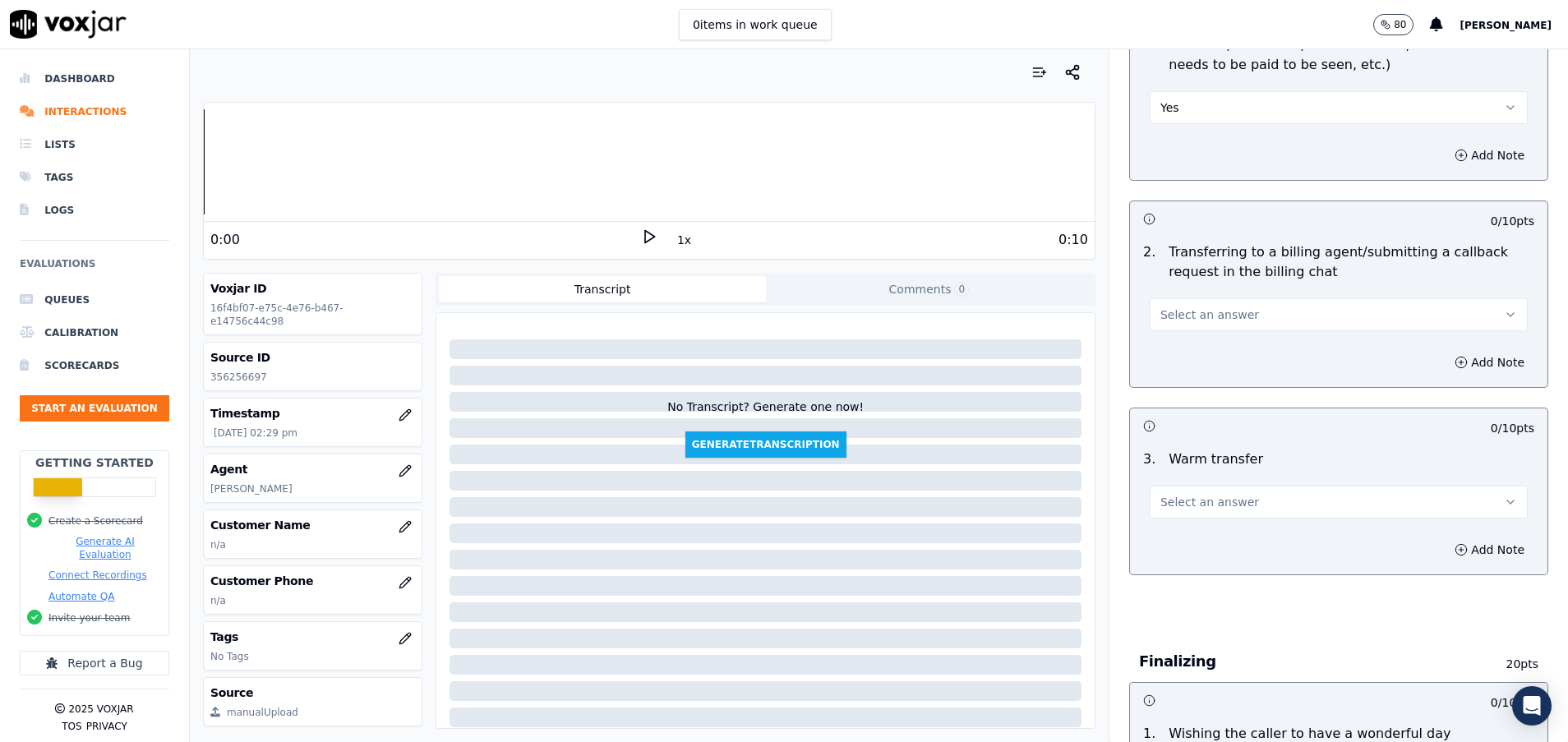
scroll to position [863, 0]
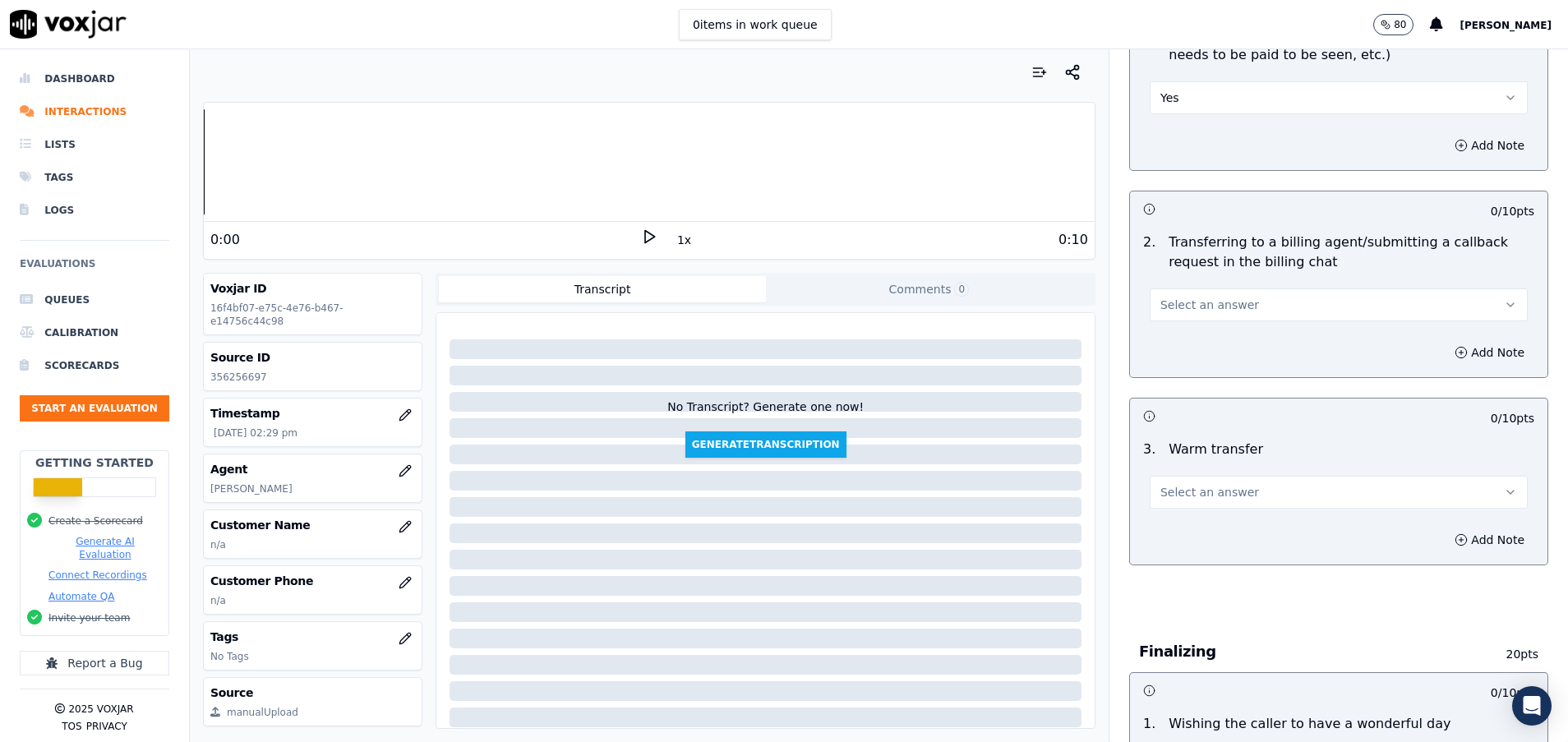
click at [1188, 300] on span "Select an answer" at bounding box center [1210, 305] width 99 height 17
click at [1181, 398] on div "N/A" at bounding box center [1297, 394] width 338 height 26
click at [1197, 493] on span "Select an answer" at bounding box center [1210, 492] width 99 height 17
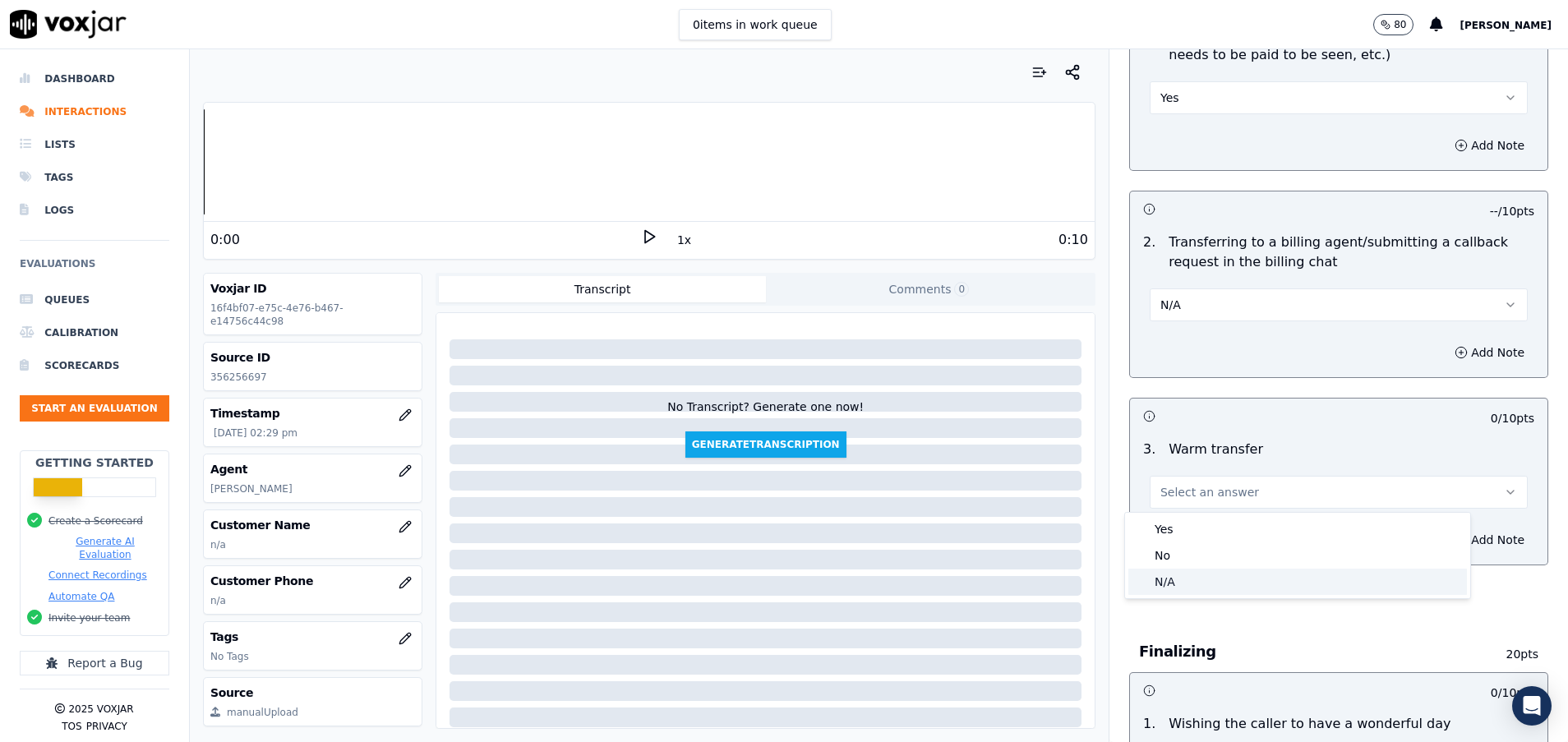
click at [1200, 581] on div "N/A" at bounding box center [1297, 581] width 338 height 26
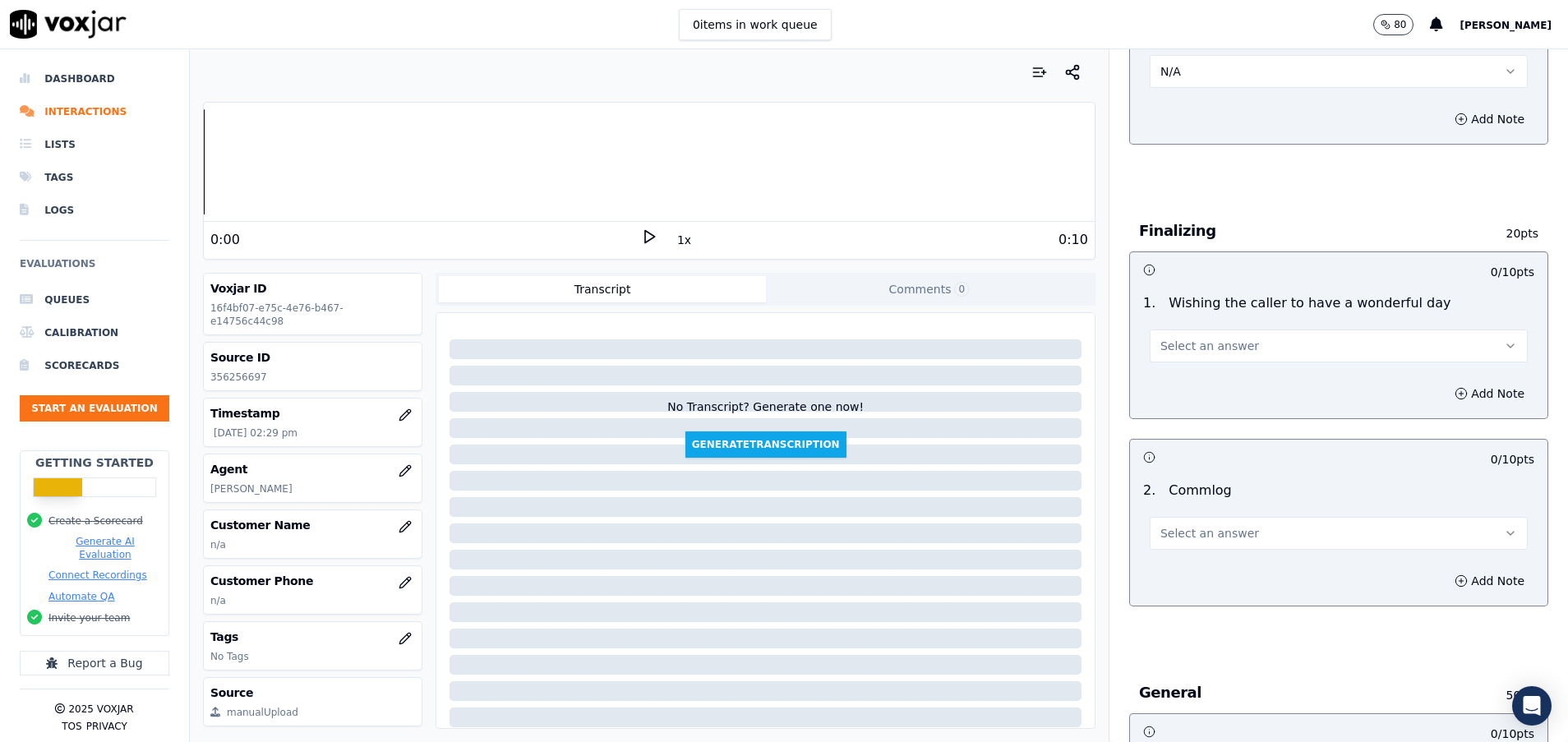
scroll to position [1356, 0]
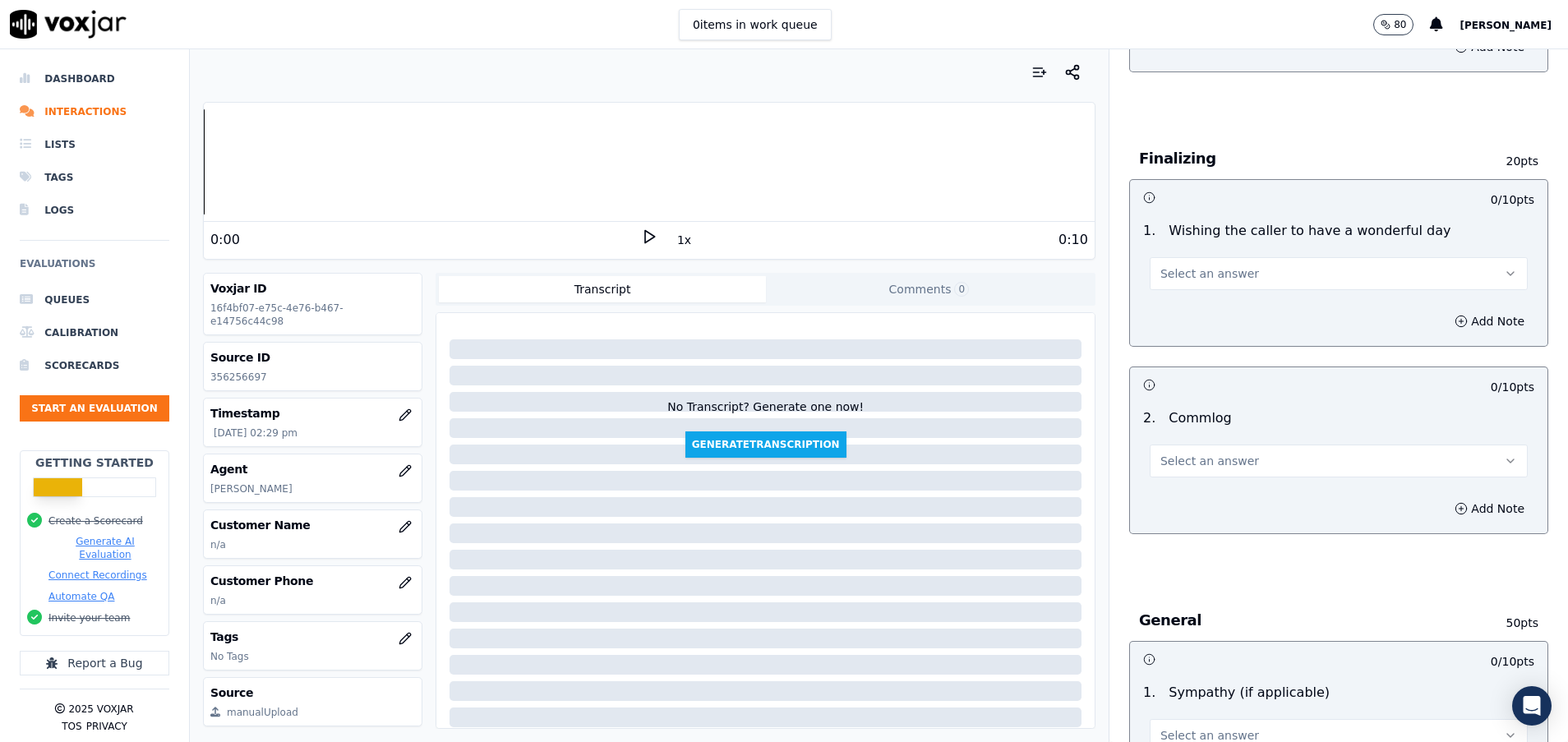
click at [1171, 464] on span "Select an answer" at bounding box center [1210, 461] width 99 height 17
click at [1162, 507] on div "Yes" at bounding box center [1297, 498] width 338 height 26
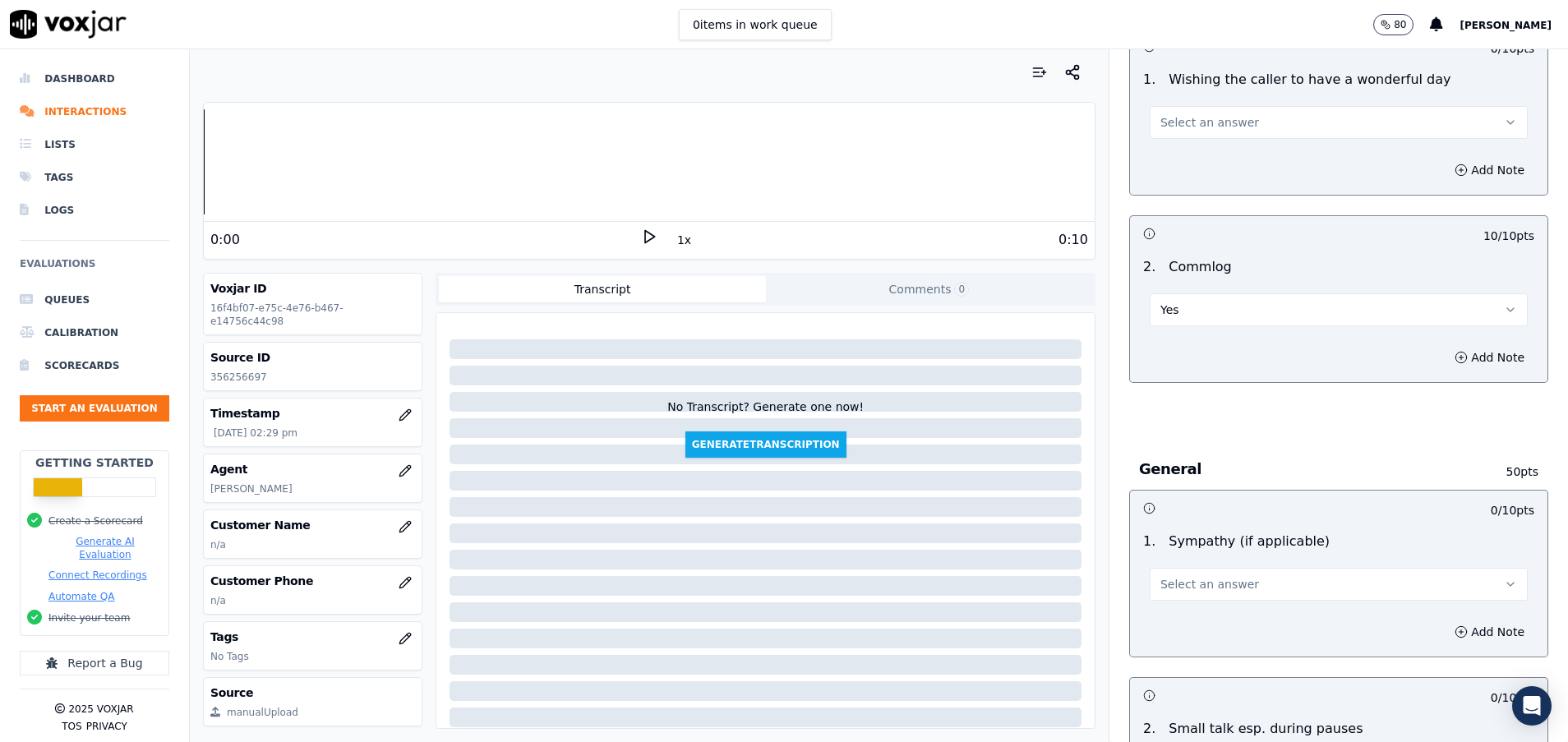
scroll to position [1603, 0]
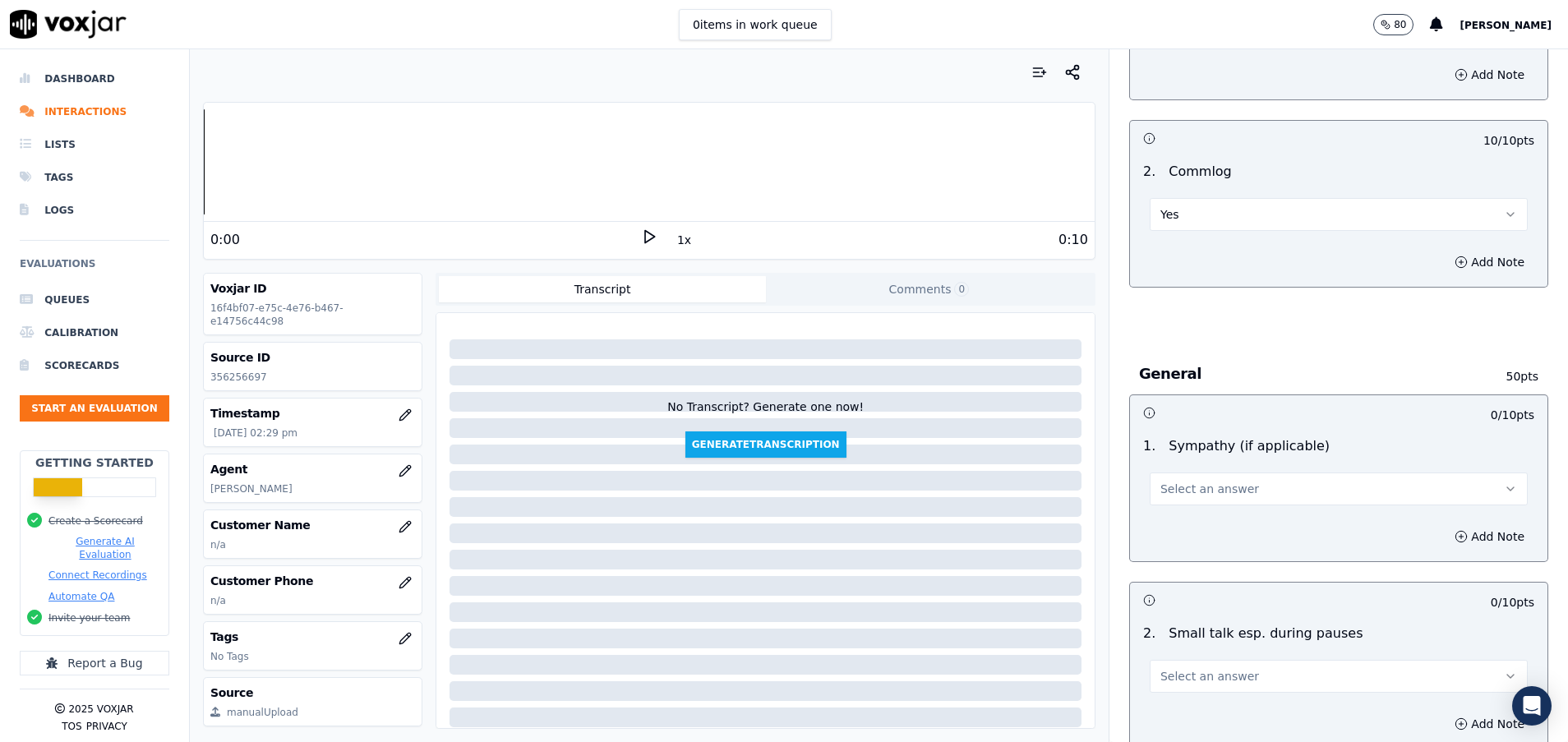
click at [1183, 493] on span "Select an answer" at bounding box center [1210, 489] width 99 height 17
click at [1236, 583] on div "N/A" at bounding box center [1297, 578] width 338 height 26
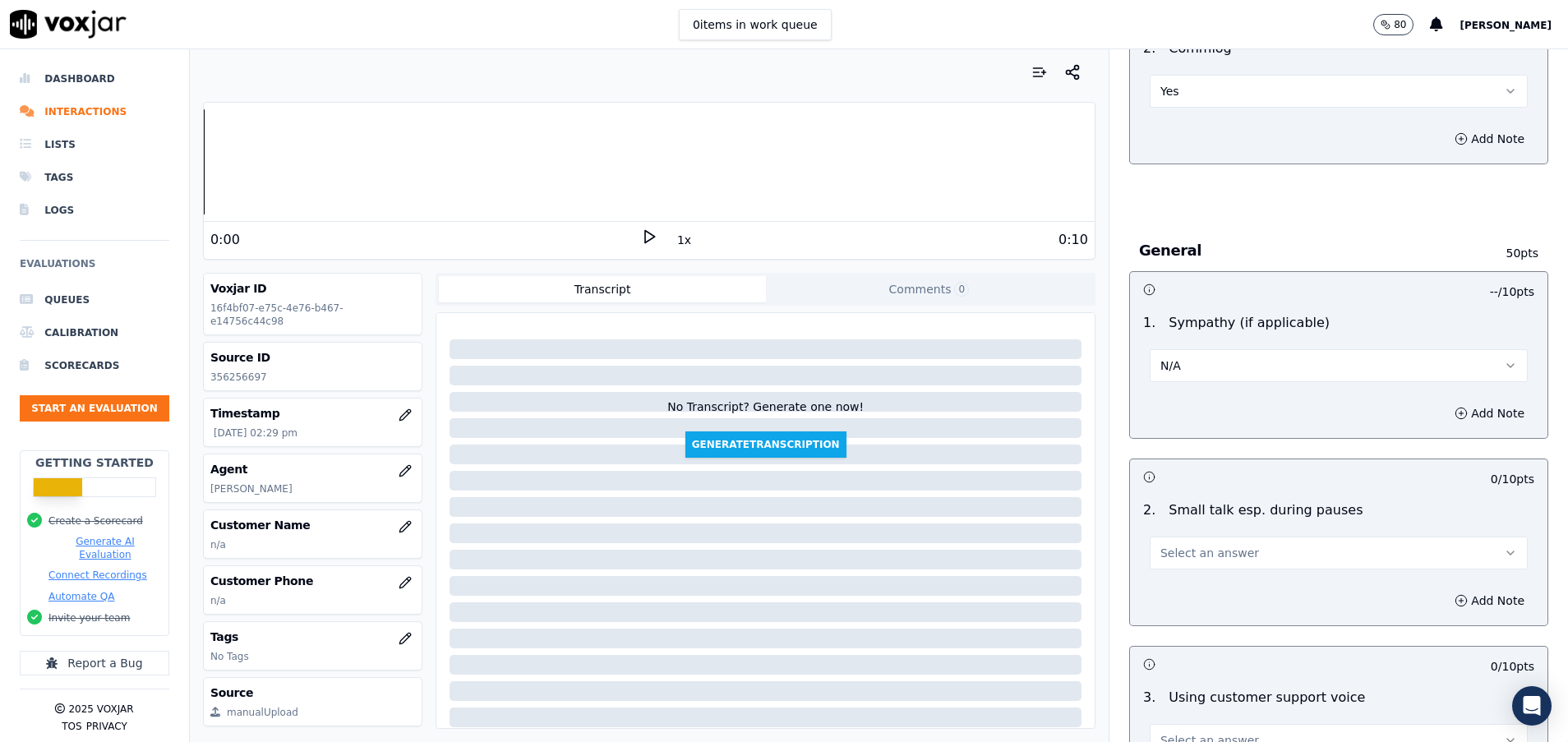
click at [1219, 559] on span "Select an answer" at bounding box center [1210, 553] width 99 height 17
click at [1224, 585] on div "Yes" at bounding box center [1297, 590] width 338 height 26
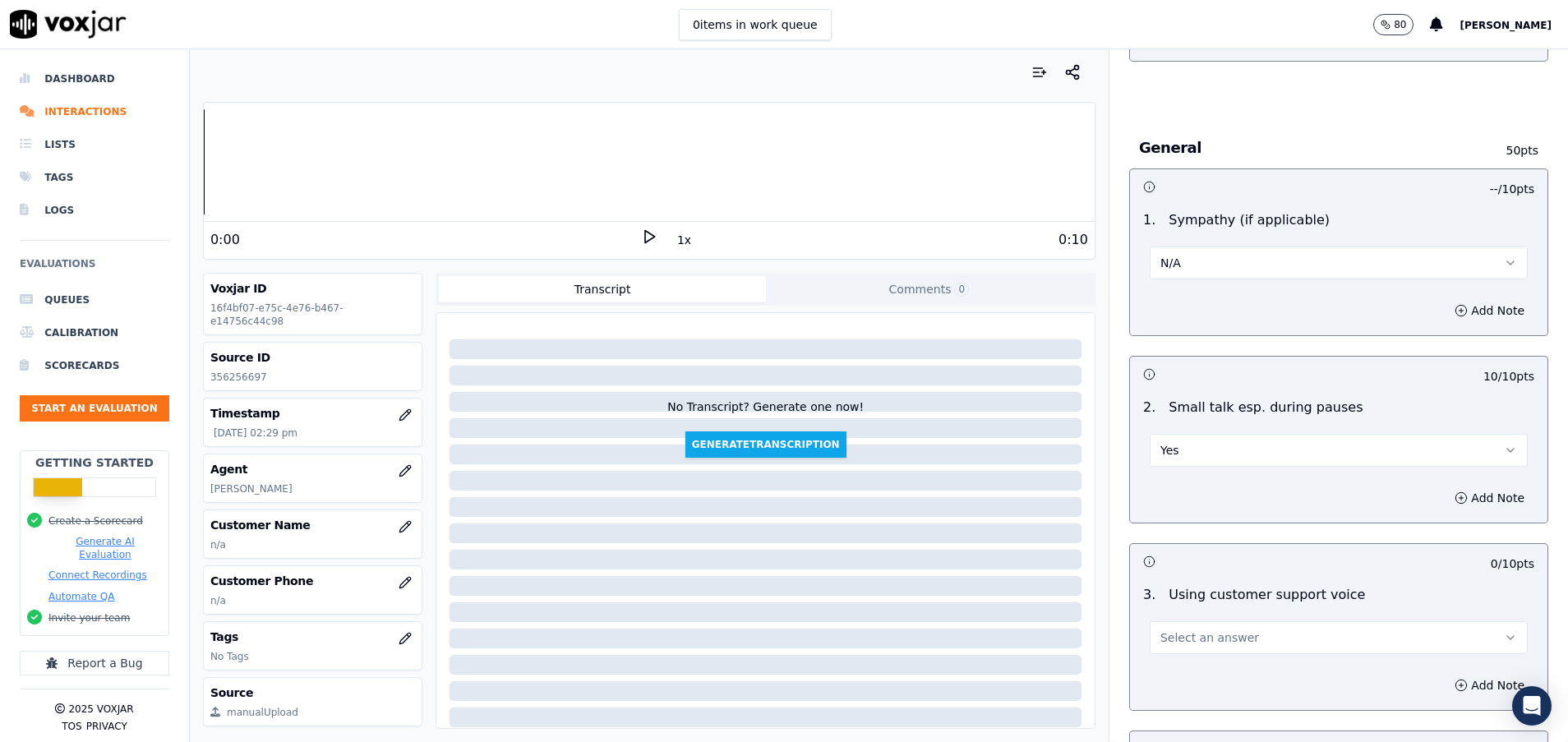
scroll to position [1972, 0]
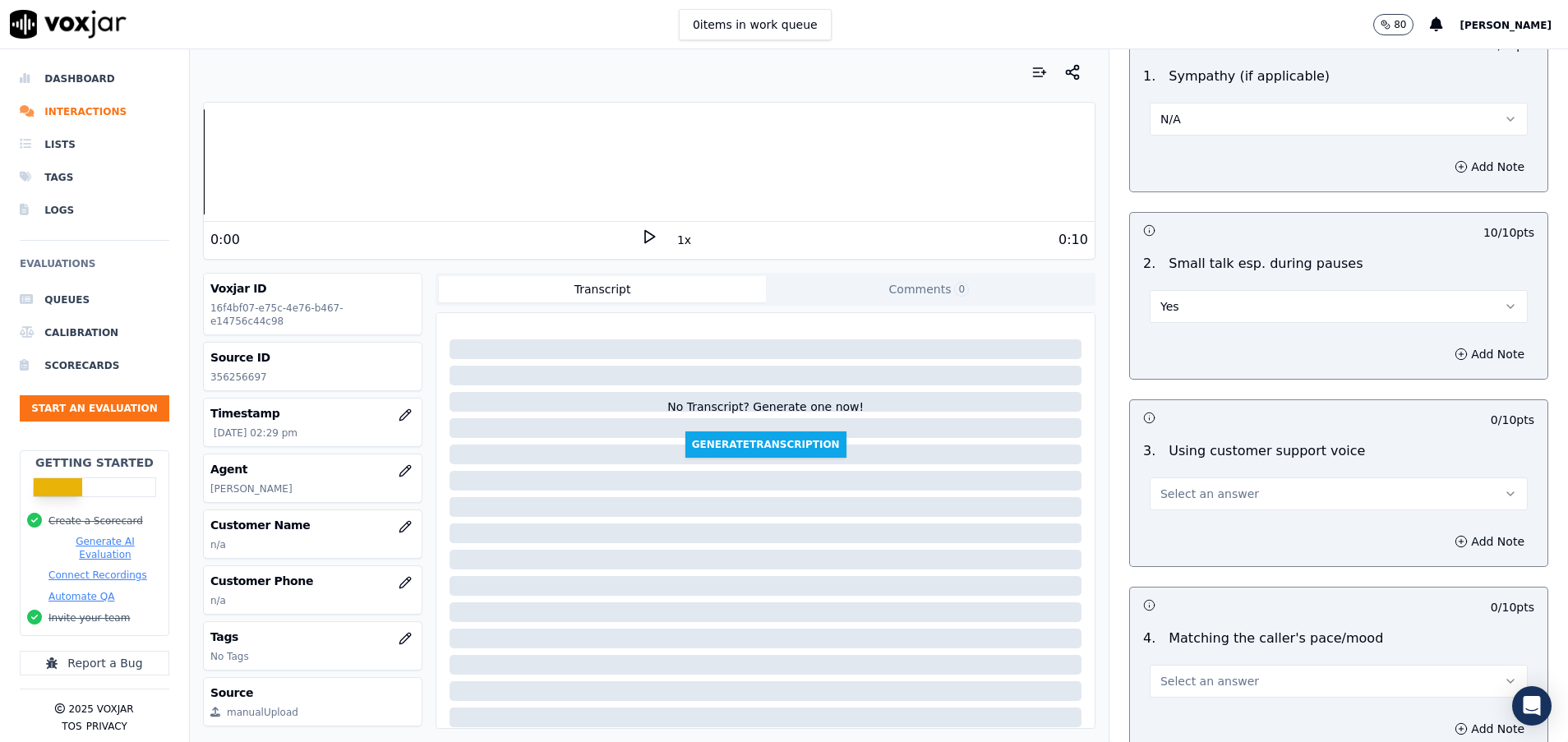
click at [1181, 504] on button "Select an answer" at bounding box center [1338, 493] width 378 height 33
click at [1181, 537] on div "Yes" at bounding box center [1297, 531] width 338 height 26
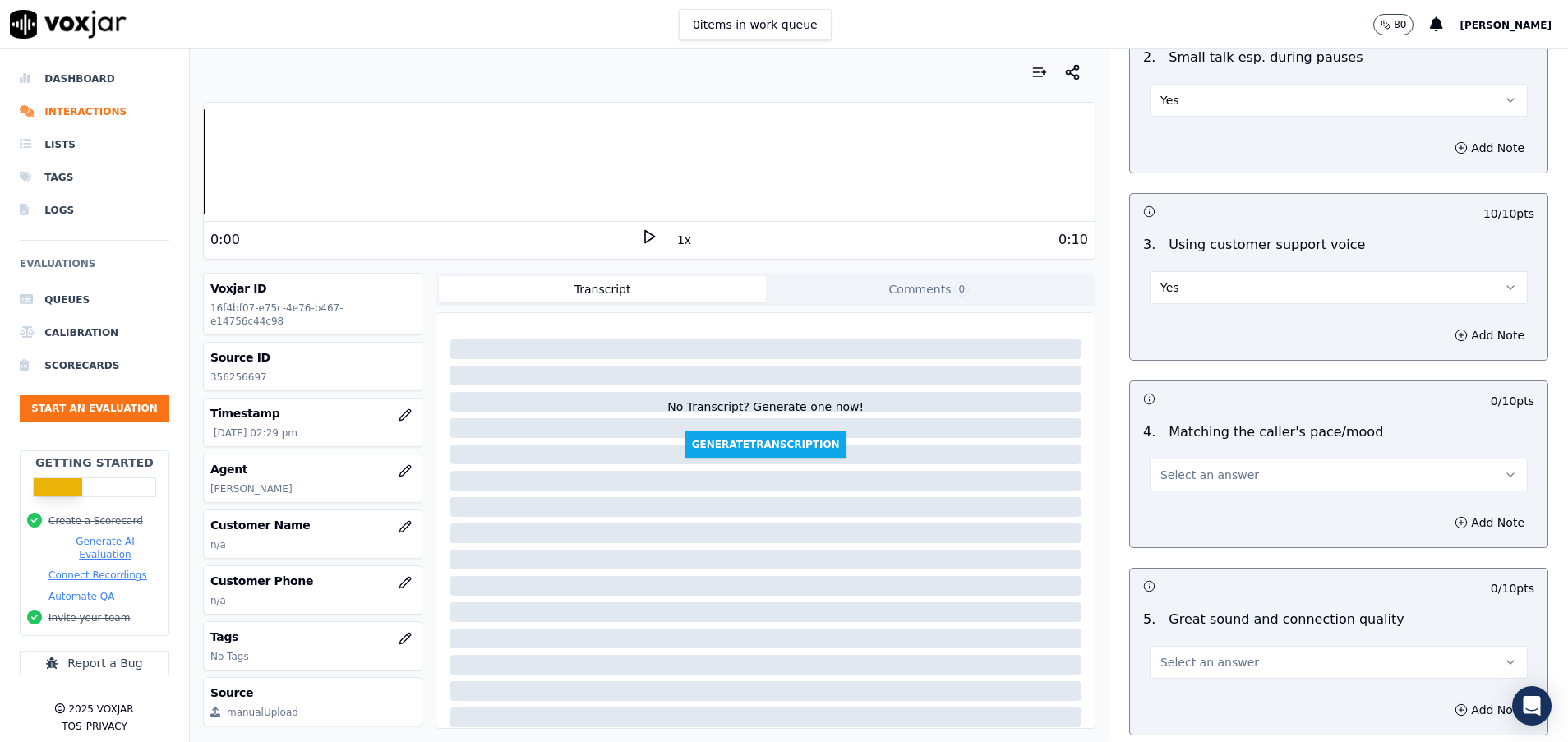
scroll to position [2219, 0]
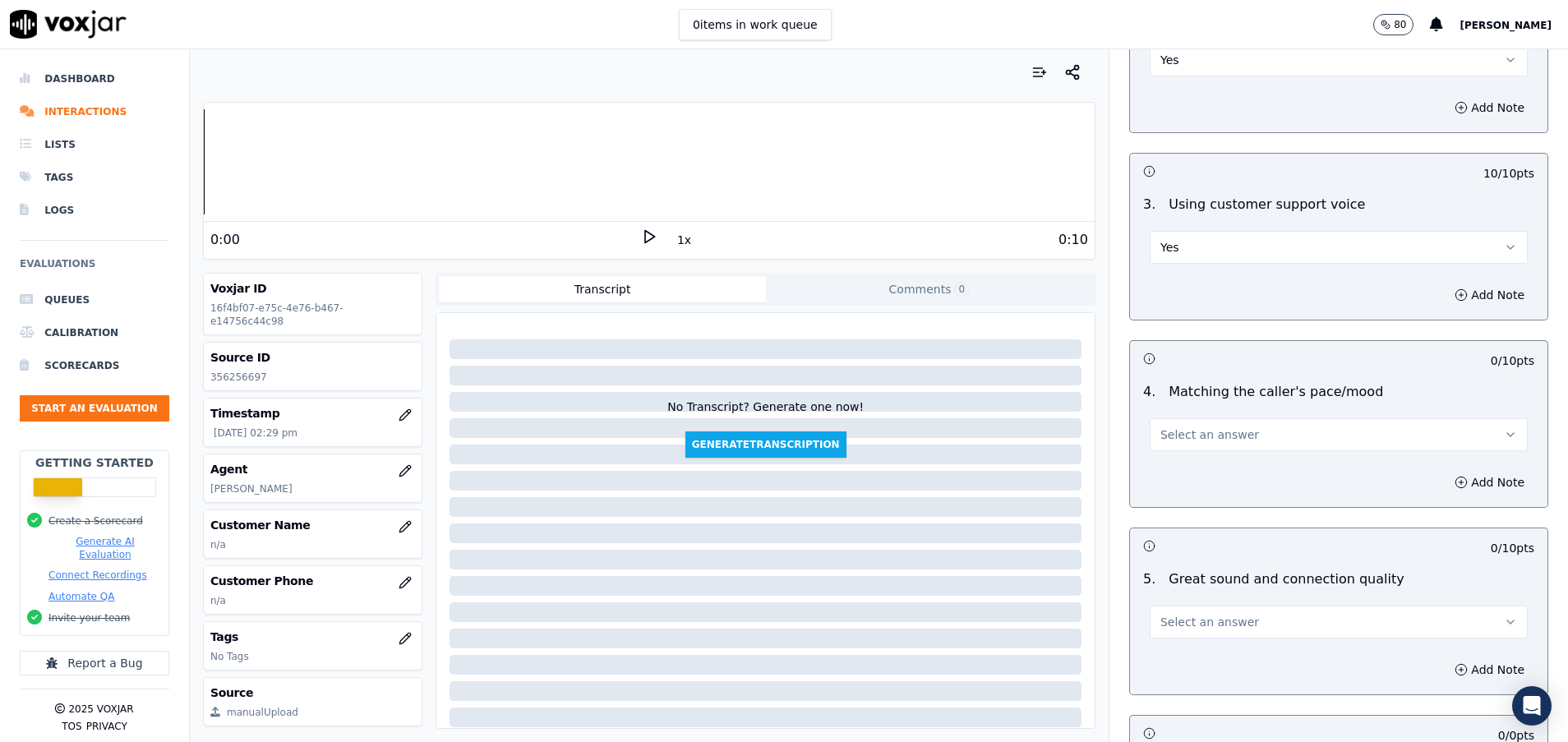
click at [1199, 442] on span "Select an answer" at bounding box center [1210, 435] width 99 height 17
click at [1180, 478] on div "Yes" at bounding box center [1297, 472] width 338 height 26
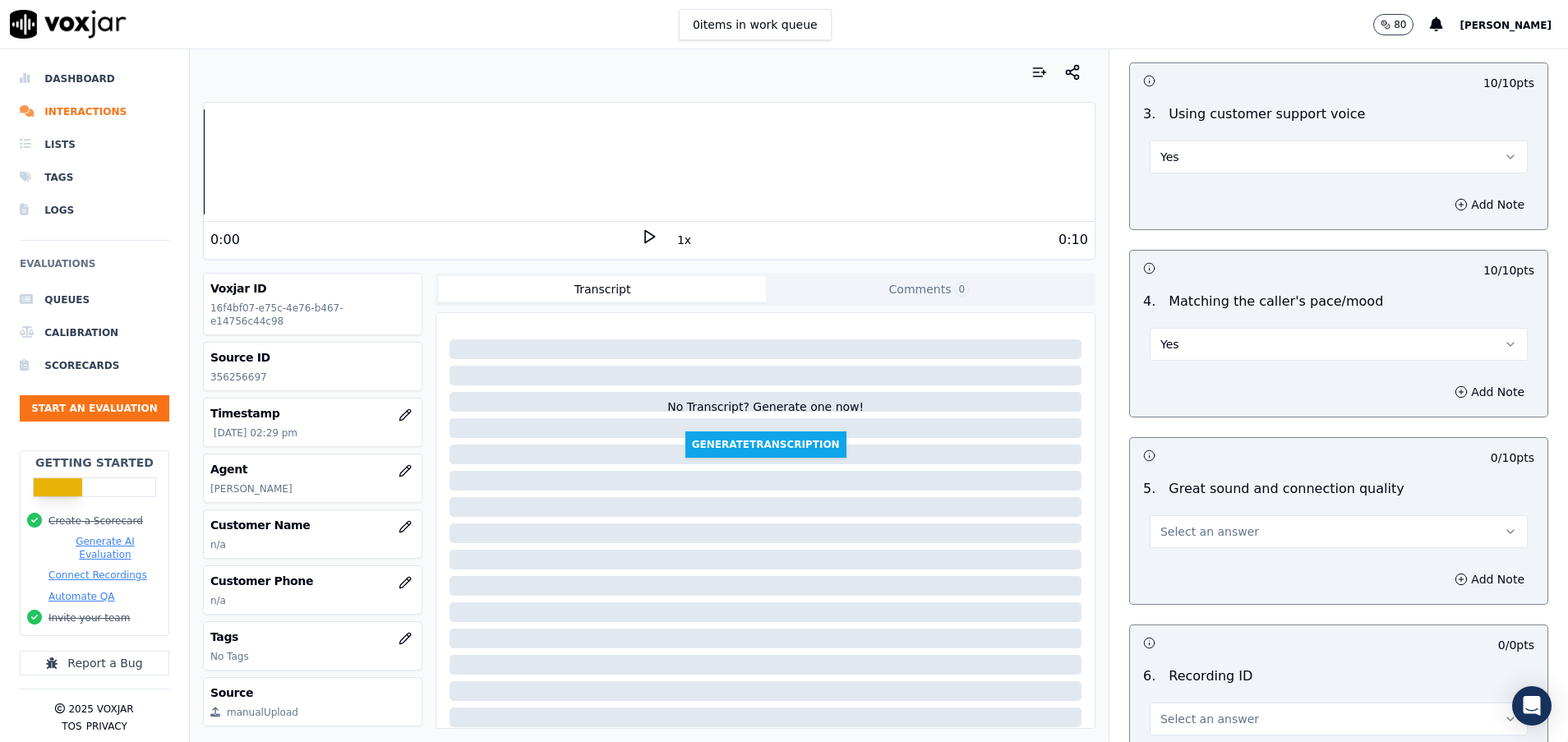
scroll to position [2342, 0]
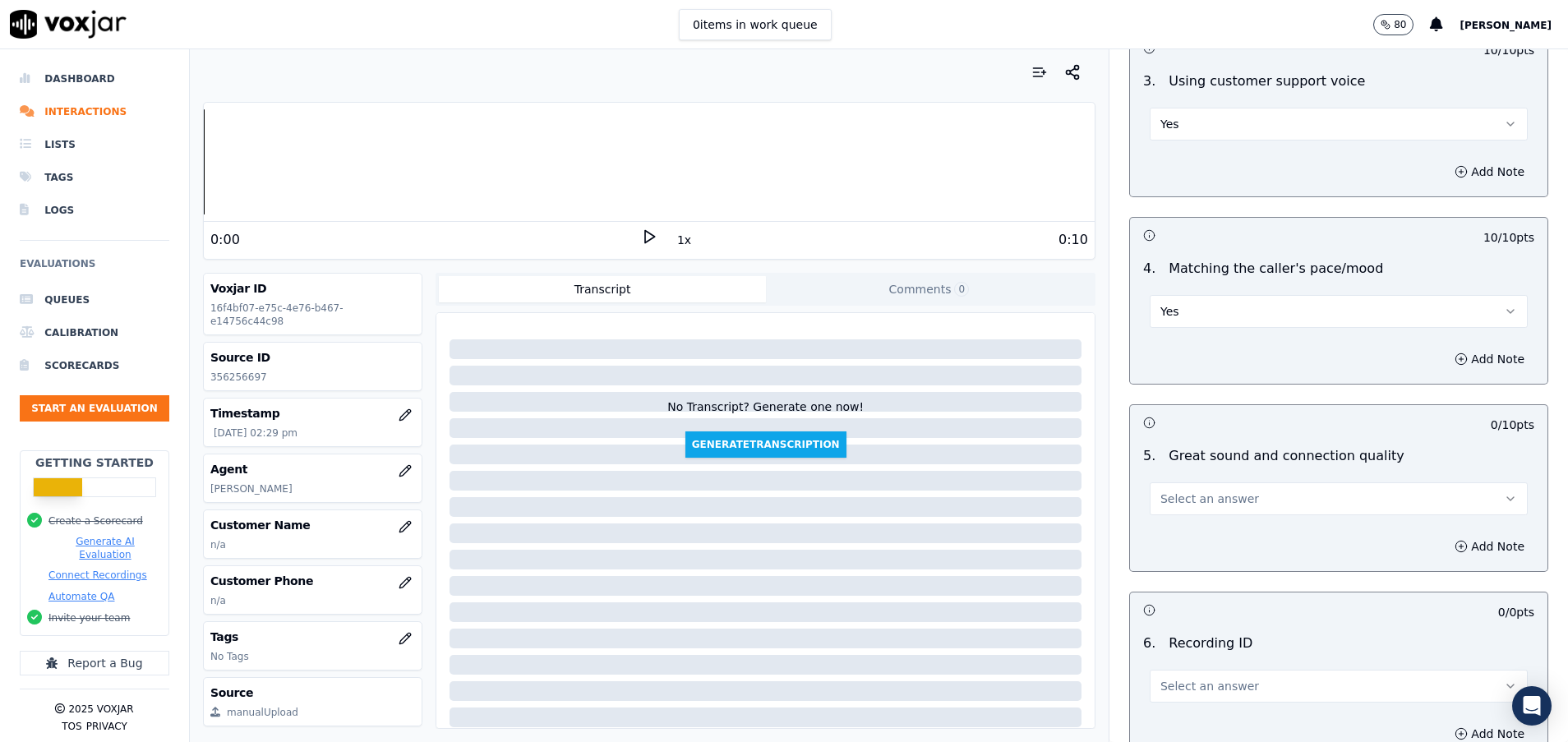
click at [1184, 501] on span "Select an answer" at bounding box center [1210, 499] width 99 height 17
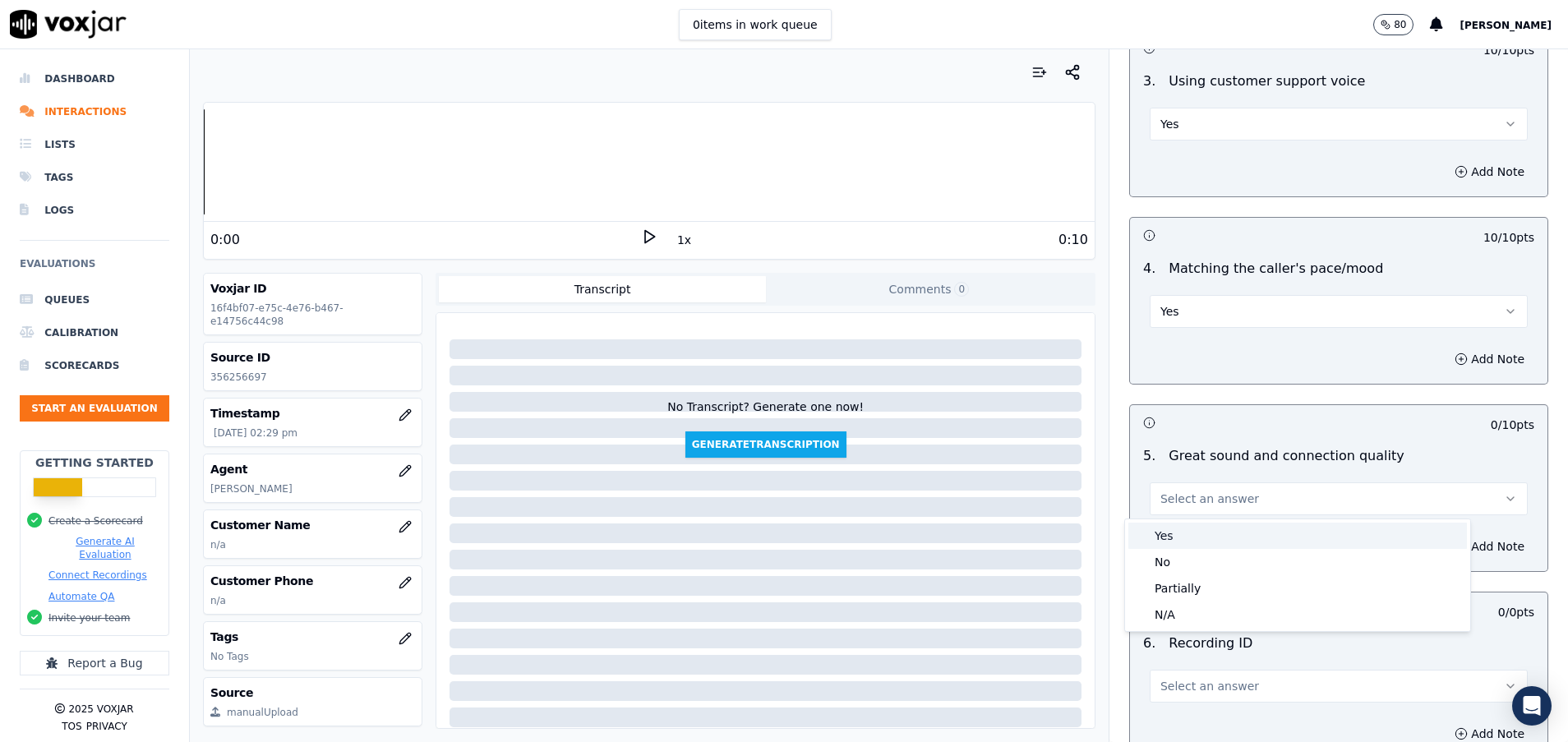
click at [1185, 528] on div "Yes" at bounding box center [1297, 535] width 338 height 26
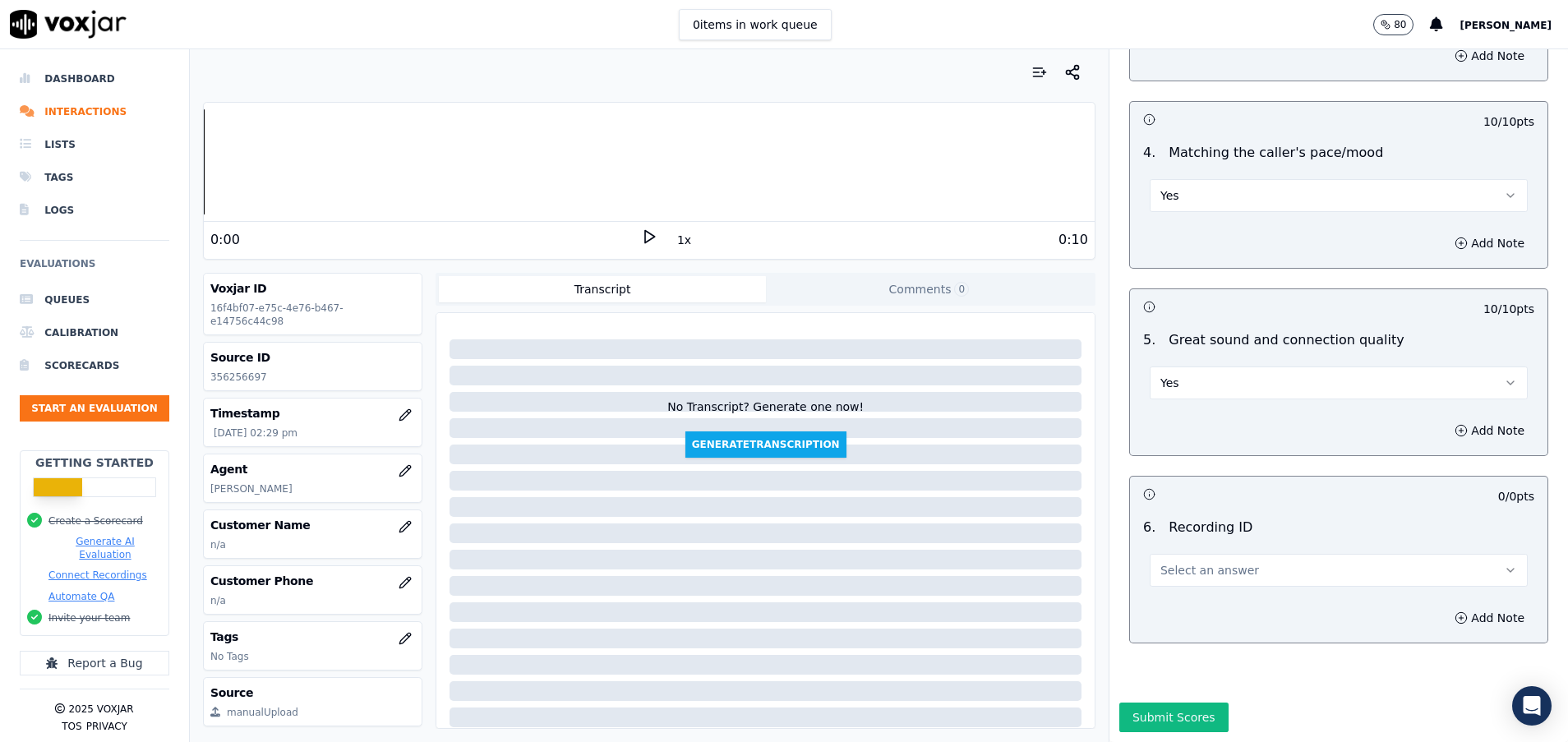
scroll to position [2515, 0]
click at [1185, 554] on button "Select an answer" at bounding box center [1338, 570] width 378 height 33
click at [1187, 562] on span "Select an answer" at bounding box center [1210, 570] width 99 height 17
click at [1197, 562] on span "Select an answer" at bounding box center [1210, 570] width 99 height 17
click at [1204, 560] on div "N/A" at bounding box center [1297, 561] width 338 height 26
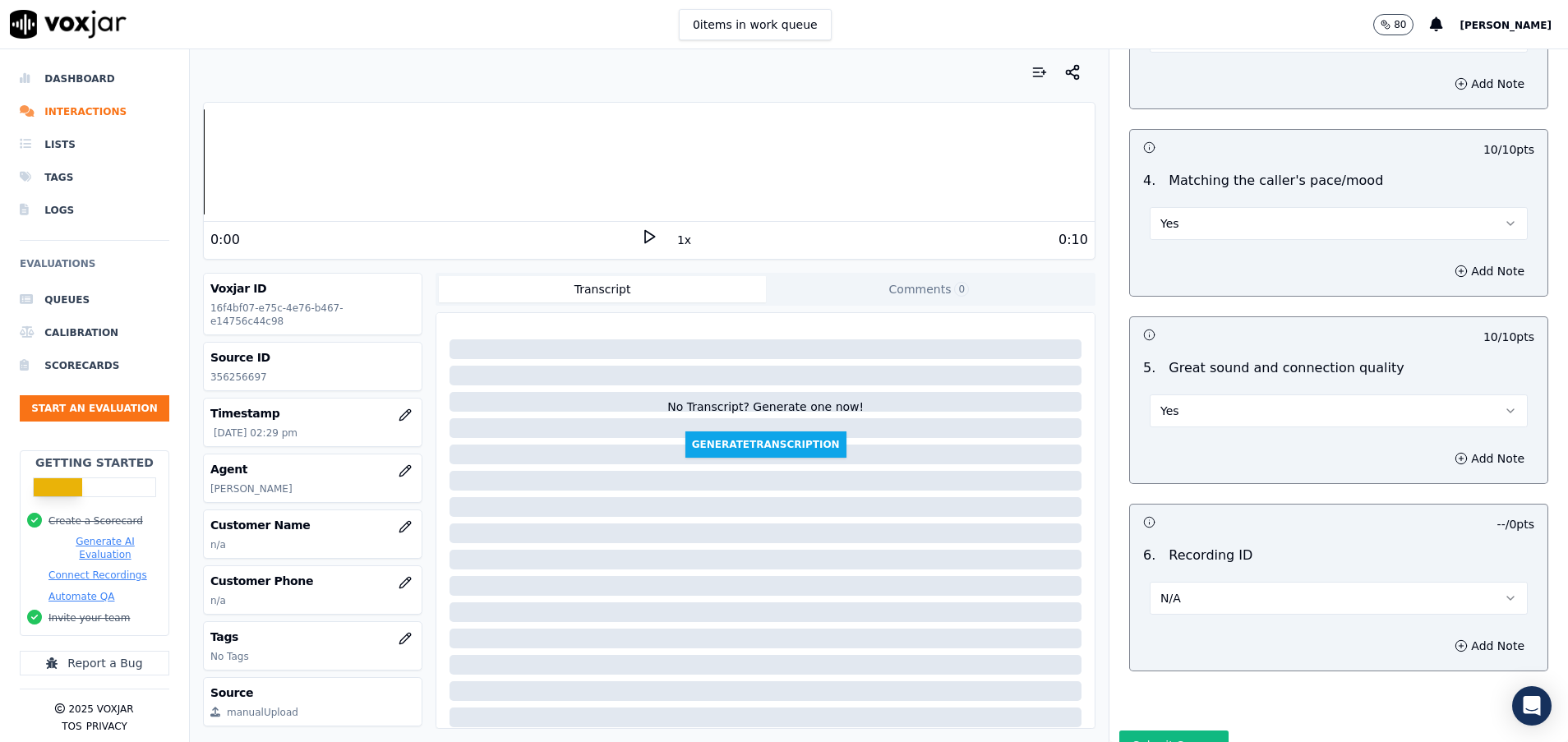
scroll to position [2391, 0]
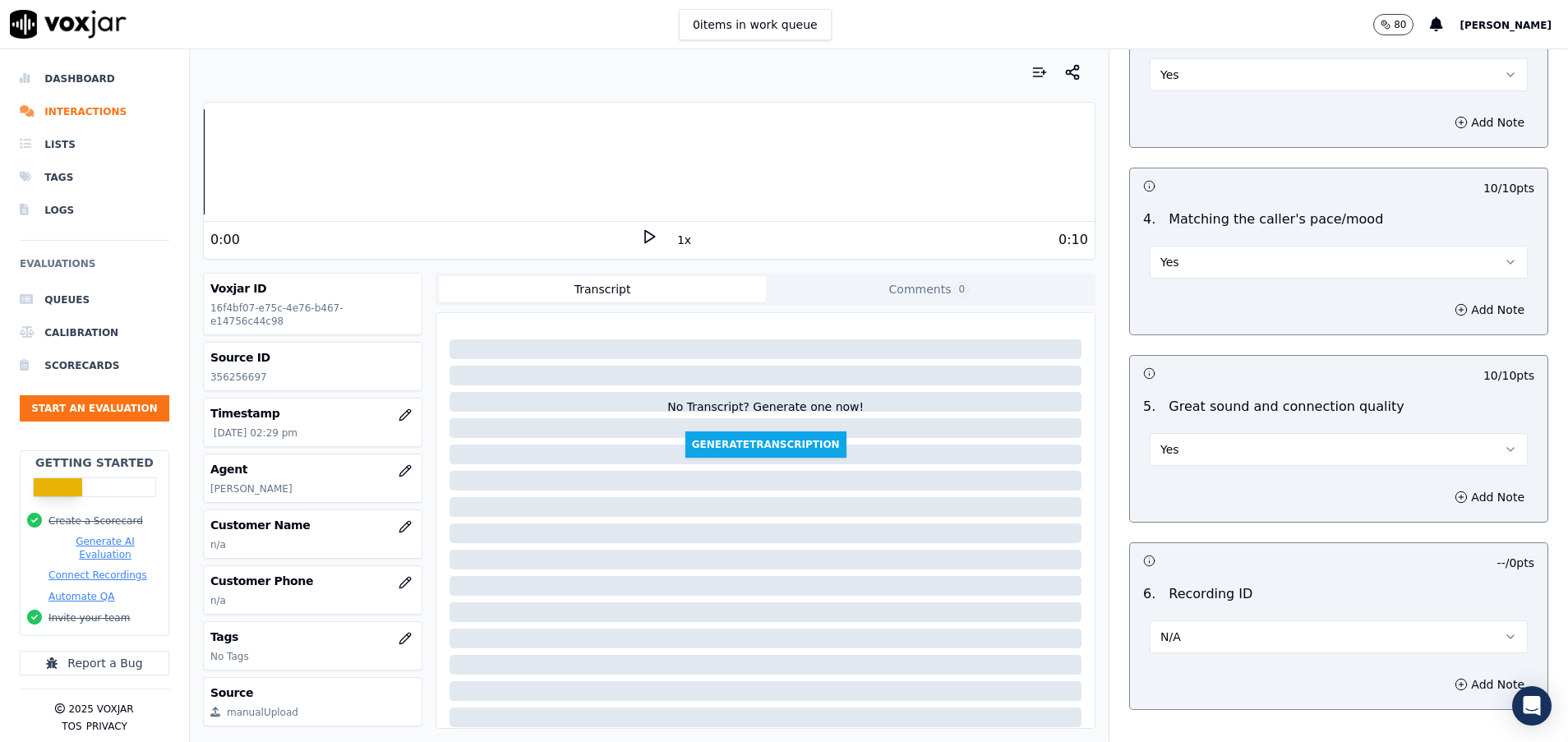
click at [1249, 456] on button "Yes" at bounding box center [1338, 449] width 378 height 33
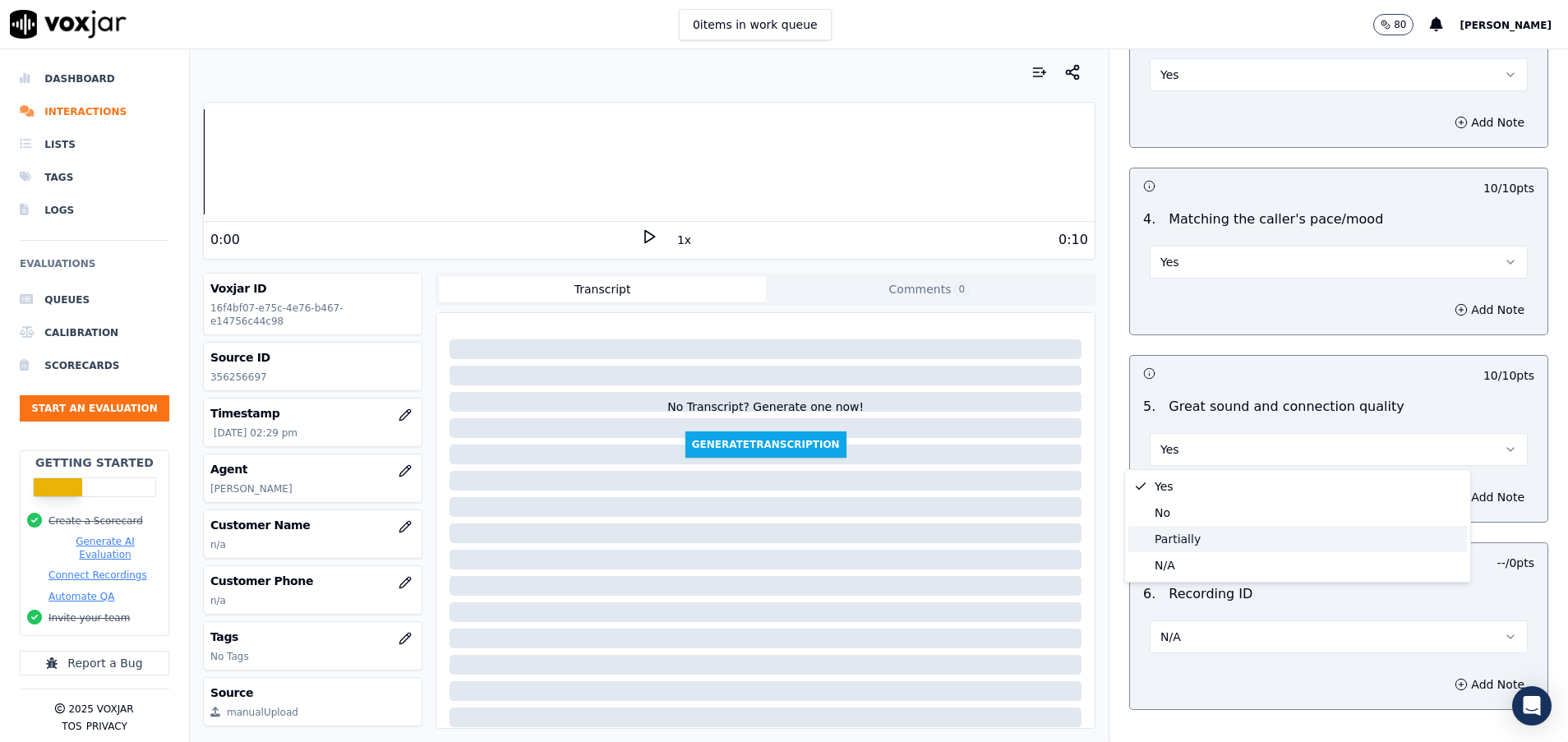
click at [1221, 530] on div "Partially" at bounding box center [1297, 539] width 338 height 26
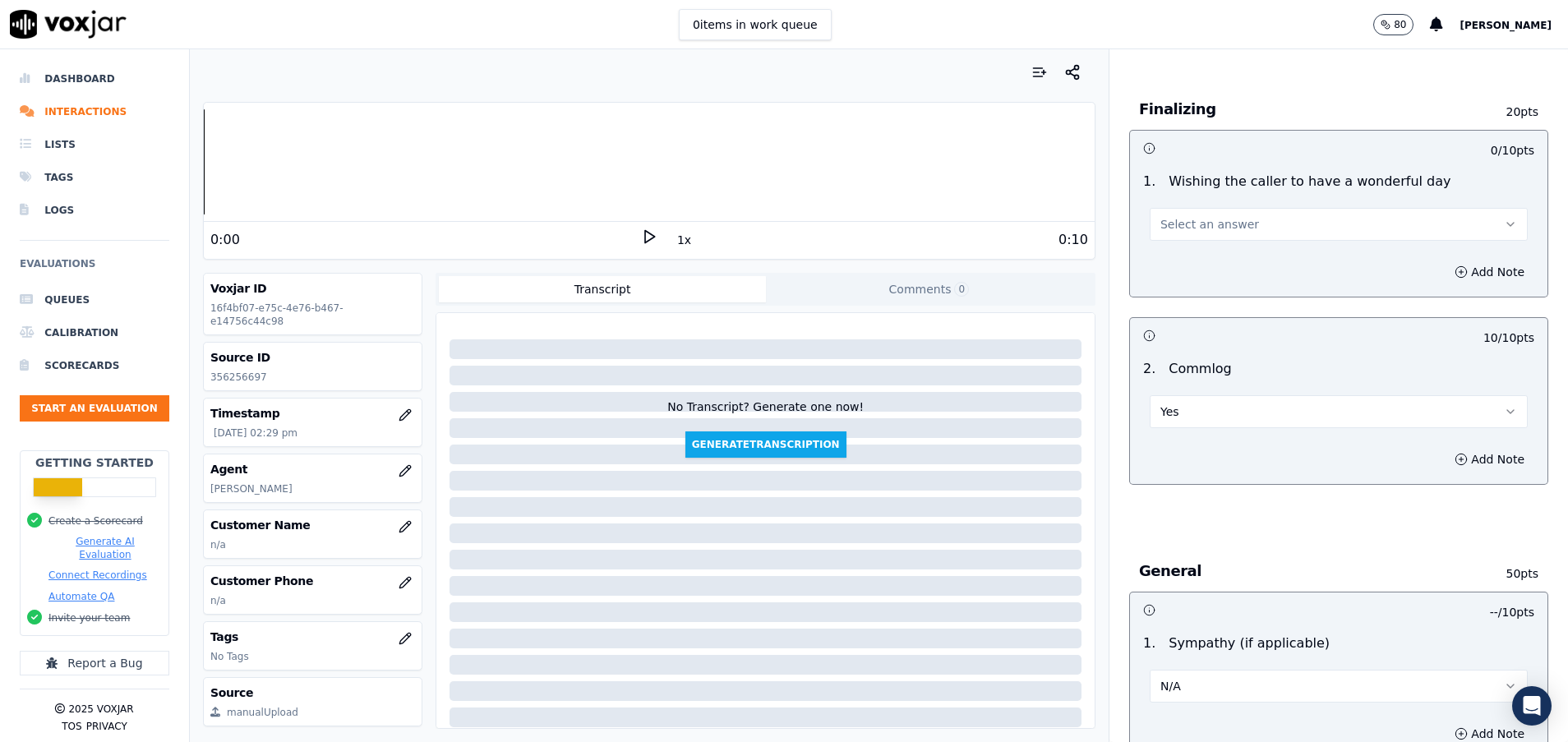
scroll to position [1282, 0]
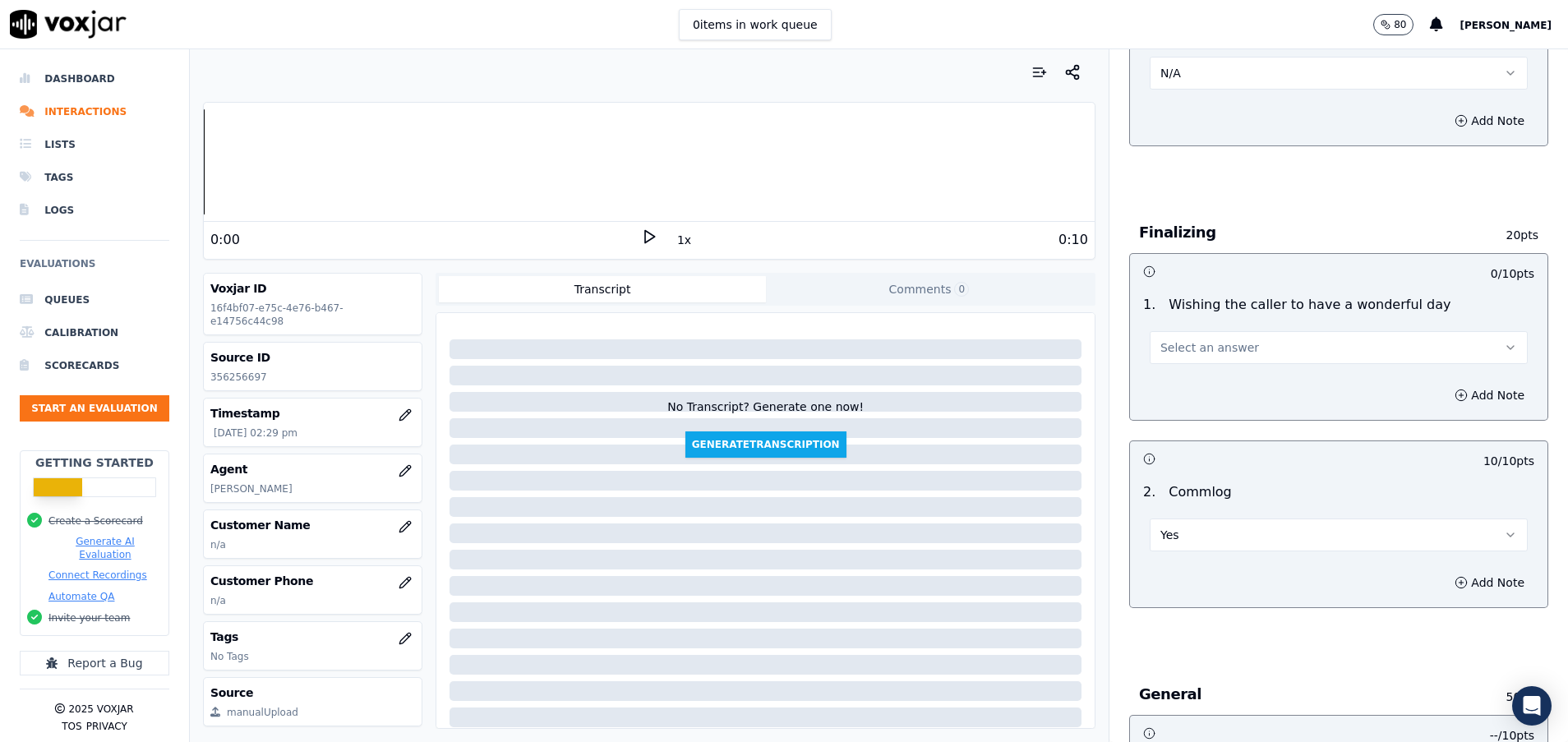
click at [1317, 344] on button "Select an answer" at bounding box center [1338, 347] width 378 height 33
click at [1245, 375] on div "Yes" at bounding box center [1297, 384] width 338 height 26
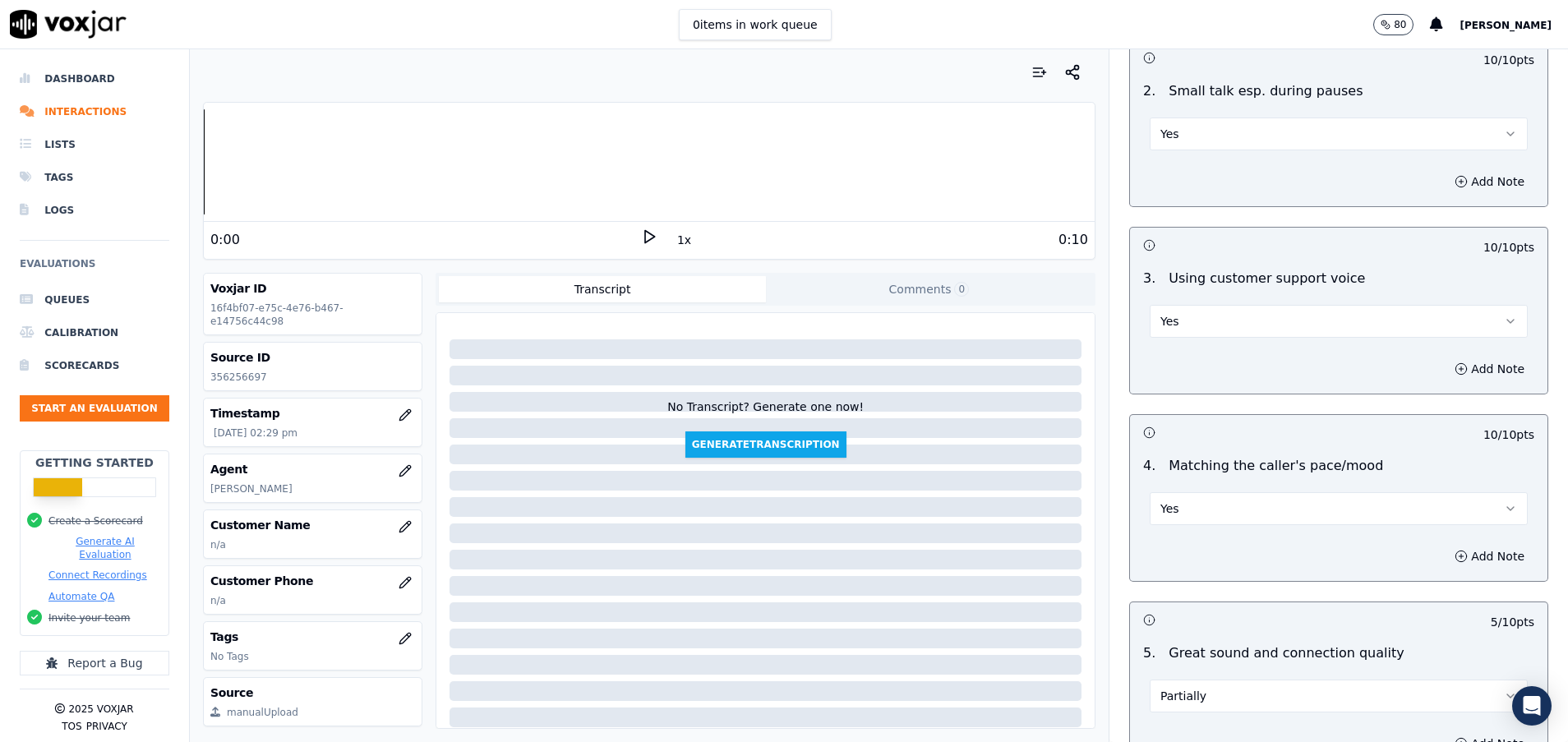
scroll to position [1898, 0]
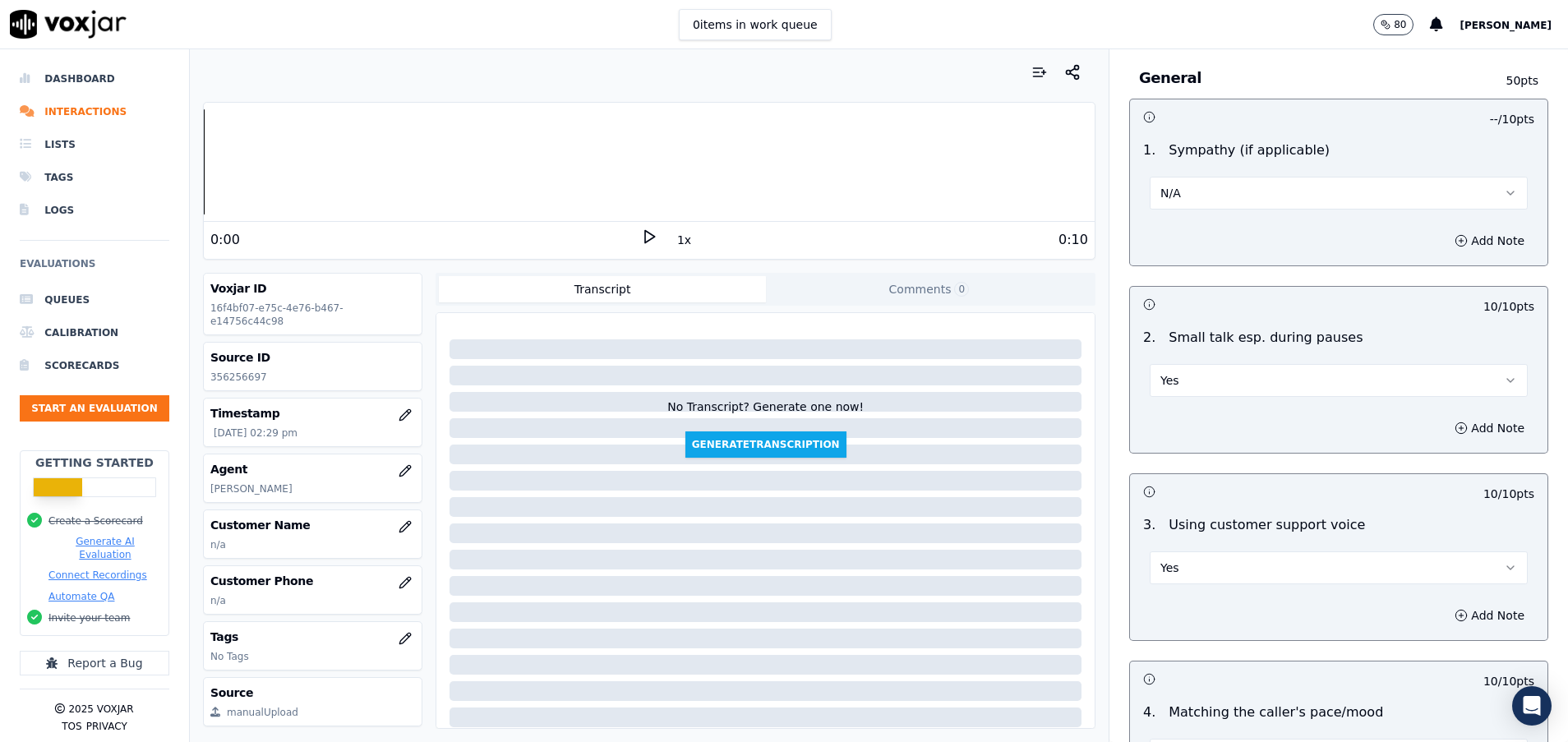
click at [1235, 179] on button "N/A" at bounding box center [1338, 193] width 378 height 33
click at [1197, 238] on div "Yes" at bounding box center [1297, 230] width 338 height 26
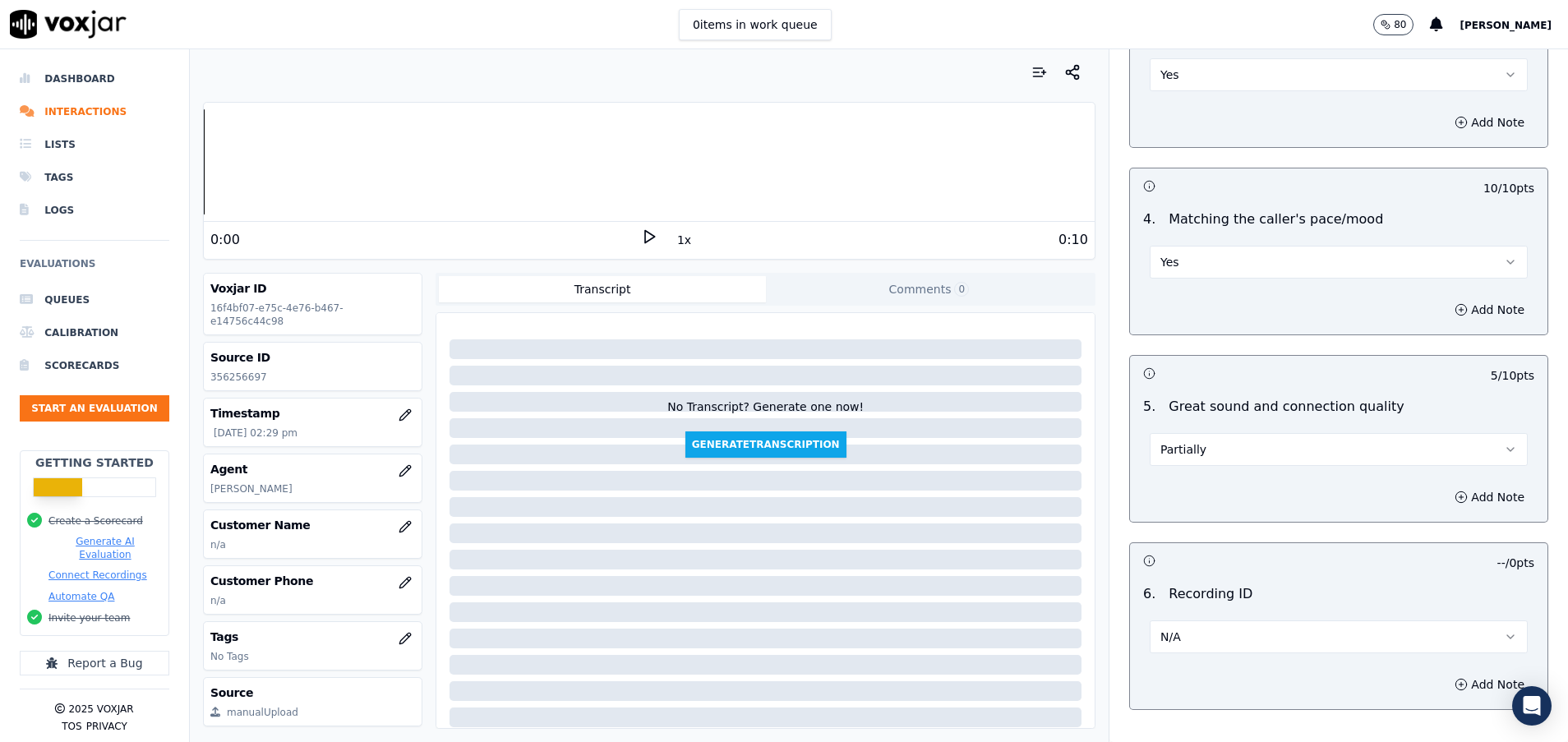
scroll to position [2515, 0]
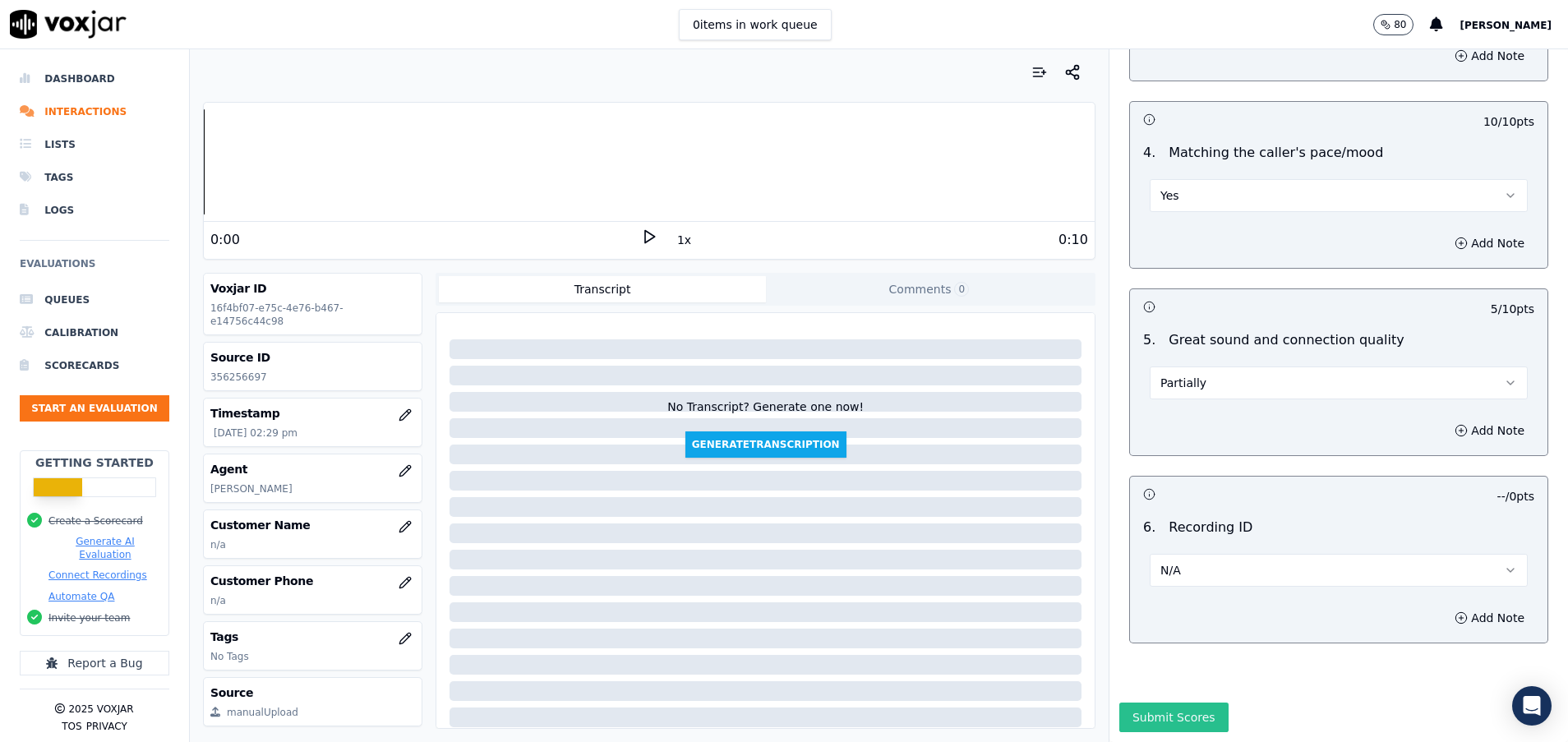
click at [1142, 703] on button "Submit Scores" at bounding box center [1174, 718] width 109 height 30
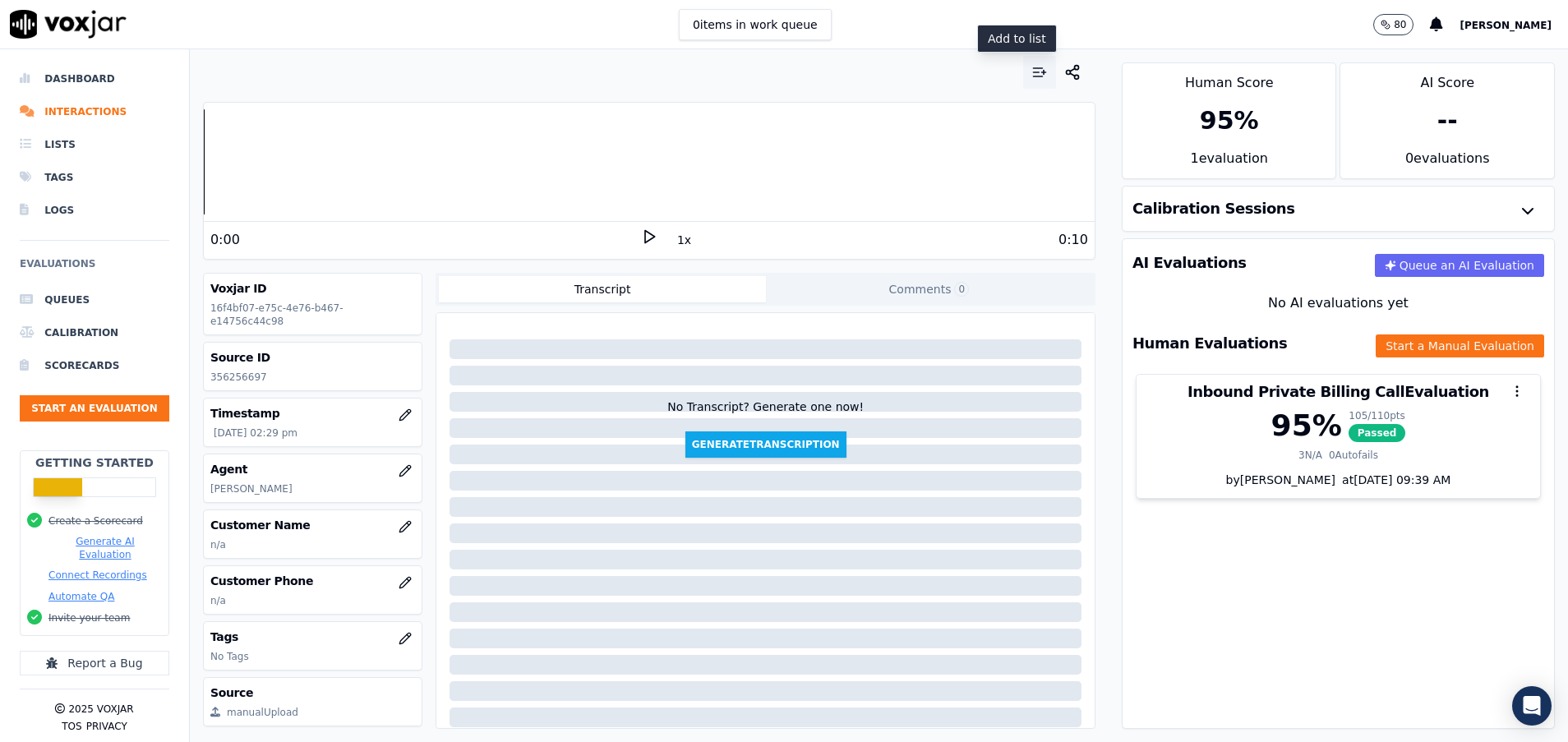
click at [1032, 76] on icon "button" at bounding box center [1040, 73] width 17 height 17
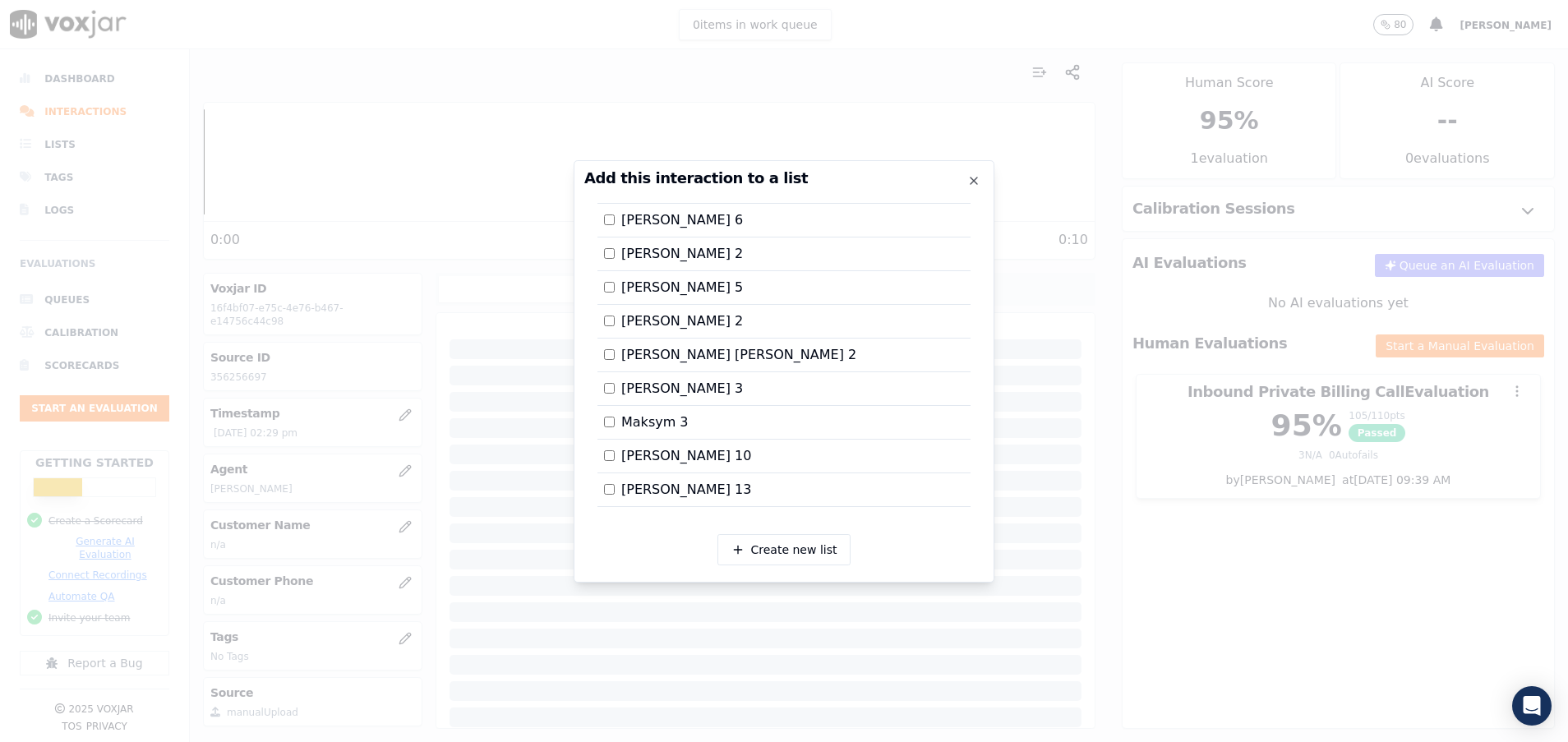
scroll to position [1570, 0]
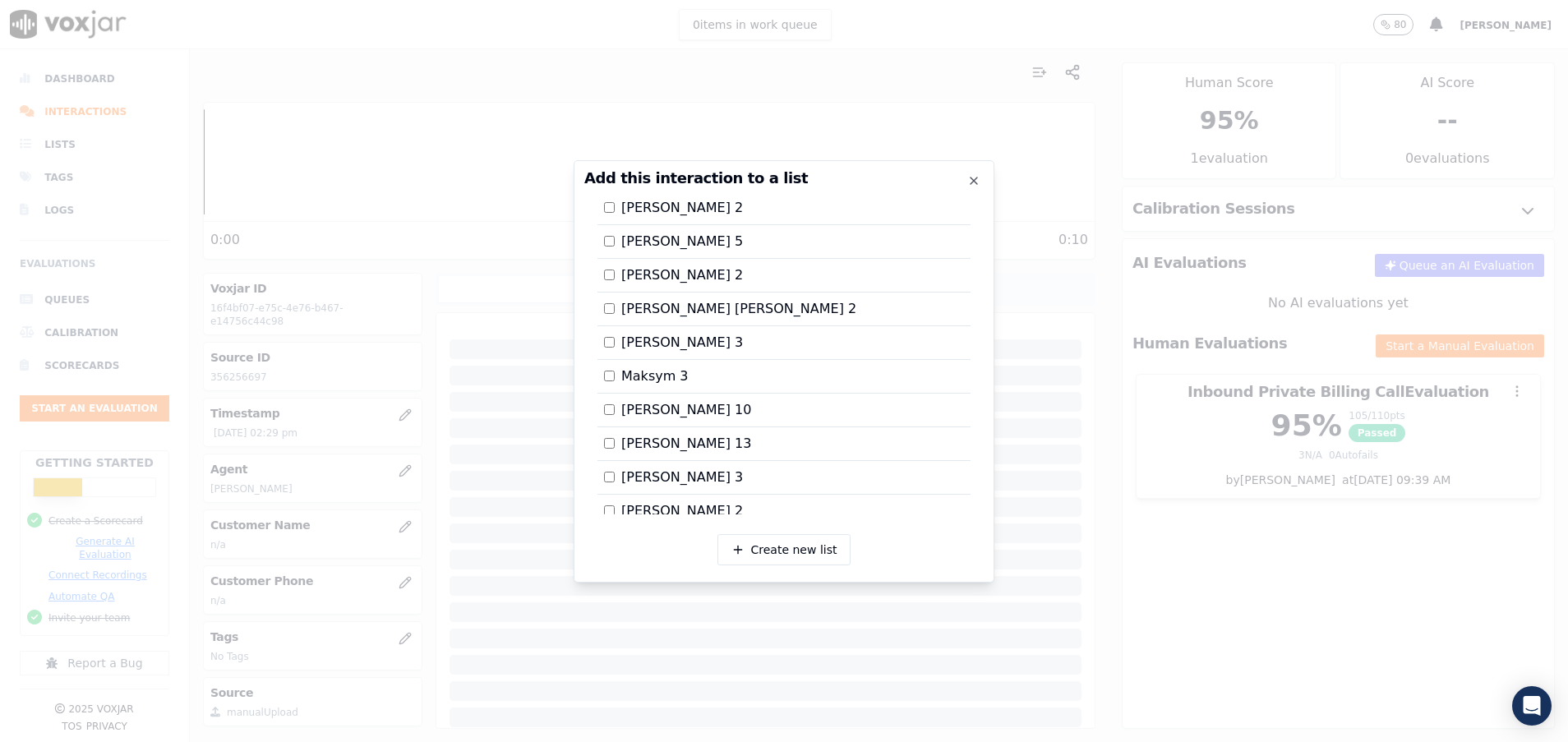
click at [1110, 528] on div at bounding box center [784, 371] width 1568 height 742
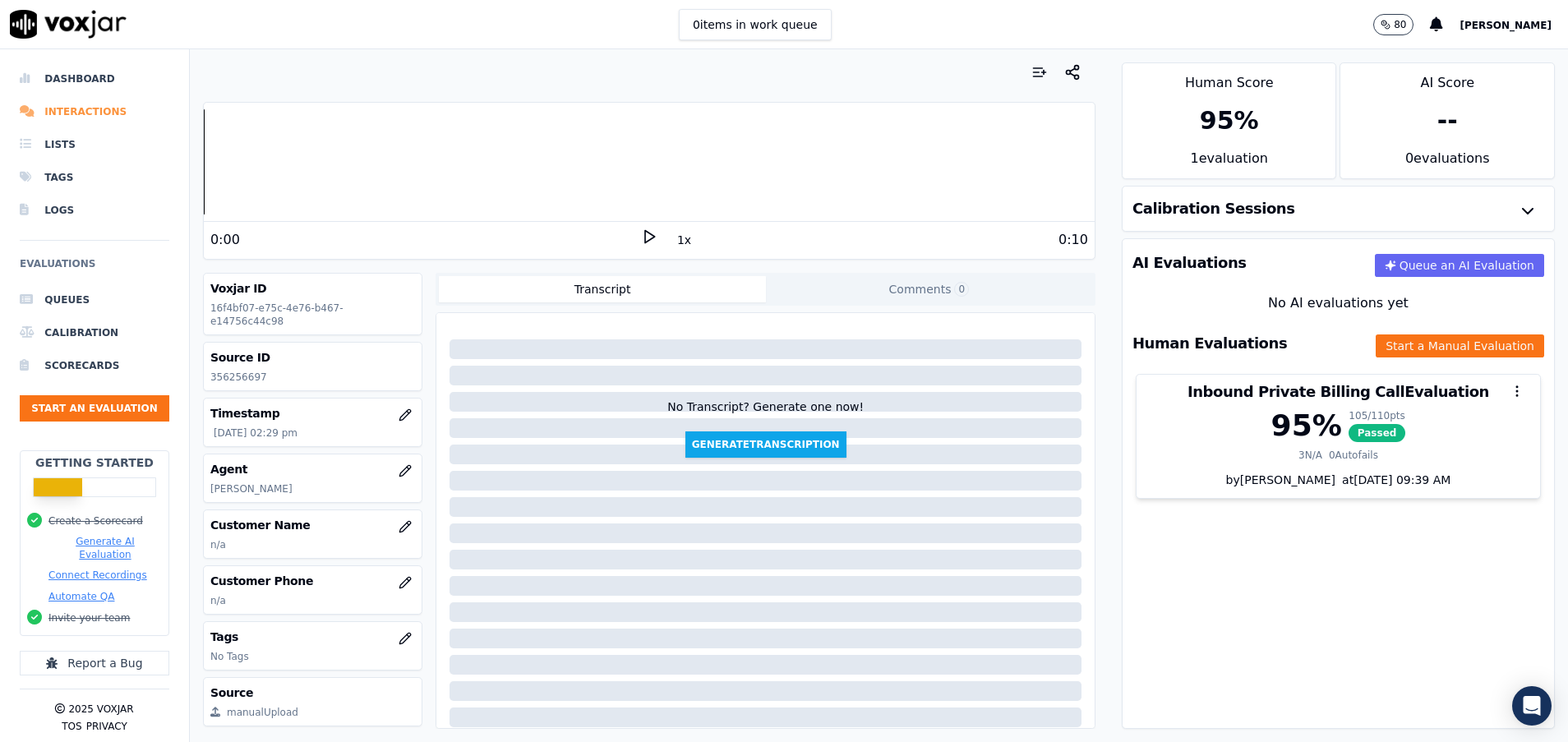
click at [90, 102] on li "Interactions" at bounding box center [94, 111] width 150 height 33
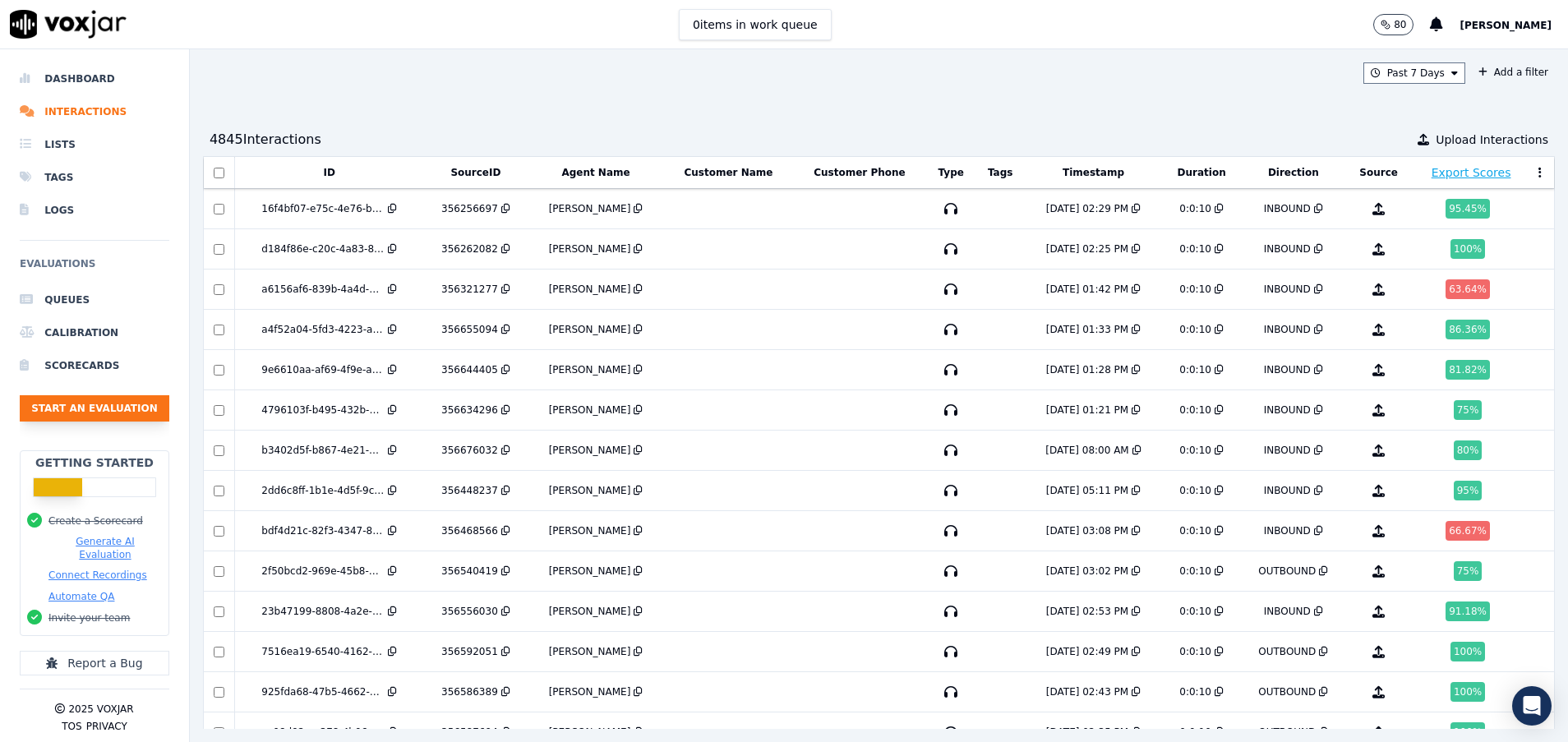
click at [85, 403] on button "Start an Evaluation" at bounding box center [94, 408] width 150 height 26
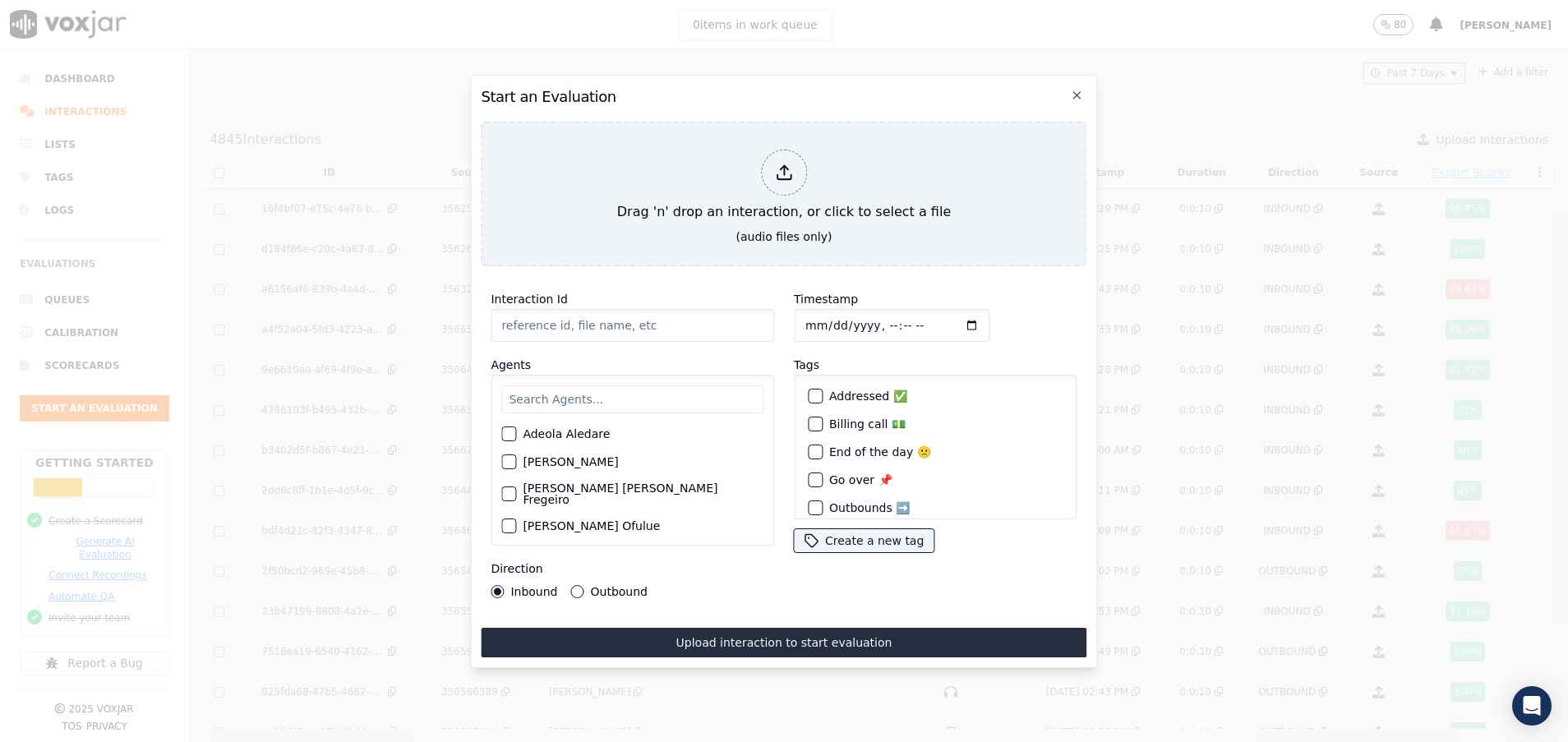
paste input "356646193"
type input "356646193"
click at [544, 375] on div "Adeola Aledare Alina Cheban Ana Paula Fregeiro Anderson Ofulue Angela Itrechio …" at bounding box center [632, 460] width 283 height 171
click at [548, 394] on input "text" at bounding box center [632, 399] width 262 height 28
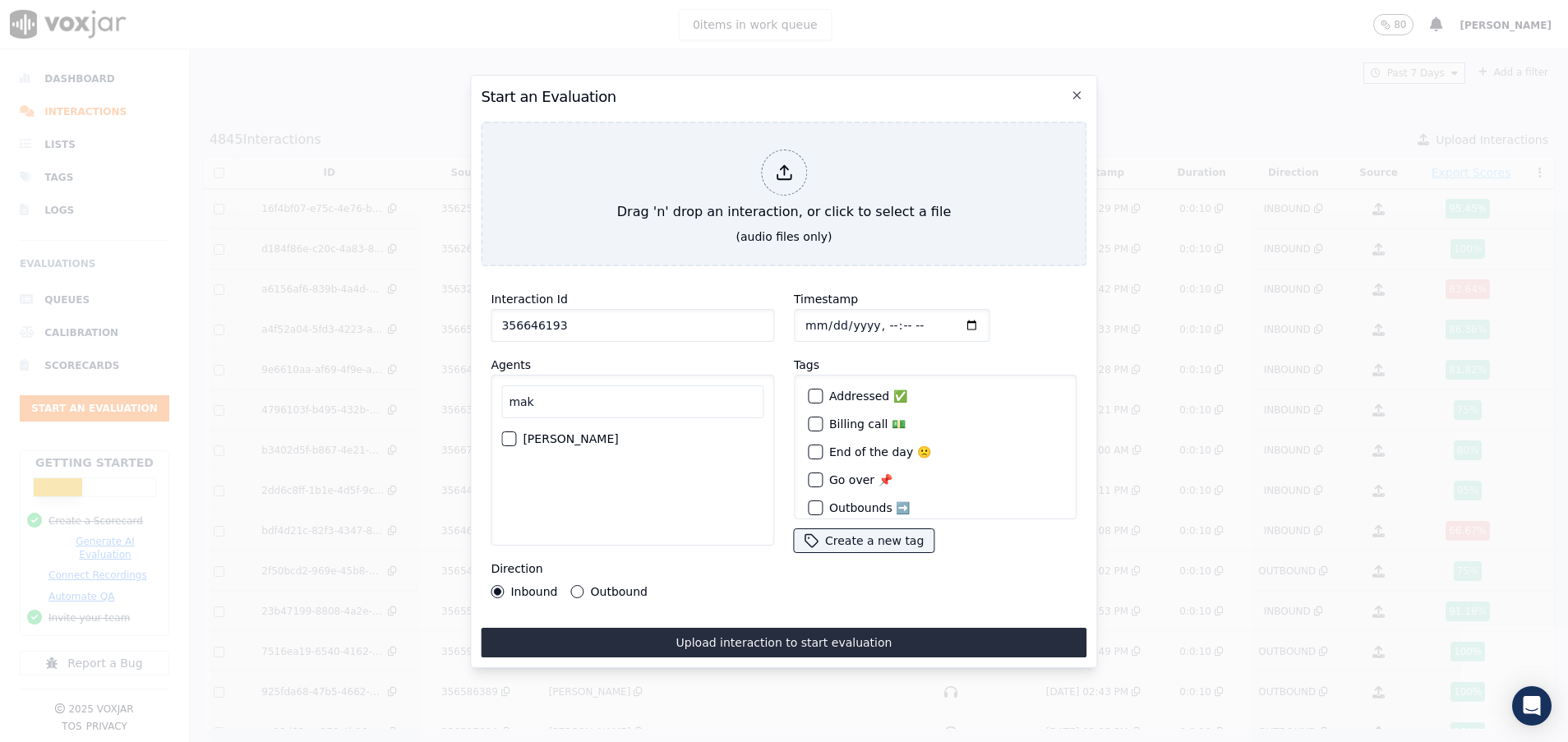
type input "mak"
click at [507, 433] on div "button" at bounding box center [507, 438] width 11 height 11
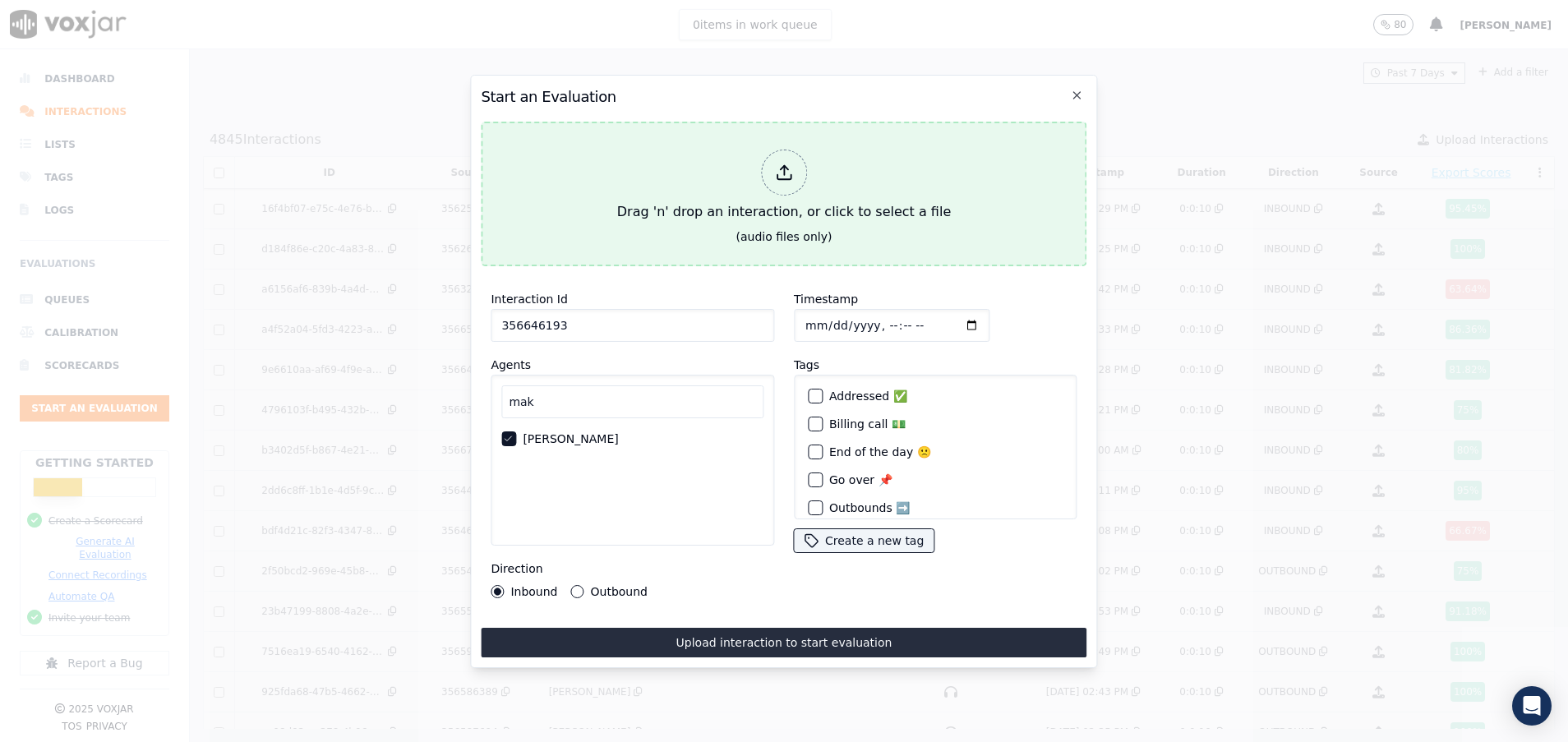
click at [668, 185] on div "Drag 'n' drop an interaction, or click to select a file" at bounding box center [783, 185] width 347 height 85
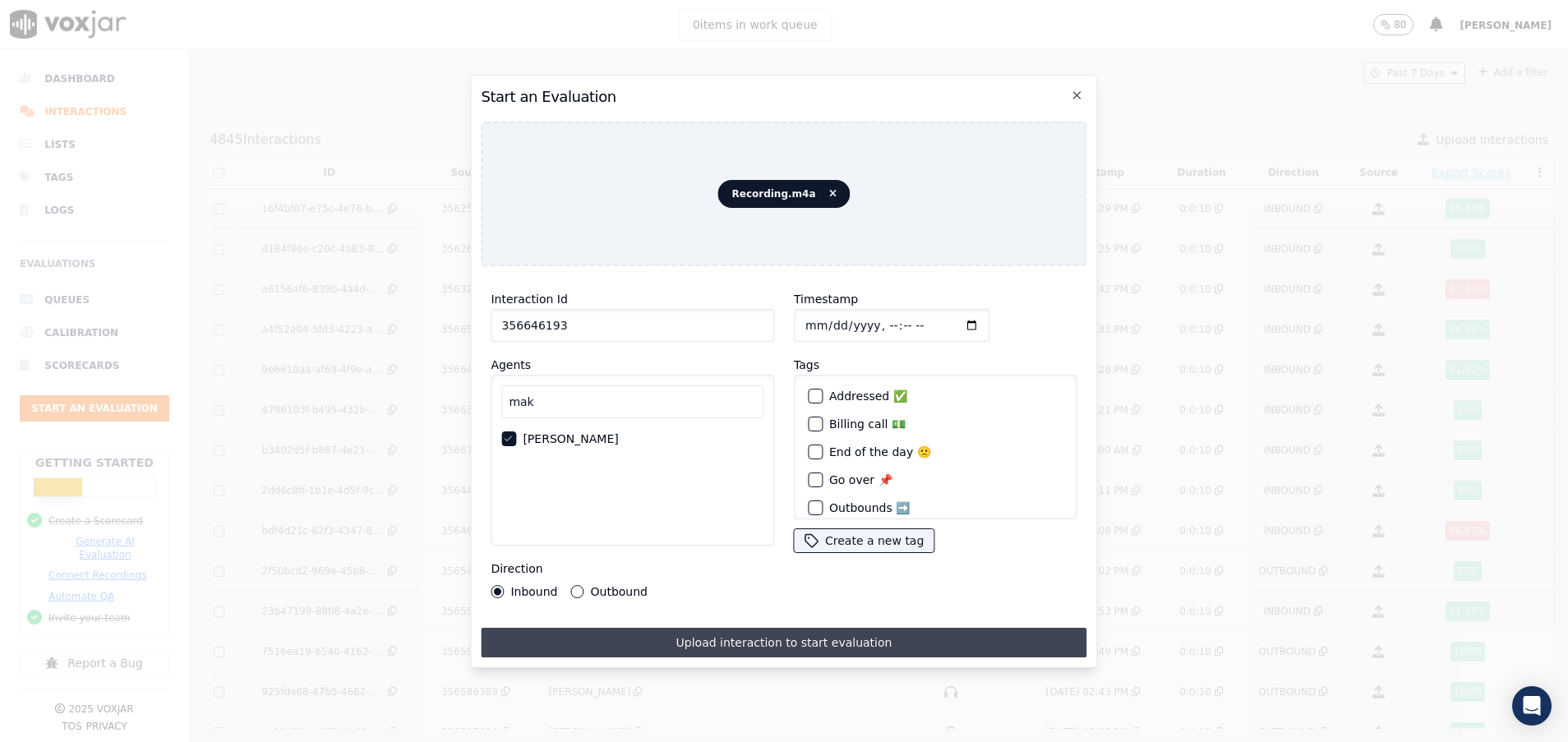
click at [698, 630] on button "Upload interaction to start evaluation" at bounding box center [783, 643] width 606 height 30
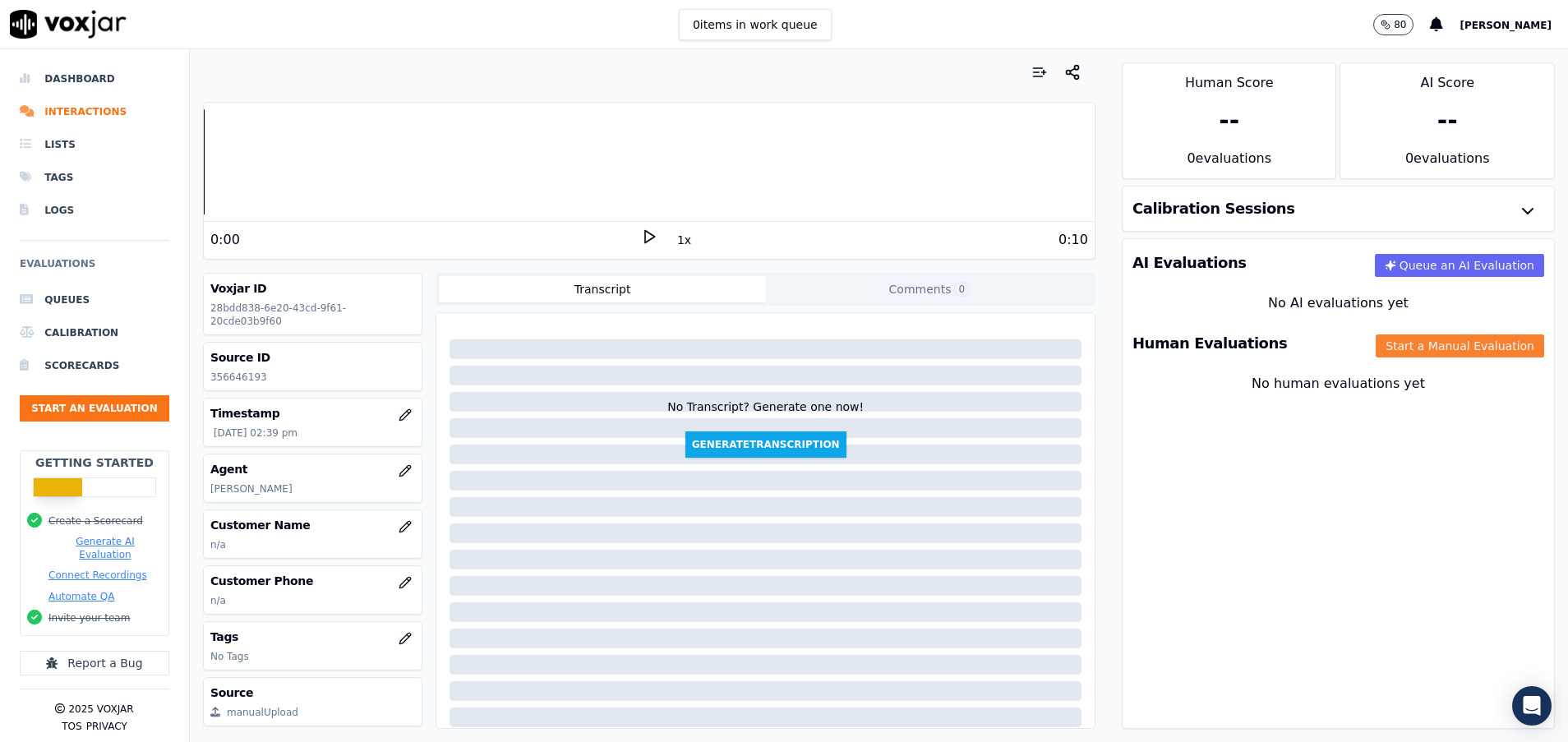
click at [1408, 344] on button "Start a Manual Evaluation" at bounding box center [1460, 346] width 168 height 23
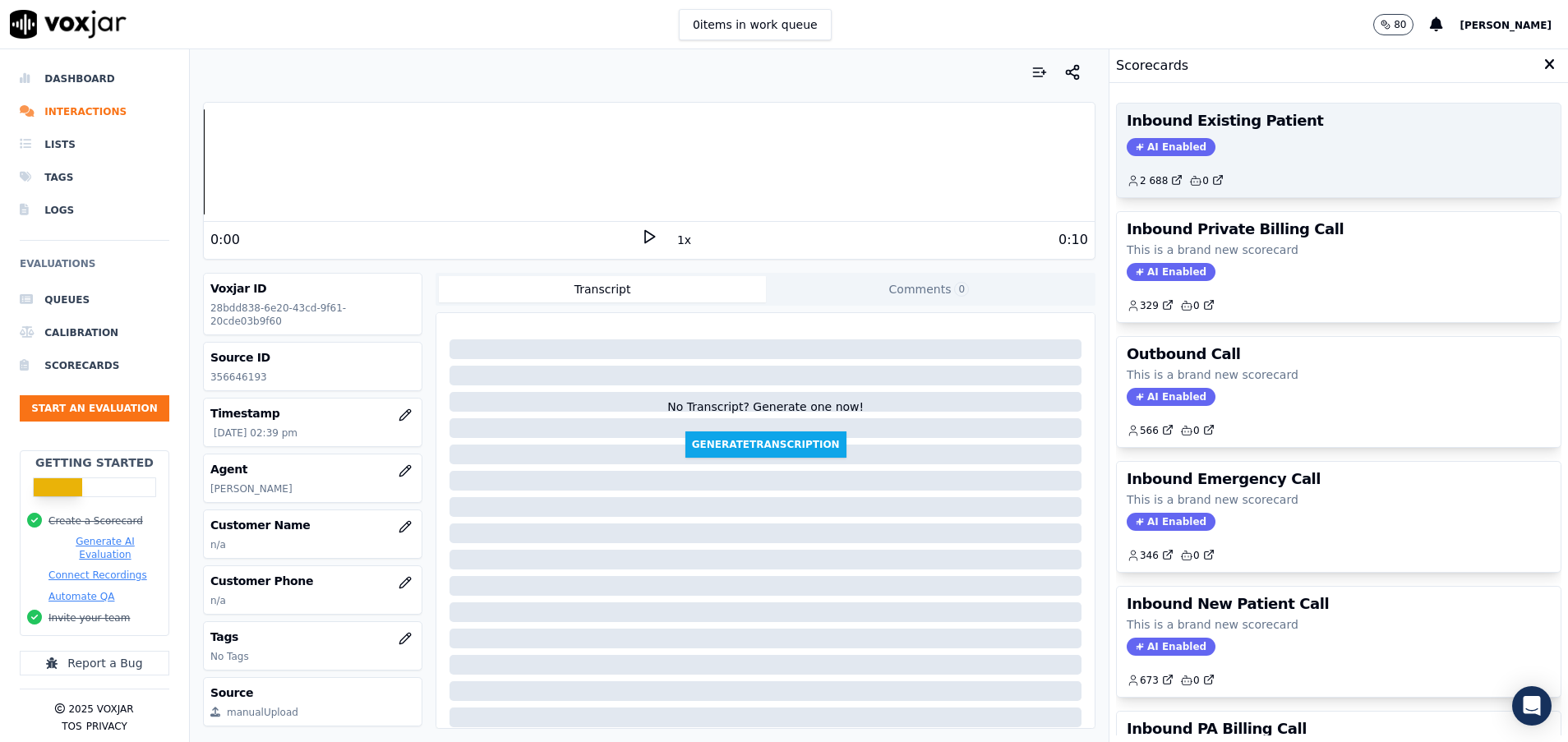
click at [1306, 166] on div "2 688 0" at bounding box center [1339, 174] width 424 height 26
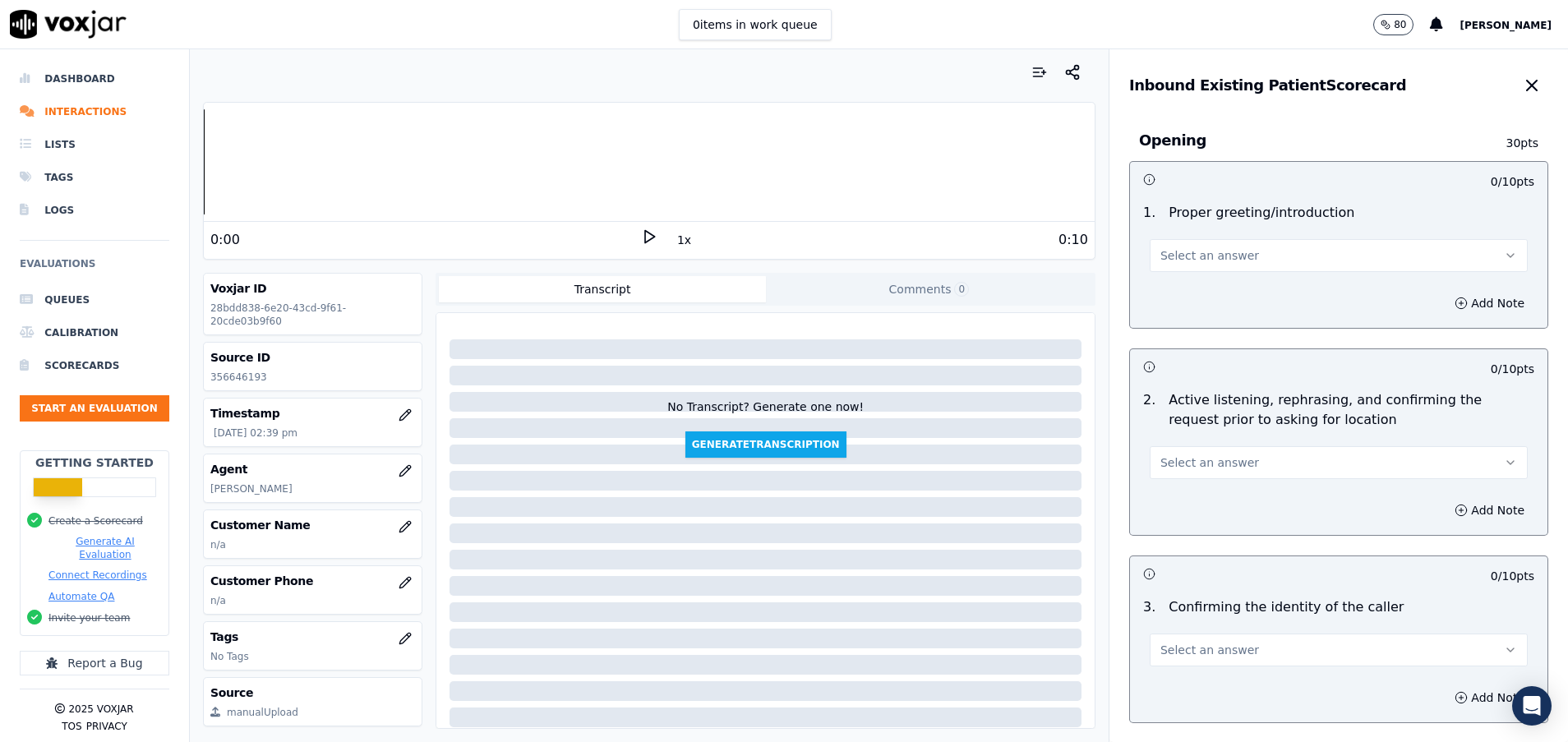
click at [1271, 263] on button "Select an answer" at bounding box center [1338, 255] width 378 height 33
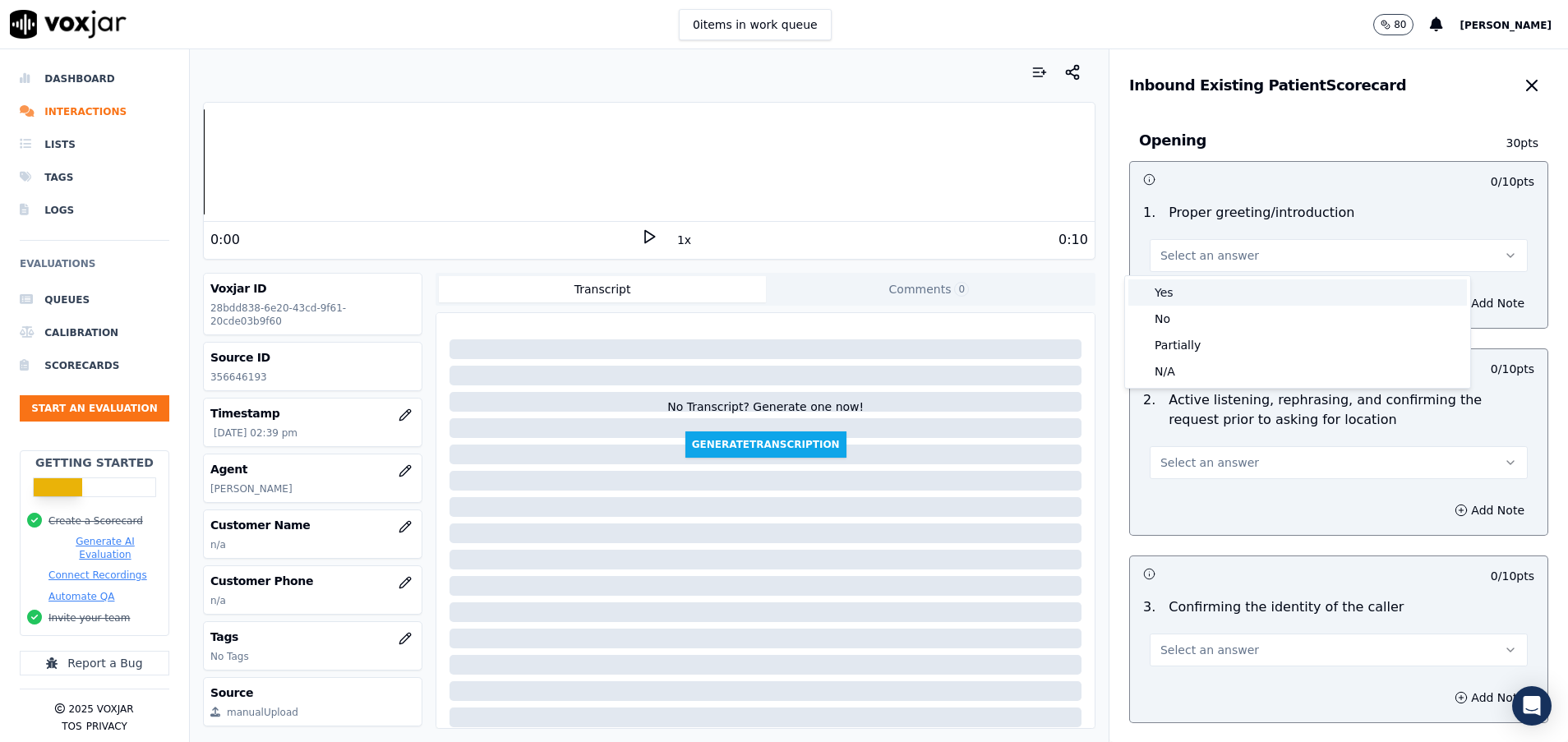
click at [1254, 293] on div "Yes" at bounding box center [1297, 293] width 338 height 26
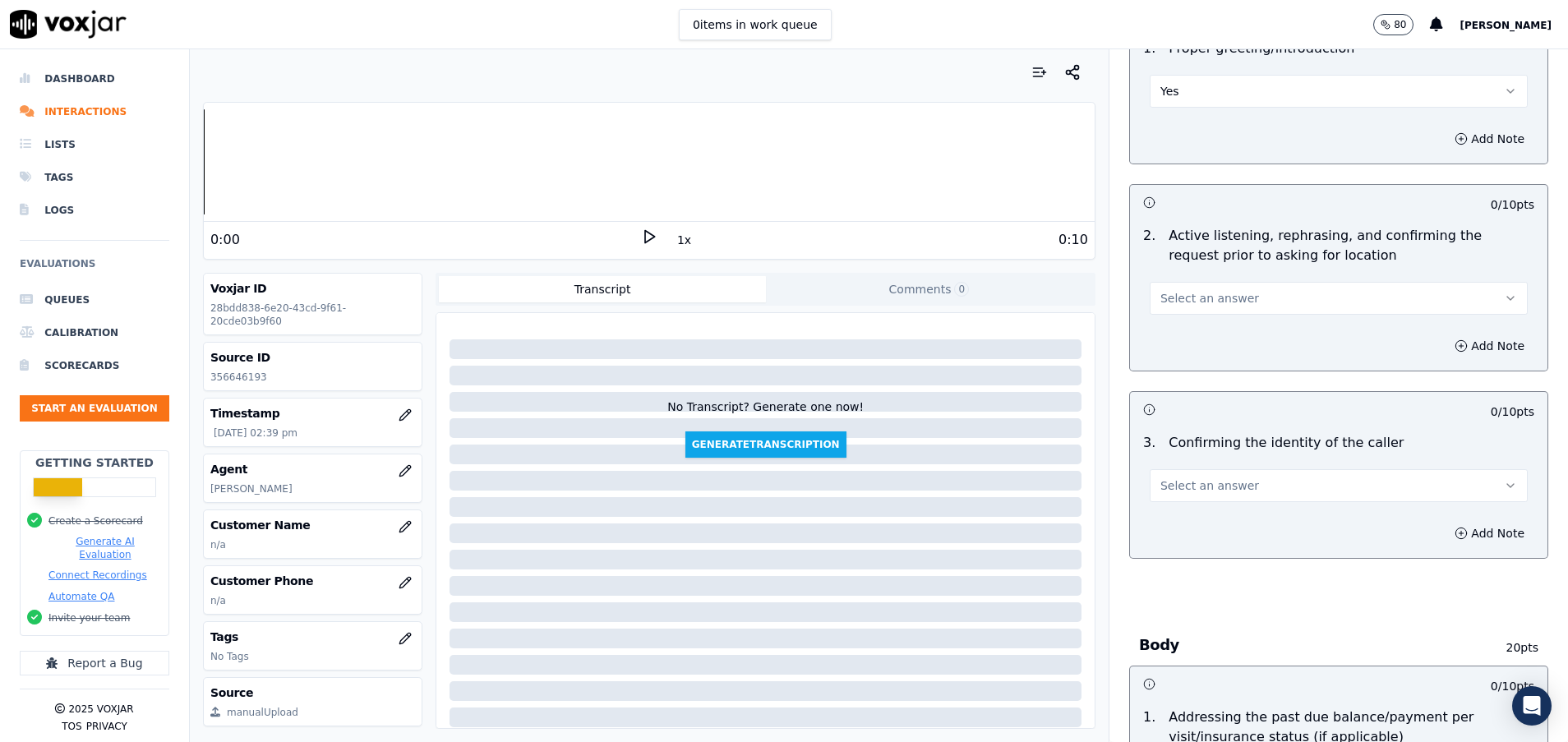
scroll to position [247, 0]
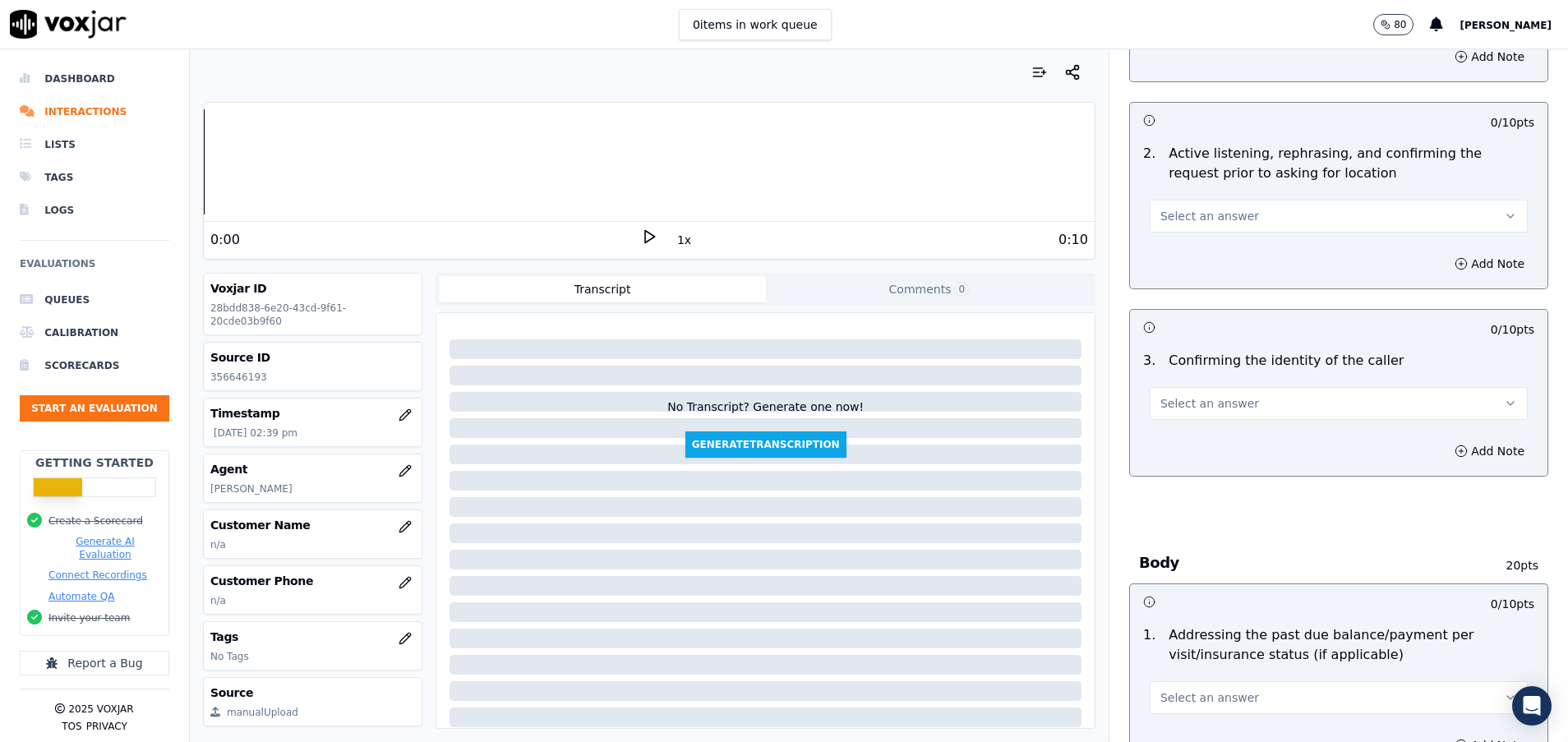
click at [1231, 204] on button "Select an answer" at bounding box center [1338, 216] width 378 height 33
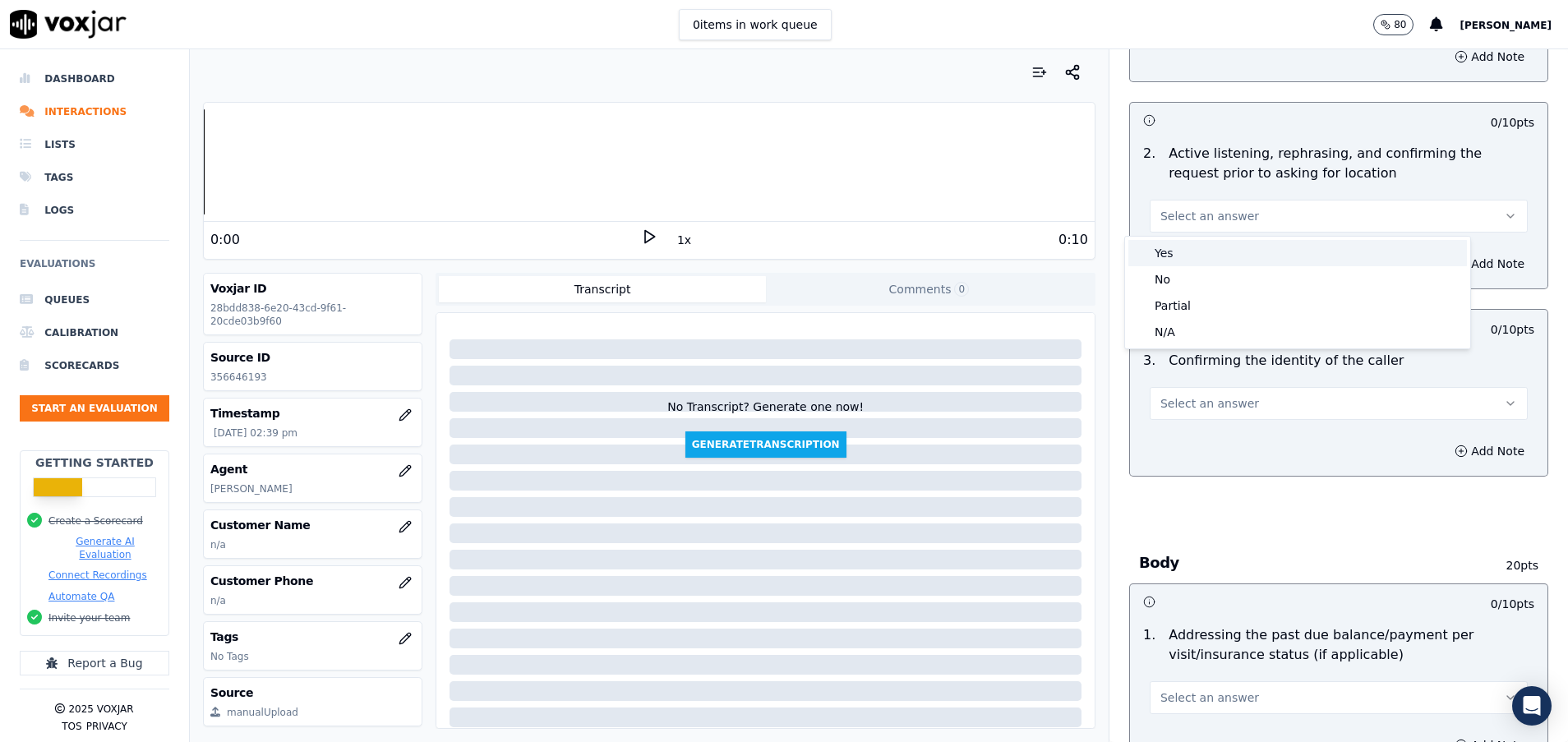
click at [1233, 247] on div "Yes" at bounding box center [1297, 253] width 338 height 26
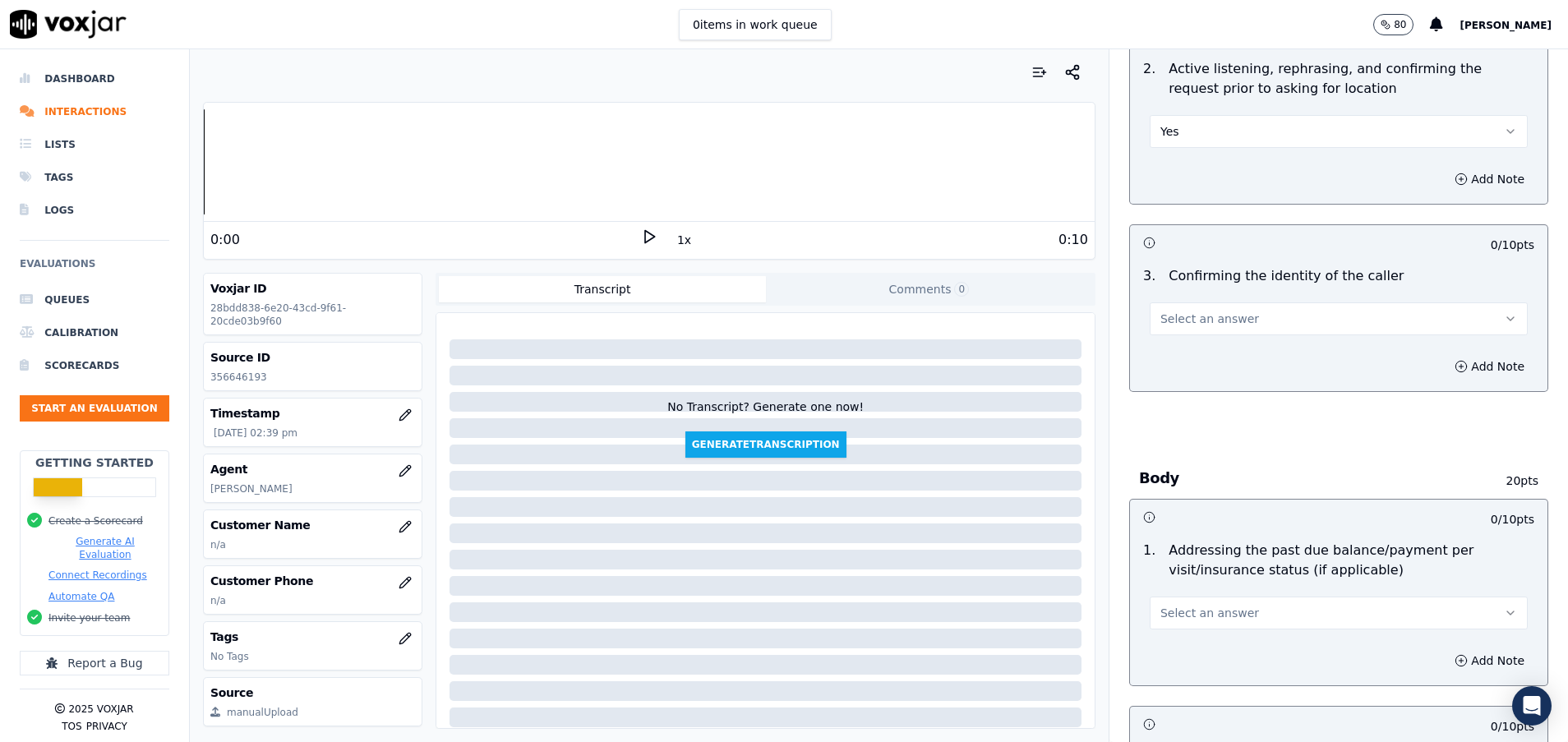
scroll to position [370, 0]
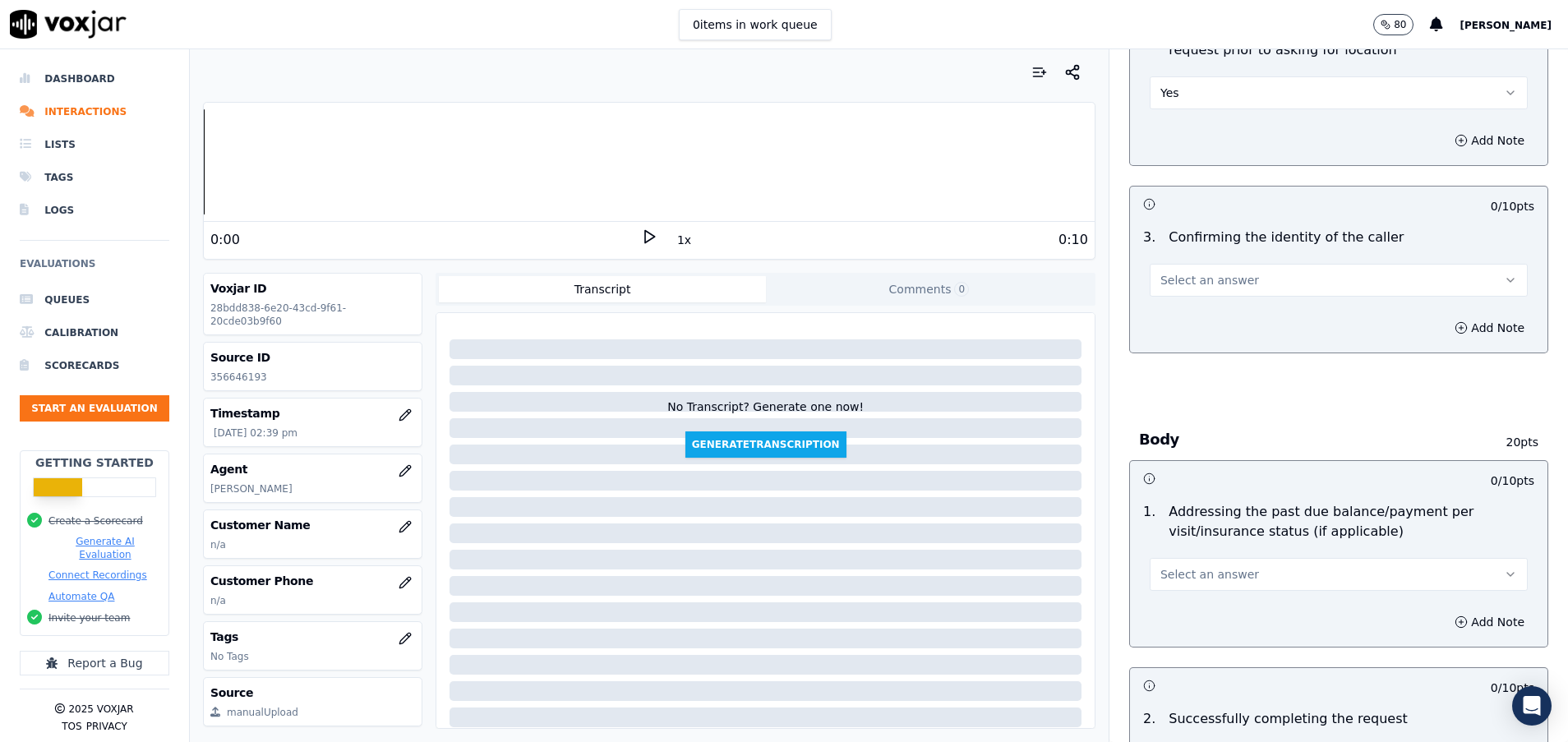
click at [1234, 266] on button "Select an answer" at bounding box center [1338, 279] width 378 height 33
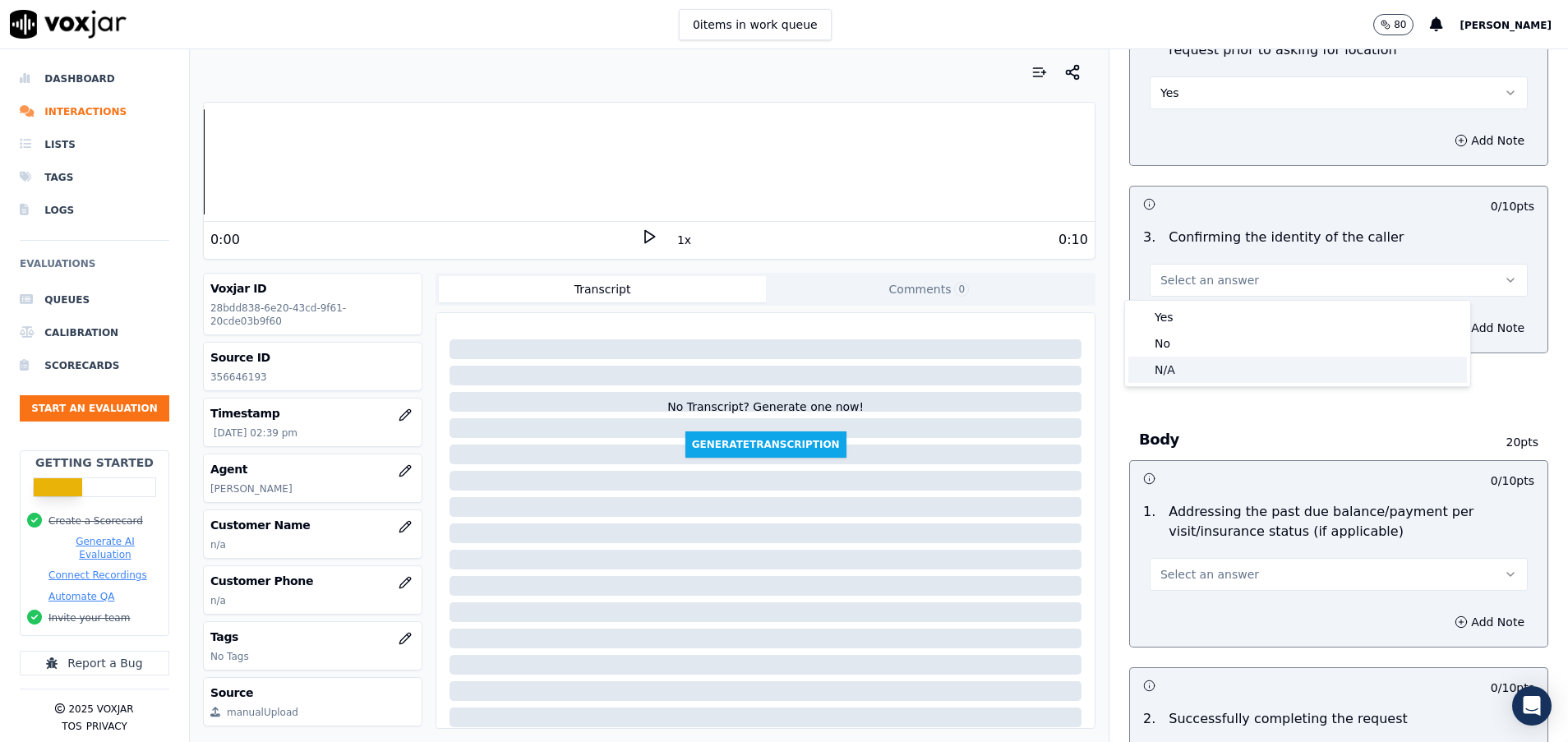
click at [1227, 367] on div "N/A" at bounding box center [1297, 370] width 338 height 26
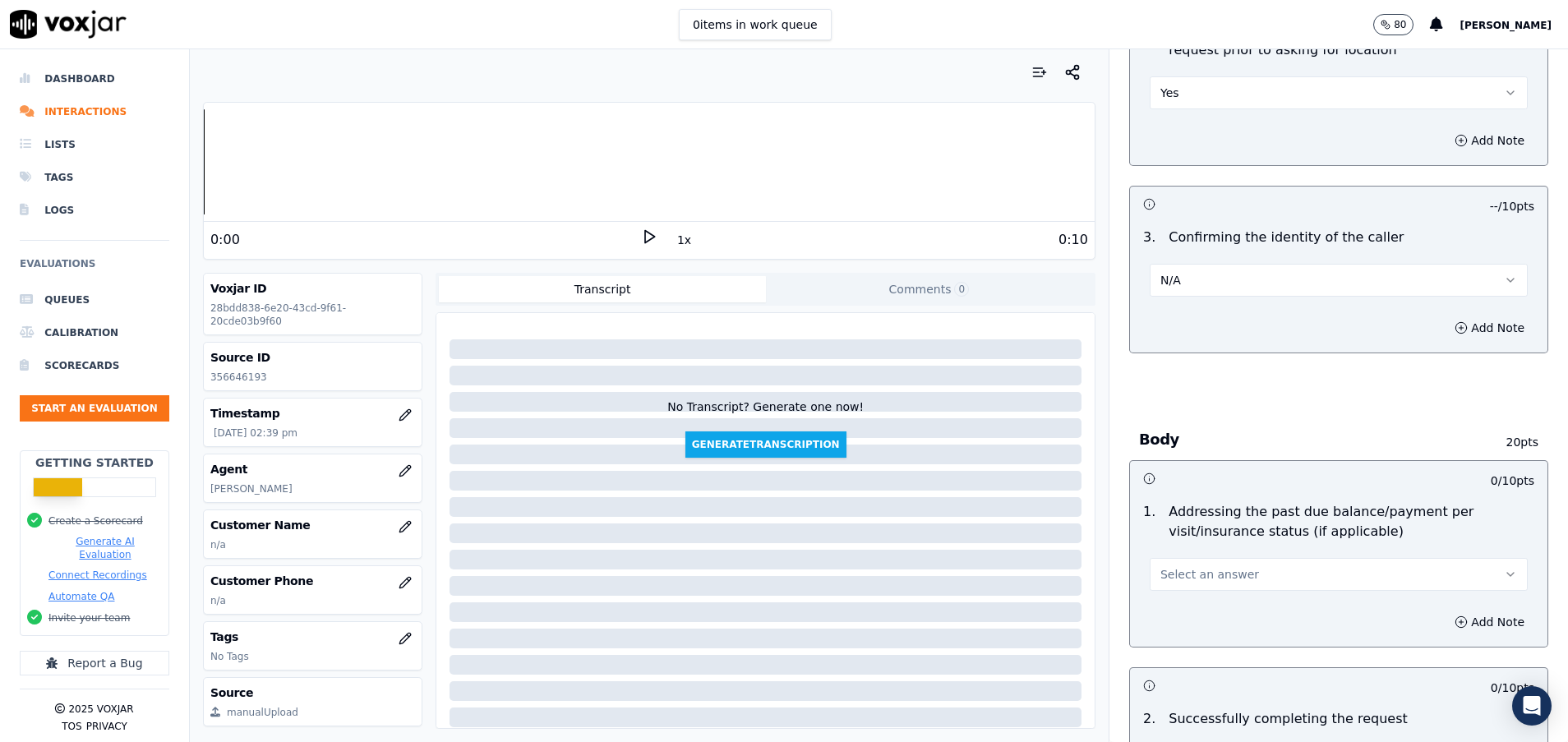
scroll to position [493, 0]
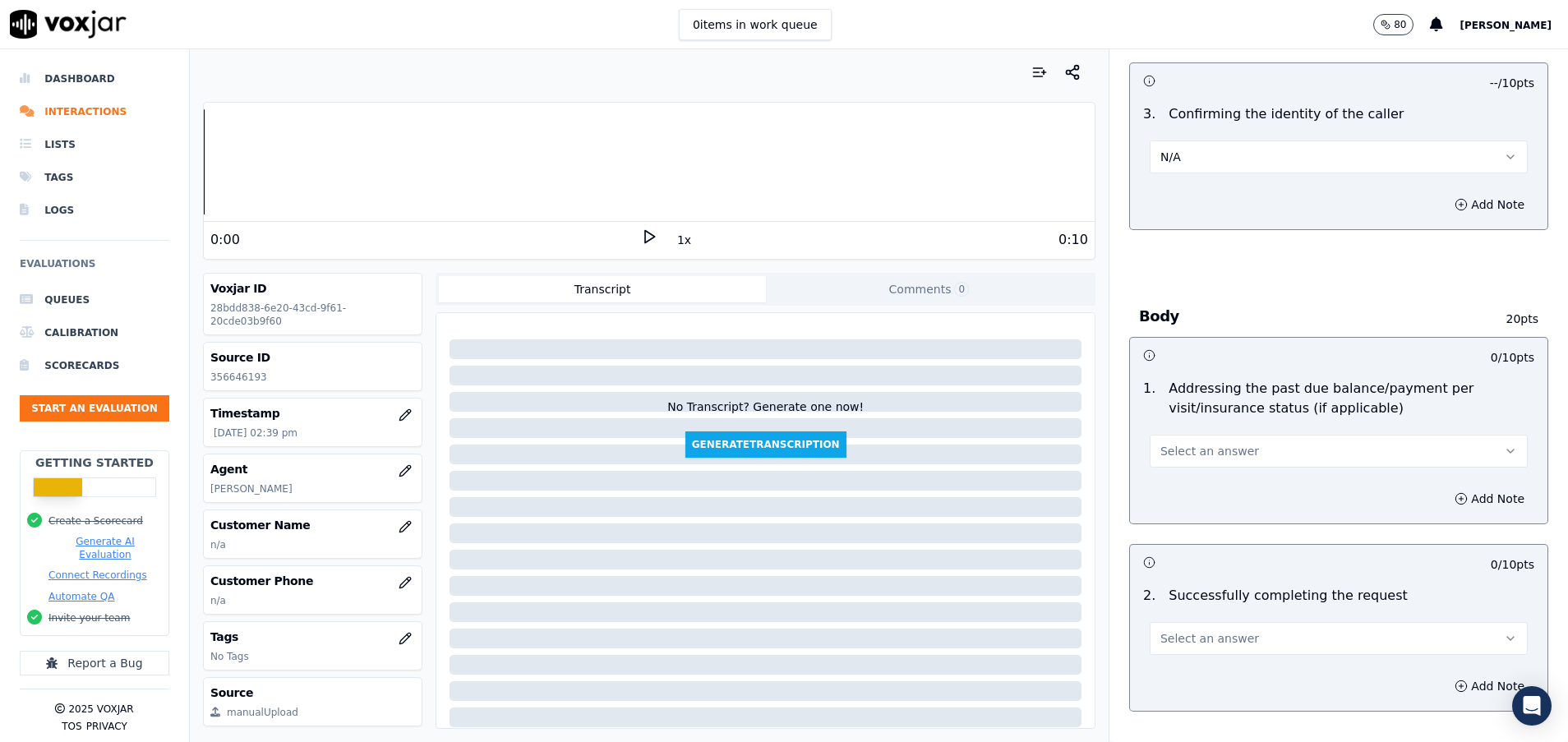
click at [1273, 458] on button "Select an answer" at bounding box center [1338, 450] width 378 height 33
click at [1269, 528] on div "N/A" at bounding box center [1297, 541] width 338 height 26
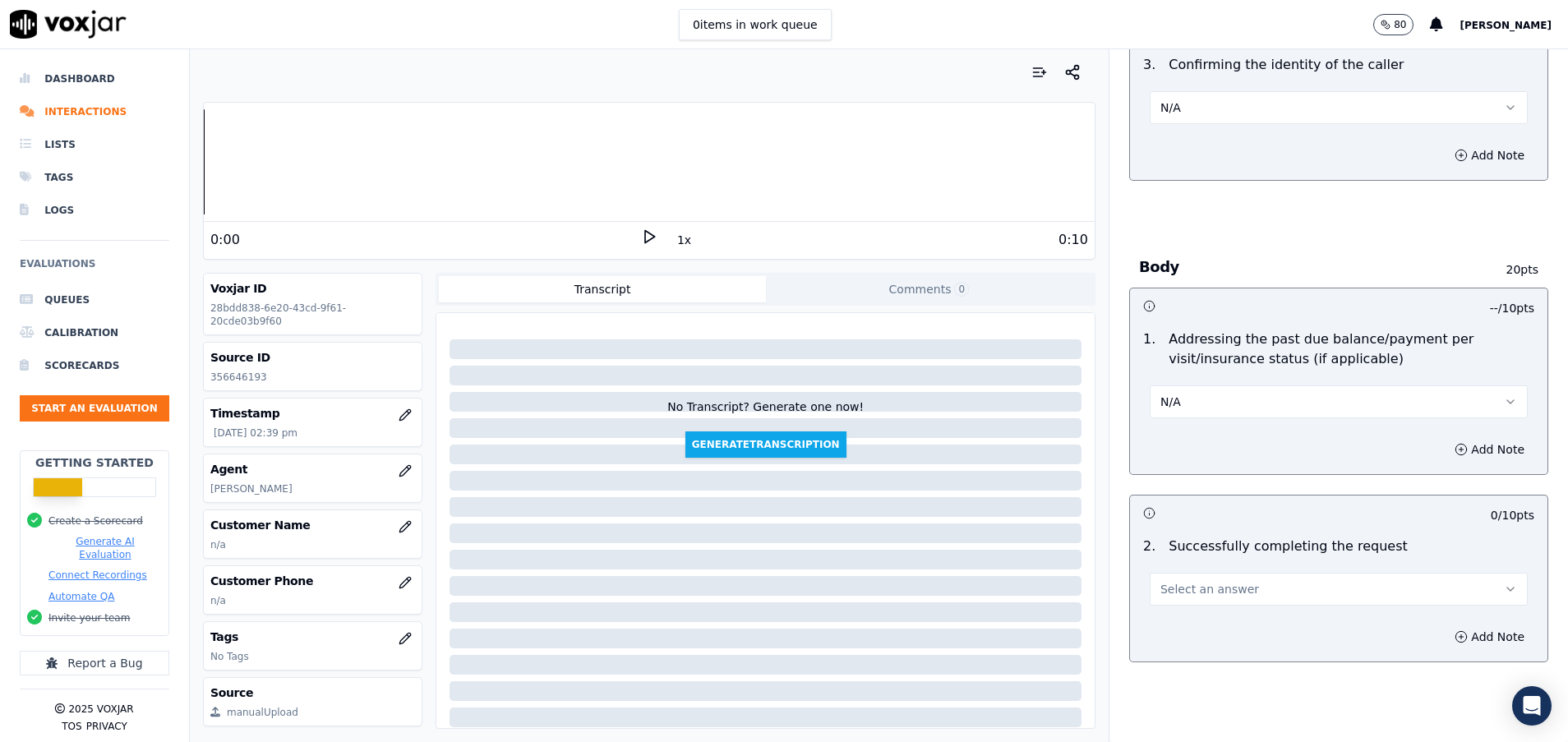
scroll to position [616, 0]
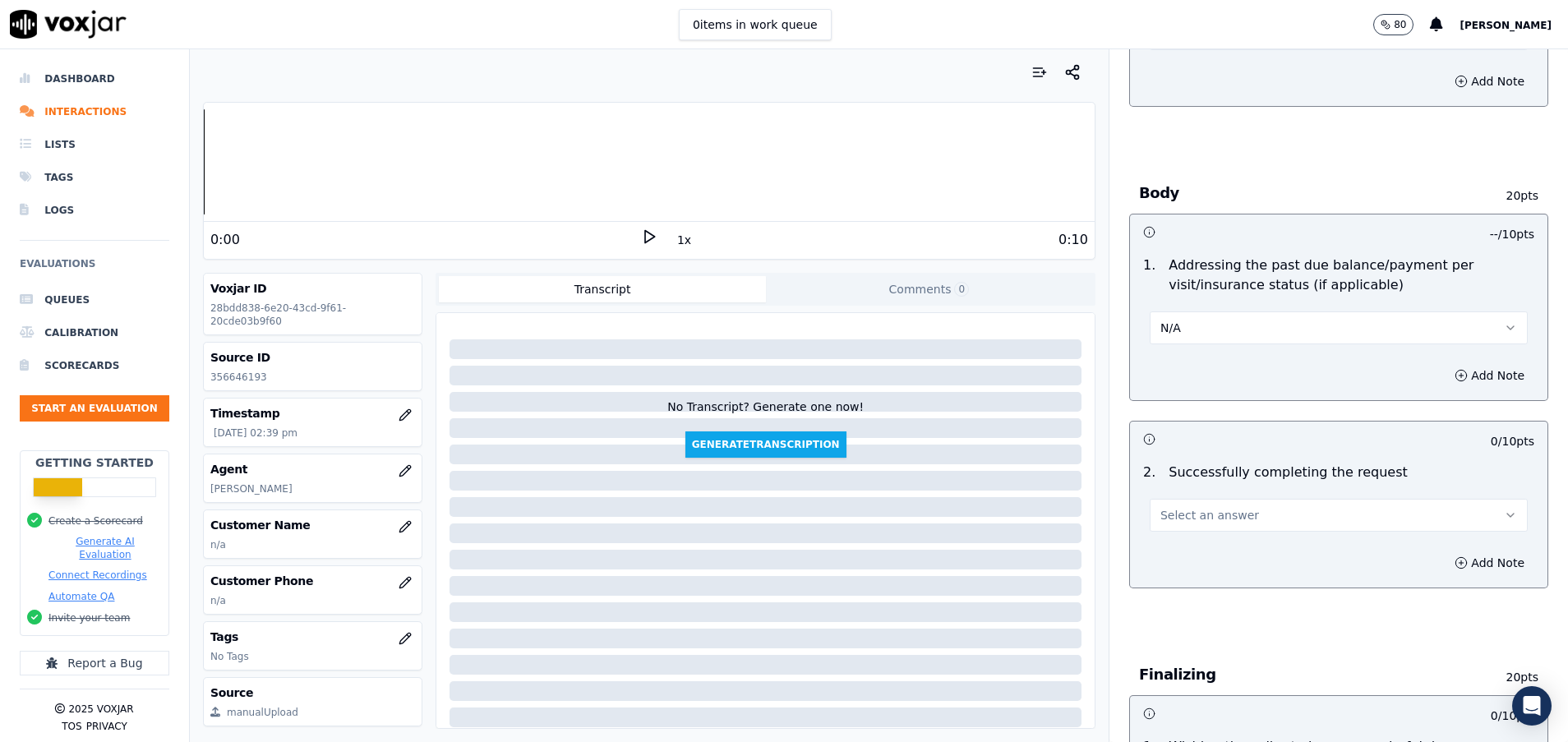
click at [1267, 511] on button "Select an answer" at bounding box center [1338, 515] width 378 height 33
click at [1265, 549] on div "Yes" at bounding box center [1297, 552] width 338 height 26
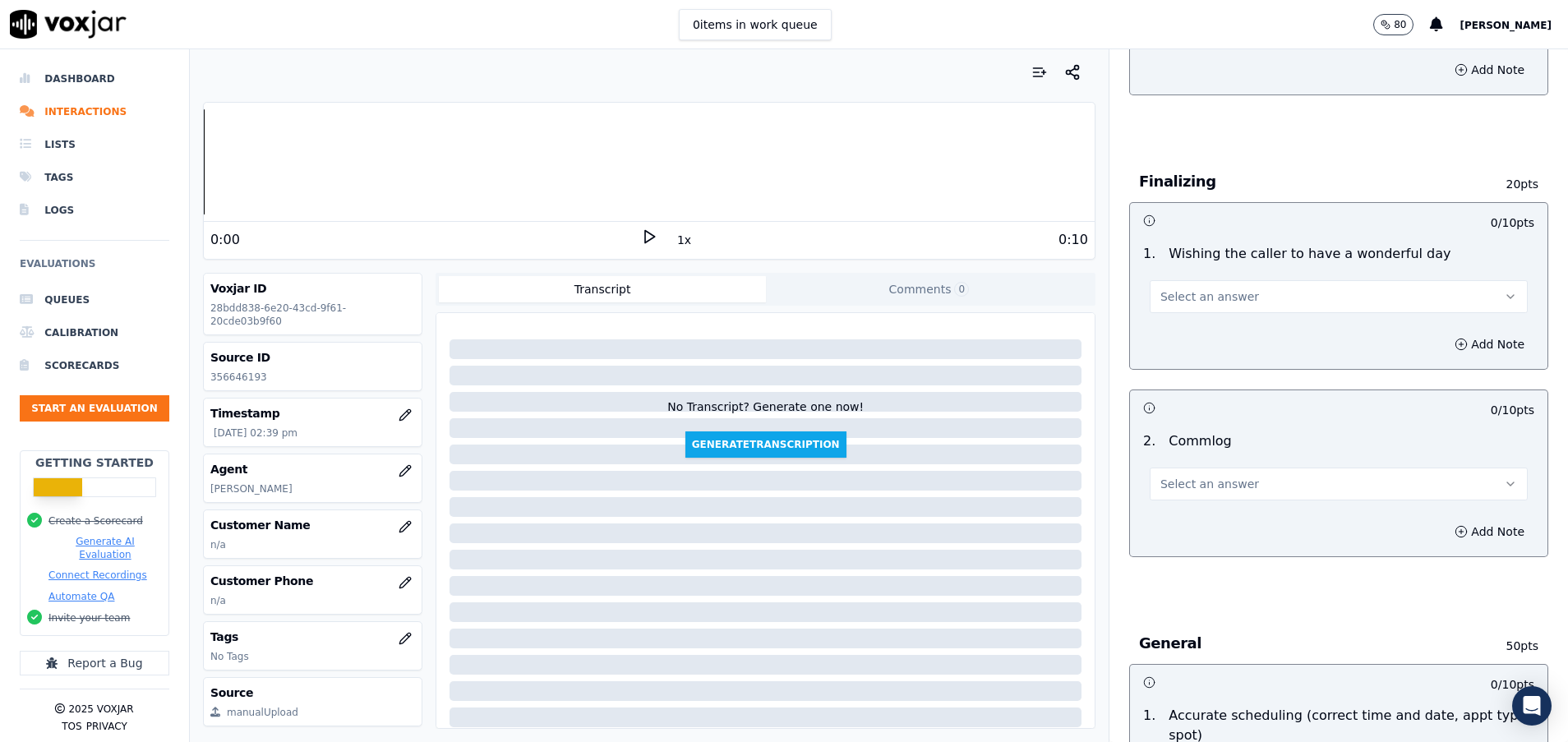
scroll to position [1233, 0]
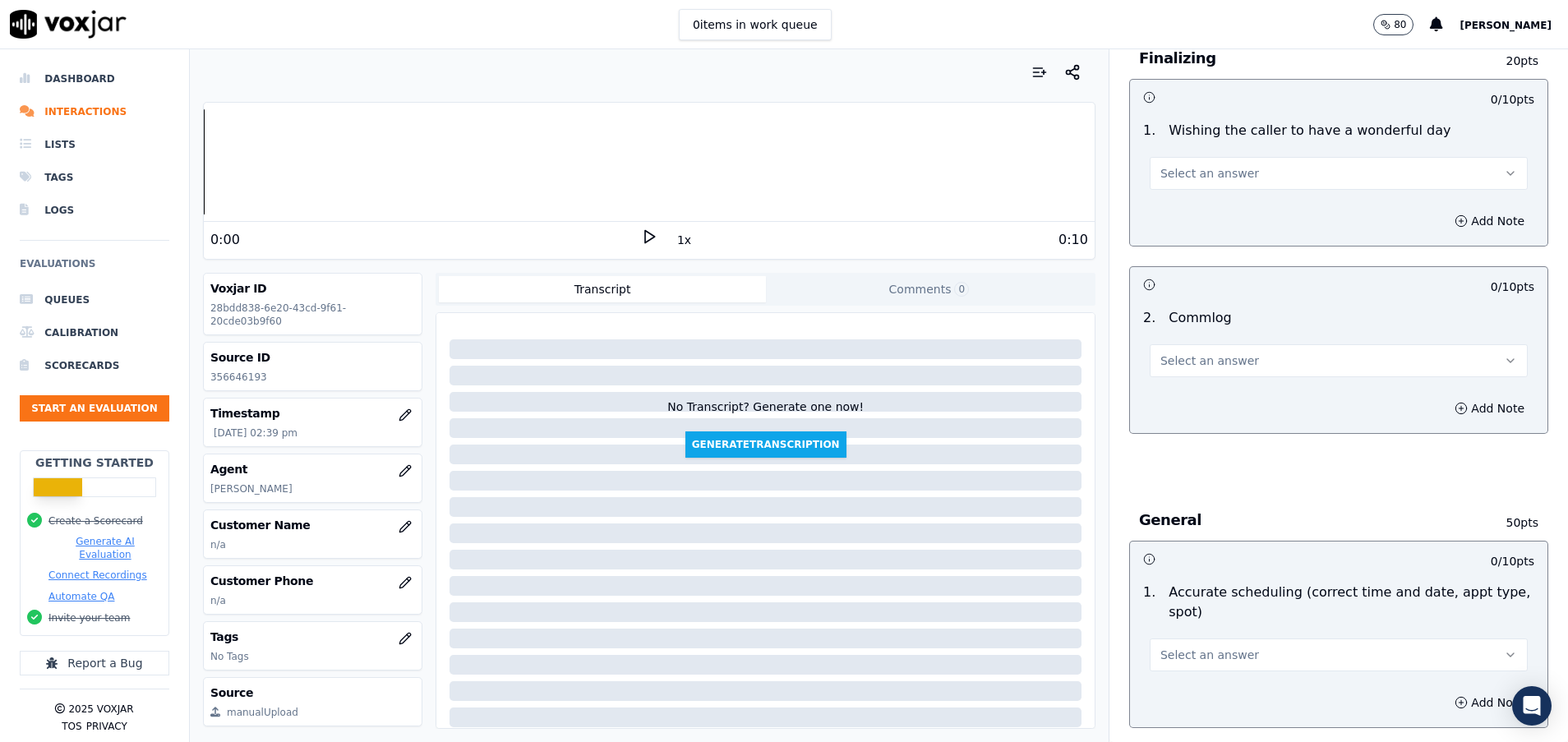
click at [1170, 357] on span "Select an answer" at bounding box center [1210, 361] width 99 height 17
click at [1174, 395] on div "Yes" at bounding box center [1297, 398] width 338 height 26
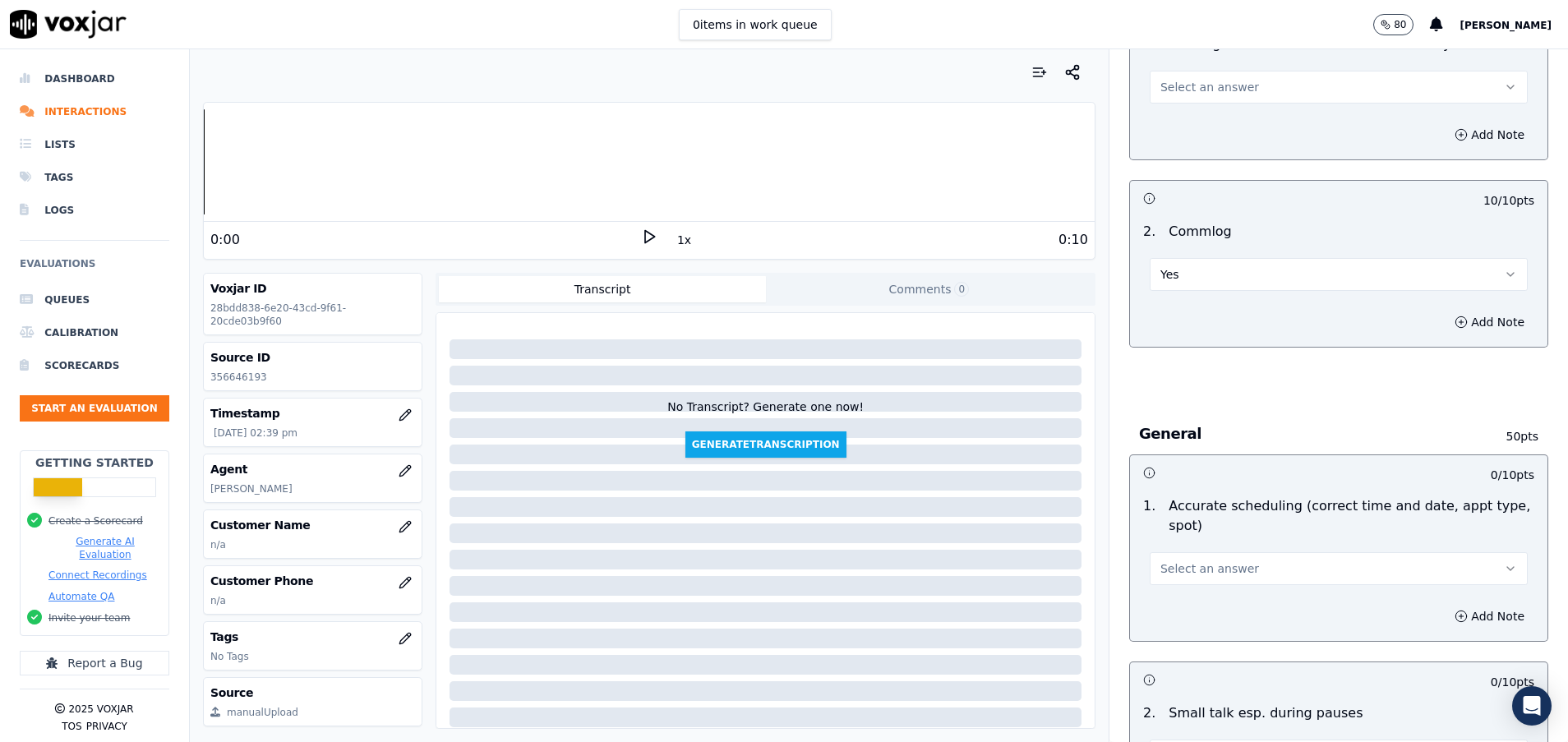
scroll to position [1356, 0]
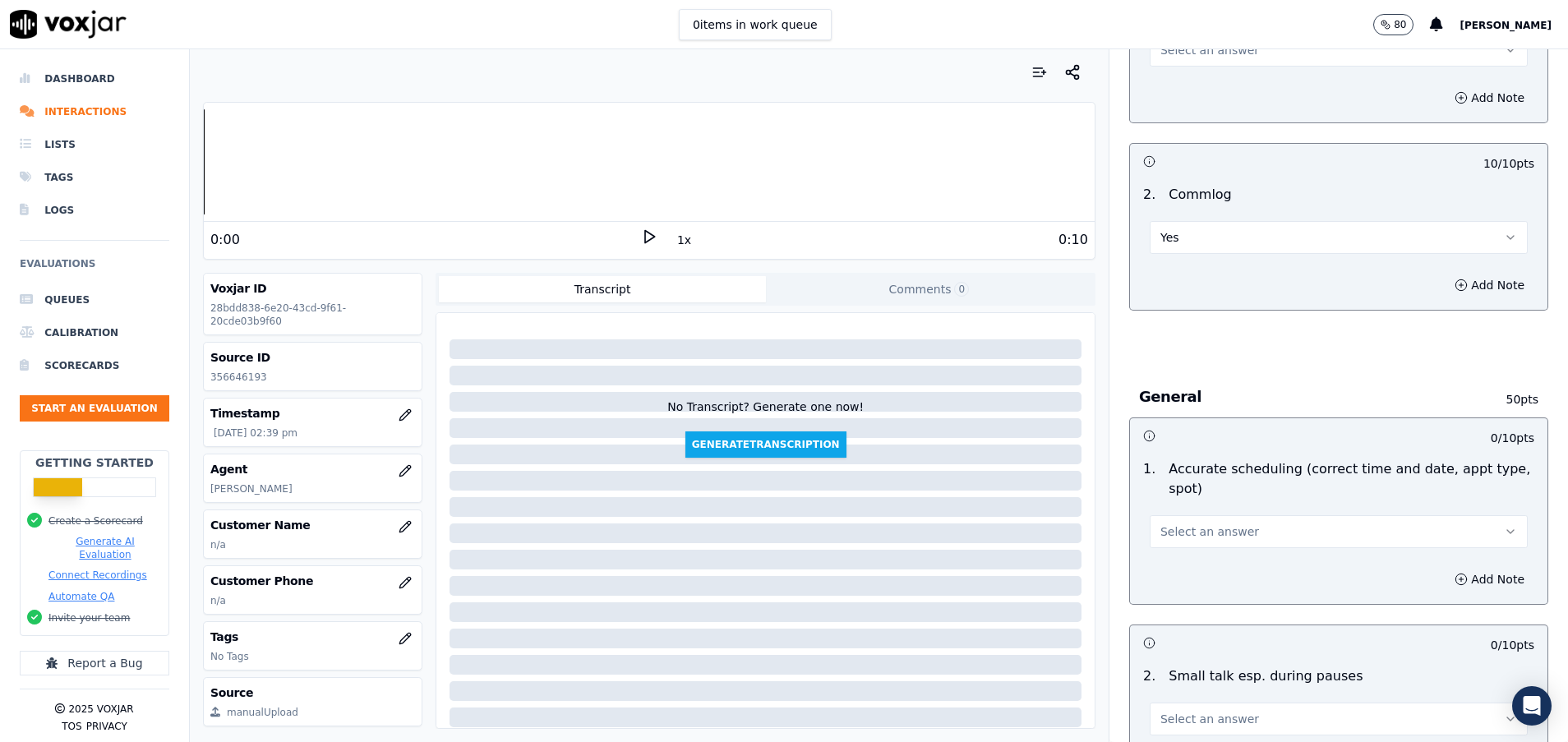
click at [1235, 533] on button "Select an answer" at bounding box center [1338, 531] width 378 height 33
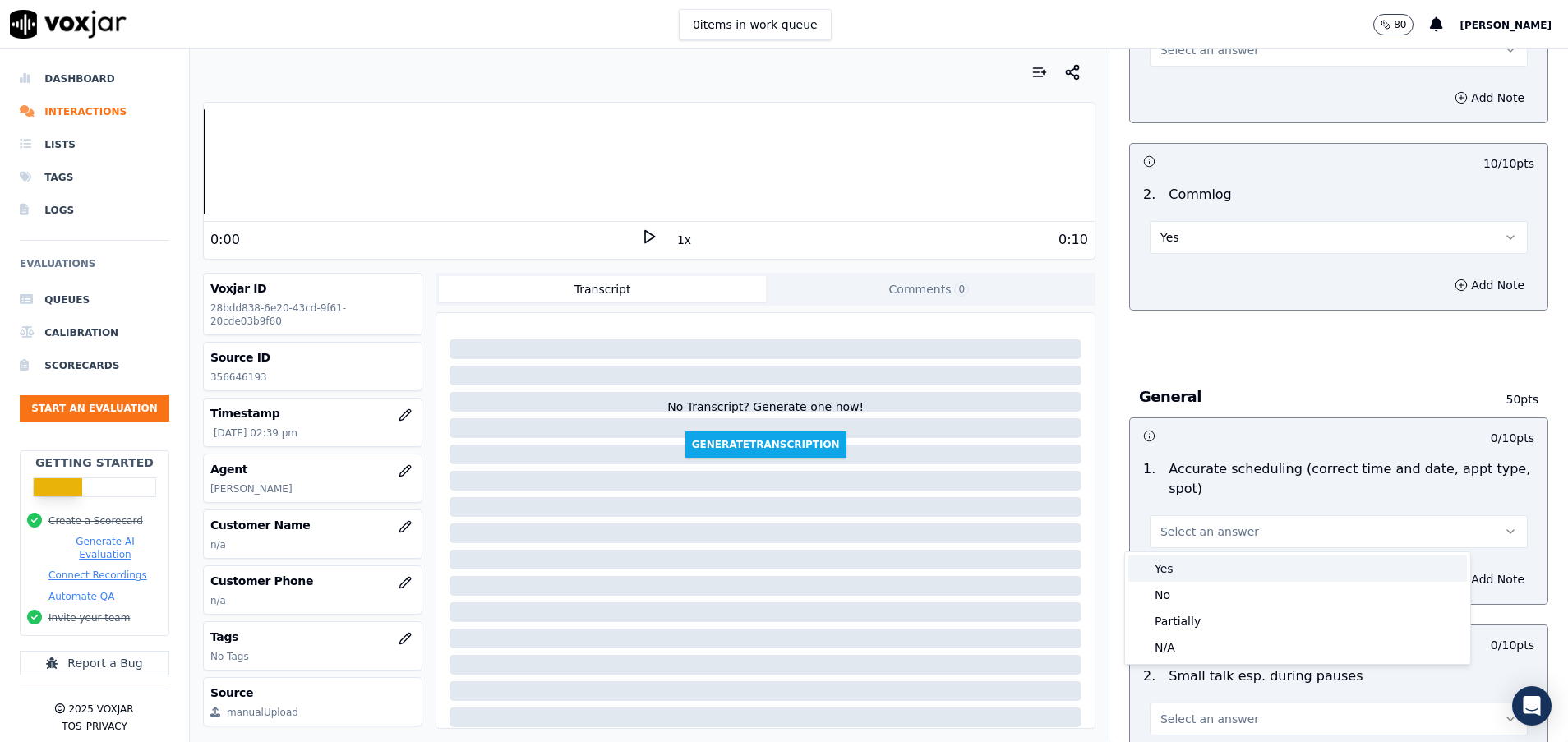
click at [1235, 561] on div "Yes" at bounding box center [1297, 568] width 338 height 26
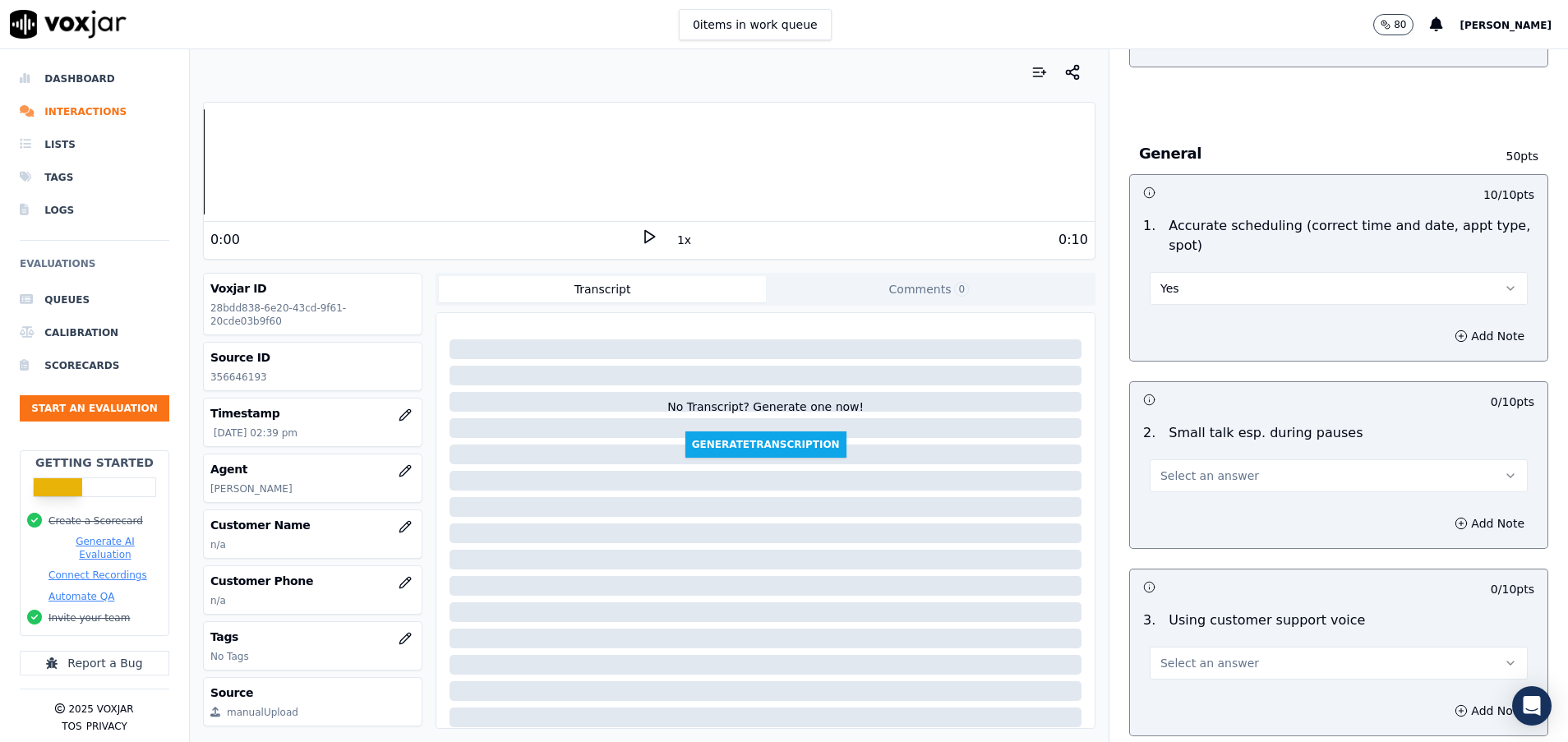
scroll to position [1603, 0]
click at [1227, 282] on button "Yes" at bounding box center [1338, 285] width 378 height 33
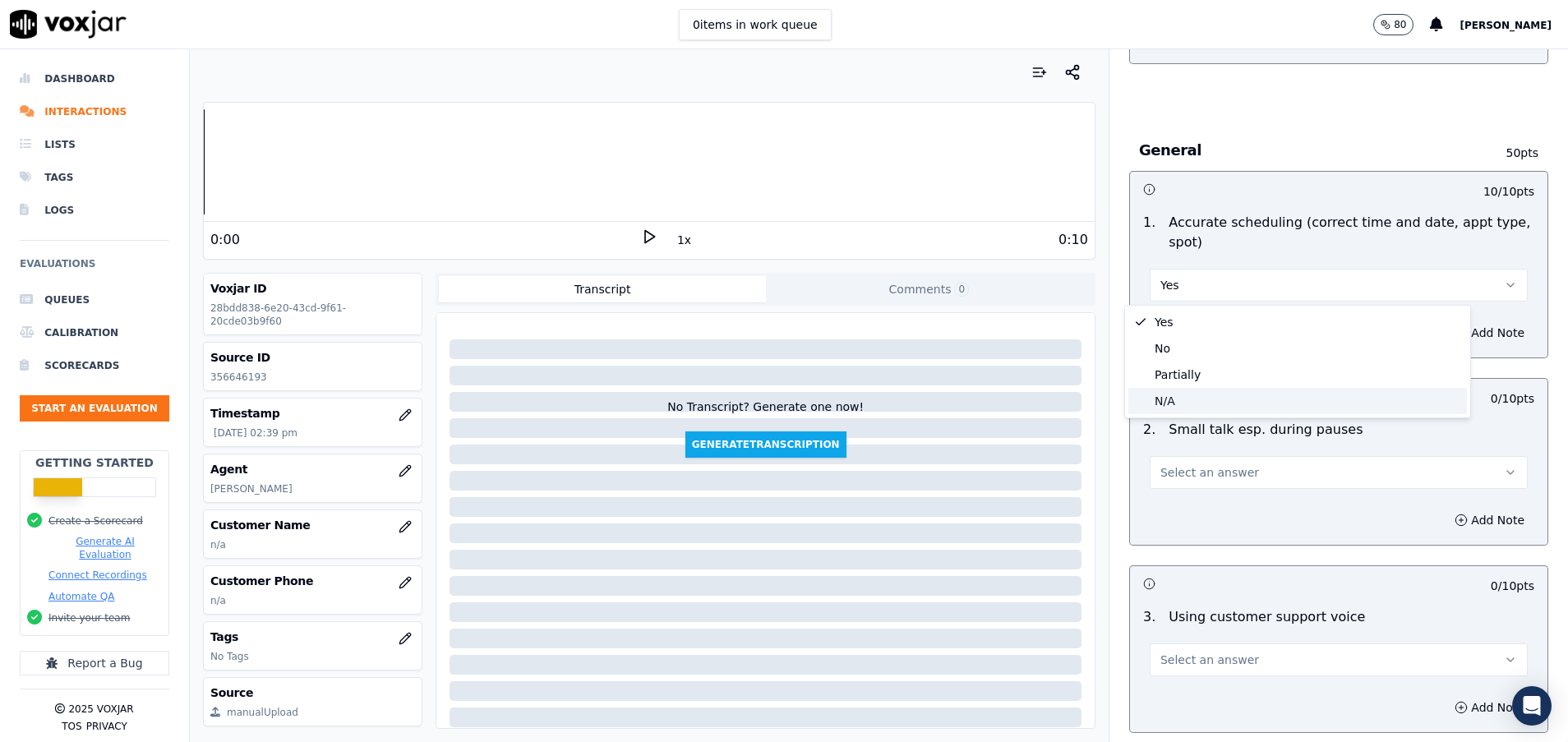
click at [1175, 401] on div "N/A" at bounding box center [1297, 401] width 338 height 26
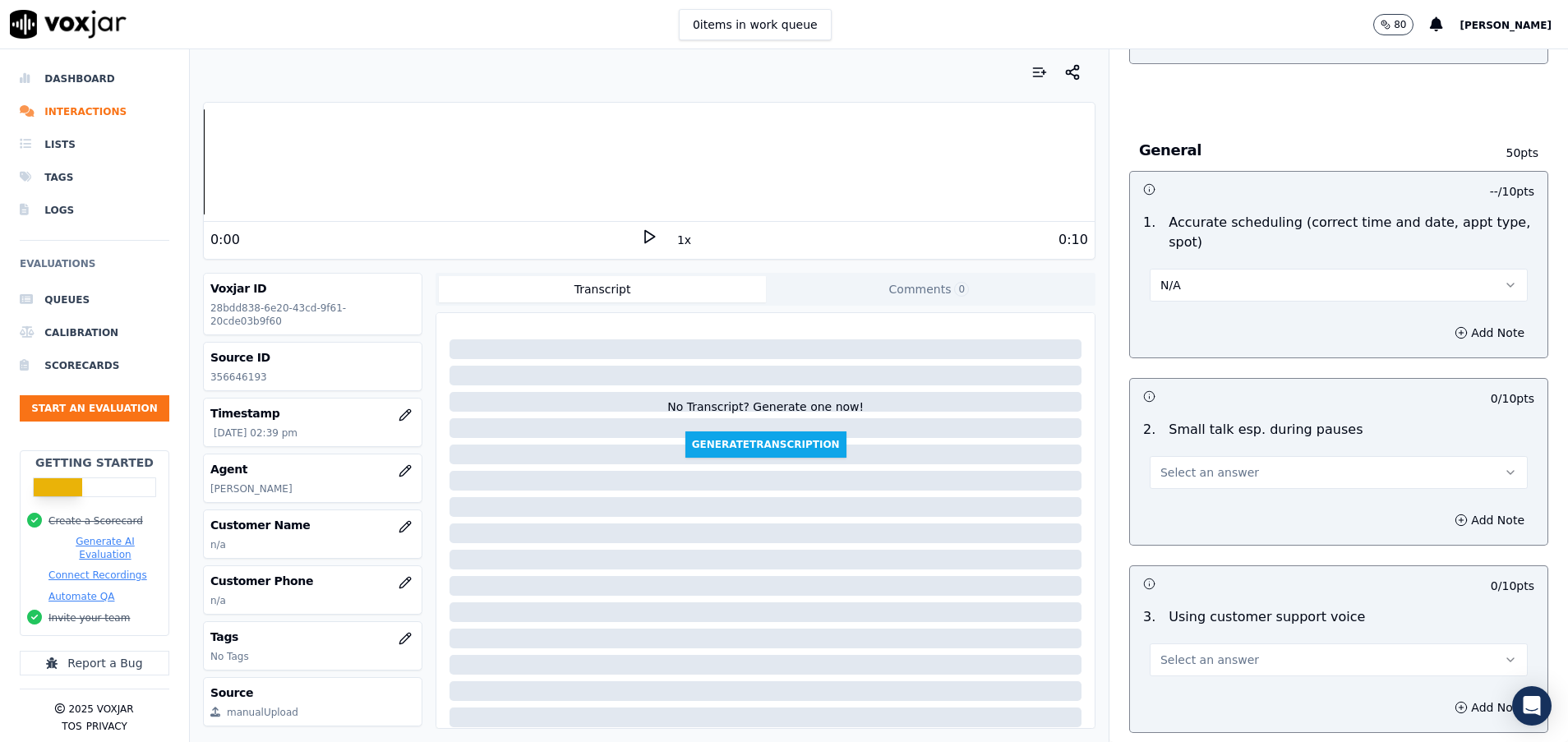
click at [1185, 467] on span "Select an answer" at bounding box center [1210, 473] width 99 height 17
click at [1185, 512] on div "Yes" at bounding box center [1297, 509] width 338 height 26
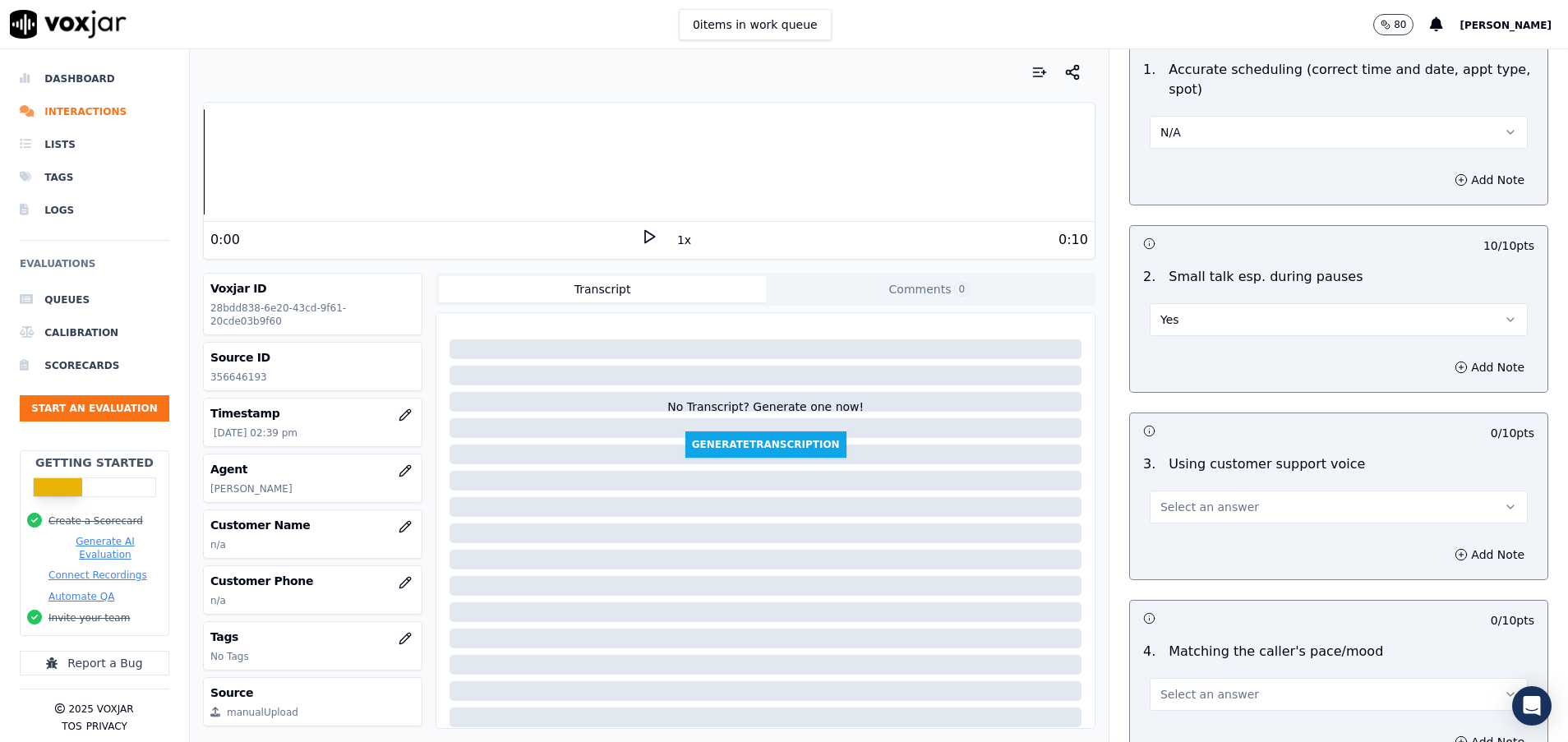
scroll to position [1848, 0]
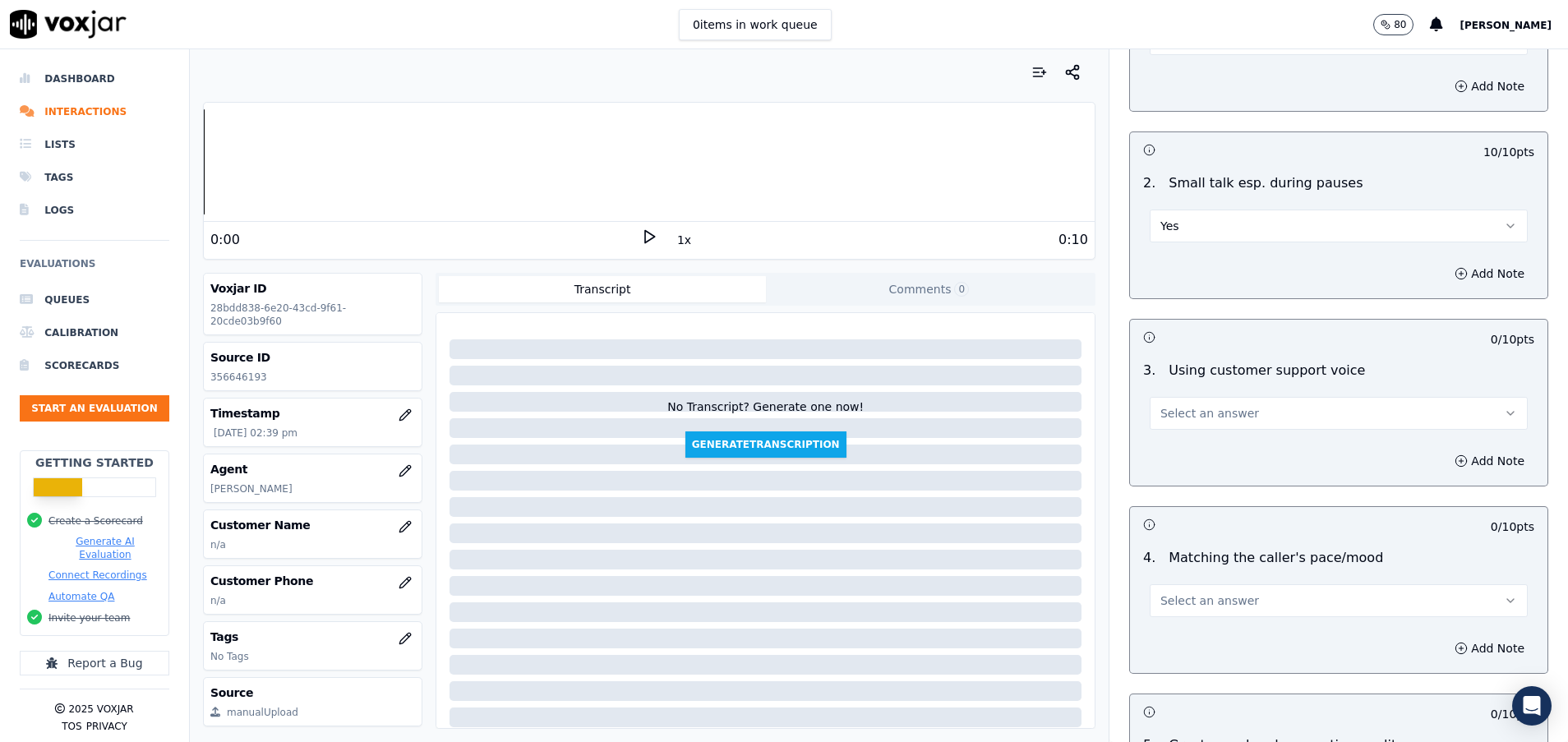
click at [1199, 434] on div "3 . Using customer support voice Select an answer" at bounding box center [1338, 395] width 418 height 82
click at [1200, 403] on button "Select an answer" at bounding box center [1338, 413] width 378 height 33
click at [1188, 452] on div "Yes" at bounding box center [1297, 450] width 338 height 26
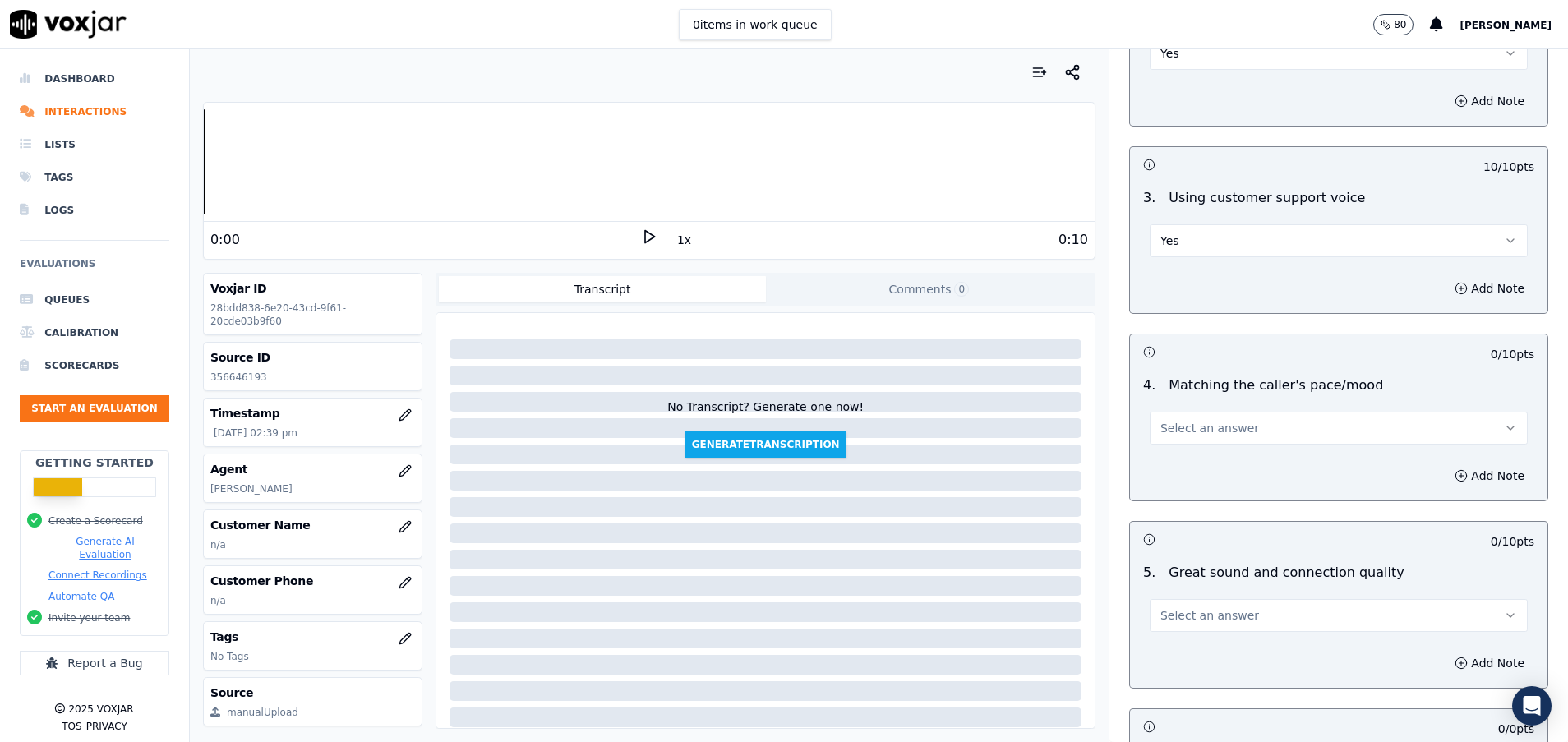
scroll to position [2095, 0]
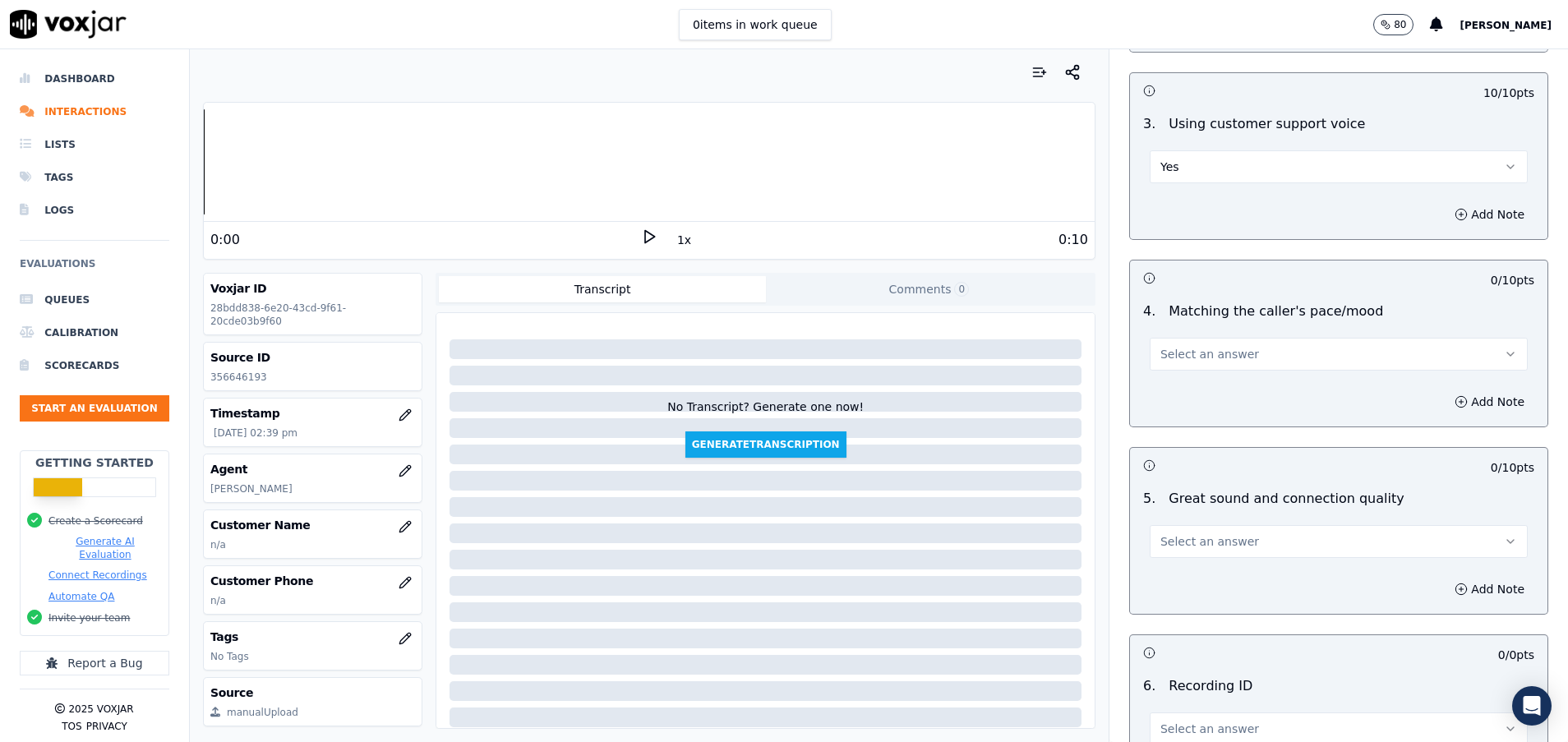
click at [1202, 357] on span "Select an answer" at bounding box center [1210, 354] width 99 height 17
click at [1194, 398] on div "Yes" at bounding box center [1297, 391] width 338 height 26
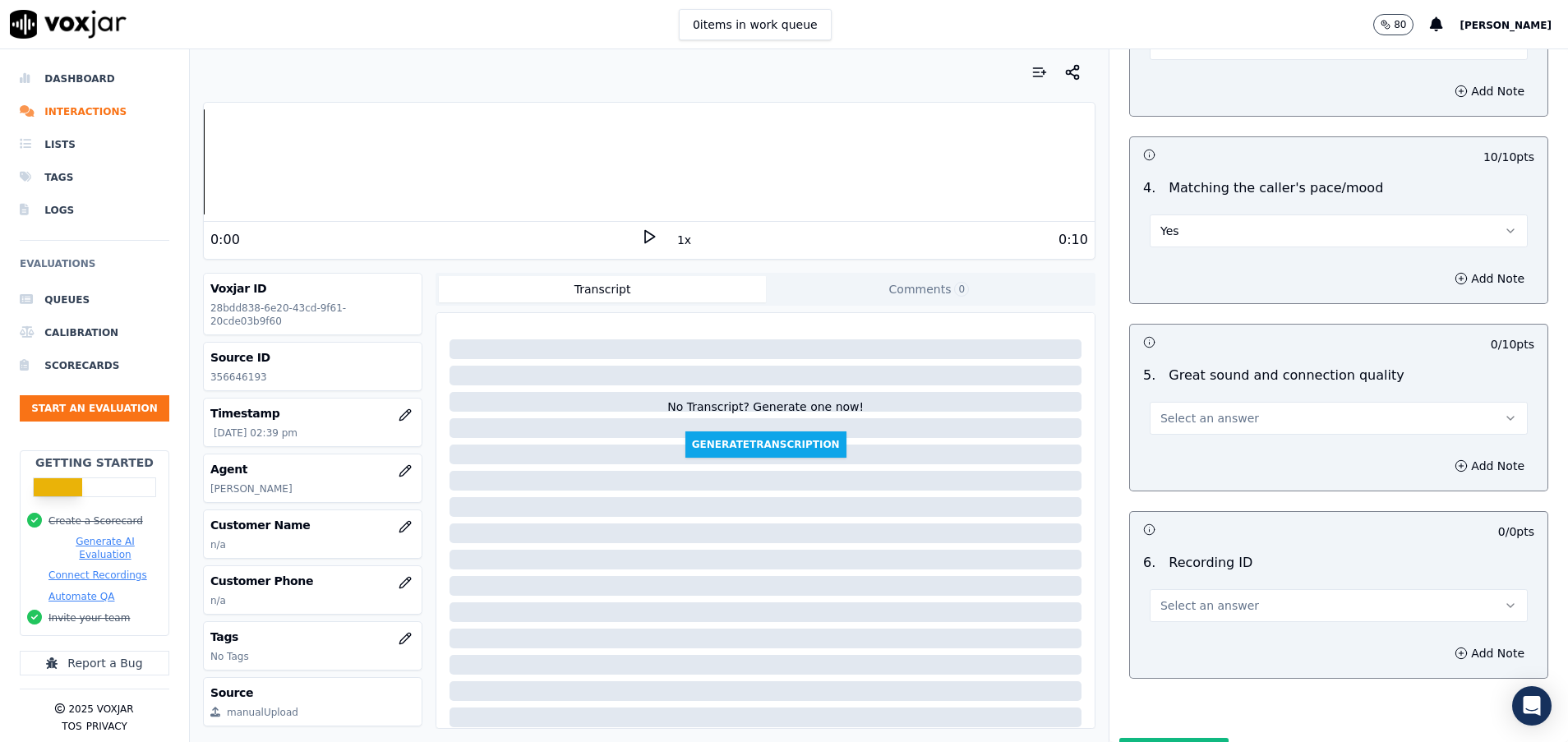
click at [1187, 423] on span "Select an answer" at bounding box center [1210, 419] width 99 height 17
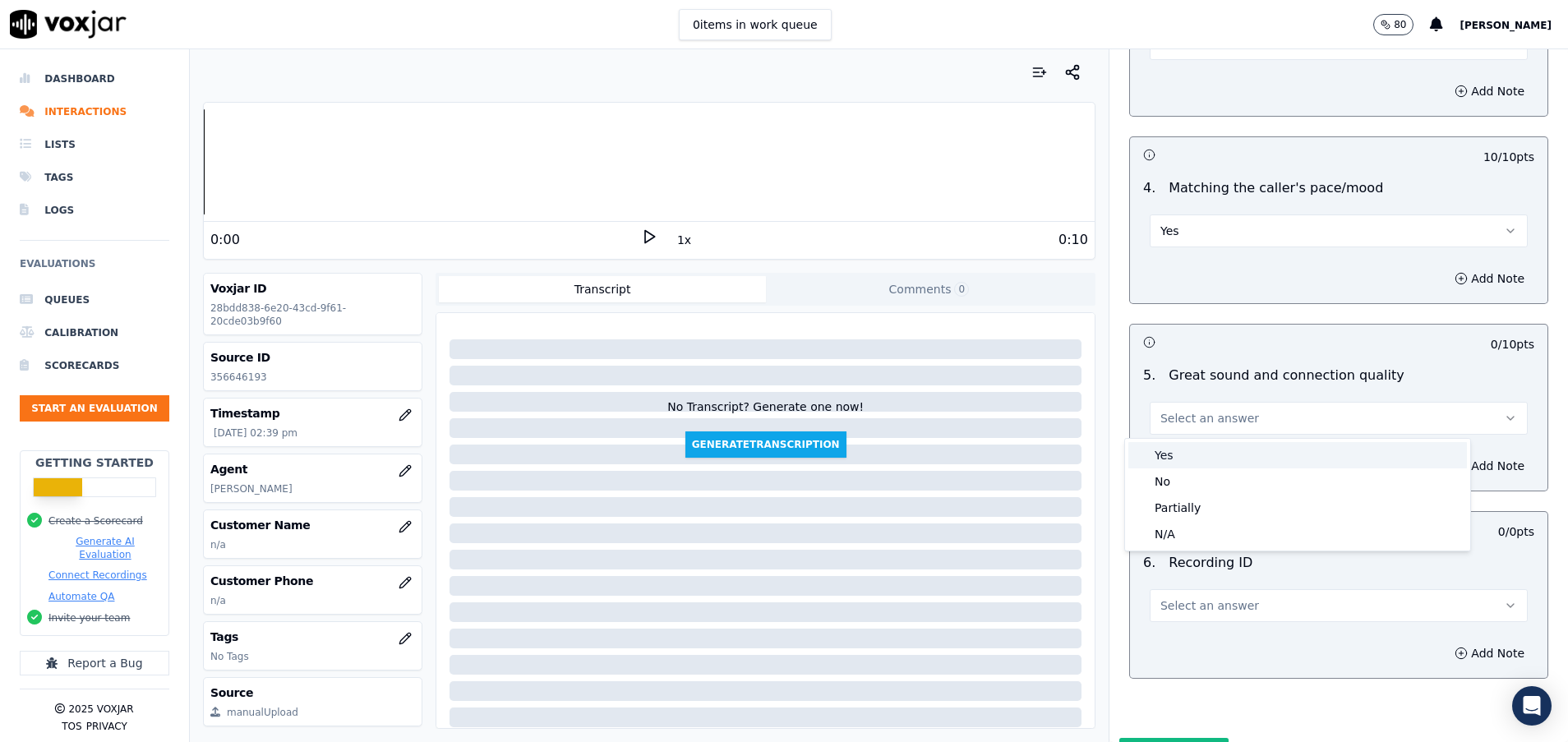
click at [1187, 466] on div "Yes" at bounding box center [1297, 455] width 338 height 26
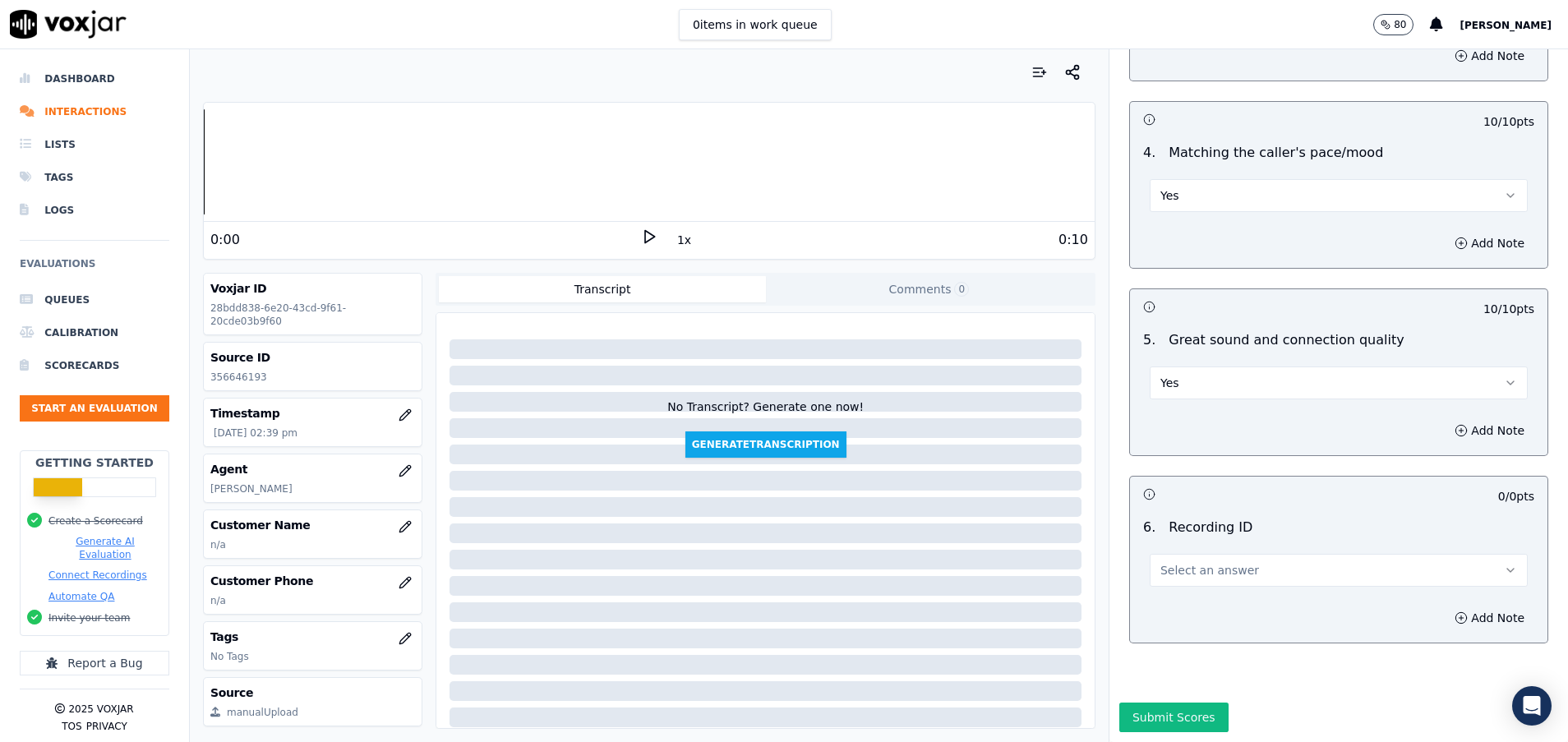
scroll to position [2311, 0]
click at [1167, 554] on button "Select an answer" at bounding box center [1338, 570] width 378 height 33
click at [1167, 556] on div "N/A" at bounding box center [1297, 561] width 338 height 26
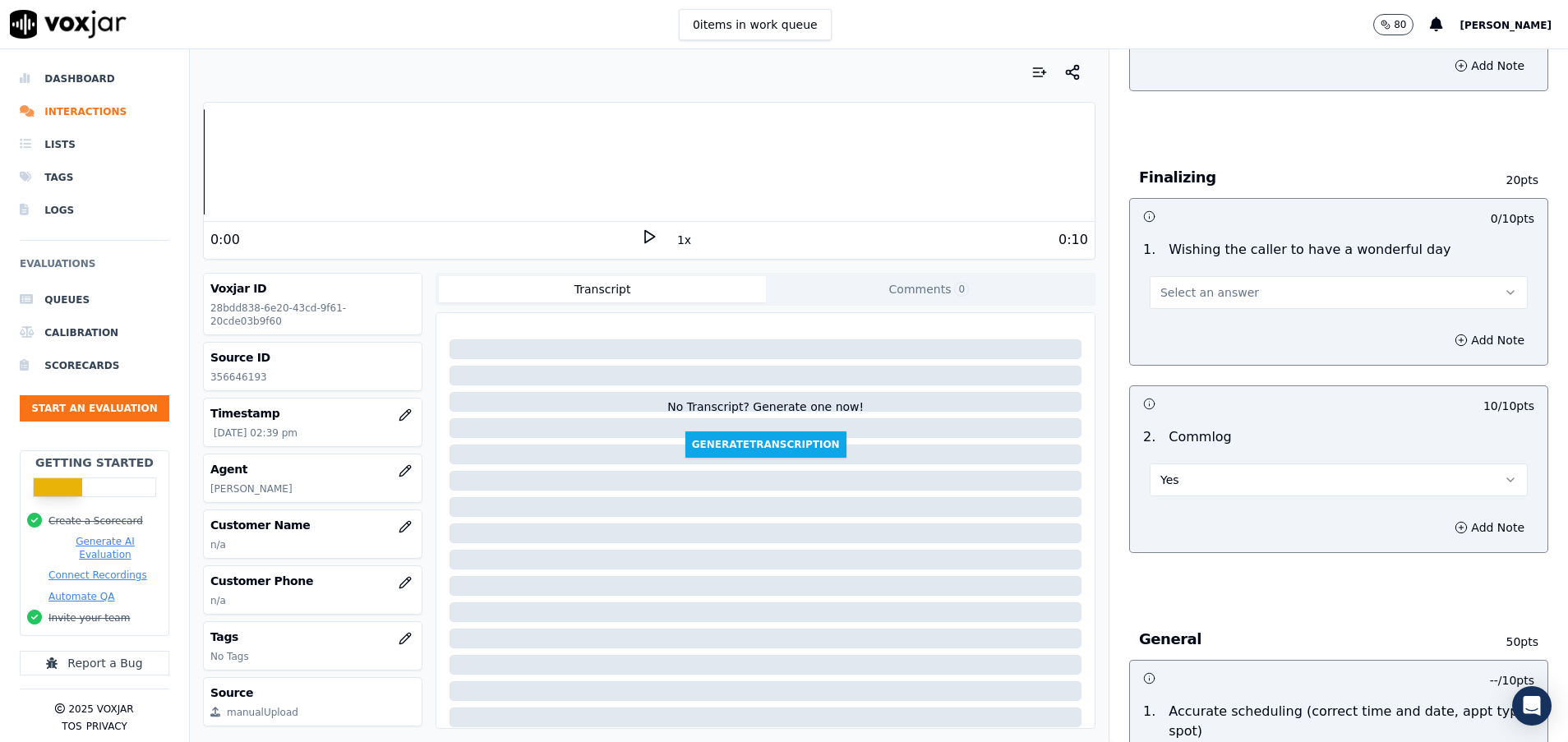
scroll to position [1078, 0]
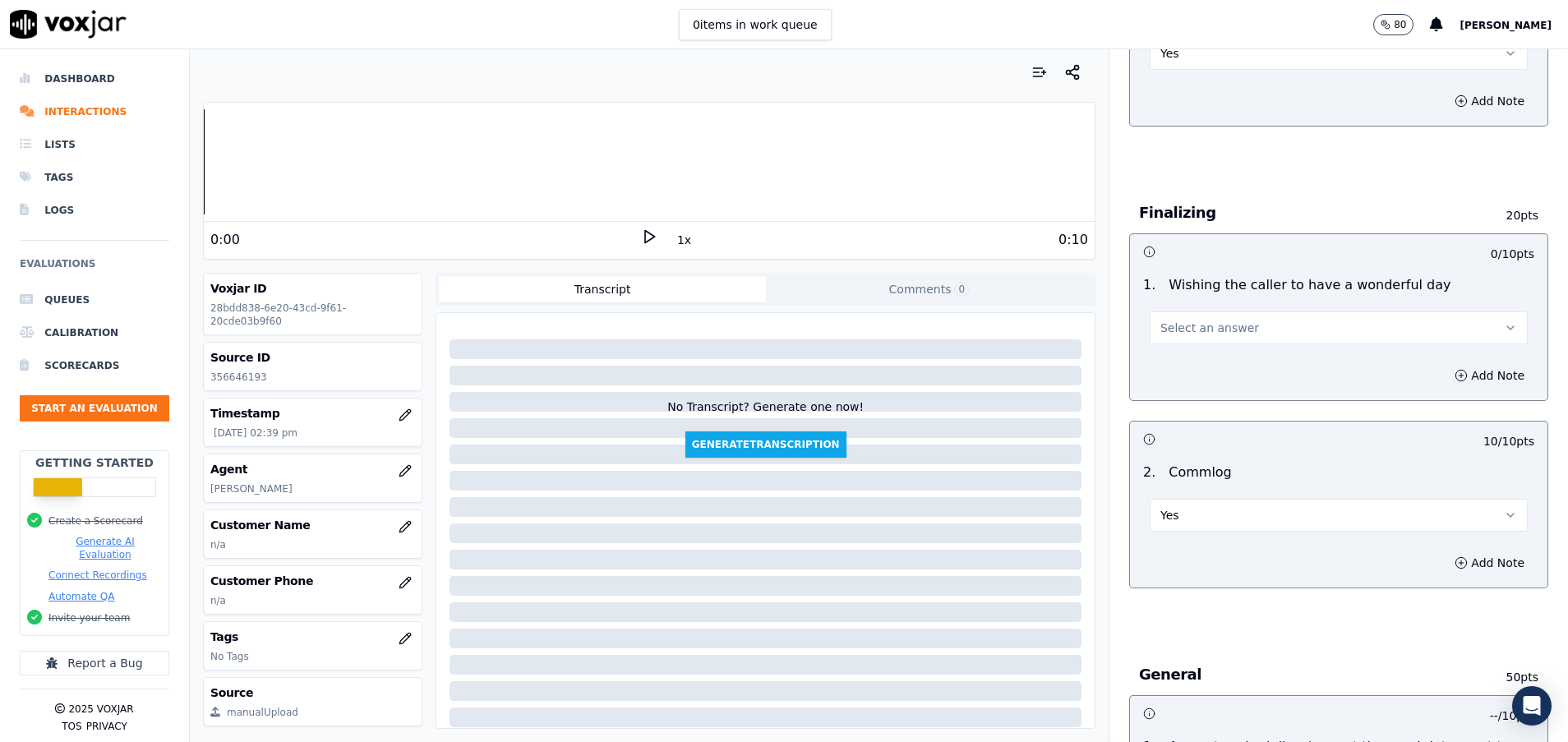
click at [1196, 324] on span "Select an answer" at bounding box center [1210, 328] width 99 height 17
click at [1178, 426] on div "N/A" at bounding box center [1297, 418] width 338 height 26
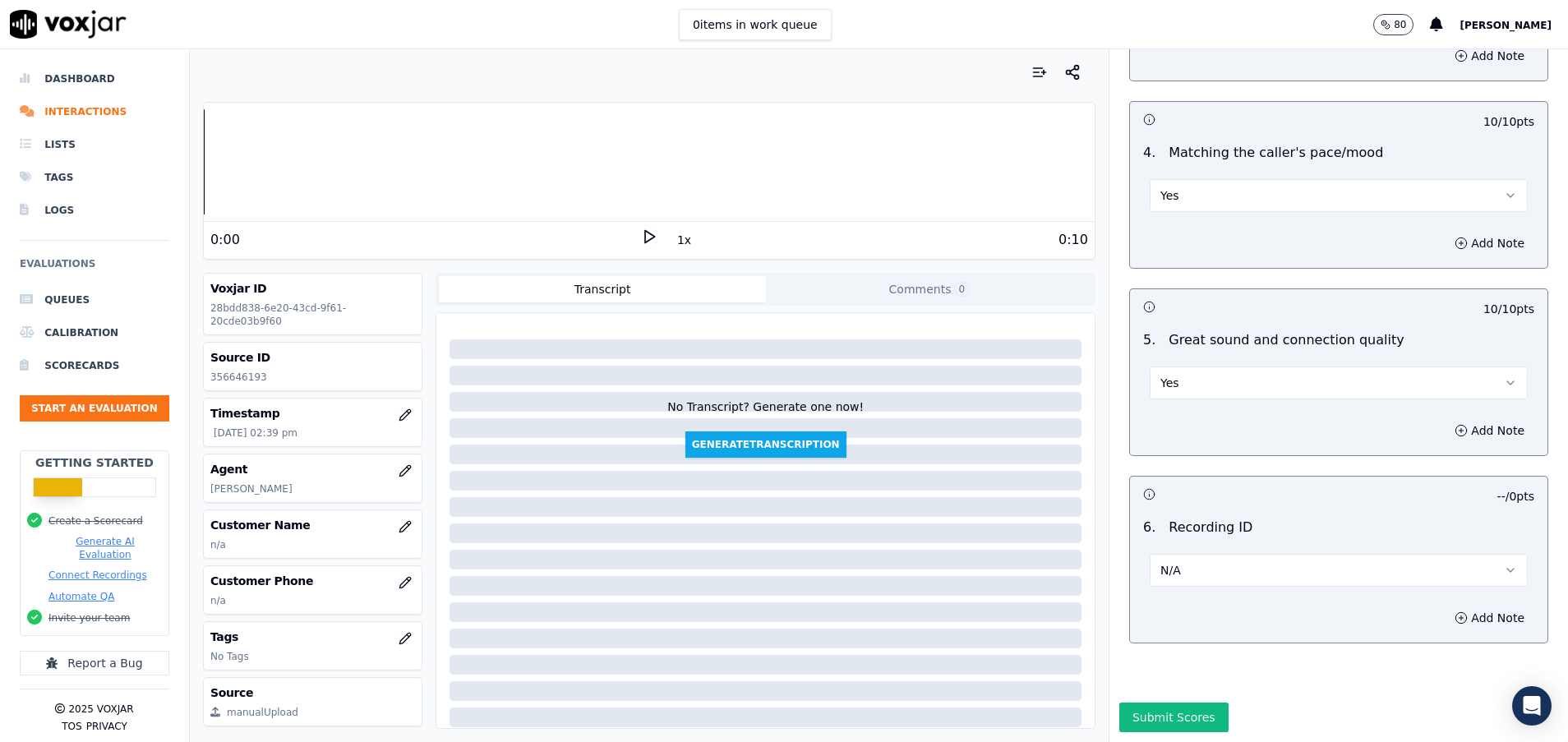
scroll to position [2311, 0]
click at [1164, 703] on button "Submit Scores" at bounding box center [1174, 718] width 109 height 30
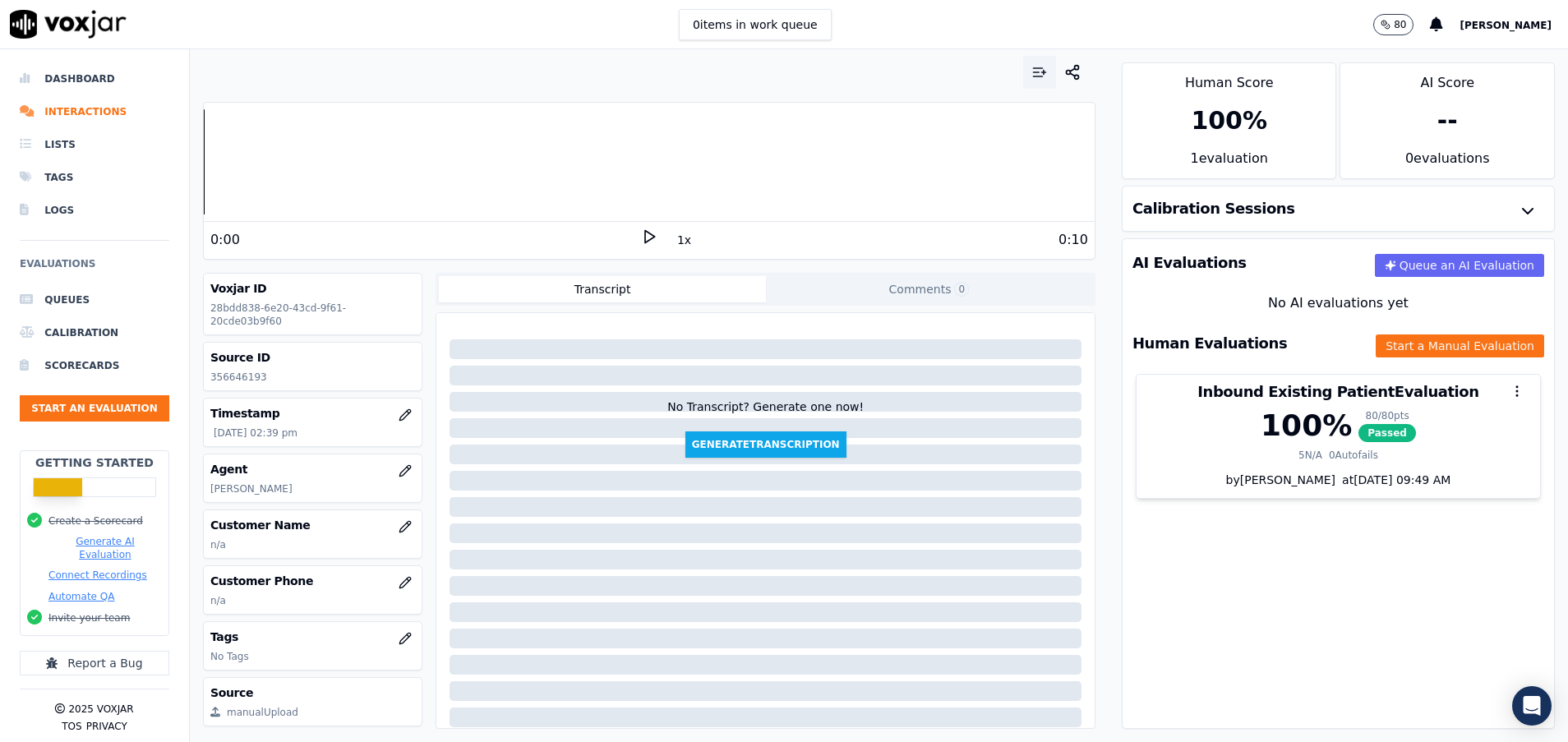
click at [1032, 71] on icon "button" at bounding box center [1040, 73] width 17 height 17
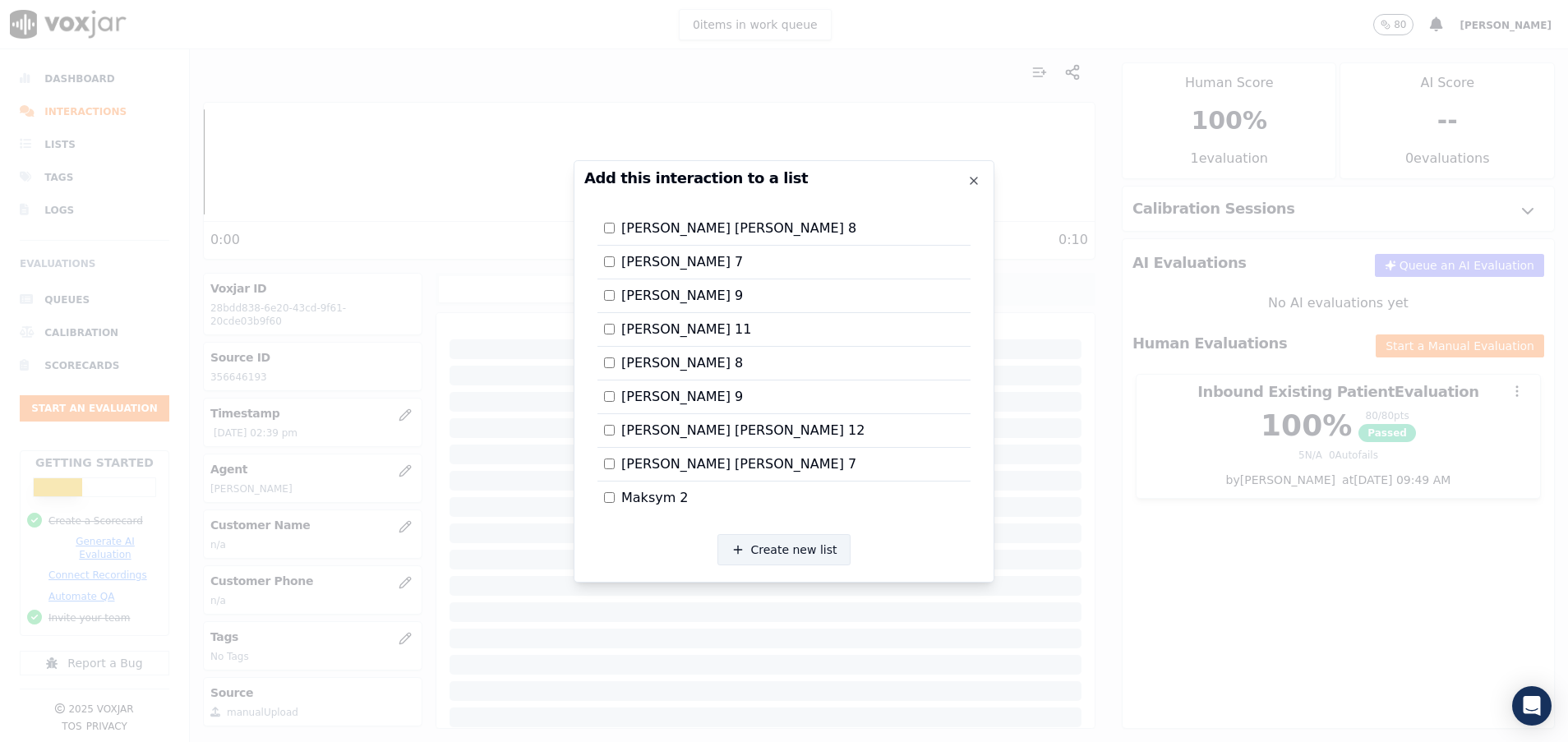
click at [788, 560] on button "Create new list" at bounding box center [784, 549] width 134 height 31
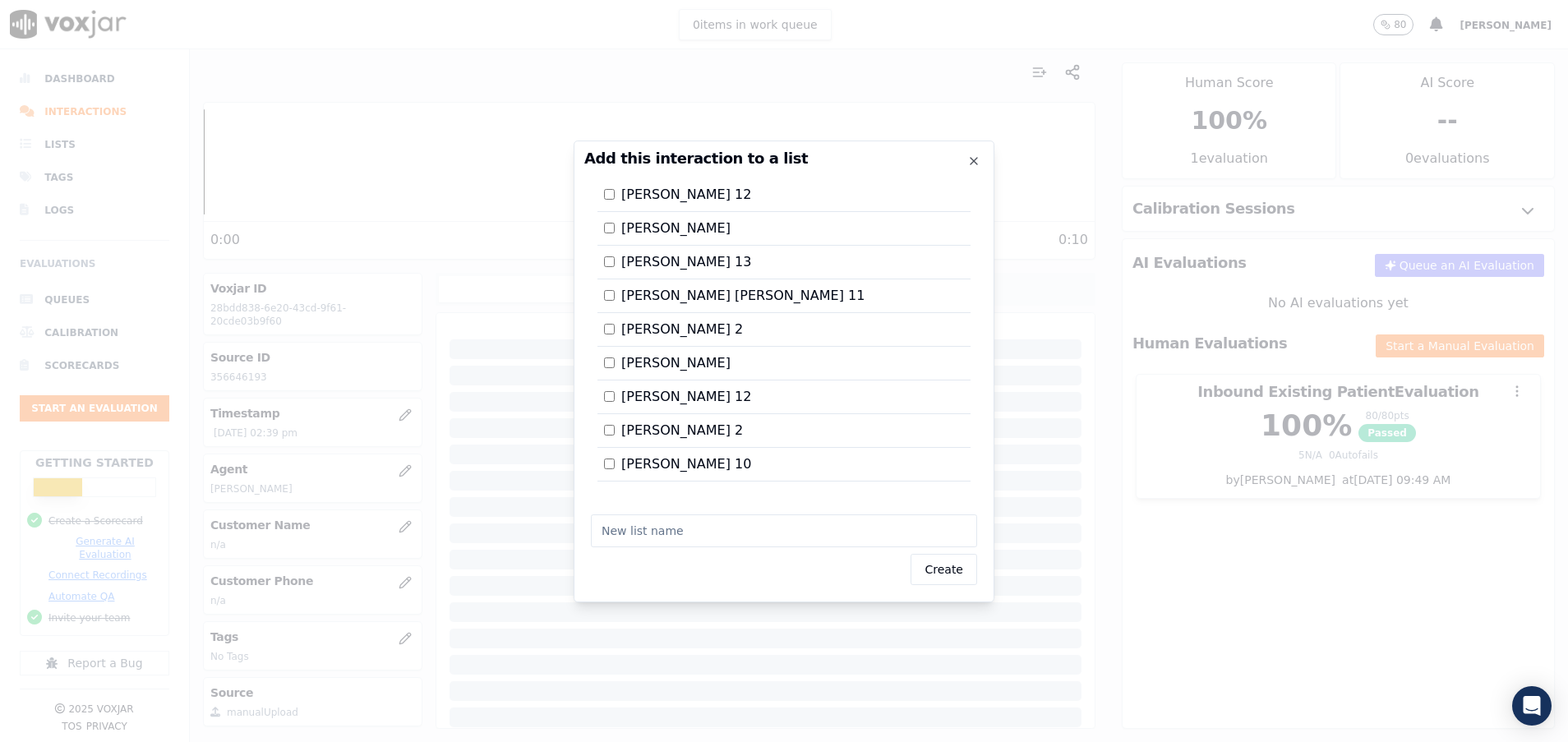
scroll to position [2795, 0]
click at [720, 527] on input "text" at bounding box center [783, 530] width 386 height 33
type input "Maksym 4"
click at [963, 576] on button "Create" at bounding box center [943, 569] width 66 height 31
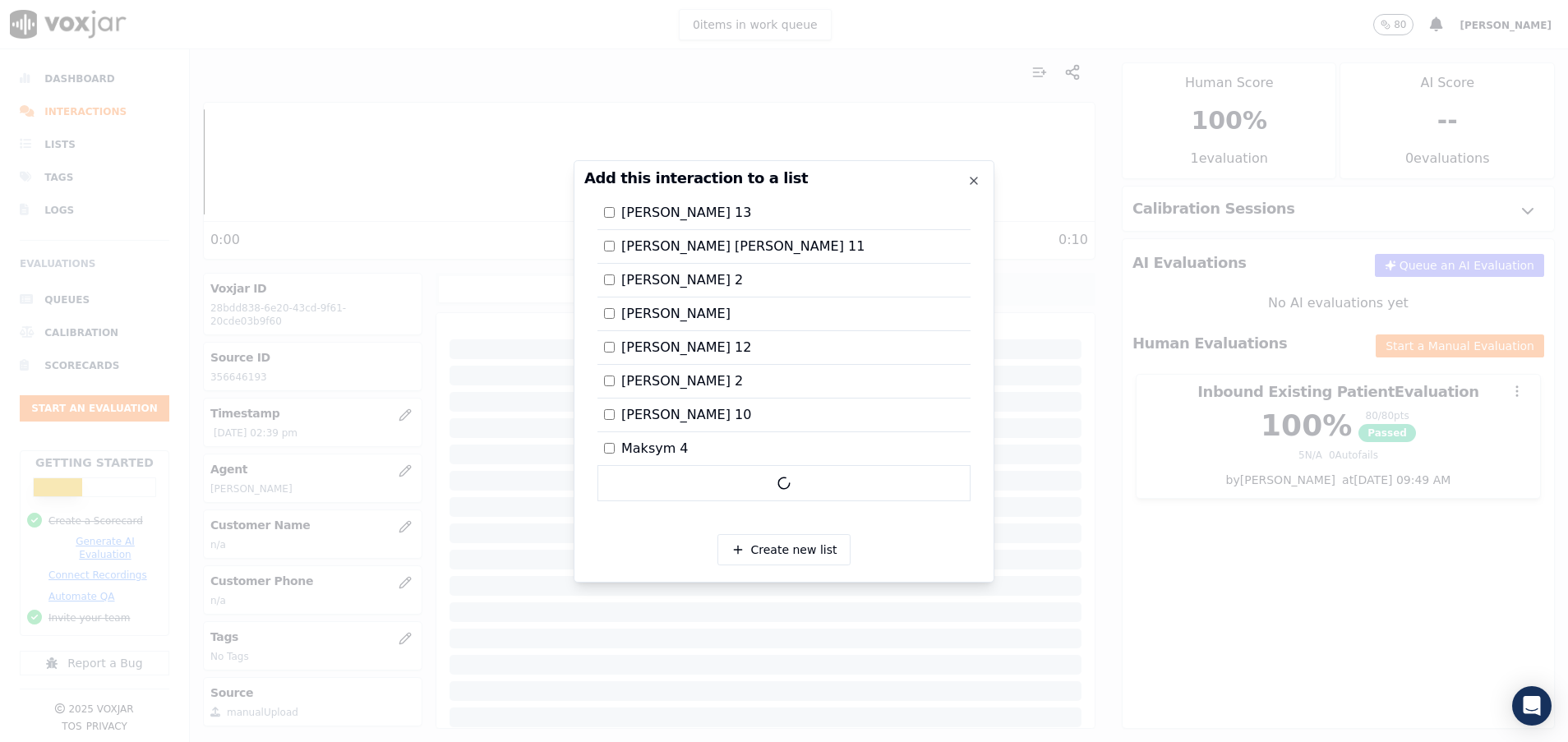
scroll to position [2829, 0]
click at [1209, 619] on div at bounding box center [784, 371] width 1568 height 742
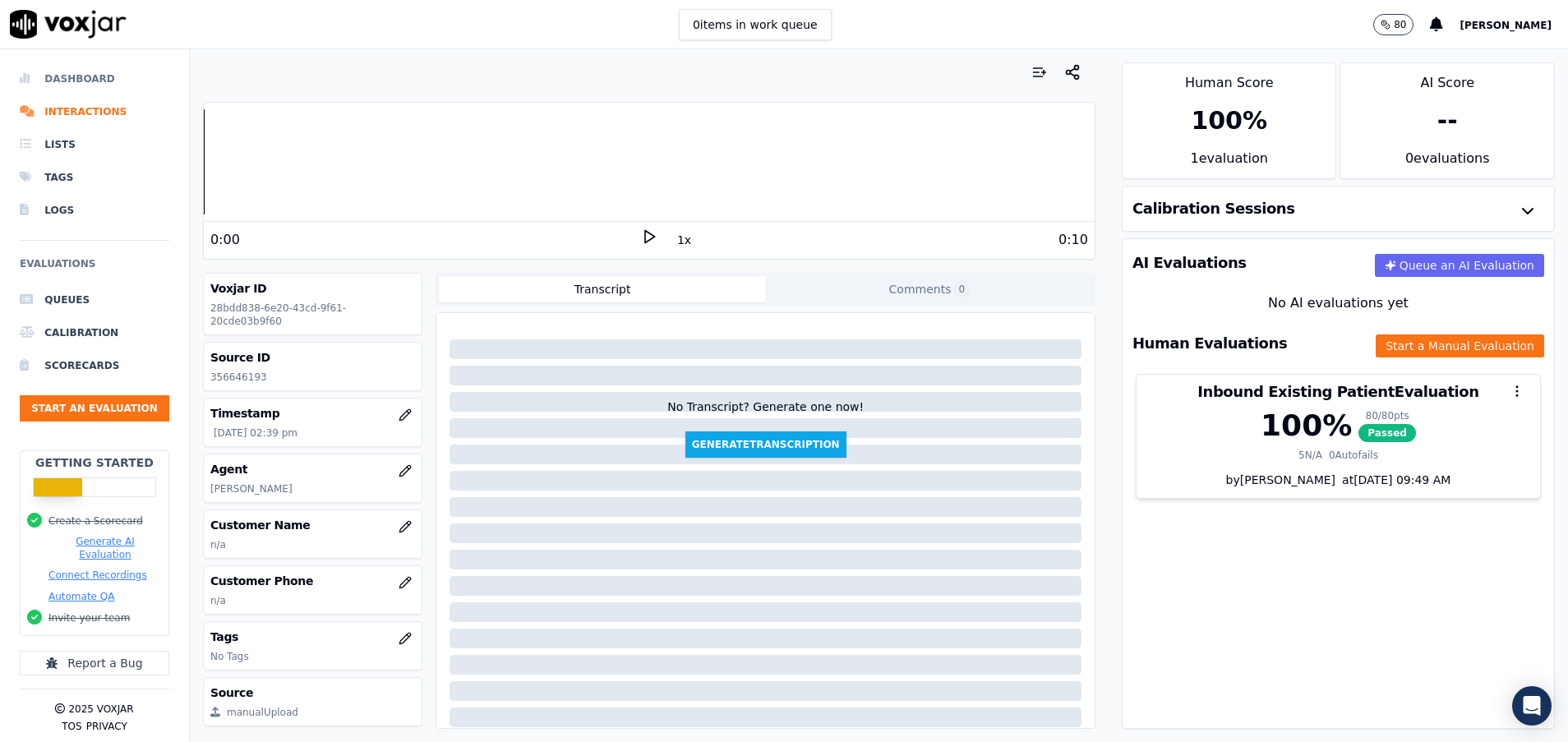
click at [75, 77] on li "Dashboard" at bounding box center [94, 78] width 150 height 33
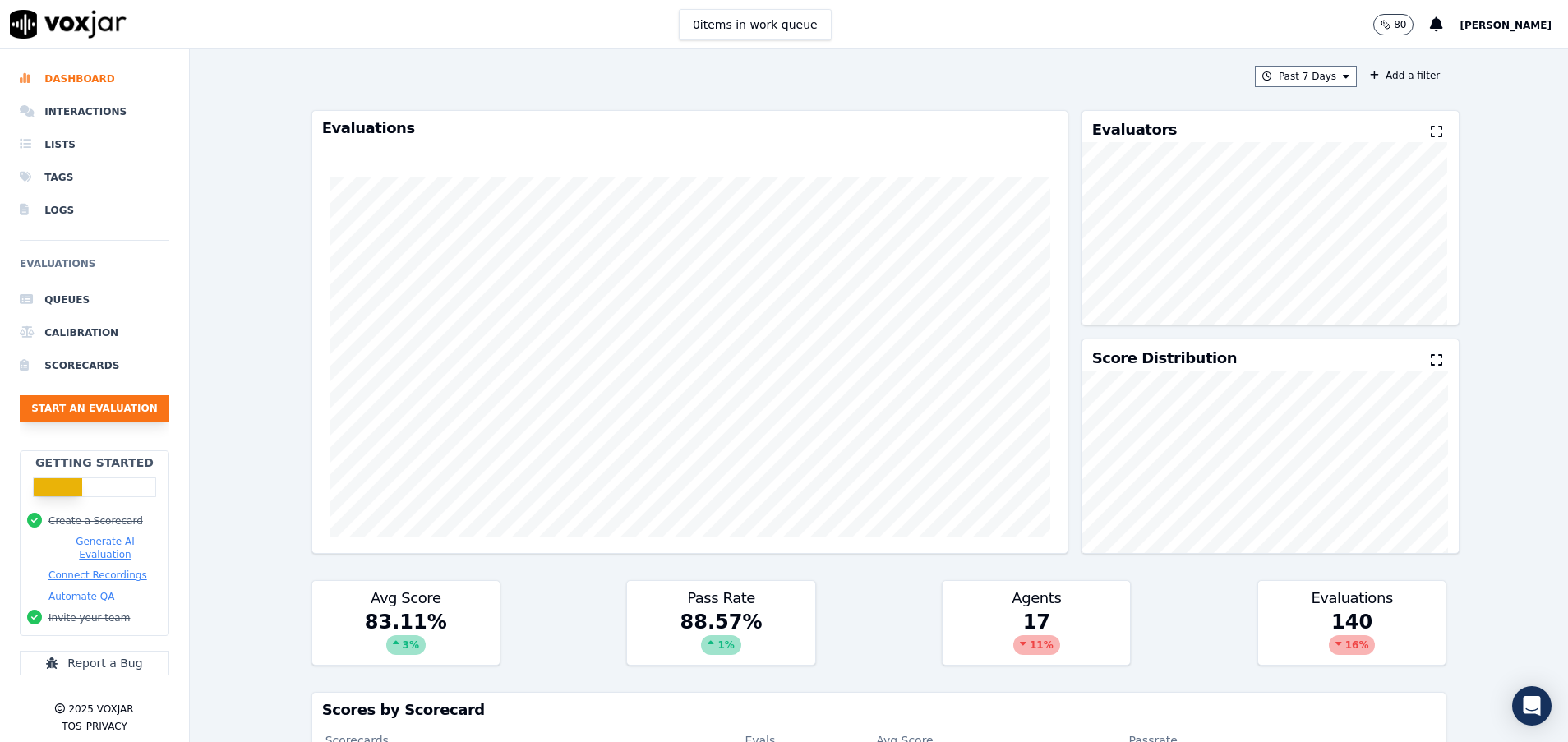
click at [112, 407] on button "Start an Evaluation" at bounding box center [94, 408] width 150 height 26
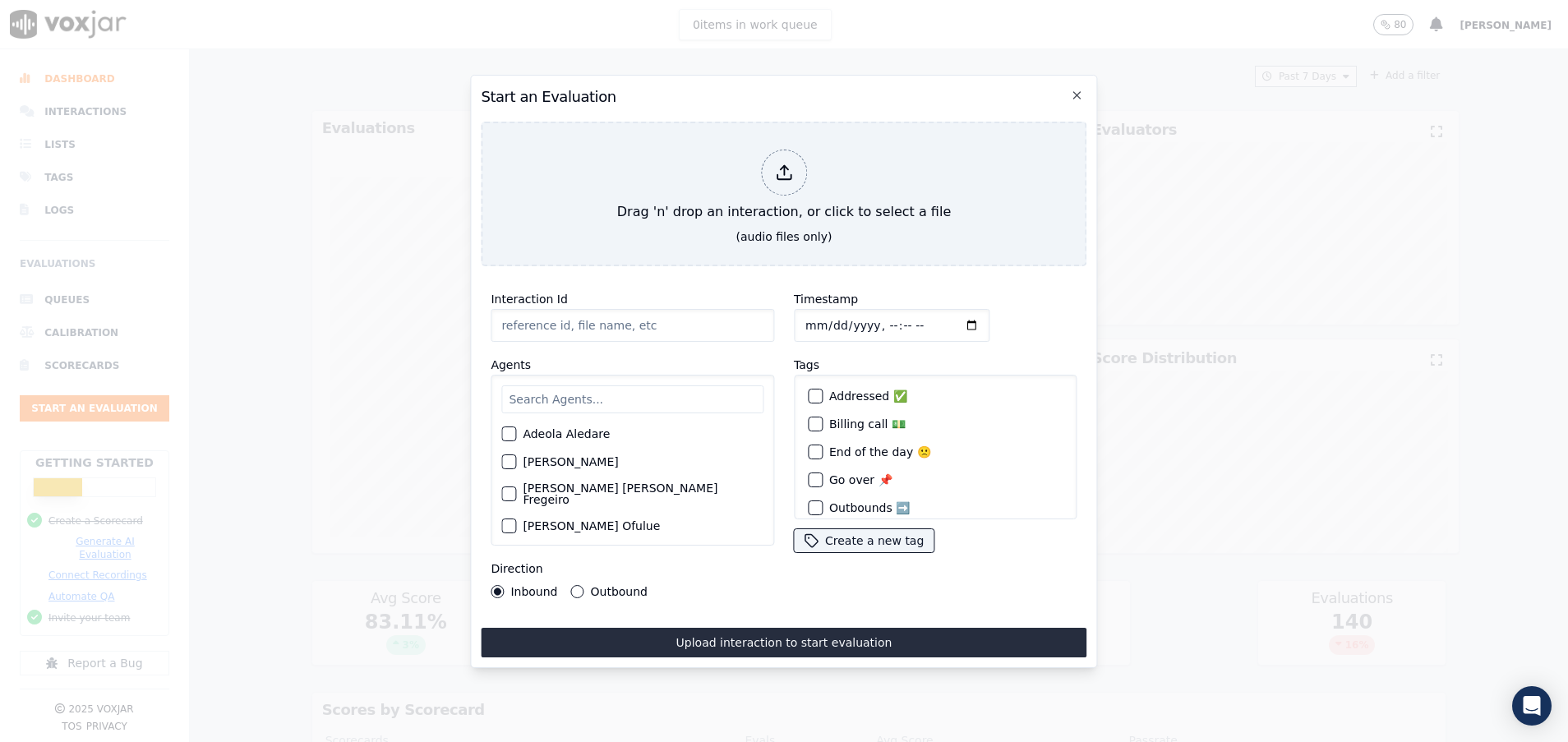
paste input "356650011"
type input "356650011"
click at [591, 394] on input "text" at bounding box center [632, 399] width 262 height 28
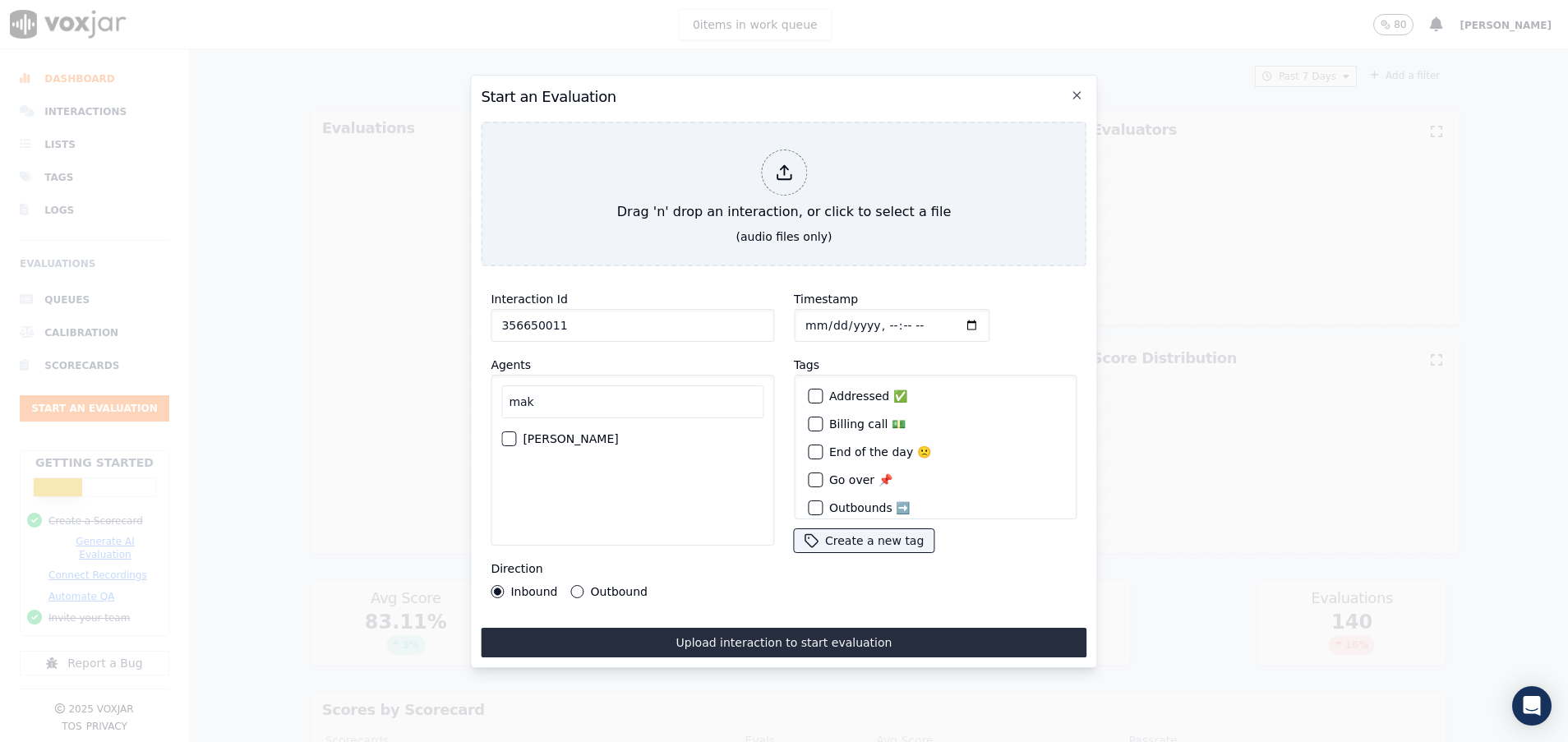
type input "mak"
click at [503, 433] on div "button" at bounding box center [507, 438] width 11 height 11
click at [575, 592] on div "Interaction Id 356650011 Agents mak Maksym Diakunchak Direction Inbound Outbound" at bounding box center [632, 444] width 303 height 329
click at [574, 585] on button "Outbound" at bounding box center [577, 592] width 13 height 13
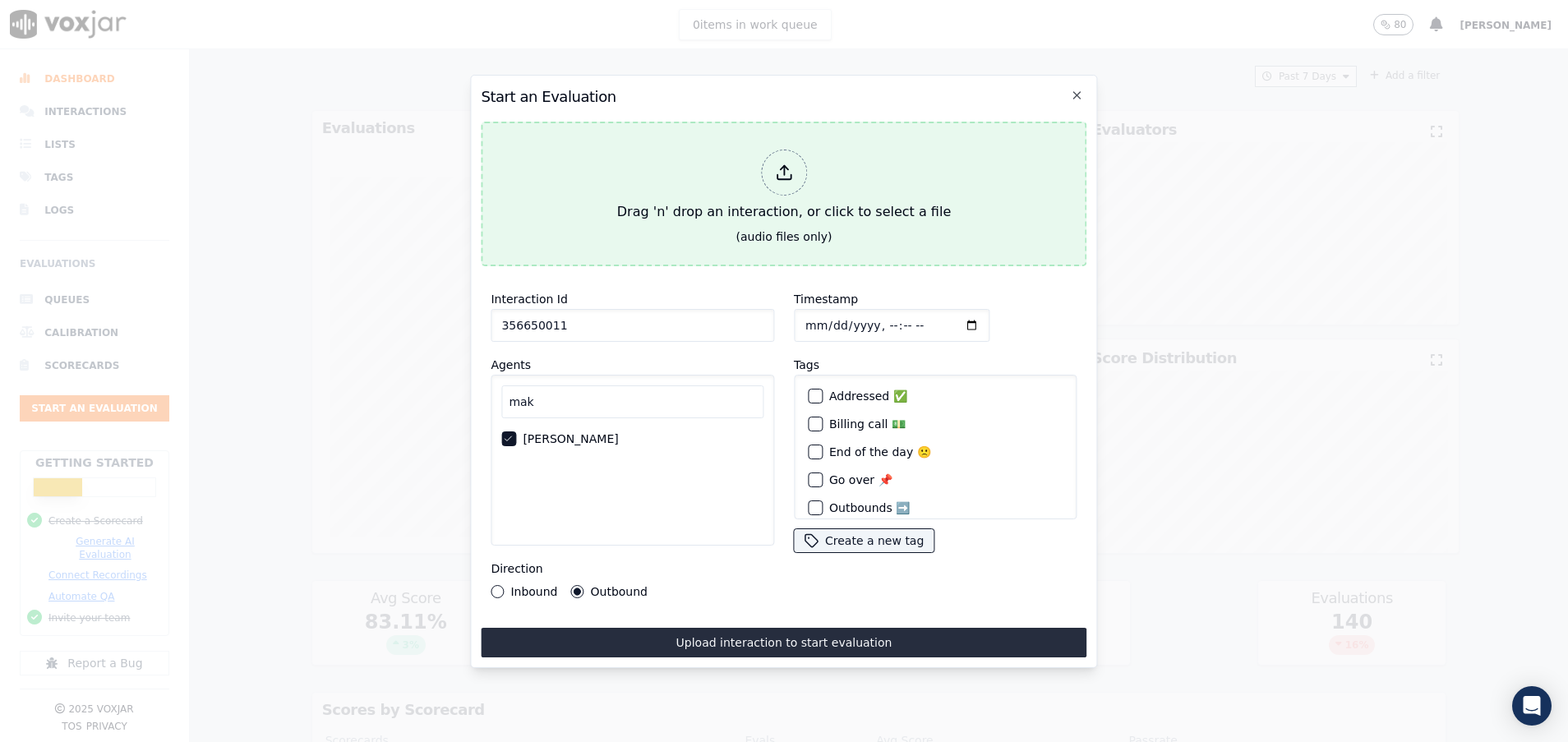
click at [692, 195] on div "Drag 'n' drop an interaction, or click to select a file" at bounding box center [783, 185] width 347 height 85
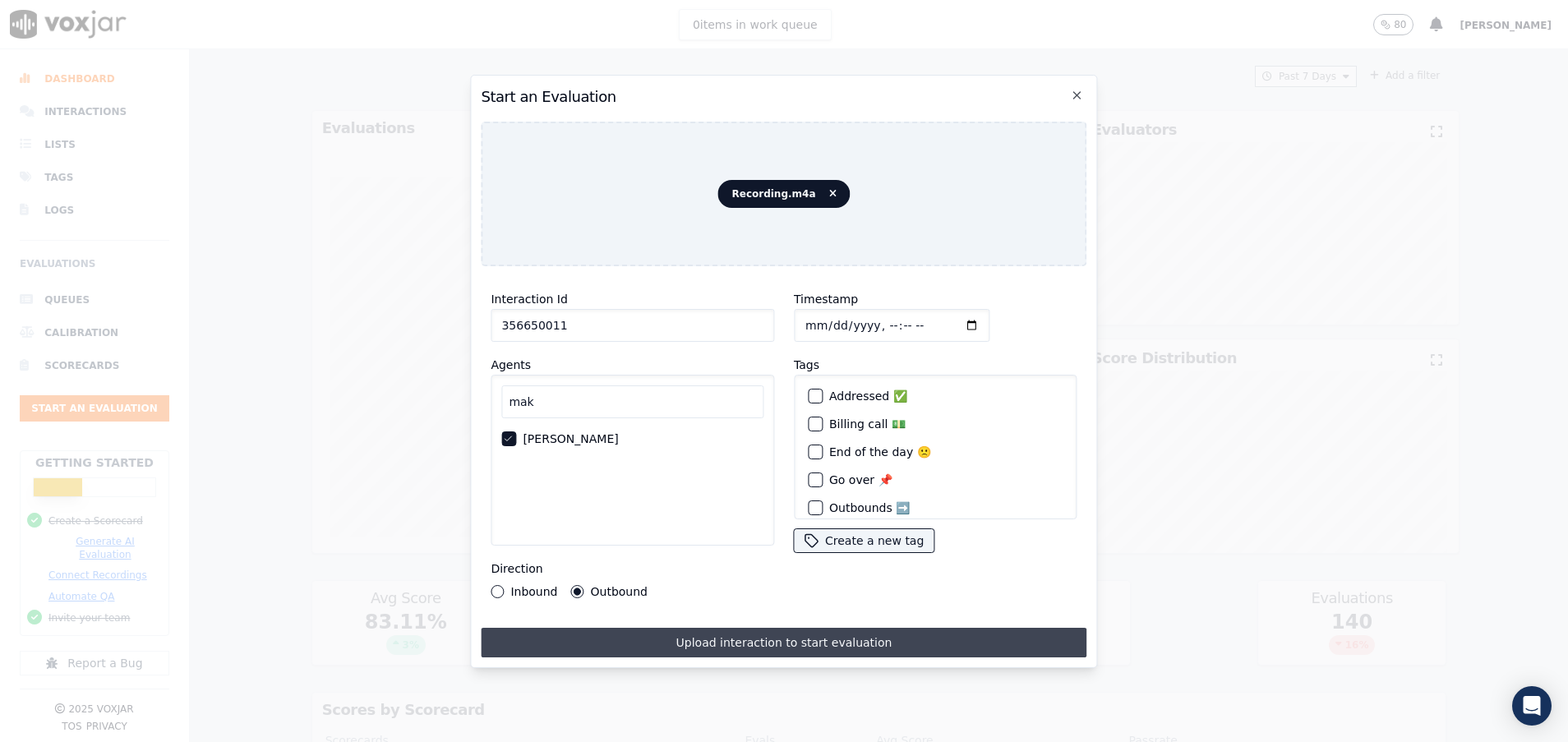
click at [741, 632] on button "Upload interaction to start evaluation" at bounding box center [783, 643] width 606 height 30
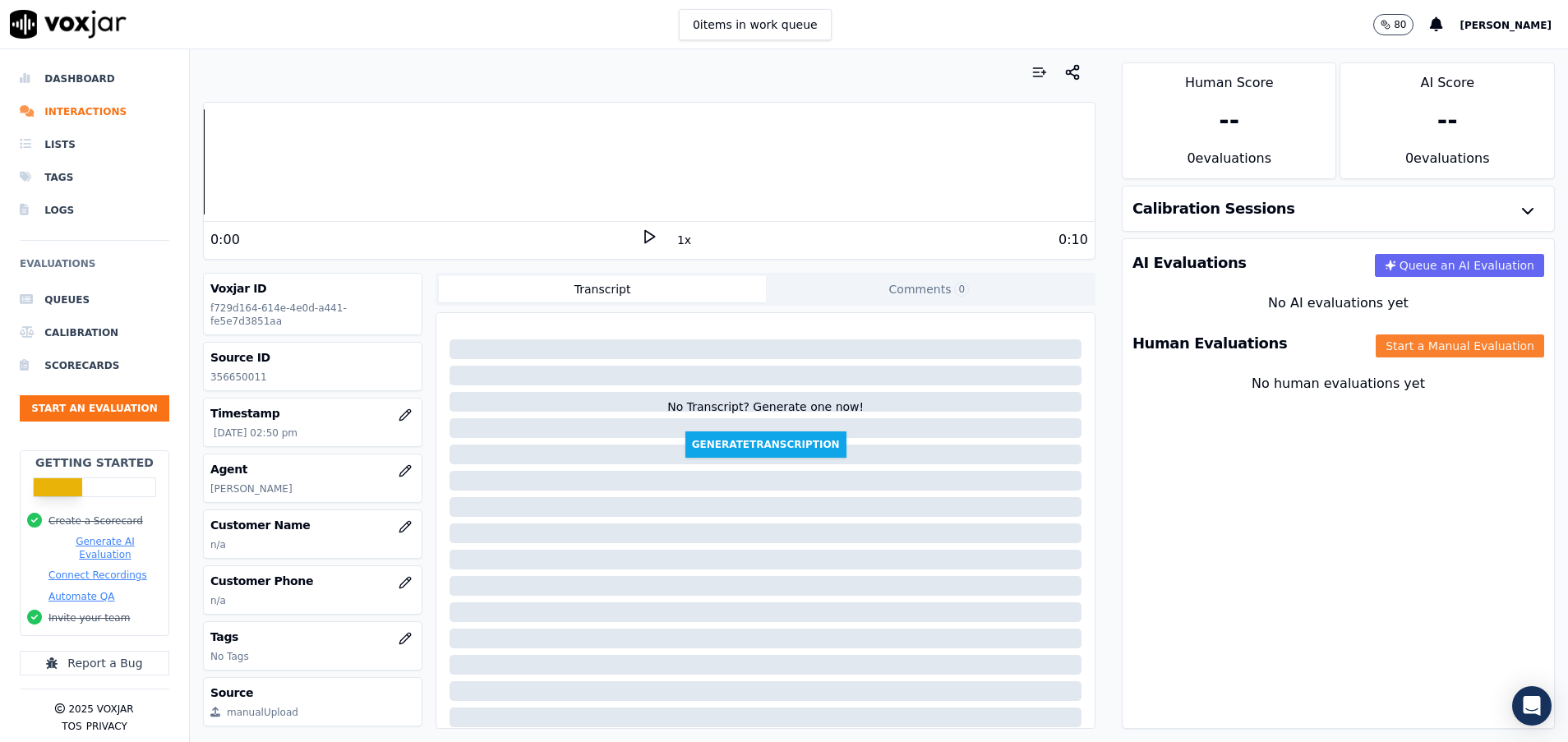
click at [1409, 341] on button "Start a Manual Evaluation" at bounding box center [1460, 346] width 168 height 23
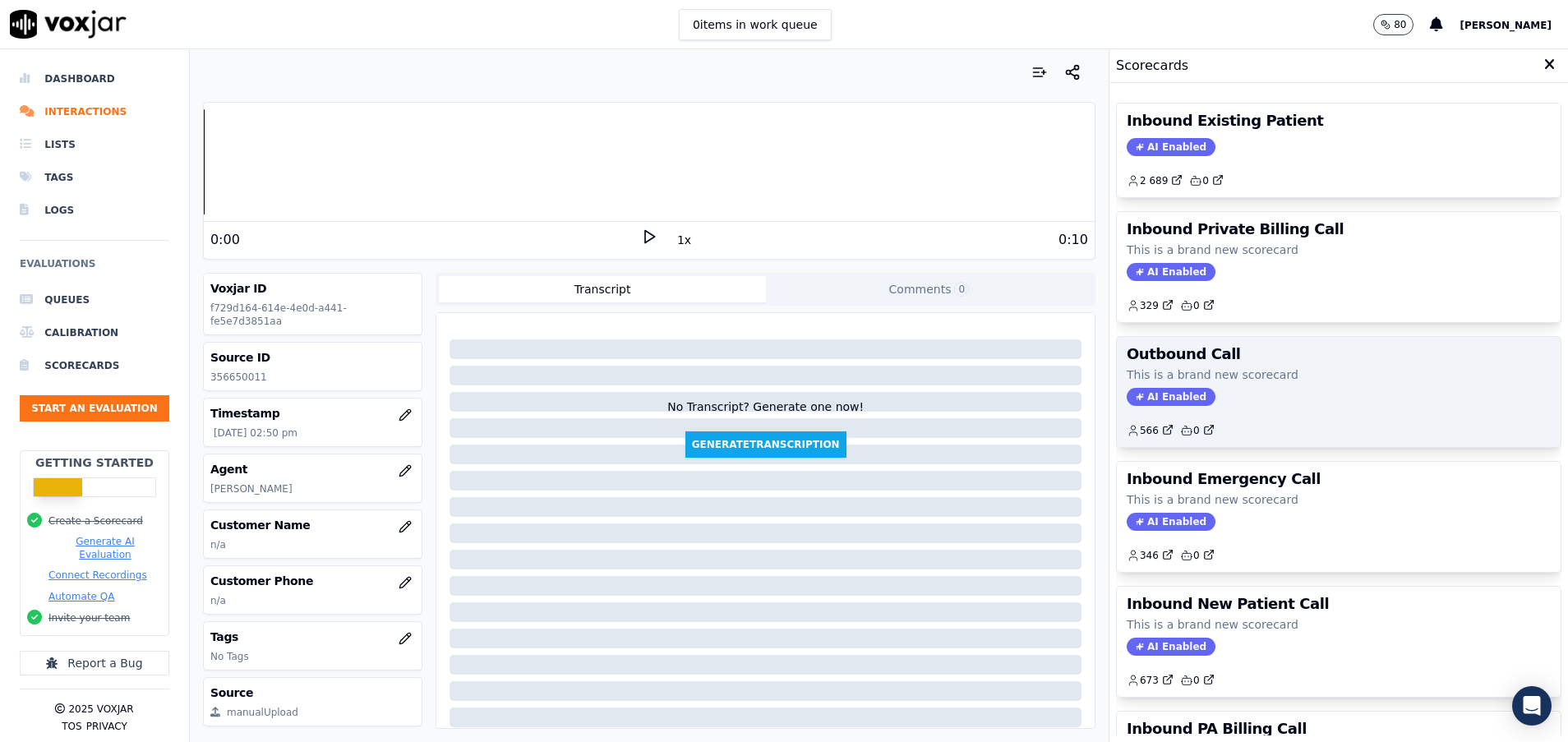
click at [1248, 397] on div "AI Enabled" at bounding box center [1339, 396] width 424 height 18
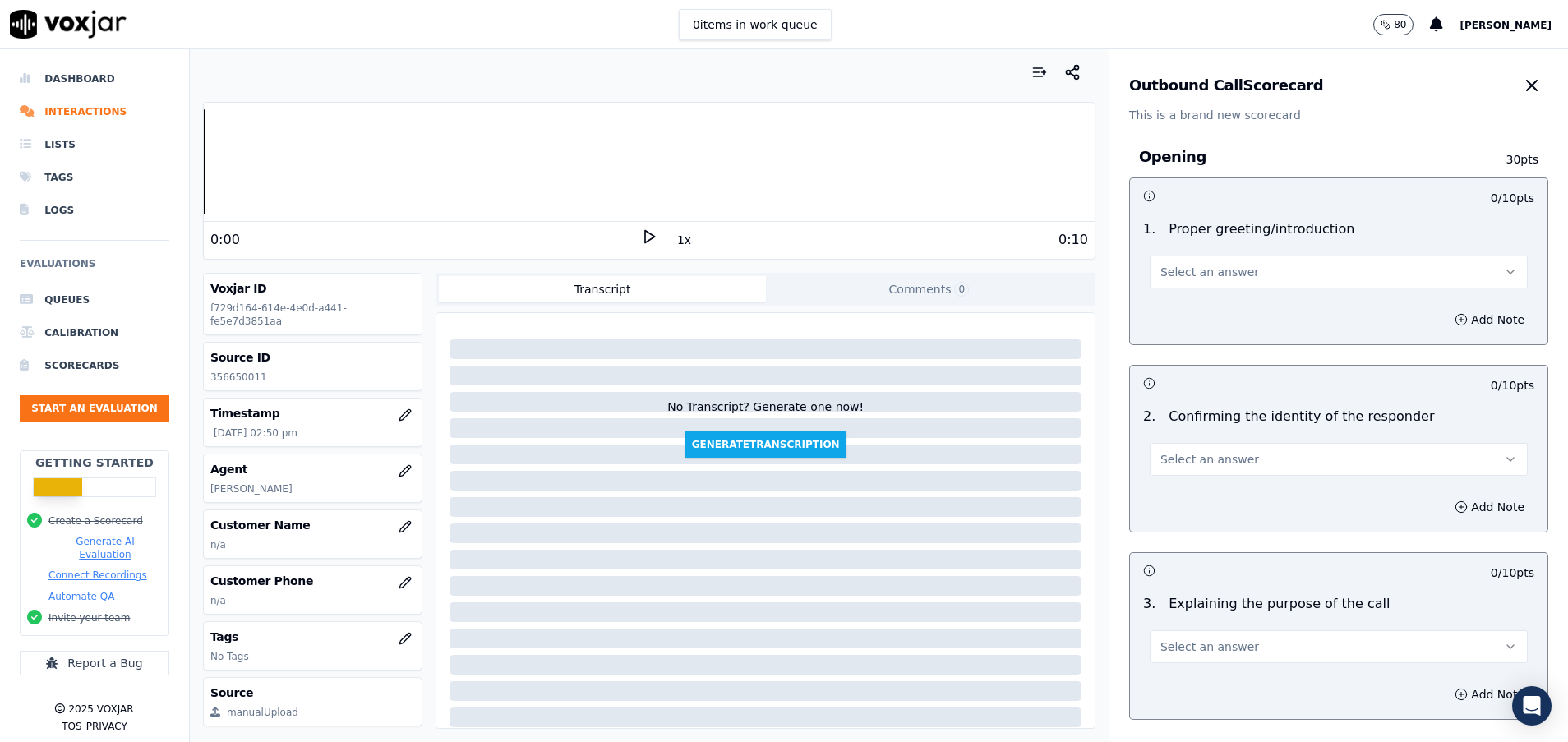
click at [1203, 282] on button "Select an answer" at bounding box center [1338, 271] width 378 height 33
click at [1177, 309] on div "Yes" at bounding box center [1297, 309] width 338 height 26
click at [1265, 448] on button "Select an answer" at bounding box center [1338, 459] width 378 height 33
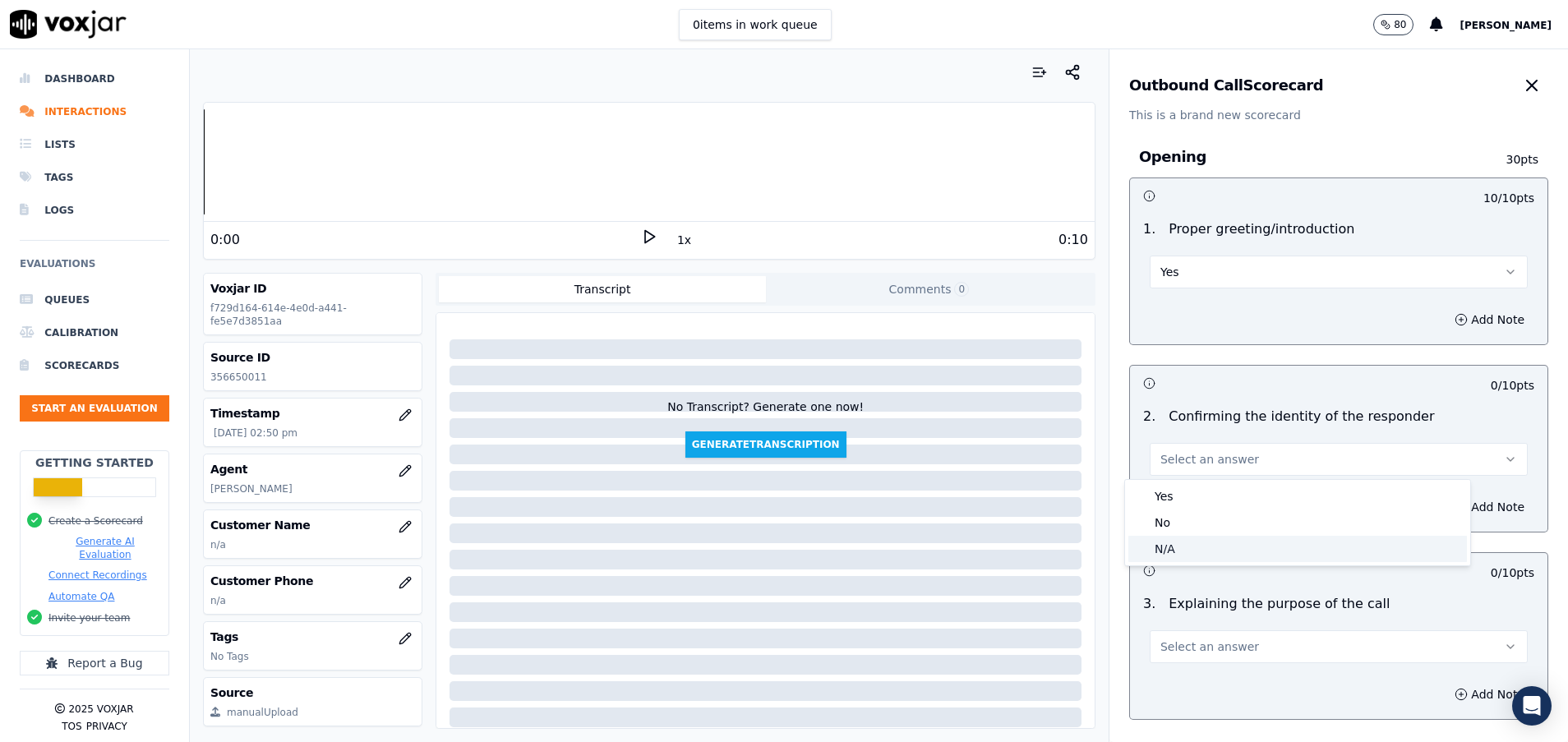
click at [1164, 549] on div "N/A" at bounding box center [1297, 549] width 338 height 26
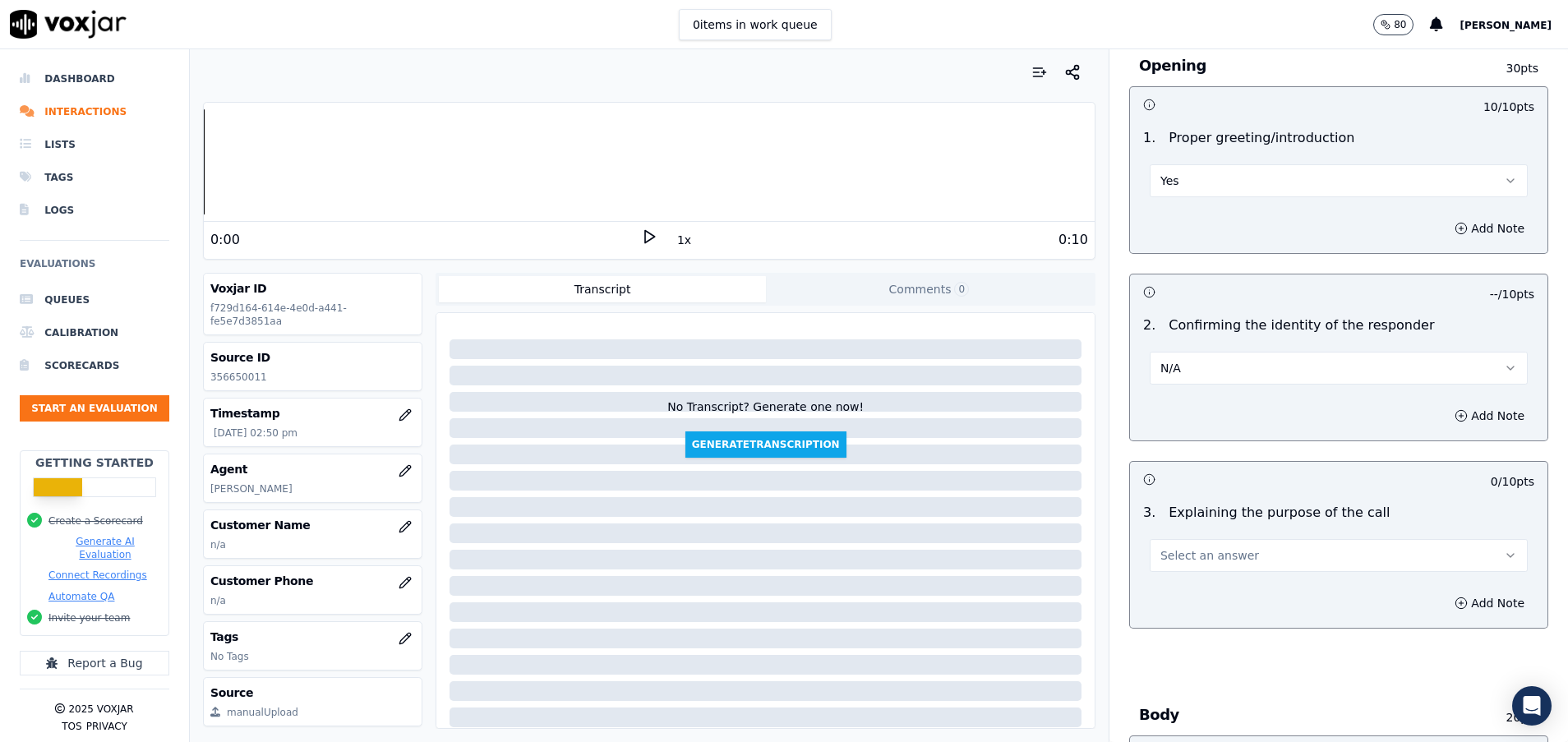
scroll to position [123, 0]
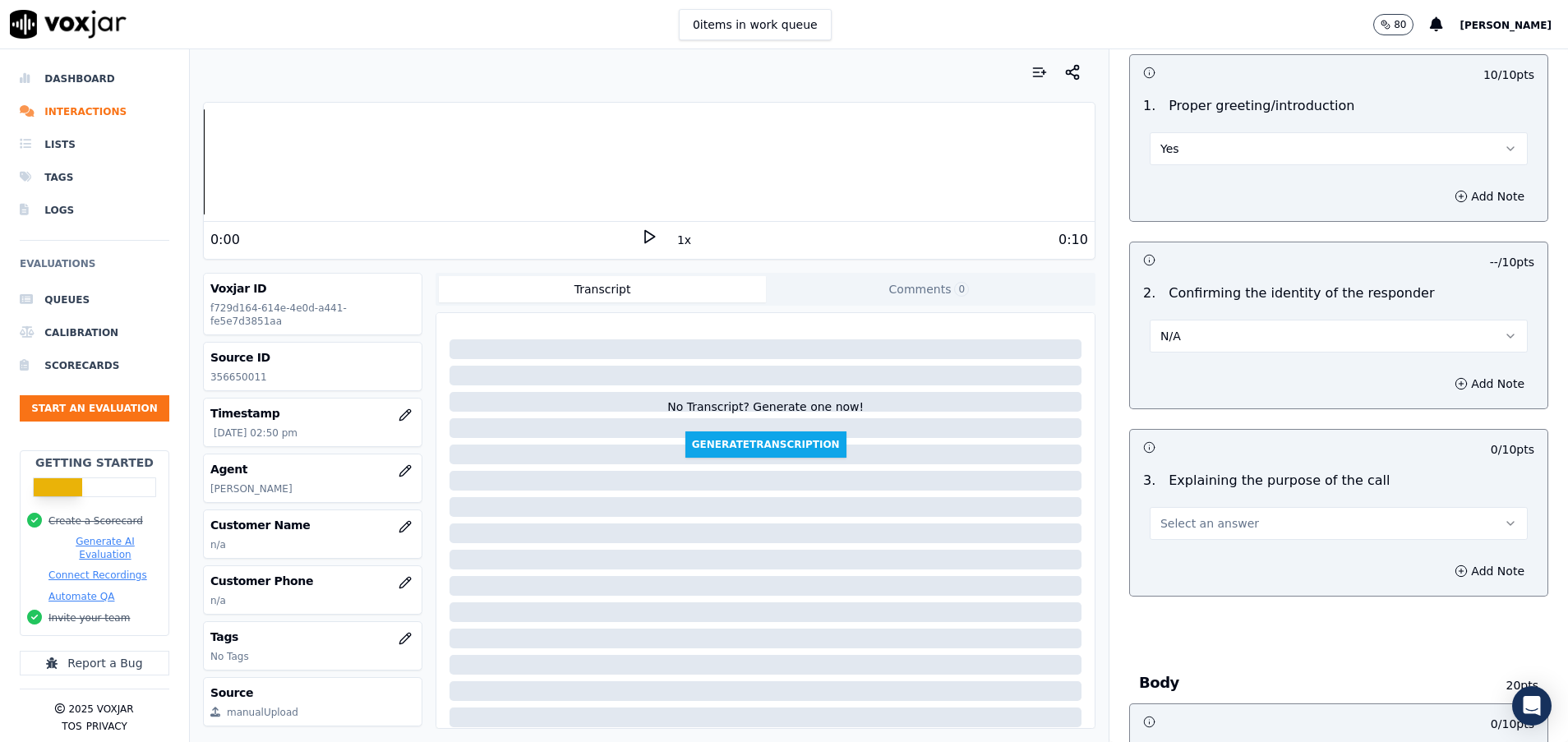
click at [1199, 530] on span "Select an answer" at bounding box center [1210, 523] width 99 height 17
click at [1195, 559] on div "Yes" at bounding box center [1297, 561] width 338 height 26
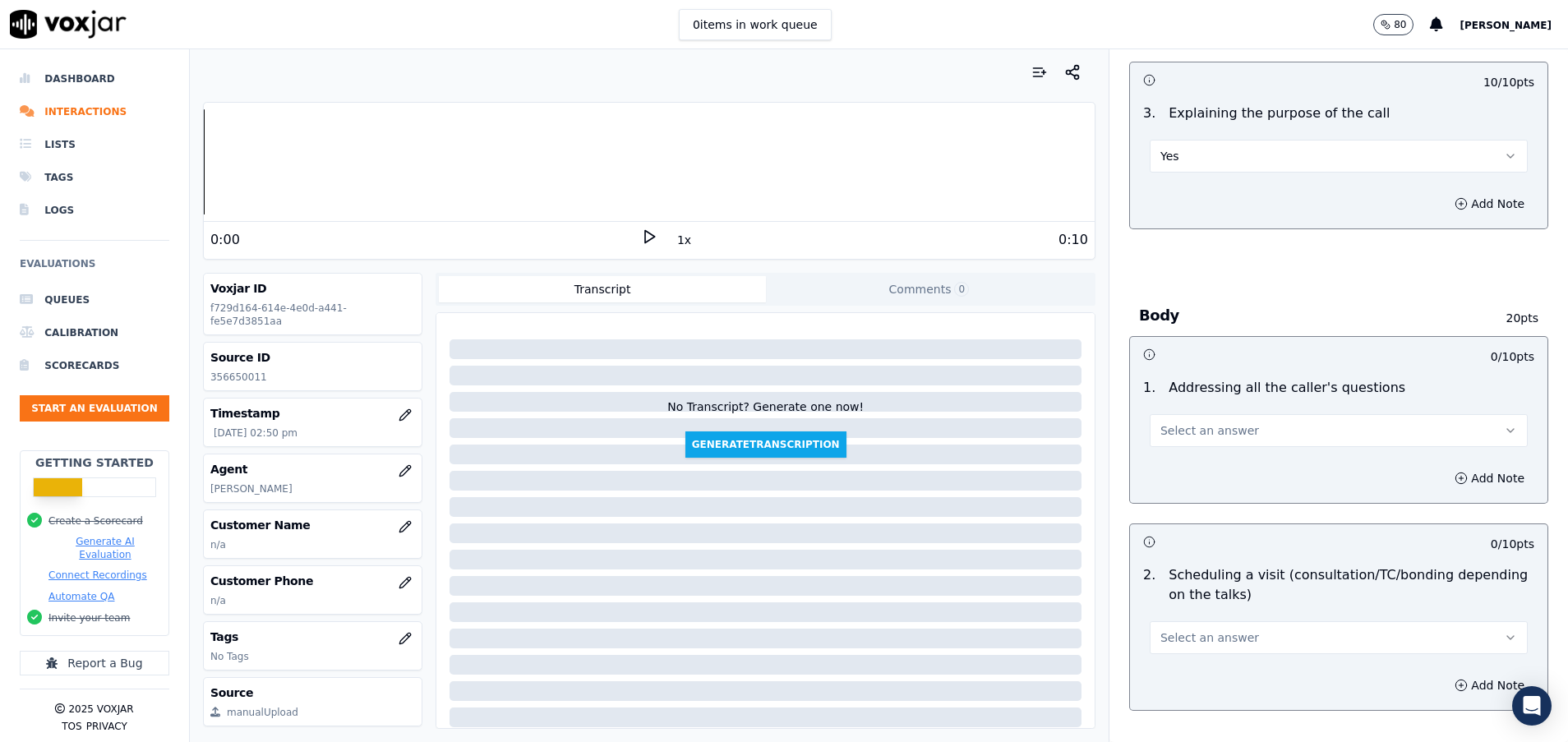
scroll to position [493, 0]
click at [1202, 438] on button "Select an answer" at bounding box center [1338, 428] width 378 height 33
click at [1199, 464] on div "Yes" at bounding box center [1297, 465] width 338 height 26
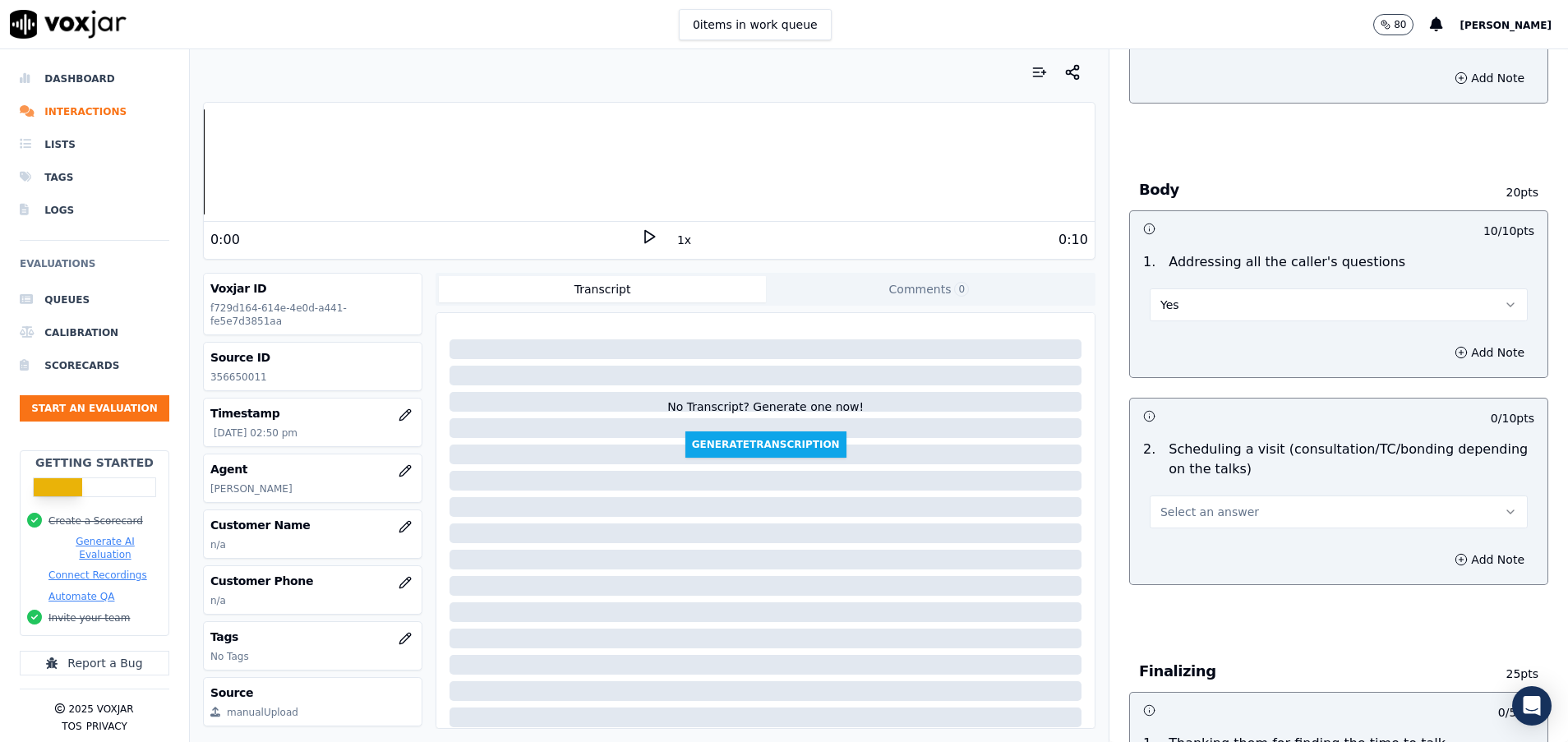
scroll to position [739, 0]
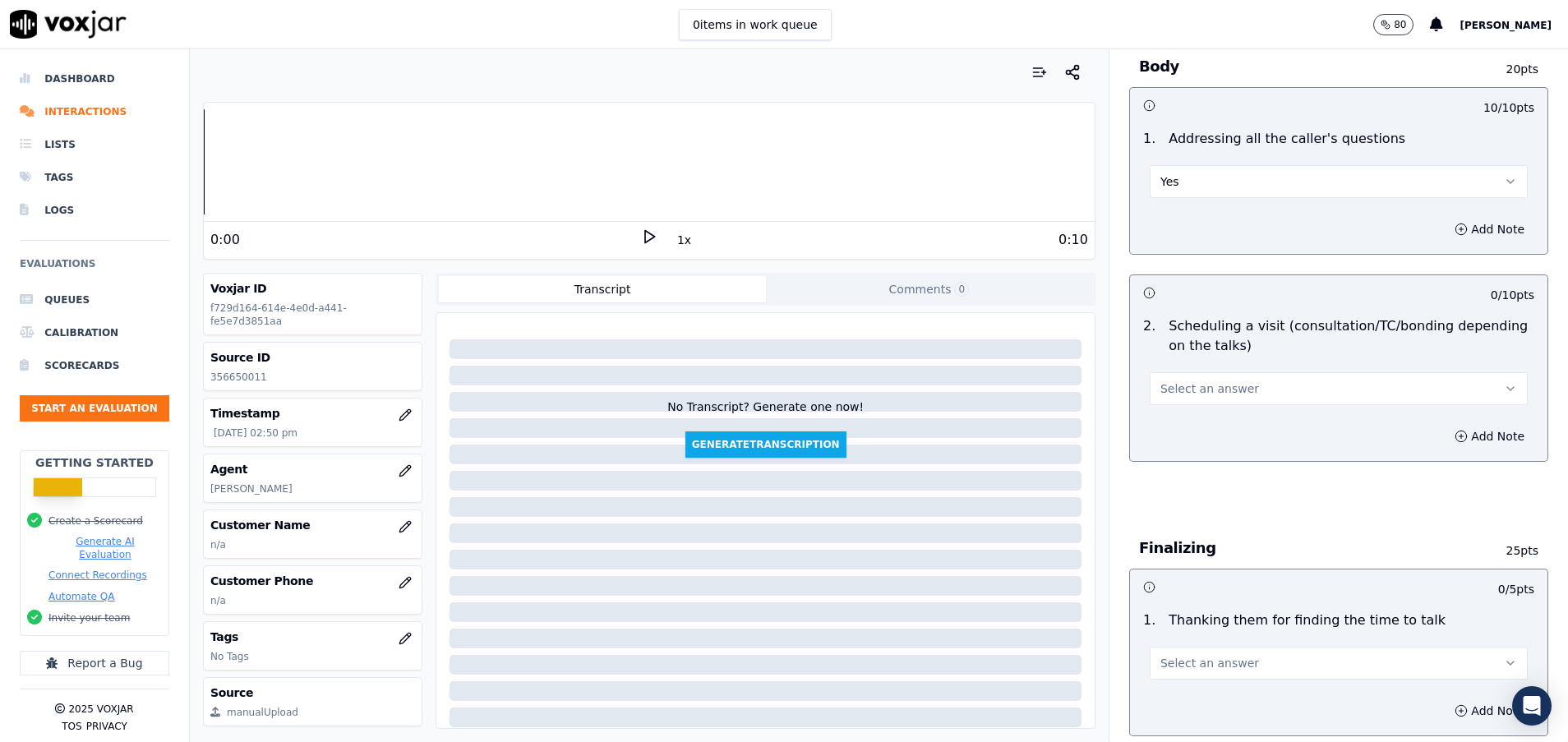
click at [1212, 395] on span "Select an answer" at bounding box center [1210, 389] width 99 height 17
click at [1208, 418] on div "Yes" at bounding box center [1297, 425] width 338 height 26
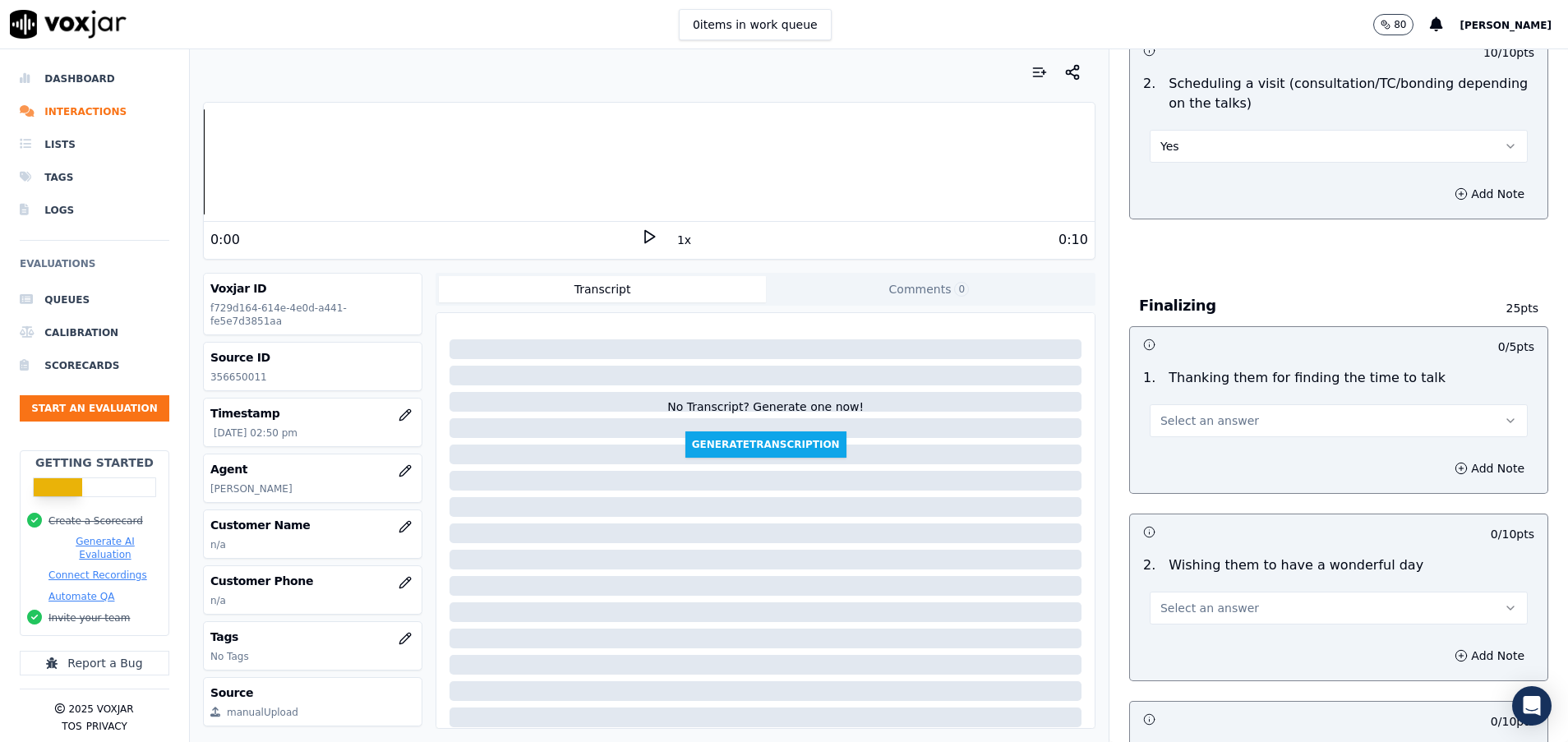
scroll to position [986, 0]
click at [1208, 419] on span "Select an answer" at bounding box center [1210, 417] width 99 height 17
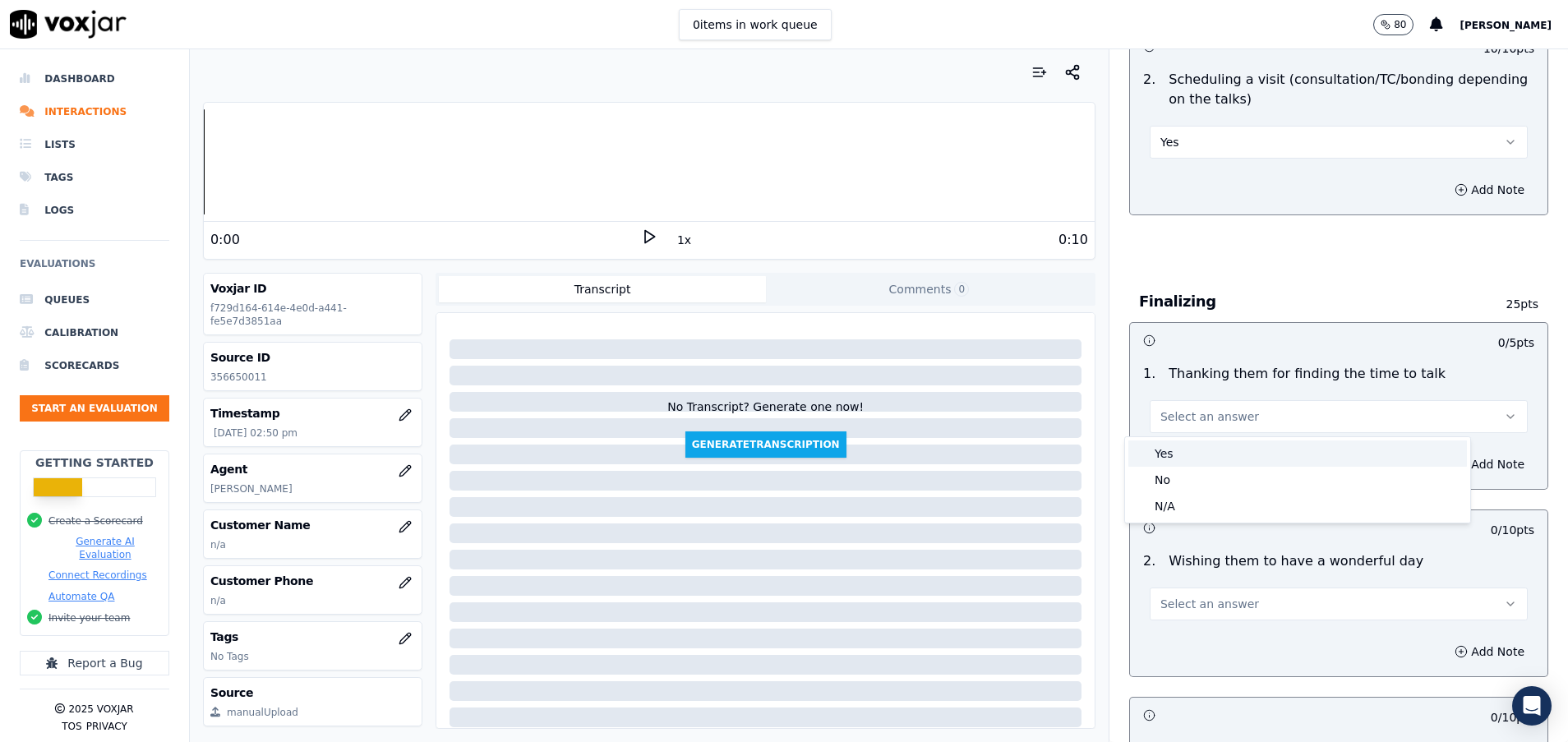
click at [1219, 454] on div "Yes" at bounding box center [1297, 453] width 338 height 26
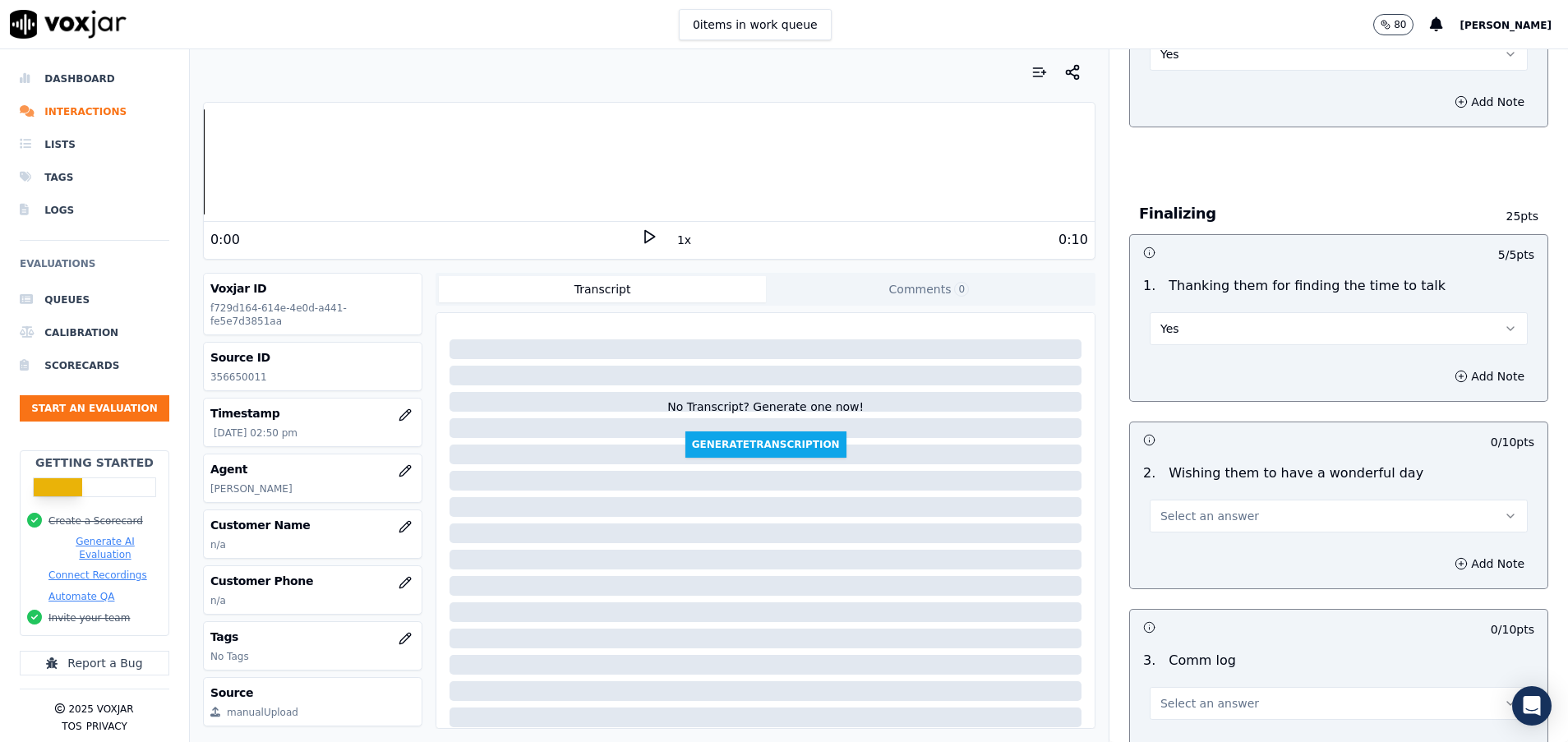
scroll to position [1109, 0]
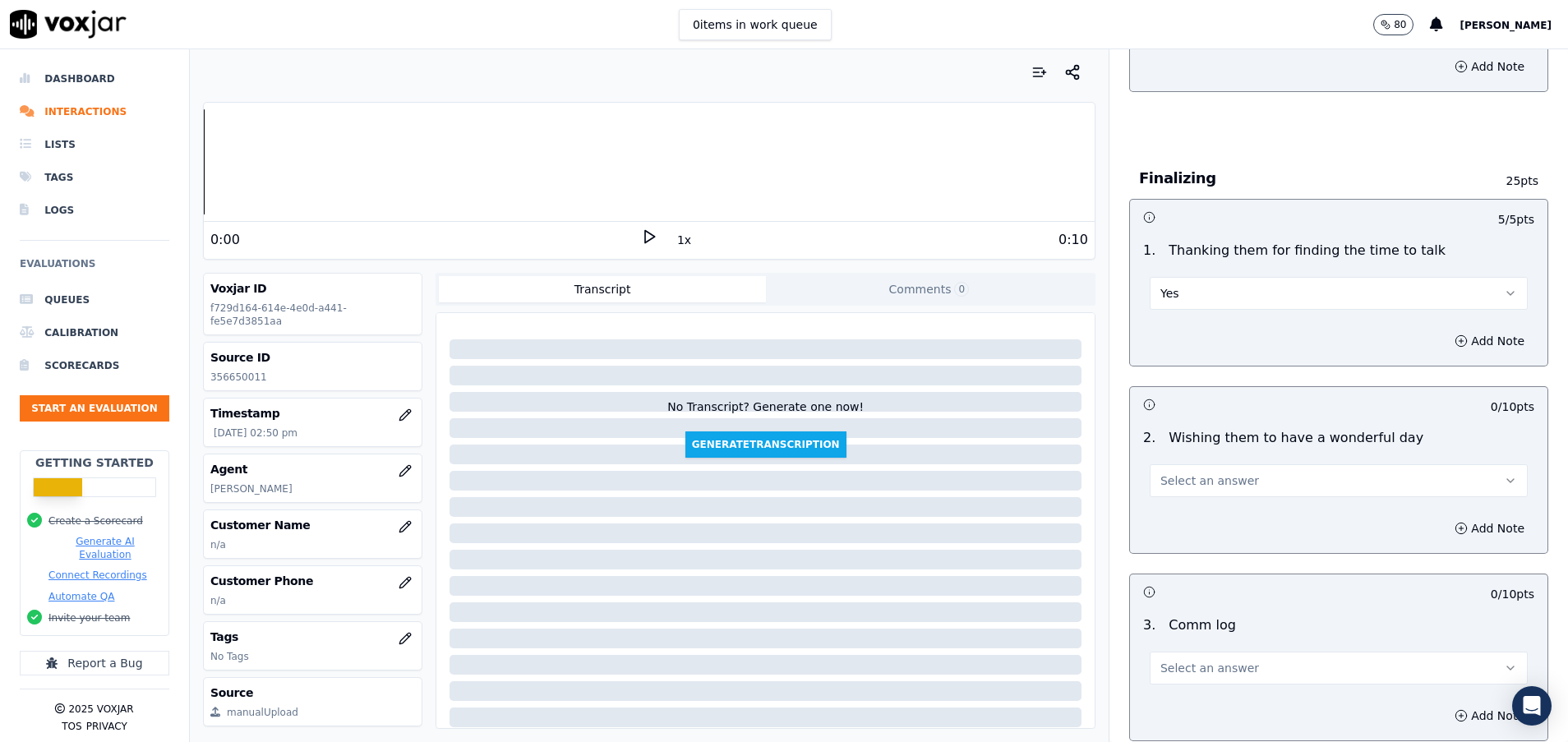
click at [1219, 472] on button "Select an answer" at bounding box center [1338, 480] width 378 height 33
click at [1219, 505] on div "Yes" at bounding box center [1297, 518] width 338 height 26
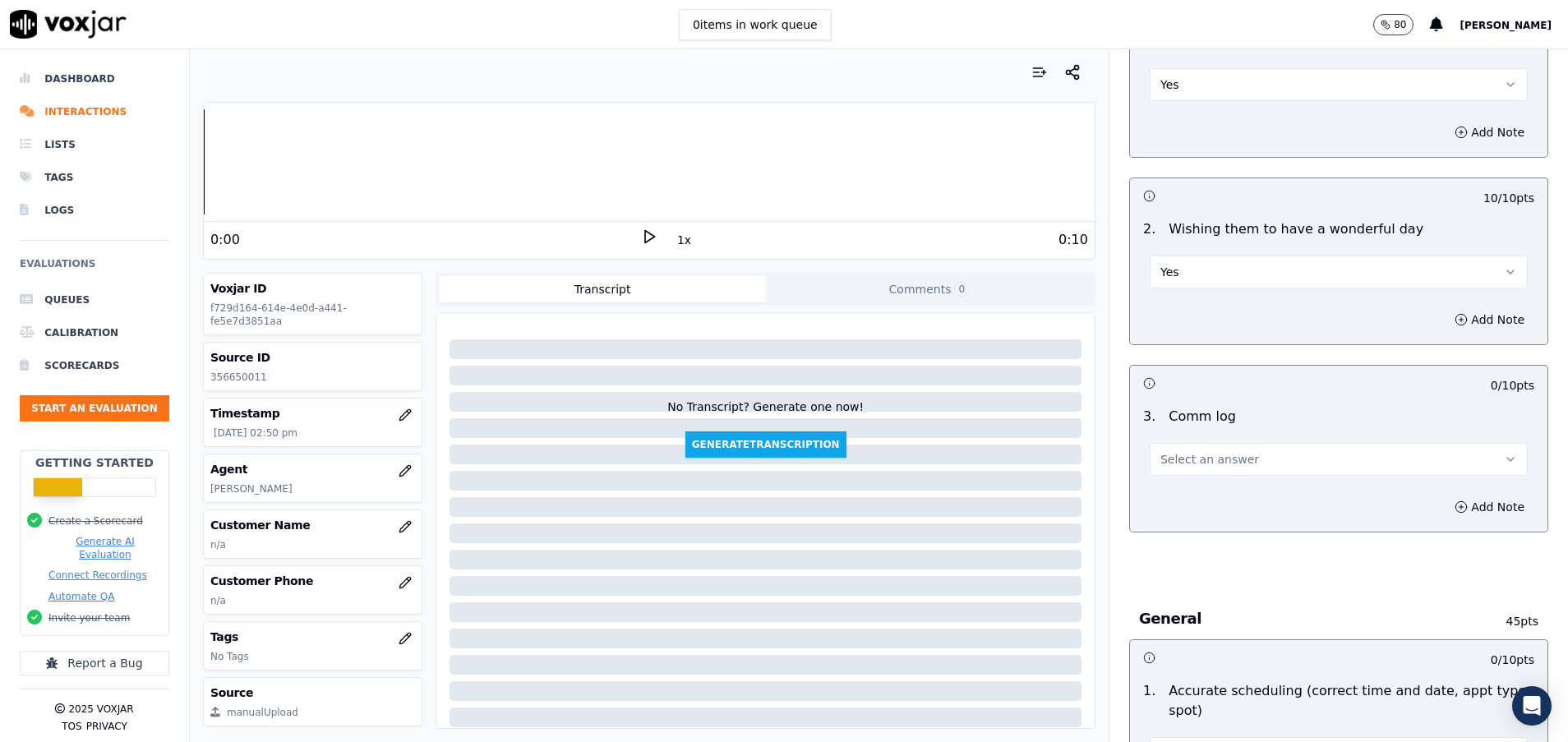
scroll to position [1356, 0]
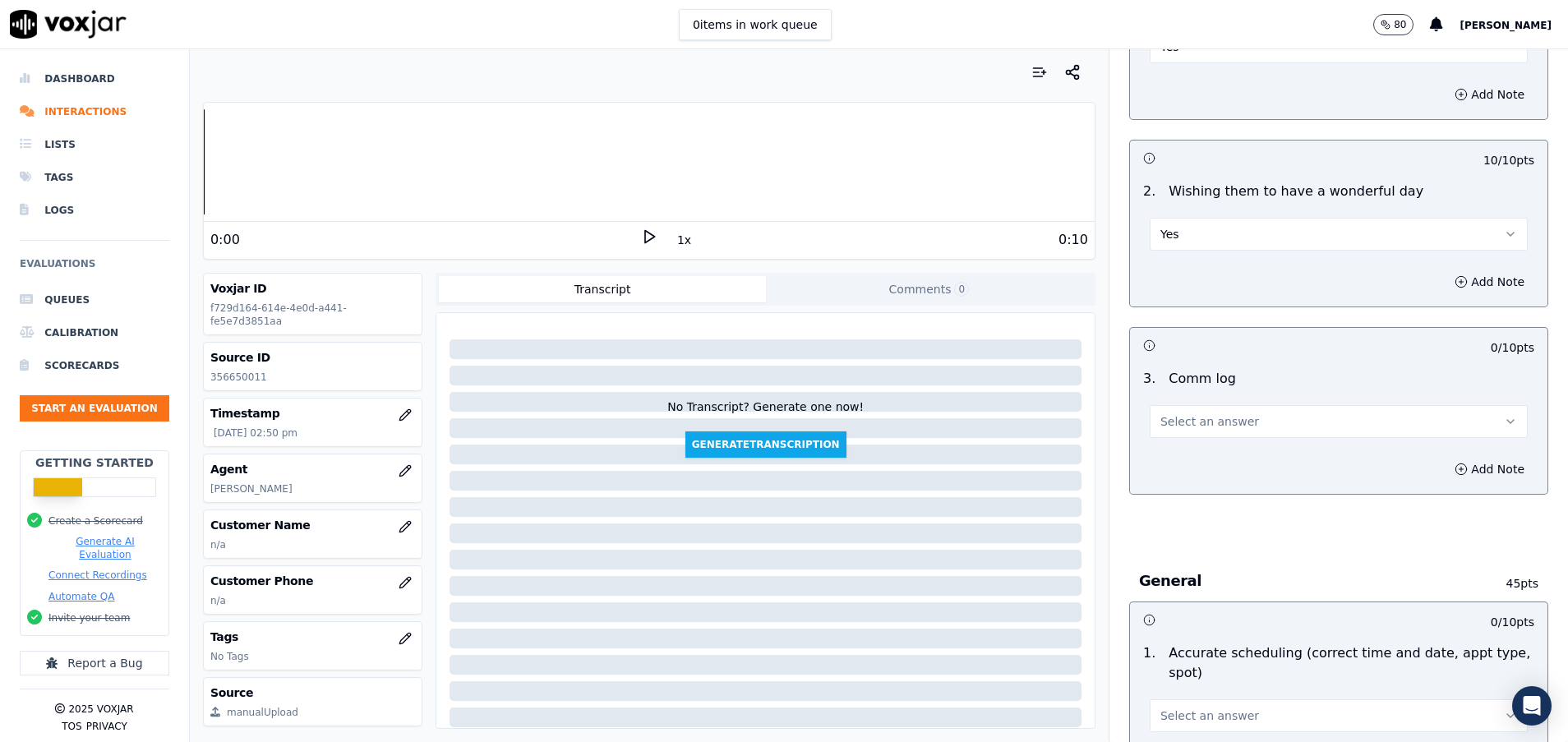
click at [1245, 425] on button "Select an answer" at bounding box center [1338, 421] width 378 height 33
click at [1213, 460] on div "Yes" at bounding box center [1297, 459] width 338 height 26
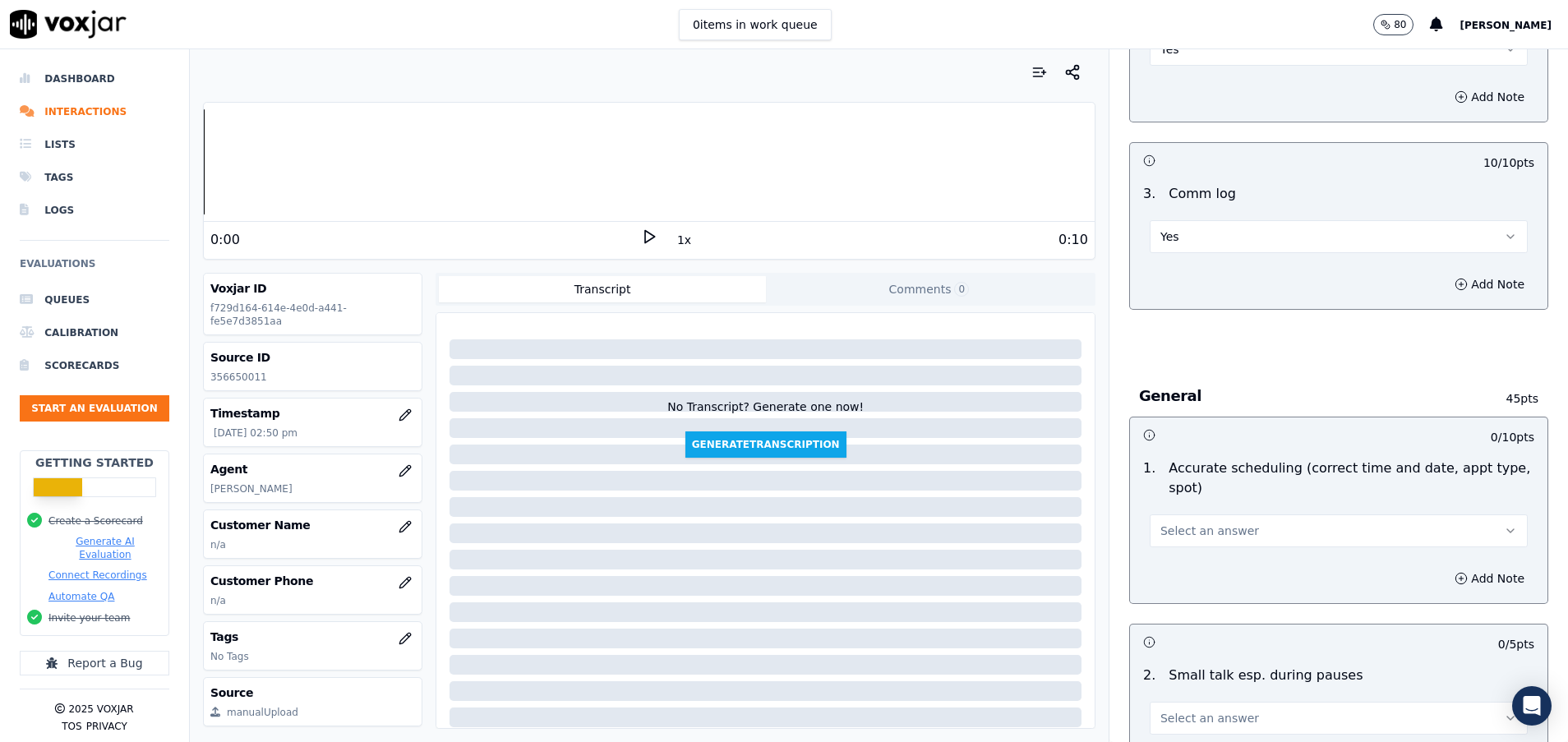
scroll to position [1603, 0]
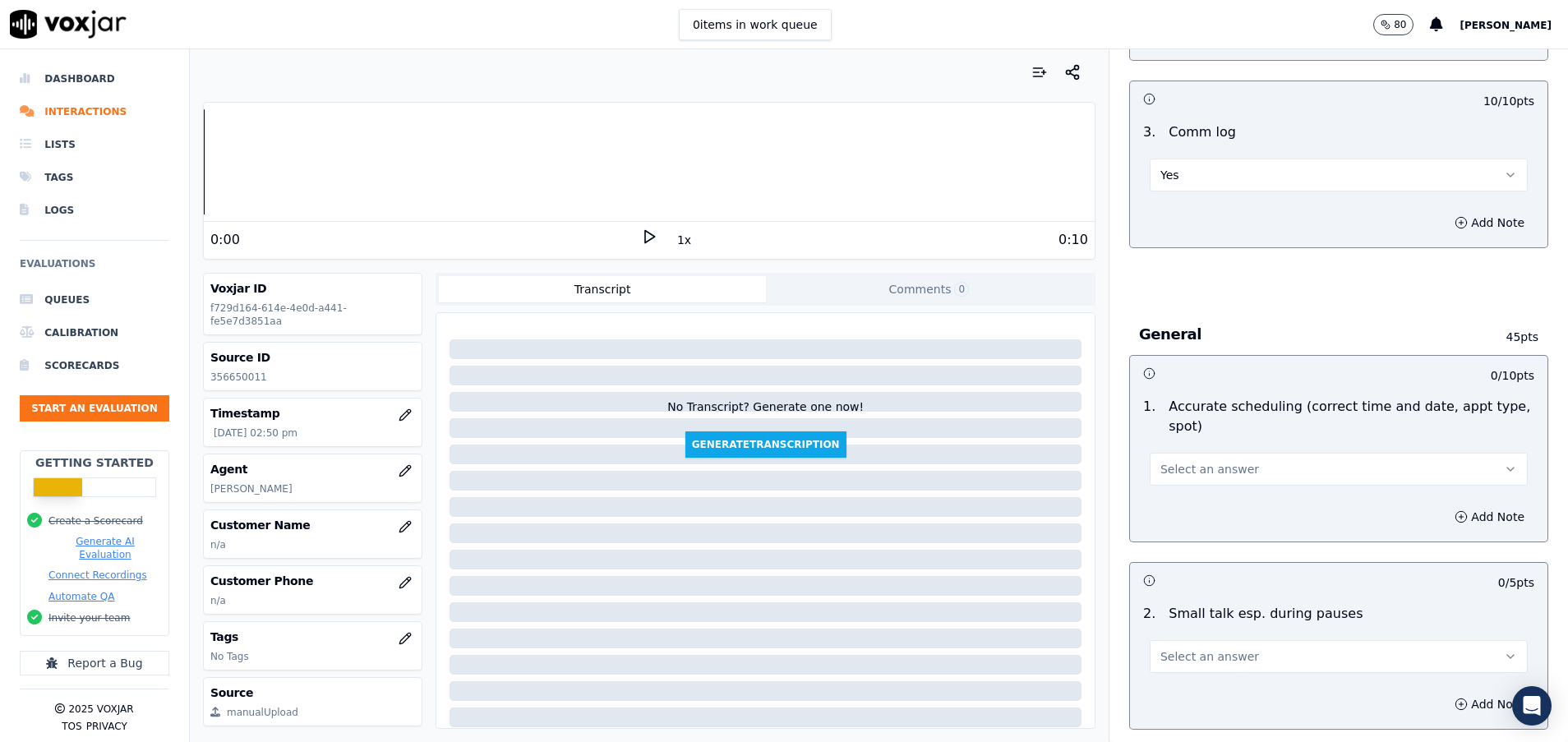
click at [1275, 482] on button "Select an answer" at bounding box center [1338, 468] width 378 height 33
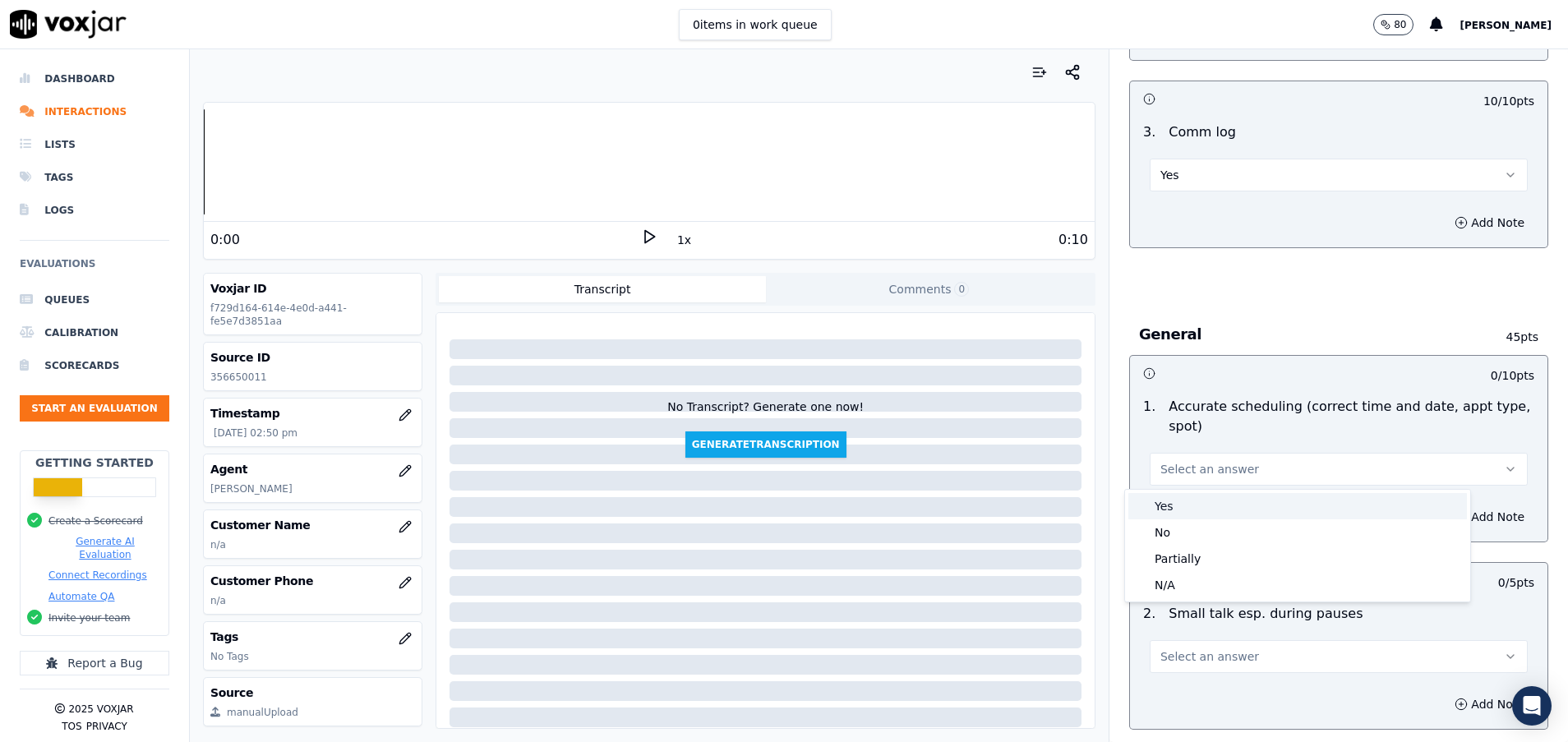
click at [1191, 504] on div "Yes" at bounding box center [1297, 507] width 338 height 26
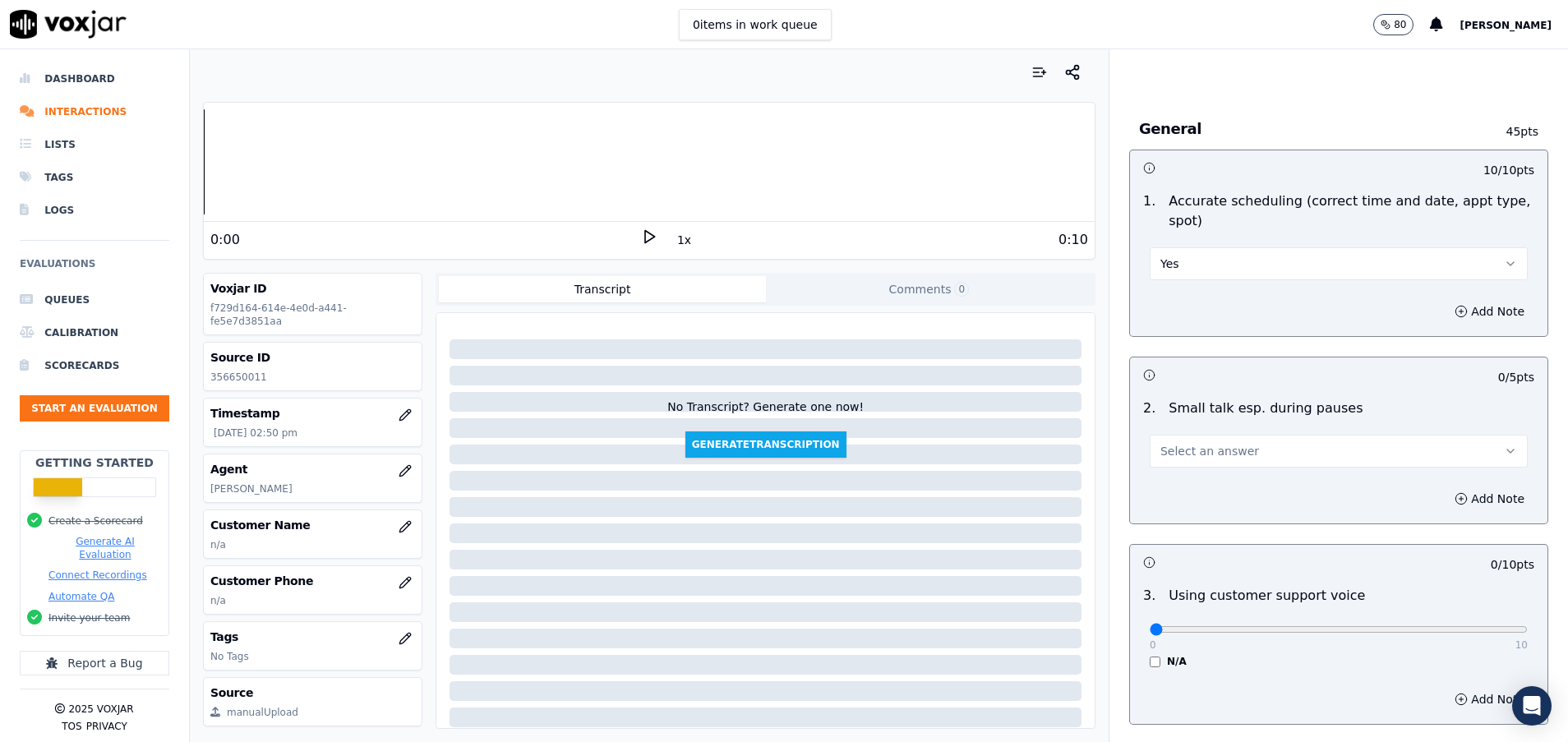
scroll to position [1848, 0]
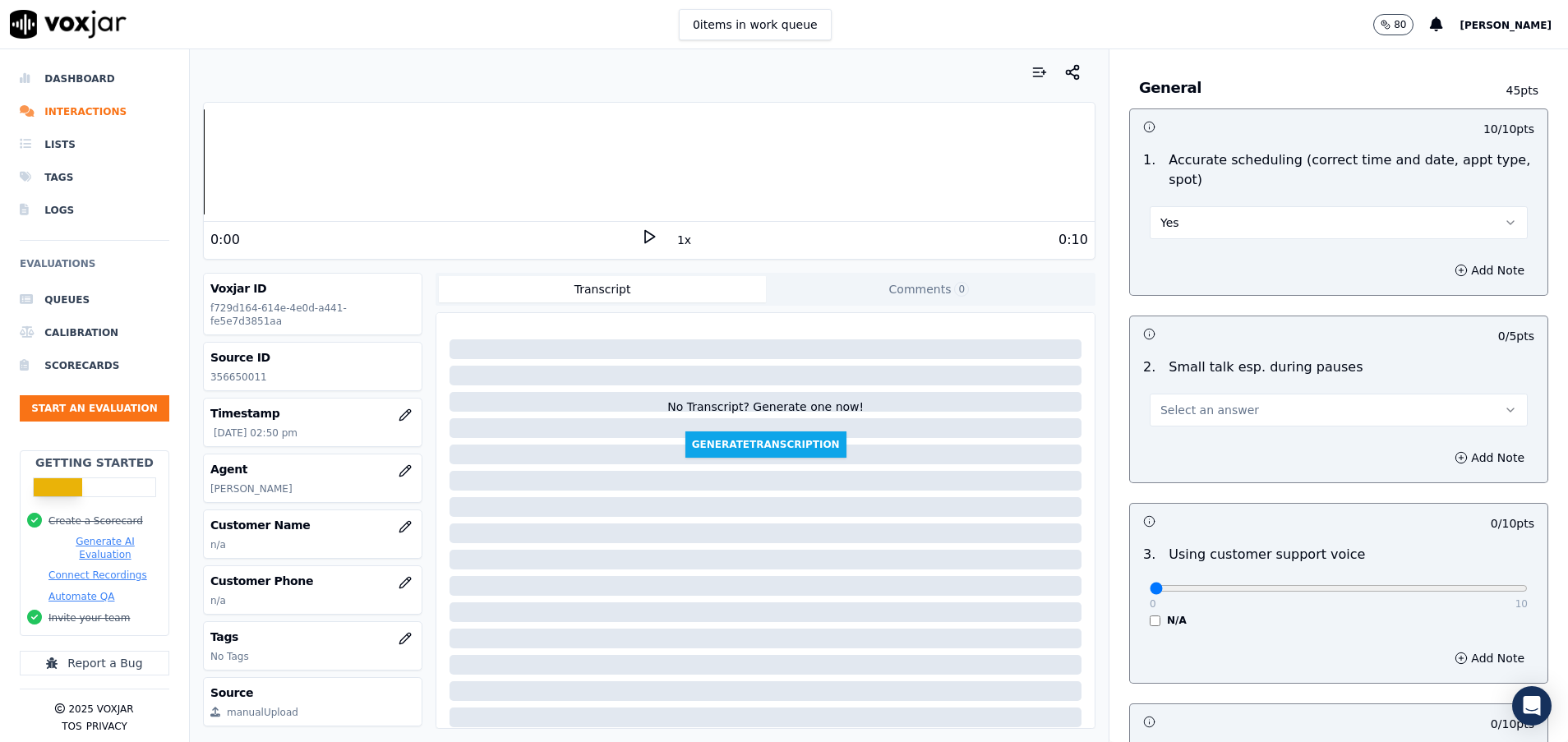
click at [1180, 419] on button "Select an answer" at bounding box center [1338, 409] width 378 height 33
click at [1178, 494] on div "N/A" at bounding box center [1297, 500] width 338 height 26
drag, startPoint x: 1127, startPoint y: 589, endPoint x: 1504, endPoint y: 595, distance: 377.0
type input "10"
click at [1504, 592] on input "range" at bounding box center [1338, 588] width 378 height 7
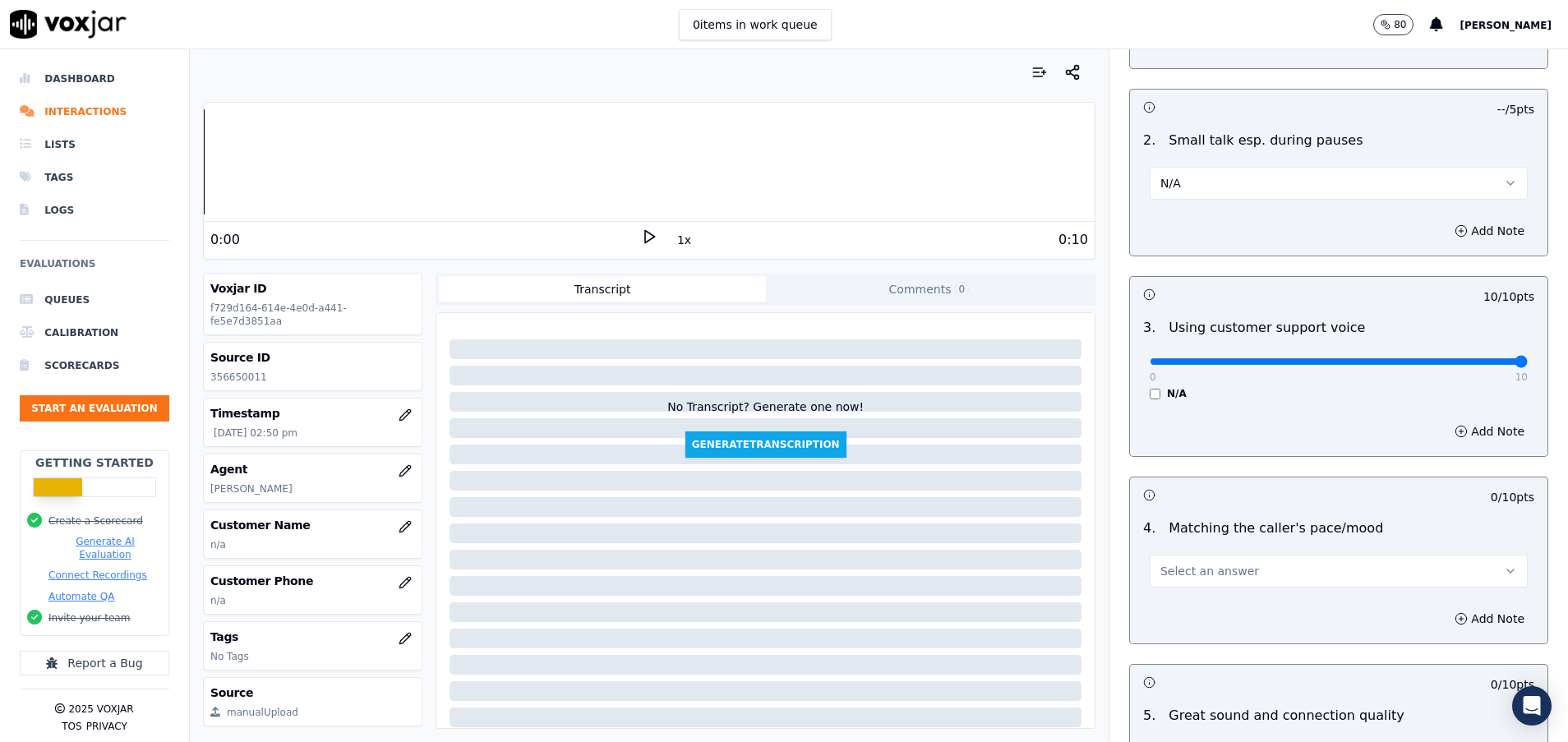
scroll to position [2095, 0]
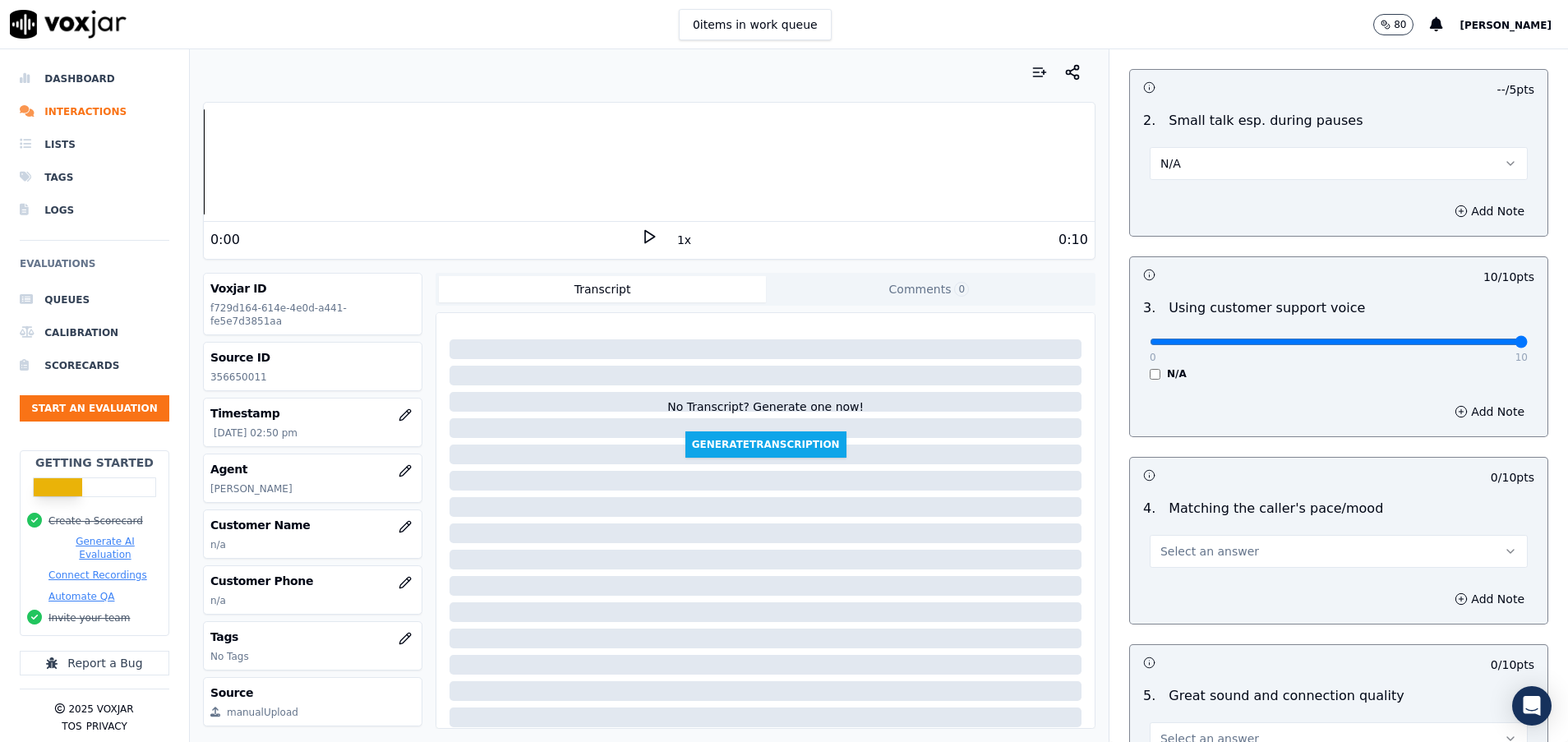
click at [1201, 563] on button "Select an answer" at bounding box center [1338, 550] width 378 height 33
click at [1198, 589] on div "Yes" at bounding box center [1297, 589] width 338 height 26
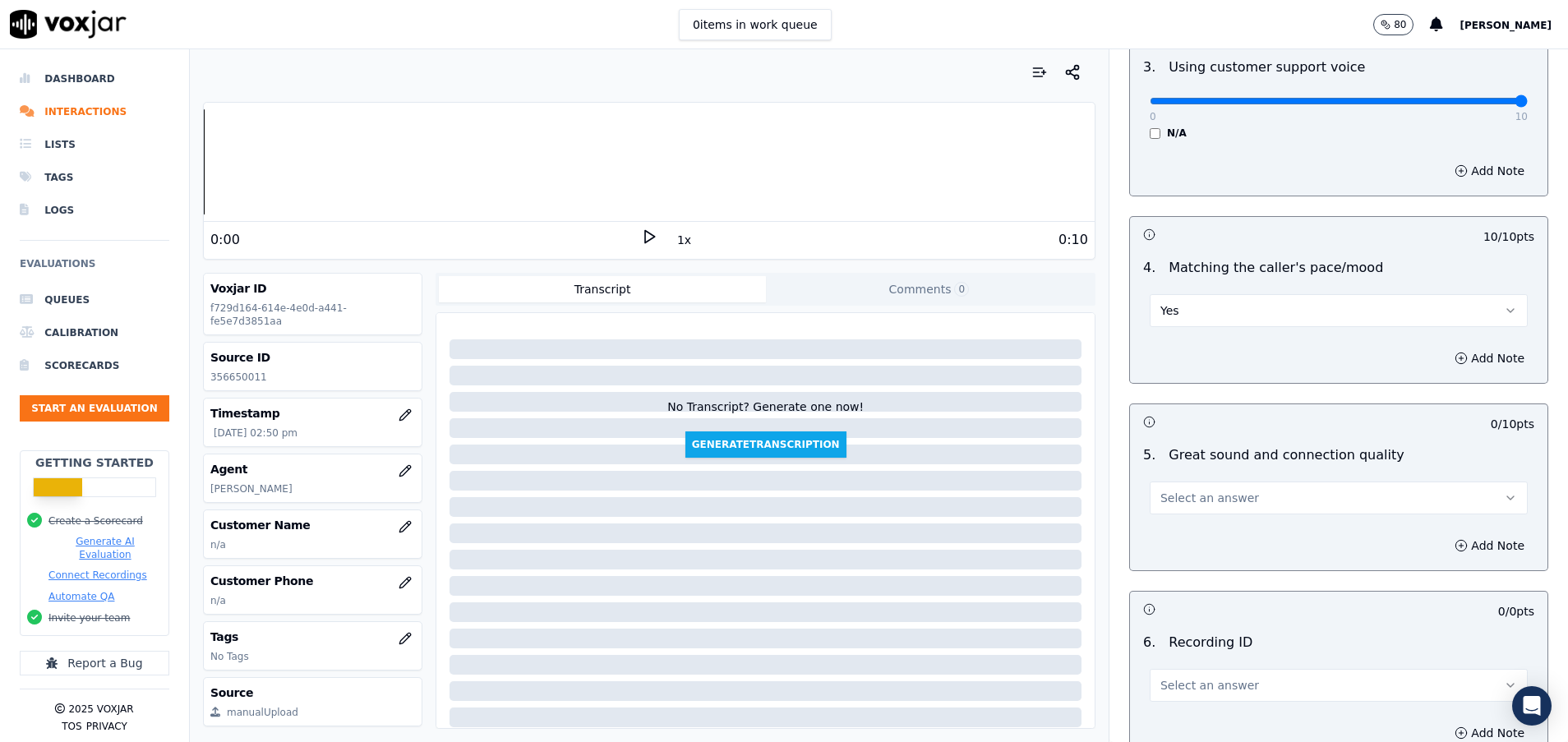
scroll to position [2342, 0]
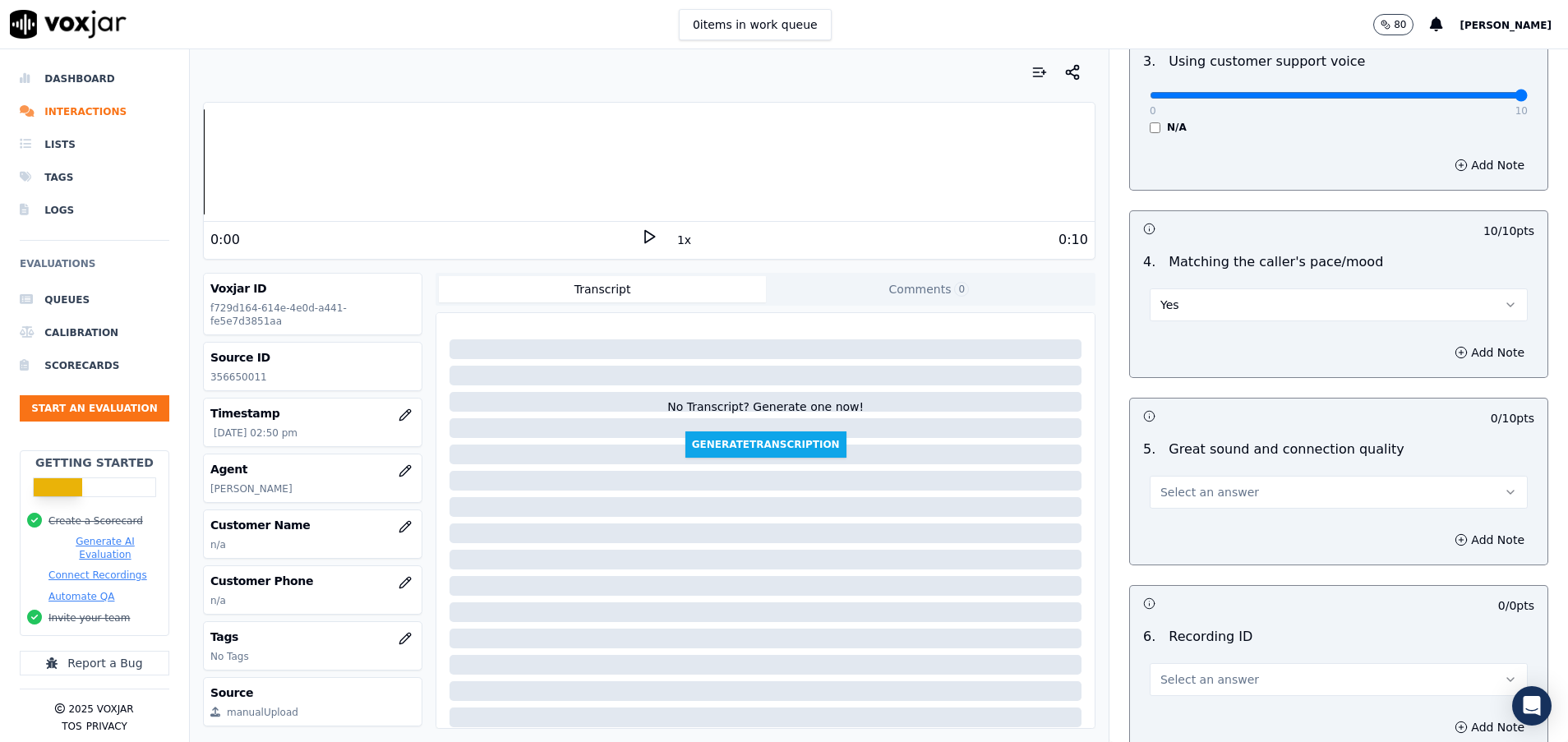
click at [1197, 492] on span "Select an answer" at bounding box center [1210, 492] width 99 height 17
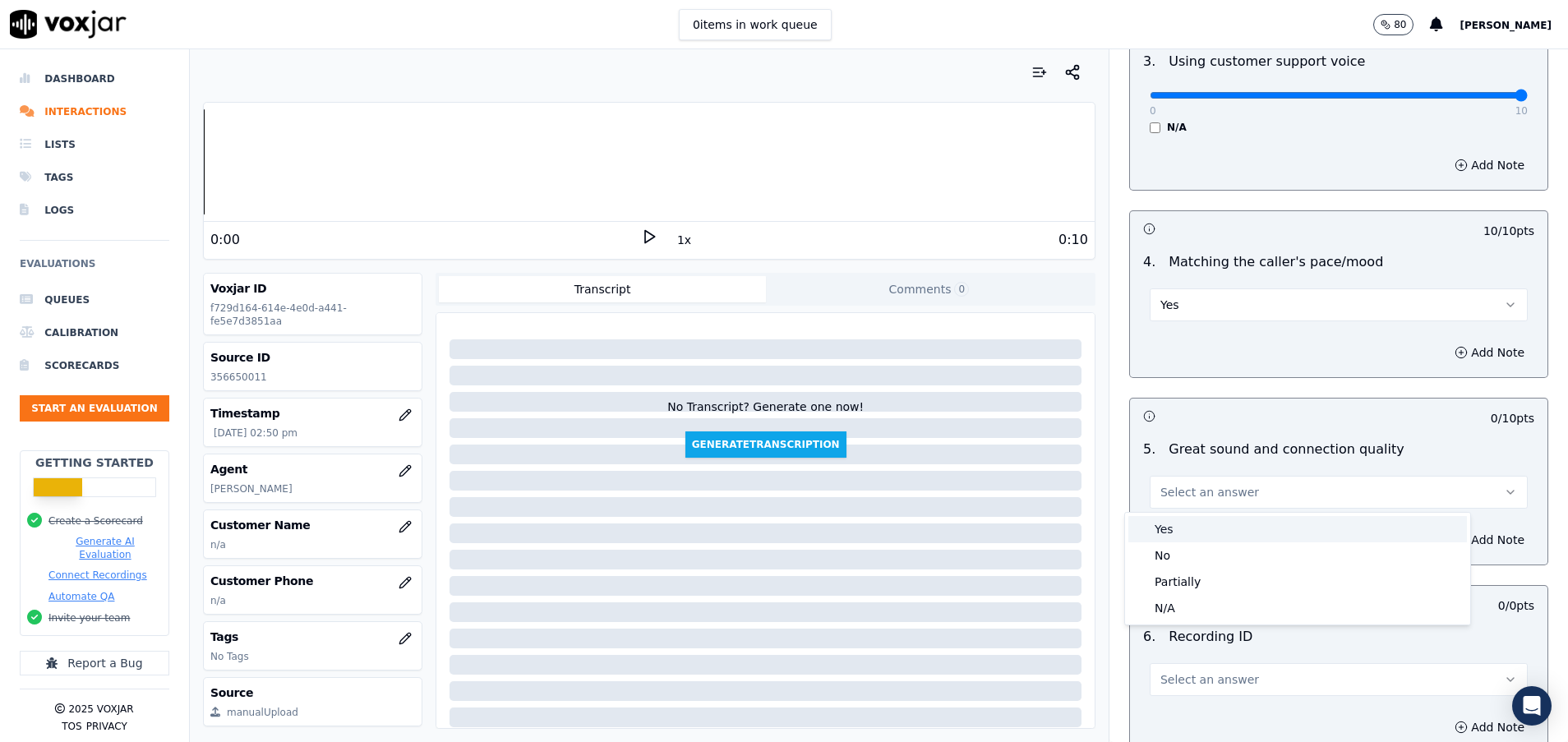
click at [1194, 532] on div "Yes" at bounding box center [1297, 529] width 338 height 26
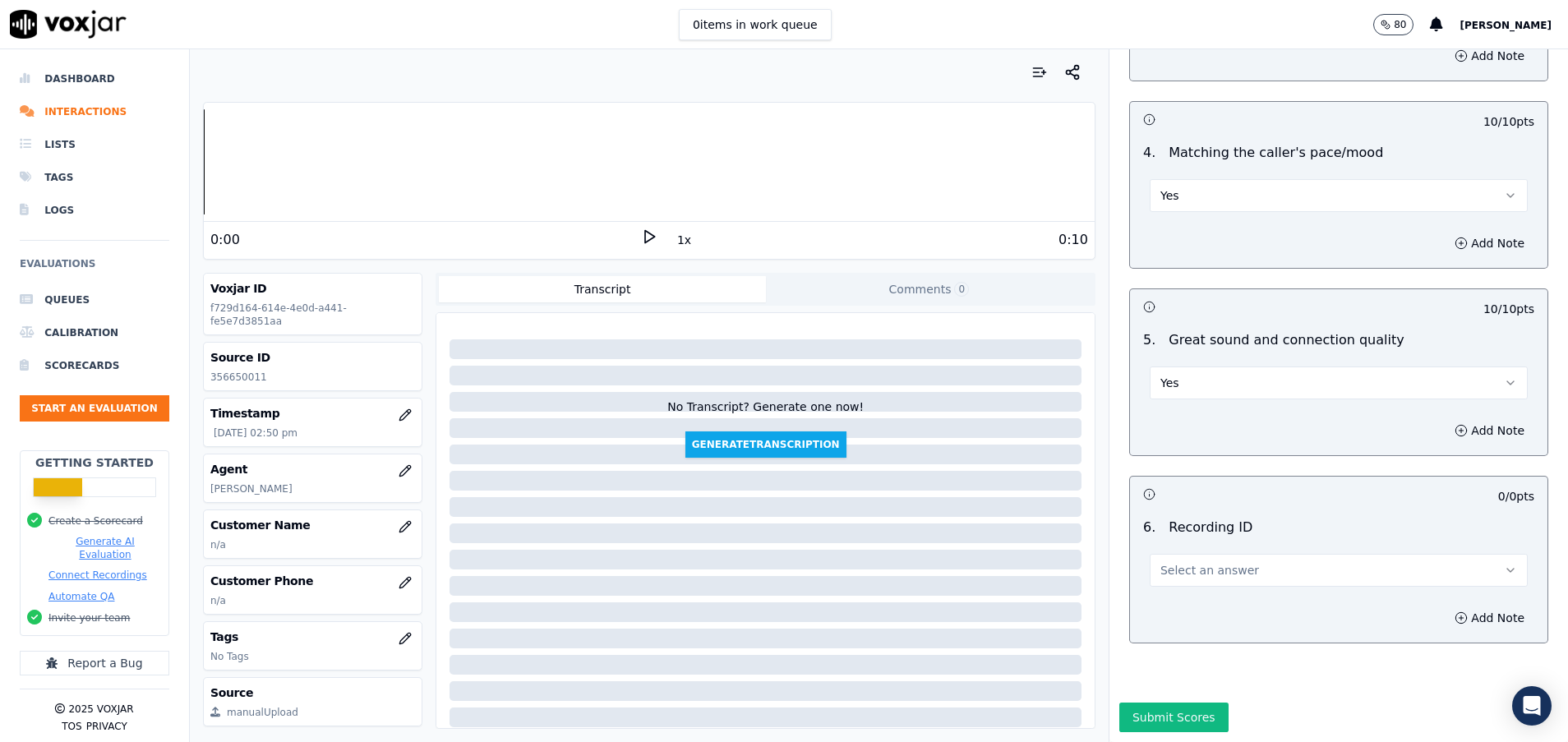
scroll to position [2508, 0]
click at [1194, 532] on div "6 . Recording ID Select an answer" at bounding box center [1338, 552] width 418 height 82
click at [1194, 554] on button "Select an answer" at bounding box center [1338, 570] width 378 height 33
click at [1193, 561] on div "N/A" at bounding box center [1297, 561] width 338 height 26
click at [1123, 703] on button "Submit Scores" at bounding box center [1174, 718] width 109 height 30
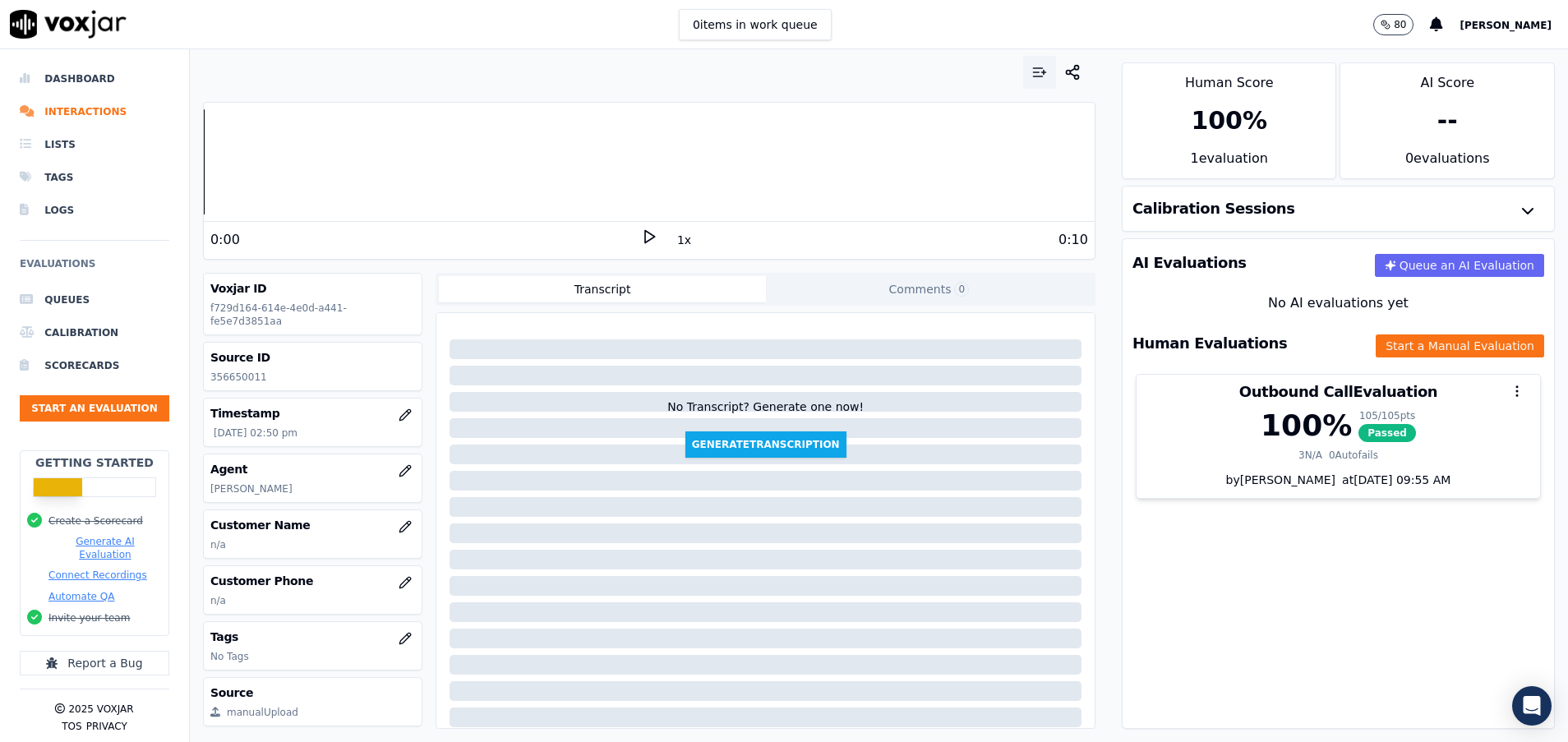
click at [1032, 71] on icon "button" at bounding box center [1040, 73] width 17 height 17
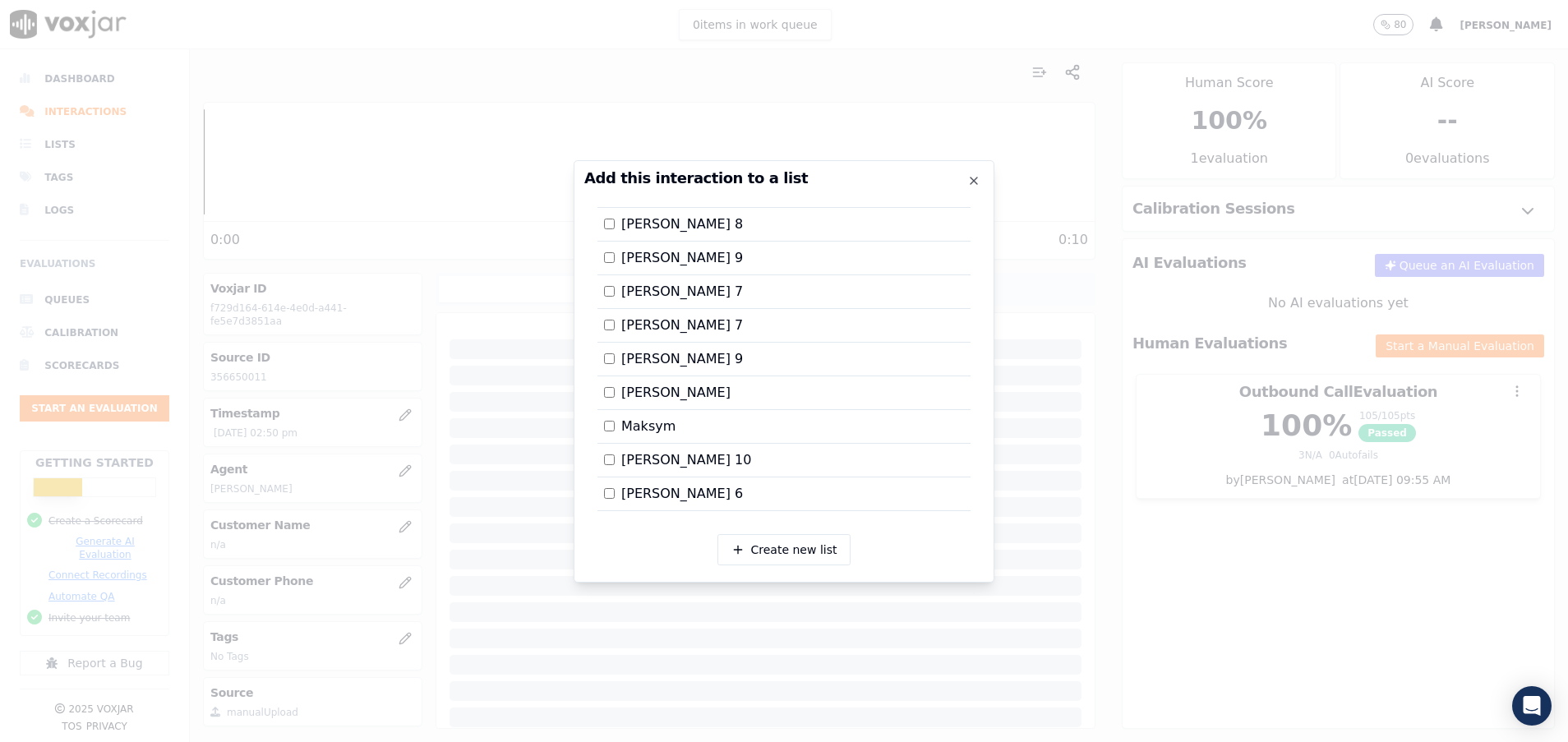
scroll to position [487, 0]
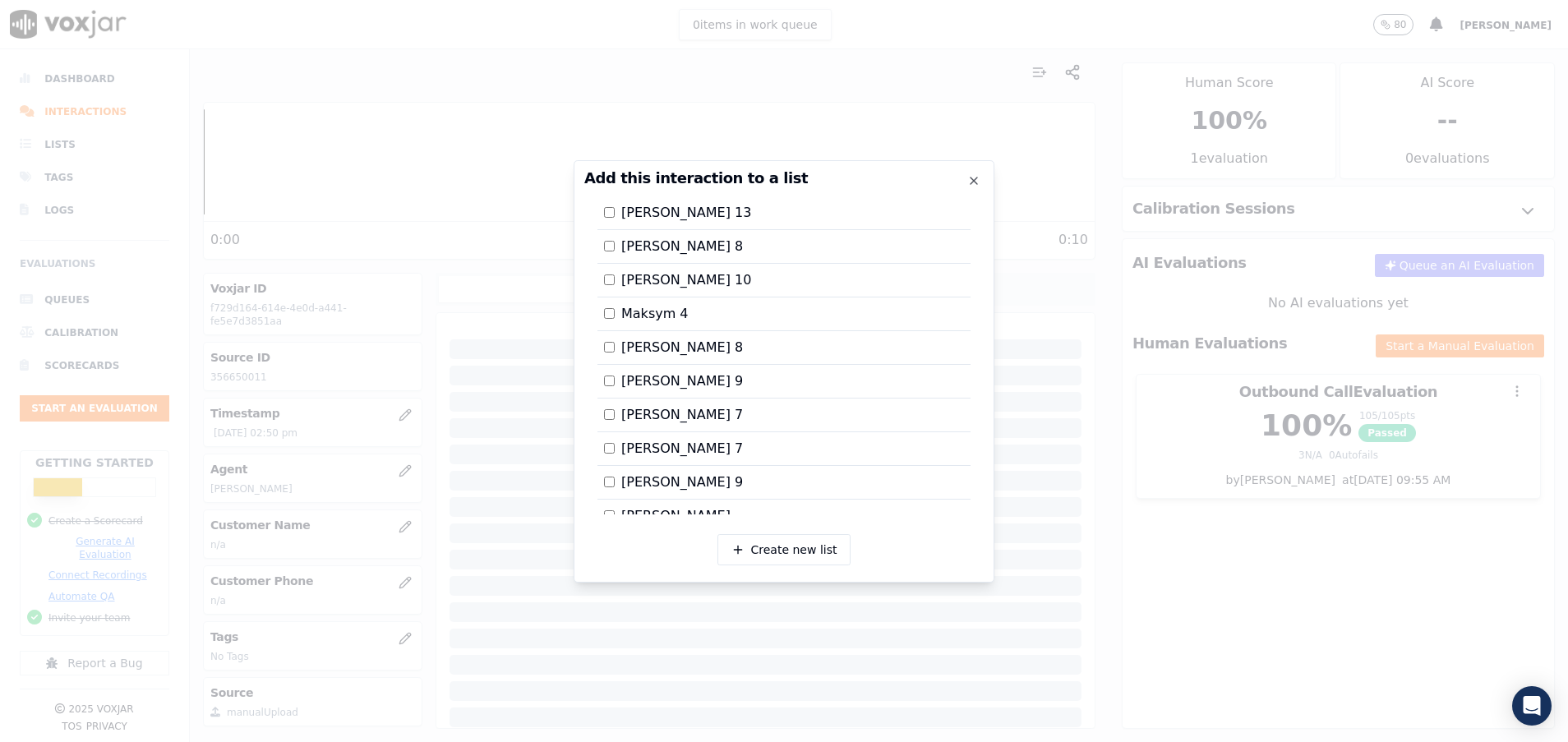
click at [1136, 537] on div at bounding box center [784, 371] width 1568 height 742
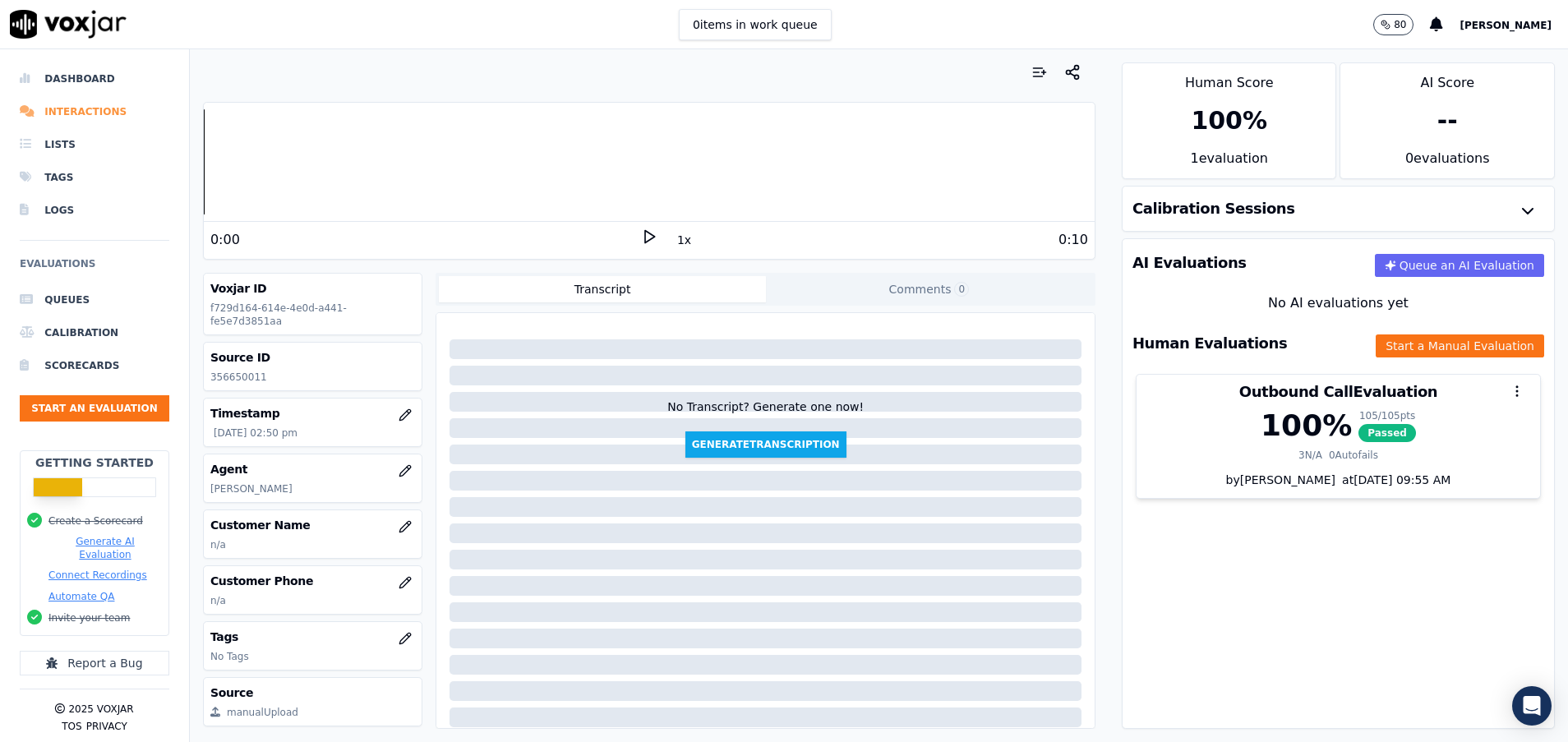
click at [78, 110] on li "Interactions" at bounding box center [94, 111] width 150 height 33
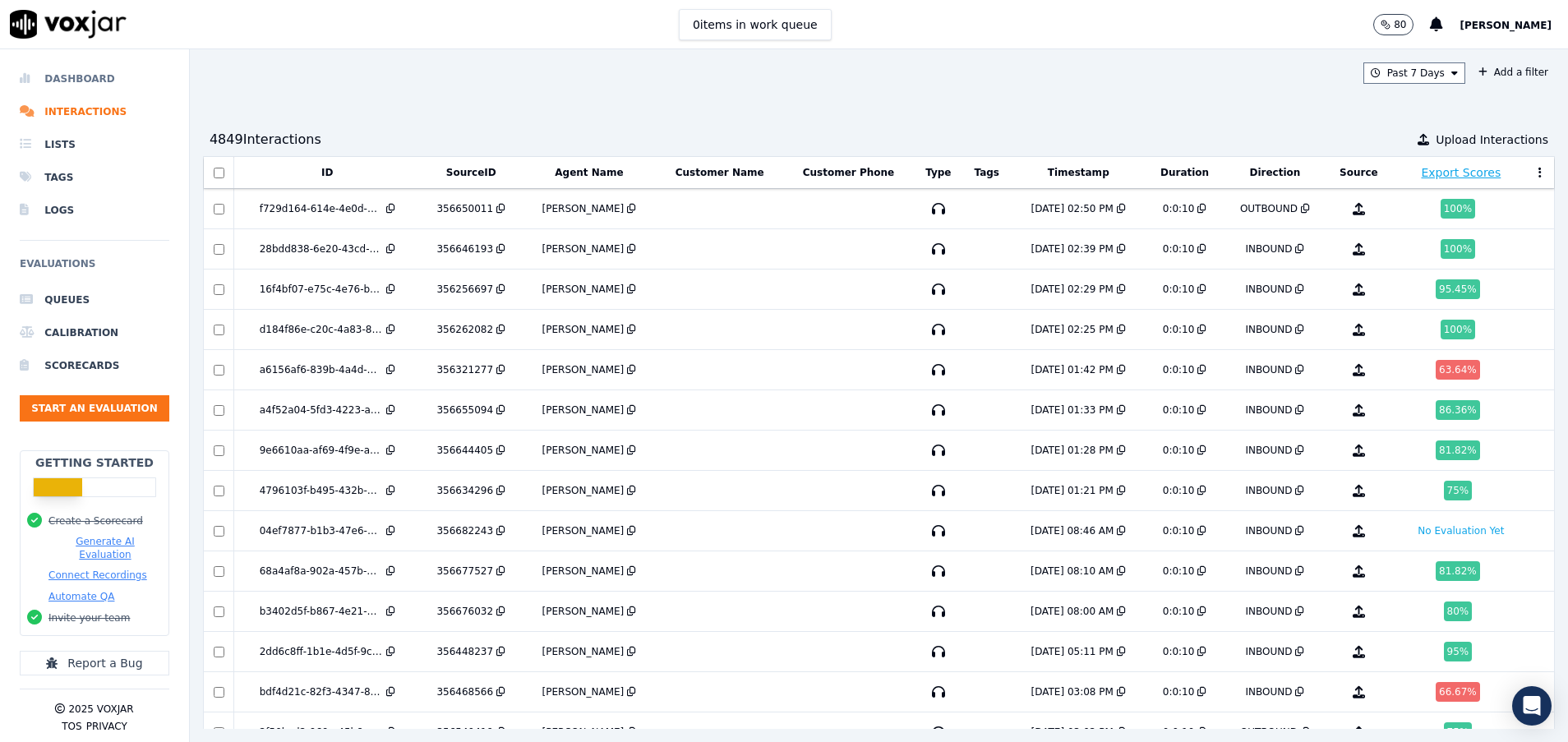
click at [100, 76] on li "Dashboard" at bounding box center [94, 78] width 150 height 33
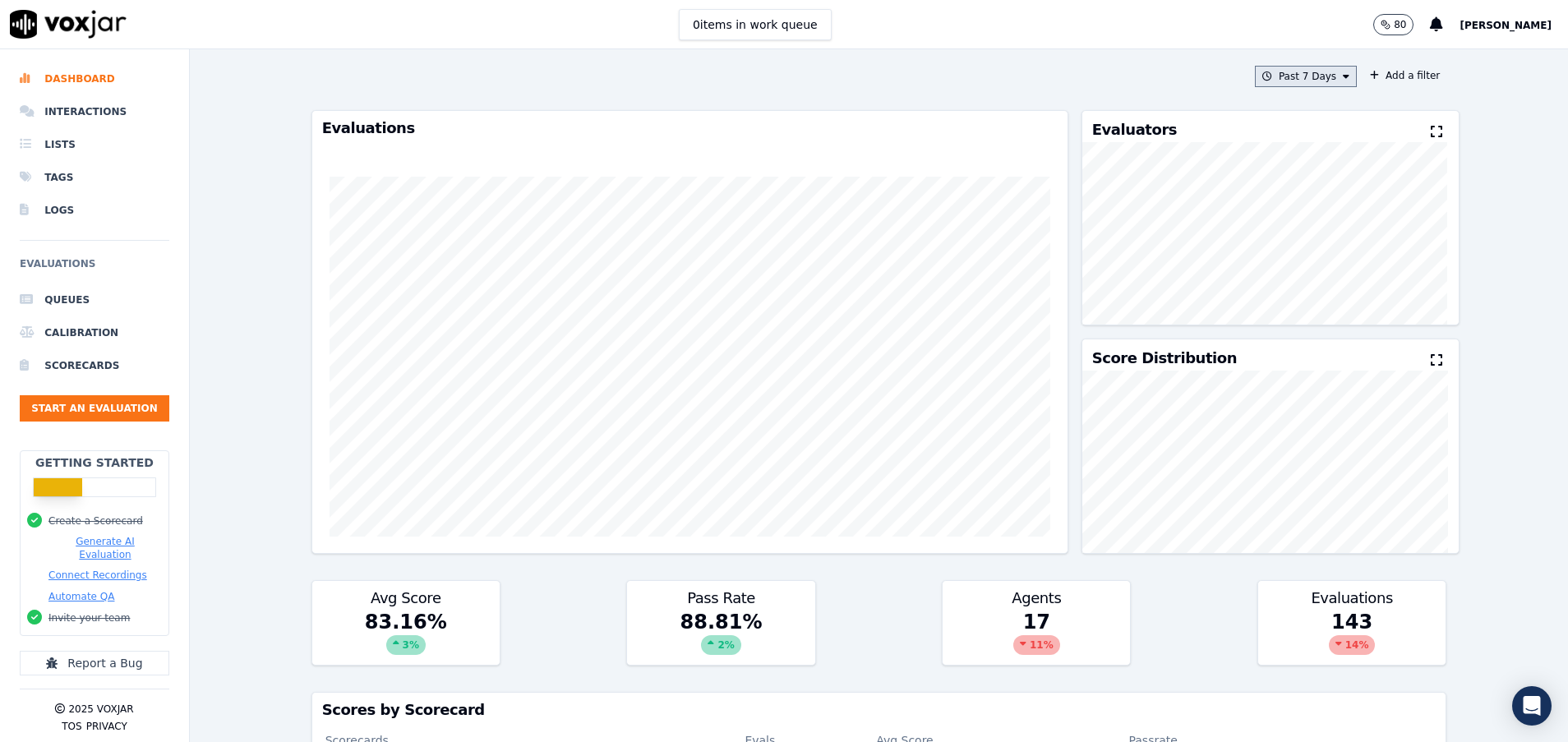
click at [1302, 81] on button "Past 7 Days" at bounding box center [1305, 76] width 102 height 21
click at [1442, 195] on div "Past 7 Days Custom Today Yesterday Past 7 Days Past 30 Days This Month This Yea…" at bounding box center [878, 395] width 1378 height 692
click at [1270, 61] on div "Past 7 Days Add a filter Evaluations Evaluators Score Distribution Avg Score 83…" at bounding box center [878, 395] width 1148 height 692
click at [1274, 71] on button "Past 7 Days" at bounding box center [1305, 76] width 102 height 21
click at [1257, 126] on label "Today" at bounding box center [1301, 126] width 88 height 20
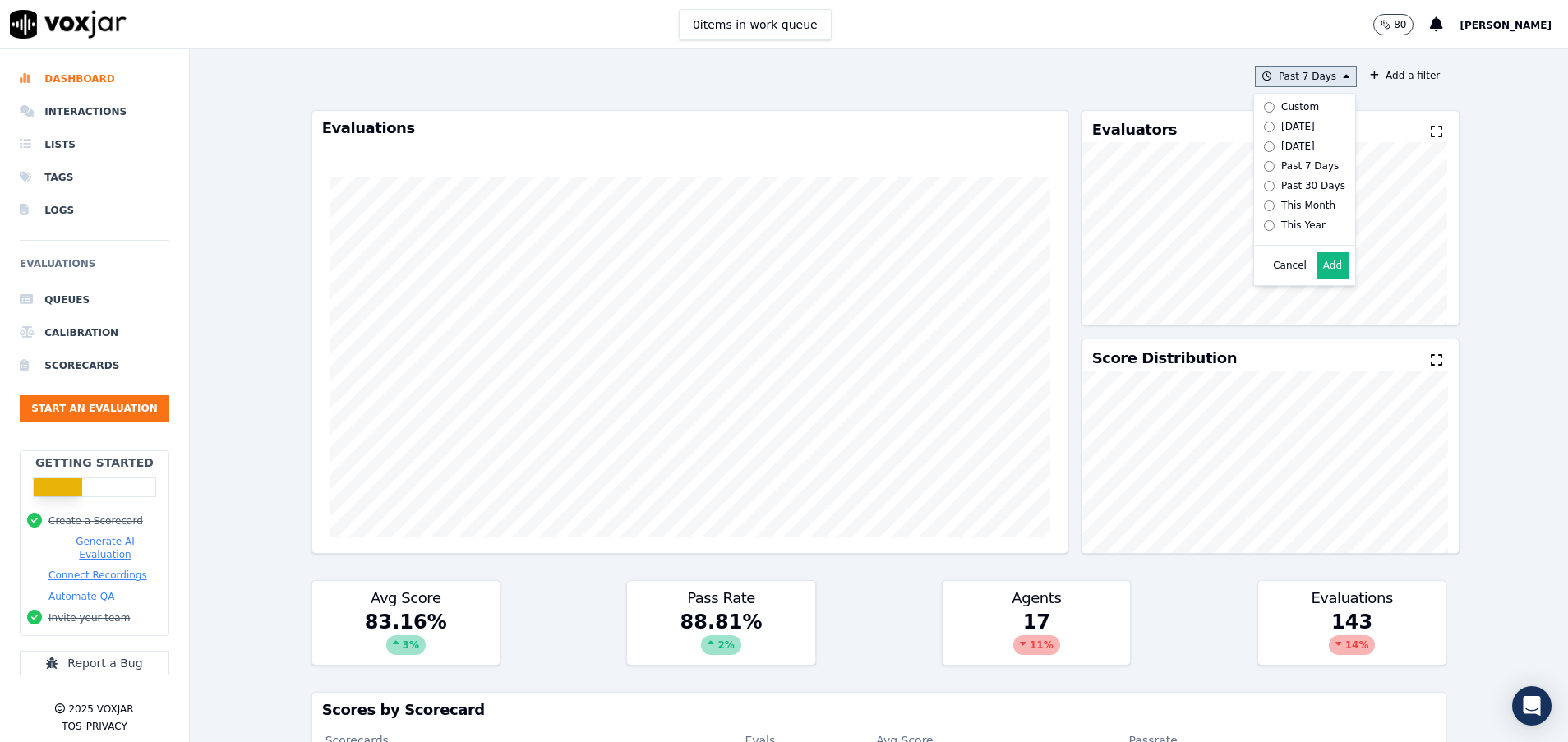
click at [1317, 278] on button "Add" at bounding box center [1333, 265] width 32 height 26
